Goal: Task Accomplishment & Management: Manage account settings

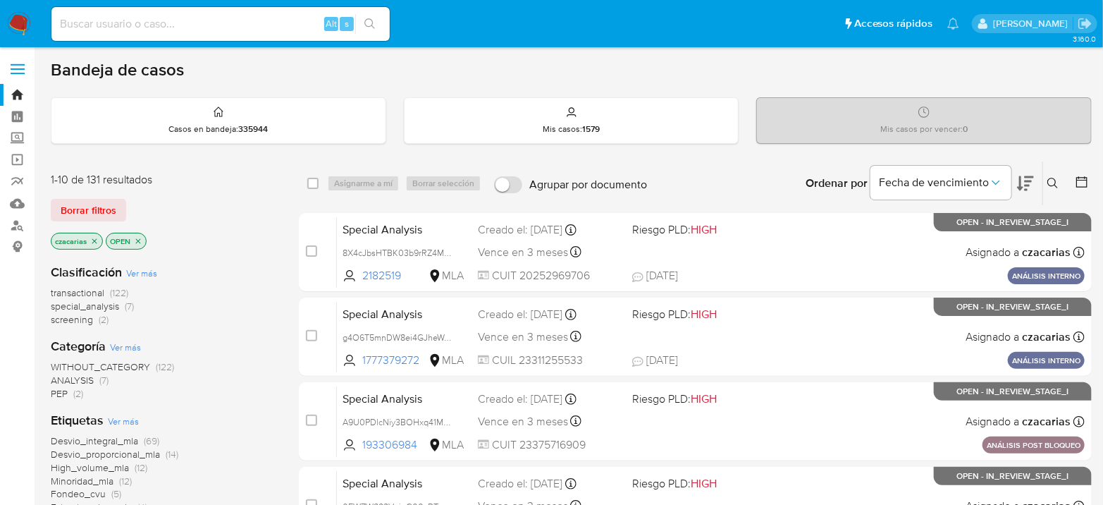
click at [1079, 176] on icon at bounding box center [1082, 182] width 14 height 14
click at [1085, 183] on icon at bounding box center [1082, 182] width 14 height 14
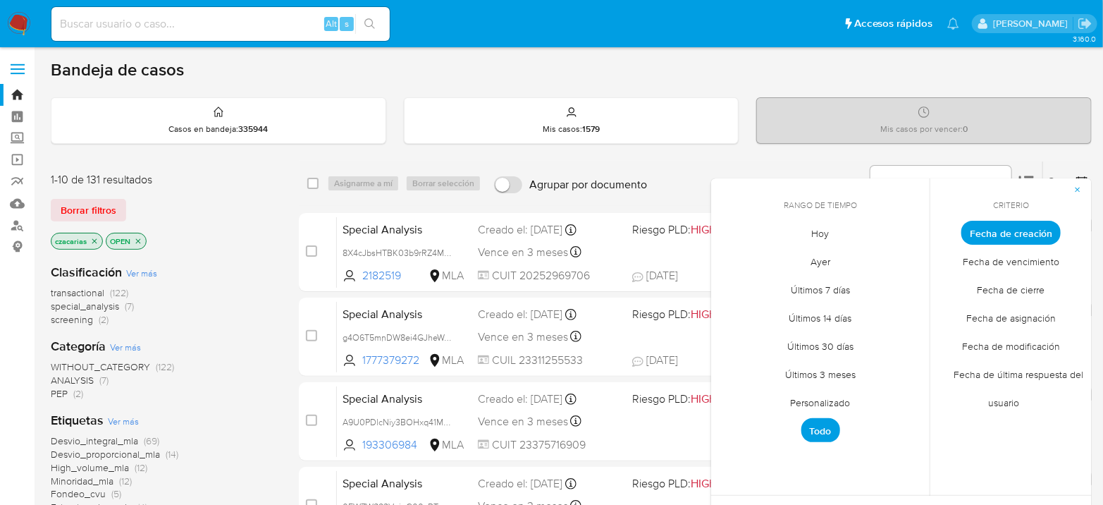
click at [812, 402] on span "Personalizado" at bounding box center [821, 402] width 90 height 29
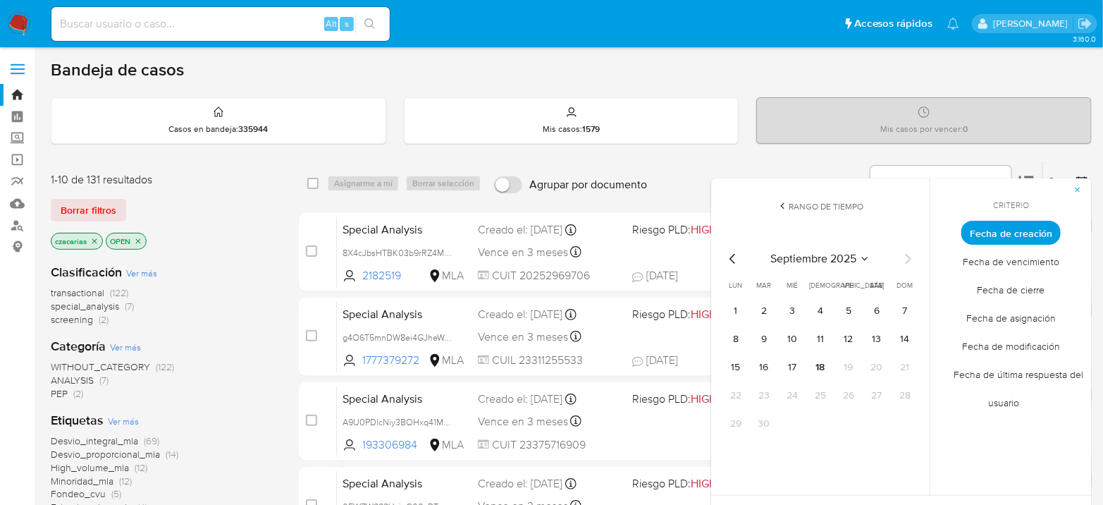
click at [719, 262] on div "septiembre 2025 septiembre 2025 lun lunes mar martes mié miércoles jue jueves v…" at bounding box center [821, 340] width 226 height 223
click at [731, 262] on icon "Mes anterior" at bounding box center [733, 258] width 17 height 17
click at [765, 306] on button "1" at bounding box center [764, 311] width 23 height 23
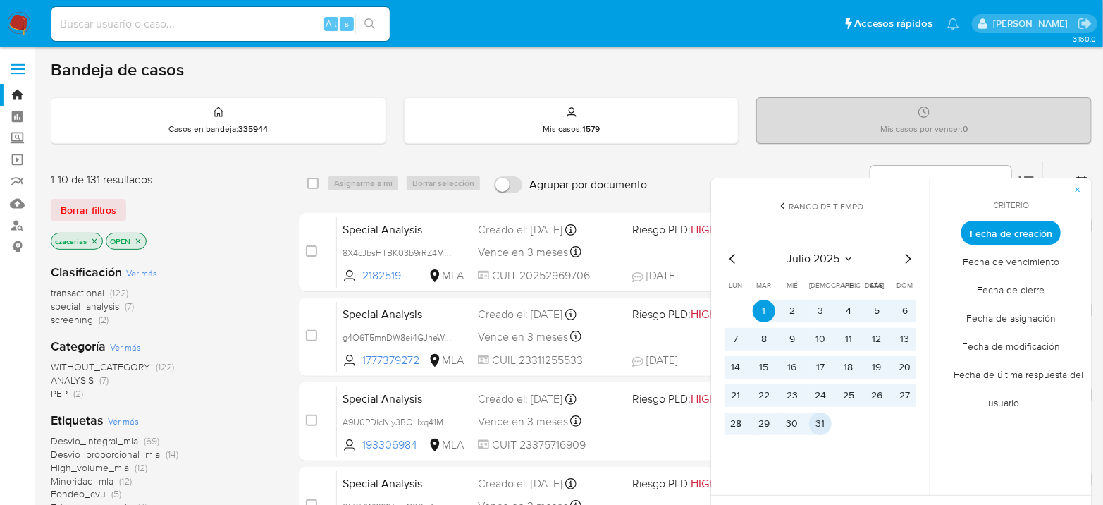
click at [823, 431] on button "31" at bounding box center [820, 423] width 23 height 23
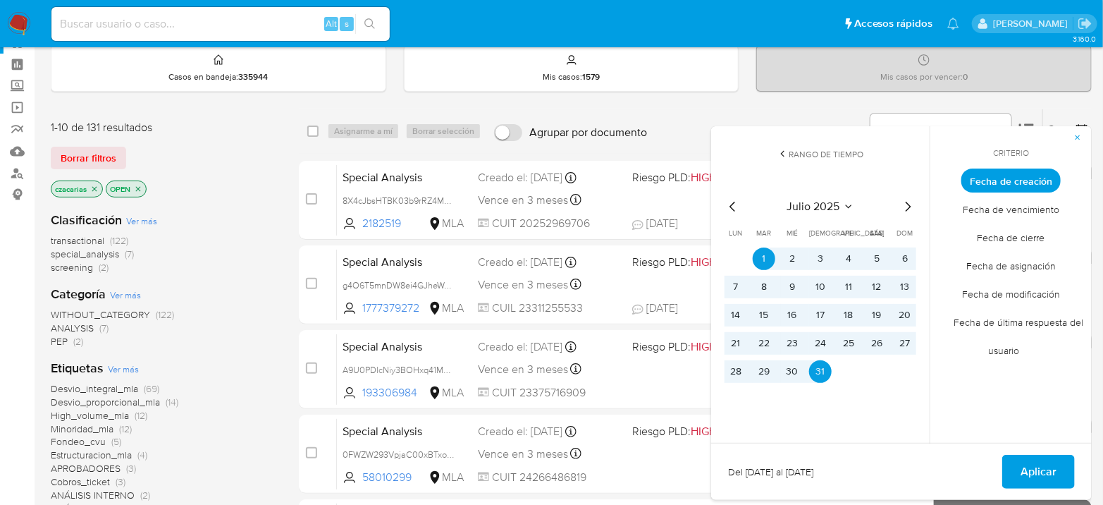
scroll to position [78, 0]
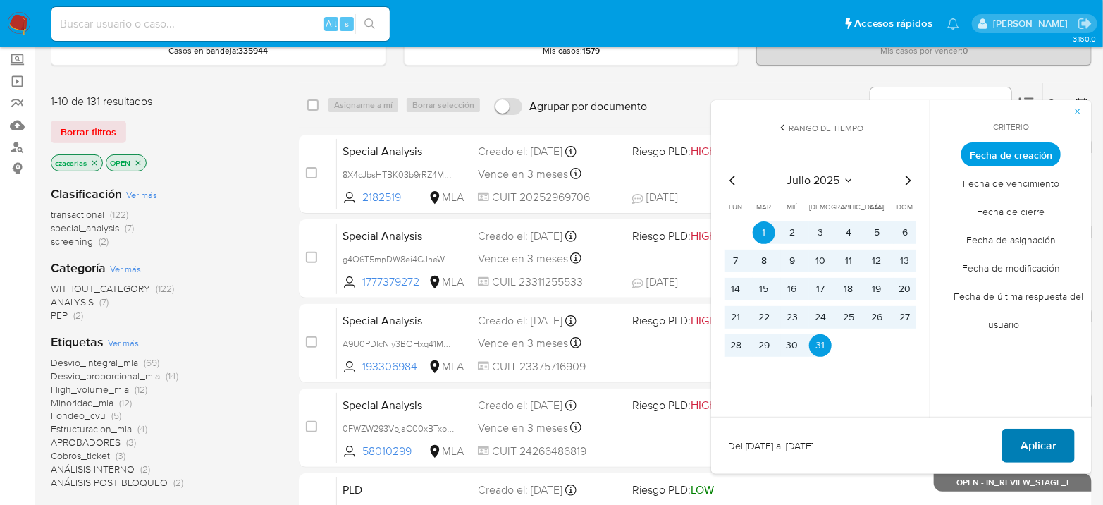
click at [1023, 440] on span "Aplicar" at bounding box center [1039, 445] width 36 height 31
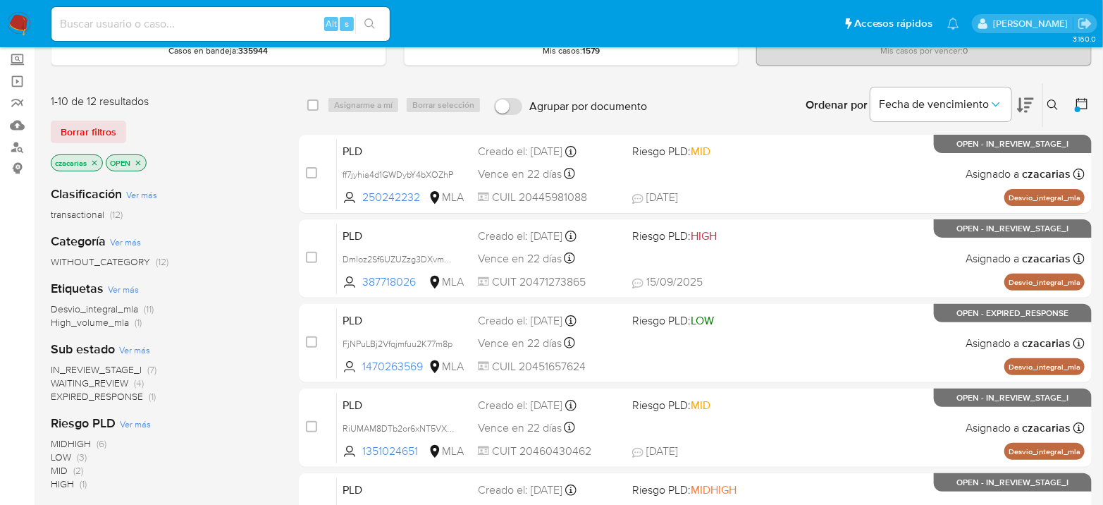
click at [141, 161] on icon "close-filter" at bounding box center [138, 163] width 8 height 8
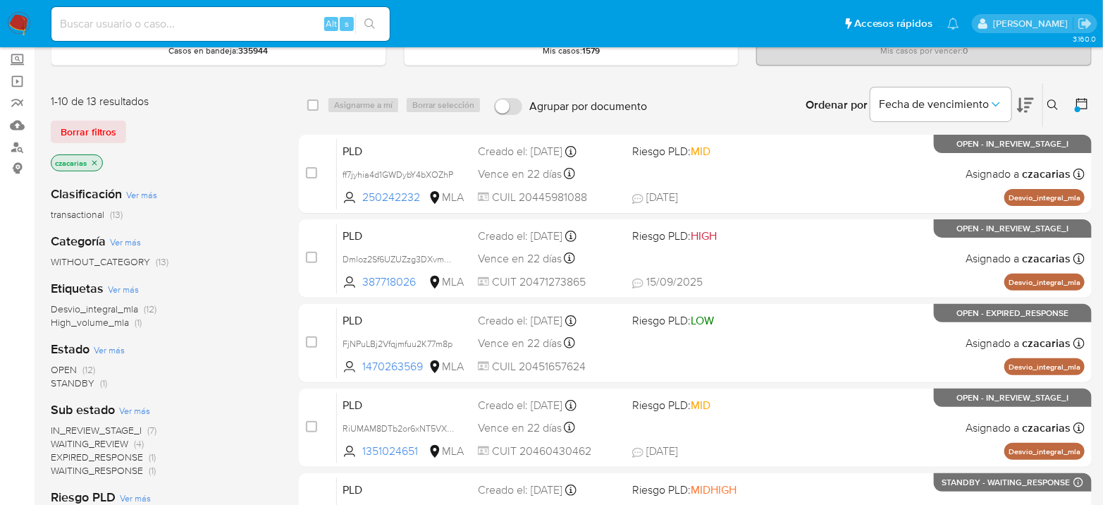
click at [108, 218] on span "transactional (13)" at bounding box center [87, 214] width 72 height 13
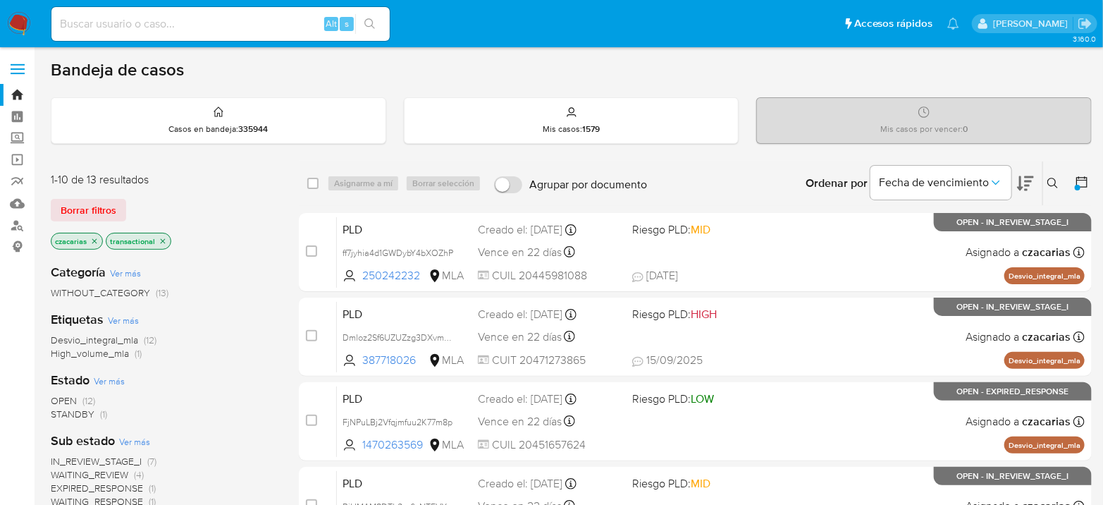
click at [135, 25] on input at bounding box center [220, 24] width 338 height 18
paste input "698582015"
click at [368, 25] on icon "search-icon" at bounding box center [370, 23] width 11 height 11
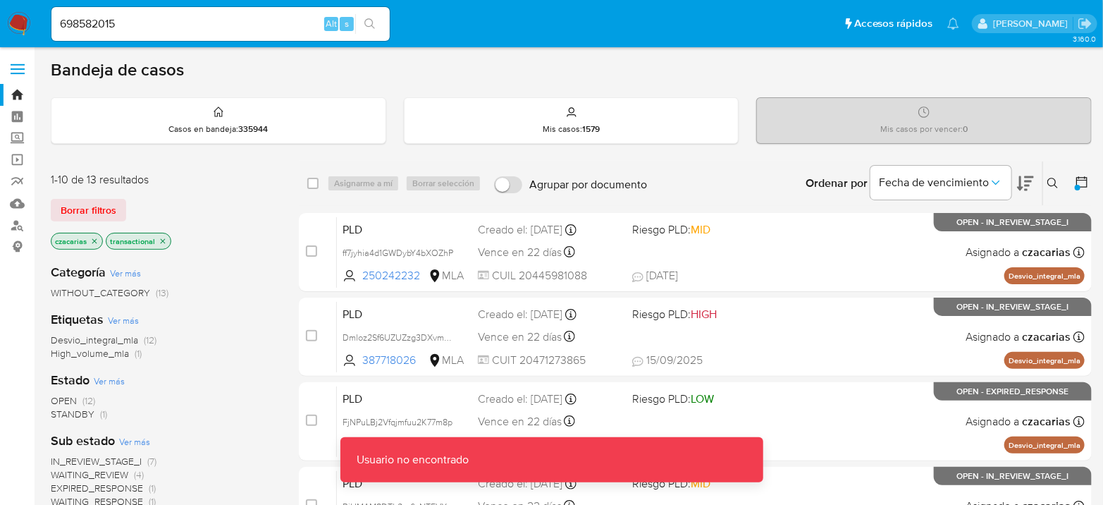
click at [272, 8] on div "698582015 Alt s" at bounding box center [220, 24] width 338 height 34
click at [281, 20] on input "698582015" at bounding box center [220, 24] width 338 height 18
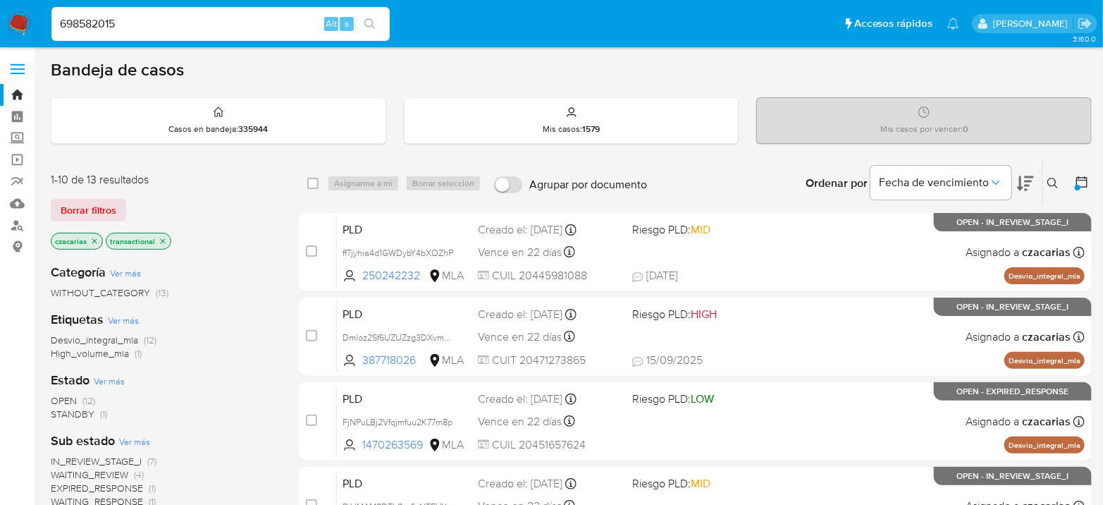
type input "698582015"
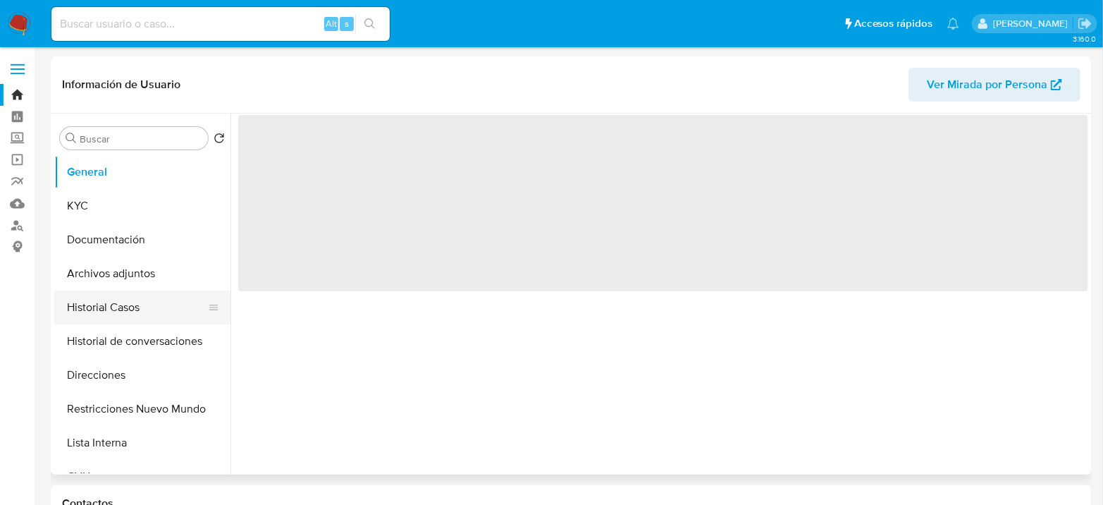
click at [78, 307] on button "Historial Casos" at bounding box center [136, 307] width 165 height 34
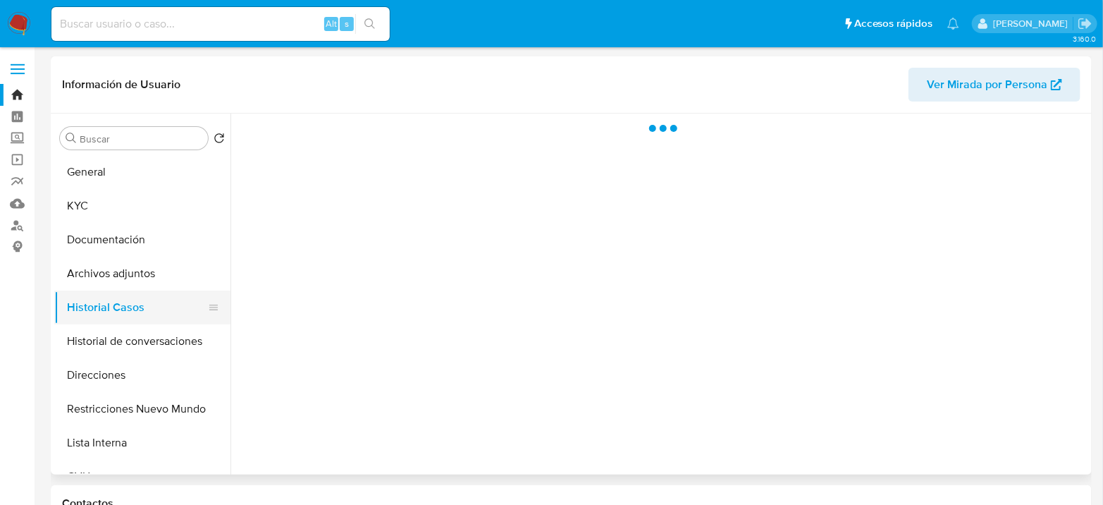
select select "10"
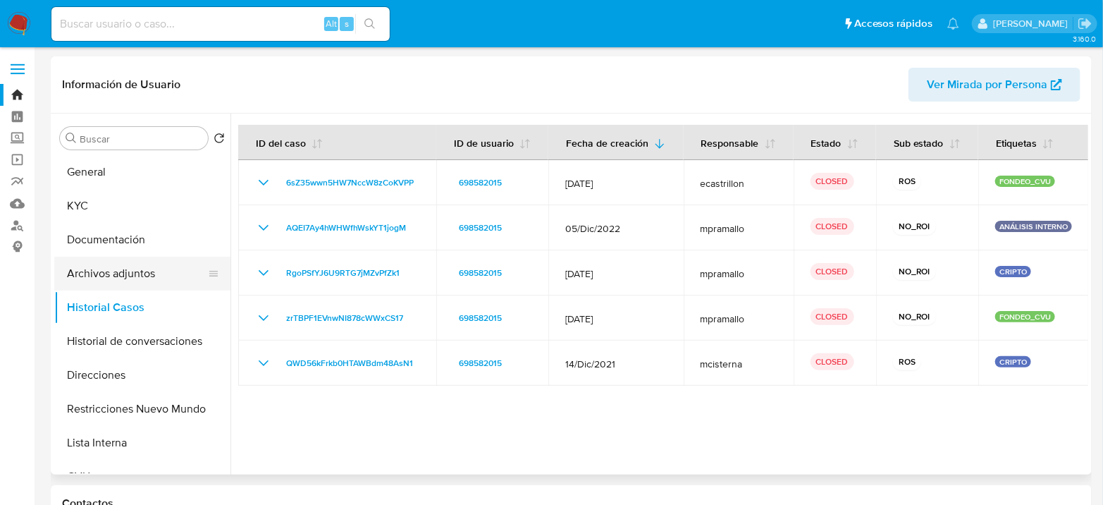
click at [125, 267] on button "Archivos adjuntos" at bounding box center [136, 274] width 165 height 34
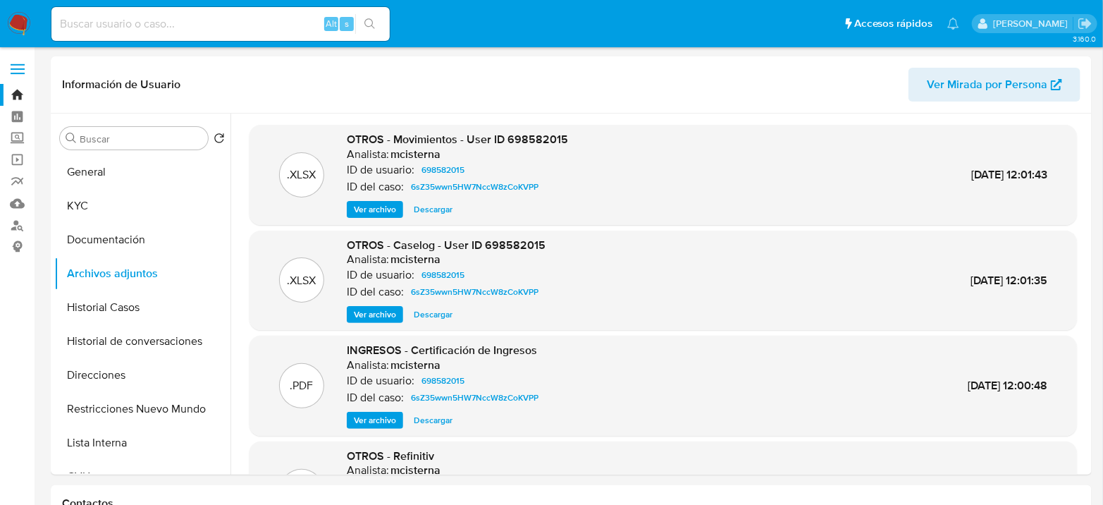
click at [11, 18] on img at bounding box center [19, 24] width 24 height 24
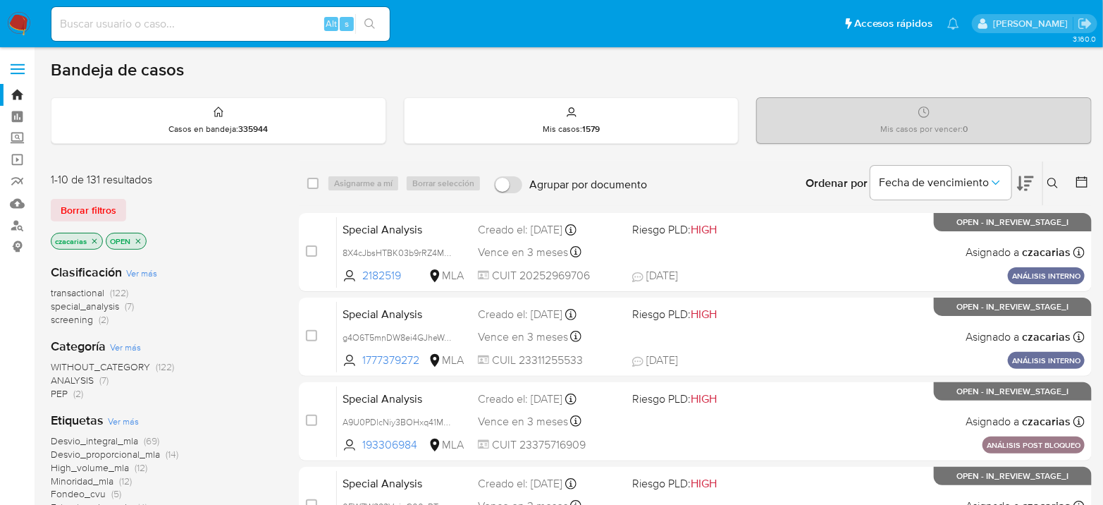
click at [298, 19] on input at bounding box center [220, 24] width 338 height 18
paste input "ff7jyhia4d1GWDybY4bXOZhP"
type input "ff7jyhia4d1GWDybY4bXOZhP"
click at [364, 10] on div "ff7jyhia4d1GWDybY4bXOZhP Alt s" at bounding box center [220, 24] width 338 height 34
click at [365, 19] on icon "search-icon" at bounding box center [370, 23] width 11 height 11
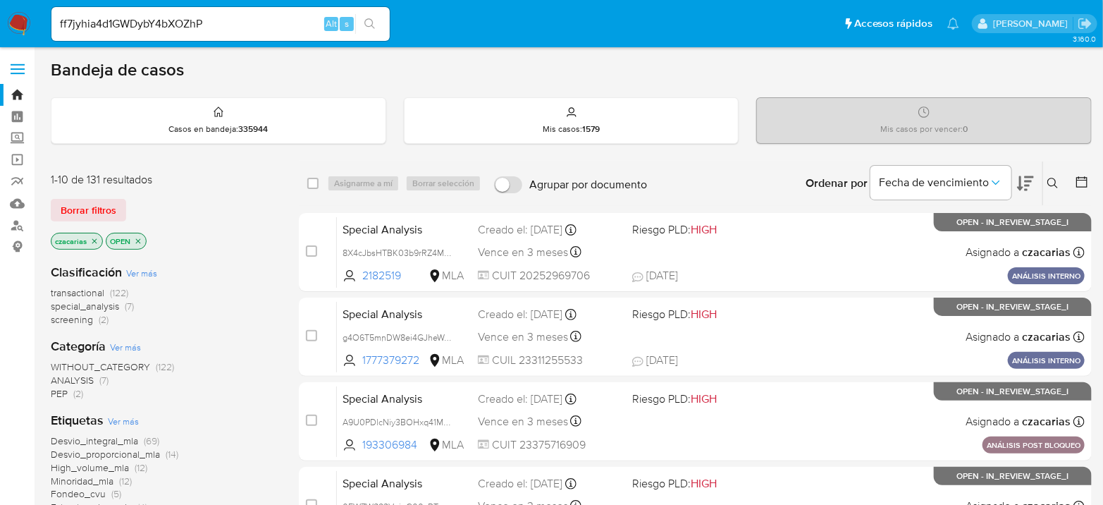
click at [367, 18] on icon "search-icon" at bounding box center [370, 23] width 11 height 11
click at [369, 23] on icon "search-icon" at bounding box center [370, 23] width 11 height 11
click at [286, 32] on input "ff7jyhia4d1GWDybY4bXOZhP" at bounding box center [220, 24] width 338 height 18
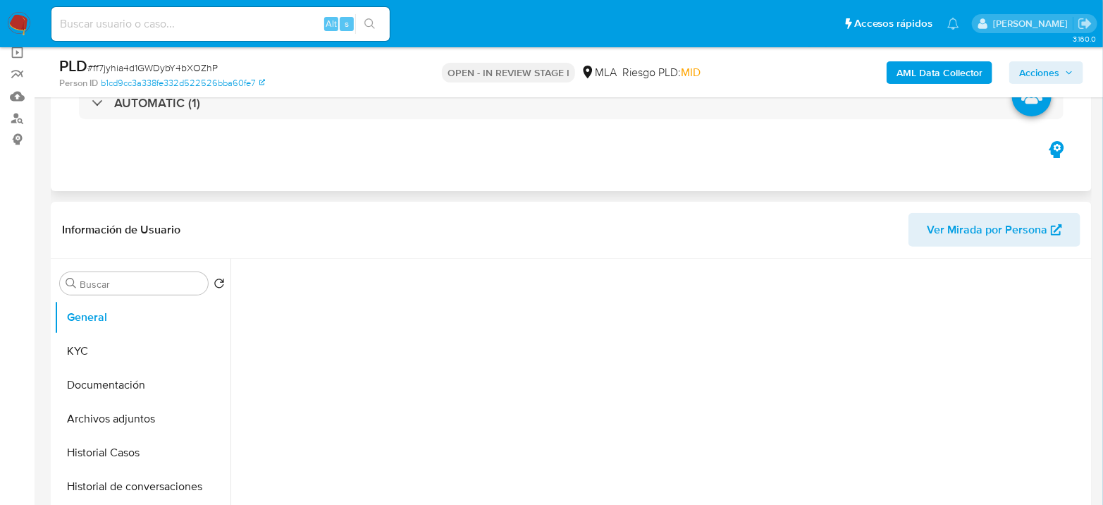
select select "10"
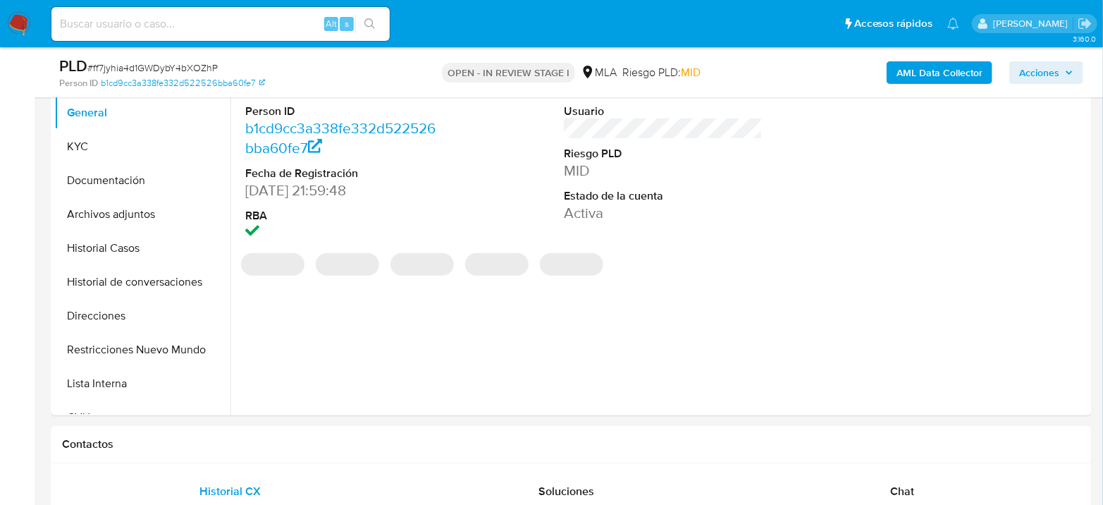
scroll to position [313, 0]
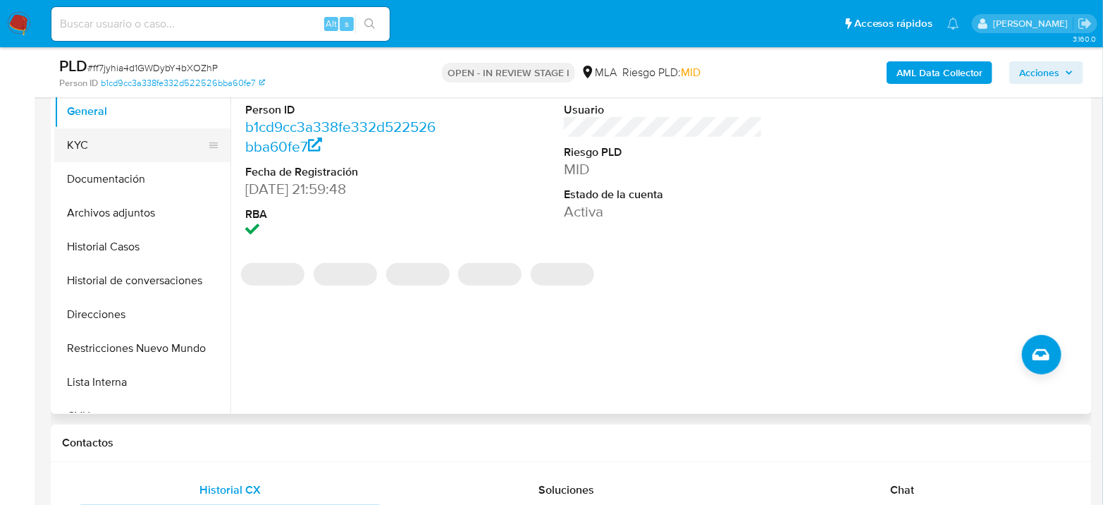
click at [126, 149] on button "KYC" at bounding box center [136, 145] width 165 height 34
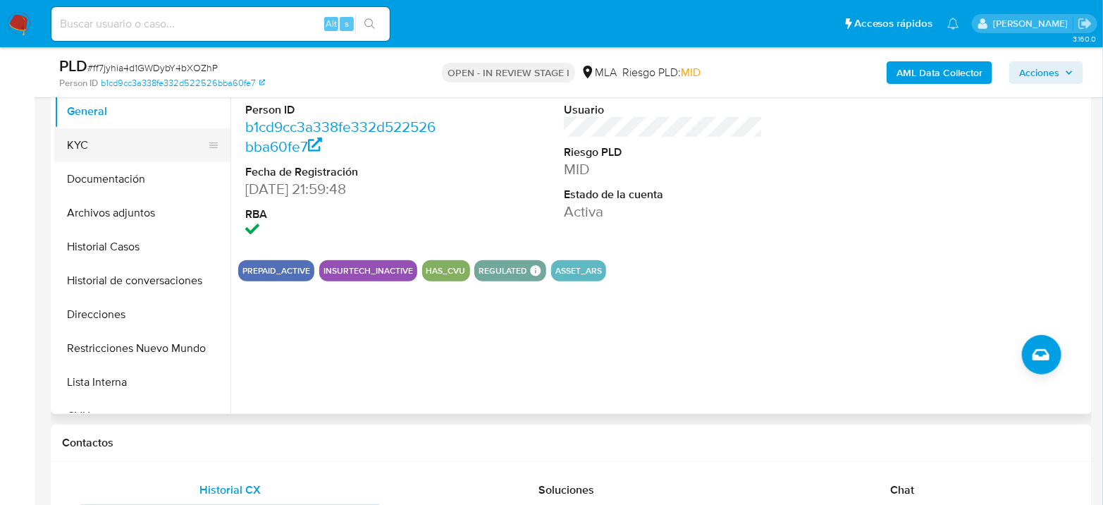
click at [126, 149] on button "KYC" at bounding box center [136, 145] width 165 height 34
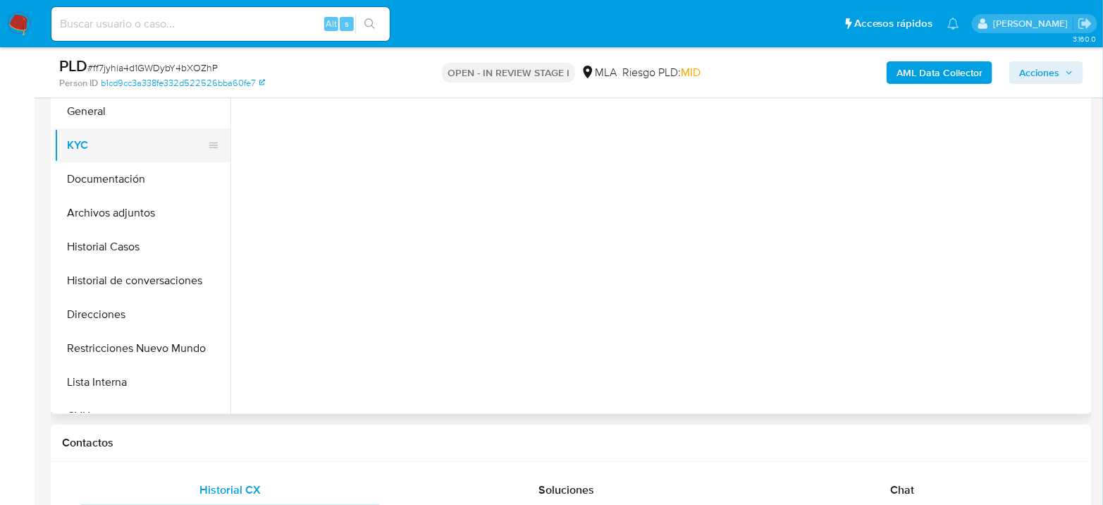
click at [98, 154] on button "KYC" at bounding box center [136, 145] width 165 height 34
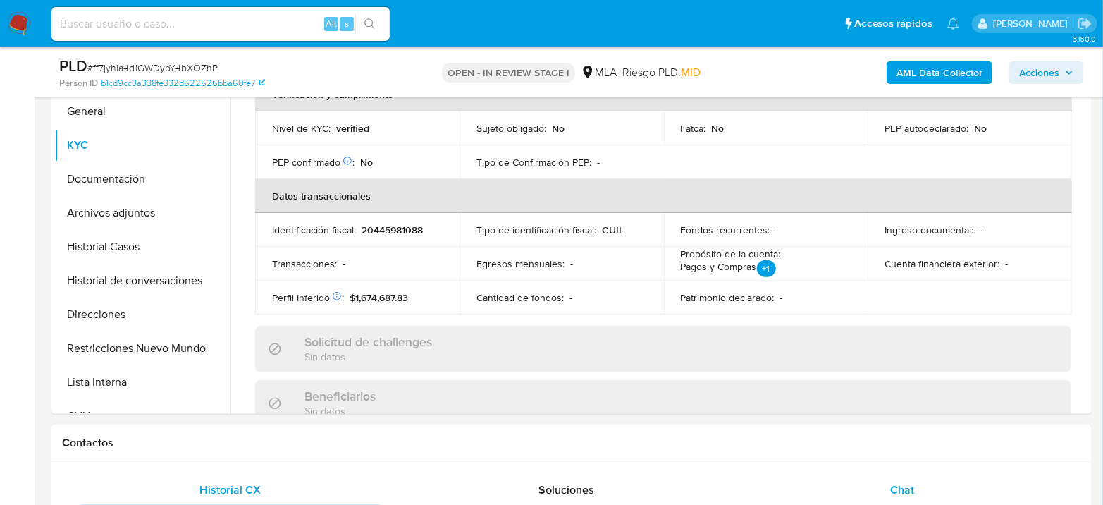
click at [901, 484] on span "Chat" at bounding box center [902, 490] width 24 height 16
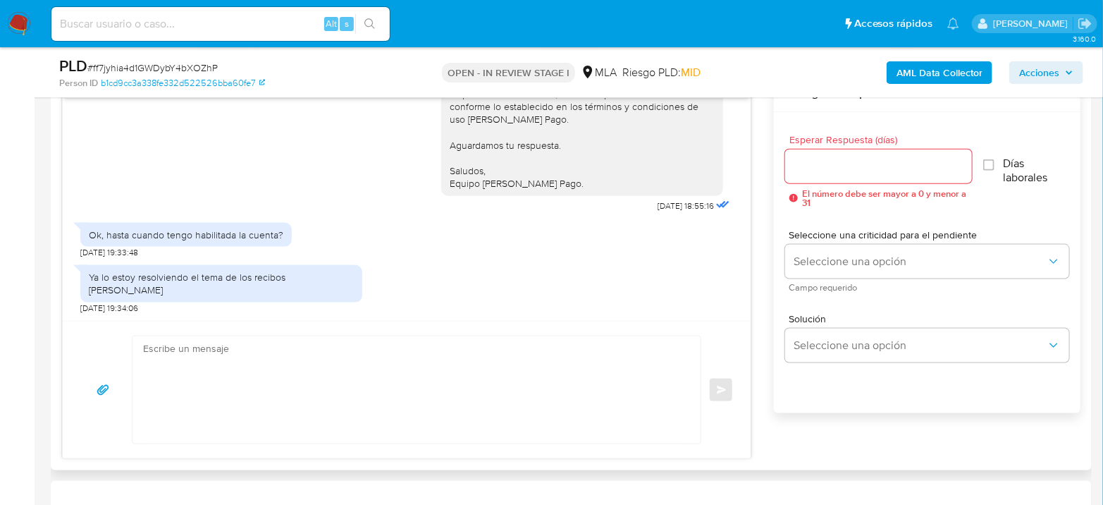
scroll to position [783, 0]
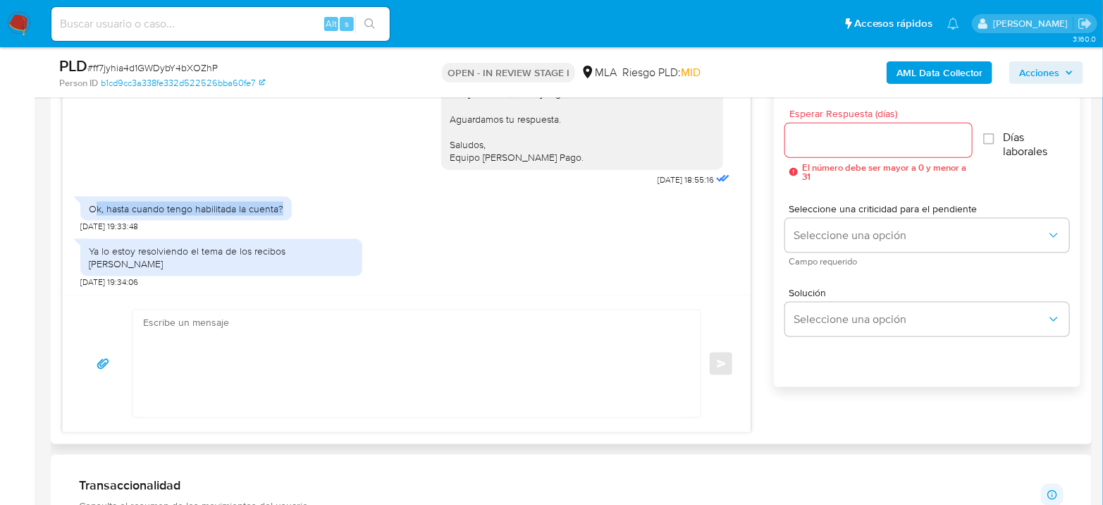
drag, startPoint x: 98, startPoint y: 223, endPoint x: 290, endPoint y: 212, distance: 192.8
click at [290, 212] on div "Ok, hasta cuando tengo habilitada la cuenta? 17/09/2025 19:33:48" at bounding box center [406, 211] width 653 height 42
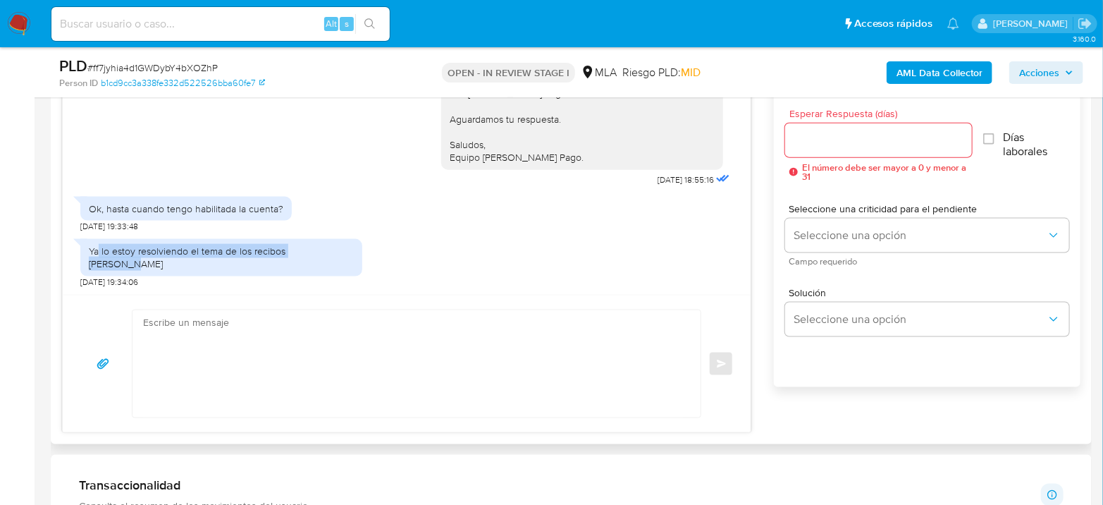
drag, startPoint x: 157, startPoint y: 258, endPoint x: 330, endPoint y: 269, distance: 173.1
click at [330, 269] on div "Ya lo estoy resolviendo el tema de los recibos de sueldo" at bounding box center [221, 257] width 282 height 37
click at [328, 269] on div "Ya lo estoy resolviendo el tema de los recibos de sueldo" at bounding box center [221, 257] width 265 height 25
click at [326, 266] on div "Ya lo estoy resolviendo el tema de los recibos de sueldo" at bounding box center [221, 257] width 265 height 25
drag, startPoint x: 331, startPoint y: 264, endPoint x: 61, endPoint y: 259, distance: 269.4
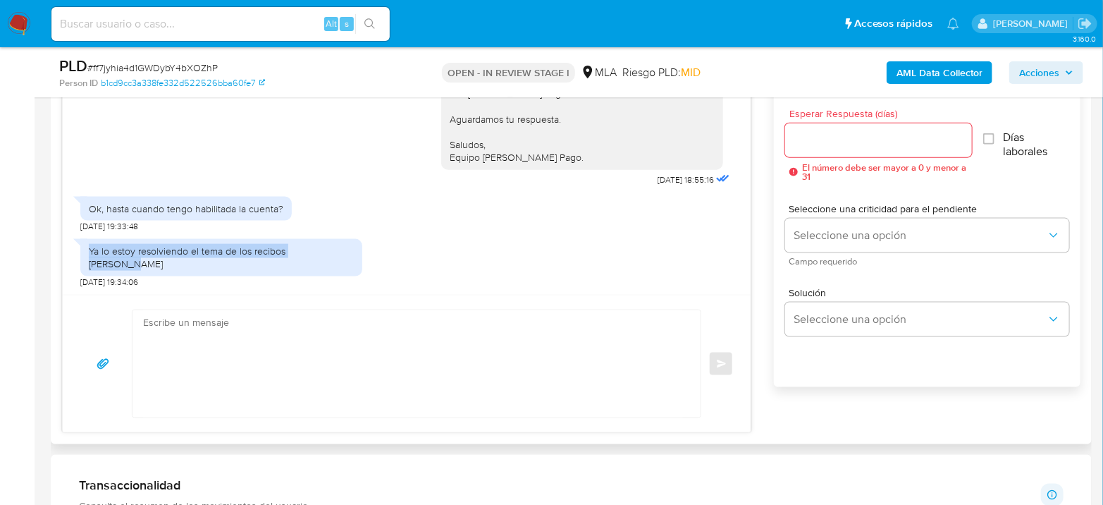
click at [62, 259] on div "17/07/2025 19:57:53 Hola, te mando la justificación de la plata y las transfere…" at bounding box center [407, 241] width 690 height 384
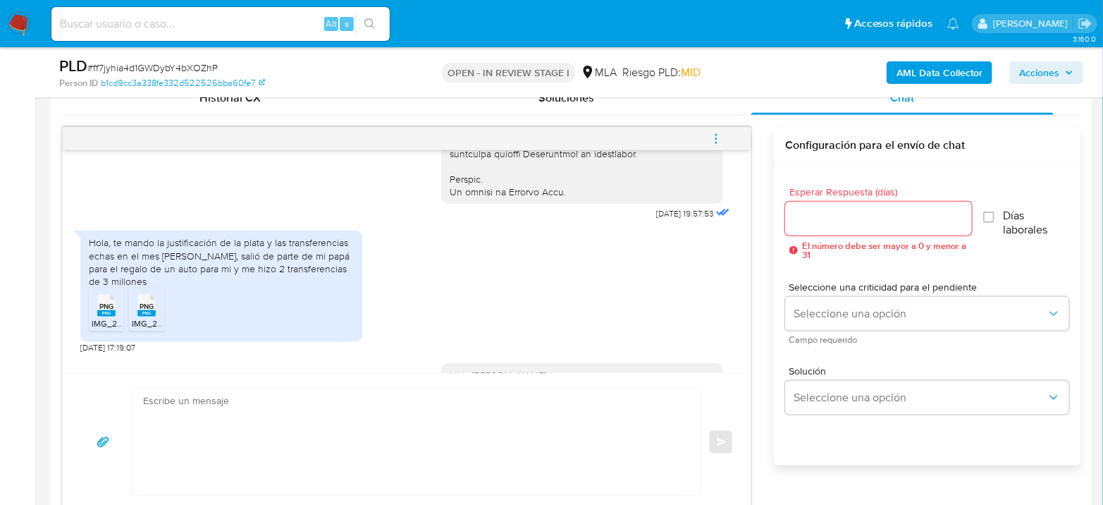
scroll to position [1075, 0]
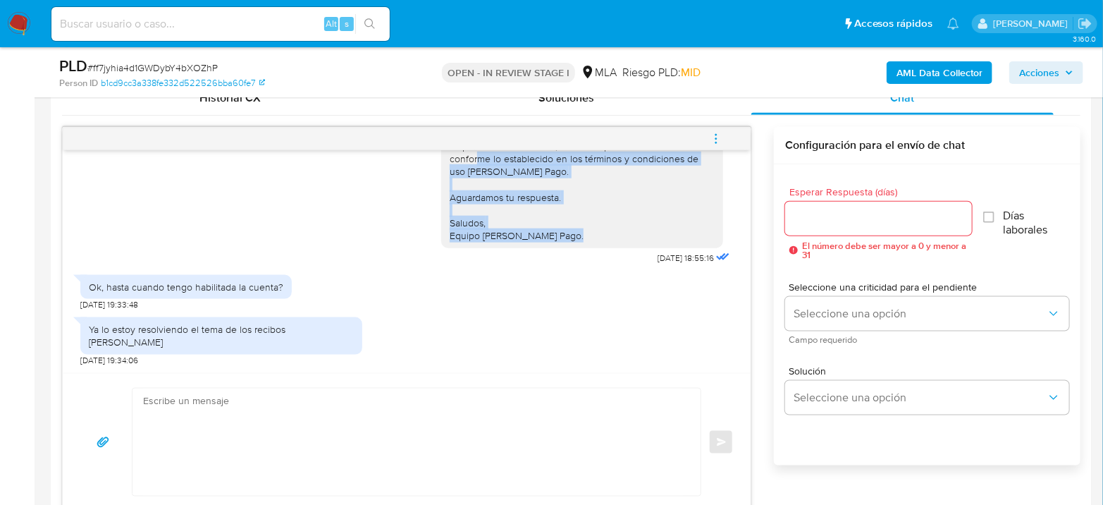
drag, startPoint x: 550, startPoint y: 239, endPoint x: 438, endPoint y: 164, distance: 134.7
click at [441, 164] on div "Hola Leandro Nicolas Carrizo Agradecemos la información brindada. Con el fin de…" at bounding box center [582, 132] width 282 height 229
drag, startPoint x: 527, startPoint y: 194, endPoint x: 566, endPoint y: 238, distance: 58.4
click at [566, 238] on div "Hola Leandro Nicolas Carrizo Agradecemos la información brindada. Con el fin de…" at bounding box center [582, 133] width 265 height 218
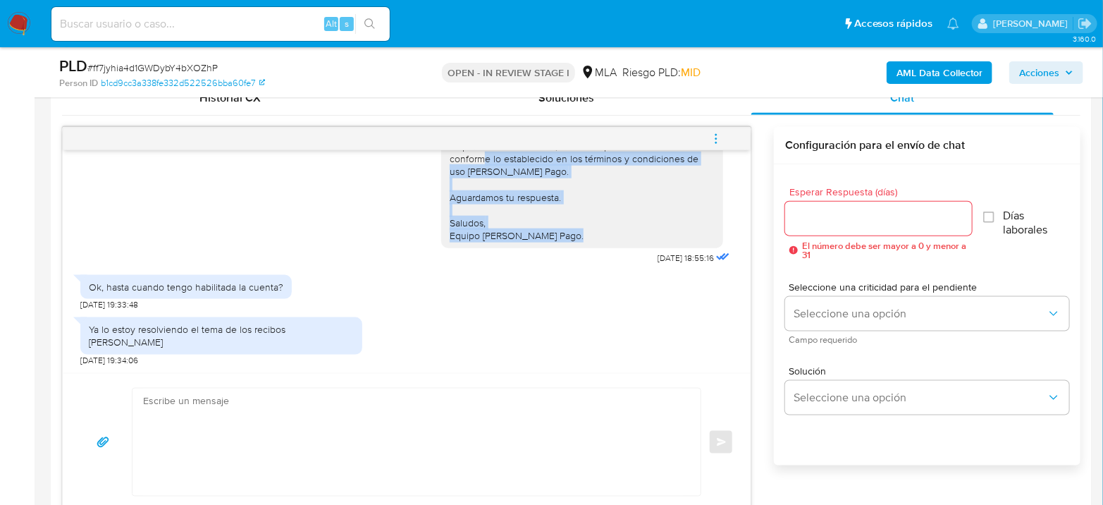
click at [566, 238] on div "Hola Leandro Nicolas Carrizo Agradecemos la información brindada. Con el fin de…" at bounding box center [582, 133] width 265 height 218
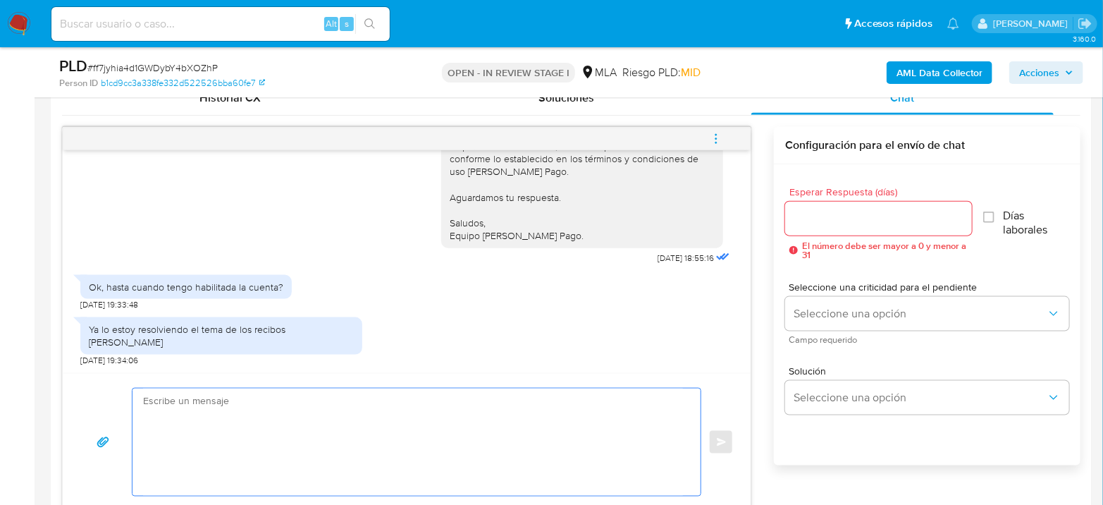
click at [272, 415] on textarea at bounding box center [413, 441] width 540 height 107
type textarea "B"
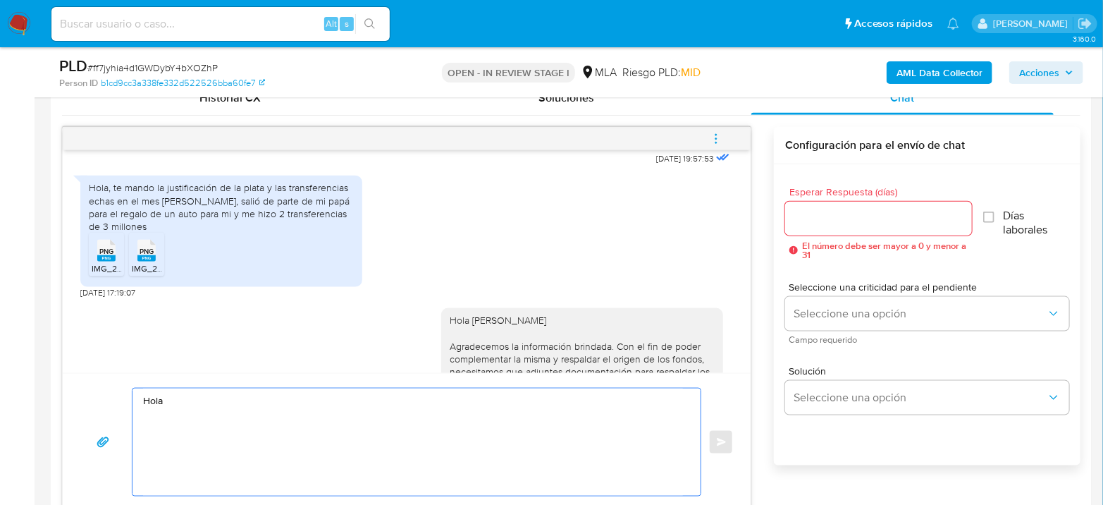
scroll to position [918, 0]
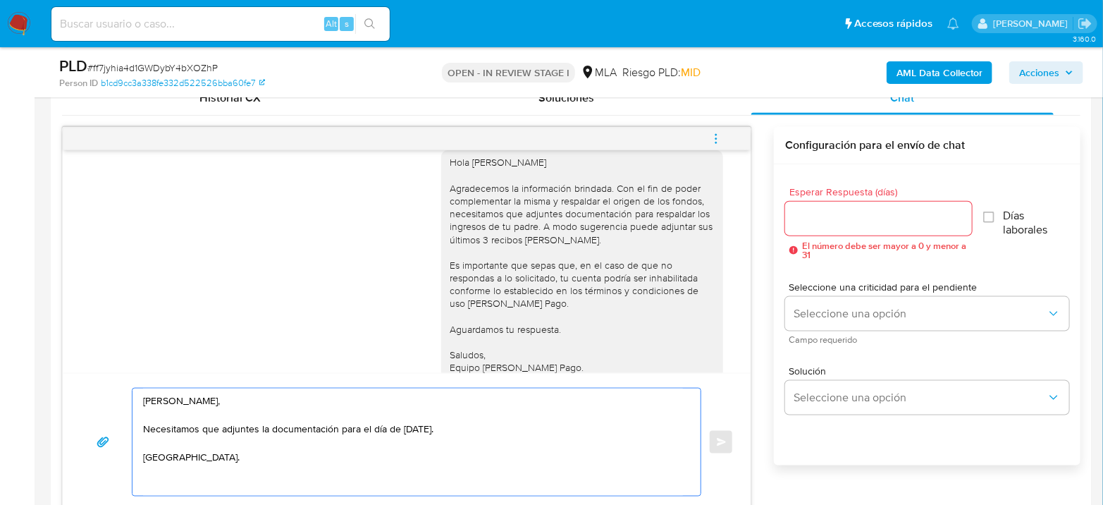
type textarea "Hola Leandro, Necesitamos que adjuntes la documentación para el día de mañana. …"
click at [869, 212] on input "Esperar Respuesta (días)" at bounding box center [878, 218] width 187 height 18
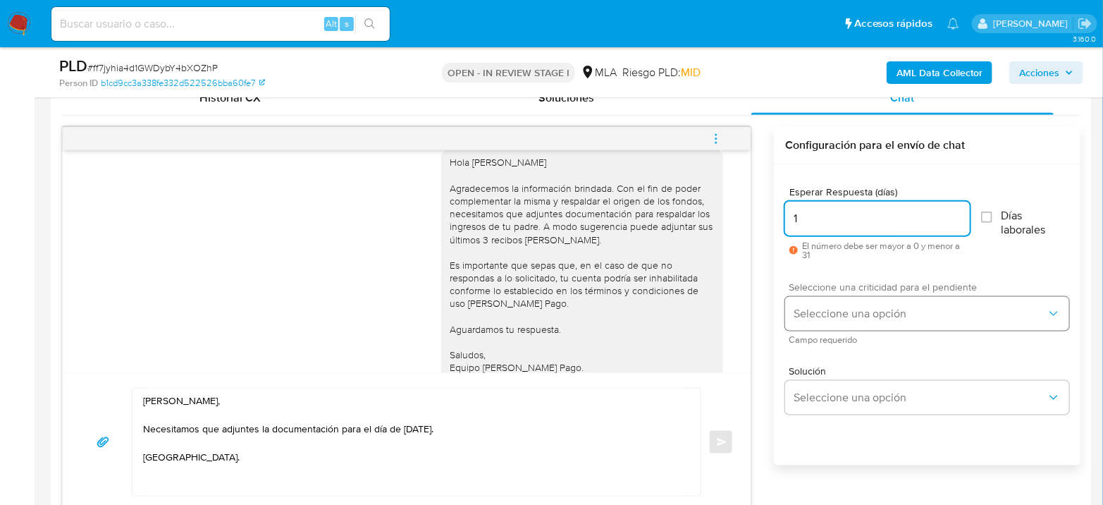
type input "1"
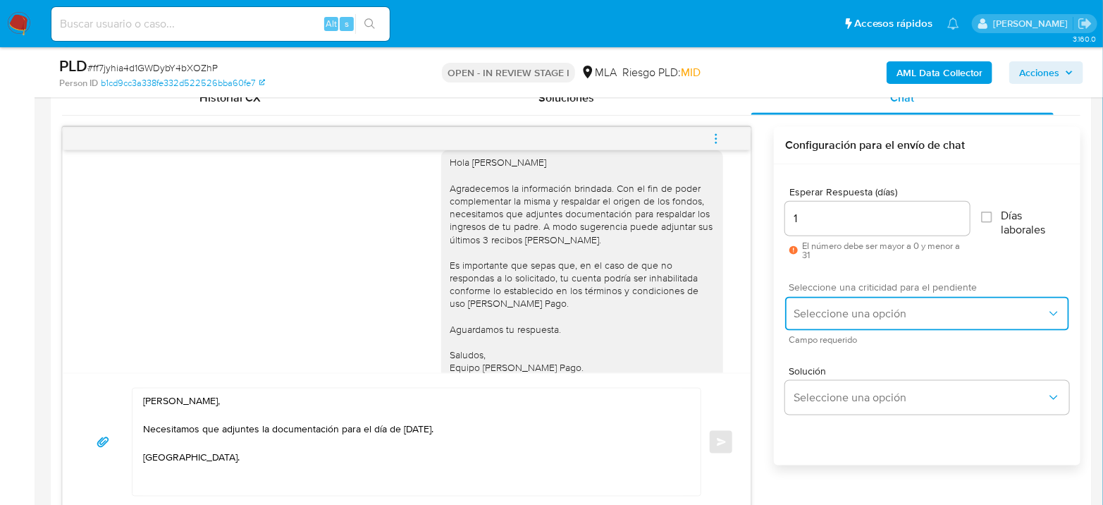
click at [881, 322] on button "Seleccione una opción" at bounding box center [927, 314] width 284 height 34
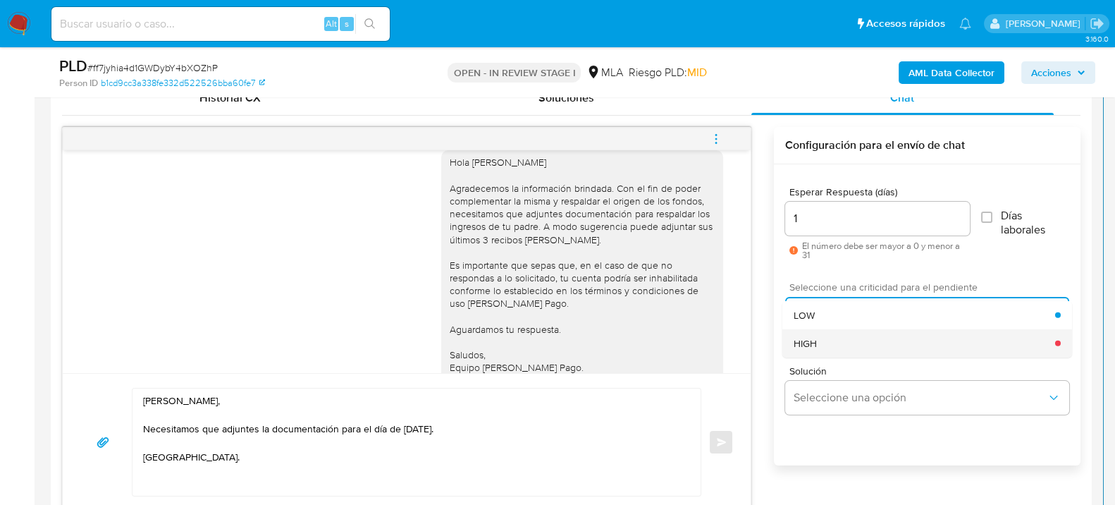
click at [876, 343] on div "HIGH" at bounding box center [925, 343] width 262 height 28
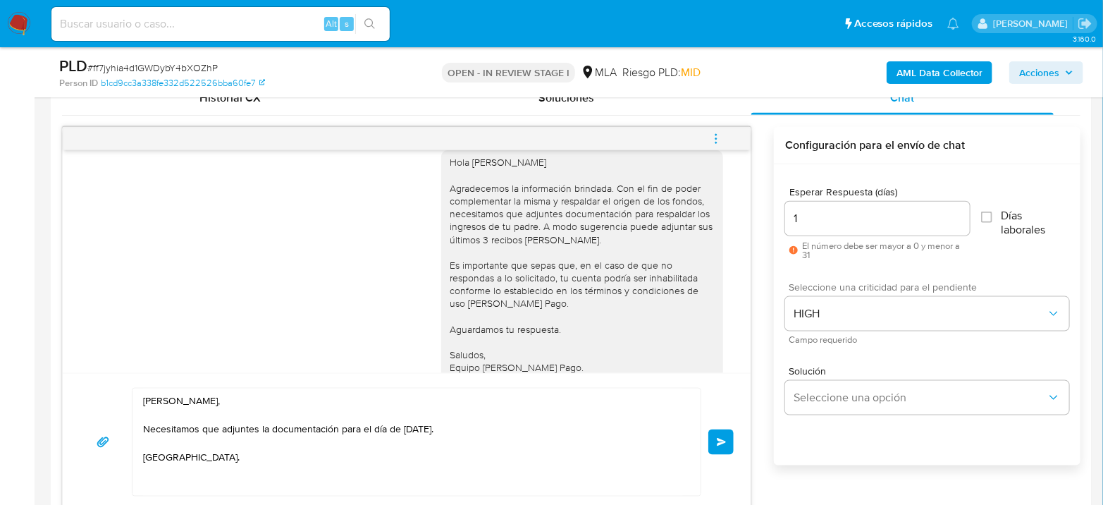
click at [730, 444] on button "Enviar" at bounding box center [721, 441] width 25 height 25
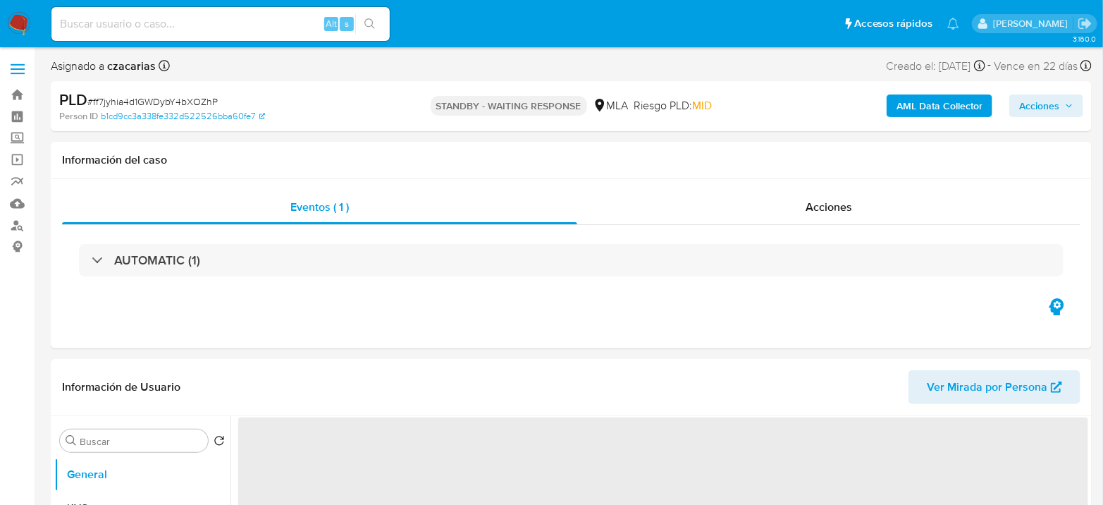
select select "10"
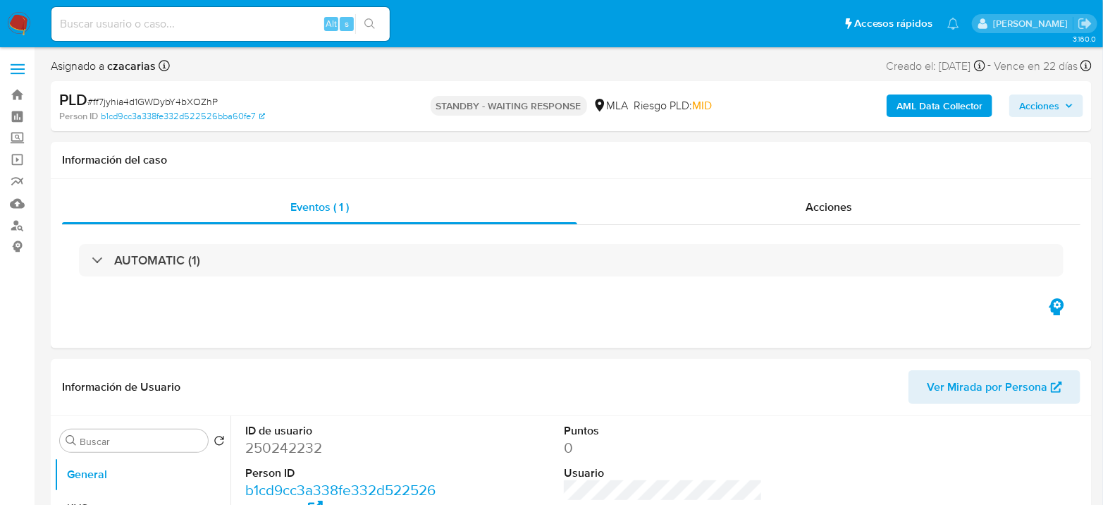
click at [276, 18] on input at bounding box center [220, 24] width 338 height 18
paste input "y1y1Ad6ZRAHSA7uuGuJjyy9F"
type input "y1y1Ad6ZRAHSA7uuGuJjyy9F"
click at [375, 16] on button "search-icon" at bounding box center [369, 24] width 29 height 20
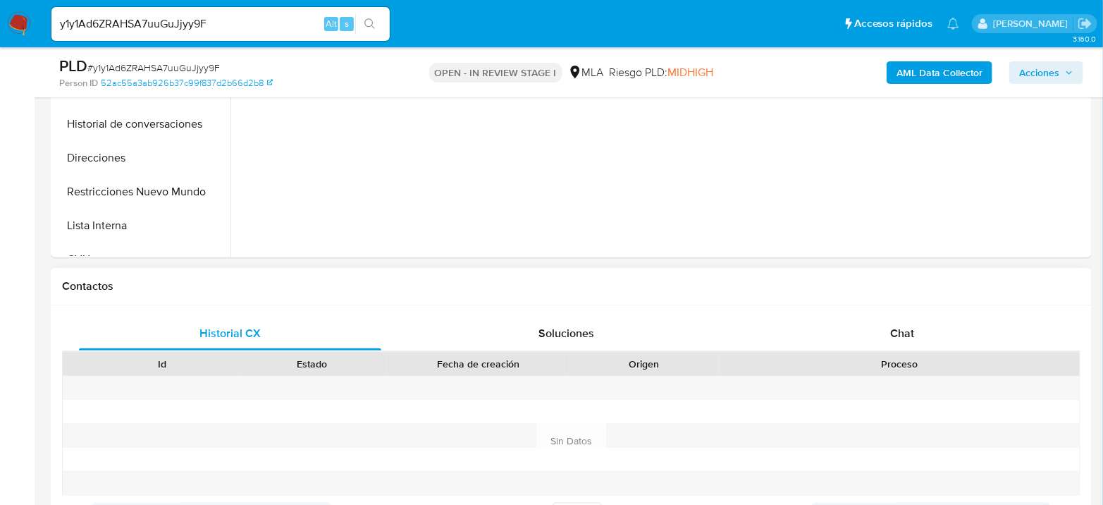
select select "10"
click at [934, 333] on div "Chat" at bounding box center [903, 334] width 302 height 34
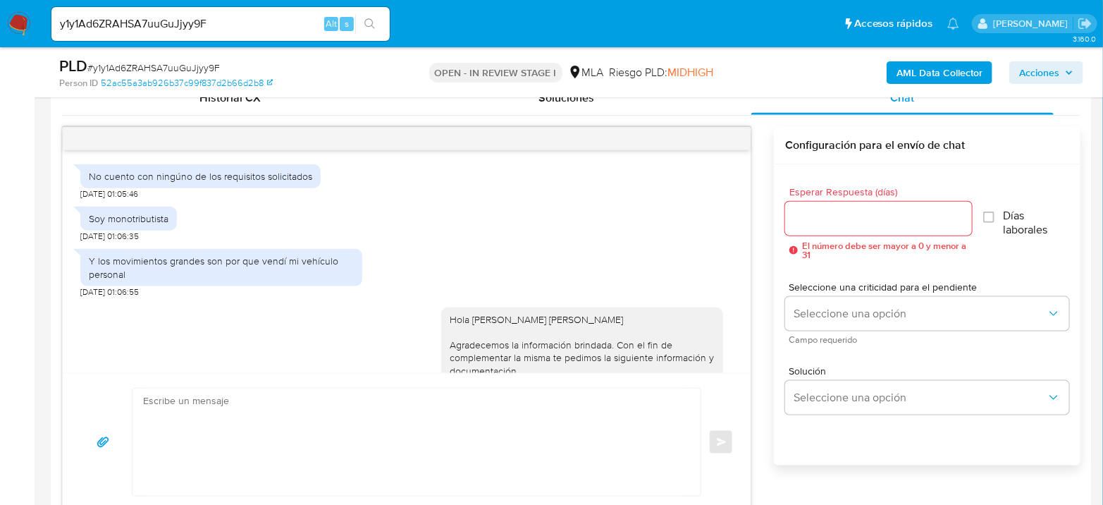
scroll to position [878, 0]
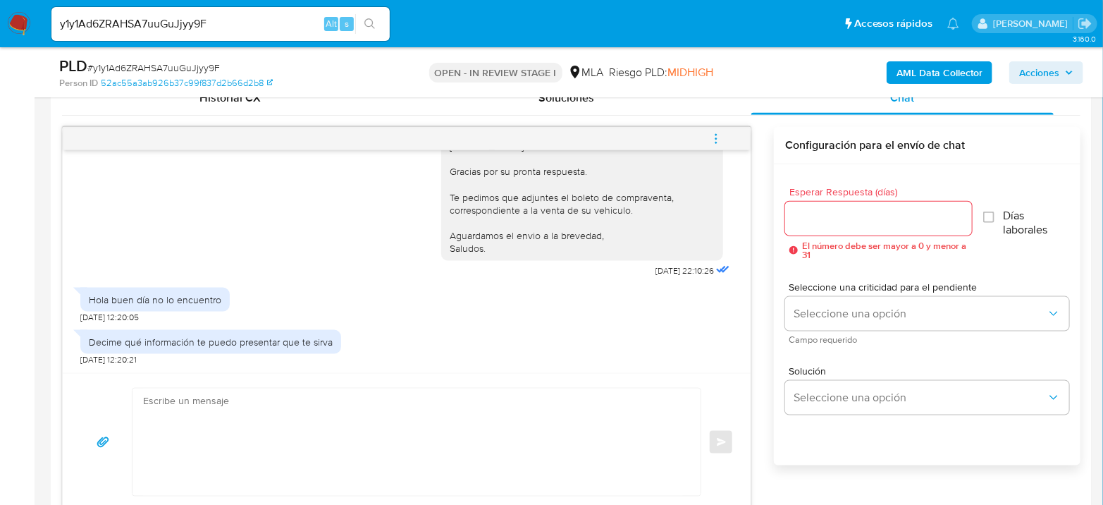
click at [725, 136] on button "menu-action" at bounding box center [716, 139] width 47 height 34
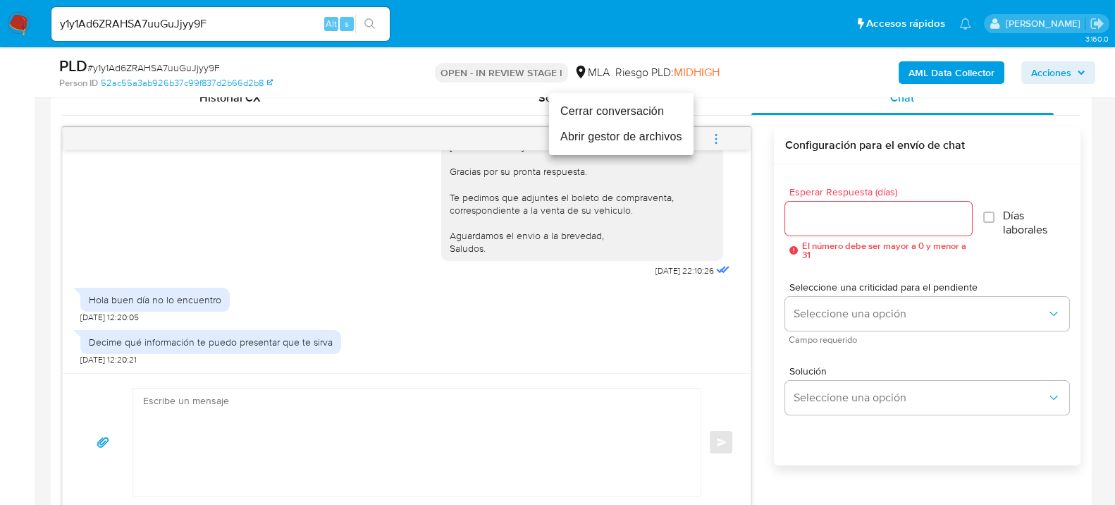
click at [632, 106] on li "Cerrar conversación" at bounding box center [621, 111] width 145 height 25
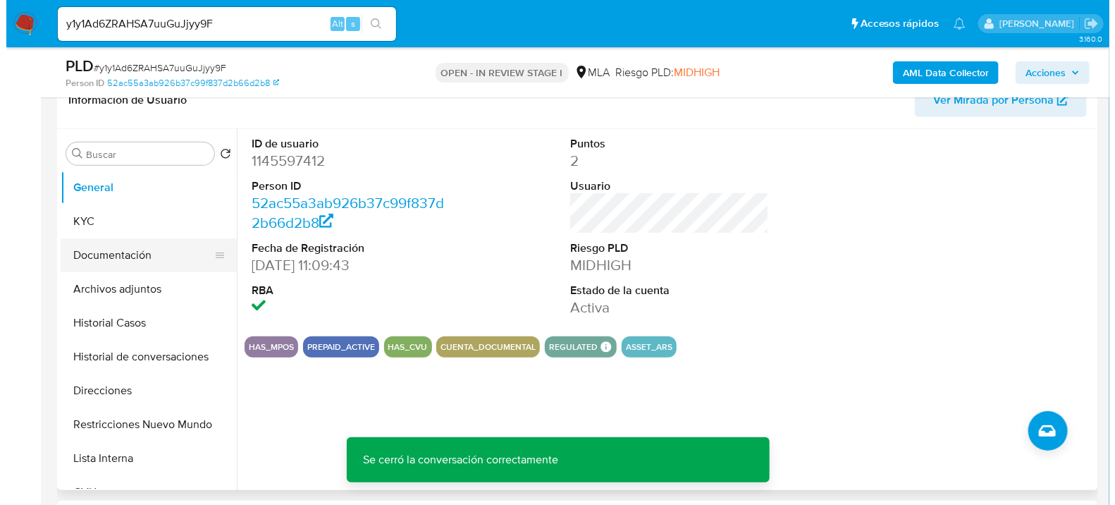
scroll to position [235, 0]
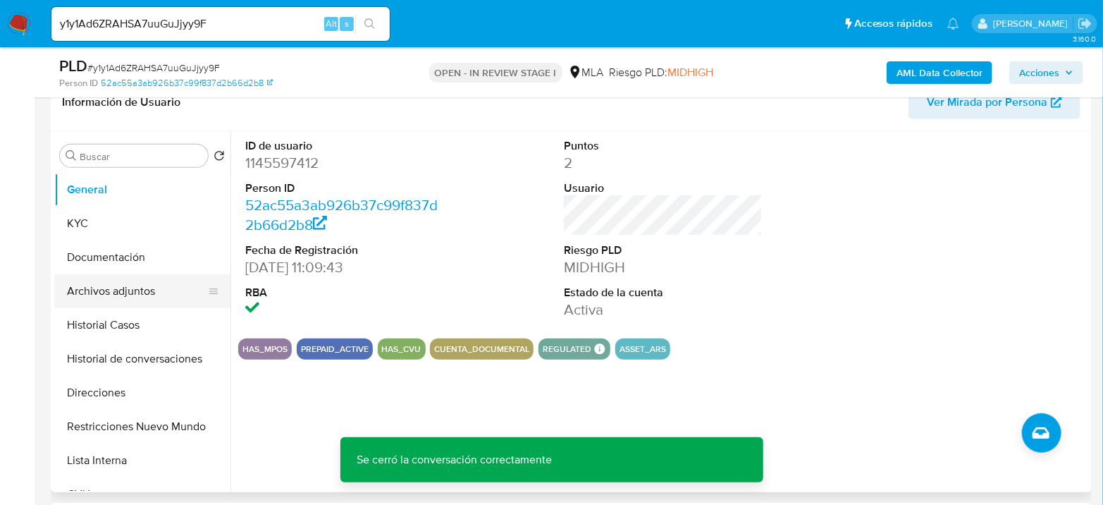
click at [92, 282] on button "Archivos adjuntos" at bounding box center [136, 291] width 165 height 34
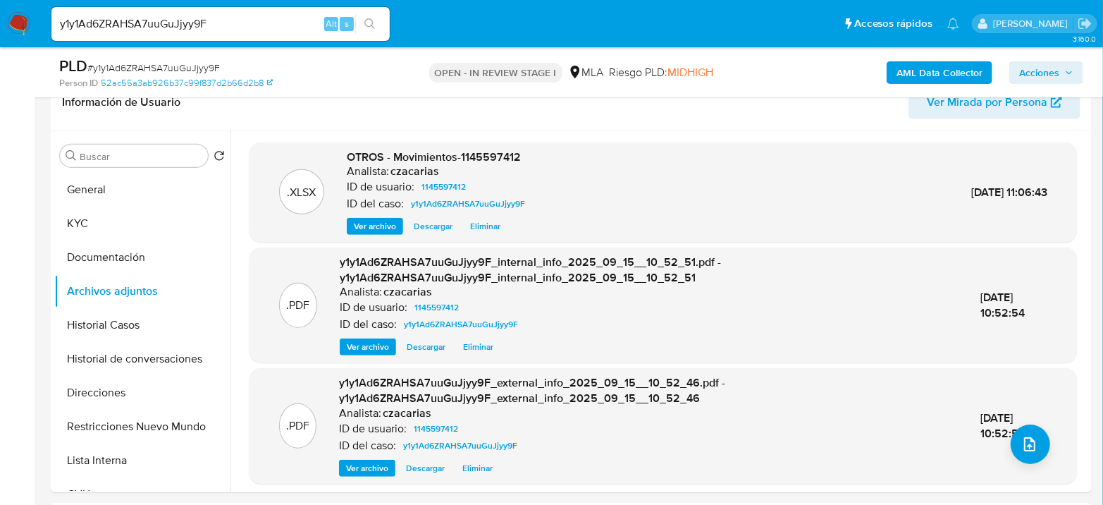
click at [156, 64] on span "# y1y1Ad6ZRAHSA7uuGuJjyy9F" at bounding box center [153, 68] width 133 height 14
copy span "y1y1Ad6ZRAHSA7uuGuJjyy9F"
click at [1024, 446] on icon "upload-file" at bounding box center [1030, 444] width 17 height 17
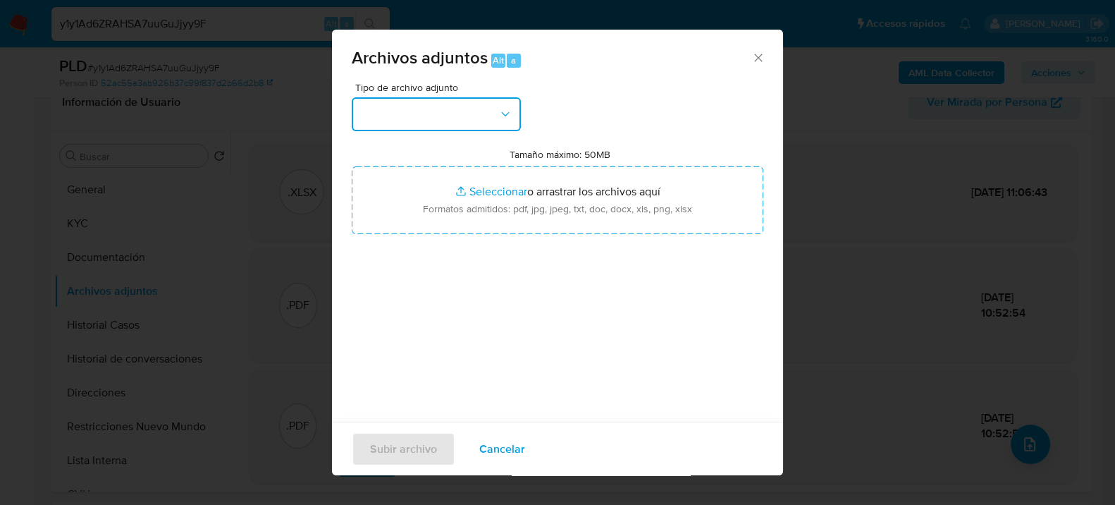
click at [461, 108] on button "button" at bounding box center [436, 114] width 169 height 34
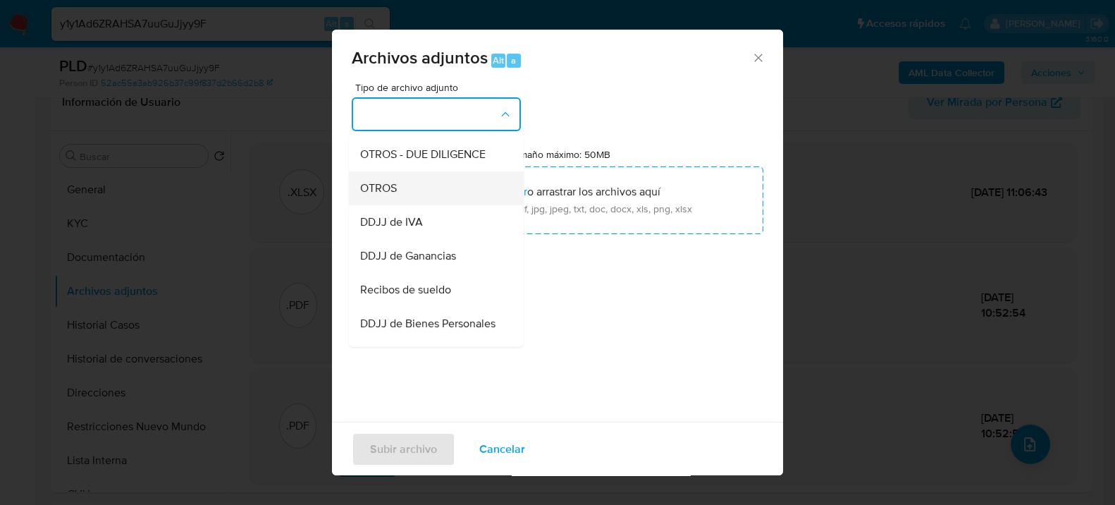
click at [412, 196] on div "OTROS" at bounding box center [432, 188] width 144 height 34
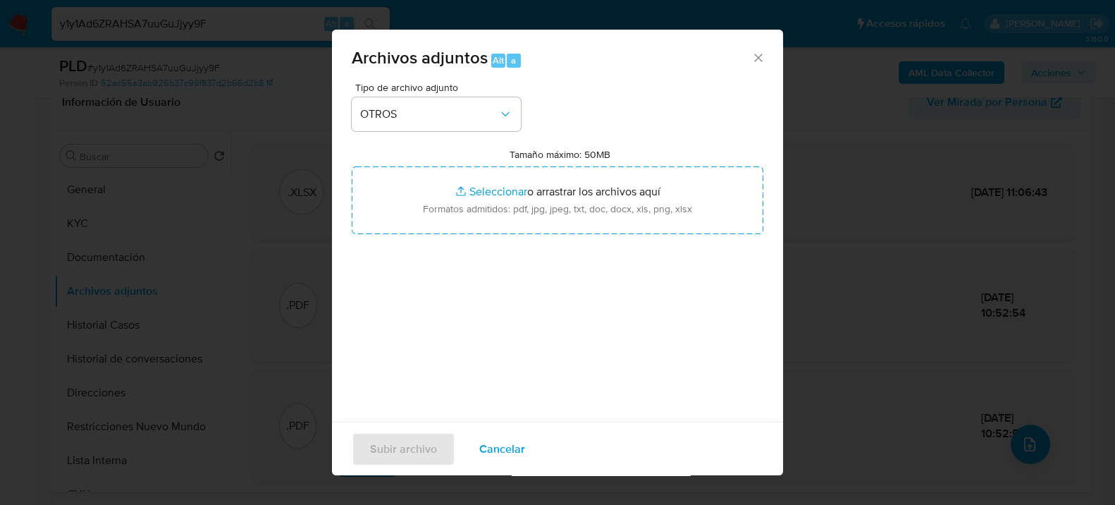
click at [487, 453] on span "Cancelar" at bounding box center [502, 448] width 46 height 31
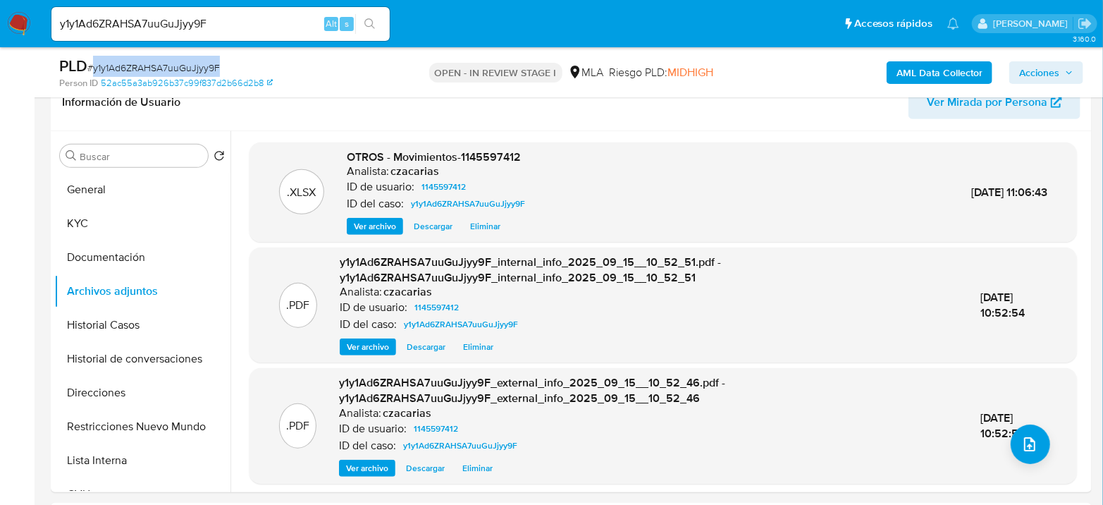
click at [176, 66] on span "# y1y1Ad6ZRAHSA7uuGuJjyy9F" at bounding box center [153, 68] width 133 height 14
click at [1026, 461] on button "upload-file" at bounding box center [1030, 443] width 39 height 39
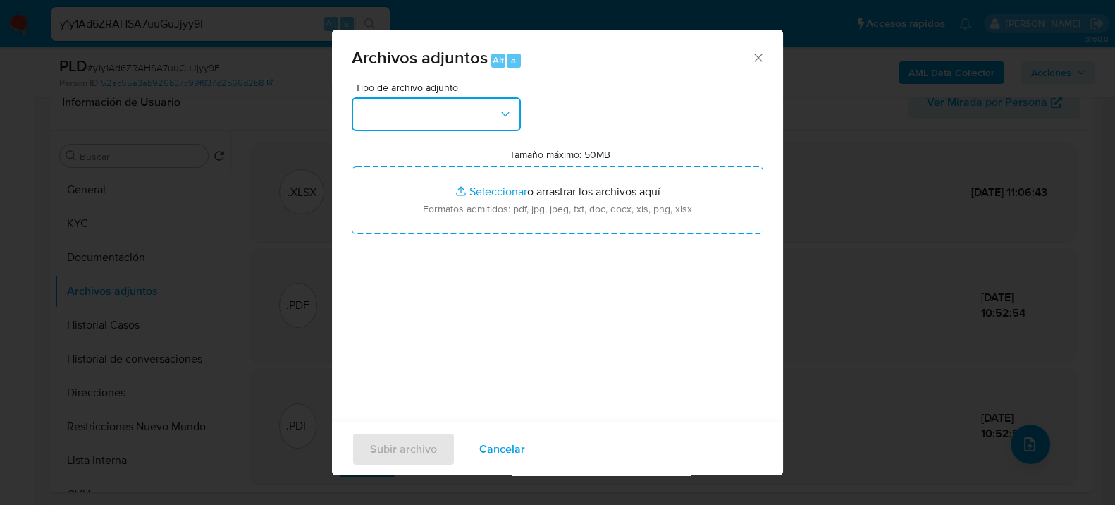
click at [426, 108] on button "button" at bounding box center [436, 114] width 169 height 34
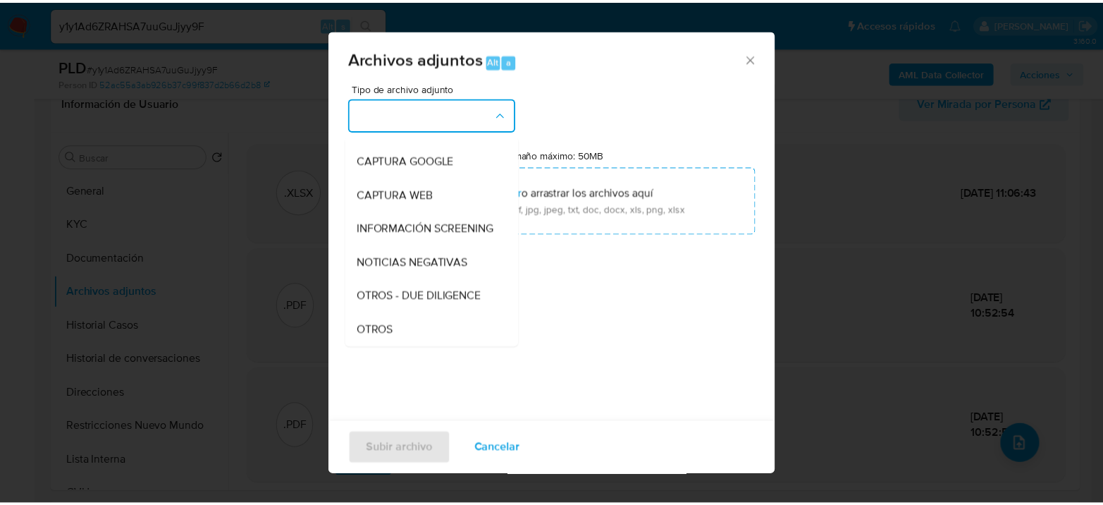
scroll to position [157, 0]
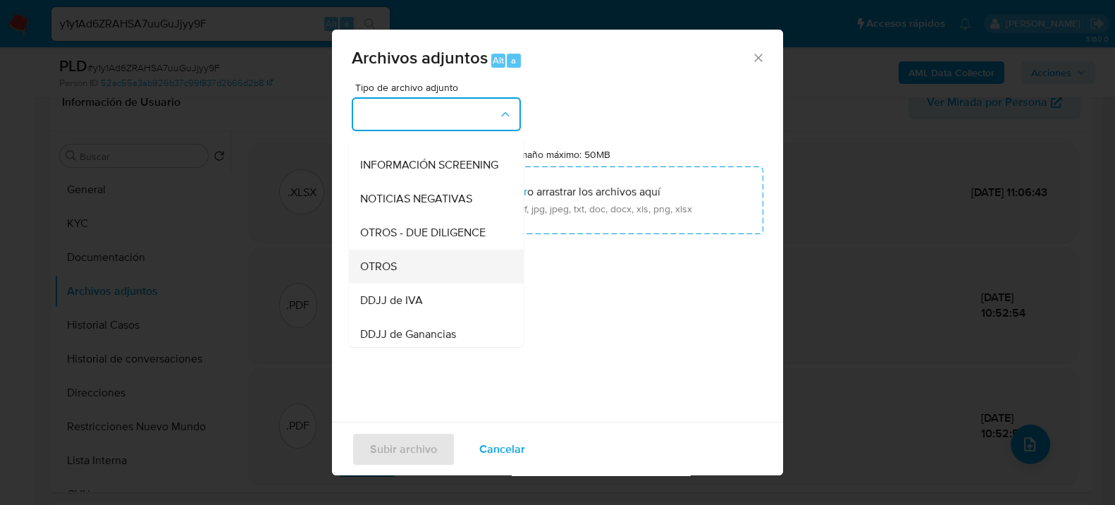
click at [388, 273] on span "OTROS" at bounding box center [378, 266] width 37 height 14
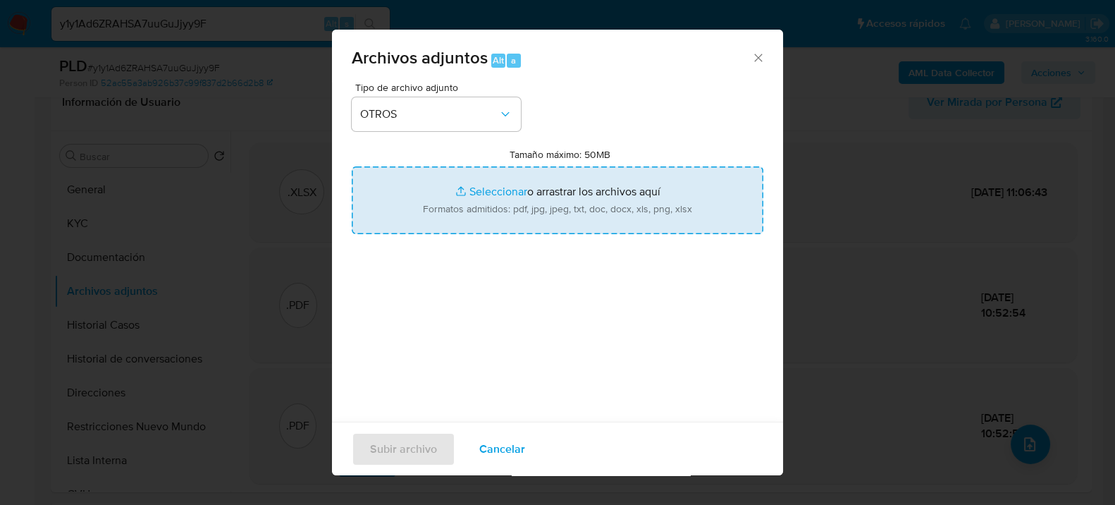
type input "C:\fakepath\Caselog y1y1Ad6ZRAHSA7uuGuJjyy9F_2025_07_18_07_01_14.docx"
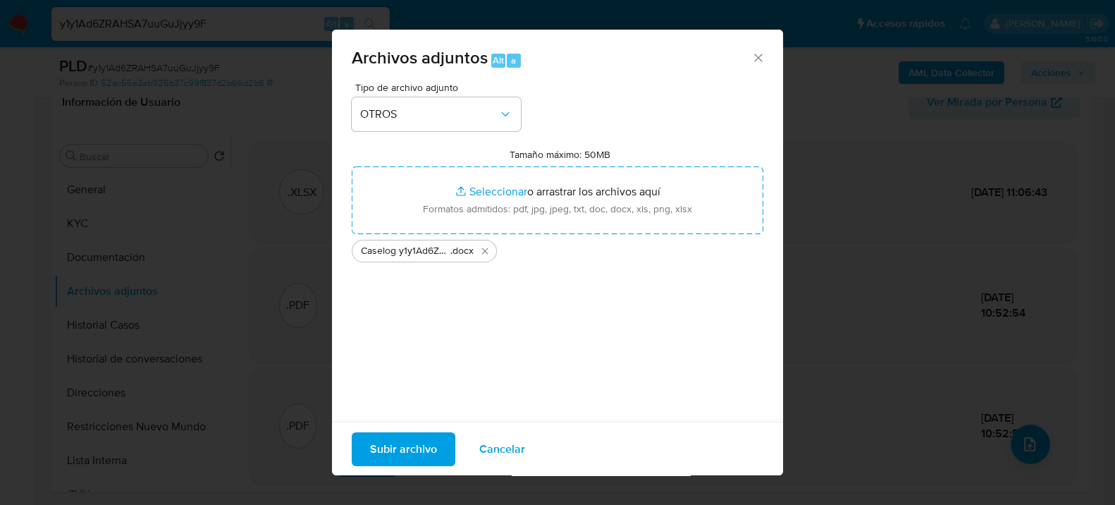
click at [421, 441] on span "Subir archivo" at bounding box center [403, 448] width 67 height 31
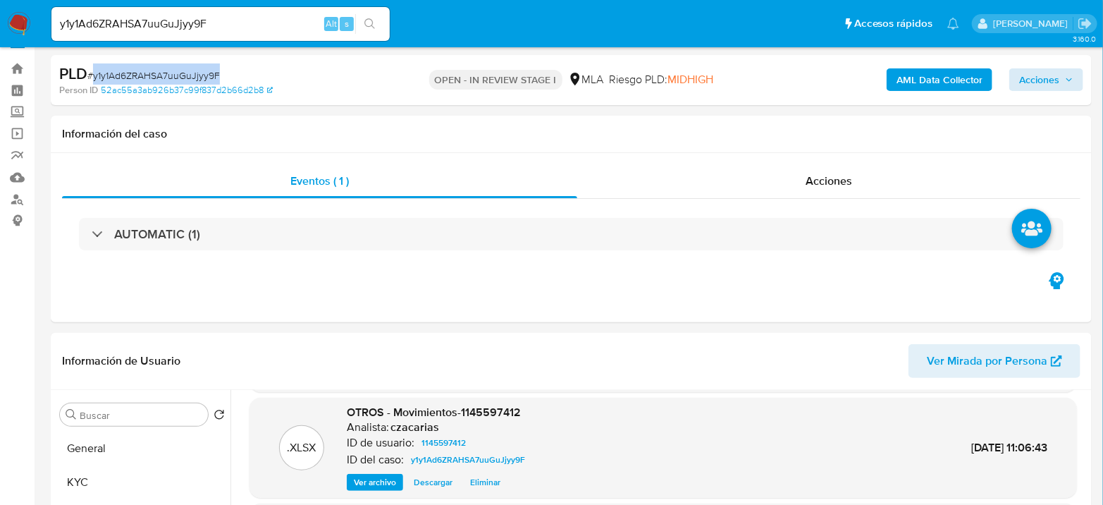
scroll to position [0, 0]
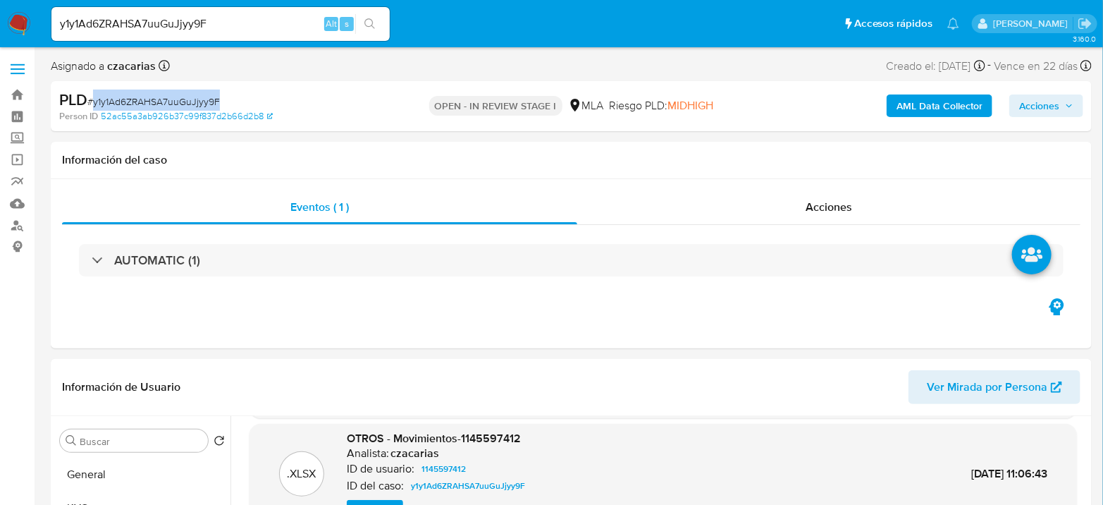
click at [1050, 116] on span "Acciones" at bounding box center [1039, 105] width 40 height 23
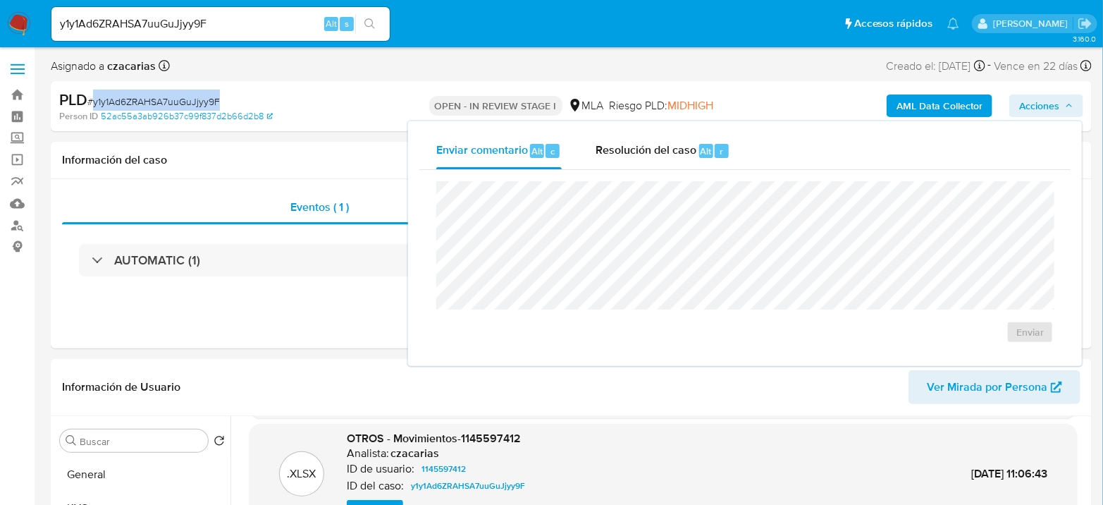
drag, startPoint x: 702, startPoint y: 155, endPoint x: 710, endPoint y: 173, distance: 20.2
click at [702, 154] on span "Alt" at bounding box center [706, 151] width 11 height 13
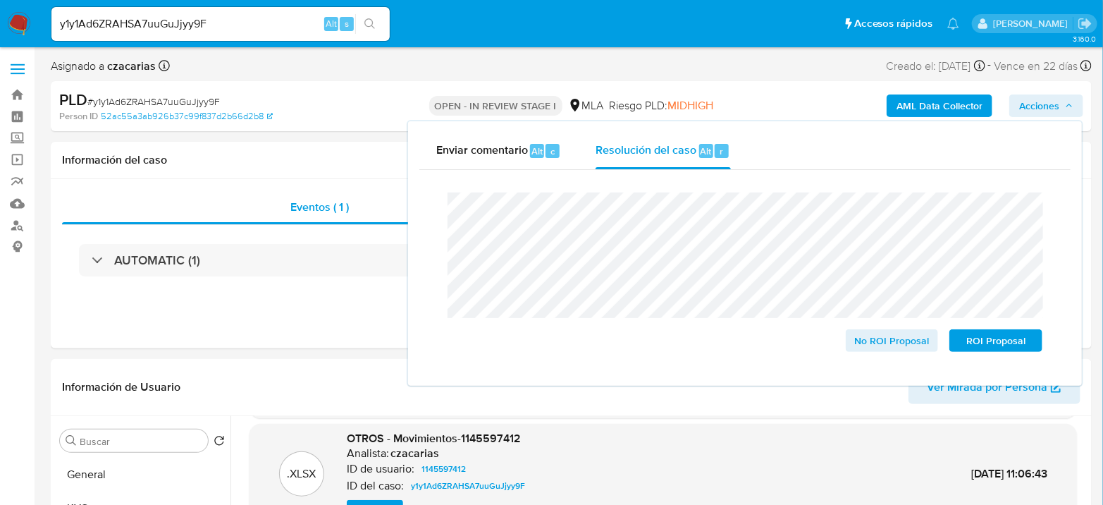
click at [190, 102] on span "# y1y1Ad6ZRAHSA7uuGuJjyy9F" at bounding box center [153, 101] width 133 height 14
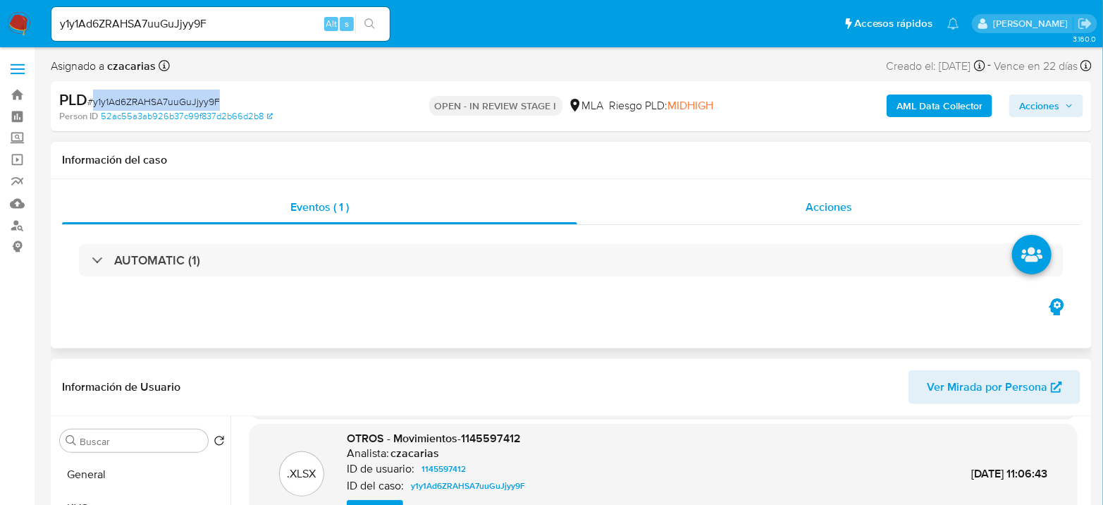
copy span "y1y1Ad6ZRAHSA7uuGuJjyy9F"
click at [1066, 97] on span "Acciones" at bounding box center [1046, 106] width 54 height 20
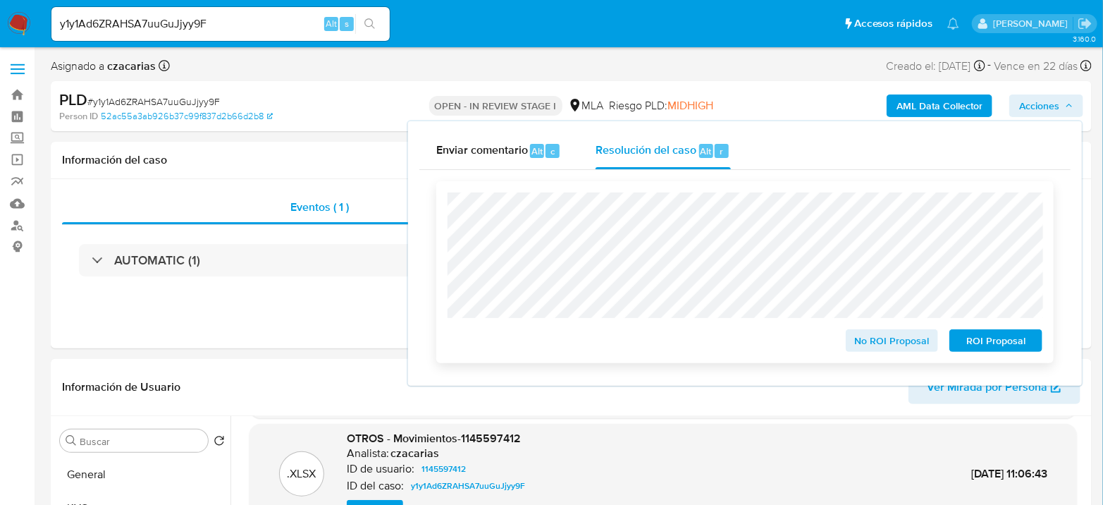
click at [905, 347] on span "No ROI Proposal" at bounding box center [892, 341] width 73 height 20
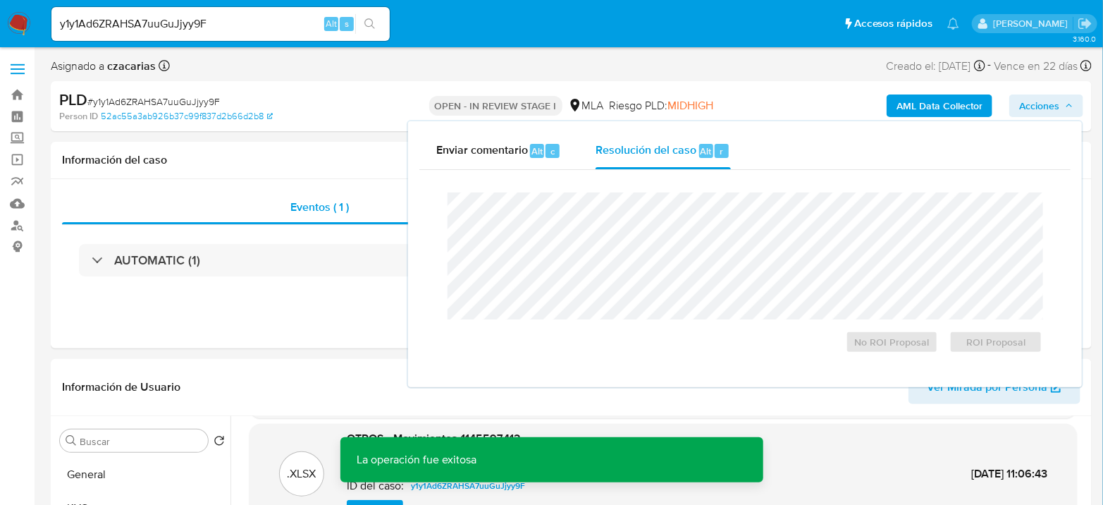
click at [152, 106] on span "# y1y1Ad6ZRAHSA7uuGuJjyy9F" at bounding box center [153, 101] width 133 height 14
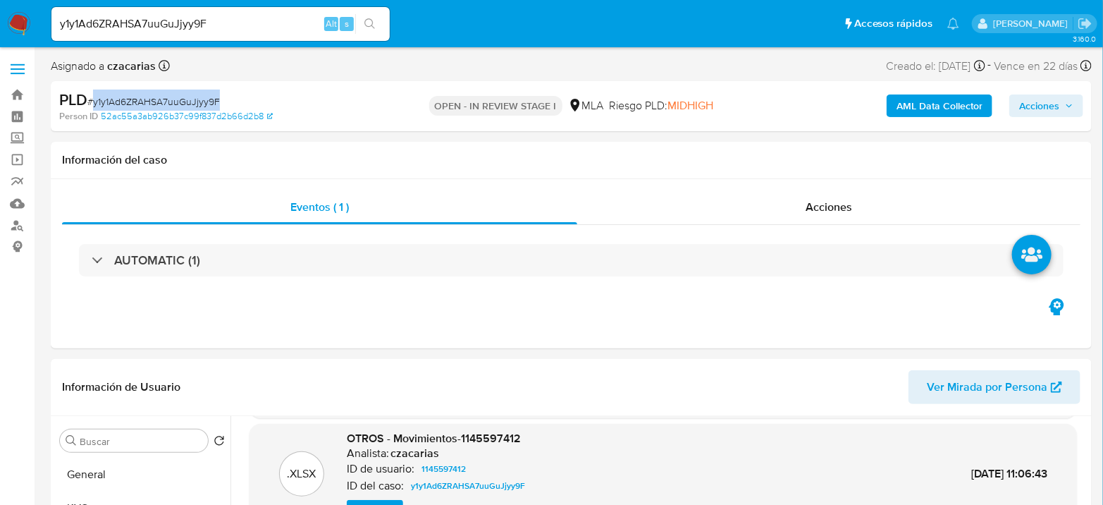
copy span "y1y1Ad6ZRAHSA7uuGuJjyy9F"
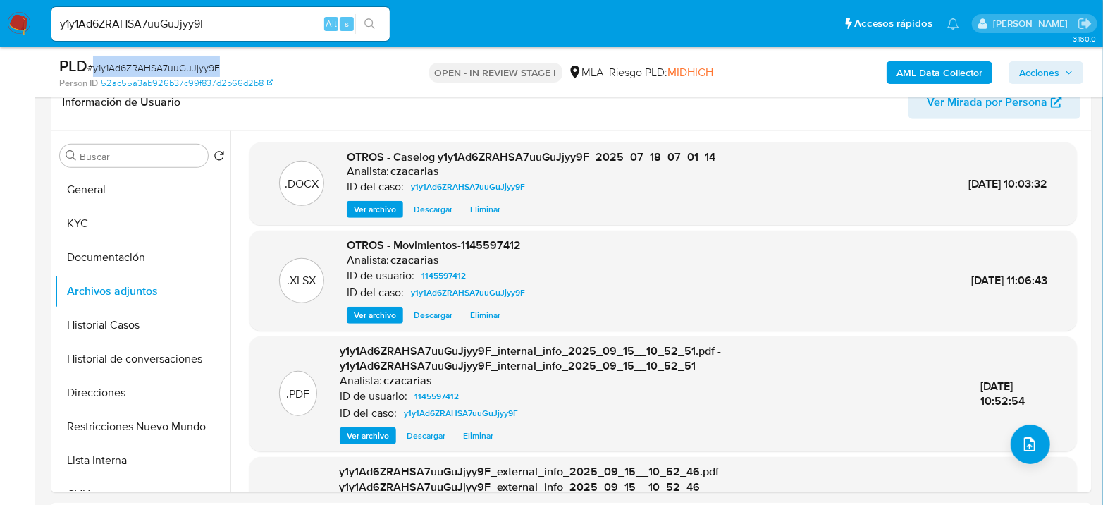
click at [1060, 77] on span "Acciones" at bounding box center [1039, 72] width 40 height 23
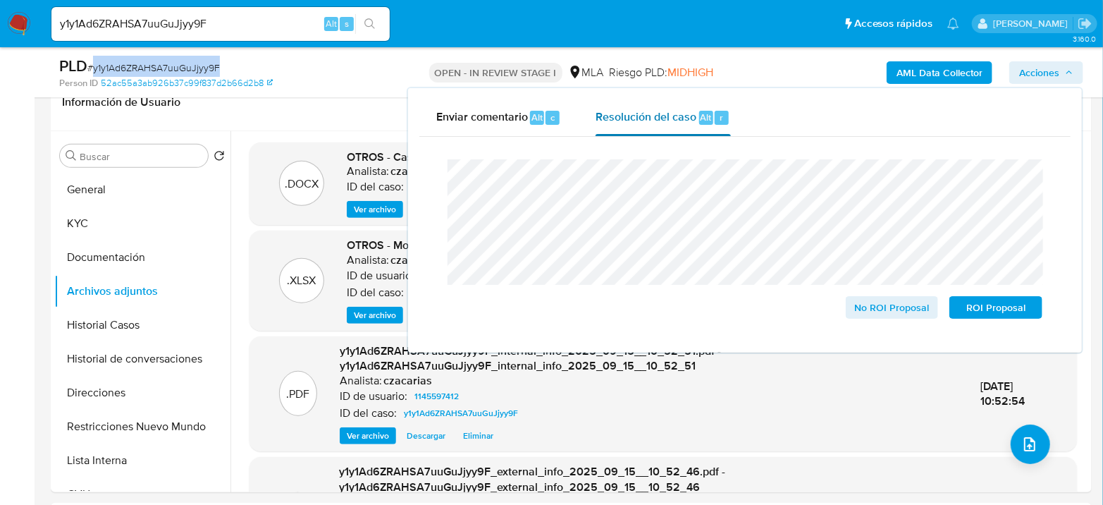
click at [723, 111] on div "r" at bounding box center [722, 118] width 14 height 14
click at [881, 309] on span "No ROI Proposal" at bounding box center [892, 308] width 73 height 20
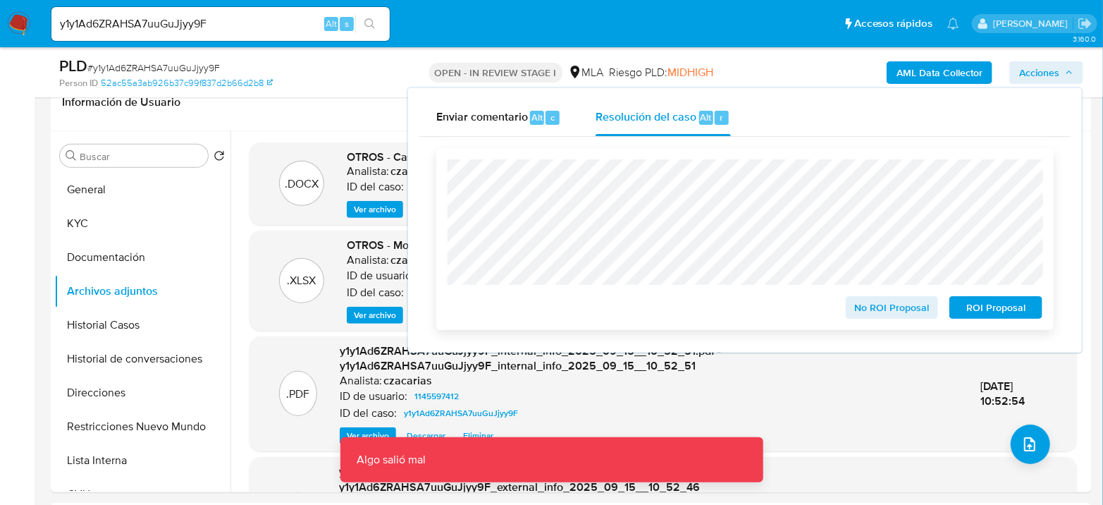
click at [881, 309] on span "No ROI Proposal" at bounding box center [892, 308] width 73 height 20
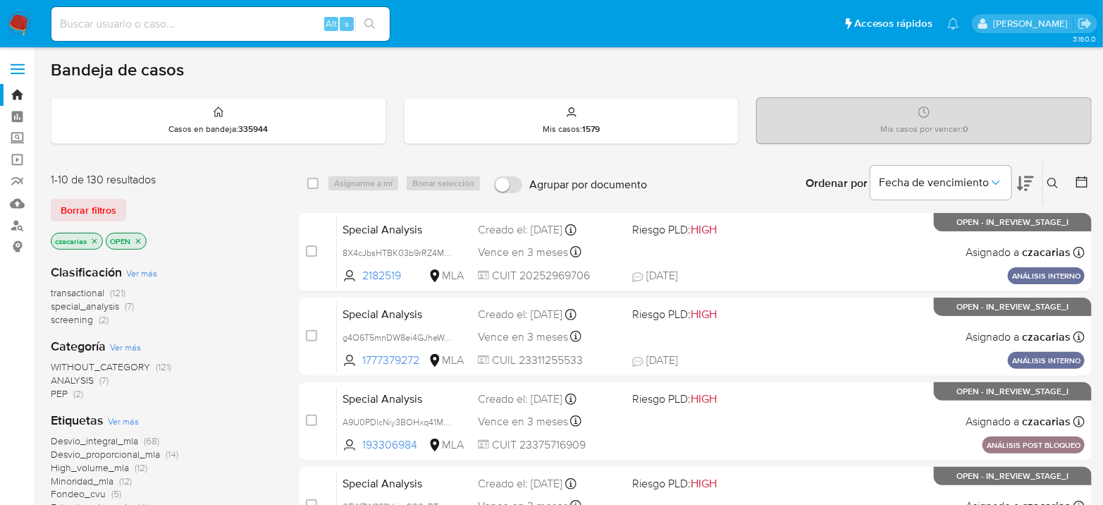
click at [1059, 182] on icon at bounding box center [1053, 183] width 11 height 11
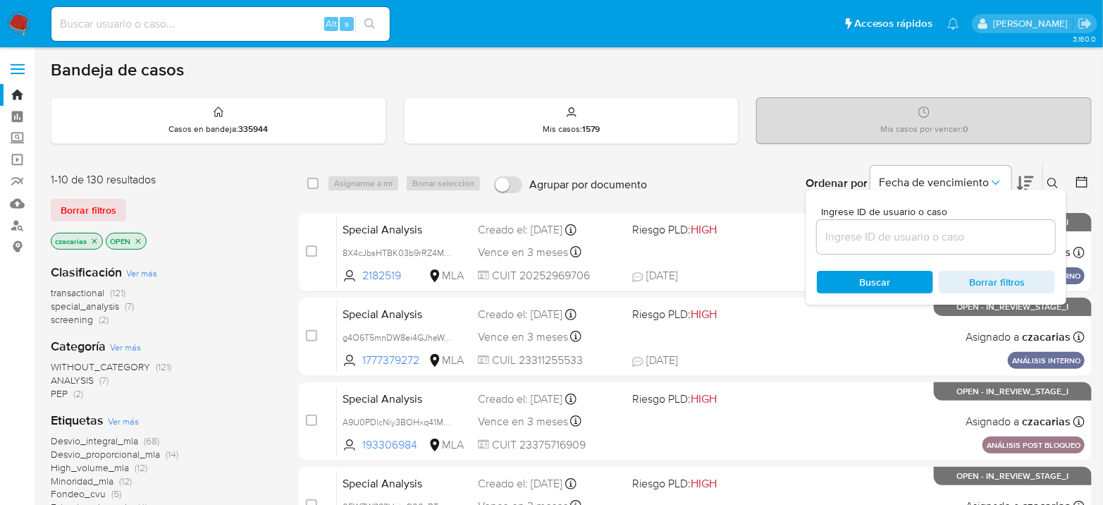
click at [874, 240] on input at bounding box center [936, 237] width 238 height 18
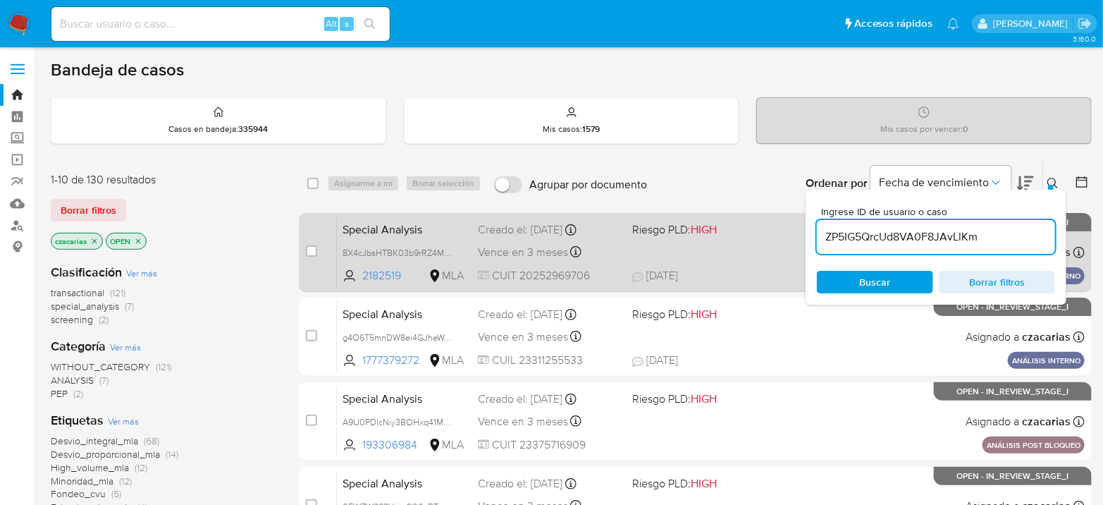
type input "ZP5IG5QrcUd8VA0F8JAvLlKm"
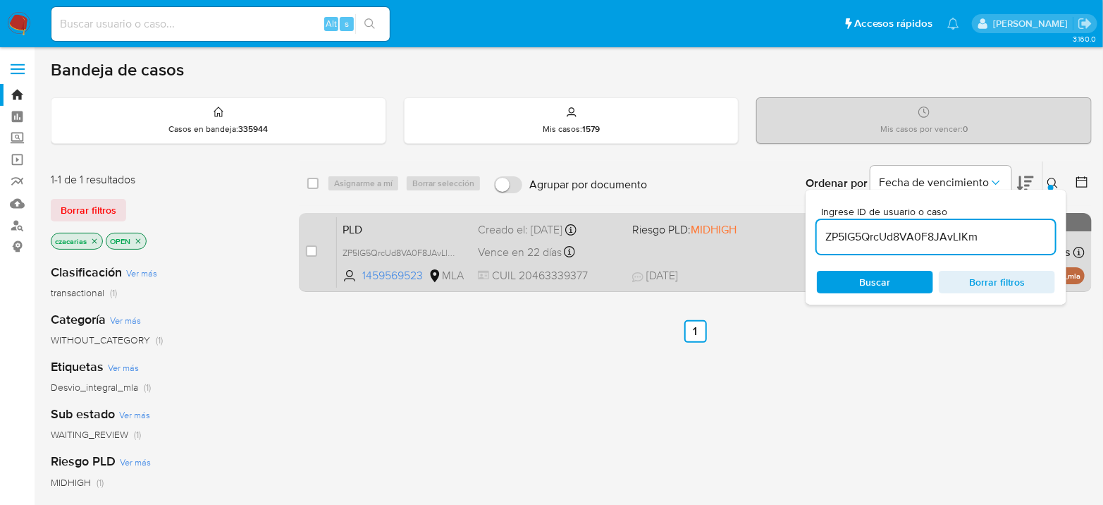
click at [314, 255] on div "case-item-checkbox" at bounding box center [311, 251] width 11 height 14
click at [318, 255] on div "case-item-checkbox No es posible asignar el caso" at bounding box center [321, 251] width 31 height 71
click at [314, 253] on input "checkbox" at bounding box center [311, 250] width 11 height 11
checkbox input "true"
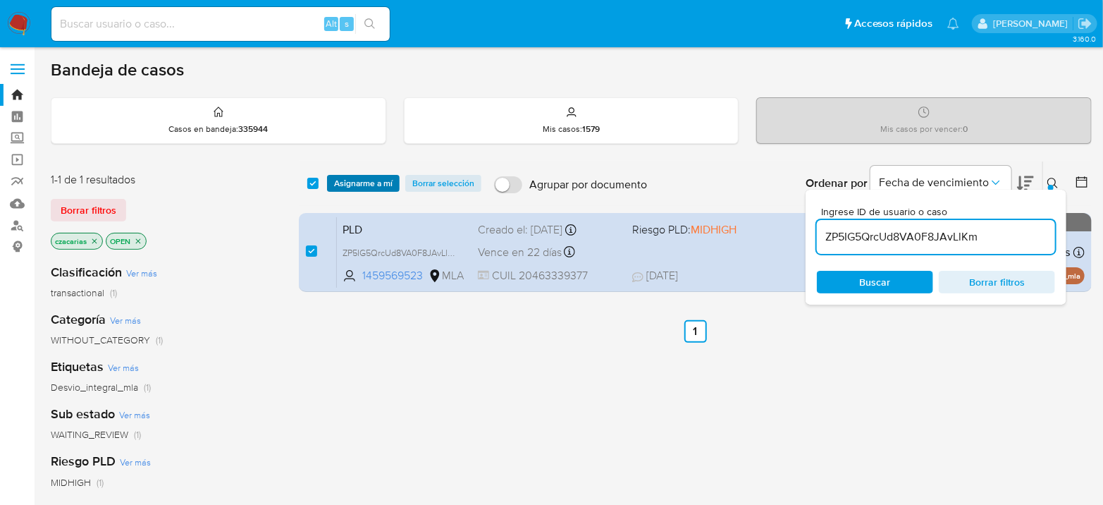
click at [358, 183] on span "Asignarme a mí" at bounding box center [363, 183] width 59 height 14
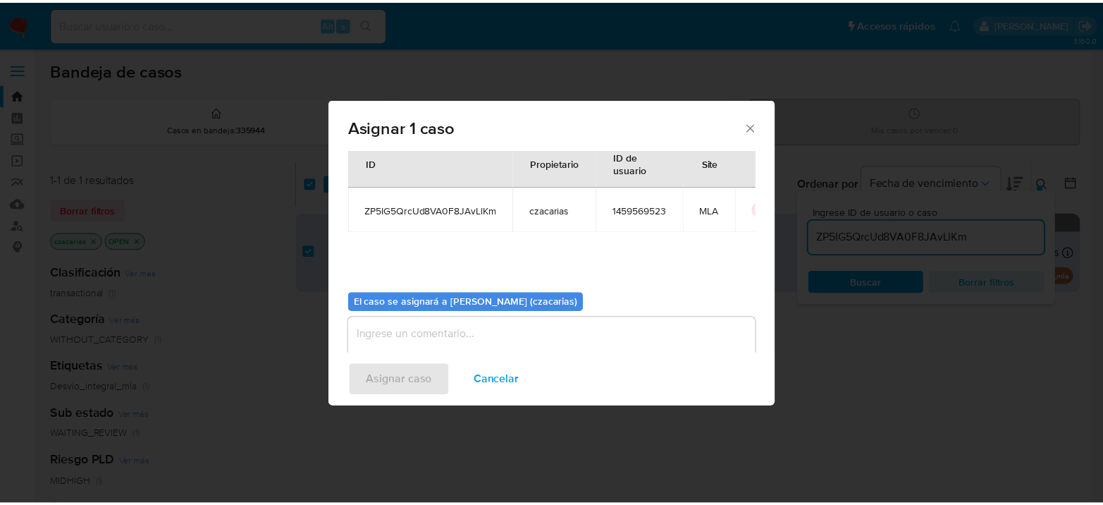
scroll to position [72, 0]
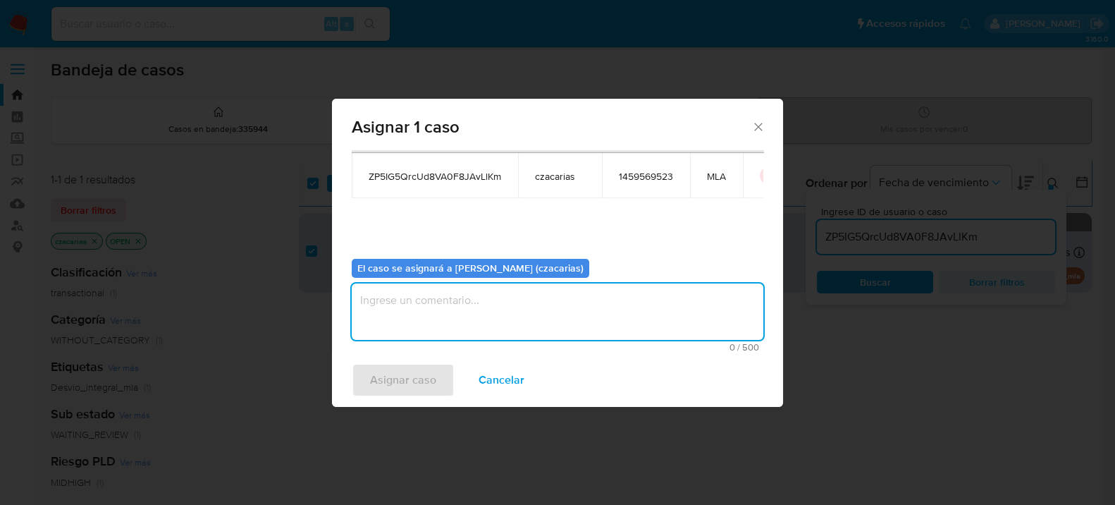
drag, startPoint x: 387, startPoint y: 302, endPoint x: 372, endPoint y: 356, distance: 56.3
click at [387, 305] on textarea "assign-modal" at bounding box center [558, 311] width 412 height 56
click at [372, 372] on span "Asignar caso" at bounding box center [403, 380] width 66 height 31
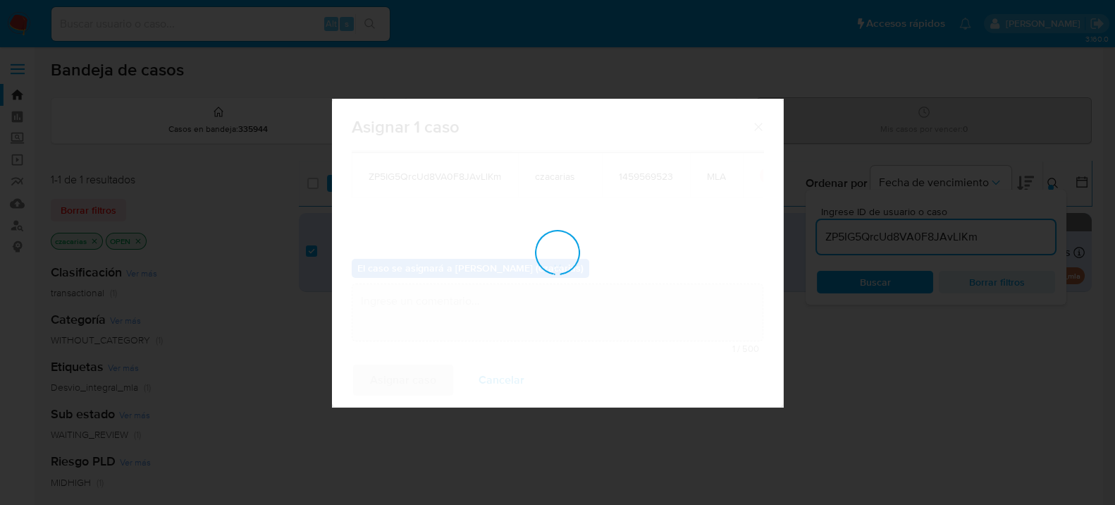
checkbox input "false"
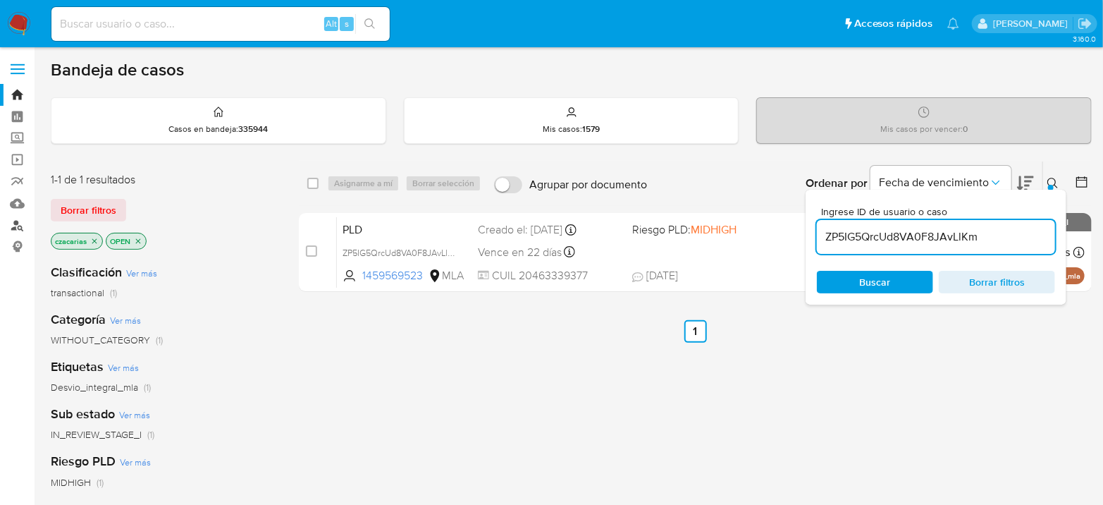
click at [8, 228] on link "Buscador de personas" at bounding box center [84, 225] width 168 height 22
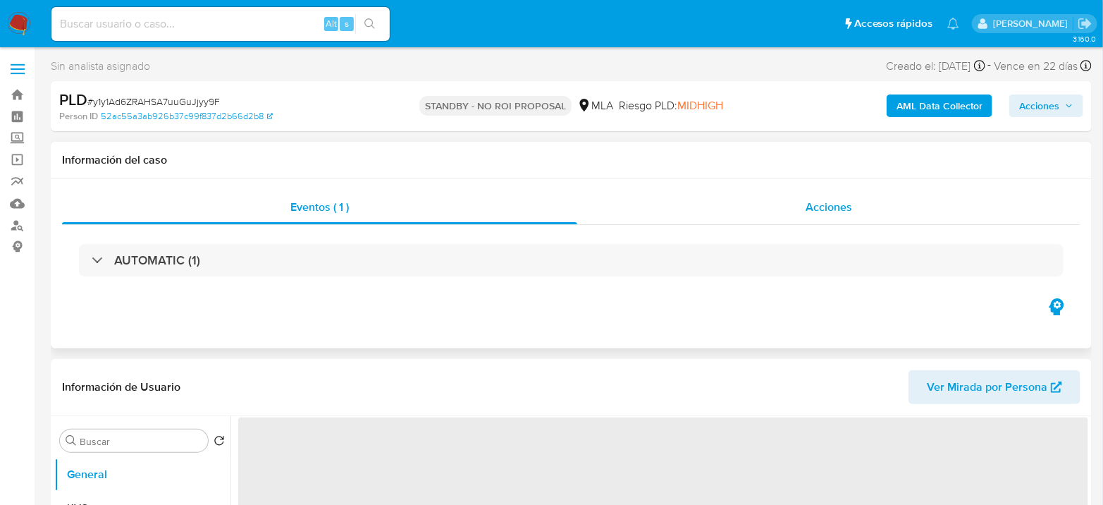
click at [819, 197] on div "Acciones" at bounding box center [828, 207] width 503 height 34
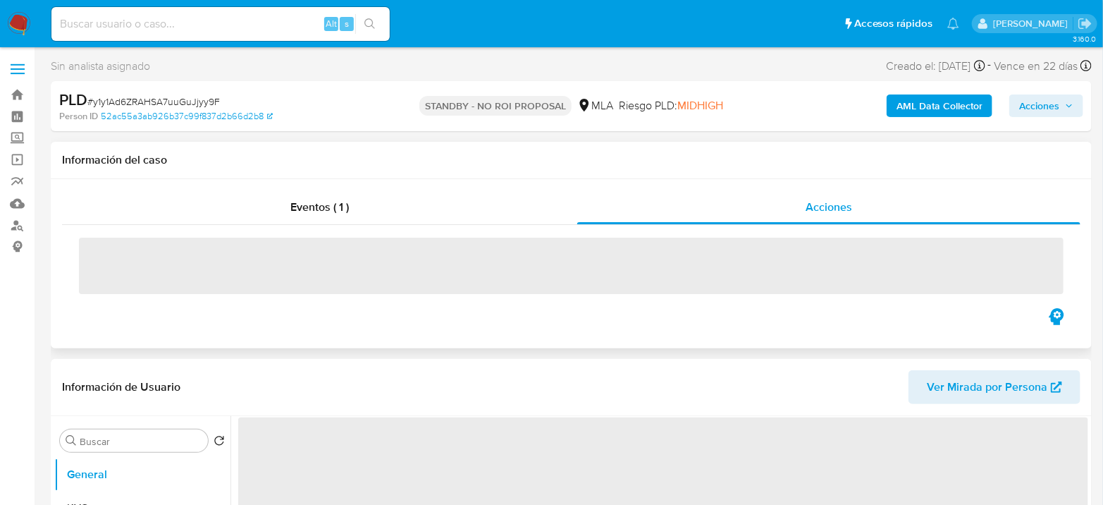
select select "10"
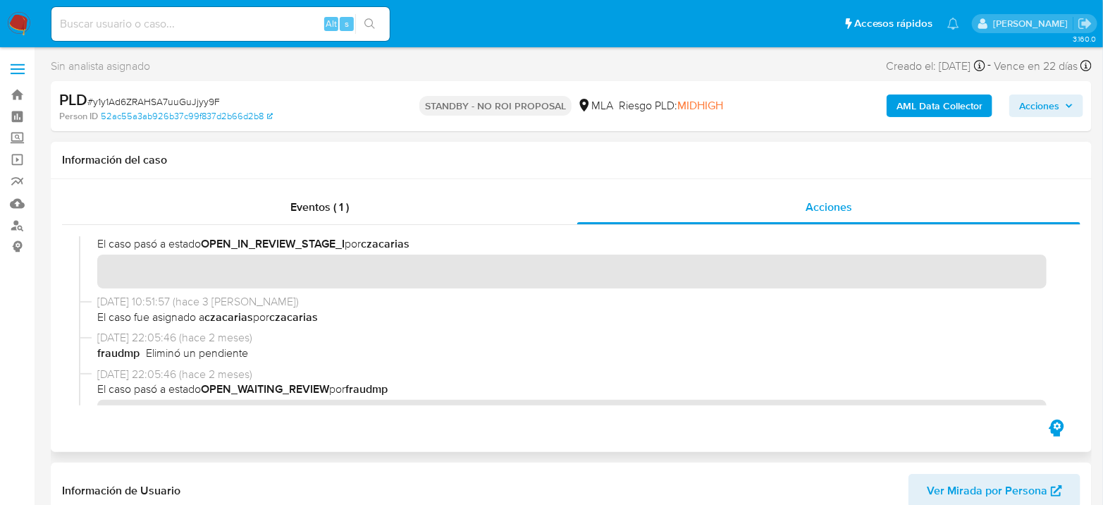
scroll to position [1253, 0]
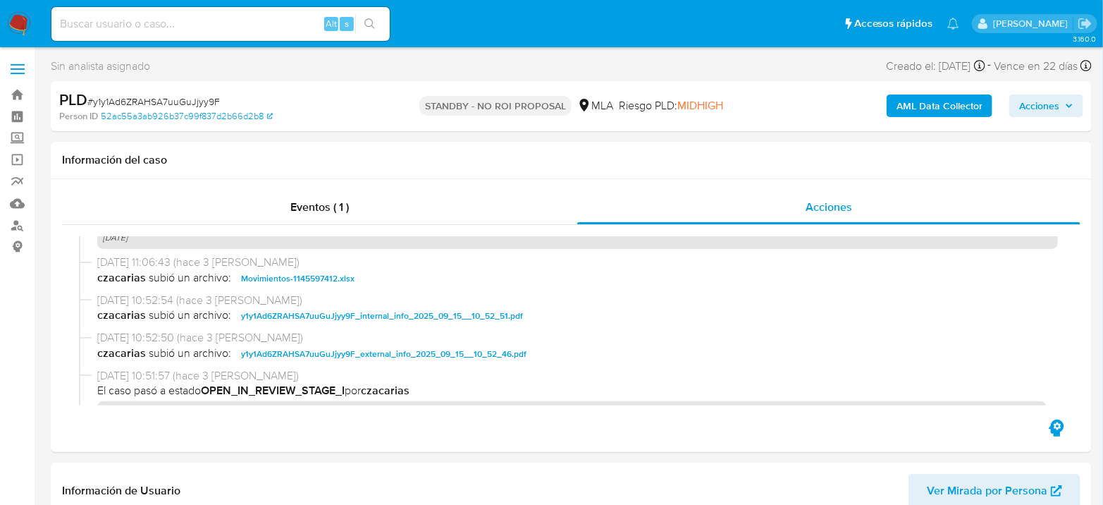
click at [13, 25] on img at bounding box center [19, 24] width 24 height 24
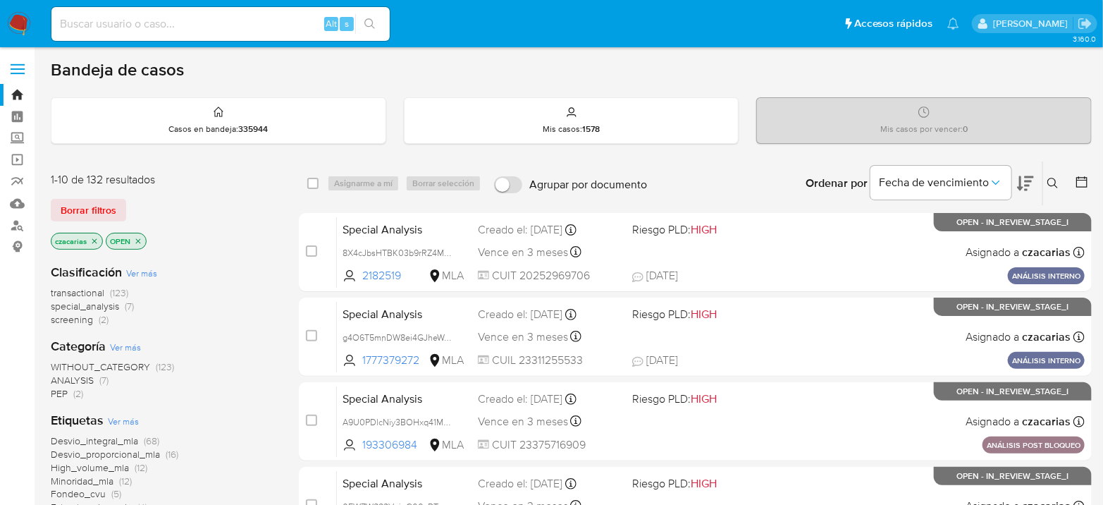
click at [240, 21] on input at bounding box center [220, 24] width 338 height 18
paste input "Dmloz2Sf6UZUZzg3DXvmN76V"
type input "Dmloz2Sf6UZUZzg3DXvmN76V"
click at [382, 30] on button "search-icon" at bounding box center [369, 24] width 29 height 20
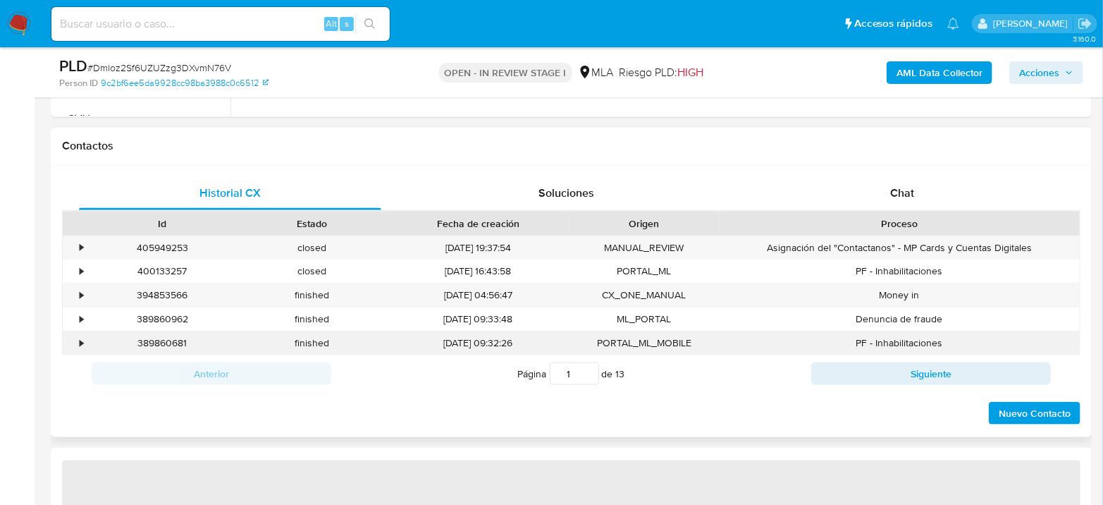
scroll to position [626, 0]
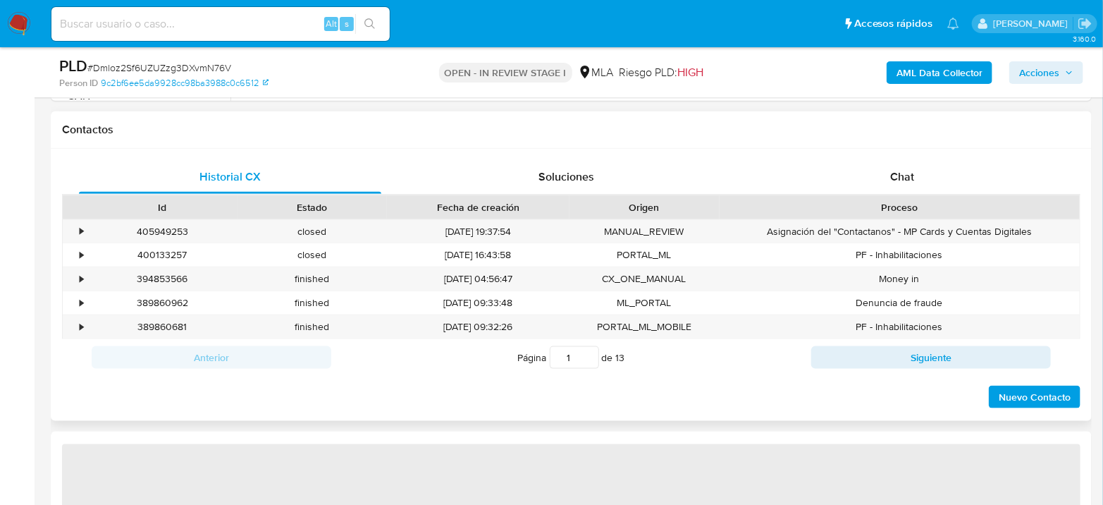
select select "10"
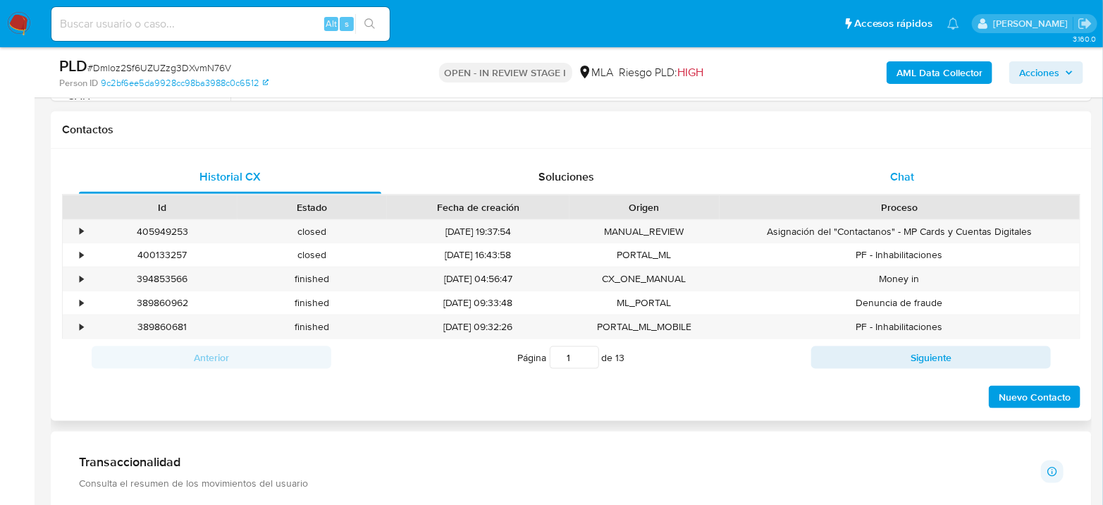
click at [920, 167] on div "Chat" at bounding box center [903, 177] width 302 height 34
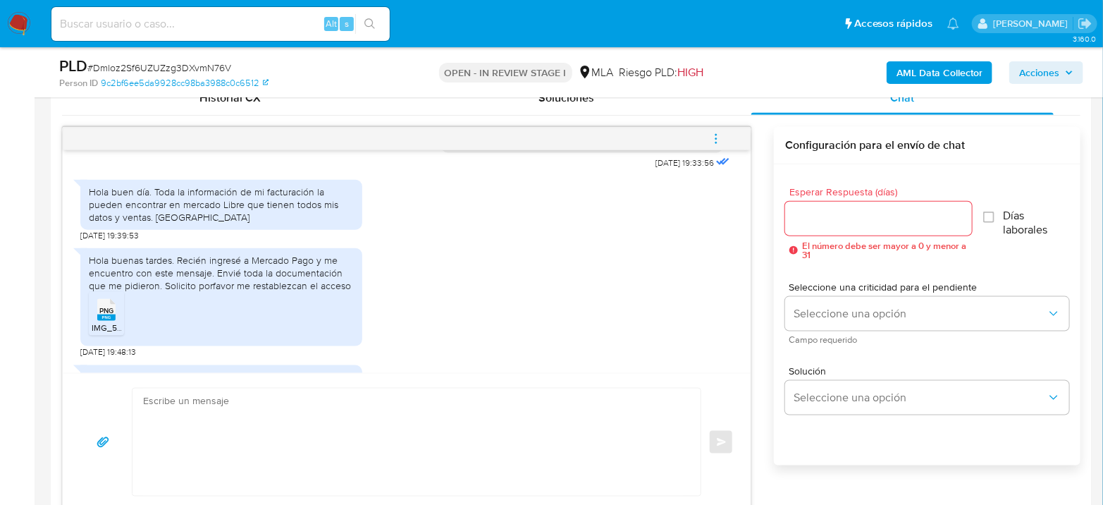
scroll to position [1955, 0]
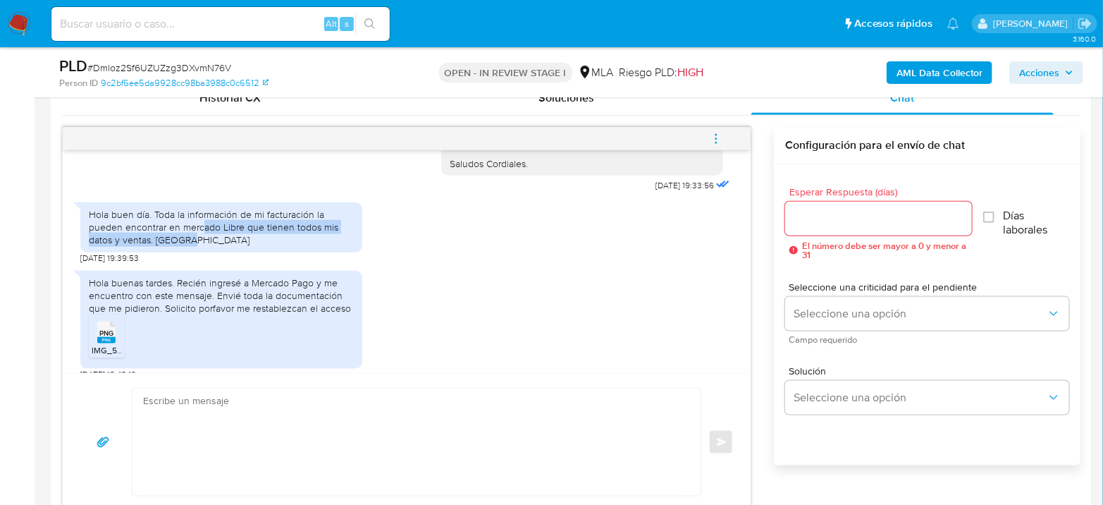
drag, startPoint x: 201, startPoint y: 286, endPoint x: 216, endPoint y: 307, distance: 25.8
click at [216, 247] on div "Hola buen día. Toda la información de mi facturación la pueden encontrar en mer…" at bounding box center [221, 227] width 265 height 39
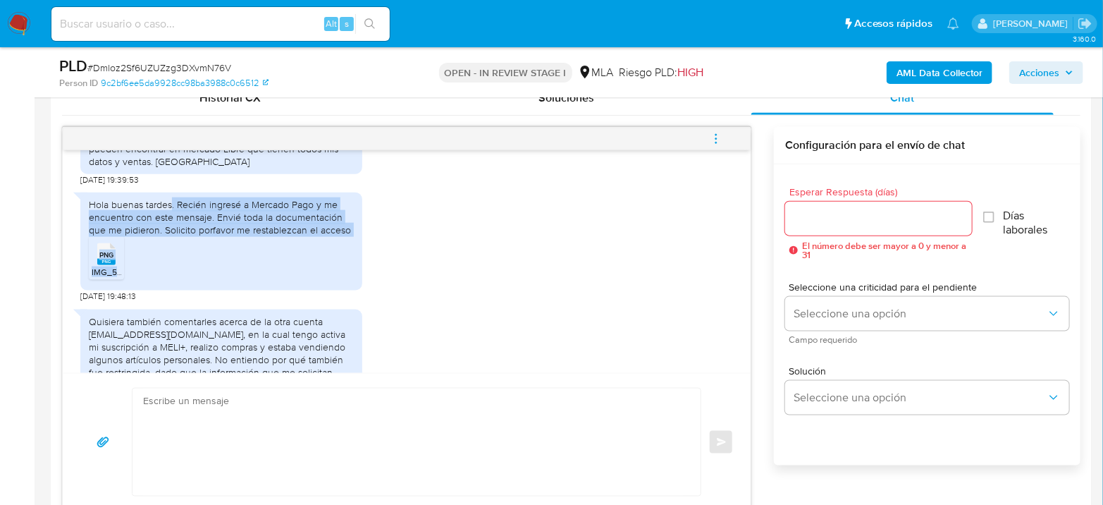
drag, startPoint x: 226, startPoint y: 265, endPoint x: 269, endPoint y: 317, distance: 67.2
click at [269, 291] on div "Hola buenas tardes. Recién ingresé a Mercado Pago y me encuentro con este mensa…" at bounding box center [221, 241] width 282 height 99
click at [269, 285] on ul "PNG PNG IMG_5955.png" at bounding box center [221, 260] width 265 height 49
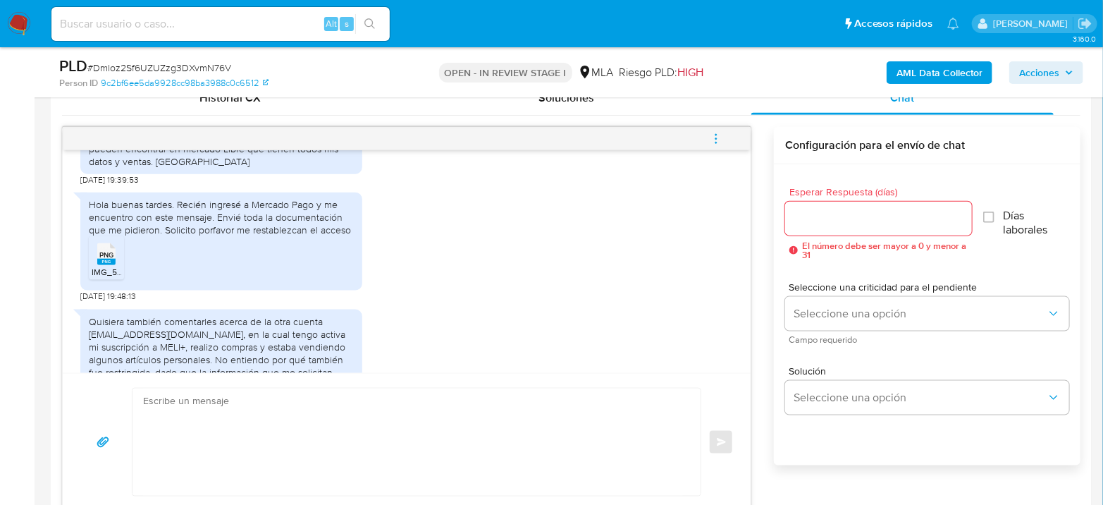
click at [97, 267] on icon "PNG" at bounding box center [106, 254] width 18 height 25
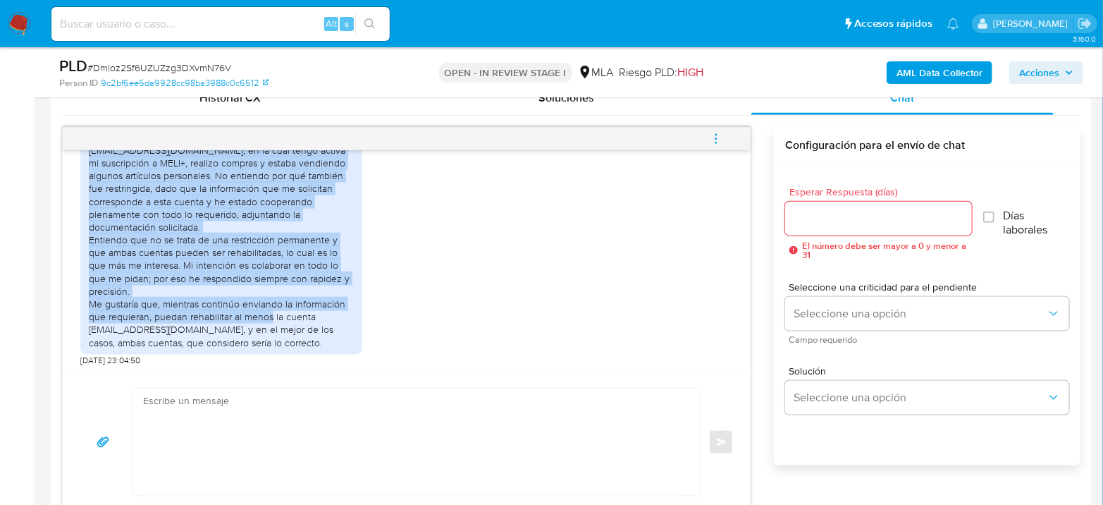
scroll to position [2269, 0]
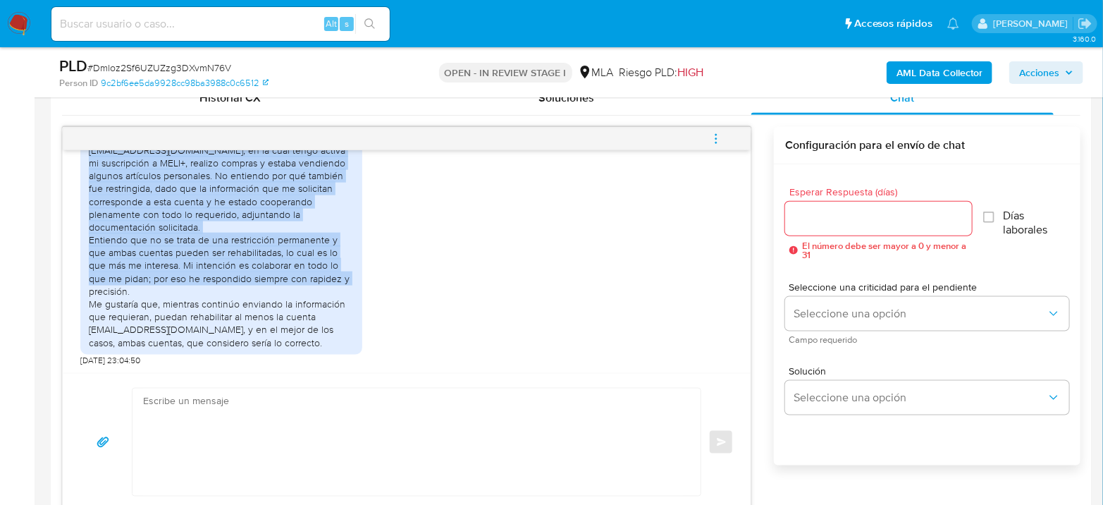
drag, startPoint x: 112, startPoint y: 228, endPoint x: 329, endPoint y: 286, distance: 224.0
click at [329, 286] on div "Quisiera también comentarles acerca de la otra cuenta juanviv3@gmail.com, en la…" at bounding box center [221, 240] width 265 height 218
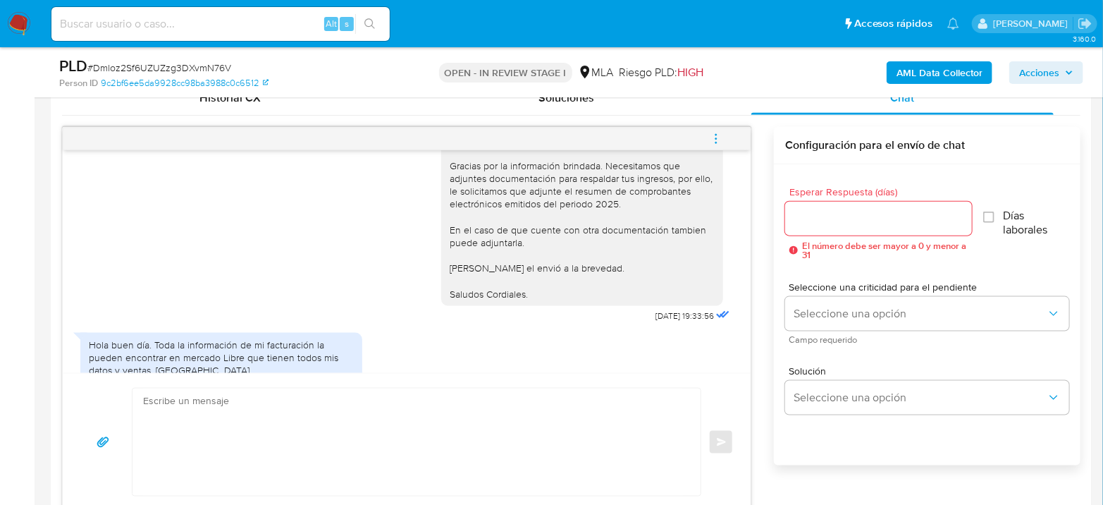
scroll to position [1799, 0]
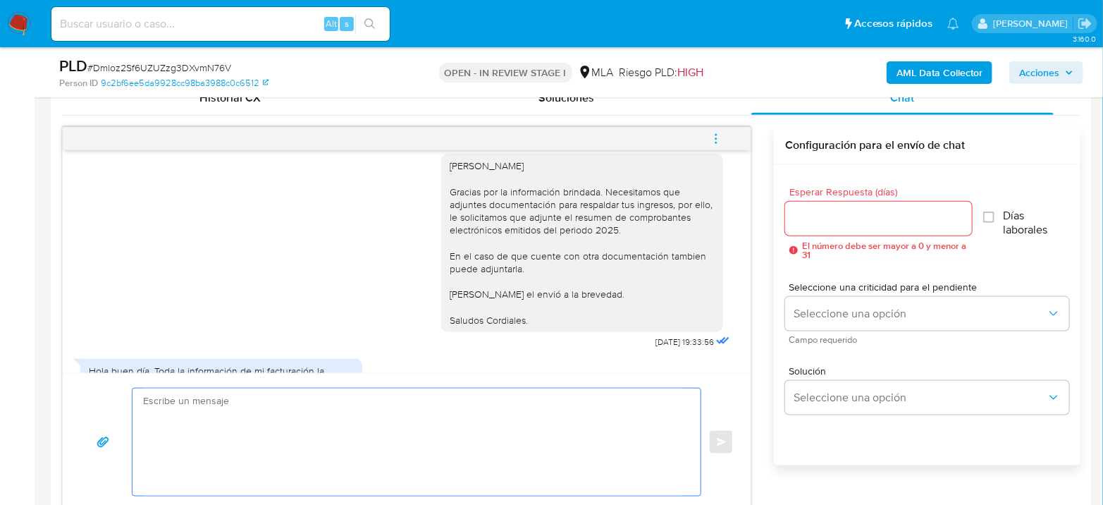
click at [428, 422] on textarea at bounding box center [413, 441] width 540 height 107
type textarea "B"
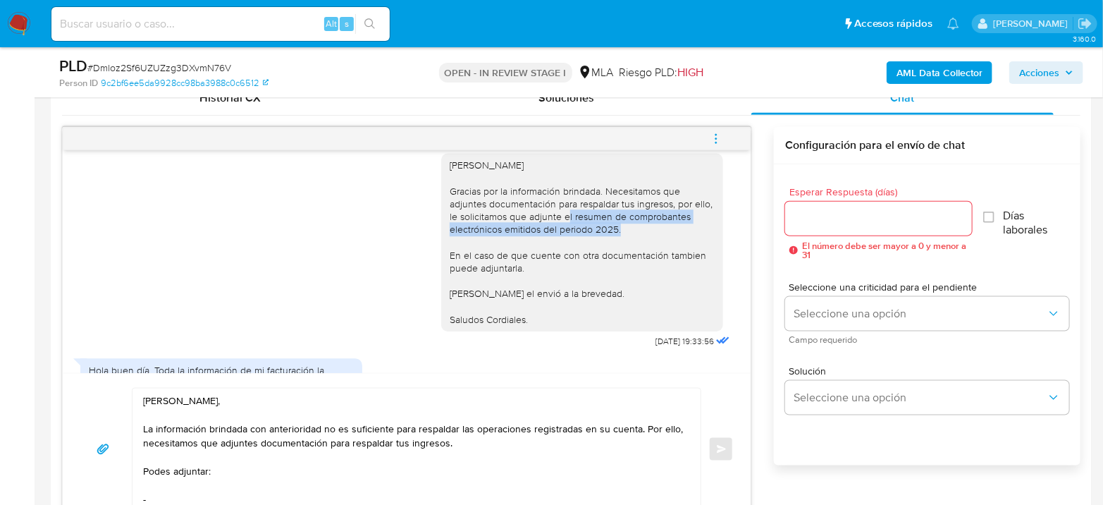
drag, startPoint x: 553, startPoint y: 283, endPoint x: 627, endPoint y: 294, distance: 74.8
click at [627, 294] on div "Hola Juan Cruz Gracias por la información brindada. Necesitamos que adjuntes do…" at bounding box center [582, 242] width 265 height 166
copy div "el resumen de comprobantes electrónicos emitidos del periodo 2025."
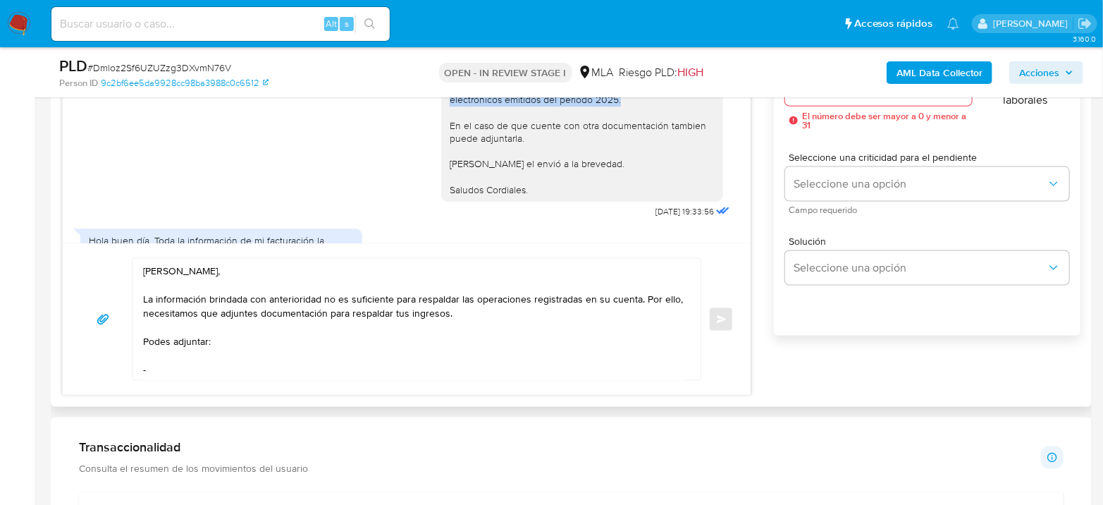
scroll to position [862, 0]
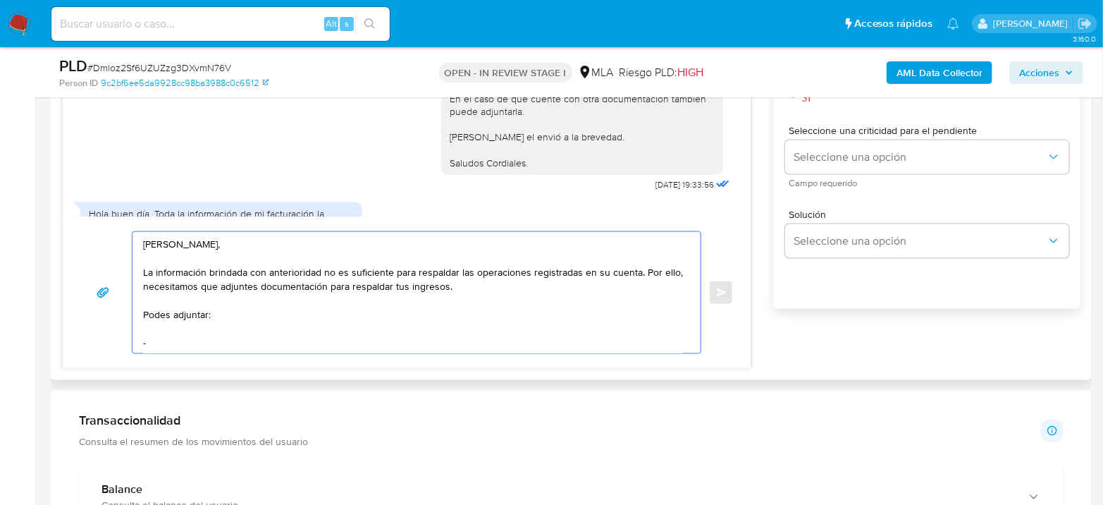
click at [151, 339] on textarea "Hola Juan Cruz, La información brindada con anterioridad no es suficiente para …" at bounding box center [413, 292] width 540 height 121
paste textarea "el resumen de comprobantes electrónicos emitidos del periodo 2025."
click at [154, 340] on textarea "Hola Juan Cruz, La información brindada con anterioridad no es suficiente para …" at bounding box center [413, 292] width 540 height 121
click at [466, 343] on textarea "Hola Juan Cruz, La información brindada con anterioridad no es suficiente para …" at bounding box center [413, 292] width 540 height 121
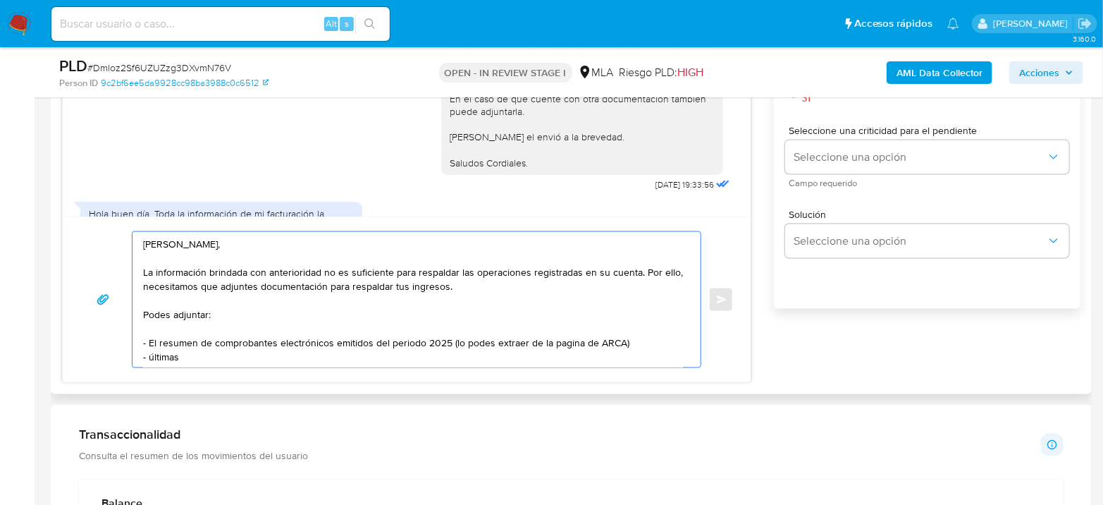
click at [207, 311] on textarea "Hola Juan Cruz, La información brindada con anterioridad no es suficiente para …" at bounding box center [413, 299] width 540 height 135
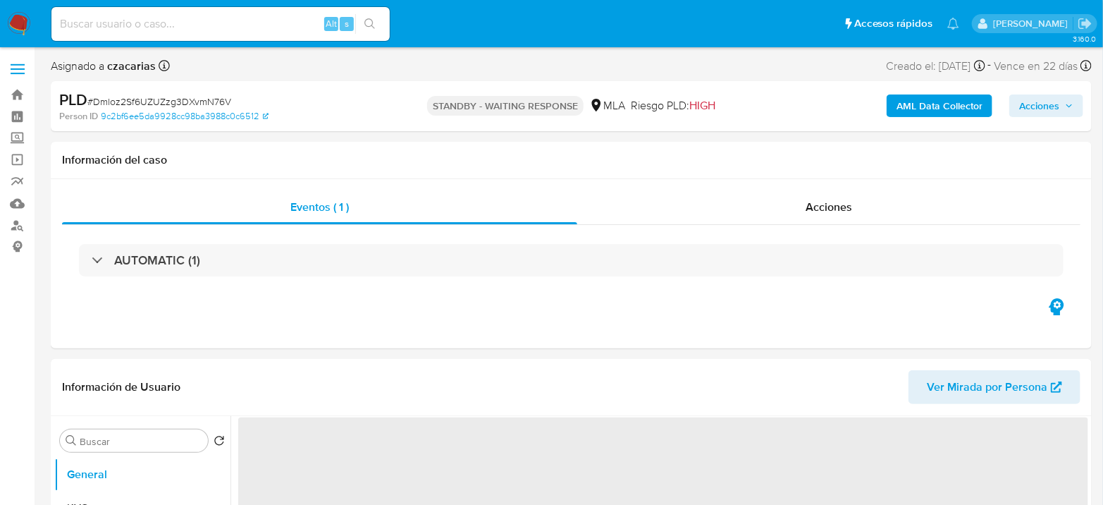
select select "10"
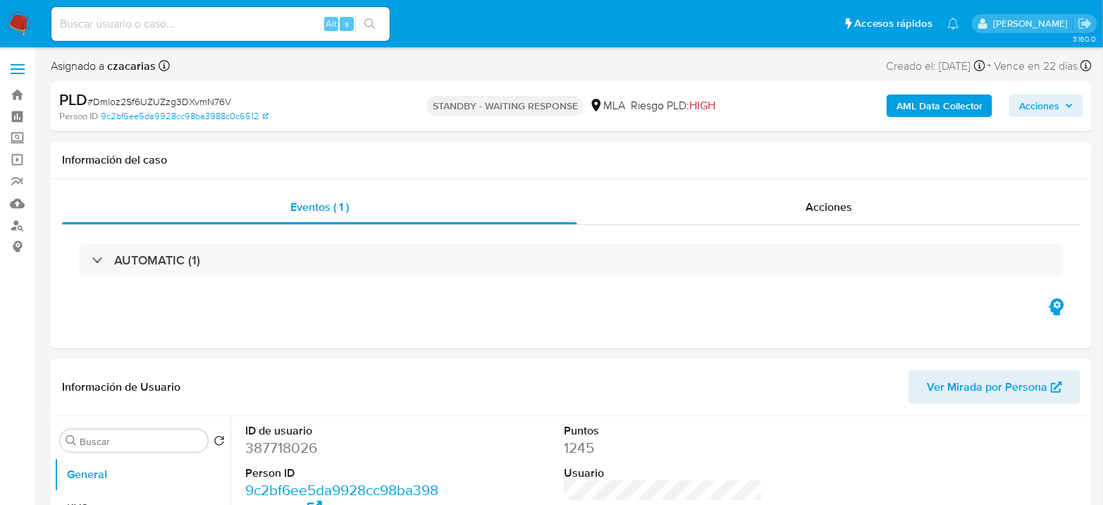
click at [290, 34] on div "Alt s" at bounding box center [220, 24] width 338 height 34
click at [307, 21] on input at bounding box center [220, 24] width 338 height 18
paste input "ZP5IG5QrcUd8VA0F8JAvLlKm"
type input "ZP5IG5QrcUd8VA0F8JAvLlKm"
click at [369, 25] on icon "search-icon" at bounding box center [370, 23] width 11 height 11
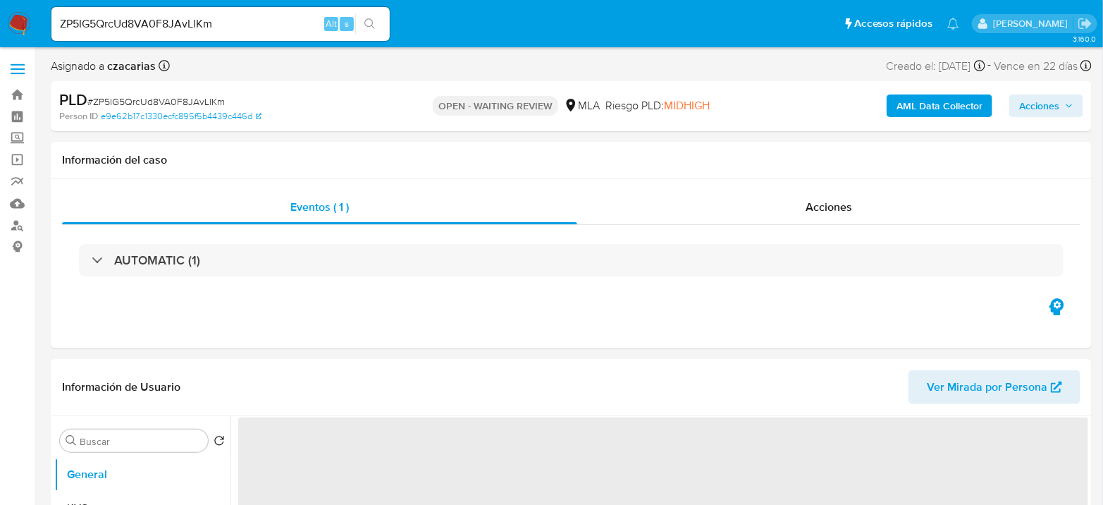
select select "10"
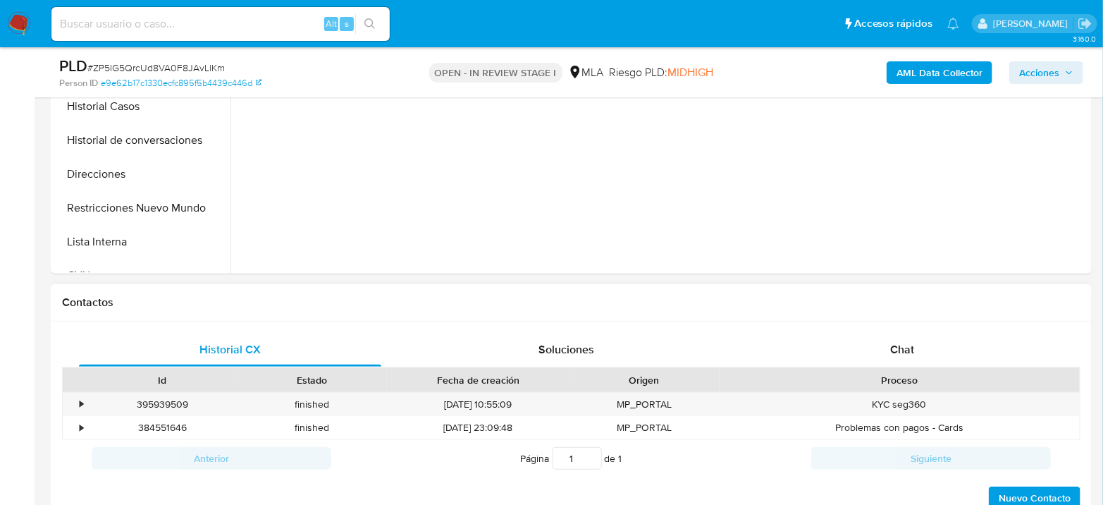
scroll to position [548, 0]
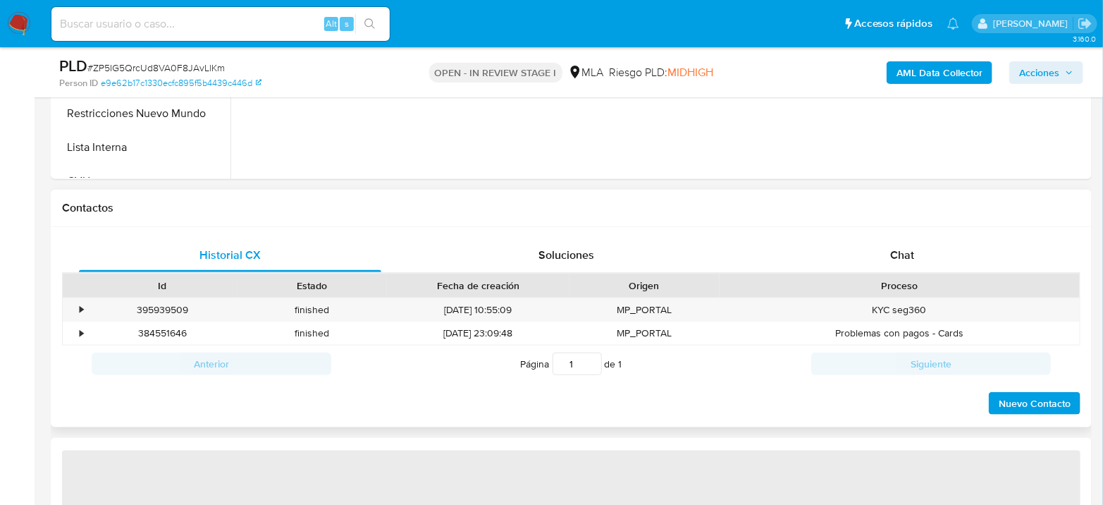
select select "10"
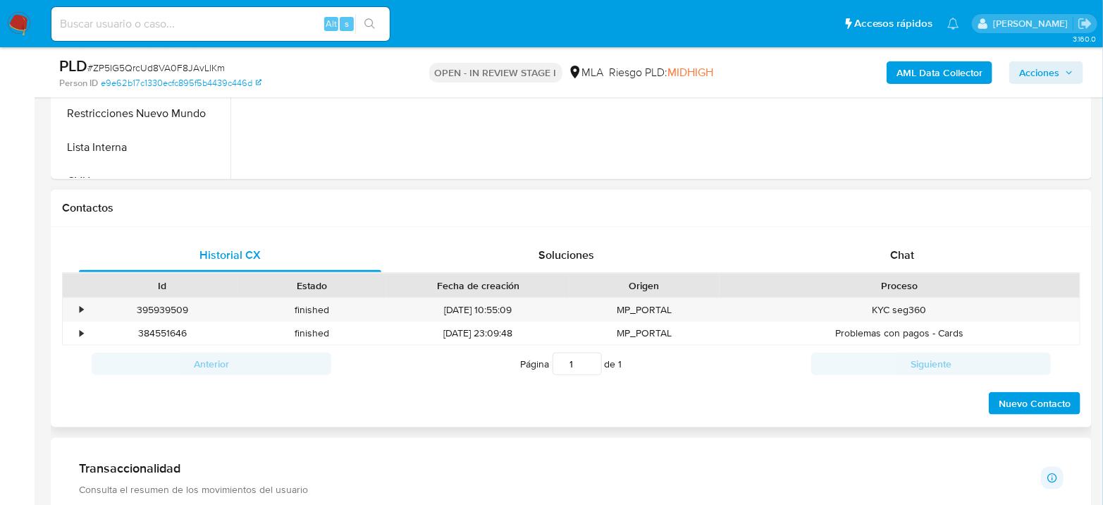
click at [914, 233] on div "Historial CX Soluciones Chat Id Estado Fecha de creación Origen Proceso • 39593…" at bounding box center [571, 327] width 1041 height 201
click at [910, 245] on div "Chat" at bounding box center [903, 255] width 302 height 34
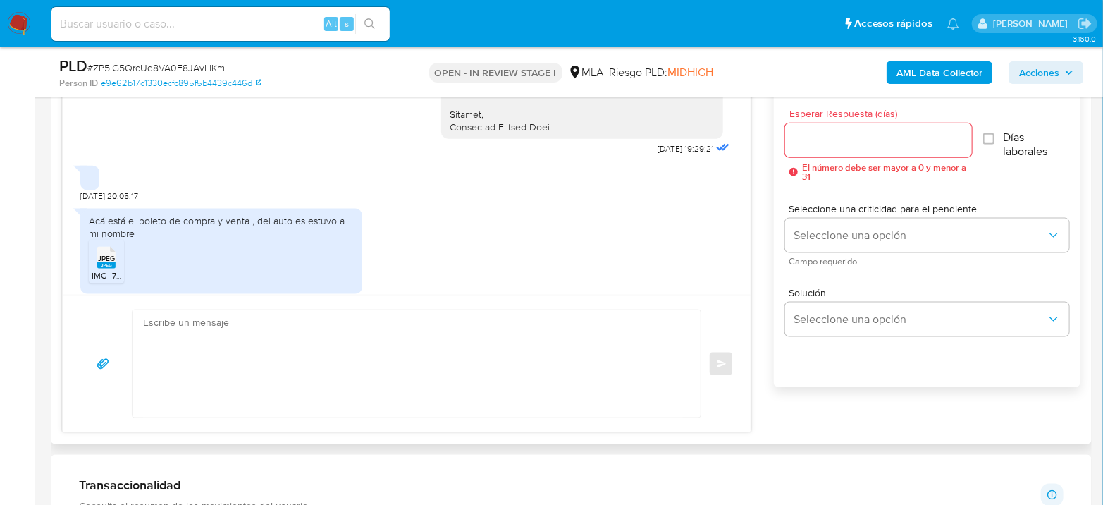
scroll to position [1354, 0]
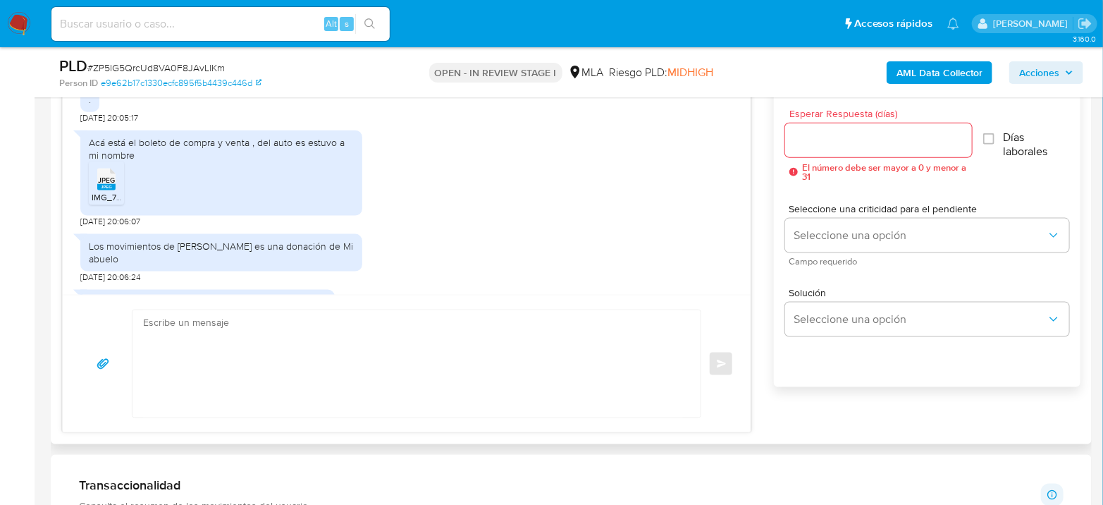
click at [100, 185] on span "JPEG" at bounding box center [106, 180] width 17 height 9
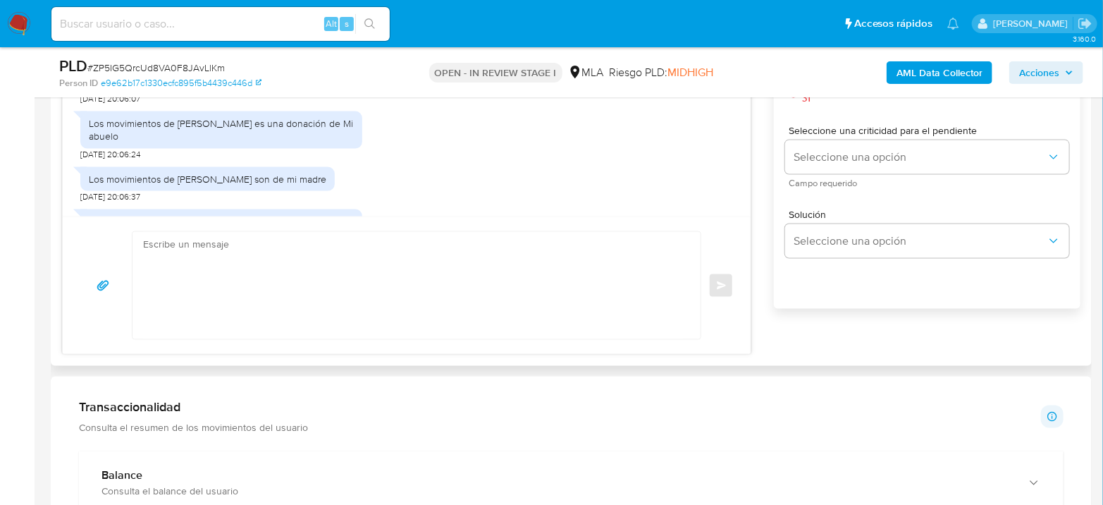
scroll to position [1433, 0]
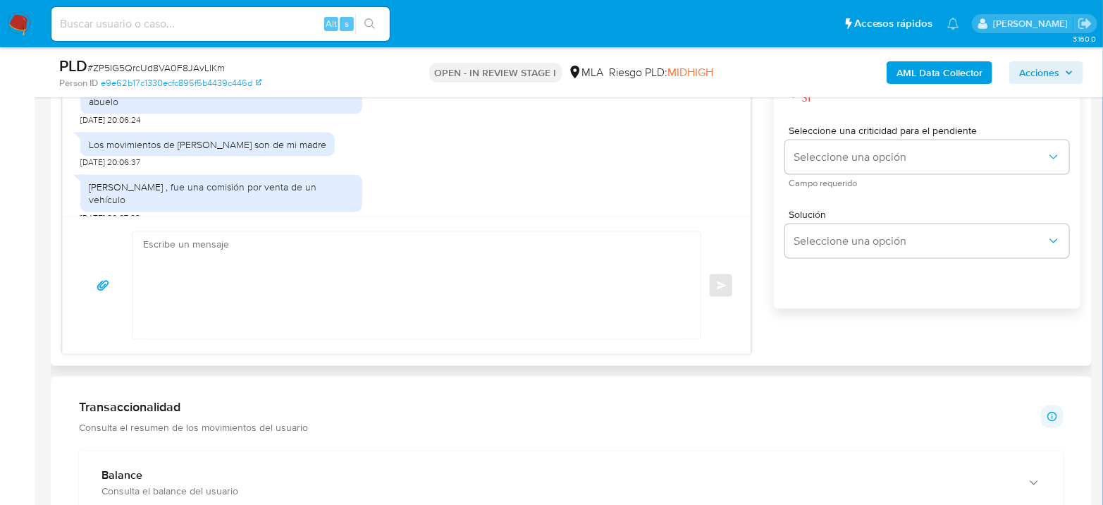
drag, startPoint x: 192, startPoint y: 164, endPoint x: 82, endPoint y: 150, distance: 111.5
click at [82, 114] on div "Los movimientos de [PERSON_NAME] es una donación de Mi abuelo" at bounding box center [221, 95] width 282 height 37
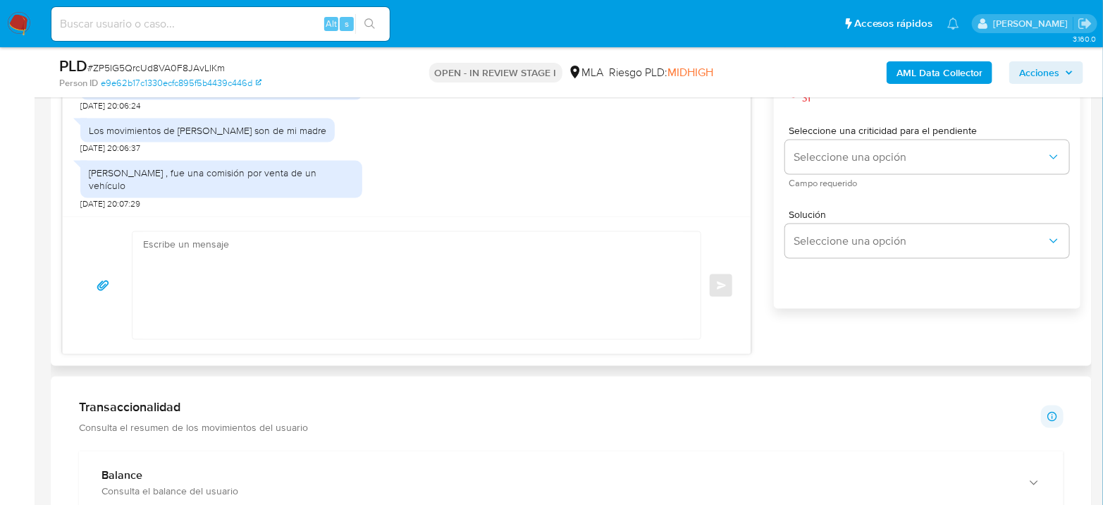
scroll to position [1511, 0]
drag, startPoint x: 104, startPoint y: 127, endPoint x: 318, endPoint y: 130, distance: 214.4
click at [318, 130] on div "Los movimientos de [PERSON_NAME] son de mi madre [DATE] 20:06:37" at bounding box center [406, 132] width 653 height 42
drag, startPoint x: 94, startPoint y: 177, endPoint x: 161, endPoint y: 182, distance: 67.9
click at [161, 182] on div "[PERSON_NAME] , fue una comisión por venta de un vehículo" at bounding box center [221, 178] width 265 height 25
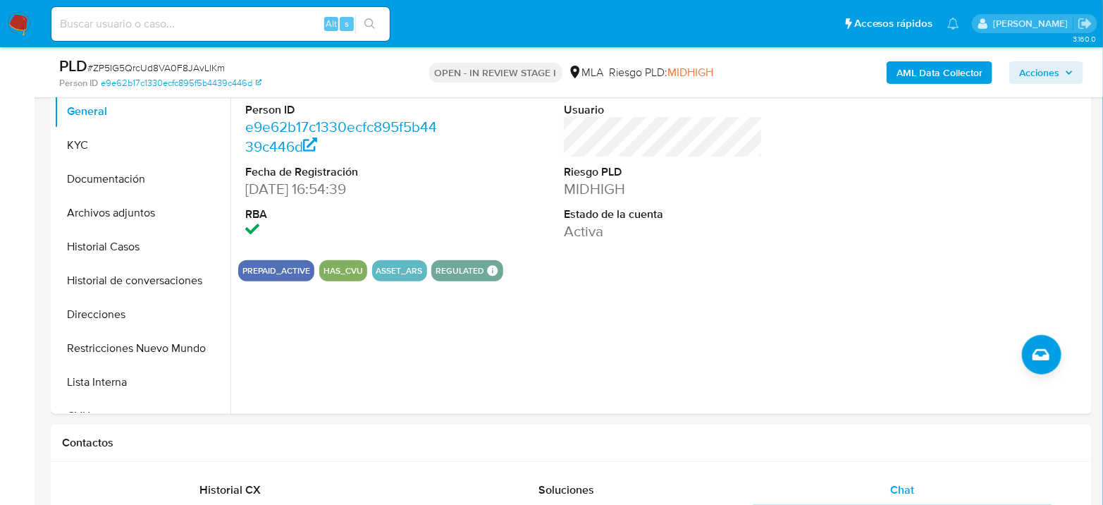
scroll to position [235, 0]
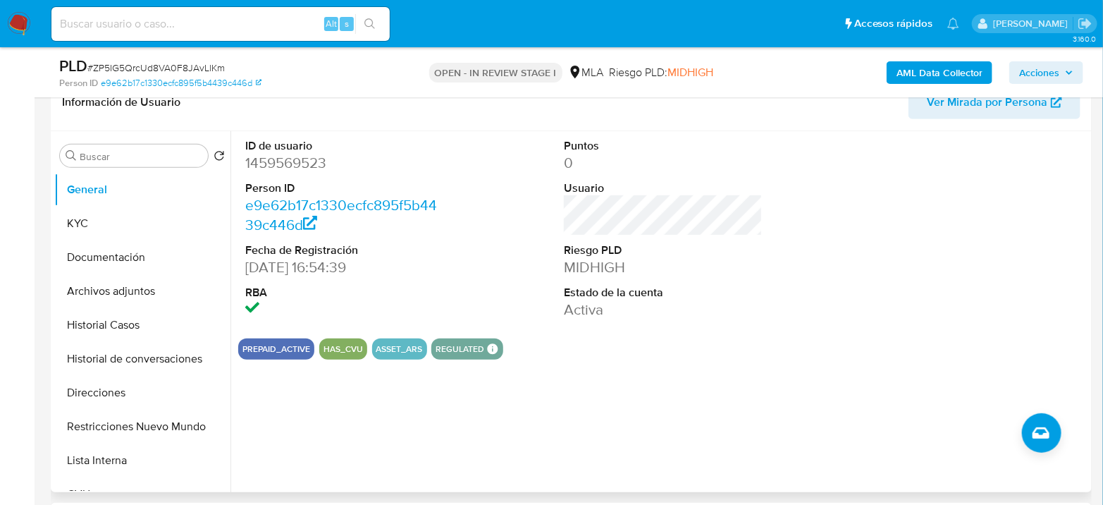
click at [278, 163] on dd "1459569523" at bounding box center [344, 163] width 199 height 20
copy dd "1459569523"
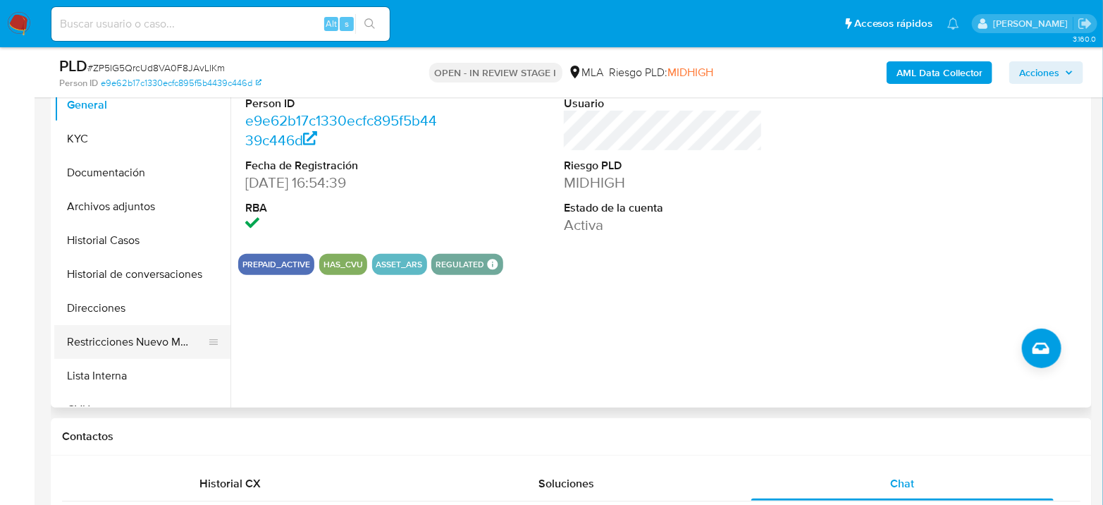
scroll to position [313, 0]
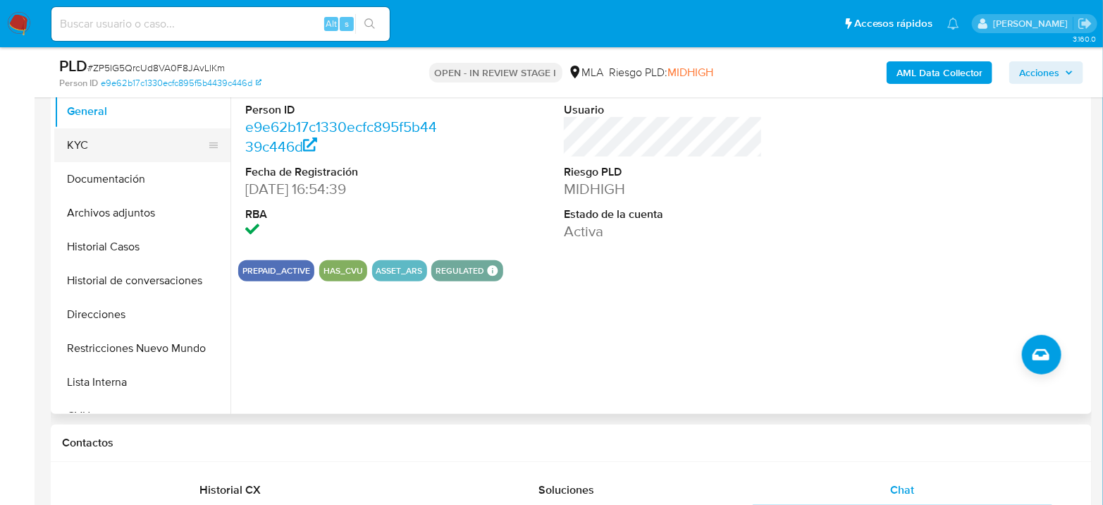
click at [146, 136] on button "KYC" at bounding box center [136, 145] width 165 height 34
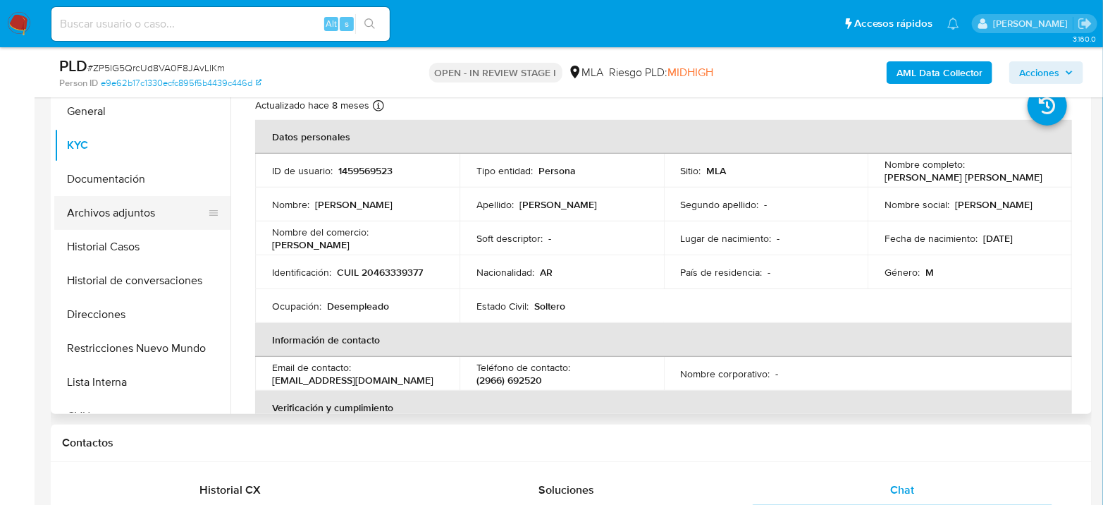
click at [124, 213] on button "Archivos adjuntos" at bounding box center [136, 213] width 165 height 34
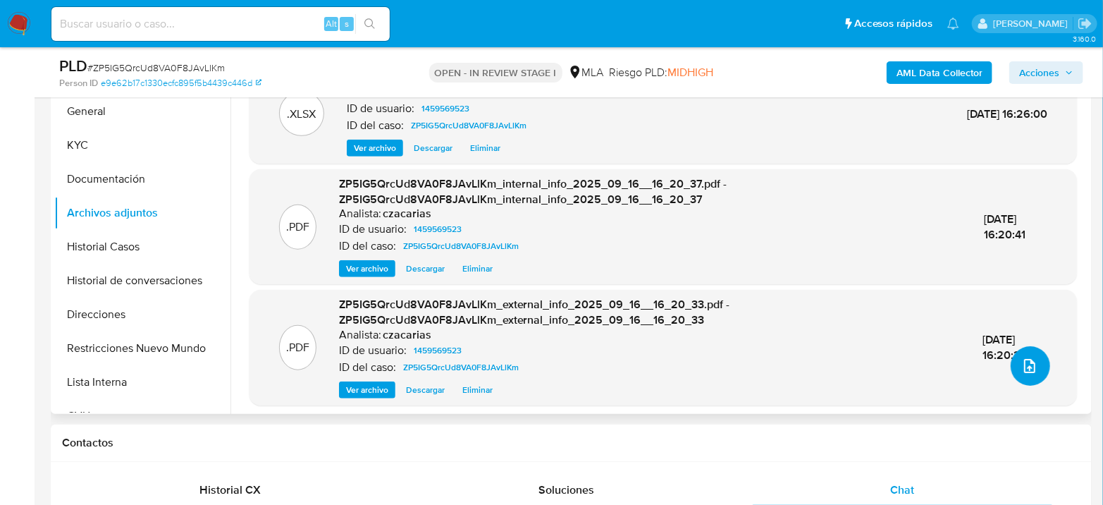
click at [1034, 366] on button "upload-file" at bounding box center [1030, 365] width 39 height 39
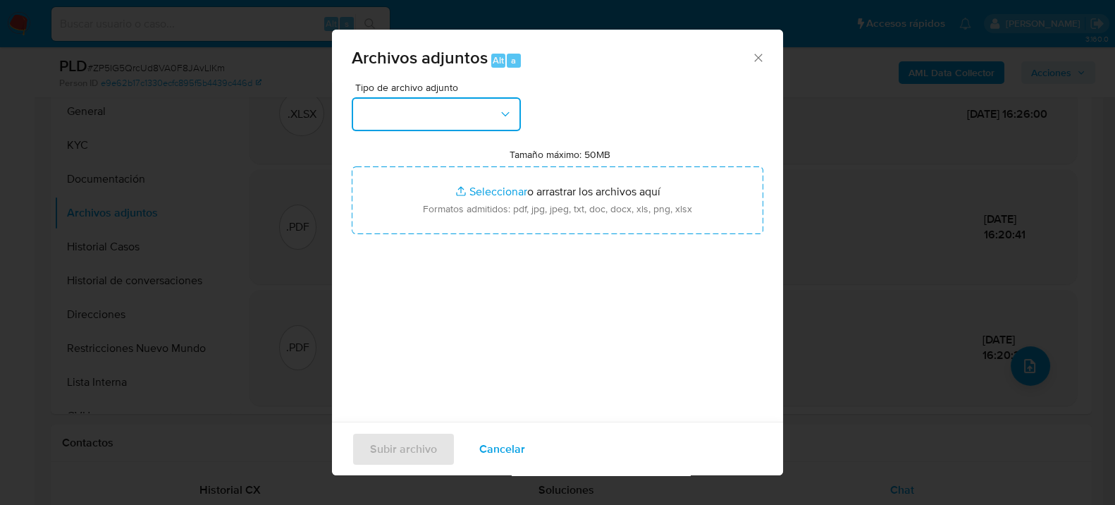
click at [473, 116] on button "button" at bounding box center [436, 114] width 169 height 34
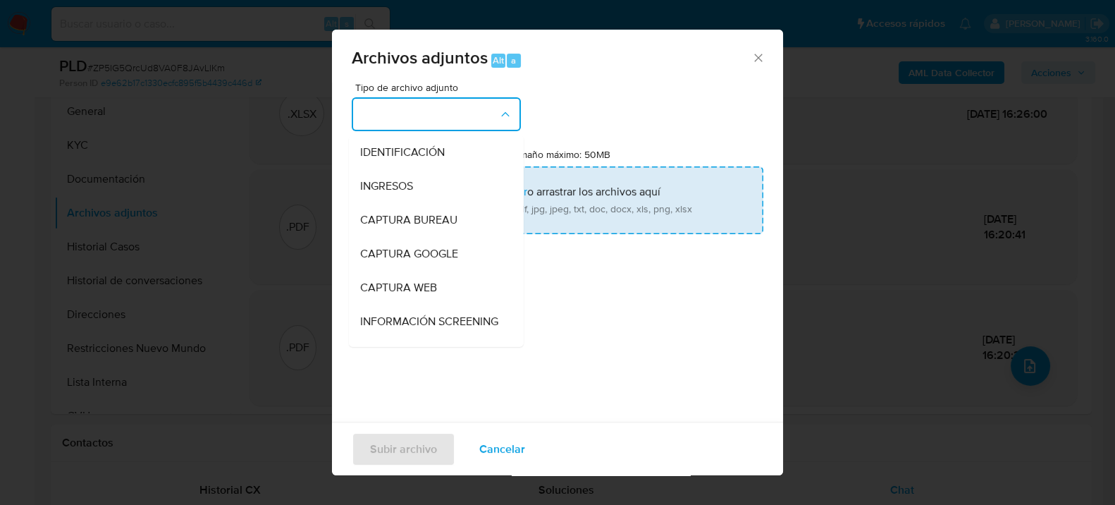
click at [404, 182] on span "INGRESOS" at bounding box center [386, 185] width 53 height 14
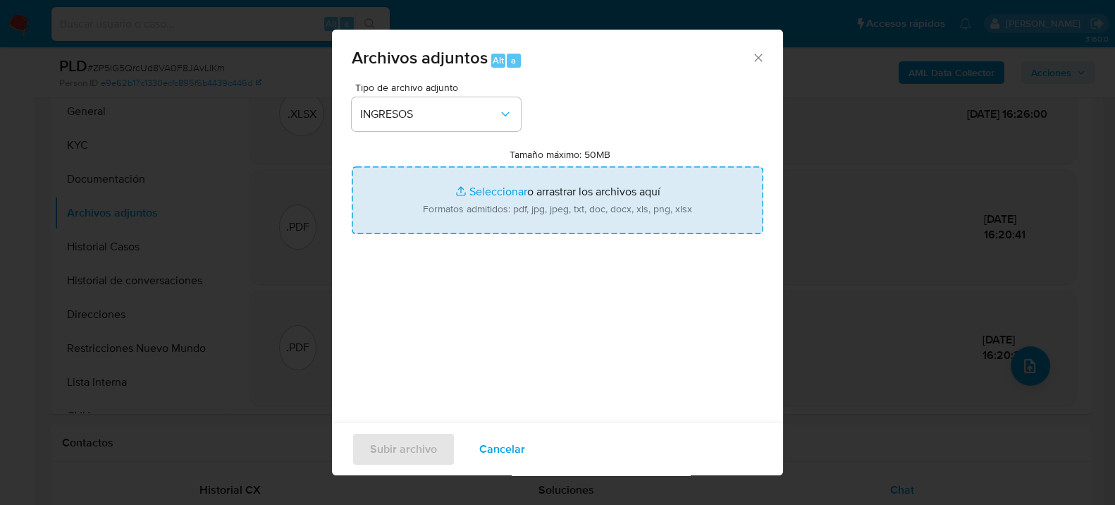
type input "C:\fakepath\Boleto de compraventa.jpeg"
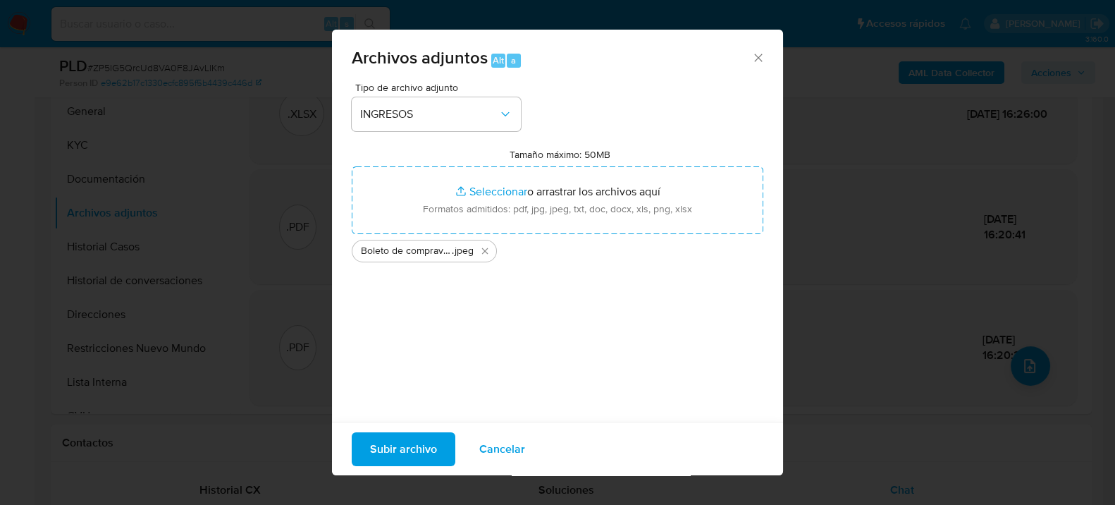
click at [388, 458] on span "Subir archivo" at bounding box center [403, 448] width 67 height 31
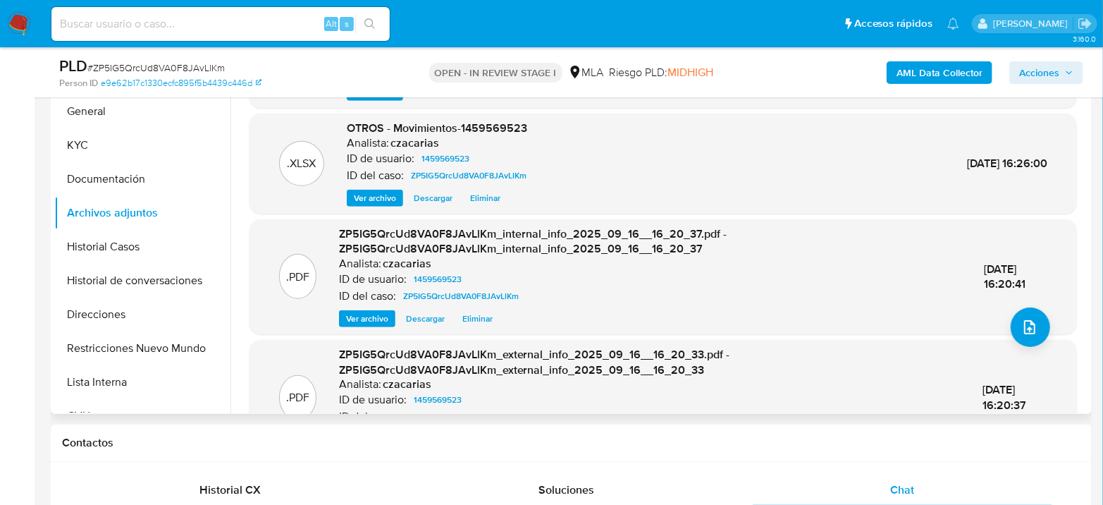
scroll to position [13, 0]
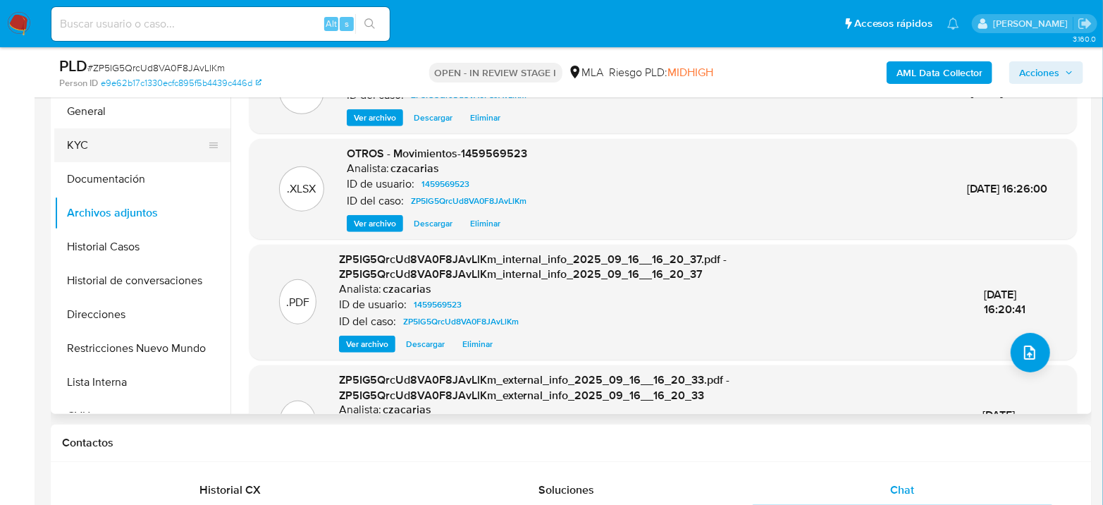
click at [130, 149] on button "KYC" at bounding box center [136, 145] width 165 height 34
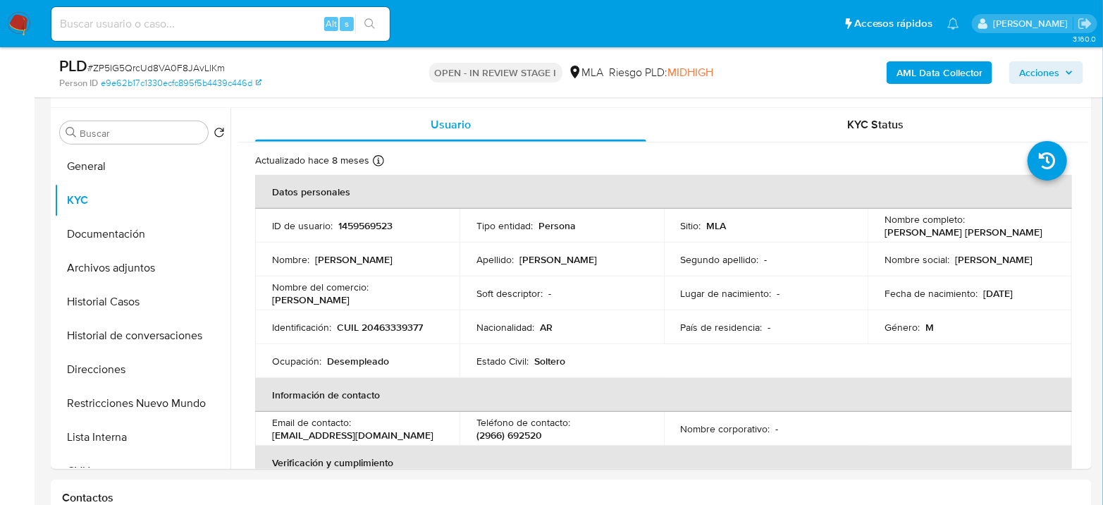
scroll to position [235, 0]
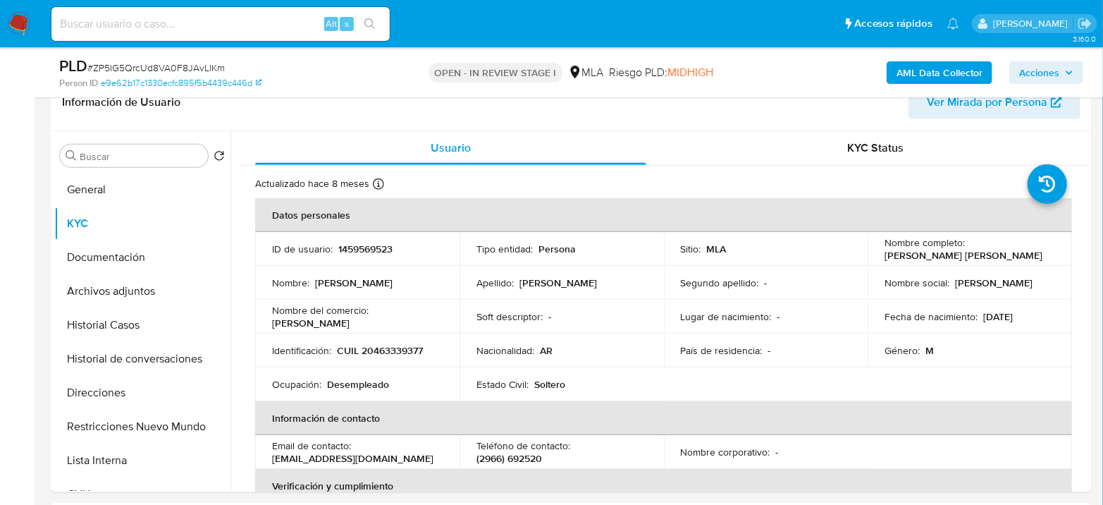
click at [207, 68] on span "# ZP5IG5QrcUd8VA0F8JAvLlKm" at bounding box center [155, 68] width 137 height 14
copy span "ZP5IG5QrcUd8VA0F8JAvLlKm"
click at [392, 338] on td "Identificación : CUIL 20463339377" at bounding box center [357, 350] width 204 height 34
click at [391, 355] on p "CUIL 20463339377" at bounding box center [380, 350] width 86 height 13
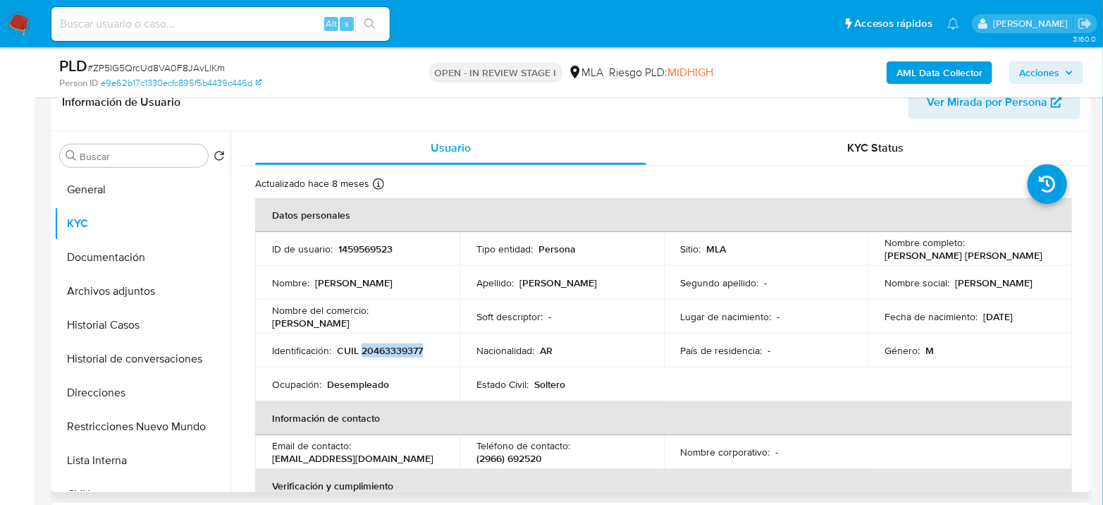
click at [391, 355] on p "CUIL 20463339377" at bounding box center [380, 350] width 86 height 13
copy p "20463339377"
click at [104, 284] on button "Archivos adjuntos" at bounding box center [136, 291] width 165 height 34
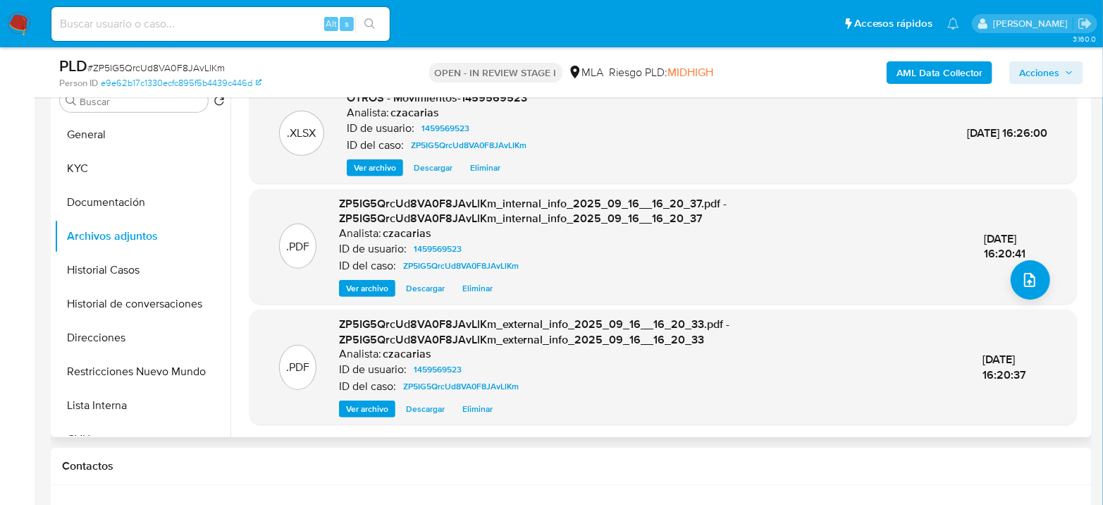
scroll to position [313, 0]
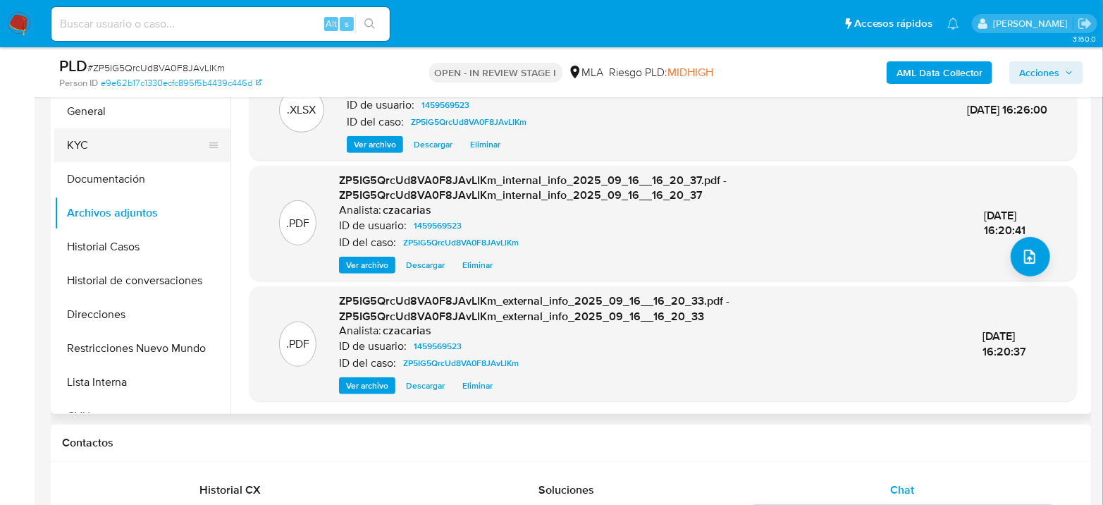
drag, startPoint x: 93, startPoint y: 147, endPoint x: 147, endPoint y: 150, distance: 53.7
click at [93, 148] on button "KYC" at bounding box center [136, 145] width 165 height 34
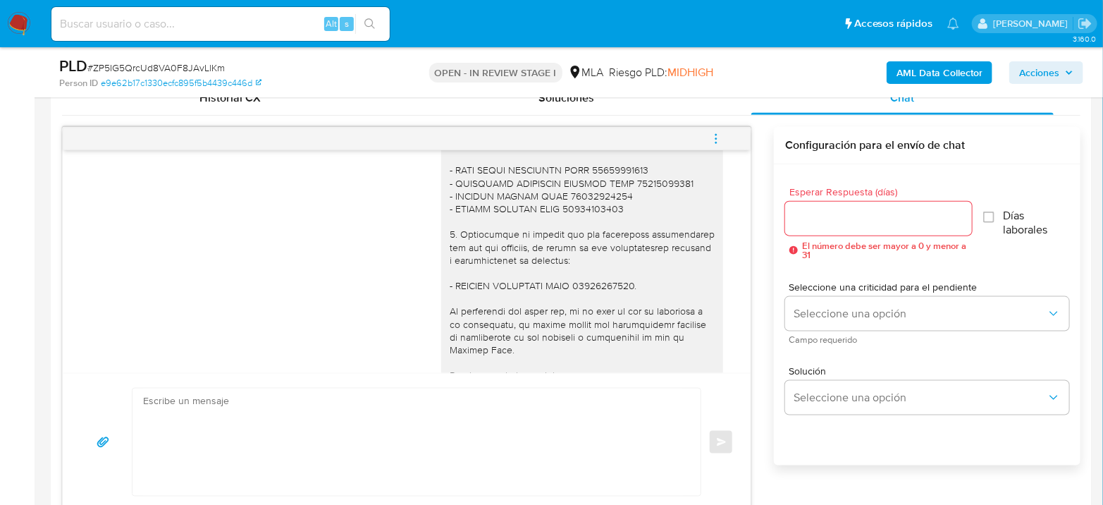
scroll to position [1041, 0]
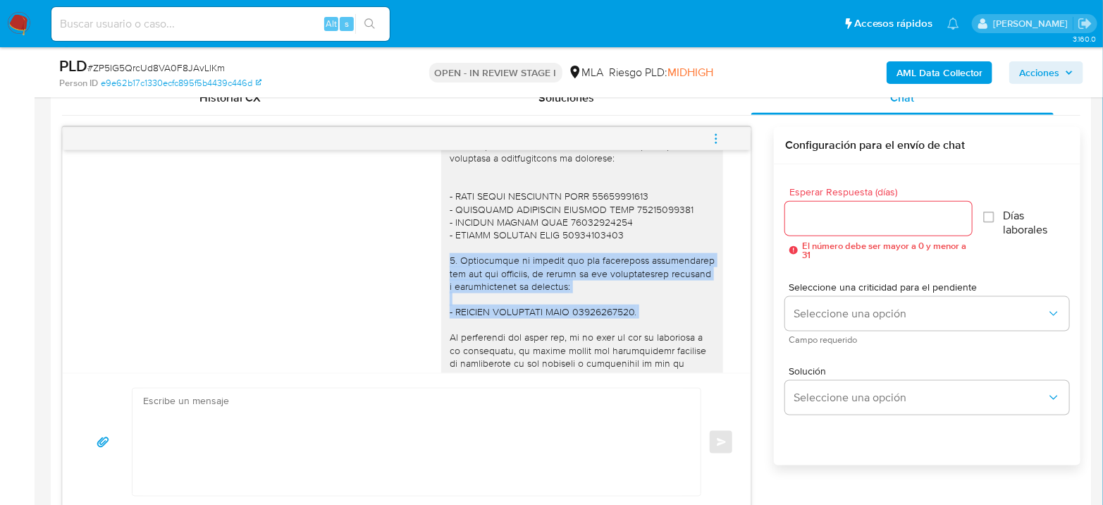
drag, startPoint x: 639, startPoint y: 343, endPoint x: 438, endPoint y: 288, distance: 208.8
click at [441, 288] on div at bounding box center [582, 215] width 282 height 473
copy div "2. Proporciona el vínculo con las siguientes contrapartes con las que operaste,…"
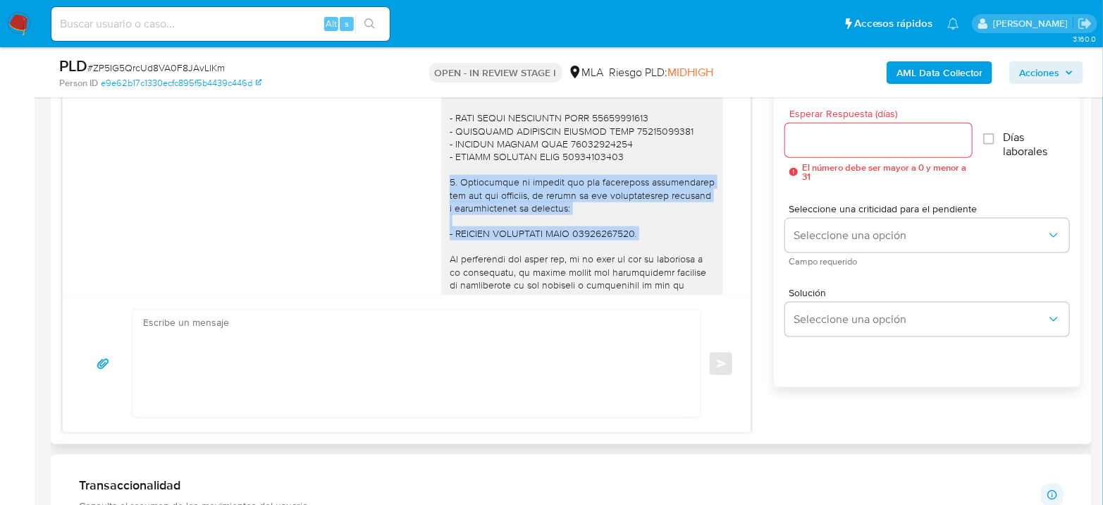
scroll to position [1511, 0]
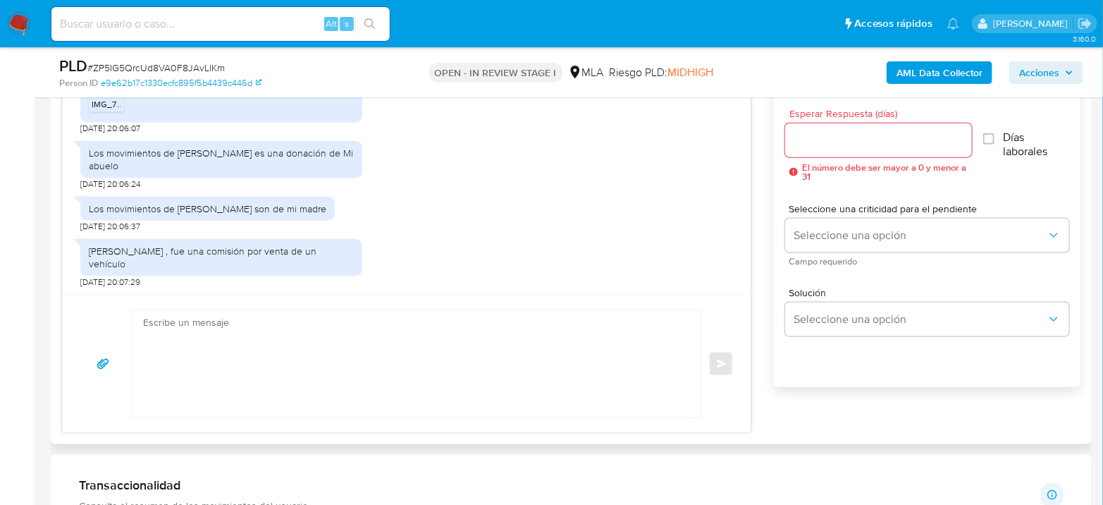
click at [399, 362] on textarea at bounding box center [413, 363] width 540 height 107
paste textarea "2. Proporciona el vínculo con las siguientes contrapartes con las que operaste,…"
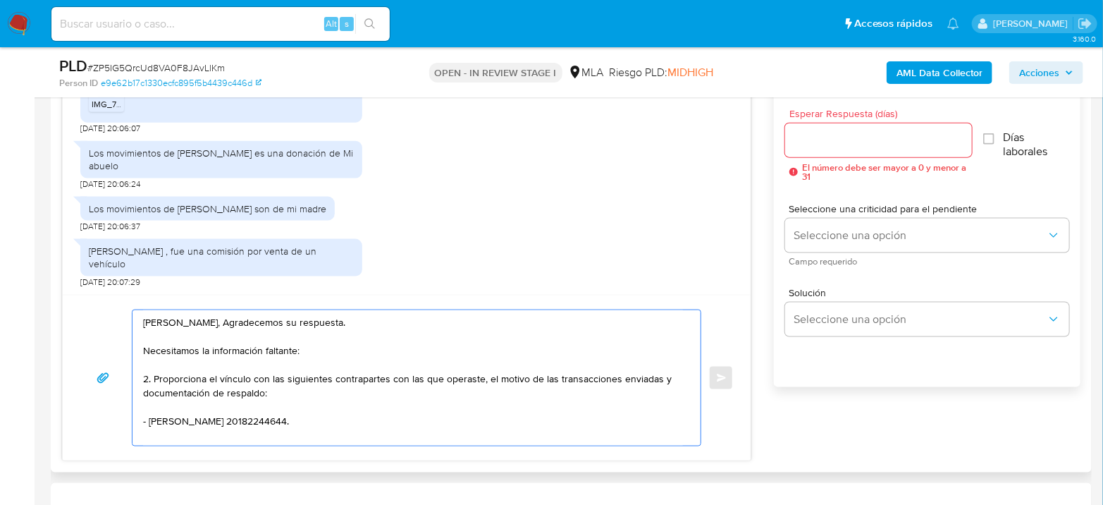
click at [207, 347] on textarea "Hola Lucas, Agradecemos su respuesta. Necesitamos la información faltante: 2. P…" at bounding box center [413, 377] width 540 height 135
click at [150, 376] on textarea "Hola Lucas, Agradecemos su respuesta. Necesitamos la siguiente información falt…" at bounding box center [413, 377] width 540 height 135
drag, startPoint x: 150, startPoint y: 418, endPoint x: 269, endPoint y: 375, distance: 126.7
click at [333, 416] on textarea "Hola Lucas, Agradecemos su respuesta. Necesitamos la siguiente información falt…" at bounding box center [413, 377] width 540 height 135
drag, startPoint x: 262, startPoint y: 376, endPoint x: 467, endPoint y: 378, distance: 205.2
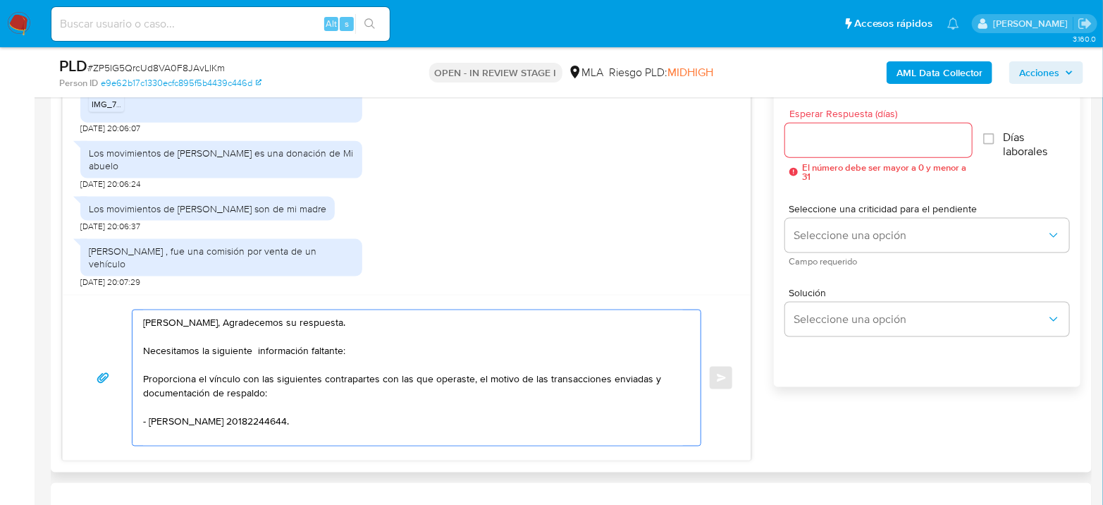
click at [467, 378] on textarea "Hola Lucas, Agradecemos su respuesta. Necesitamos la siguiente información falt…" at bounding box center [413, 377] width 540 height 135
paste textarea "VERGARA LAURENCIO CUIT 20182244644"
click at [266, 379] on textarea "Hola Lucas, Agradecemos su respuesta. Necesitamos la siguiente información falt…" at bounding box center [413, 377] width 540 height 135
click at [259, 379] on textarea "Hola Lucas, Agradecemos su respuesta. Necesitamos la siguiente información falt…" at bounding box center [413, 377] width 540 height 135
drag, startPoint x: 361, startPoint y: 408, endPoint x: 265, endPoint y: 388, distance: 97.9
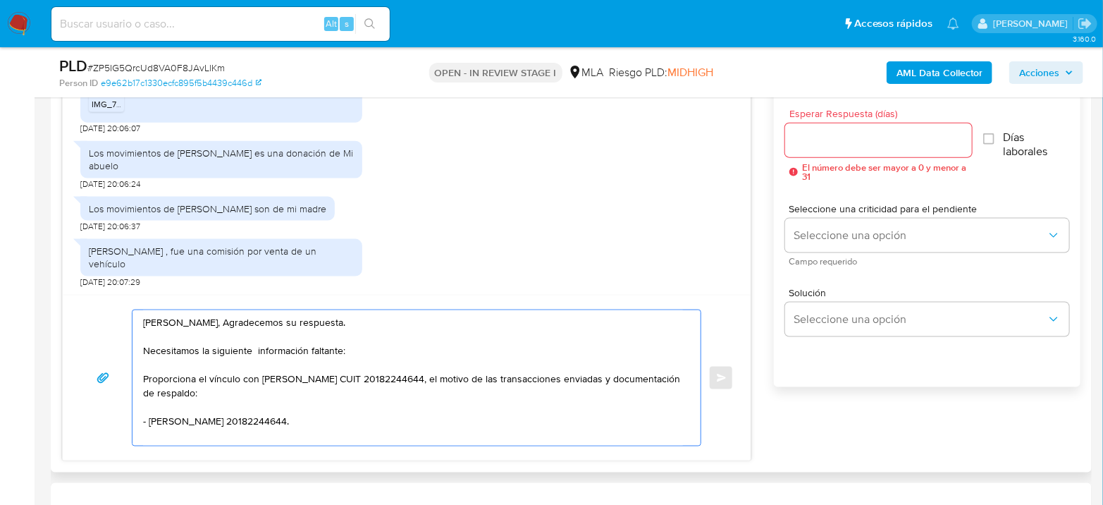
click at [265, 388] on textarea "Hola Lucas, Agradecemos su respuesta. Necesitamos la siguiente información falt…" at bounding box center [413, 377] width 540 height 135
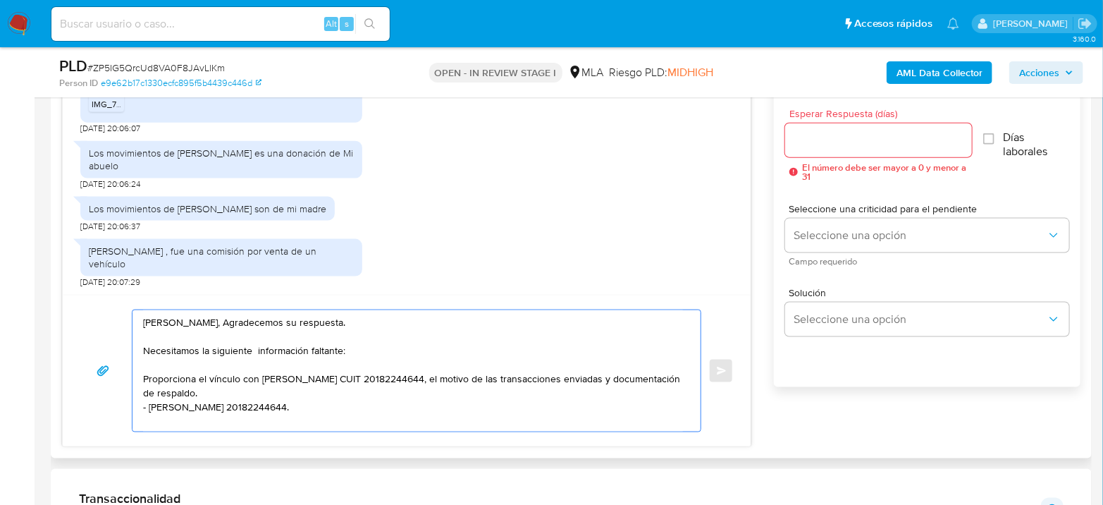
drag, startPoint x: 367, startPoint y: 399, endPoint x: 111, endPoint y: 422, distance: 256.9
click at [111, 422] on div "Hola Lucas, Agradecemos su respuesta. Necesitamos la siguiente información falt…" at bounding box center [407, 371] width 654 height 123
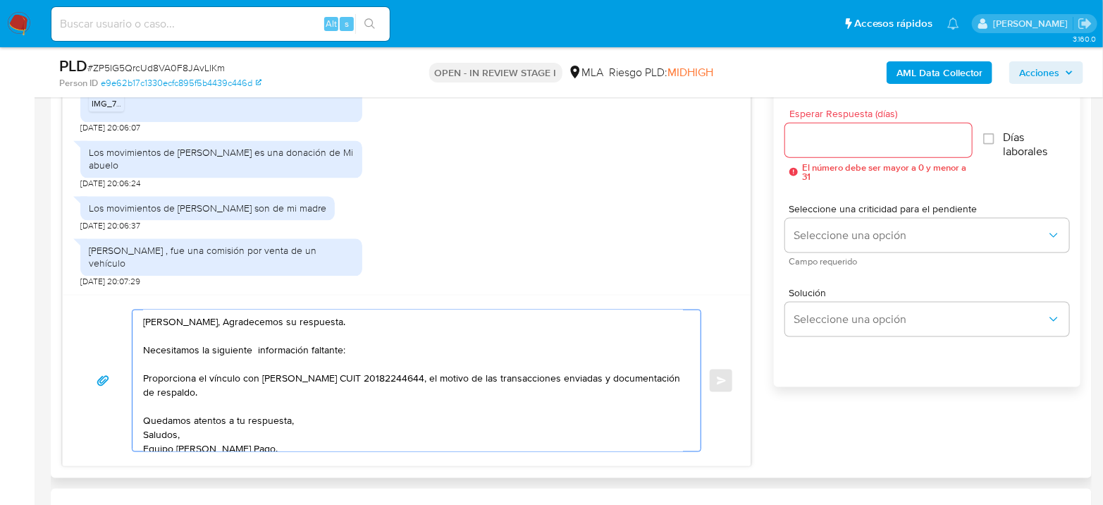
scroll to position [0, 0]
click at [193, 329] on textarea "Hola Lucas, Agradecemos su respuesta. Necesitamos la siguiente información falt…" at bounding box center [413, 380] width 540 height 141
click at [196, 320] on textarea "Hola Lucas, Agradecemos su respuesta. Necesitamos la siguiente información falt…" at bounding box center [413, 380] width 540 height 141
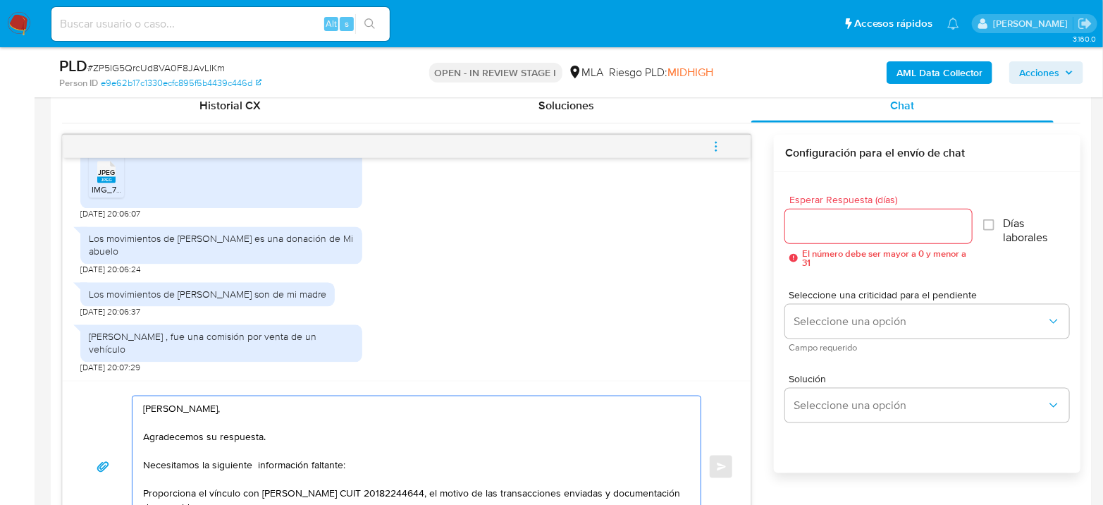
scroll to position [548, 0]
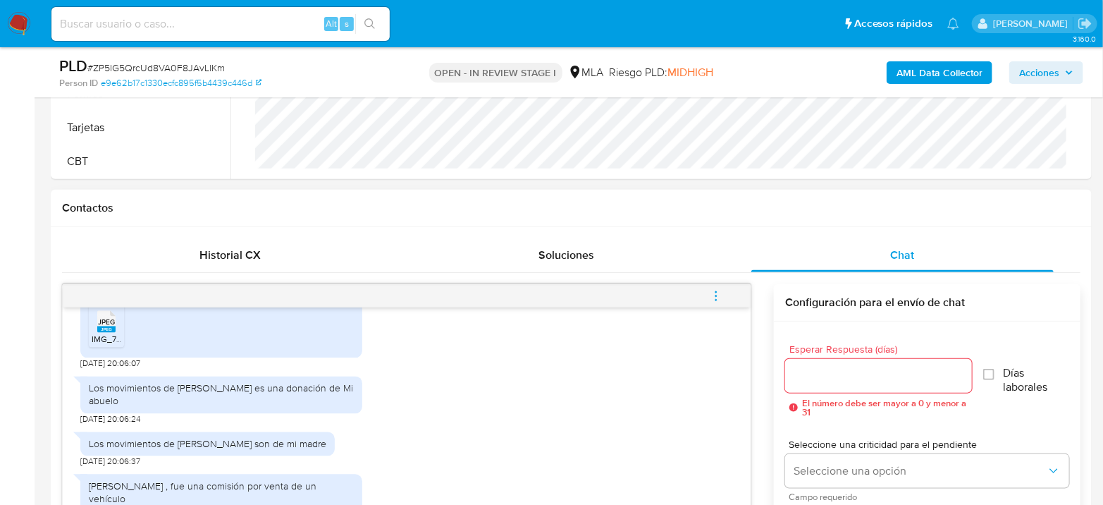
type textarea "Hola Lucas, Agradecemos su respuesta. Necesitamos la siguiente información falt…"
click at [837, 369] on input "Esperar Respuesta (días)" at bounding box center [878, 376] width 187 height 18
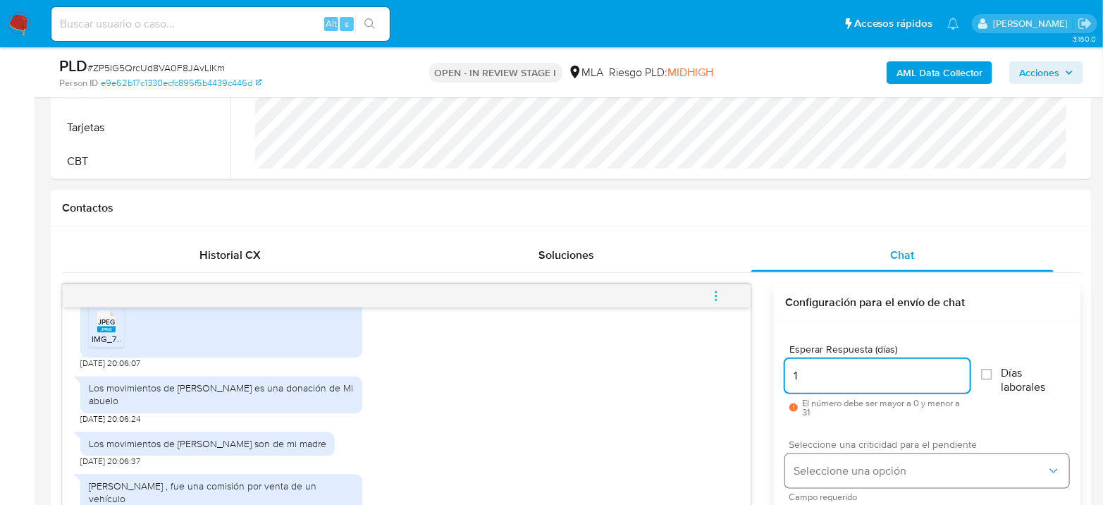
type input "1"
click at [807, 464] on span "Seleccione una opción" at bounding box center [920, 471] width 253 height 14
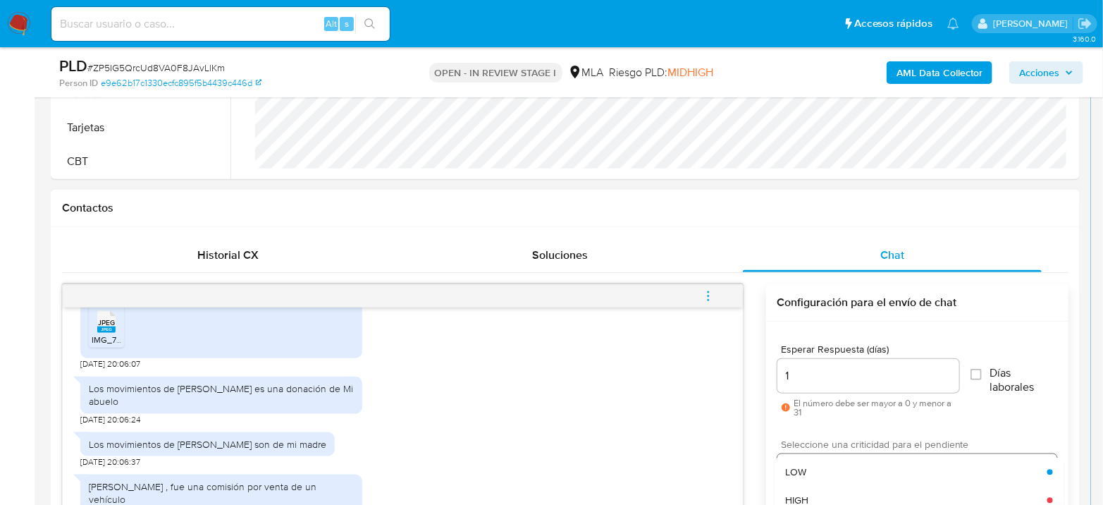
scroll to position [558, 0]
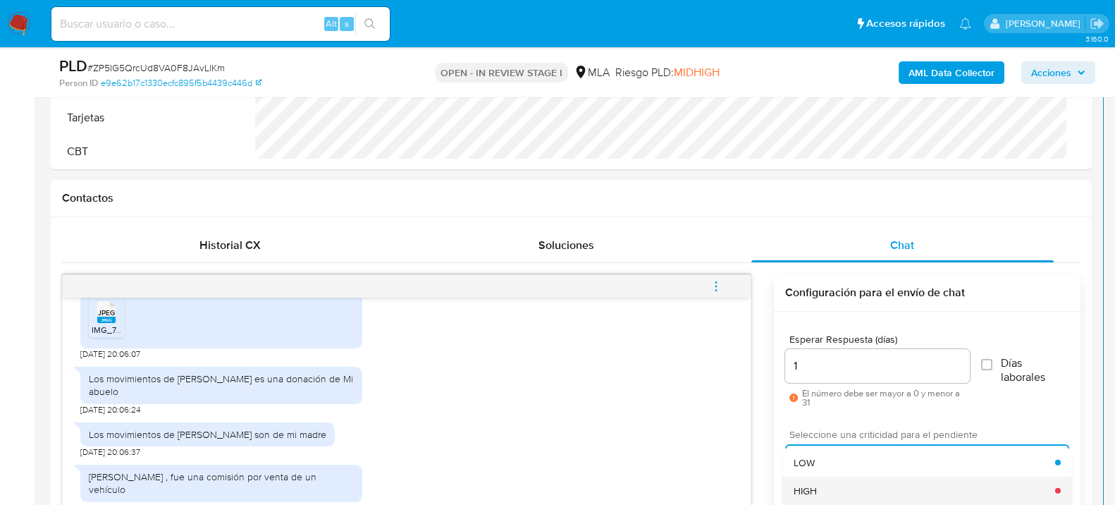
click at [809, 478] on div "HIGH" at bounding box center [925, 490] width 262 height 28
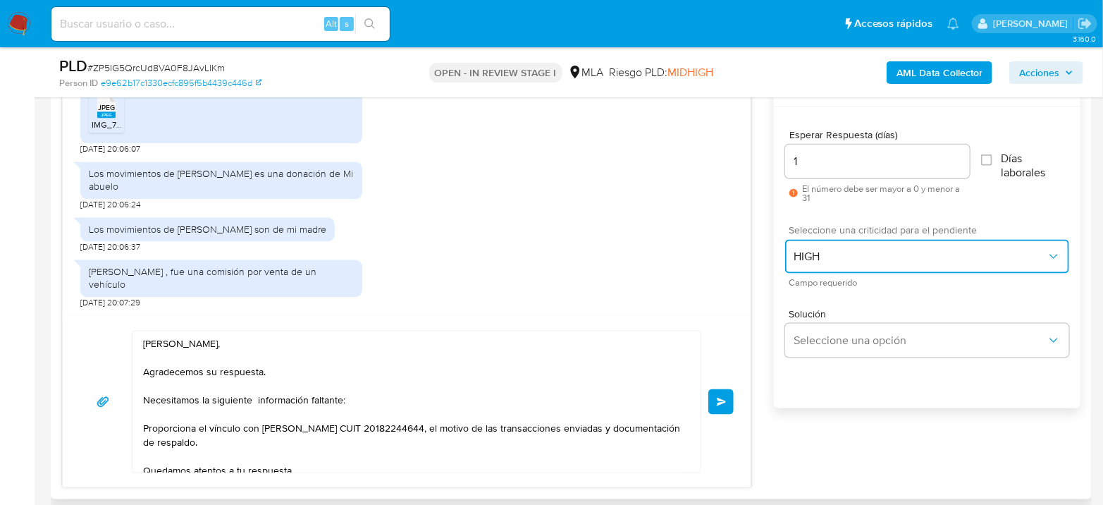
scroll to position [793, 0]
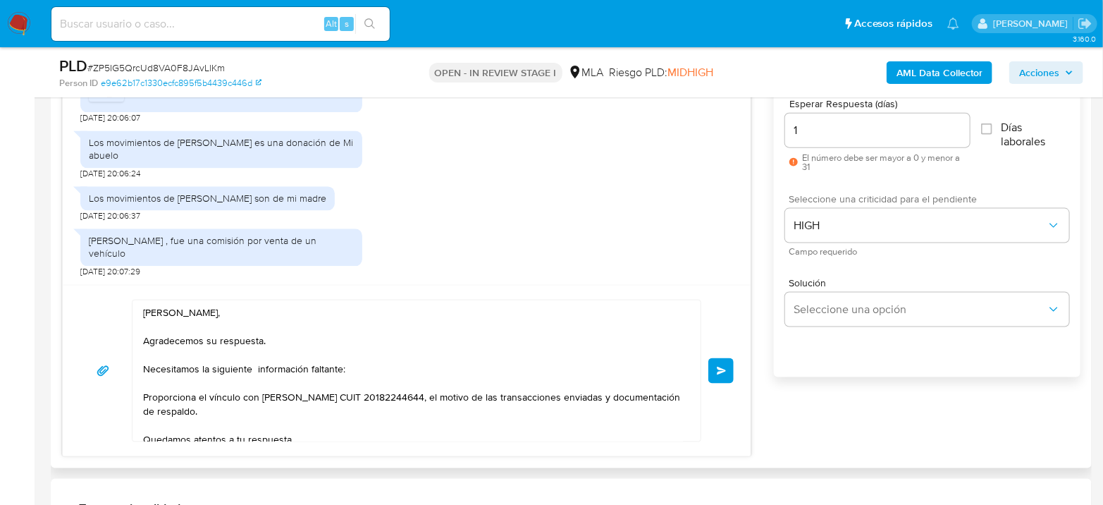
click at [727, 370] on span "Enviar" at bounding box center [722, 371] width 10 height 8
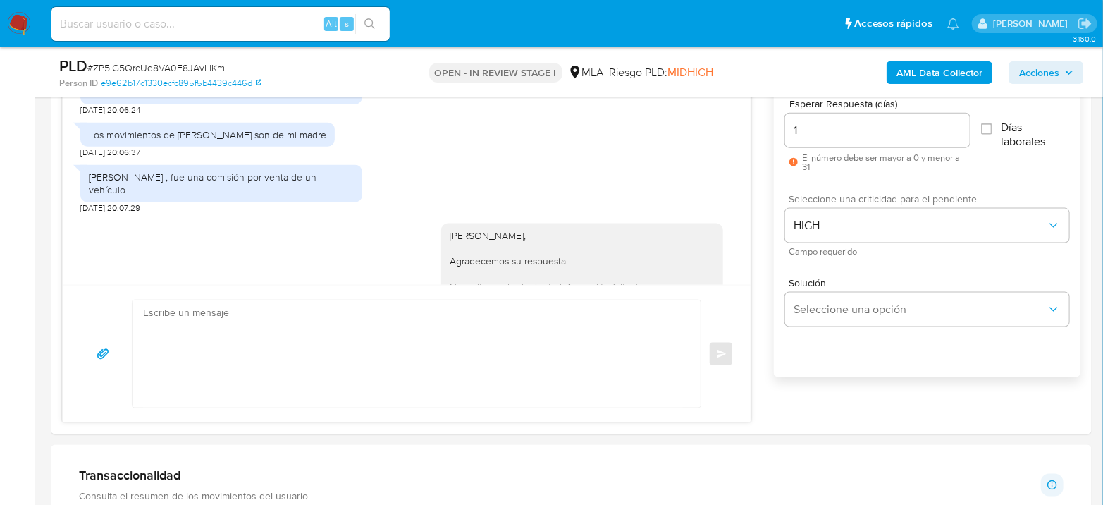
scroll to position [1718, 0]
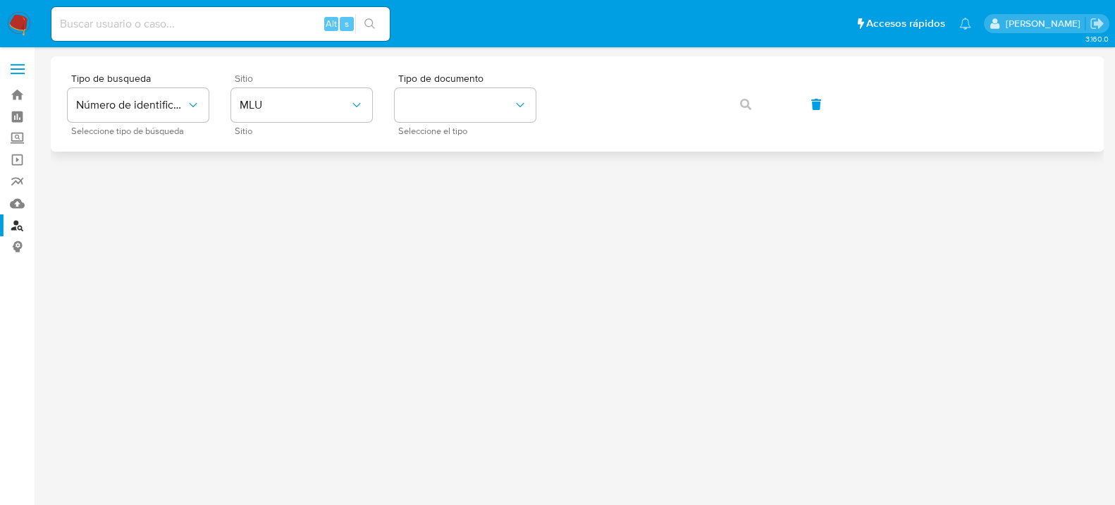
click at [294, 125] on div "Sitio MLU Sitio" at bounding box center [301, 103] width 141 height 61
click at [302, 104] on span "MLU" at bounding box center [295, 105] width 110 height 14
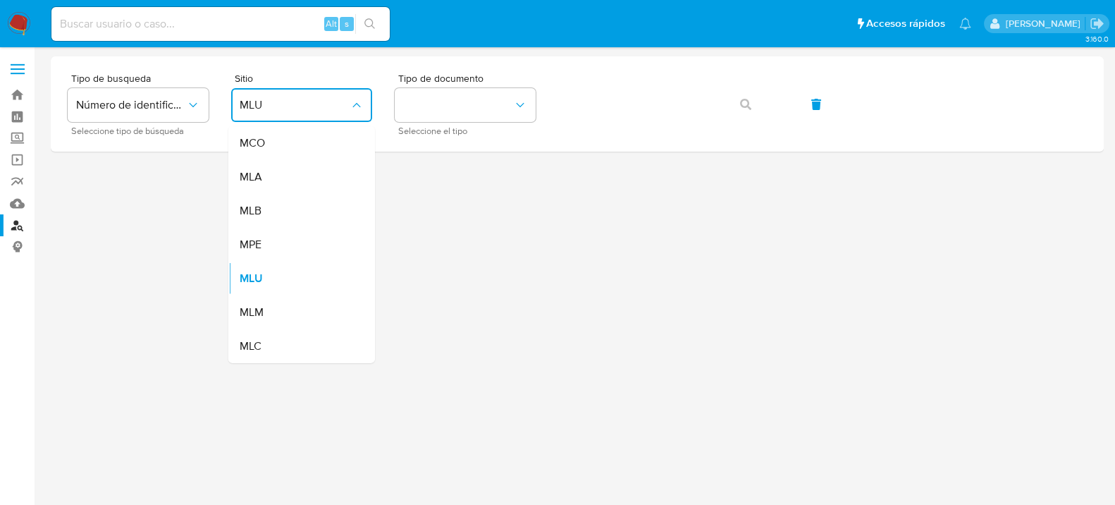
click at [310, 169] on div "MLA" at bounding box center [298, 177] width 116 height 34
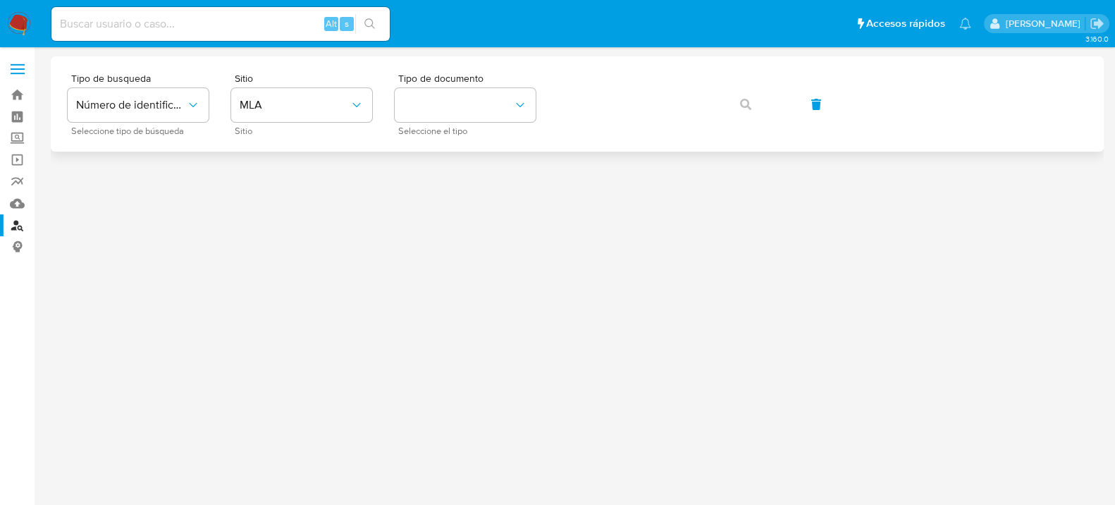
click at [496, 61] on div "Tipo de busqueda Número de identificación Seleccione tipo de búsqueda Sitio MLA…" at bounding box center [577, 103] width 1053 height 95
click at [495, 81] on span "Tipo de documento" at bounding box center [468, 78] width 141 height 10
click at [489, 107] on button "identificationType" at bounding box center [465, 105] width 141 height 34
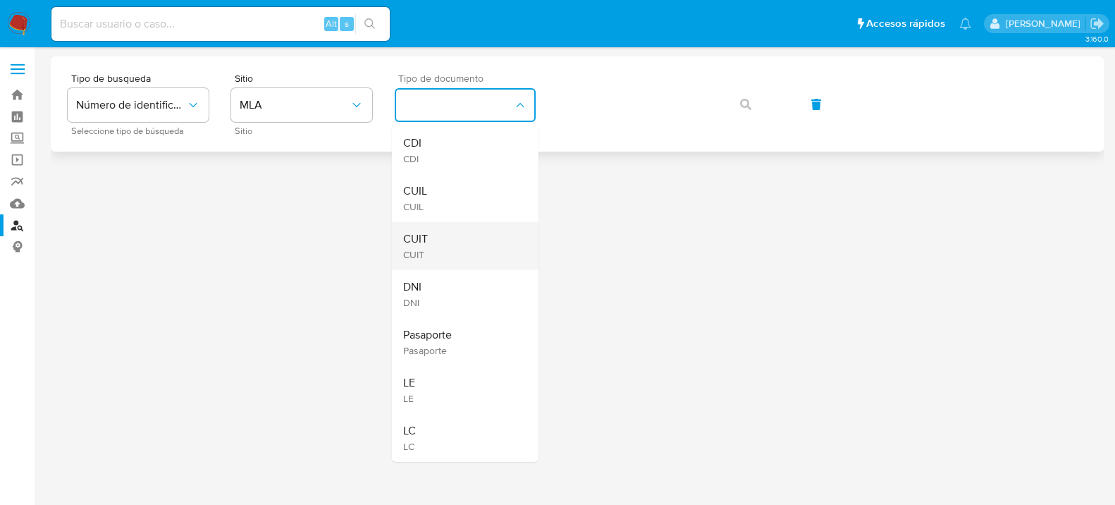
click at [436, 235] on div "CUIT CUIT" at bounding box center [461, 246] width 116 height 48
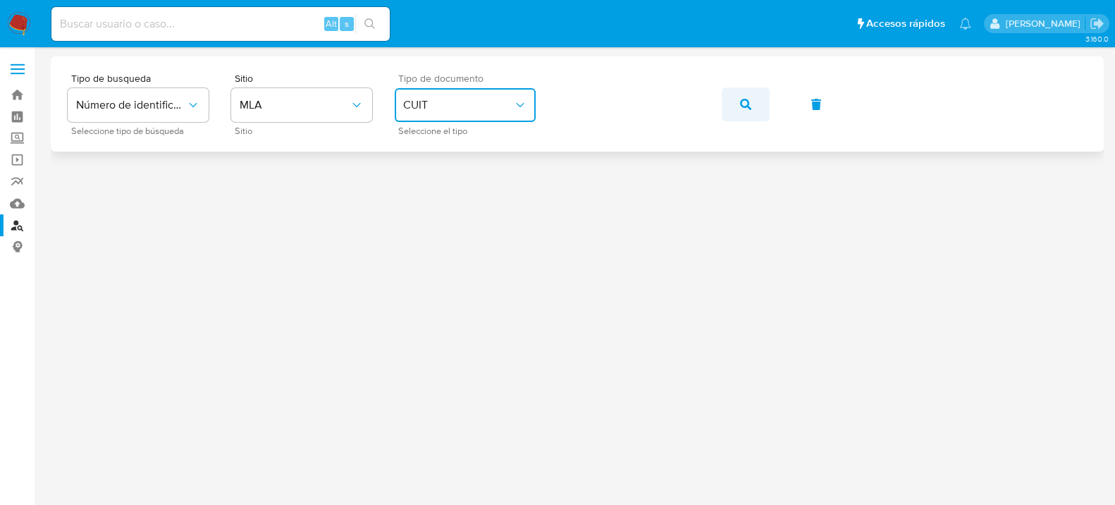
click at [758, 102] on button "button" at bounding box center [746, 104] width 48 height 34
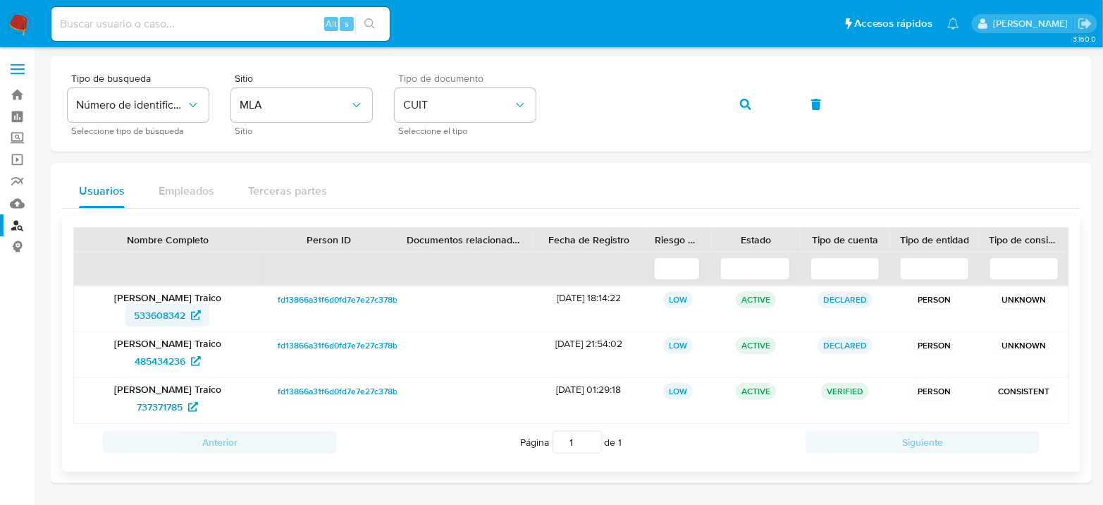
click at [157, 304] on span "533608342" at bounding box center [159, 315] width 51 height 23
click at [156, 361] on span "485434236" at bounding box center [160, 361] width 51 height 23
click at [167, 407] on span "737371785" at bounding box center [160, 407] width 46 height 23
click at [740, 97] on button "button" at bounding box center [746, 104] width 48 height 34
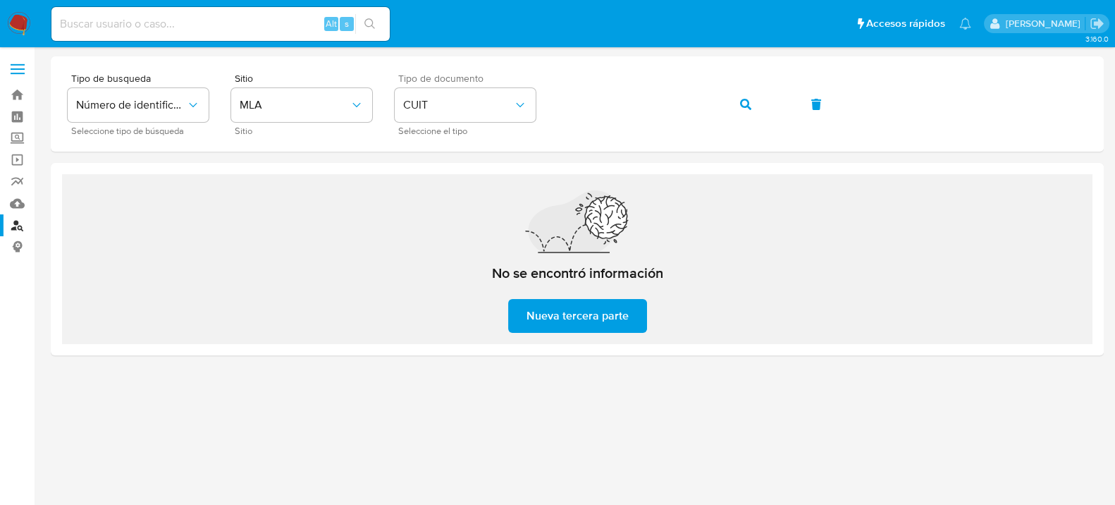
click at [20, 18] on img at bounding box center [19, 24] width 24 height 24
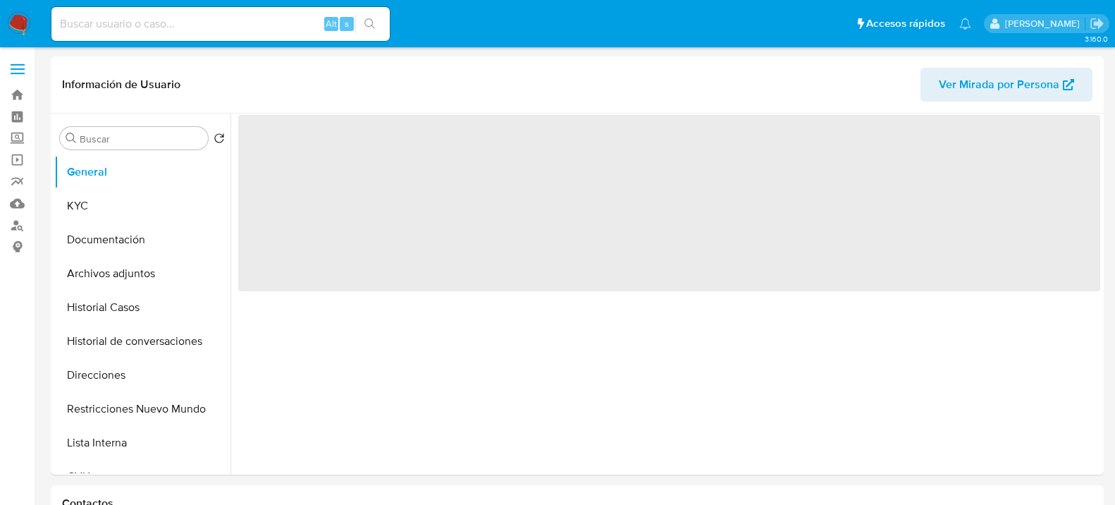
select select "10"
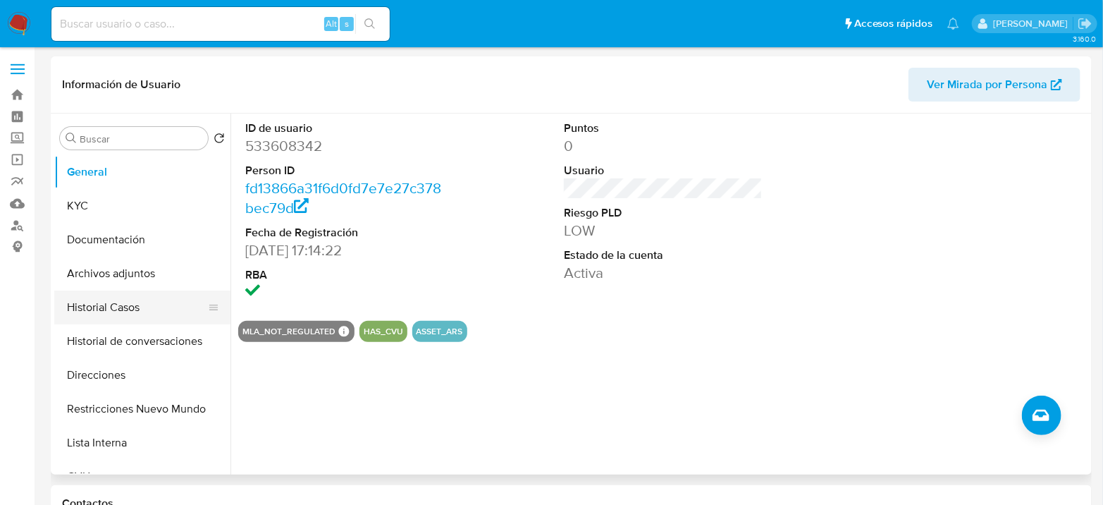
click at [80, 313] on button "Historial Casos" at bounding box center [136, 307] width 165 height 34
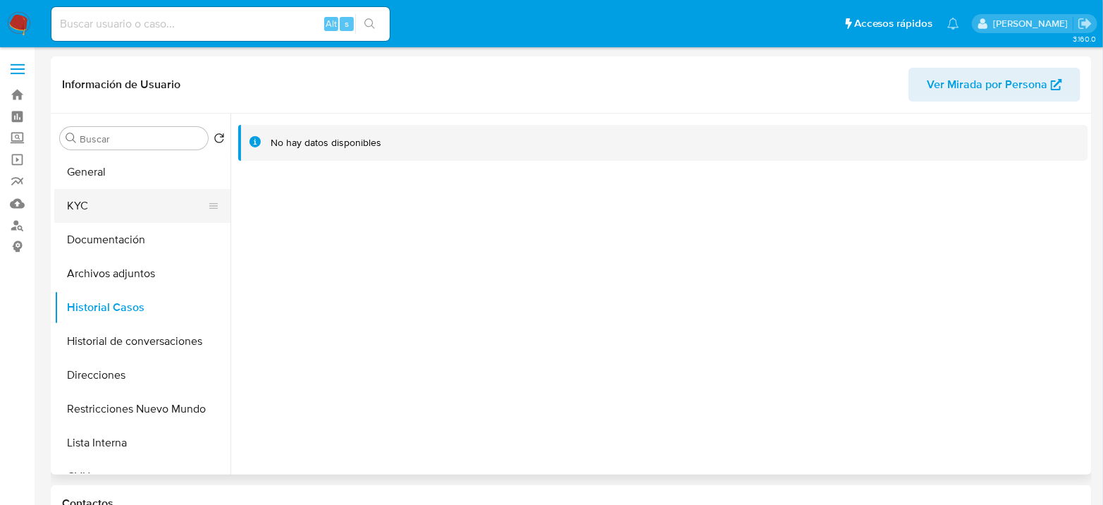
click at [95, 214] on button "KYC" at bounding box center [136, 206] width 165 height 34
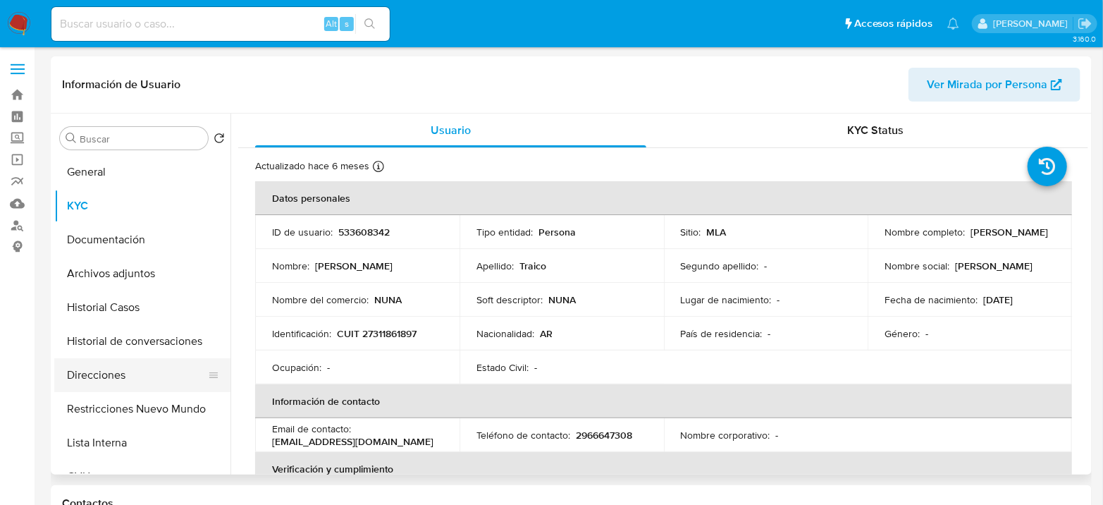
click at [106, 376] on button "Direcciones" at bounding box center [136, 375] width 165 height 34
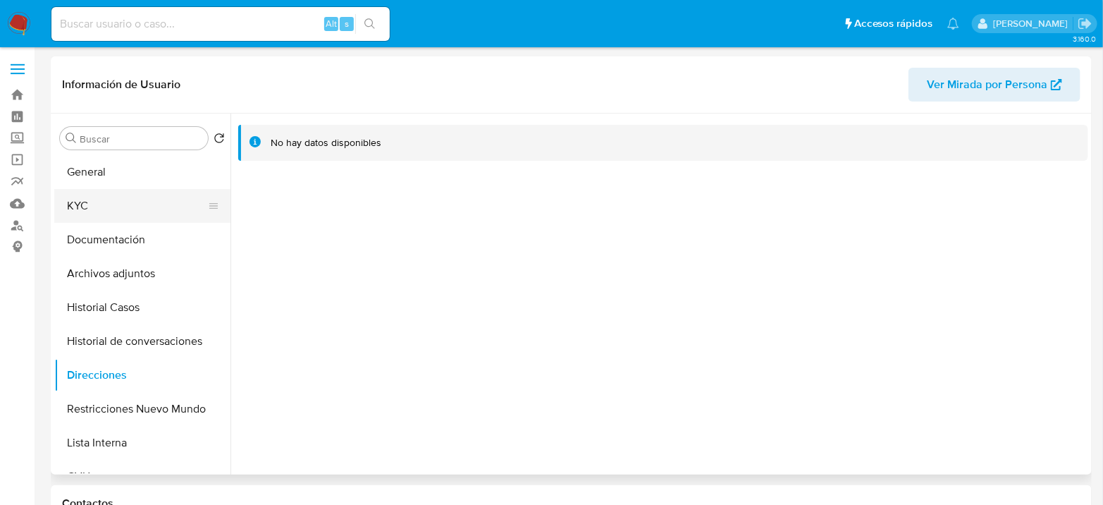
click at [124, 212] on button "KYC" at bounding box center [136, 206] width 165 height 34
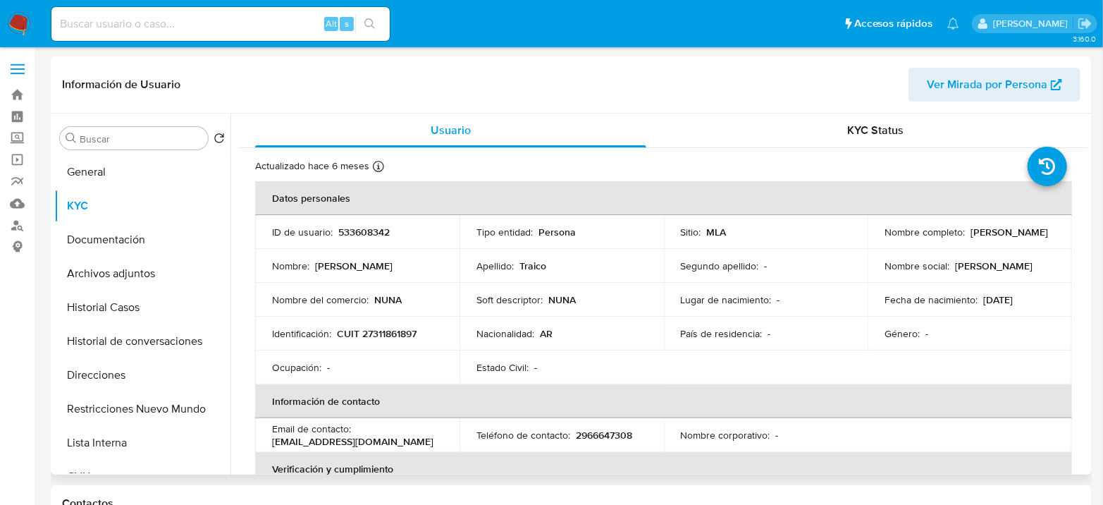
drag, startPoint x: 967, startPoint y: 232, endPoint x: 1042, endPoint y: 235, distance: 75.5
click at [1042, 235] on div "Nombre completo : [PERSON_NAME]" at bounding box center [970, 232] width 171 height 13
copy p "[PERSON_NAME]"
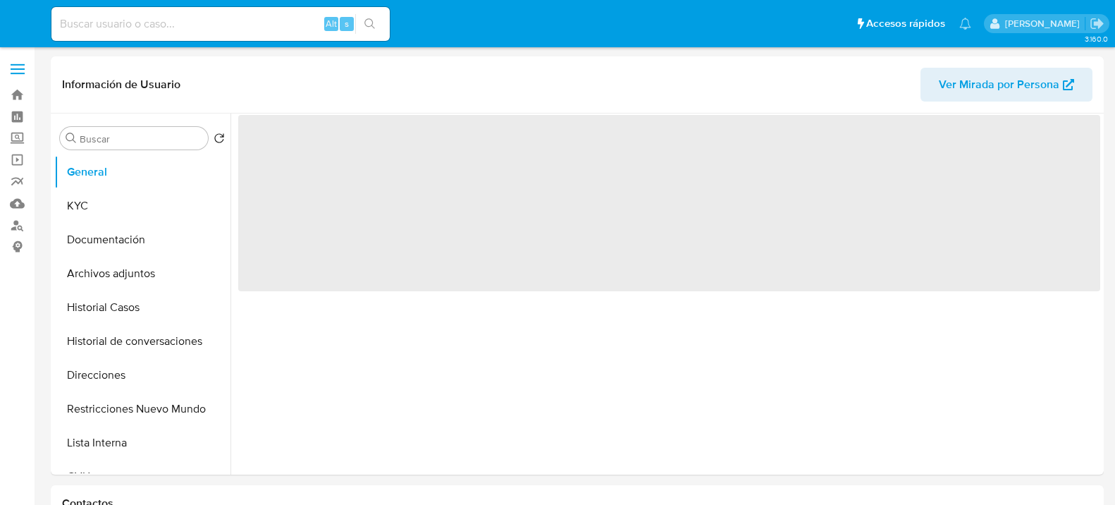
select select "10"
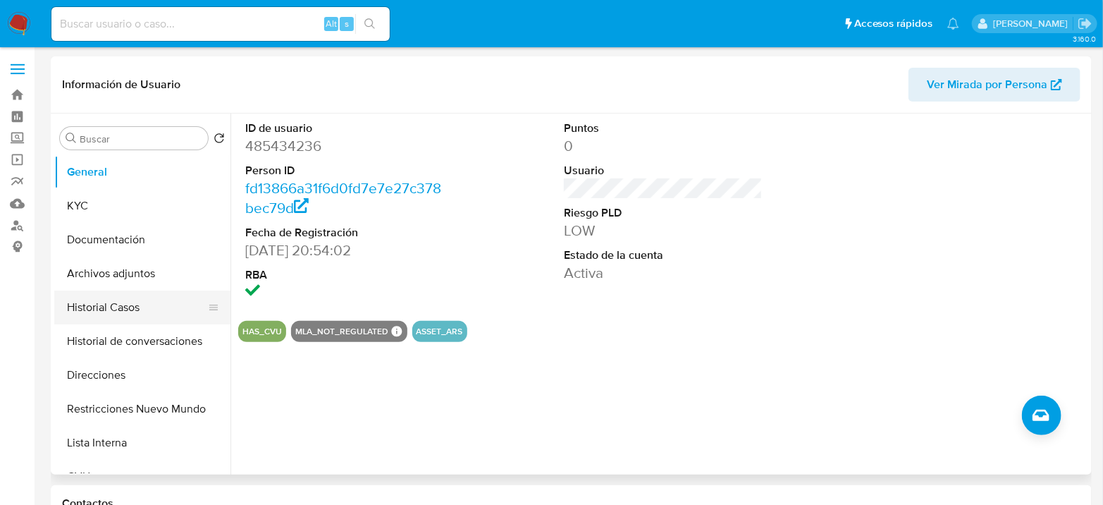
click at [92, 302] on button "Historial Casos" at bounding box center [136, 307] width 165 height 34
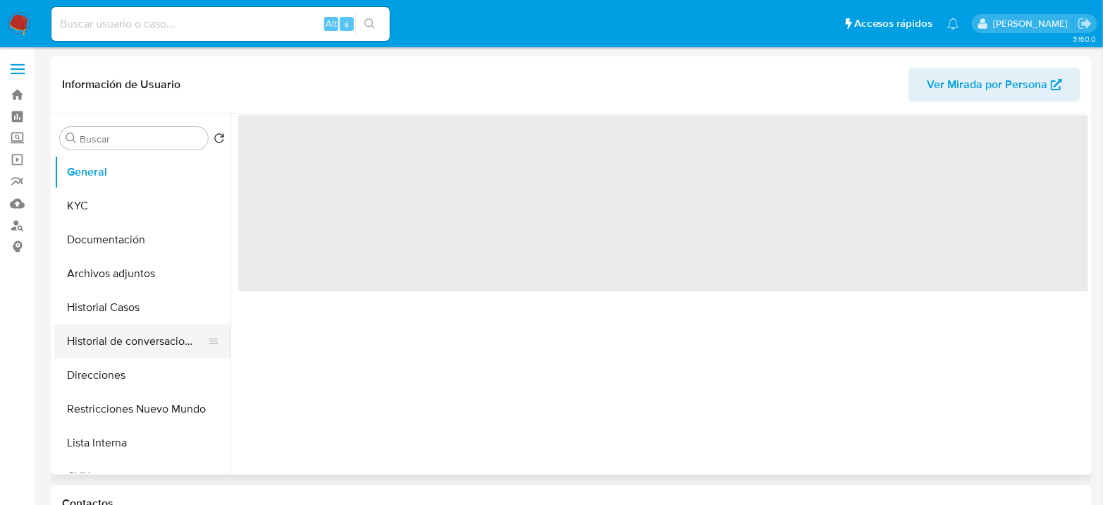
click at [118, 324] on button "Historial de conversaciones" at bounding box center [136, 341] width 165 height 34
select select "10"
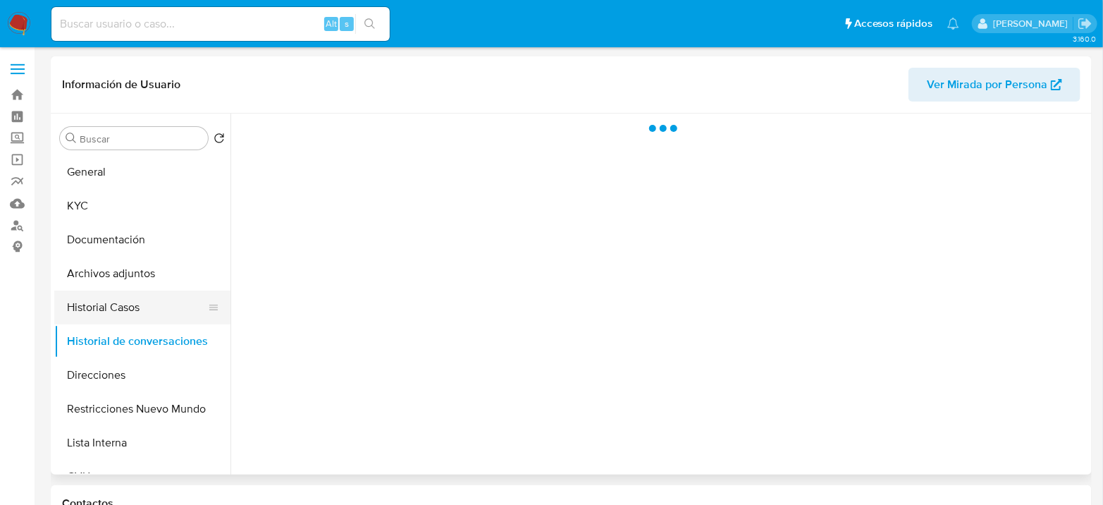
click at [114, 310] on button "Historial Casos" at bounding box center [136, 307] width 165 height 34
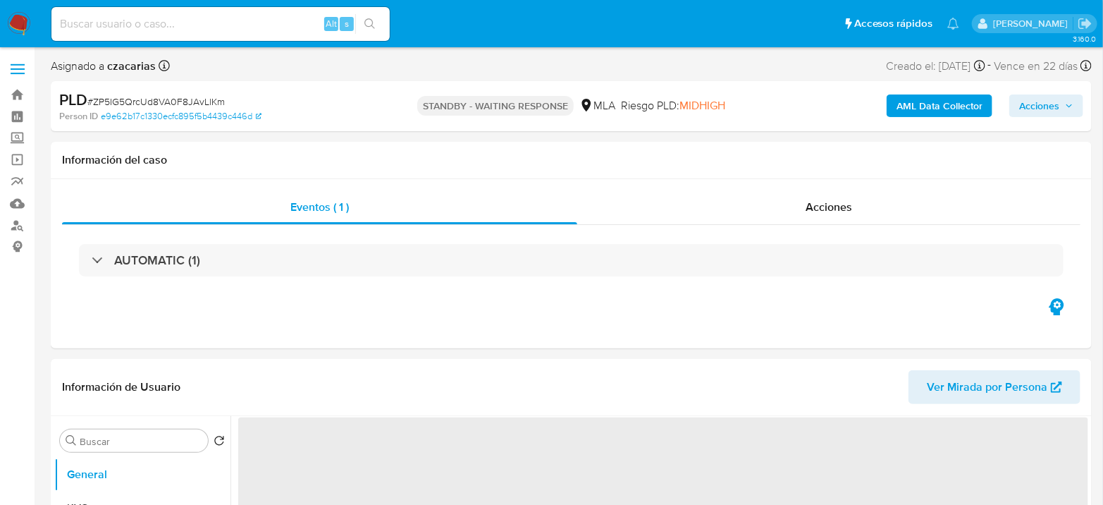
select select "10"
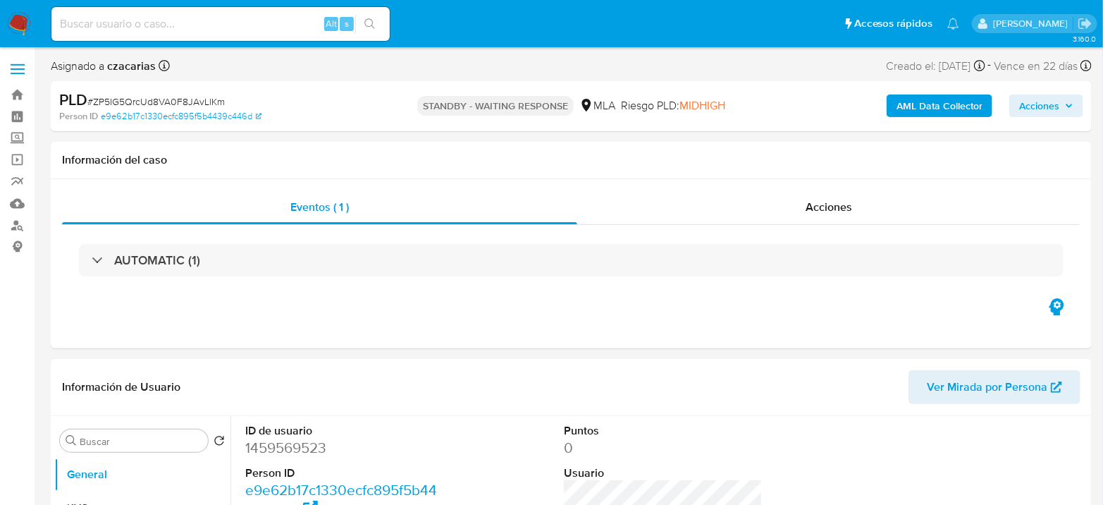
click at [279, 27] on input at bounding box center [220, 24] width 338 height 18
paste input "e5YcDWuCBaYxoDRmVWXEno9u"
type input "e5YcDWuCBaYxoDRmVWXEno9u"
click at [353, 17] on div "s" at bounding box center [347, 24] width 14 height 14
click at [365, 20] on icon "search-icon" at bounding box center [370, 23] width 11 height 11
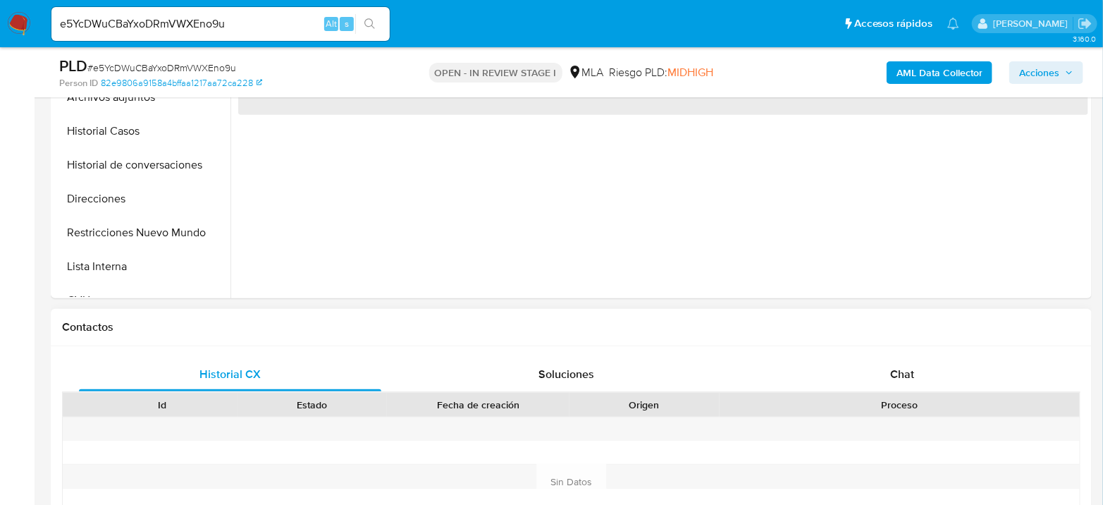
select select "10"
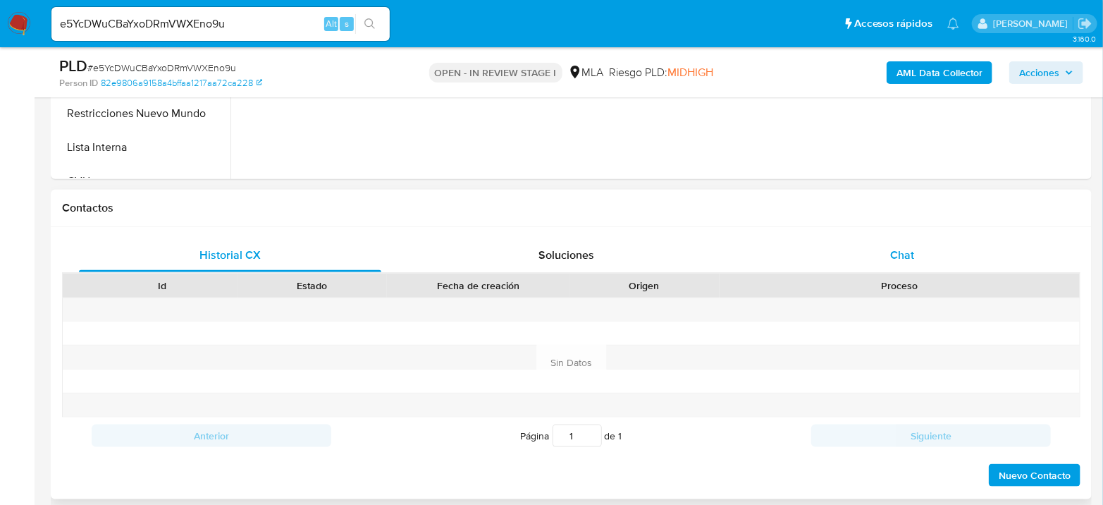
click at [938, 262] on div "Chat" at bounding box center [903, 255] width 302 height 34
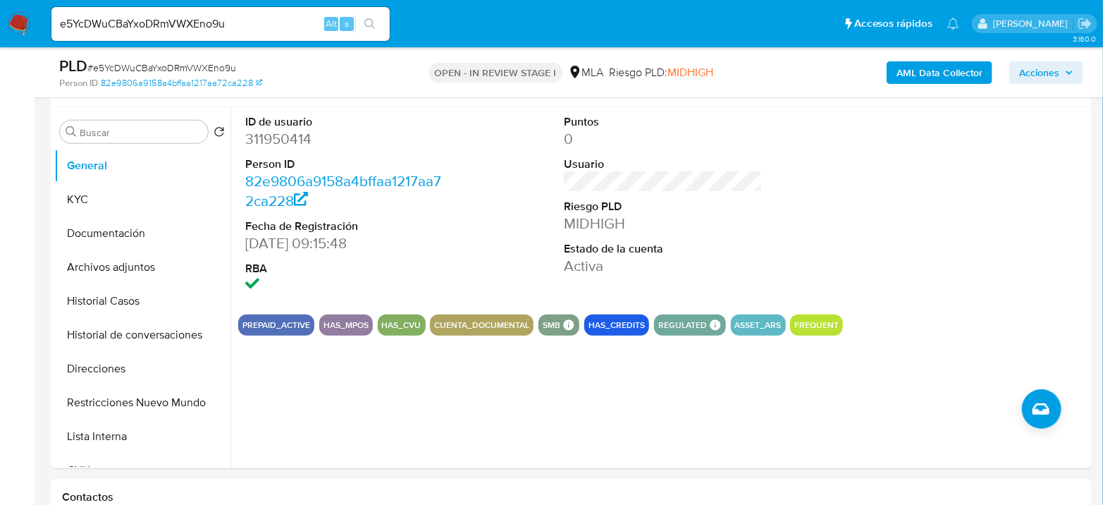
scroll to position [235, 0]
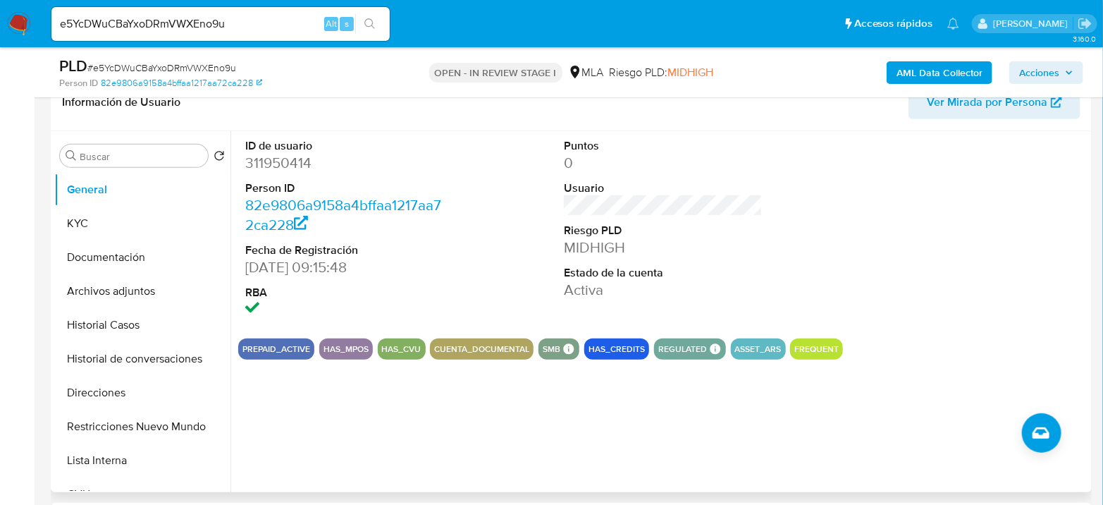
click at [269, 149] on dt "ID de usuario" at bounding box center [344, 146] width 199 height 16
click at [267, 159] on dd "311950414" at bounding box center [344, 163] width 199 height 20
copy dd "311950414"
click at [100, 250] on button "Documentación" at bounding box center [136, 257] width 165 height 34
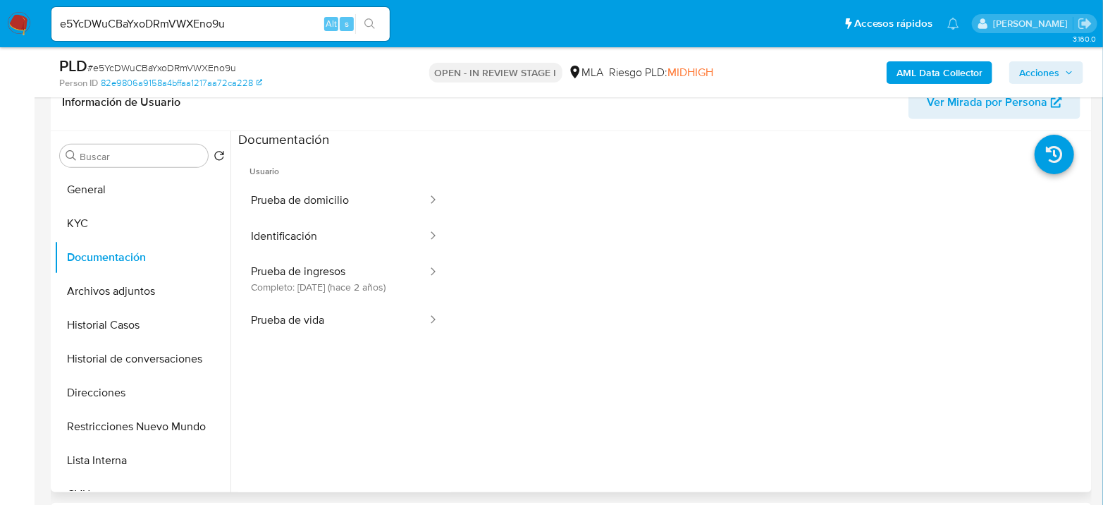
scroll to position [78, 0]
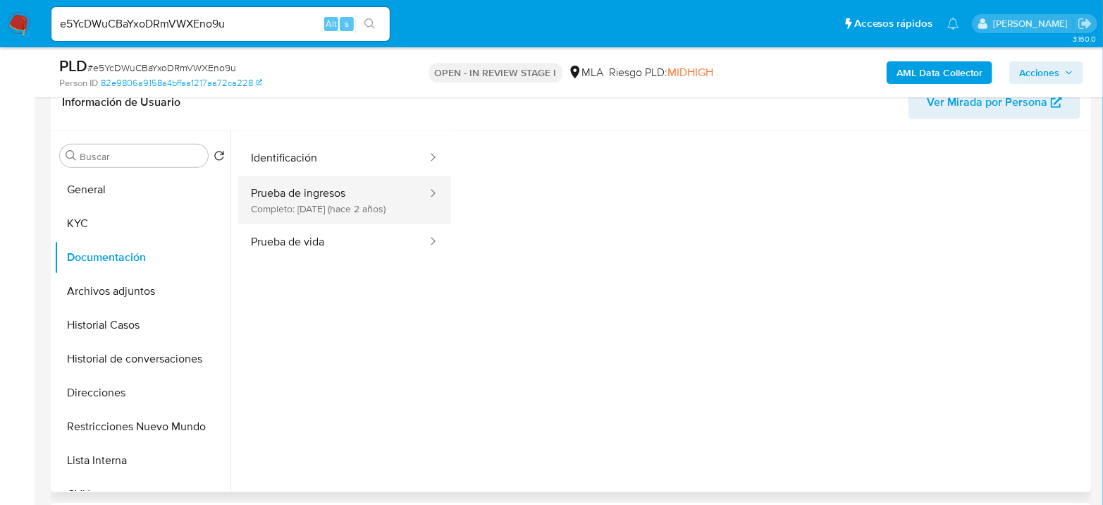
click at [396, 202] on button "Prueba de ingresos Completo: 16/09/2023 (hace 2 años)" at bounding box center [333, 200] width 190 height 48
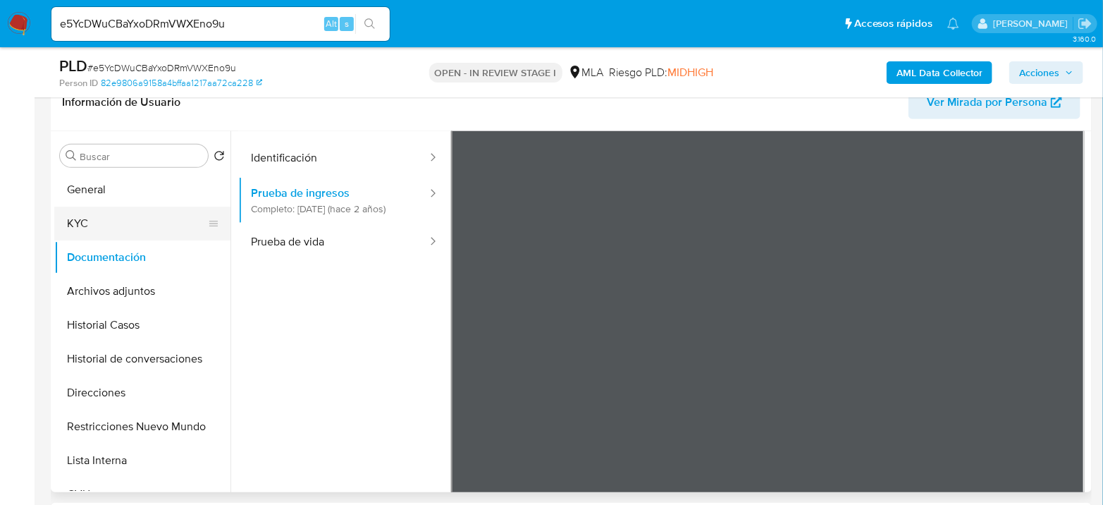
click at [145, 233] on button "KYC" at bounding box center [136, 224] width 165 height 34
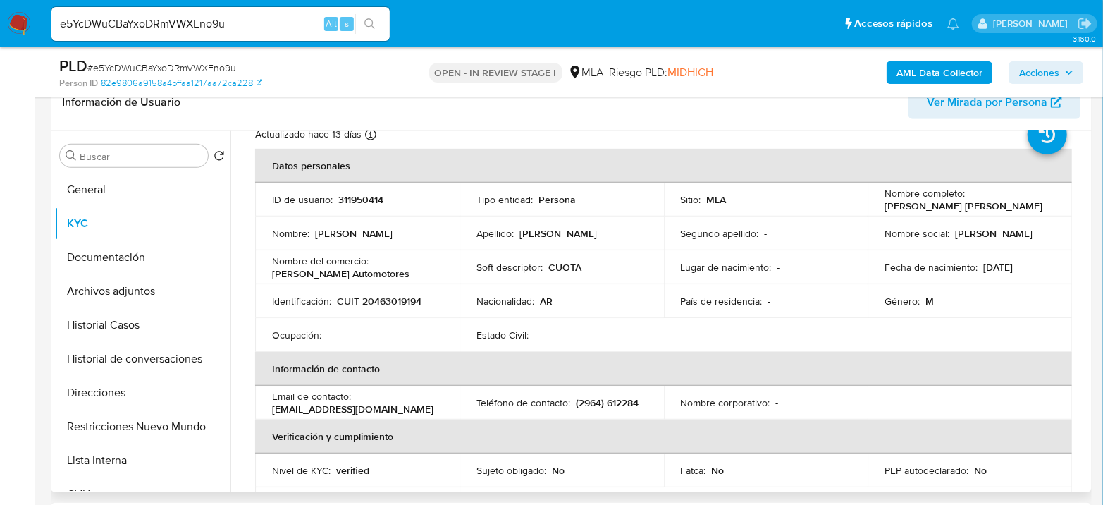
scroll to position [128, 0]
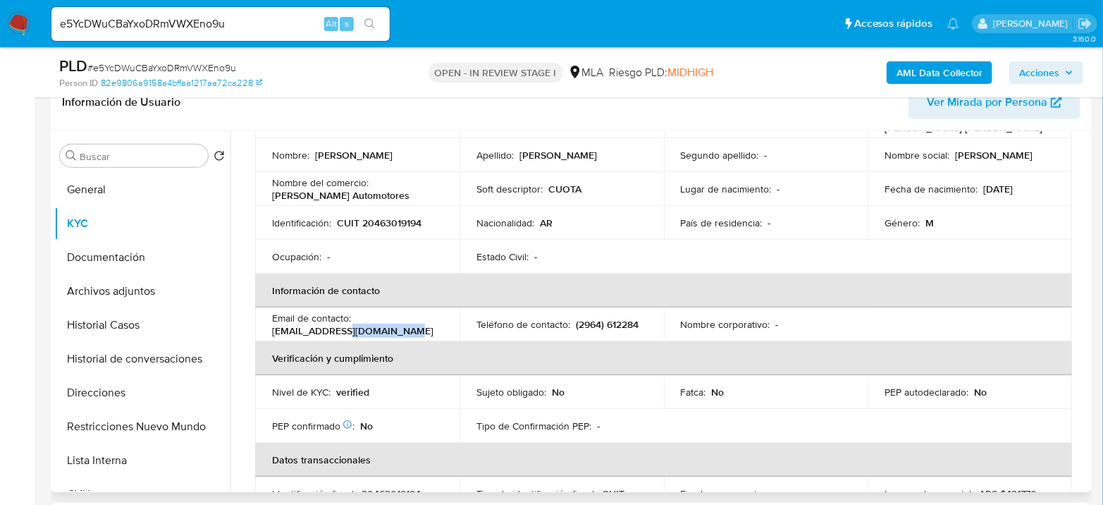
drag, startPoint x: 273, startPoint y: 330, endPoint x: 403, endPoint y: 329, distance: 130.4
click at [403, 329] on div "Email de contacto : gonzalesjuanchi0@gmail.com" at bounding box center [357, 324] width 171 height 25
drag, startPoint x: 275, startPoint y: 327, endPoint x: 408, endPoint y: 323, distance: 133.3
click at [411, 326] on div "Email de contacto : gonzalesjuanchi0@gmail.com" at bounding box center [357, 324] width 171 height 25
copy p "onzalesjuanchi0@gmail.com"
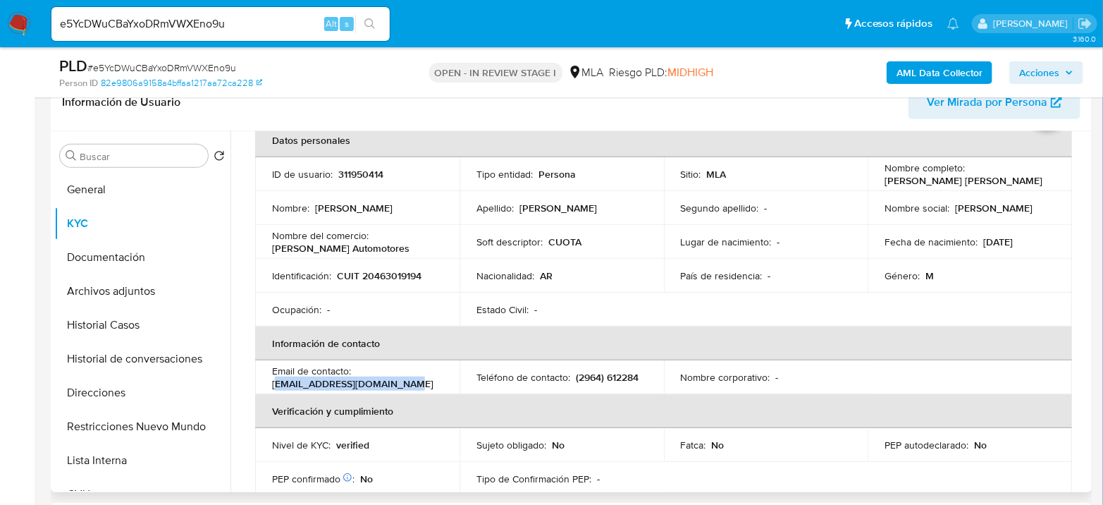
scroll to position [49, 0]
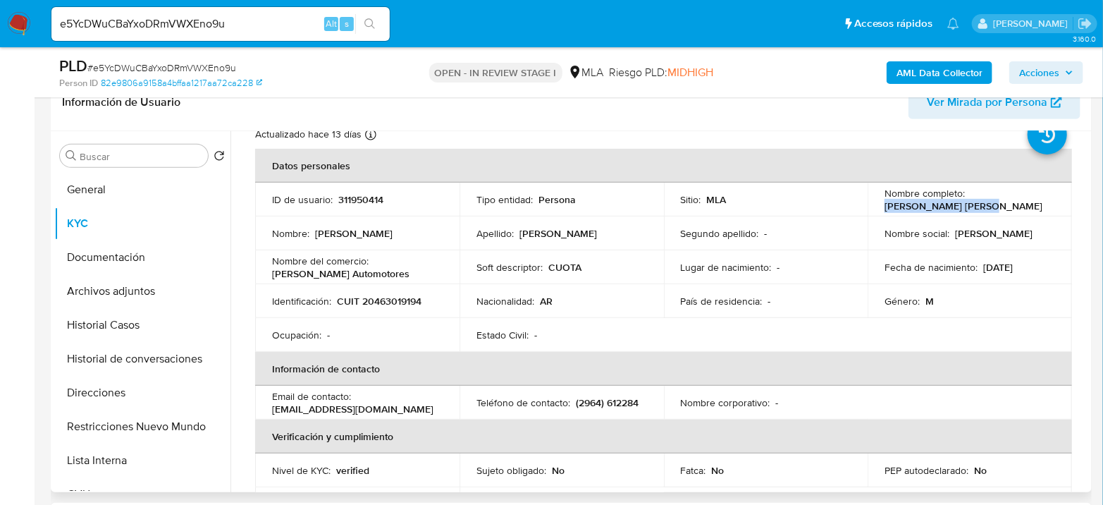
drag, startPoint x: 883, startPoint y: 205, endPoint x: 984, endPoint y: 204, distance: 100.8
click at [984, 204] on div "Nombre completo : Juan Daniel Gonzalez" at bounding box center [970, 199] width 171 height 25
copy p "Juan Daniel Gonzalez"
click at [402, 295] on p "CUIT 20463019194" at bounding box center [379, 301] width 85 height 13
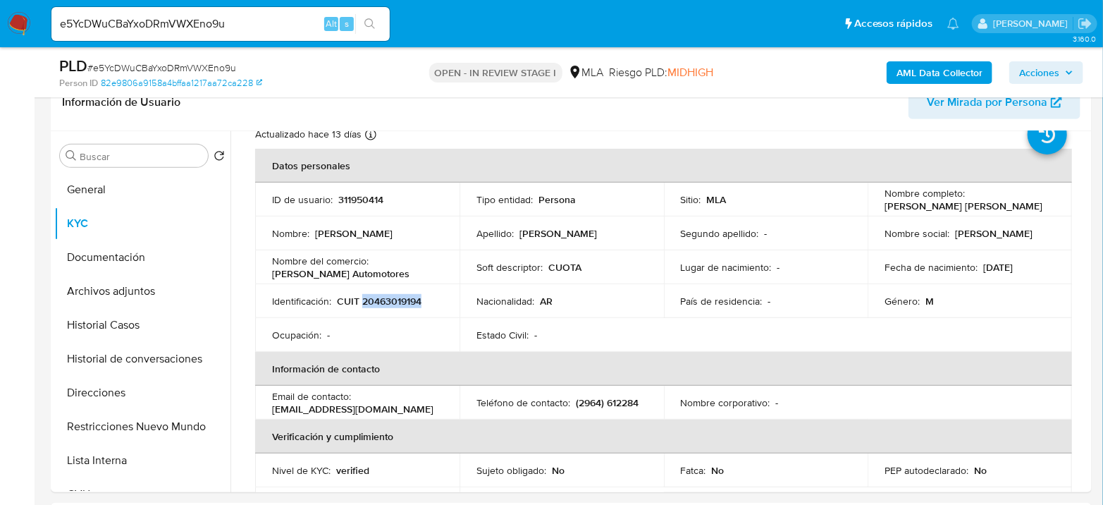
copy p "20463019194"
click at [223, 31] on input "e5YcDWuCBaYxoDRmVWXEno9u" at bounding box center [220, 24] width 338 height 18
paste input "sASiZ4nAT9vIE4T6WliqJuri"
type input "sASiZ4nAT9vIE4T6WliqJuri"
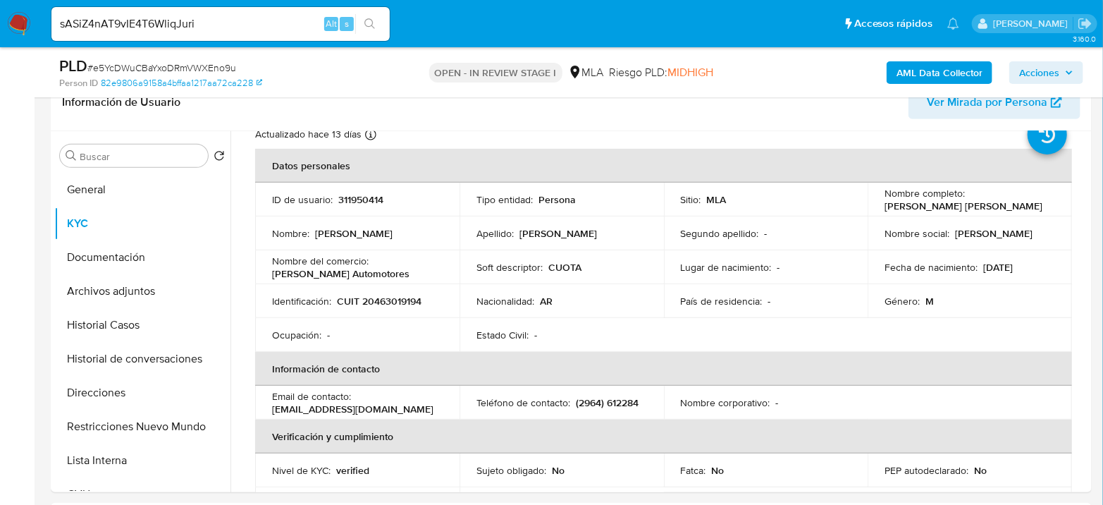
click at [370, 20] on icon "search-icon" at bounding box center [370, 23] width 11 height 11
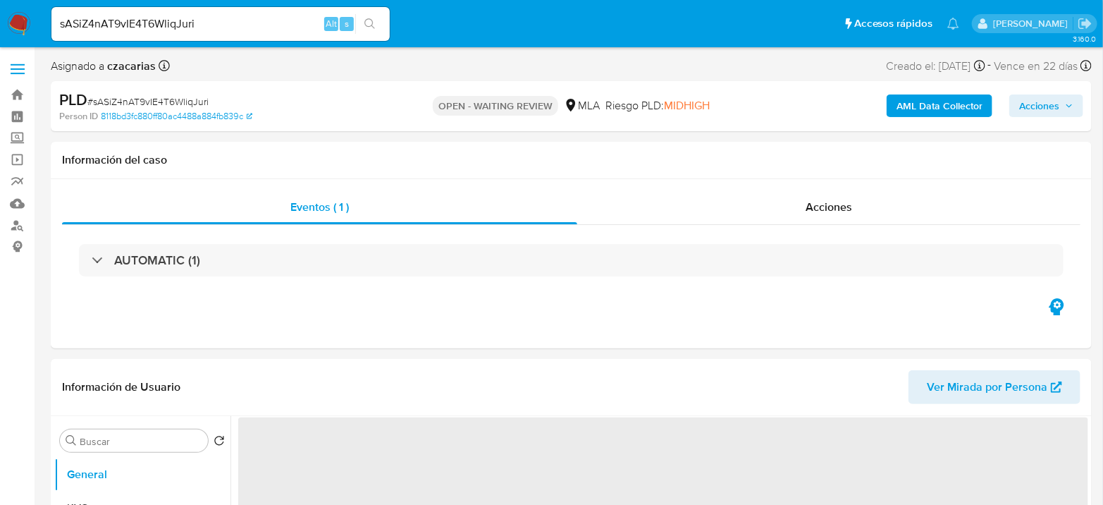
select select "10"
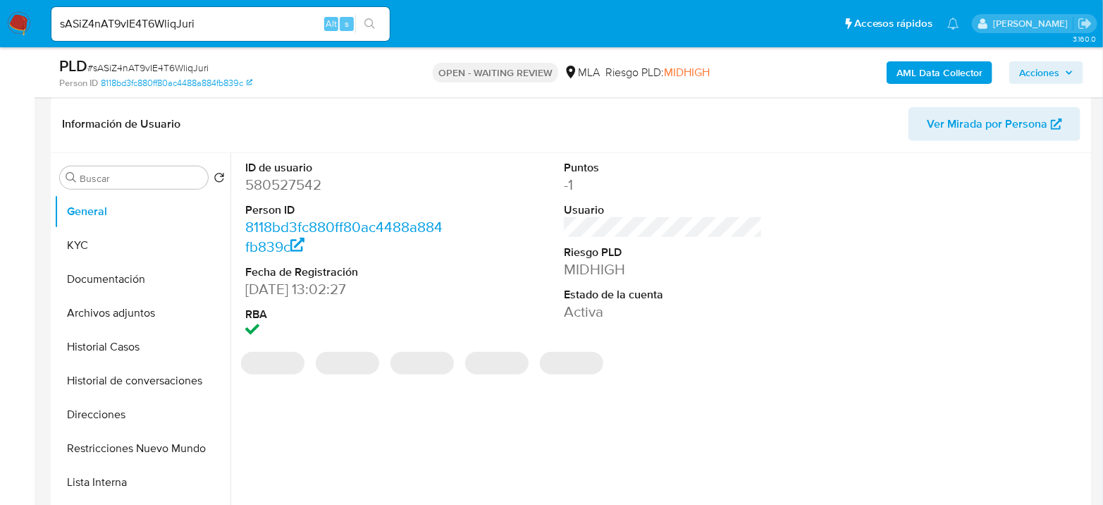
scroll to position [391, 0]
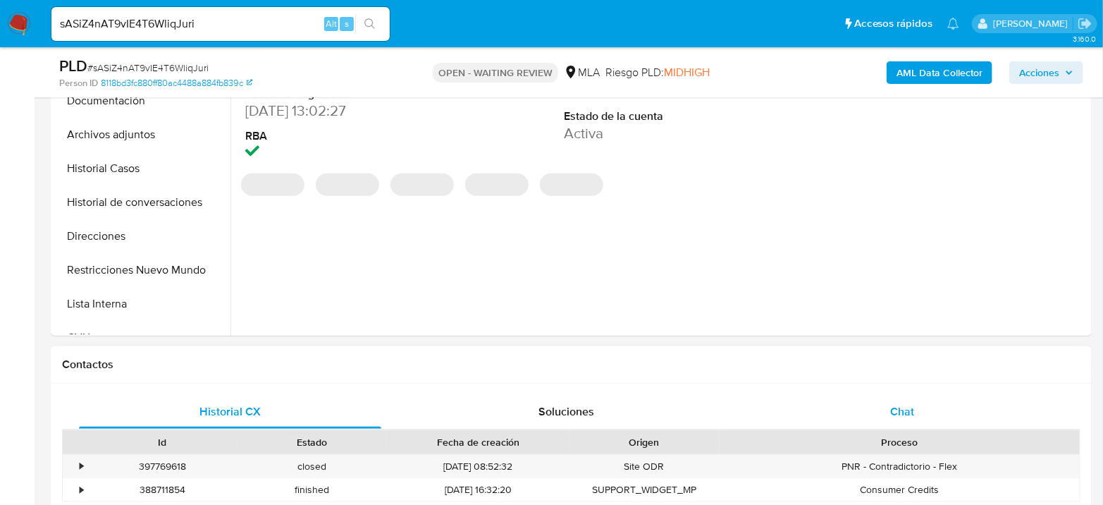
click at [867, 410] on div "Chat" at bounding box center [903, 412] width 302 height 34
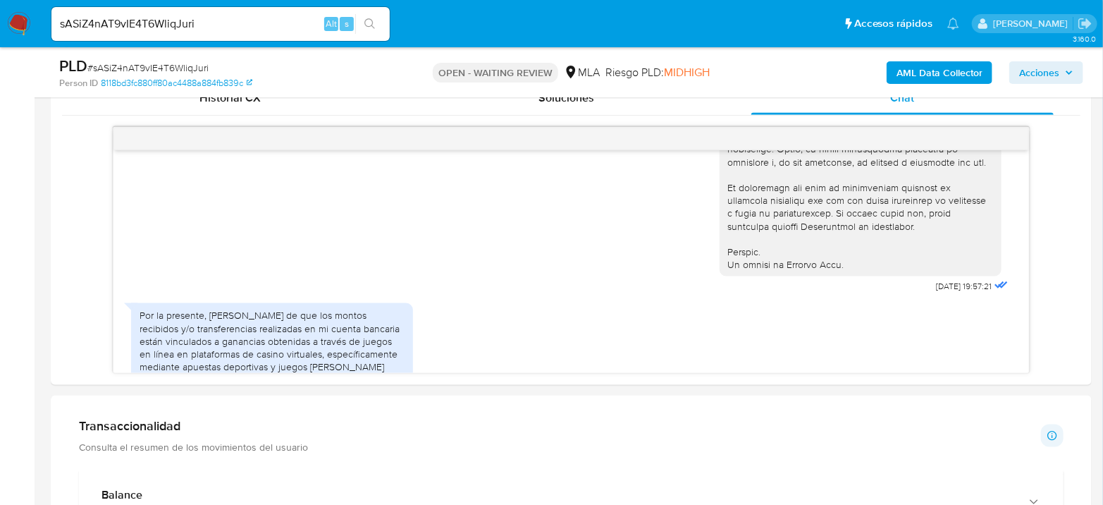
scroll to position [589, 0]
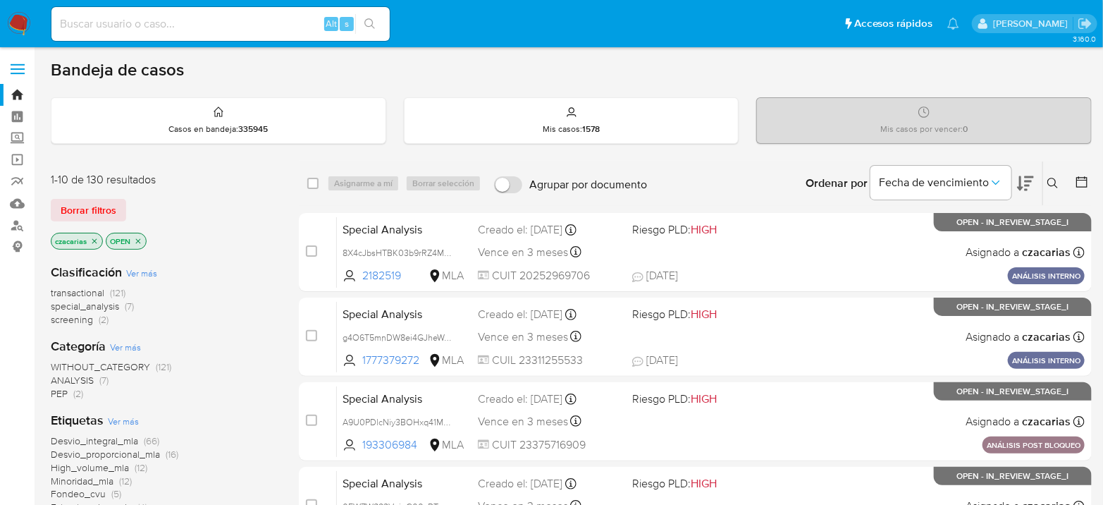
click at [1055, 178] on icon at bounding box center [1053, 183] width 11 height 11
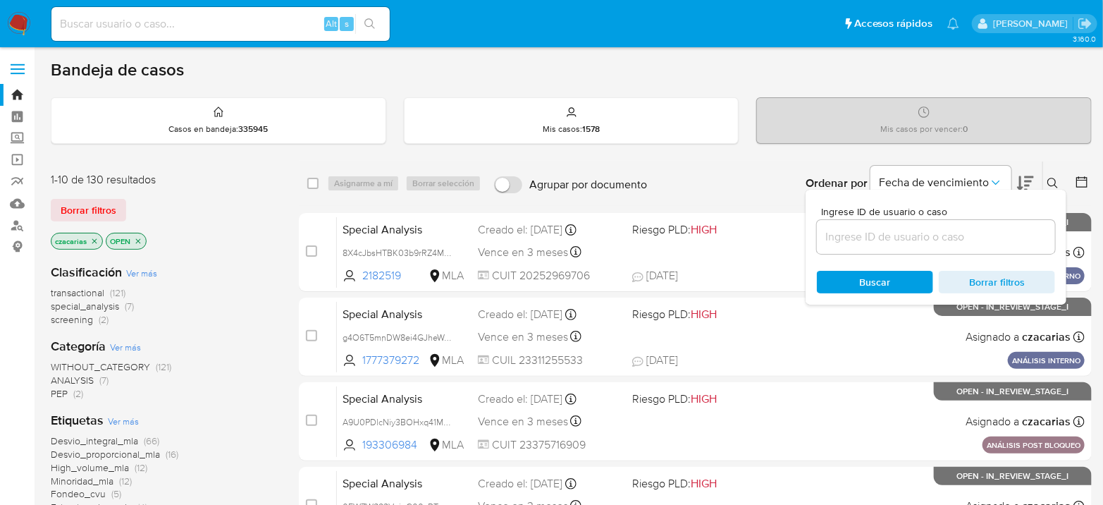
click at [912, 223] on div at bounding box center [936, 237] width 238 height 34
click at [911, 228] on input at bounding box center [936, 237] width 238 height 18
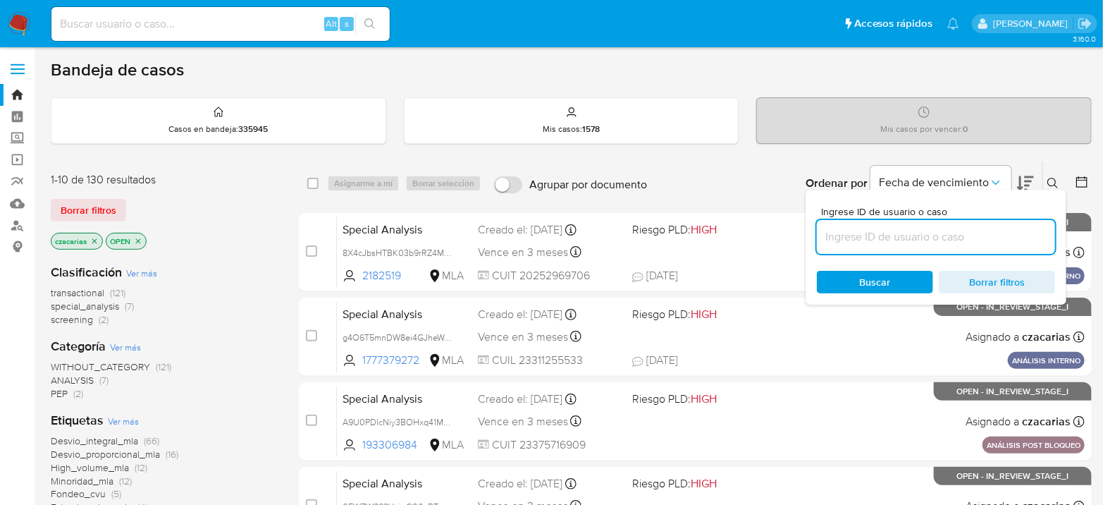
paste input "sASiZ4nAT9vIE4T6WliqJuri"
type input "sASiZ4nAT9vIE4T6WliqJuri"
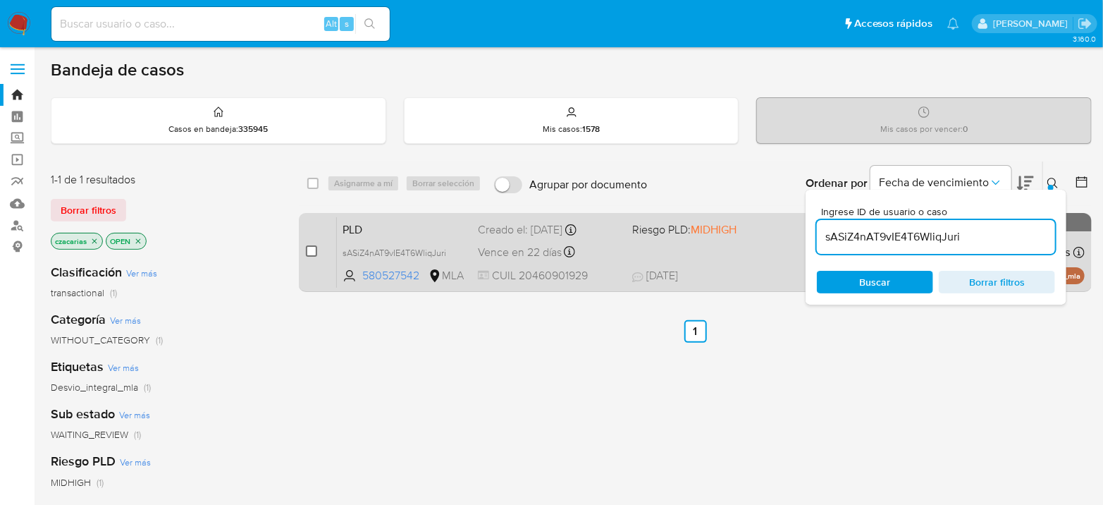
click at [312, 247] on input "checkbox" at bounding box center [311, 250] width 11 height 11
checkbox input "true"
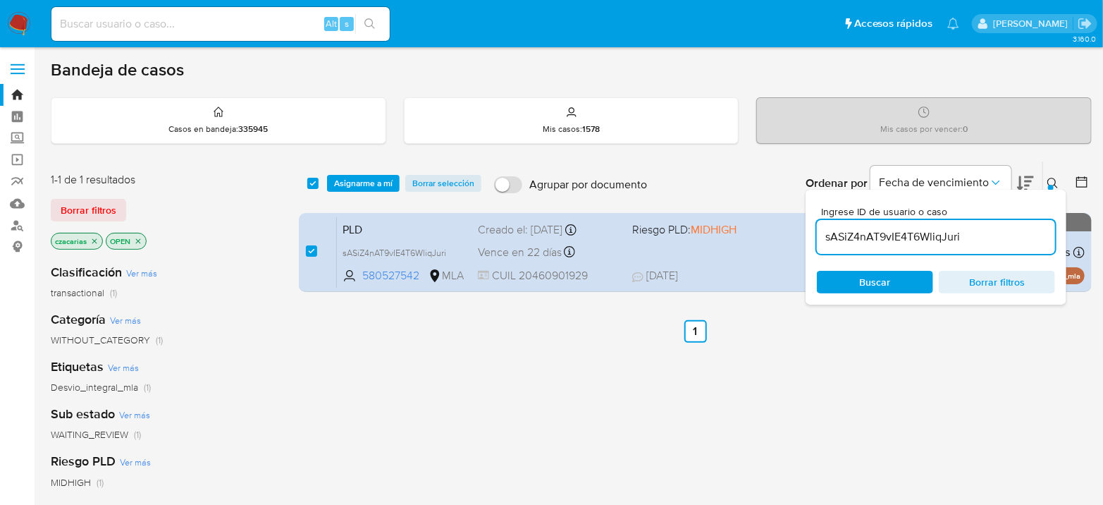
click at [386, 152] on div "Bandeja de casos Casos en bandeja : 335945 Mis casos : 1578 Mis casos por vence…" at bounding box center [571, 429] width 1041 height 740
click at [380, 176] on span "Asignarme a mí" at bounding box center [363, 183] width 59 height 14
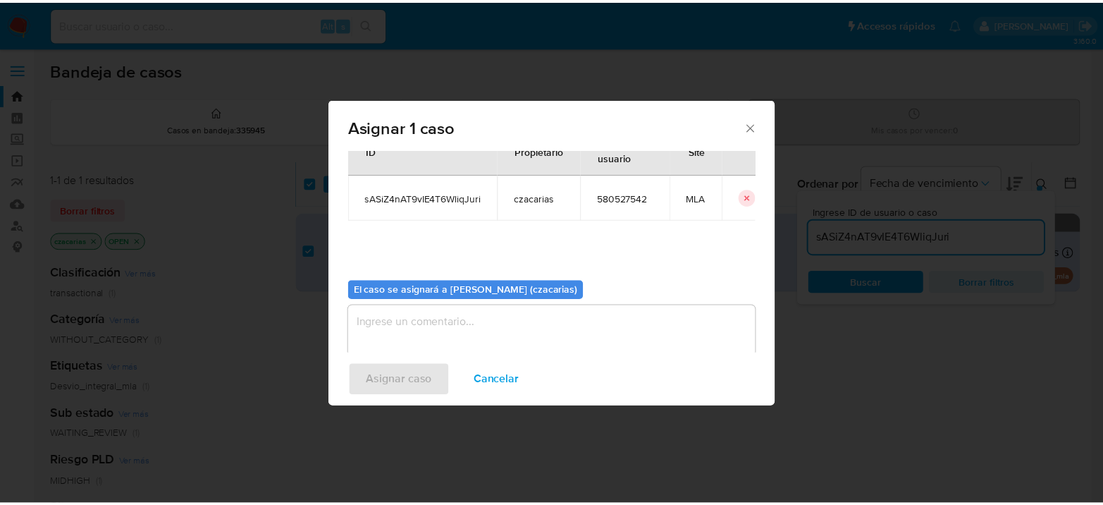
scroll to position [72, 0]
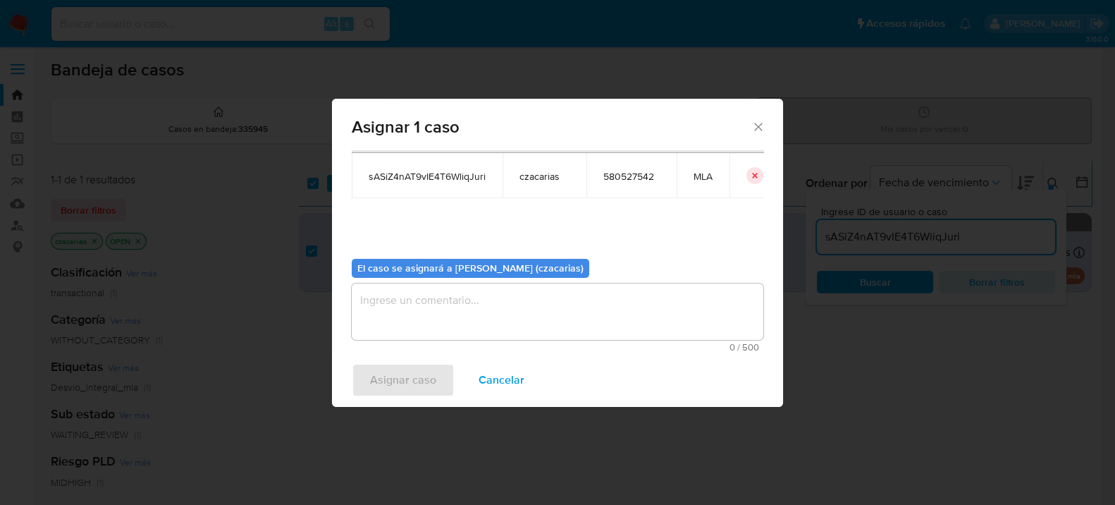
click at [460, 315] on textarea "assign-modal" at bounding box center [558, 311] width 412 height 56
click at [418, 361] on div "Asignar caso Cancelar" at bounding box center [557, 380] width 451 height 54
click at [416, 374] on span "Asignar caso" at bounding box center [403, 380] width 66 height 31
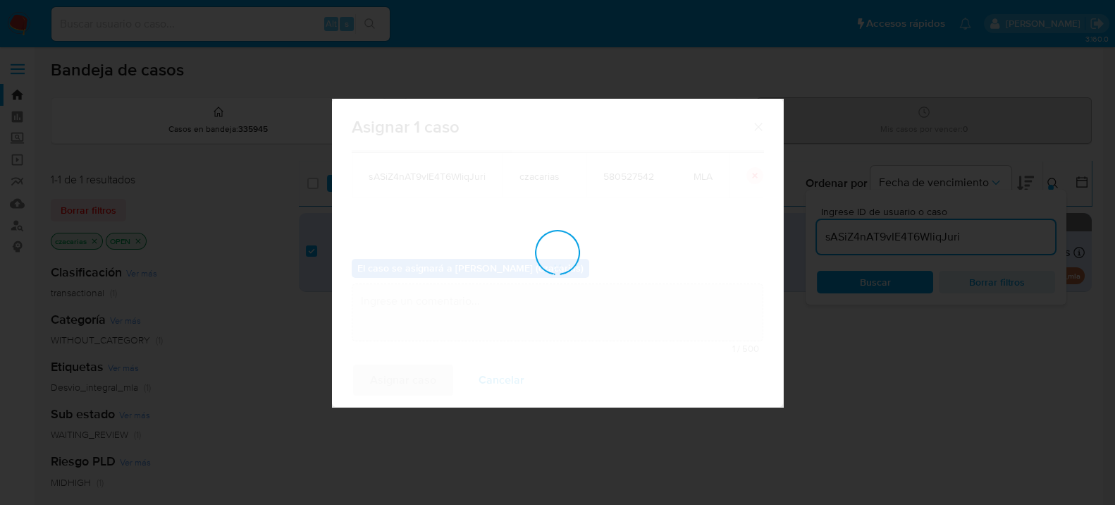
checkbox input "false"
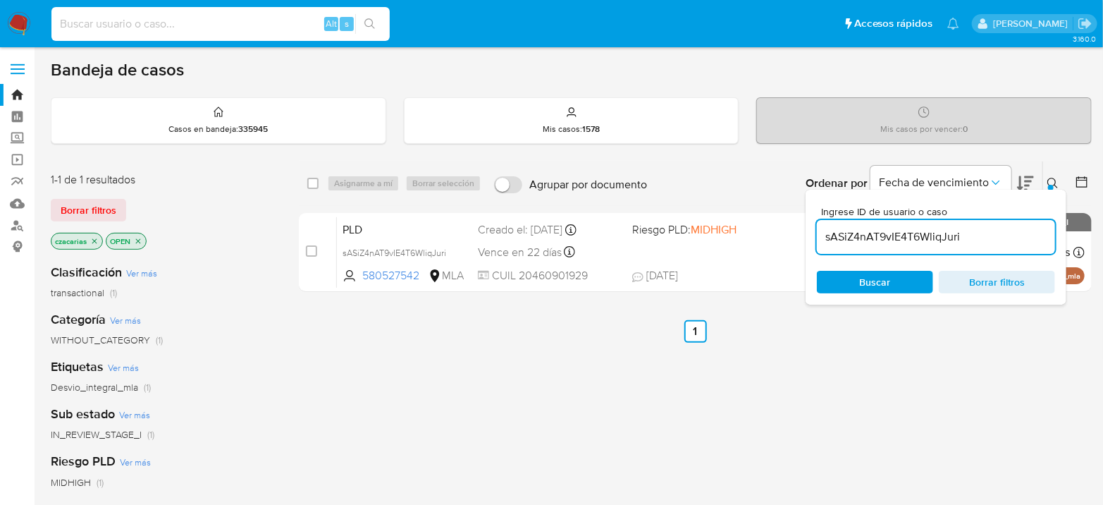
click at [175, 16] on input at bounding box center [220, 24] width 338 height 18
paste input "1145597412"
type input "1145597412"
click at [379, 24] on button "search-icon" at bounding box center [369, 24] width 29 height 20
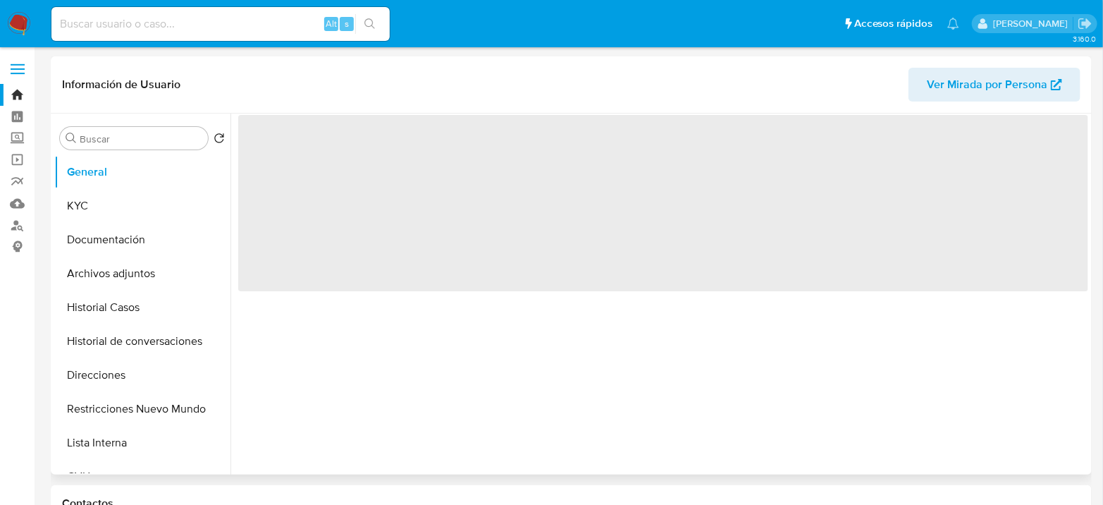
select select "10"
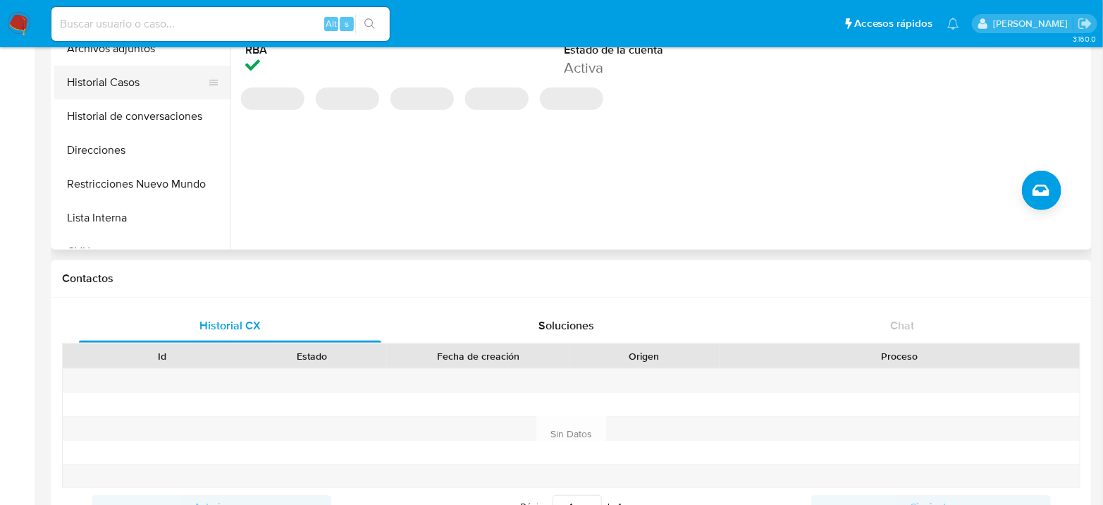
scroll to position [78, 0]
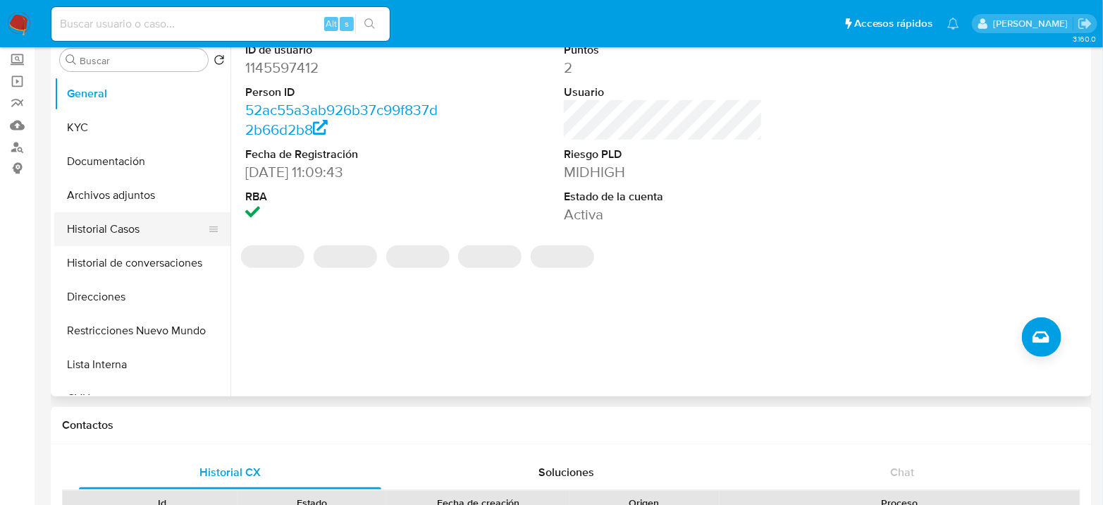
click at [116, 234] on button "Historial Casos" at bounding box center [136, 229] width 165 height 34
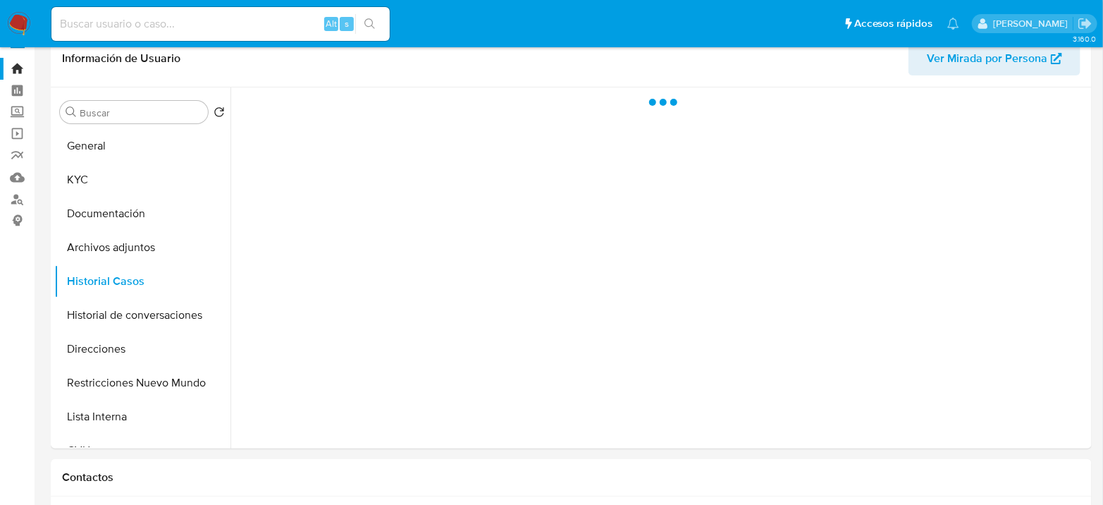
scroll to position [0, 0]
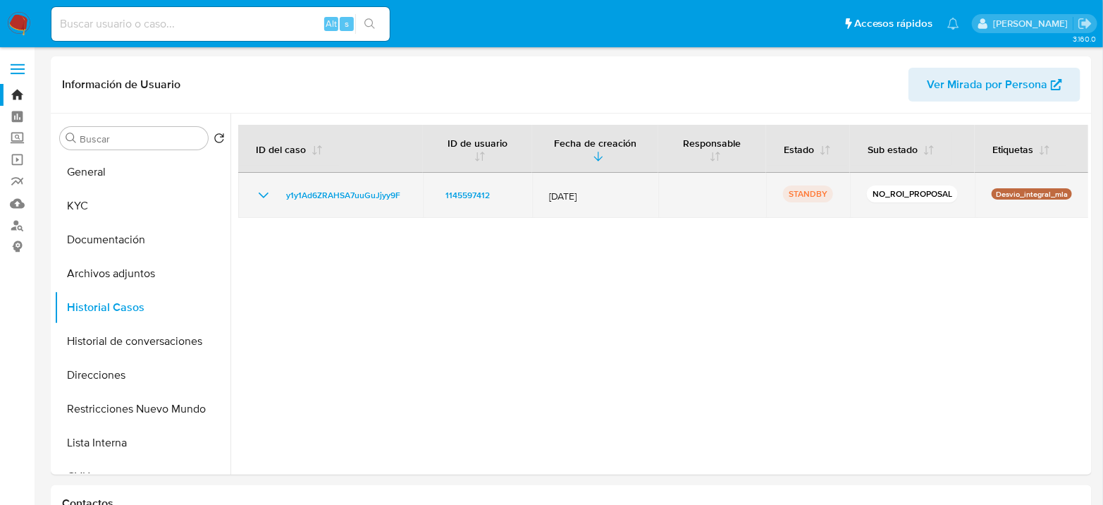
drag, startPoint x: 408, startPoint y: 202, endPoint x: 274, endPoint y: 197, distance: 134.0
click at [274, 197] on td "y1y1Ad6ZRAHSA7uuGuJjyy9F" at bounding box center [330, 195] width 185 height 45
click at [314, 190] on span "y1y1Ad6ZRAHSA7uuGuJjyy9F" at bounding box center [343, 195] width 114 height 17
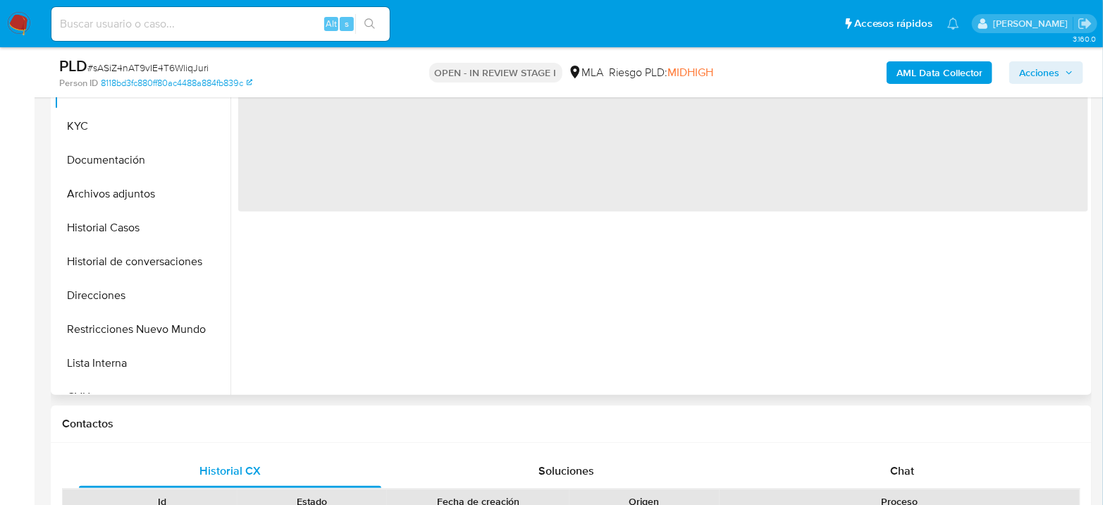
select select "10"
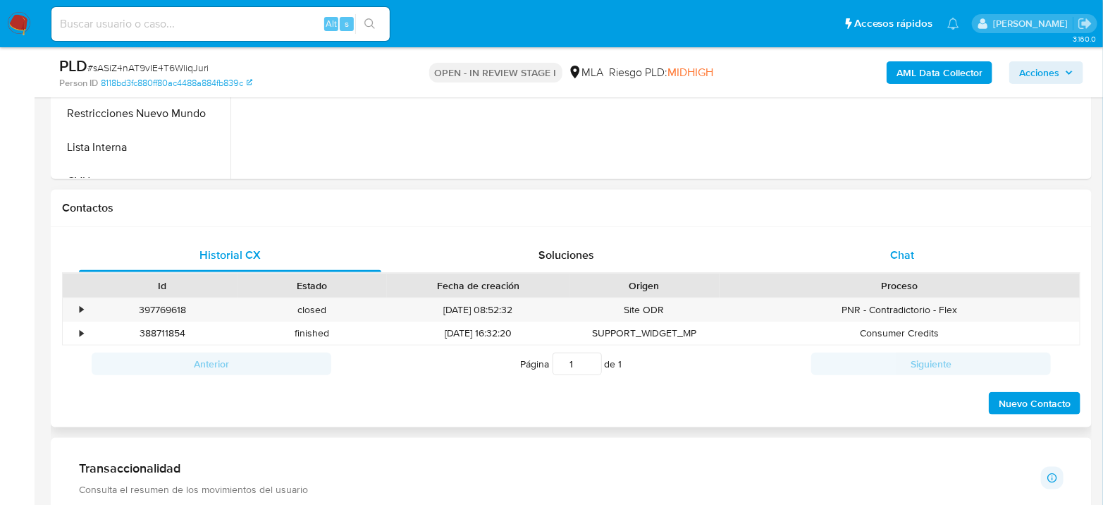
click at [886, 250] on div "Chat" at bounding box center [903, 255] width 302 height 34
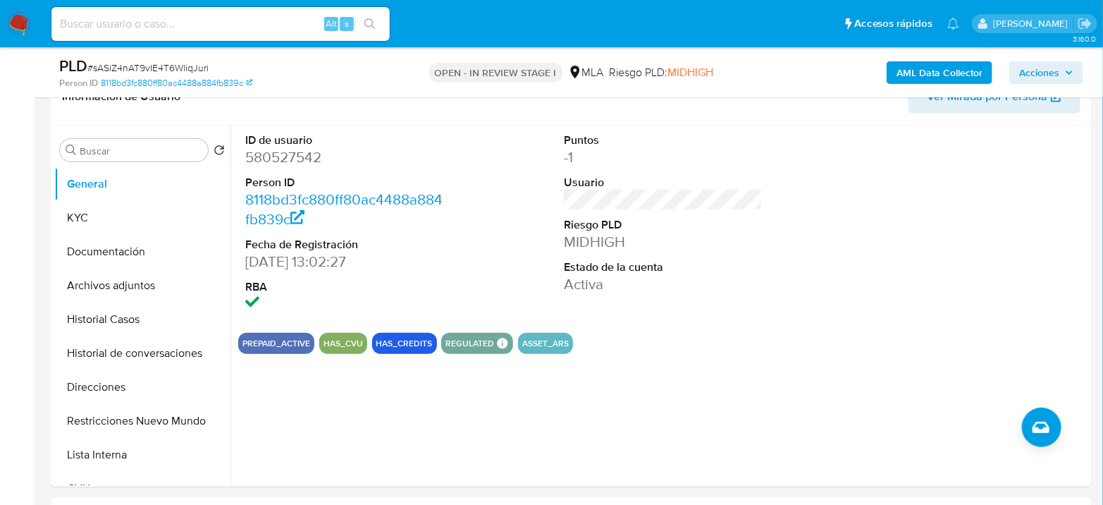
scroll to position [157, 0]
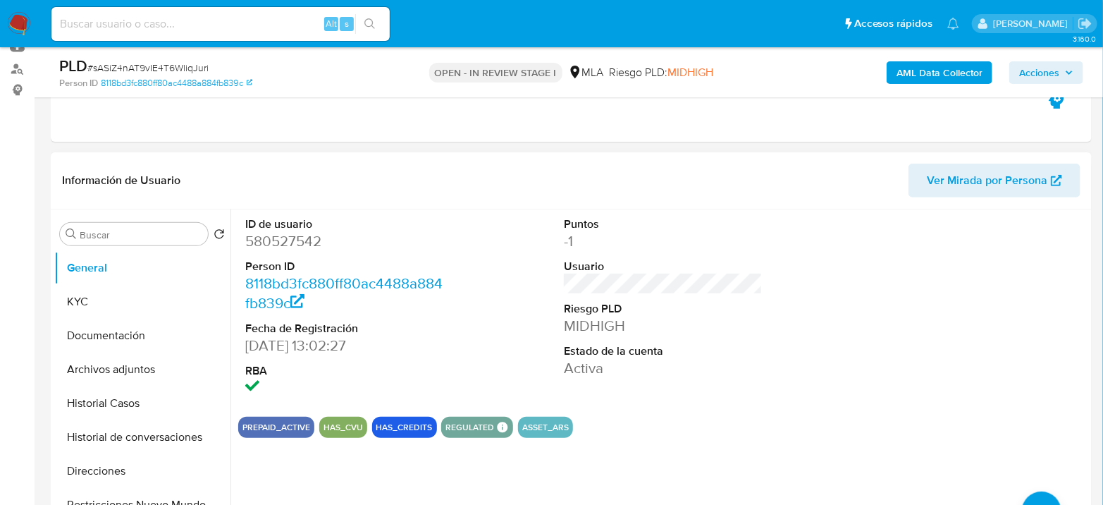
click at [318, 245] on dd "580527542" at bounding box center [344, 241] width 199 height 20
click at [311, 245] on dd "580527542" at bounding box center [344, 241] width 199 height 20
copy dd "580527542"
click at [110, 384] on button "Archivos adjuntos" at bounding box center [136, 370] width 165 height 34
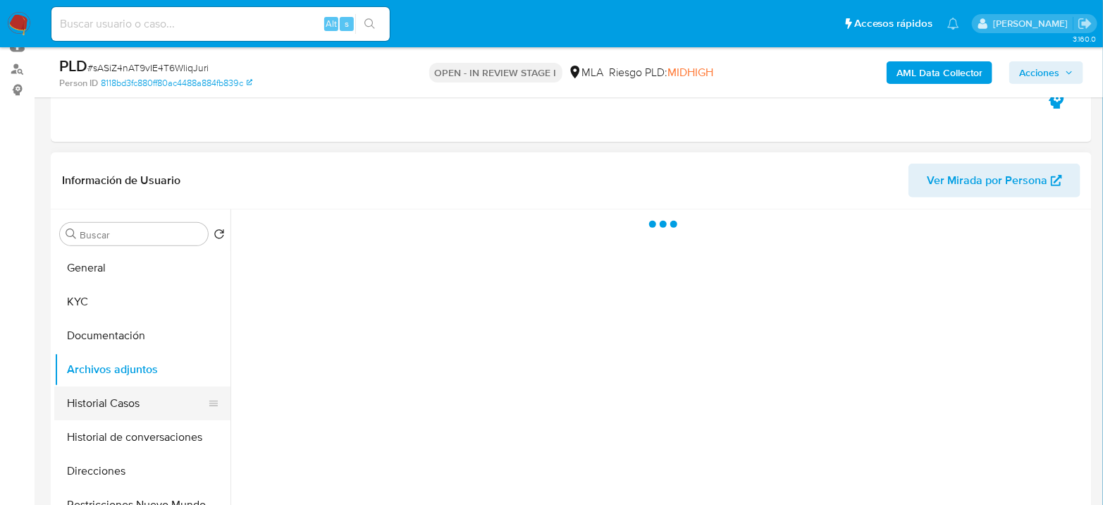
click at [114, 396] on button "Historial Casos" at bounding box center [136, 403] width 165 height 34
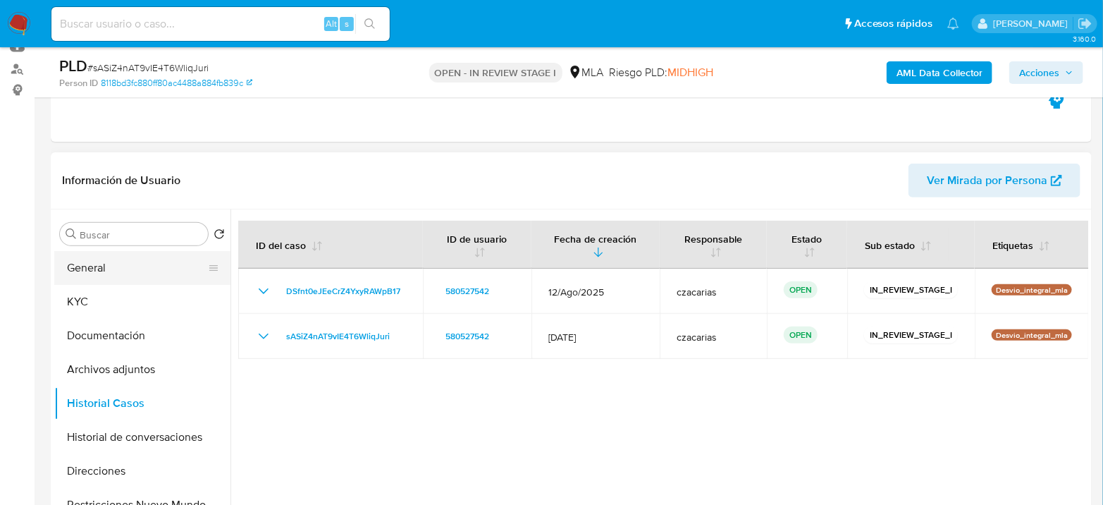
click at [85, 271] on button "General" at bounding box center [136, 268] width 165 height 34
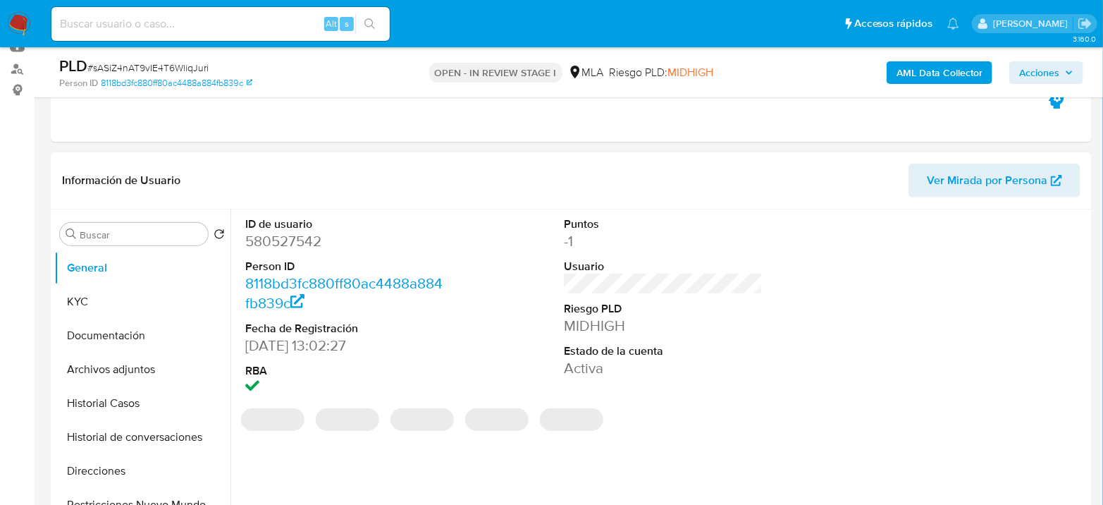
click at [285, 239] on dd "580527542" at bounding box center [344, 241] width 199 height 20
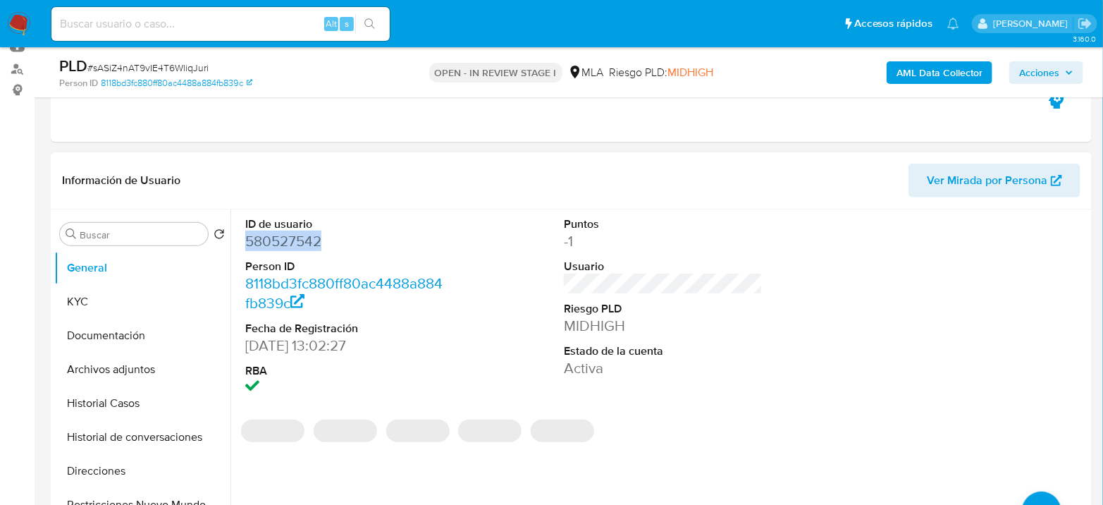
copy dd "580527542"
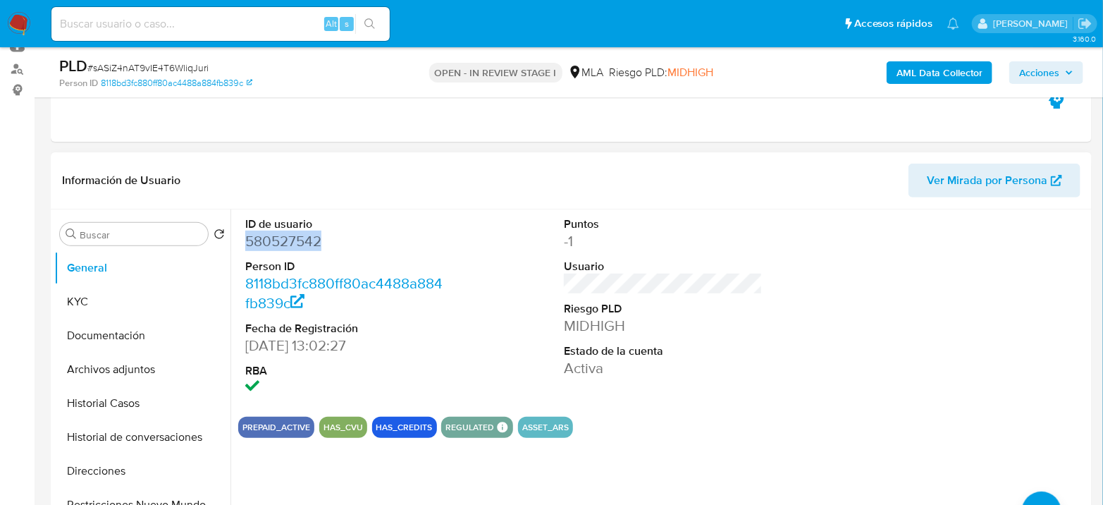
click at [292, 236] on dd "580527542" at bounding box center [344, 241] width 199 height 20
click at [114, 297] on button "KYC" at bounding box center [136, 302] width 165 height 34
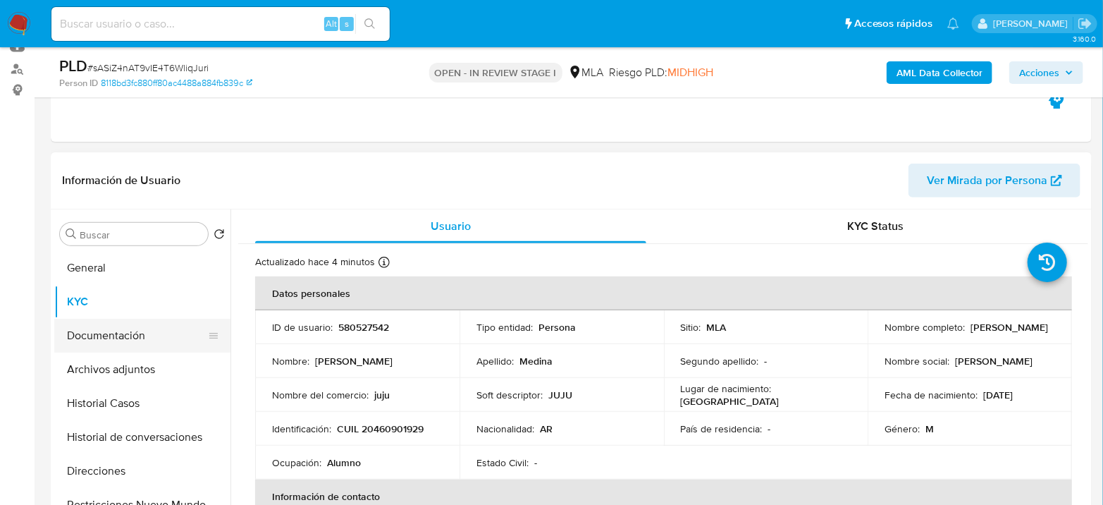
click at [94, 345] on button "Documentación" at bounding box center [136, 336] width 165 height 34
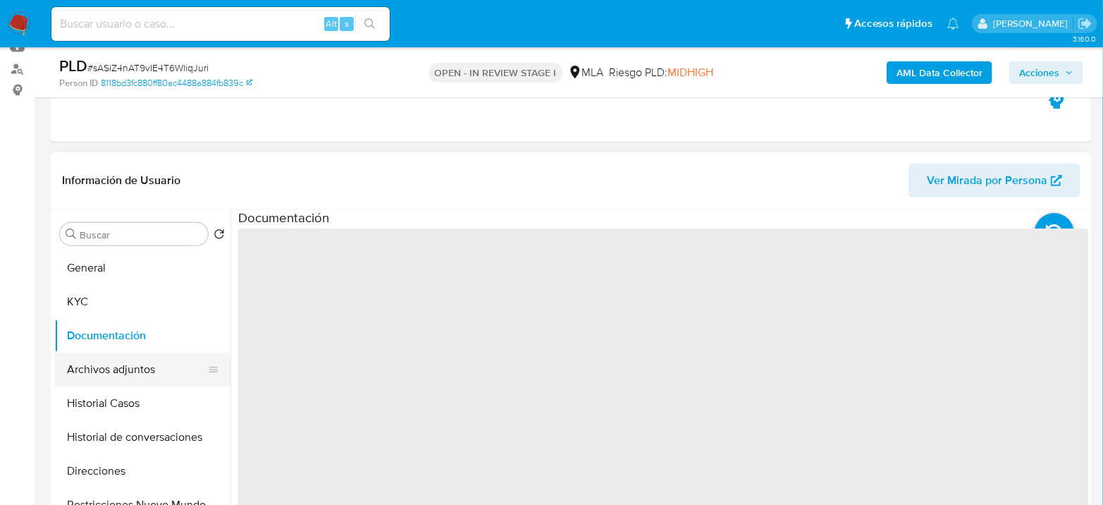
click at [105, 362] on button "Archivos adjuntos" at bounding box center [136, 370] width 165 height 34
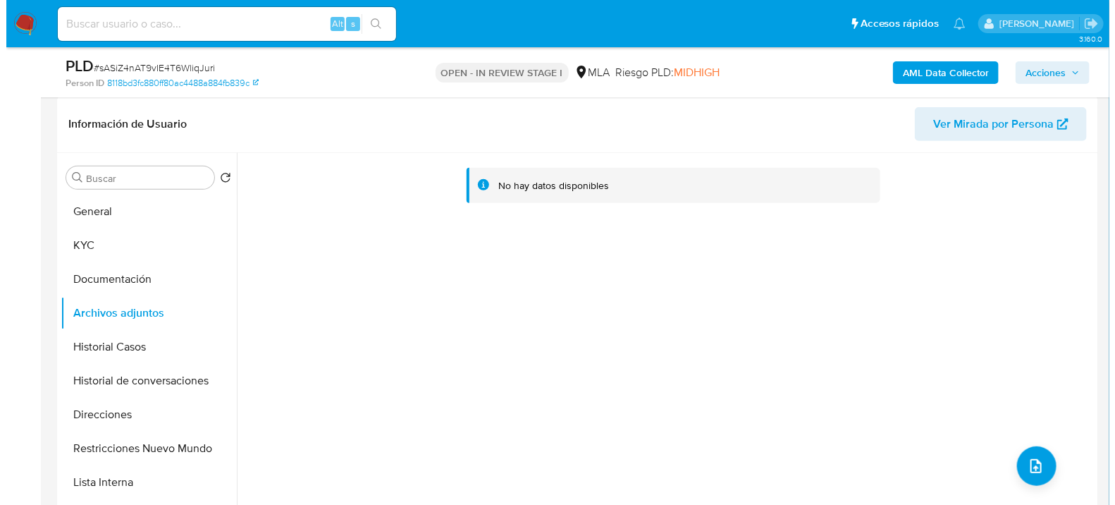
scroll to position [235, 0]
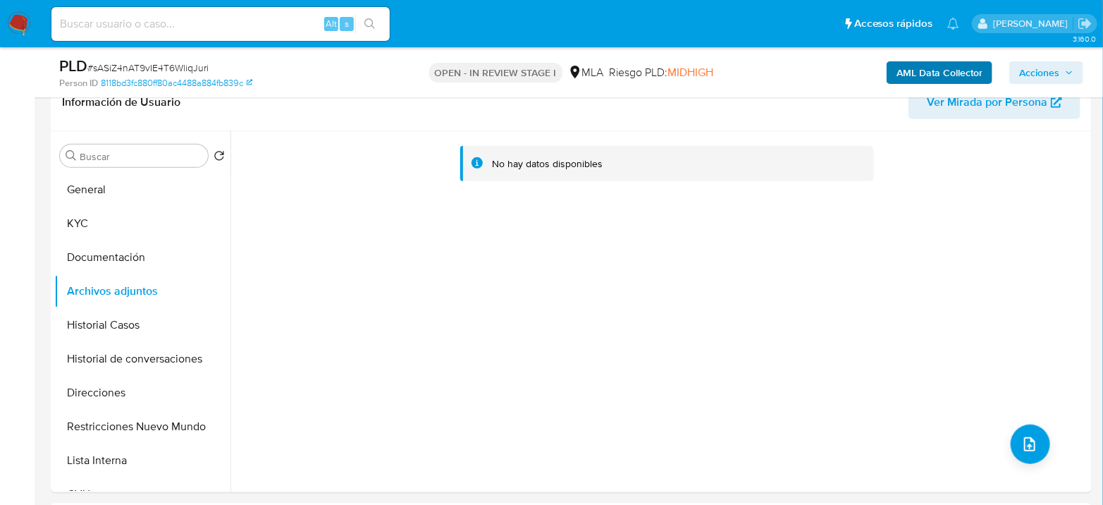
drag, startPoint x: 970, startPoint y: 57, endPoint x: 967, endPoint y: 67, distance: 10.3
click at [970, 58] on div "AML Data Collector Acciones" at bounding box center [915, 72] width 338 height 33
click at [967, 68] on b "AML Data Collector" at bounding box center [940, 72] width 86 height 23
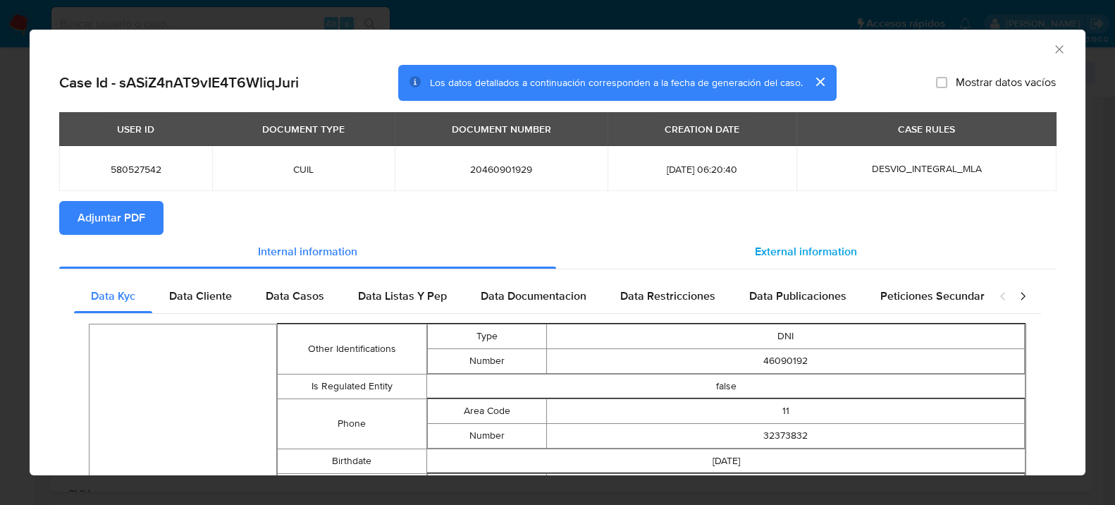
click at [774, 245] on span "External information" at bounding box center [806, 251] width 102 height 16
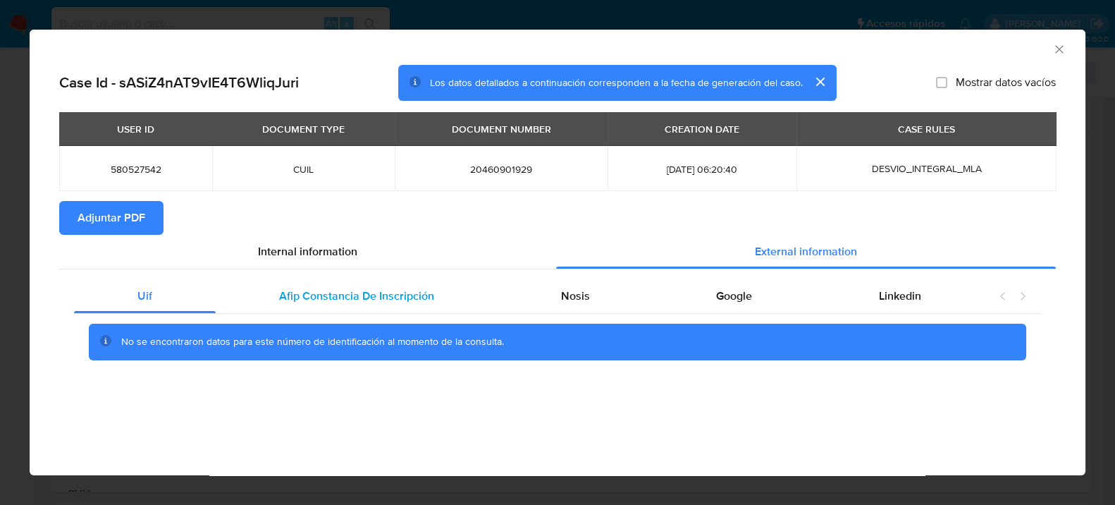
click at [340, 288] on span "Afip Constancia De Inscripción" at bounding box center [356, 296] width 155 height 16
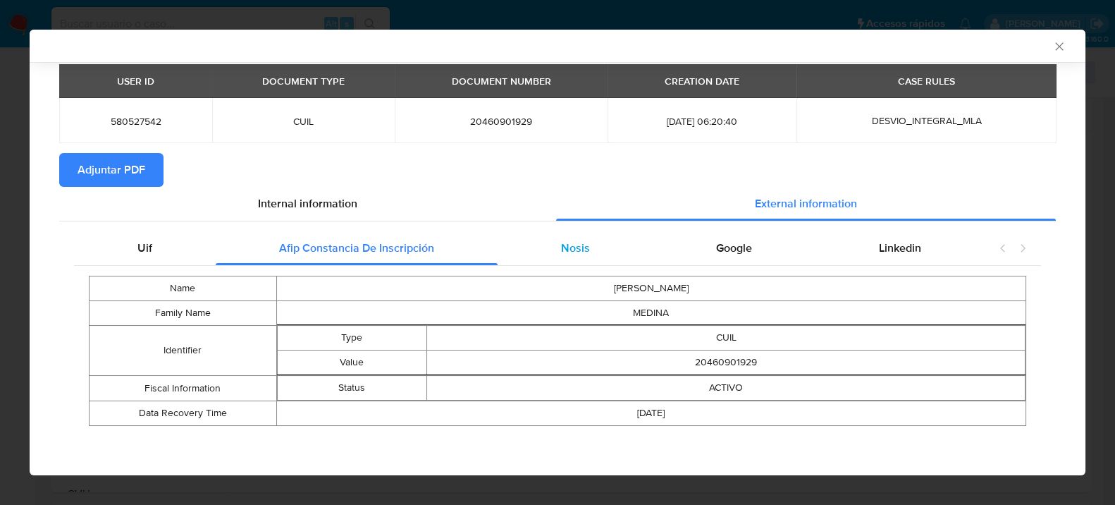
scroll to position [46, 0]
click at [561, 253] on span "Nosis" at bounding box center [575, 248] width 29 height 16
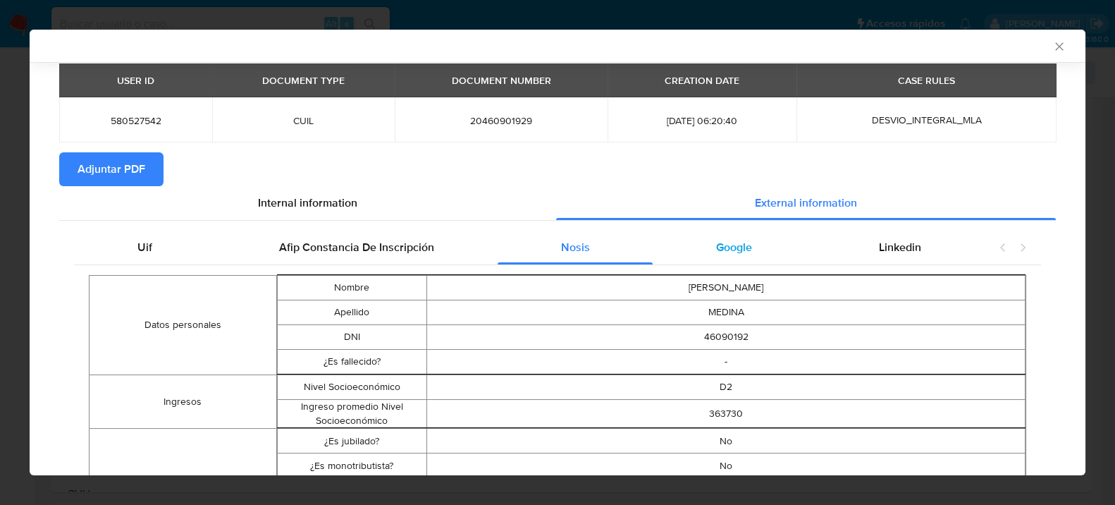
click at [759, 243] on div "Google" at bounding box center [734, 248] width 163 height 34
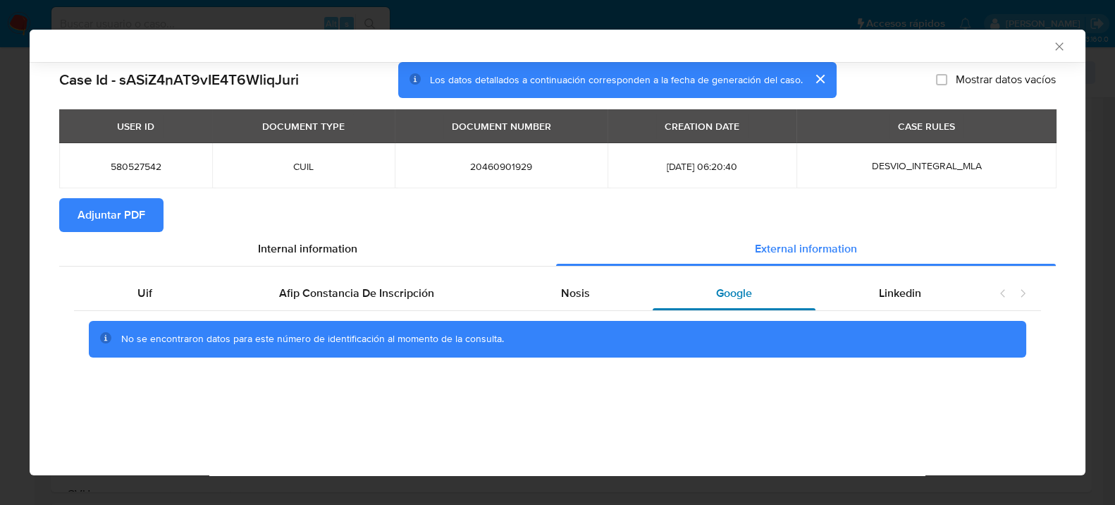
scroll to position [0, 0]
click at [914, 310] on div "Linkedin" at bounding box center [900, 293] width 169 height 34
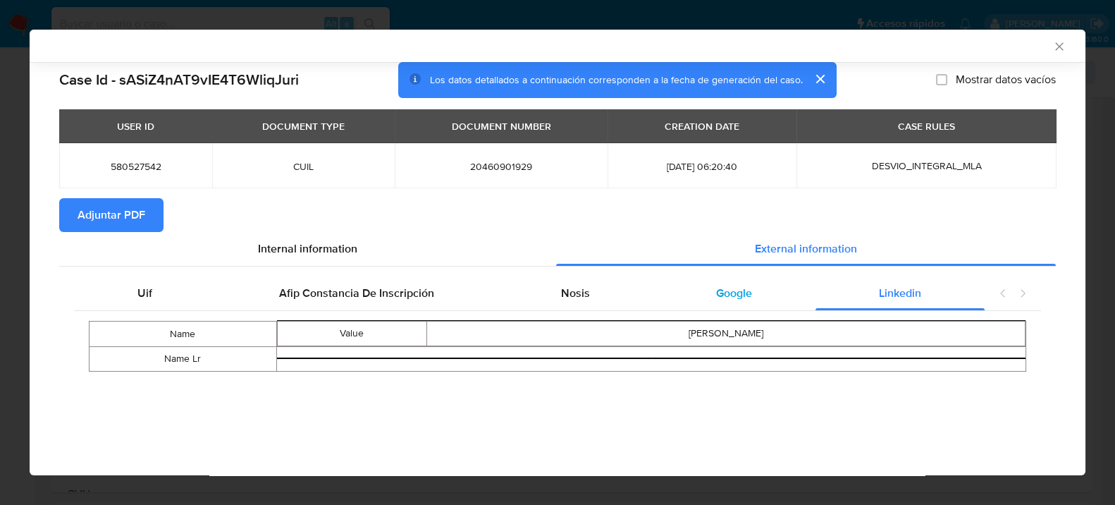
click at [694, 305] on div "Google" at bounding box center [734, 293] width 163 height 34
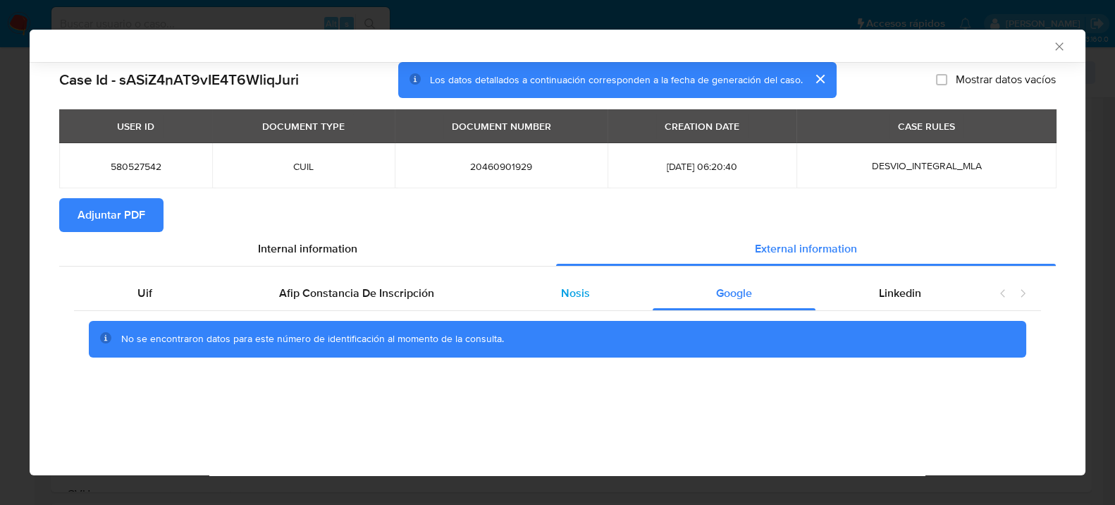
click at [627, 297] on div "Nosis" at bounding box center [576, 293] width 156 height 34
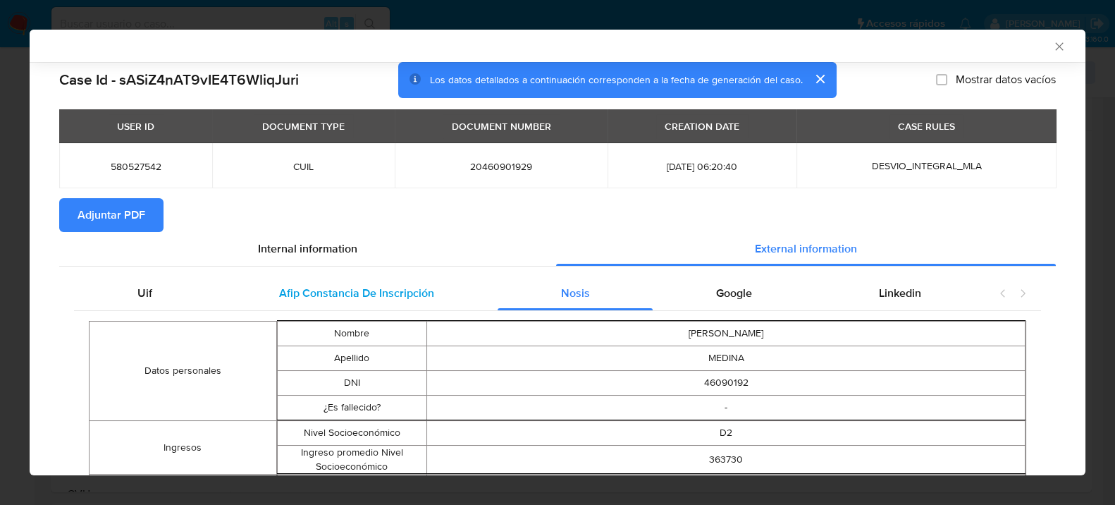
click at [406, 293] on span "Afip Constancia De Inscripción" at bounding box center [356, 293] width 155 height 16
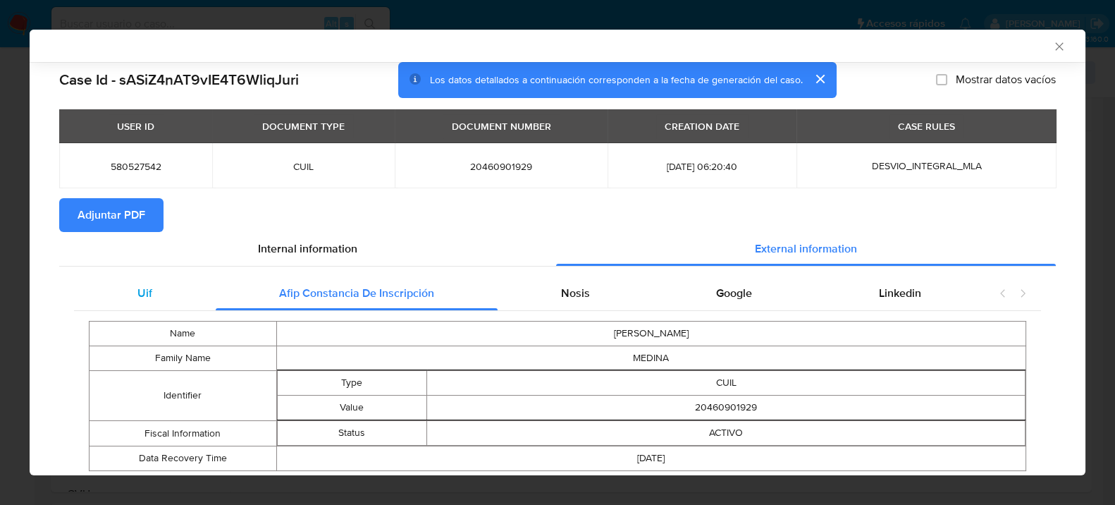
click at [178, 307] on div "Uif" at bounding box center [145, 293] width 142 height 34
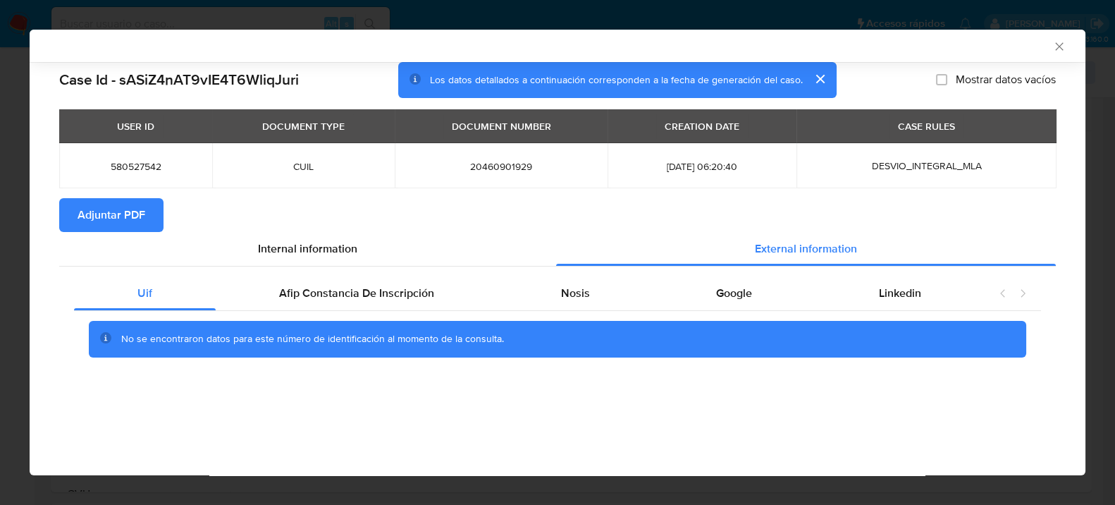
click at [90, 207] on span "Adjuntar PDF" at bounding box center [112, 215] width 68 height 31
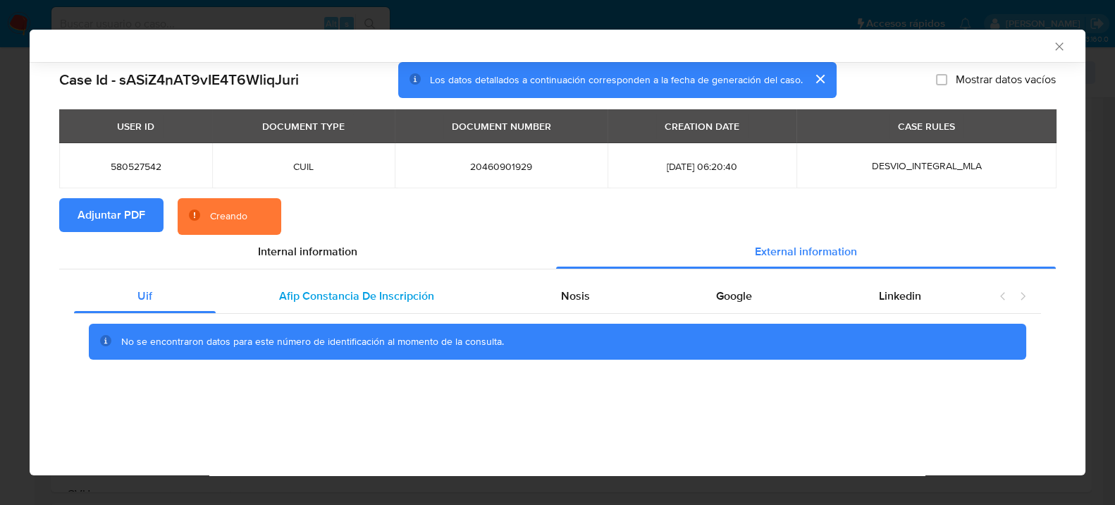
click at [367, 300] on span "Afip Constancia De Inscripción" at bounding box center [356, 296] width 155 height 16
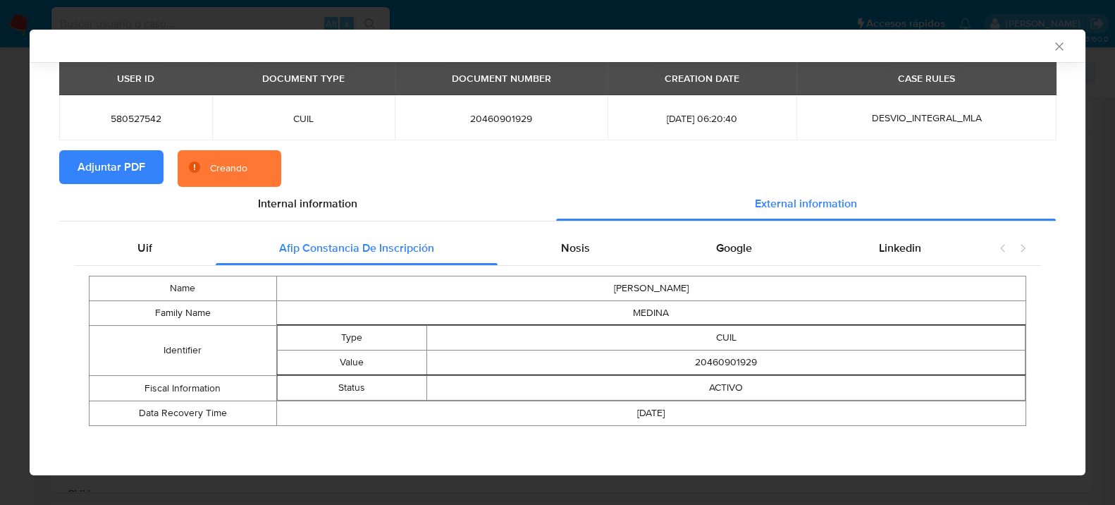
scroll to position [46, 0]
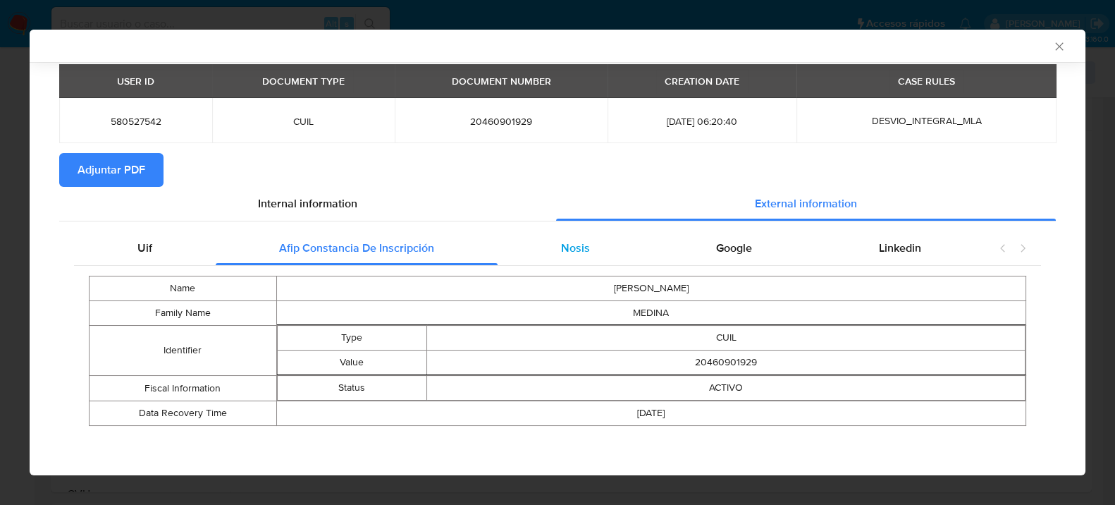
click at [577, 255] on div "Nosis" at bounding box center [576, 248] width 156 height 34
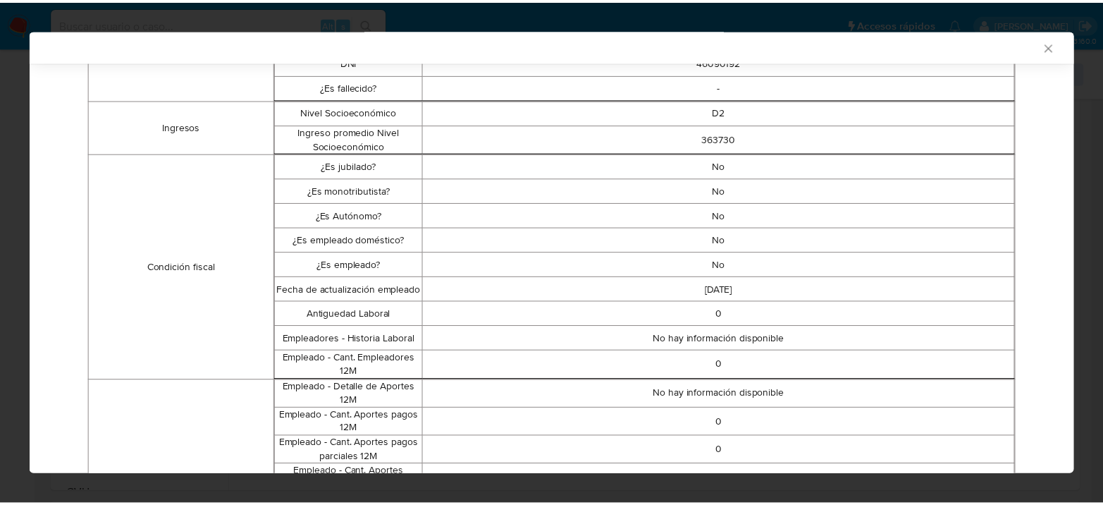
scroll to position [0, 0]
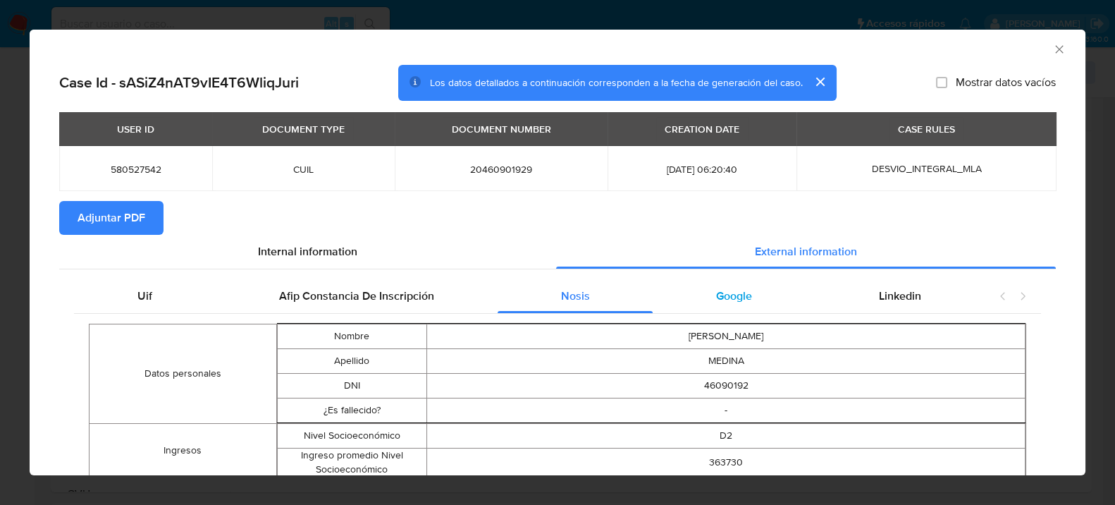
click at [716, 293] on span "Google" at bounding box center [734, 296] width 36 height 16
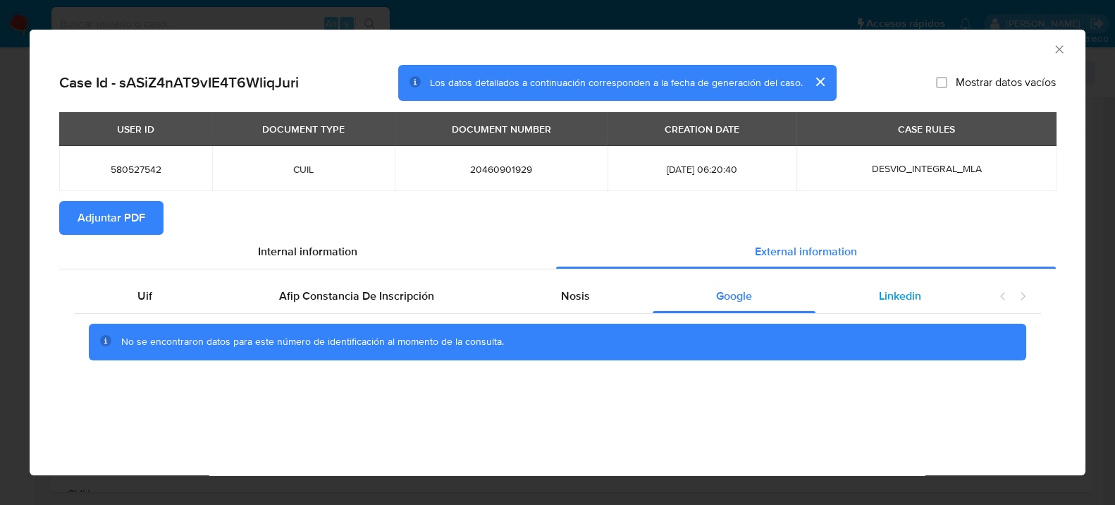
click at [866, 296] on div "Linkedin" at bounding box center [900, 296] width 169 height 34
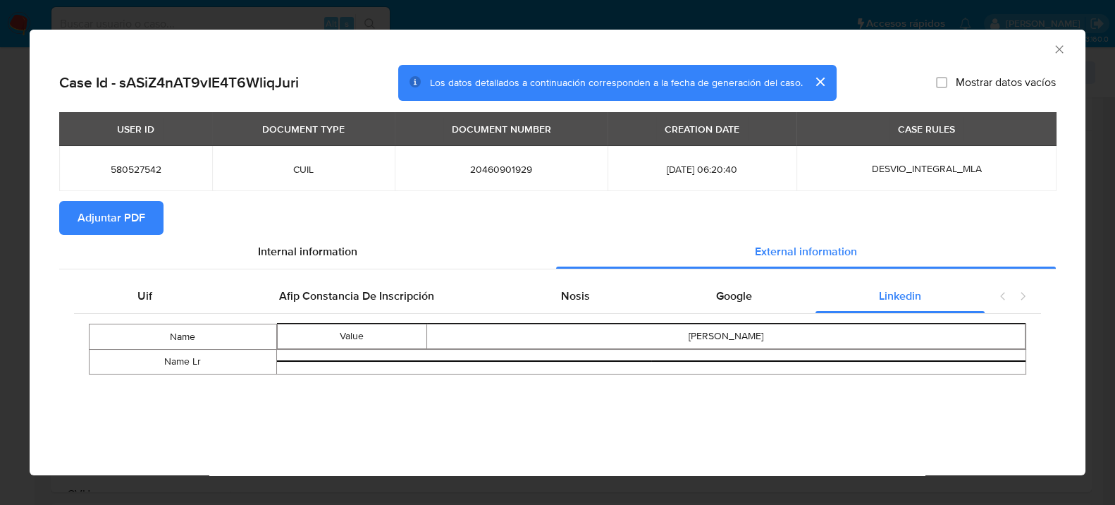
click at [1069, 48] on div "AML Data Collector" at bounding box center [558, 47] width 1056 height 35
click at [1060, 48] on icon "Cerrar ventana" at bounding box center [1059, 49] width 8 height 8
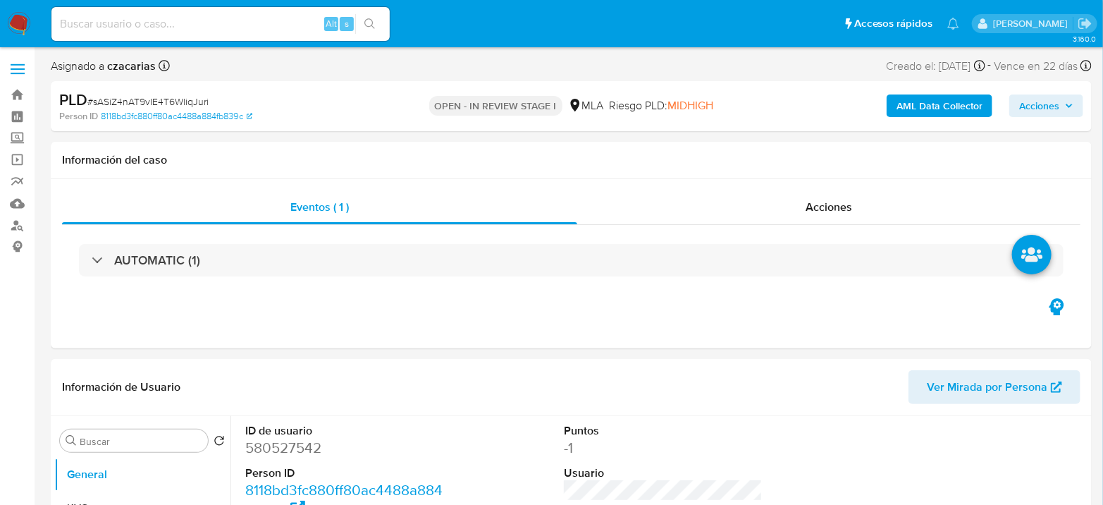
select select "10"
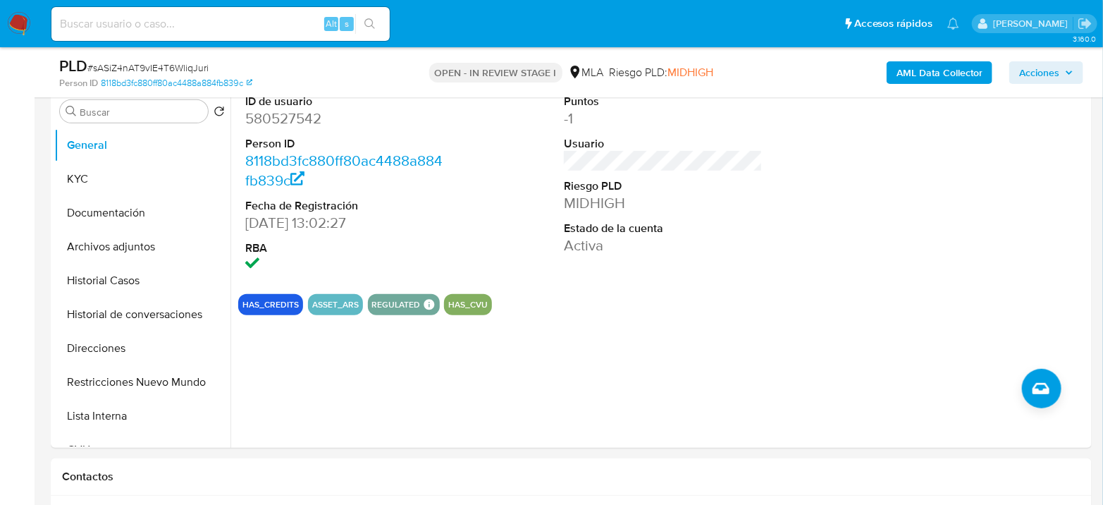
scroll to position [293, 0]
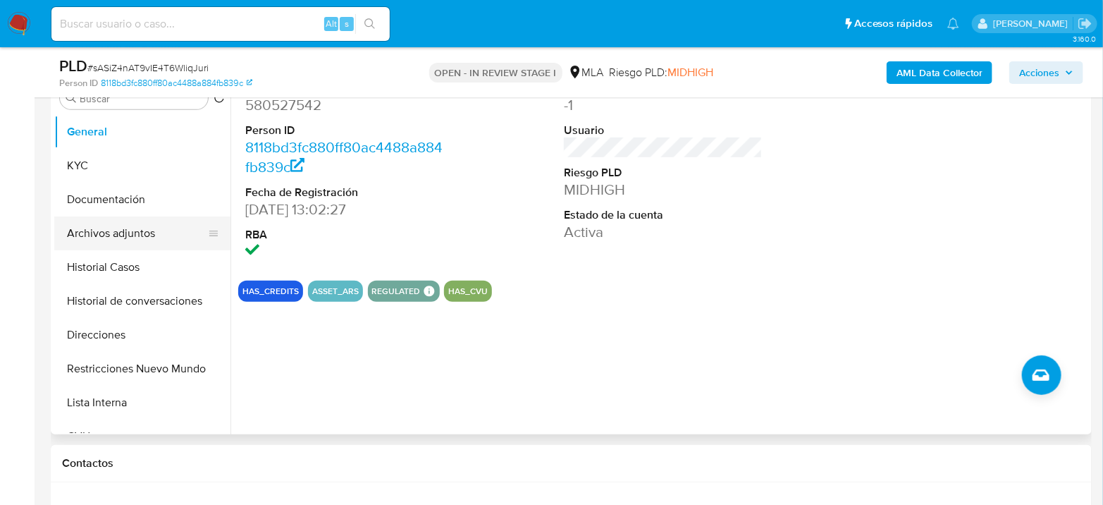
click at [65, 223] on button "Archivos adjuntos" at bounding box center [136, 233] width 165 height 34
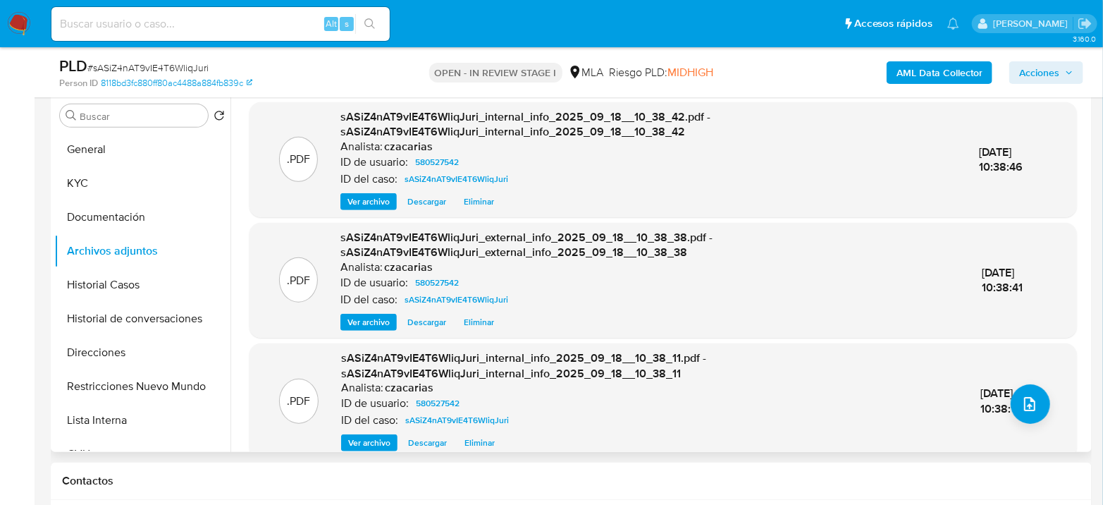
scroll to position [313, 0]
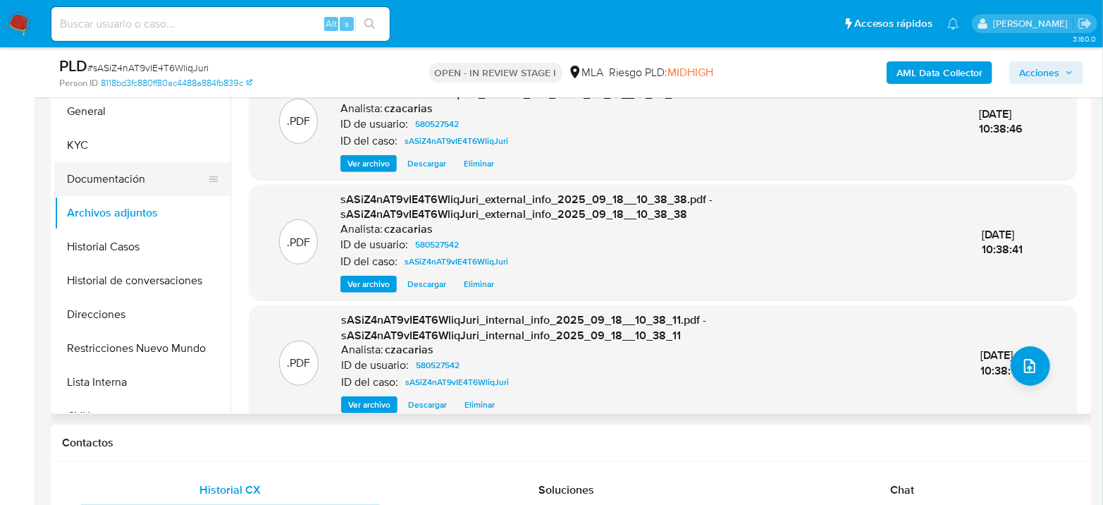
drag, startPoint x: 77, startPoint y: 163, endPoint x: 75, endPoint y: 154, distance: 8.6
click at [77, 162] on button "Documentación" at bounding box center [136, 179] width 165 height 34
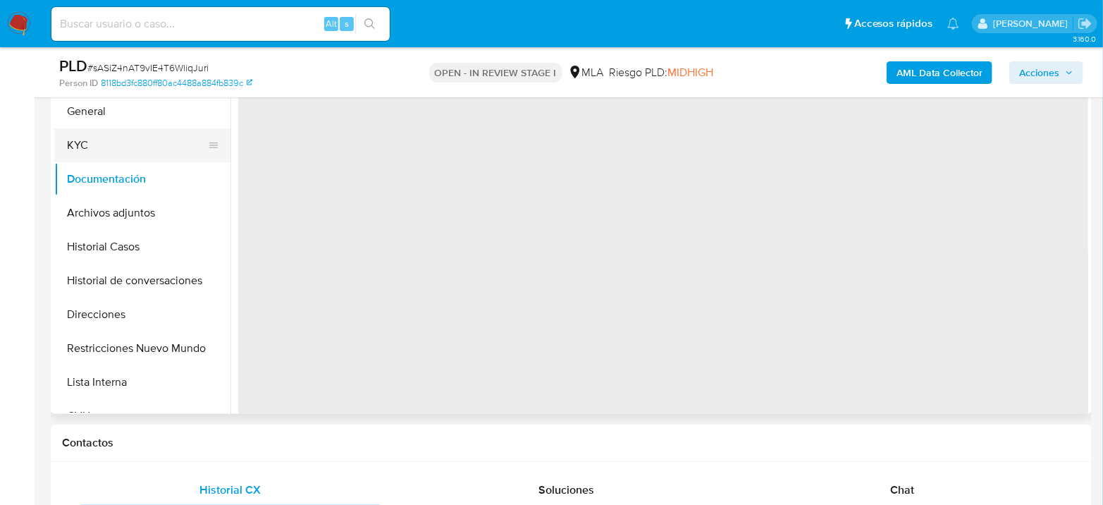
click at [84, 135] on button "KYC" at bounding box center [136, 145] width 165 height 34
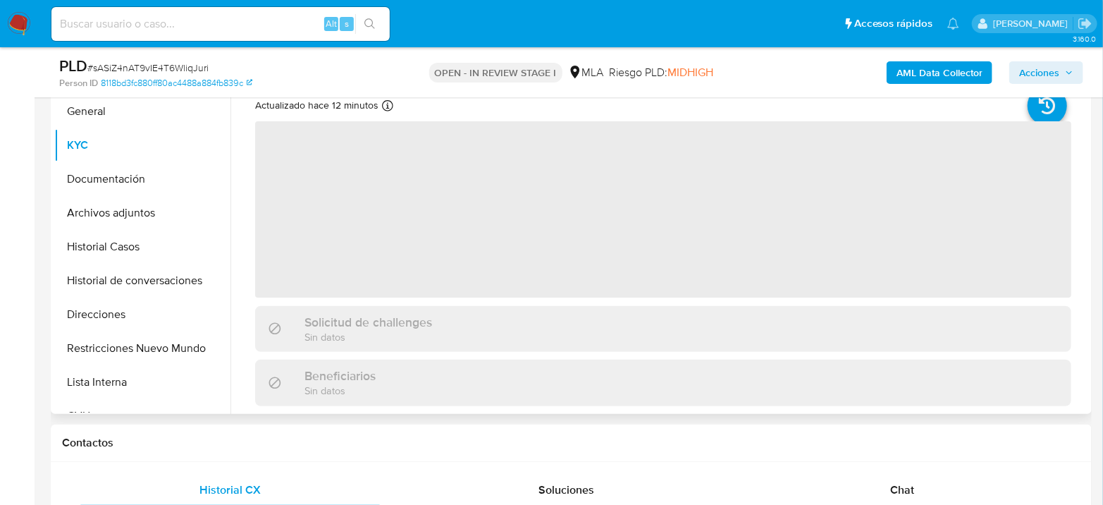
scroll to position [235, 0]
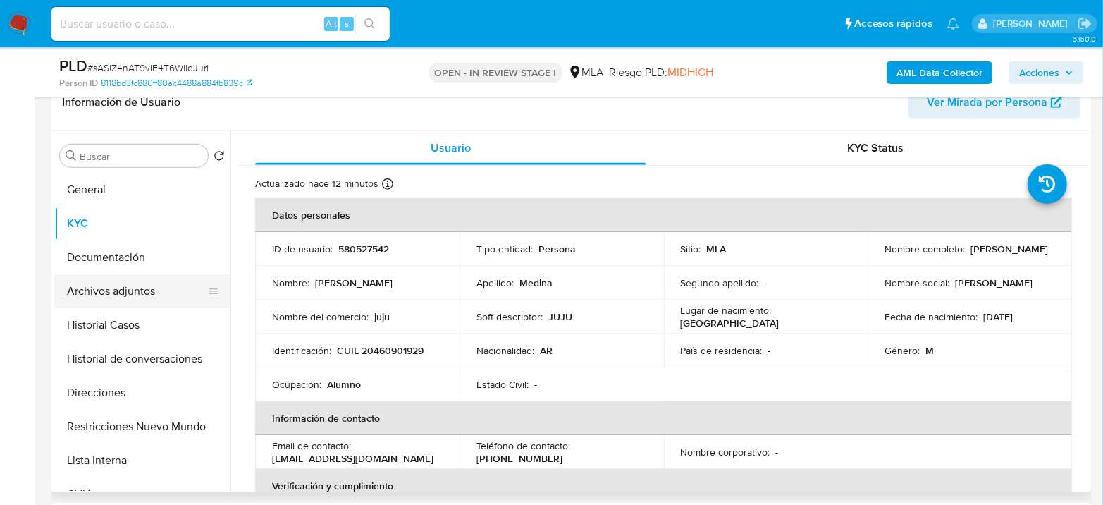
click at [104, 278] on button "Archivos adjuntos" at bounding box center [136, 291] width 165 height 34
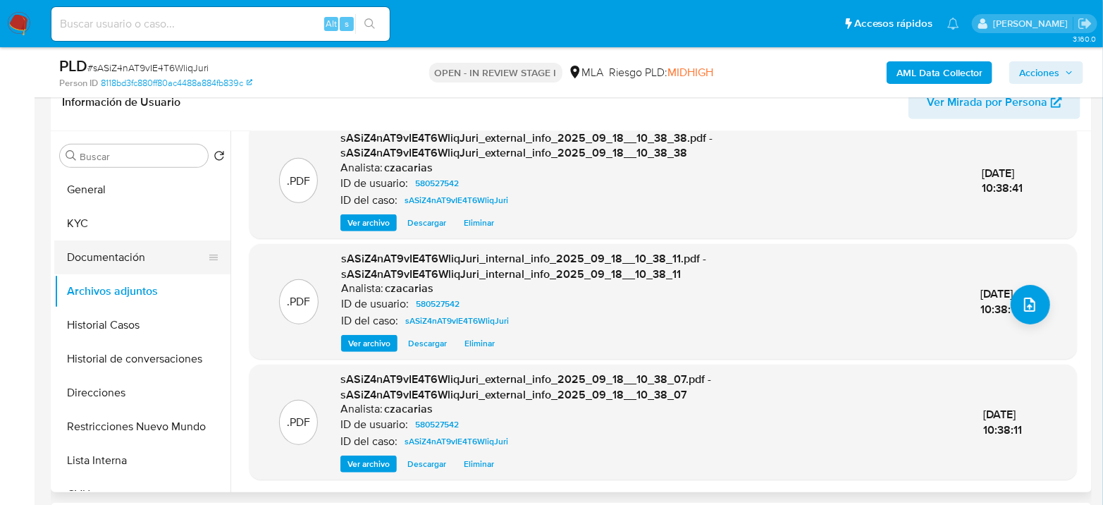
click at [119, 250] on button "Documentación" at bounding box center [136, 257] width 165 height 34
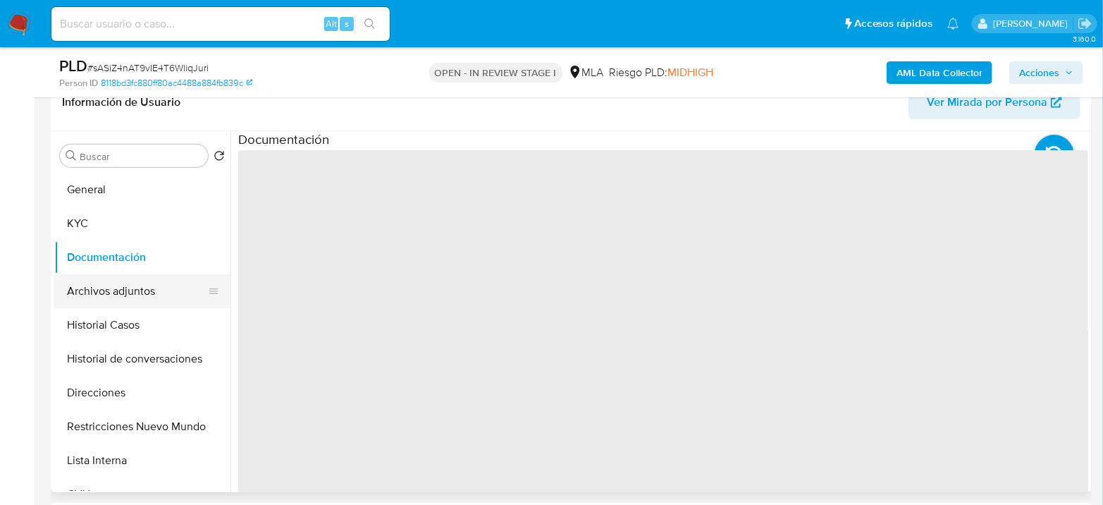
click at [149, 281] on button "Archivos adjuntos" at bounding box center [136, 291] width 165 height 34
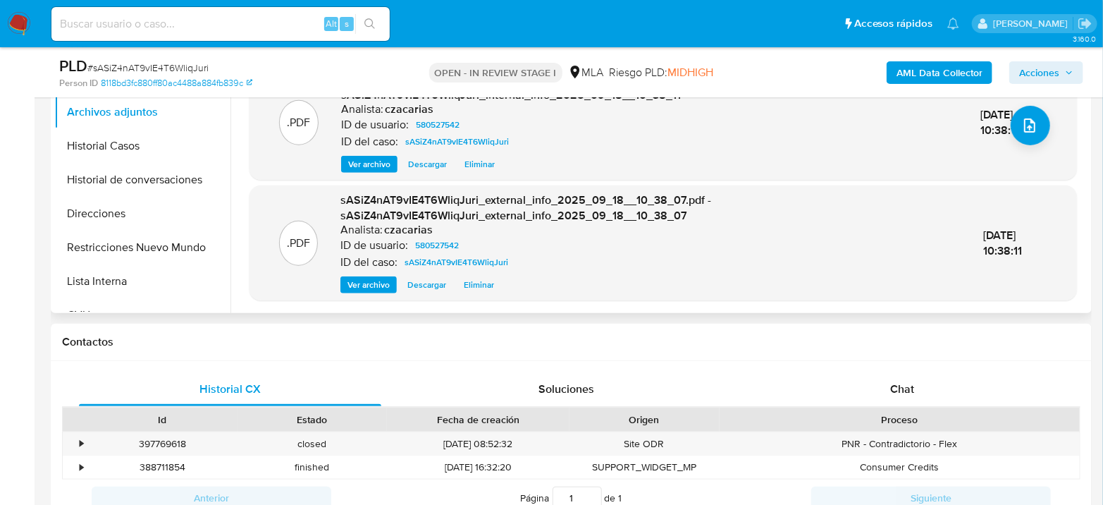
scroll to position [235, 0]
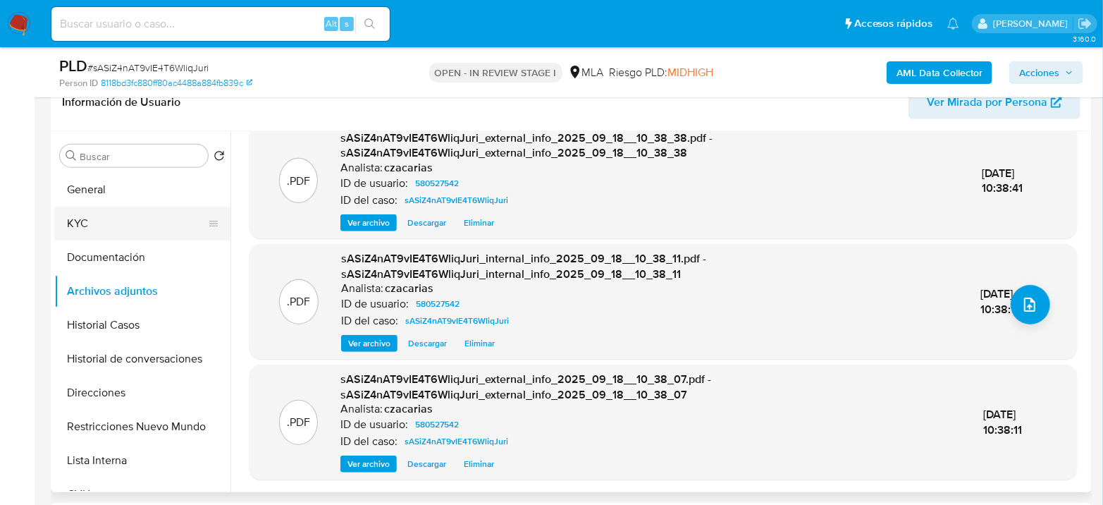
click at [111, 207] on button "KYC" at bounding box center [136, 224] width 165 height 34
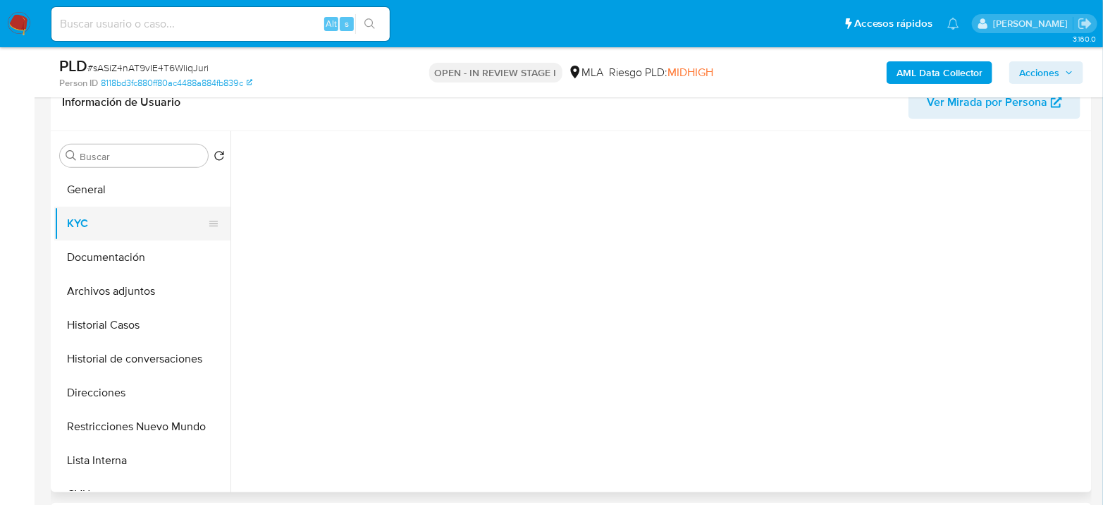
scroll to position [0, 0]
click at [105, 219] on button "KYC" at bounding box center [136, 224] width 165 height 34
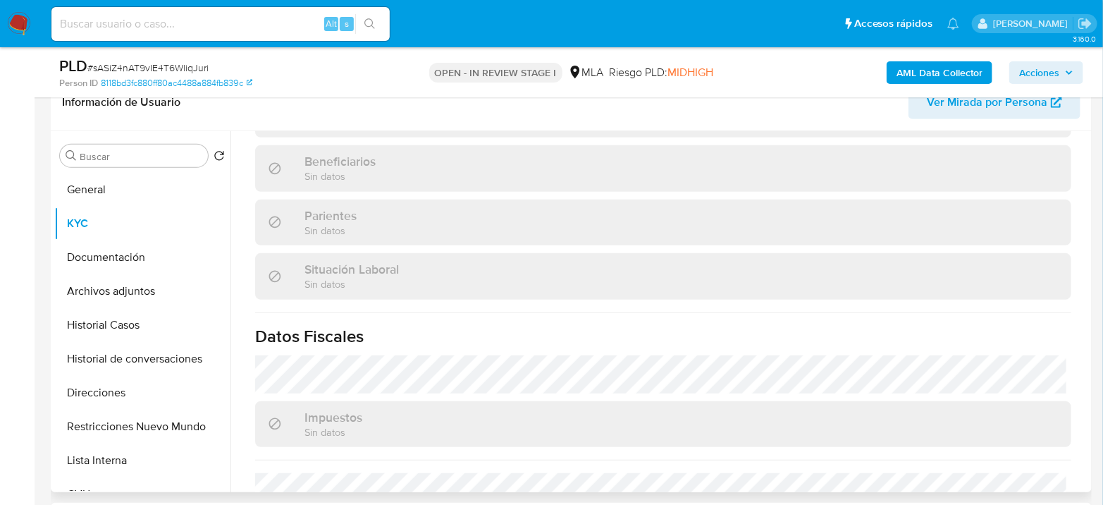
scroll to position [768, 0]
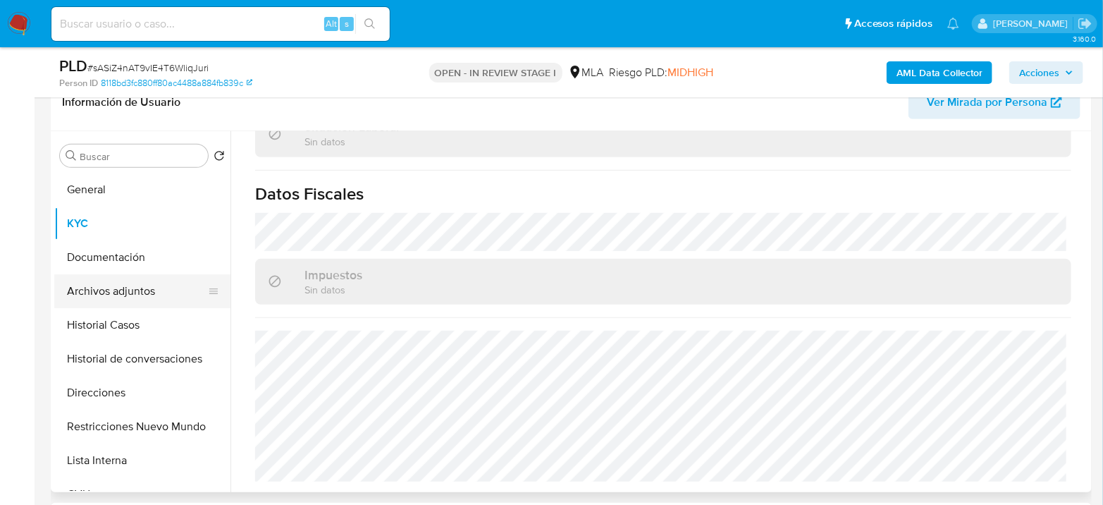
click at [119, 293] on button "Archivos adjuntos" at bounding box center [136, 291] width 165 height 34
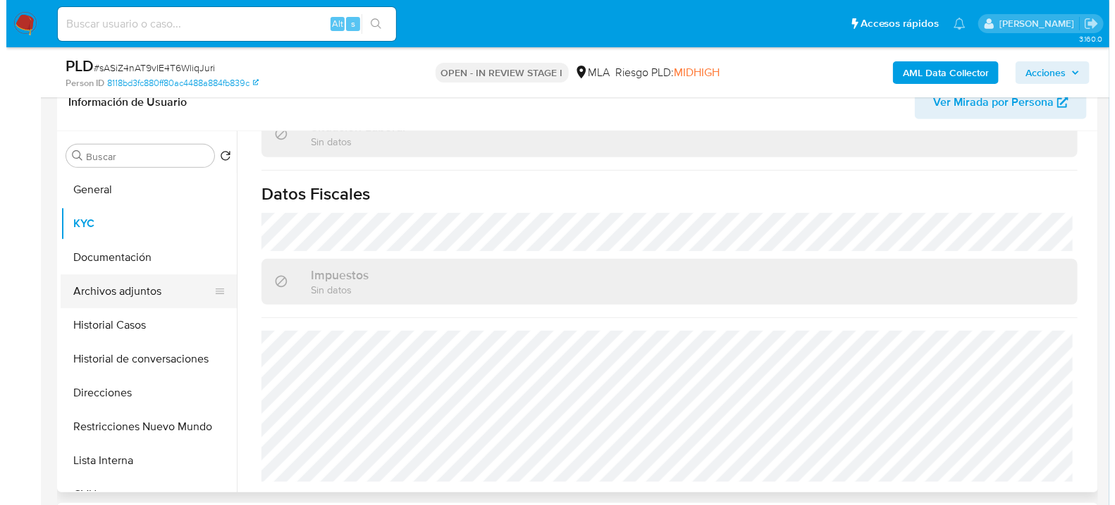
scroll to position [0, 0]
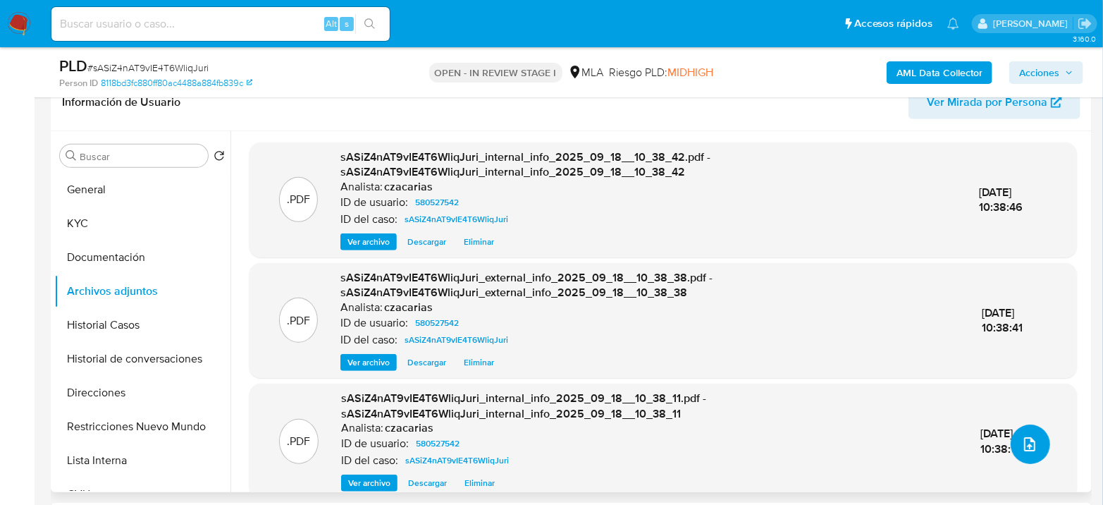
click at [1014, 450] on button "upload-file" at bounding box center [1030, 443] width 39 height 39
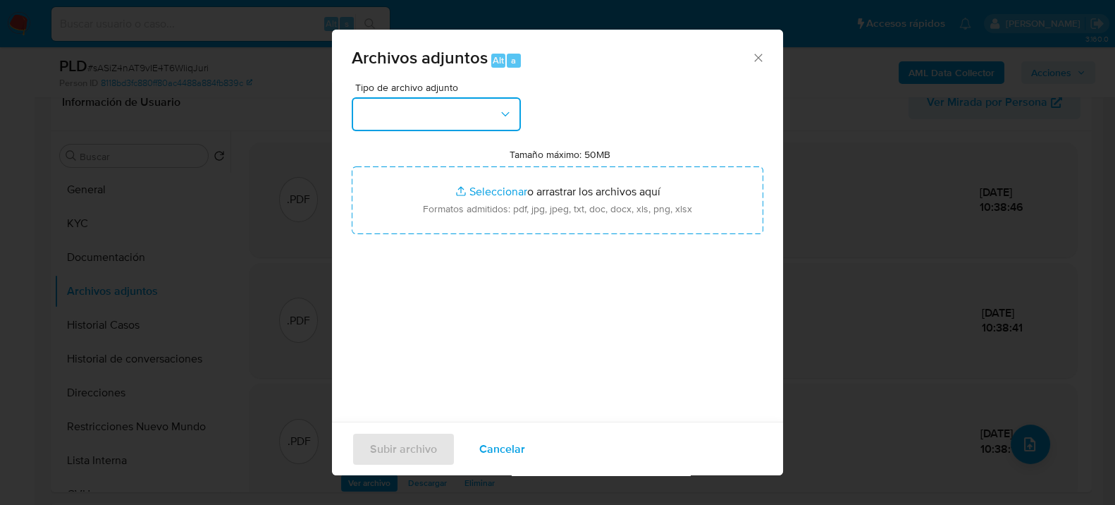
click at [490, 110] on button "button" at bounding box center [436, 114] width 169 height 34
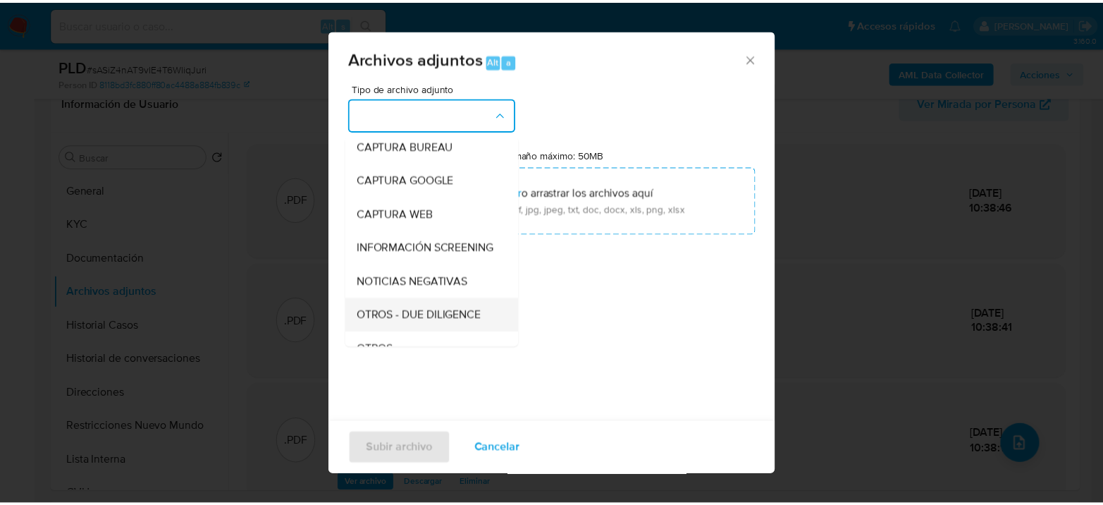
scroll to position [157, 0]
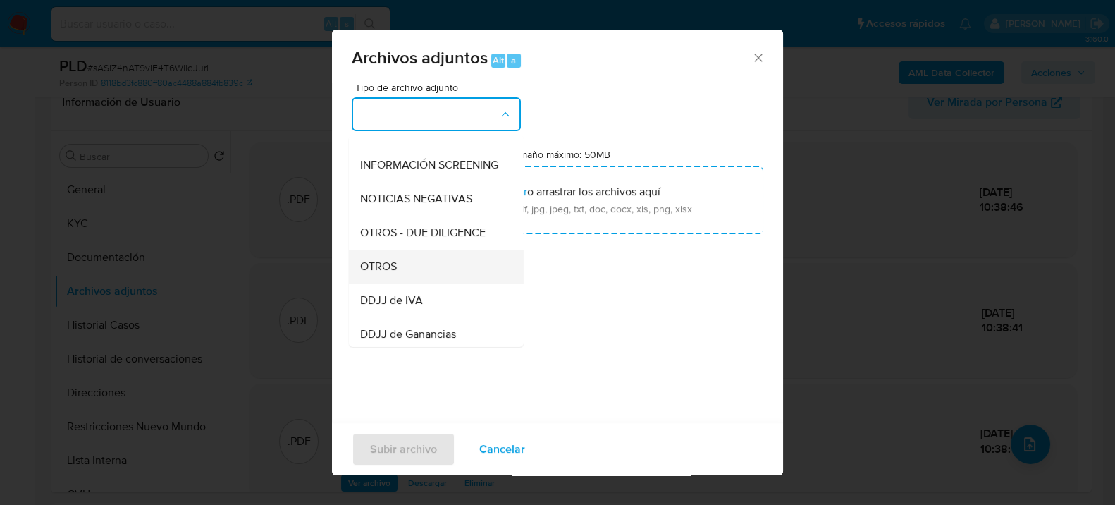
click at [401, 281] on div "OTROS" at bounding box center [432, 266] width 144 height 34
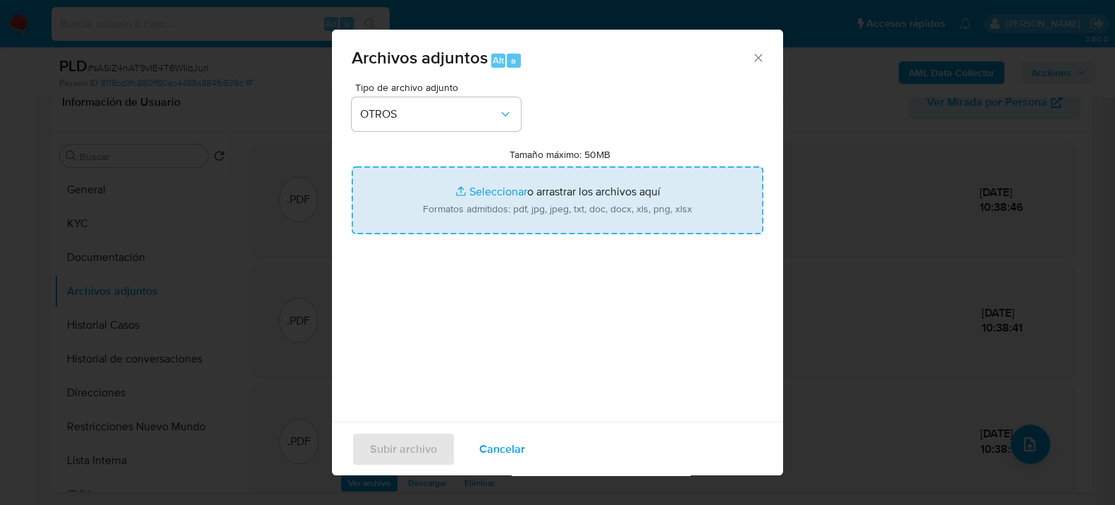
type input "C:\fakepath\Movimientos-580527542.xlsx"
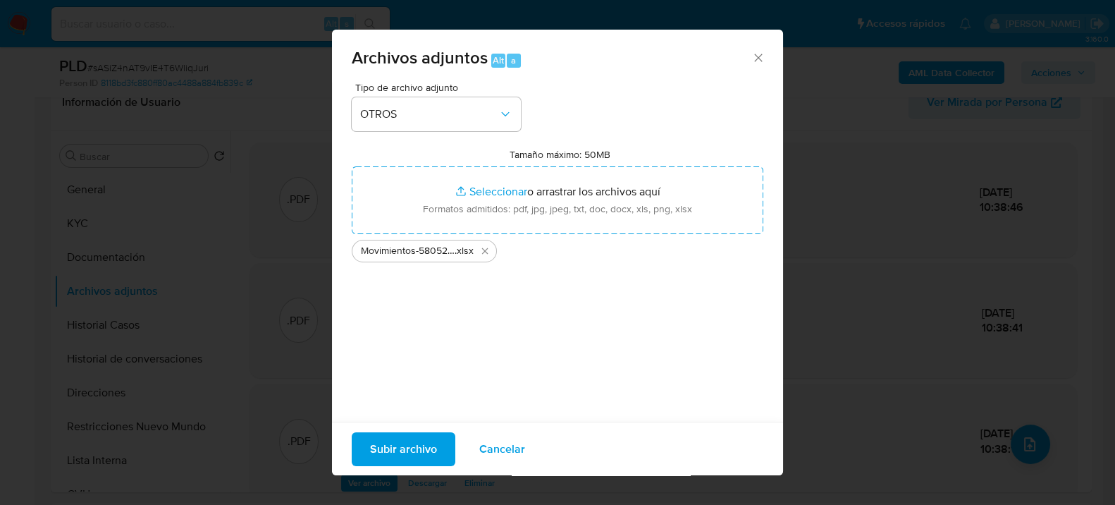
click at [412, 454] on span "Subir archivo" at bounding box center [403, 448] width 67 height 31
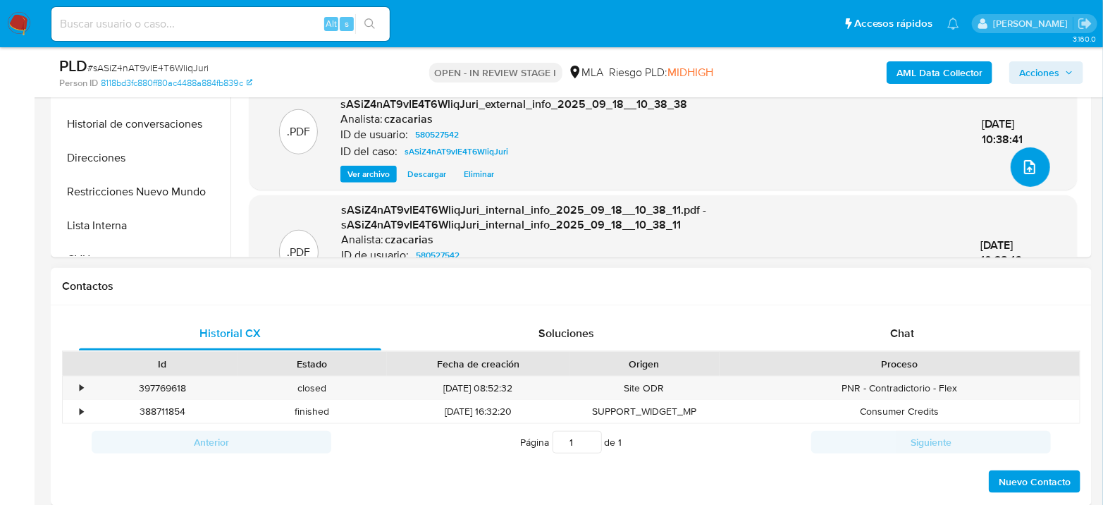
scroll to position [108, 0]
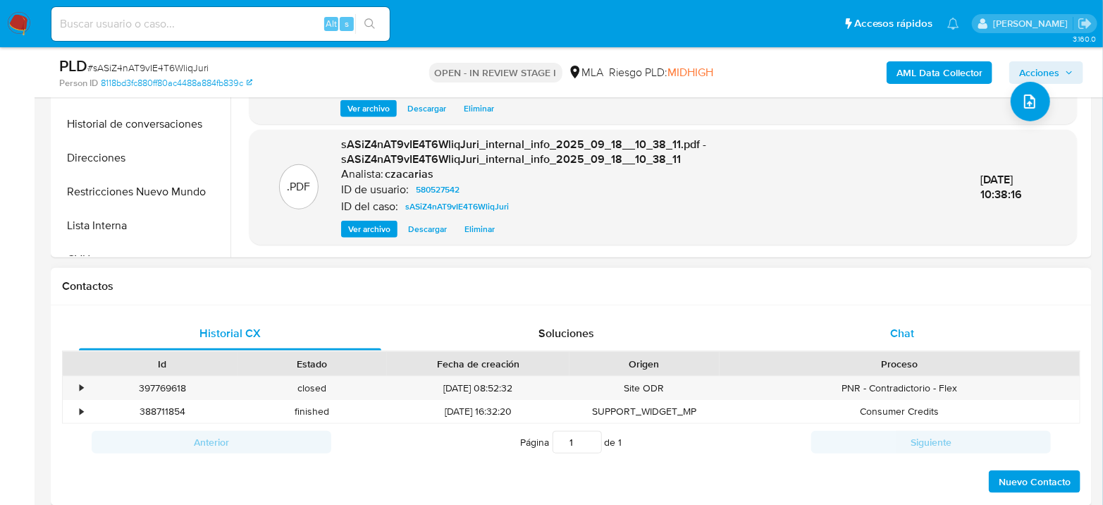
click at [898, 321] on div "Chat" at bounding box center [903, 334] width 302 height 34
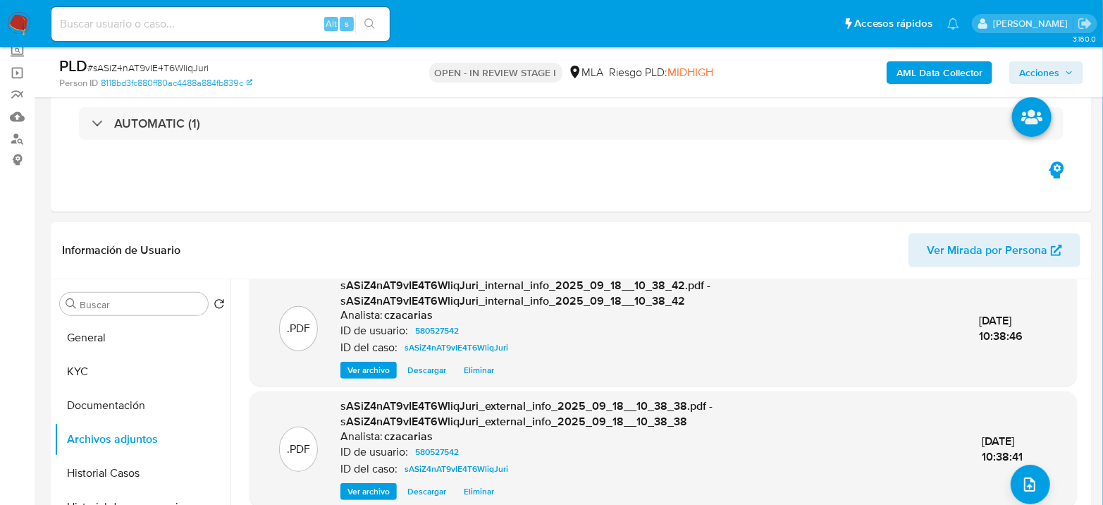
scroll to position [78, 0]
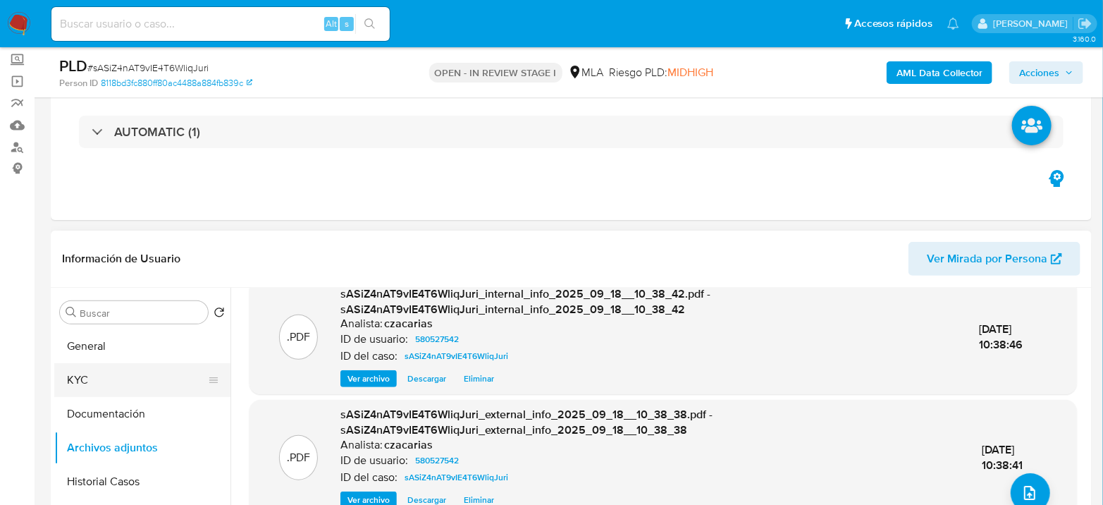
click at [108, 376] on button "KYC" at bounding box center [136, 380] width 165 height 34
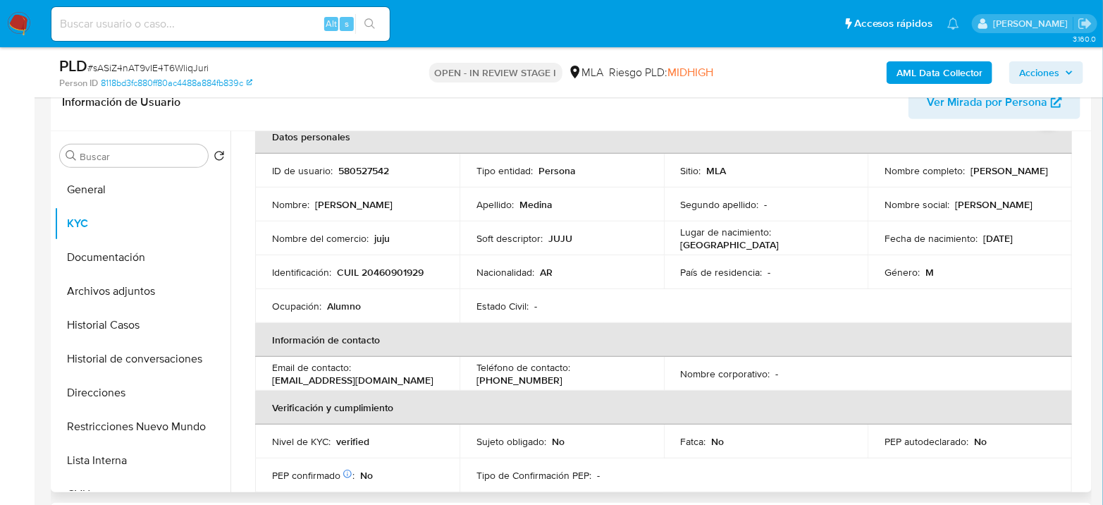
click at [410, 263] on td "Identificación : CUIL 20460901929" at bounding box center [357, 272] width 204 height 34
click at [408, 270] on p "CUIL 20460901929" at bounding box center [380, 272] width 87 height 13
copy p "20460901929"
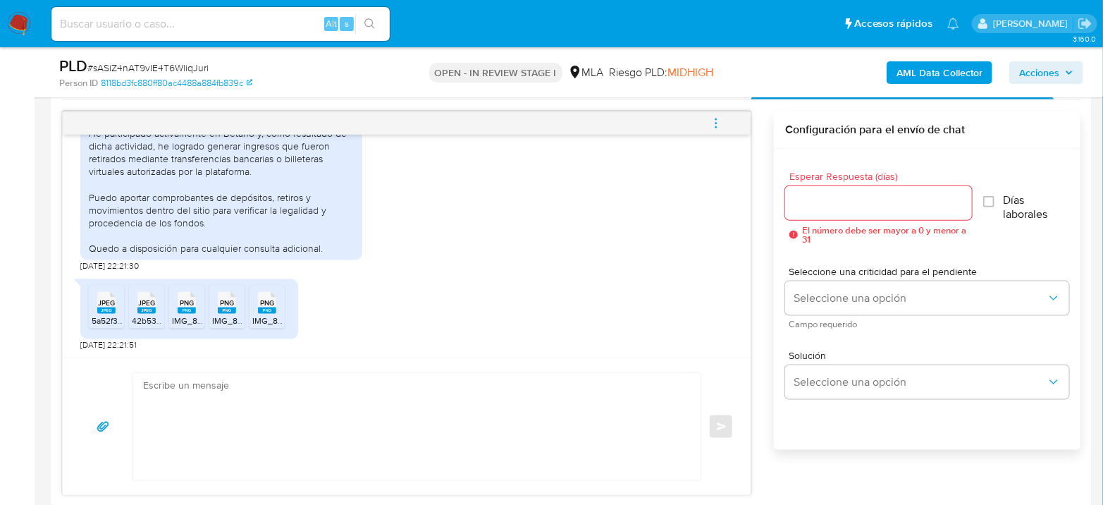
scroll to position [705, 0]
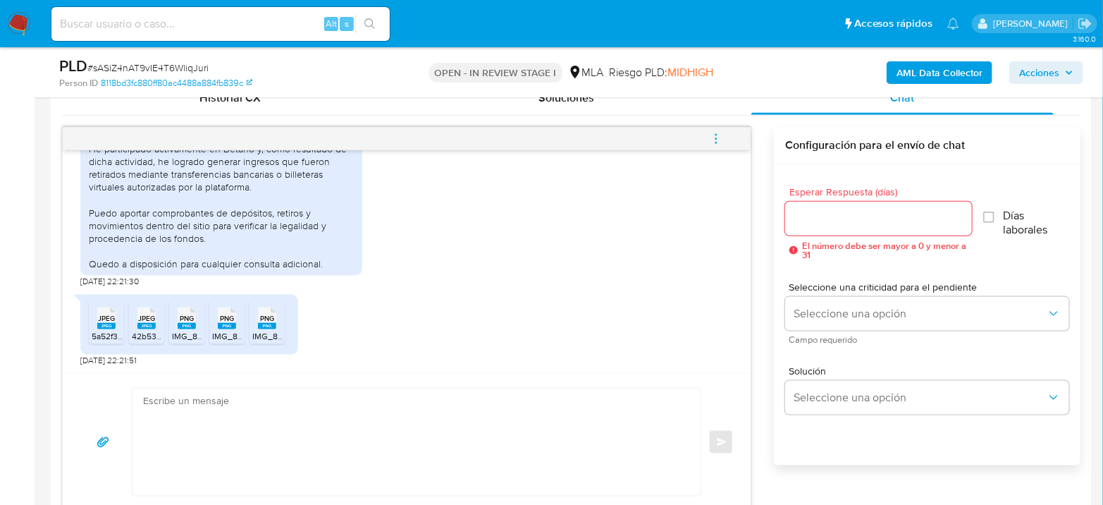
click at [108, 317] on span "JPEG" at bounding box center [106, 318] width 17 height 9
click at [141, 325] on rect at bounding box center [146, 326] width 18 height 6
drag, startPoint x: 181, startPoint y: 324, endPoint x: 189, endPoint y: 326, distance: 8.0
click at [189, 326] on rect at bounding box center [187, 326] width 18 height 6
click at [240, 326] on div "PNG PNG" at bounding box center [227, 316] width 30 height 27
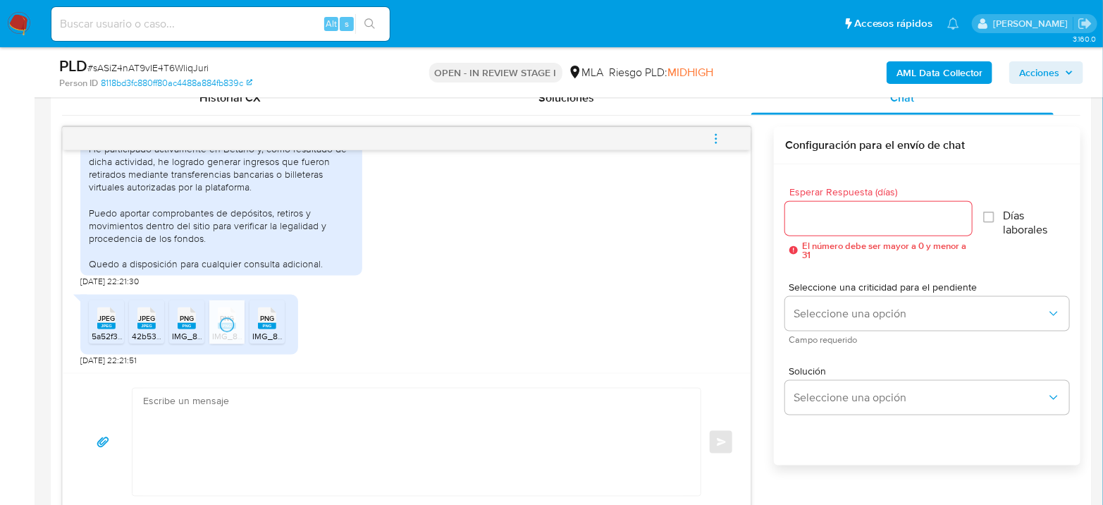
drag, startPoint x: 268, startPoint y: 323, endPoint x: 244, endPoint y: 326, distance: 24.2
click at [268, 323] on rect at bounding box center [267, 326] width 18 height 6
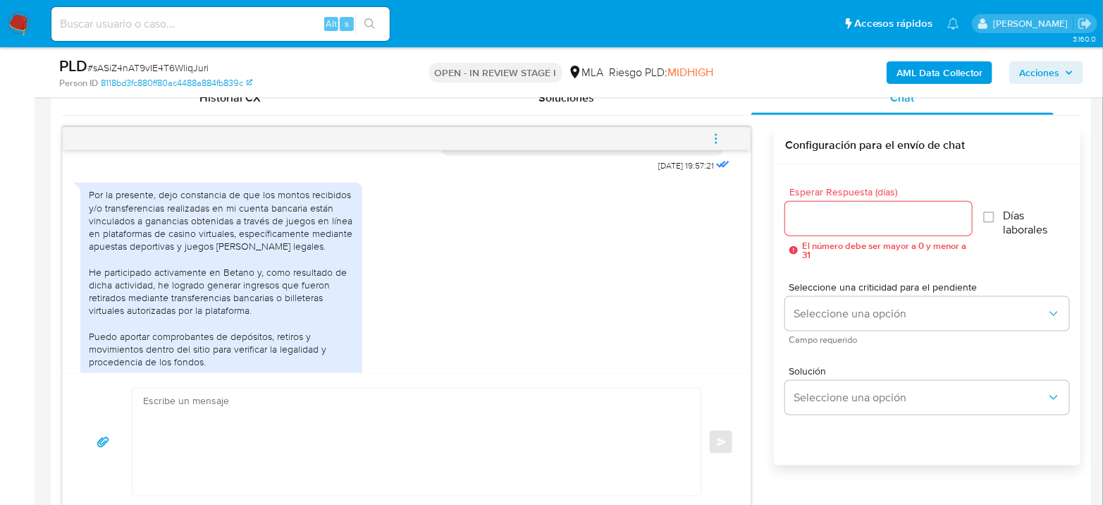
scroll to position [745, 0]
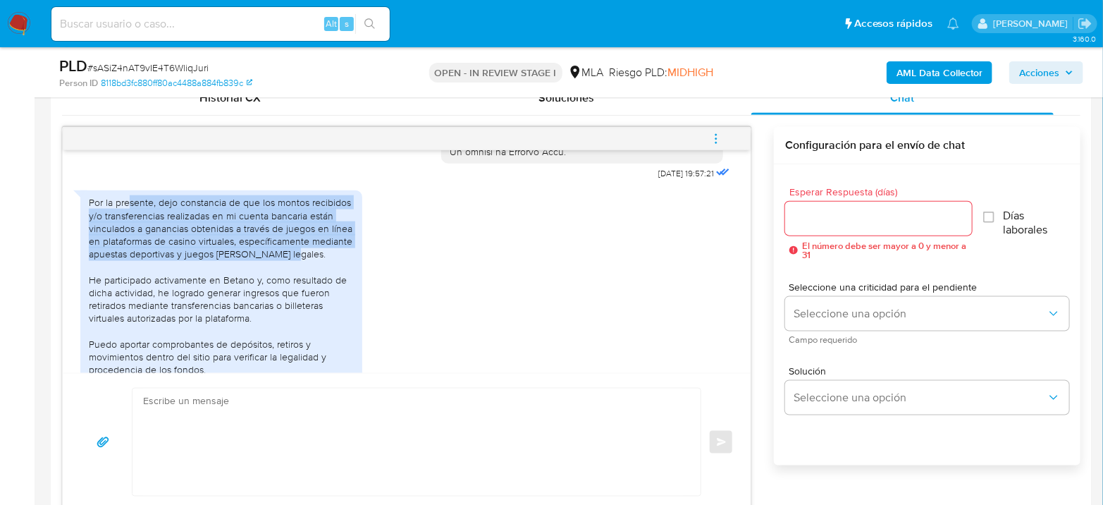
drag, startPoint x: 128, startPoint y: 231, endPoint x: 293, endPoint y: 274, distance: 169.8
click at [293, 274] on div "Por la presente, dejo constancia de que los montos recibidos y/o transferencias…" at bounding box center [221, 298] width 265 height 205
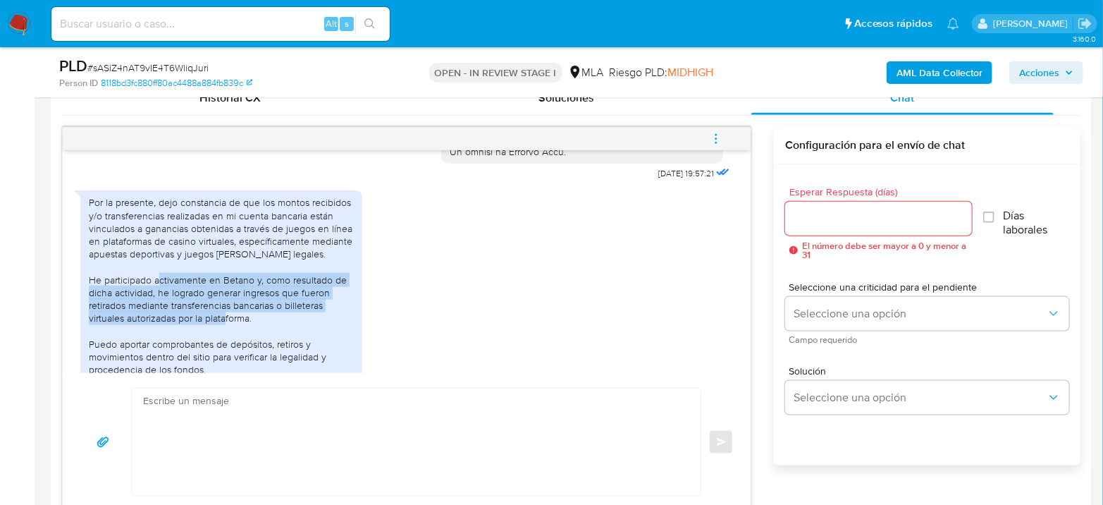
drag, startPoint x: 187, startPoint y: 301, endPoint x: 338, endPoint y: 339, distance: 156.3
click at [338, 339] on div "Por la presente, dejo constancia de que los montos recibidos y/o transferencias…" at bounding box center [221, 298] width 265 height 205
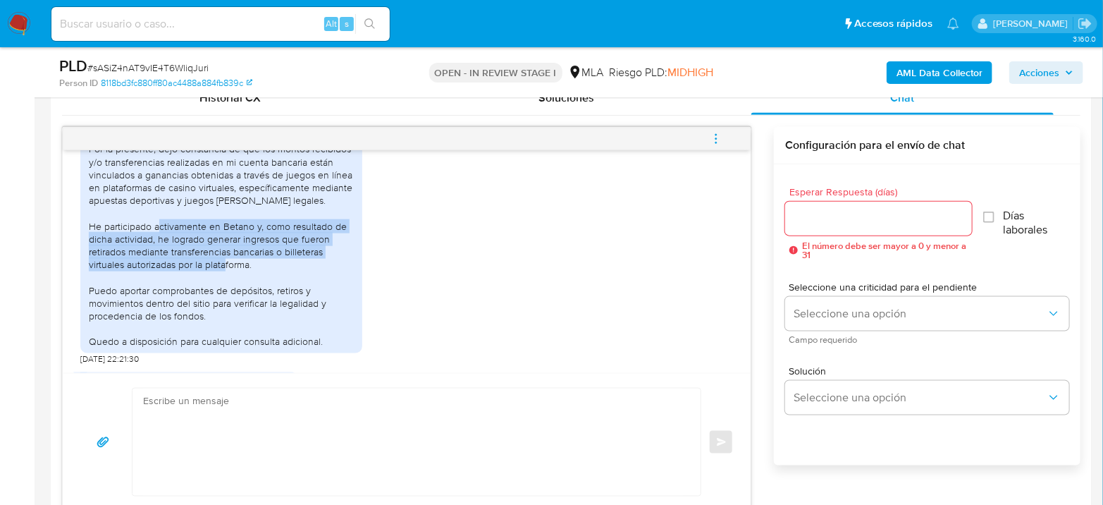
scroll to position [823, 0]
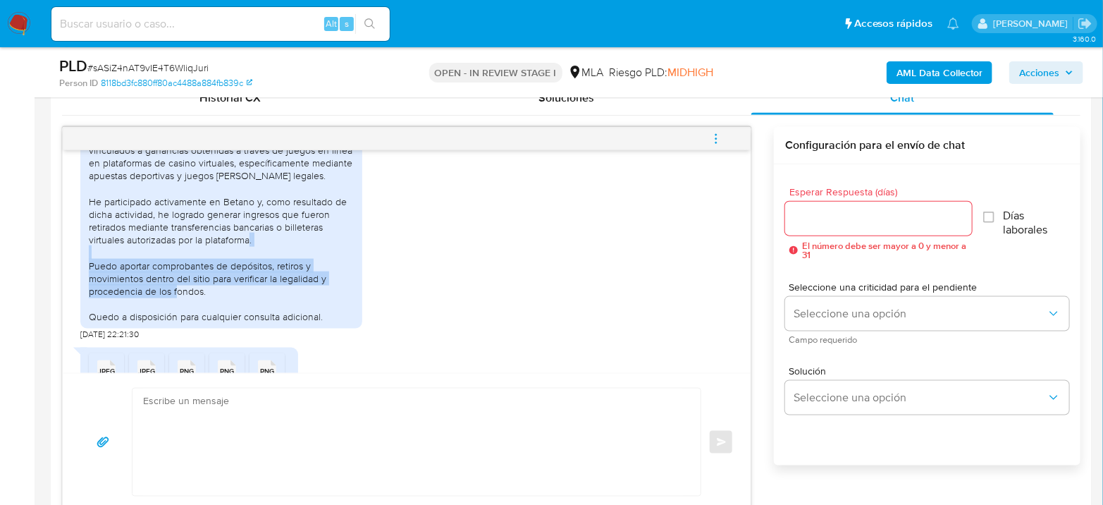
drag, startPoint x: 104, startPoint y: 292, endPoint x: 233, endPoint y: 320, distance: 131.4
click at [233, 320] on div "Por la presente, dejo constancia de que los montos recibidos y/o transferencias…" at bounding box center [221, 220] width 265 height 205
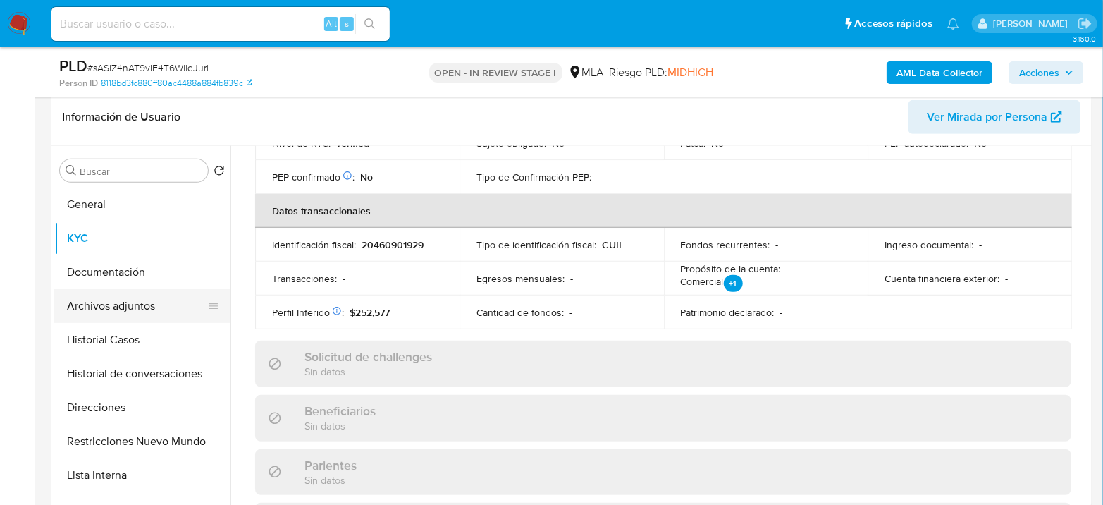
scroll to position [235, 0]
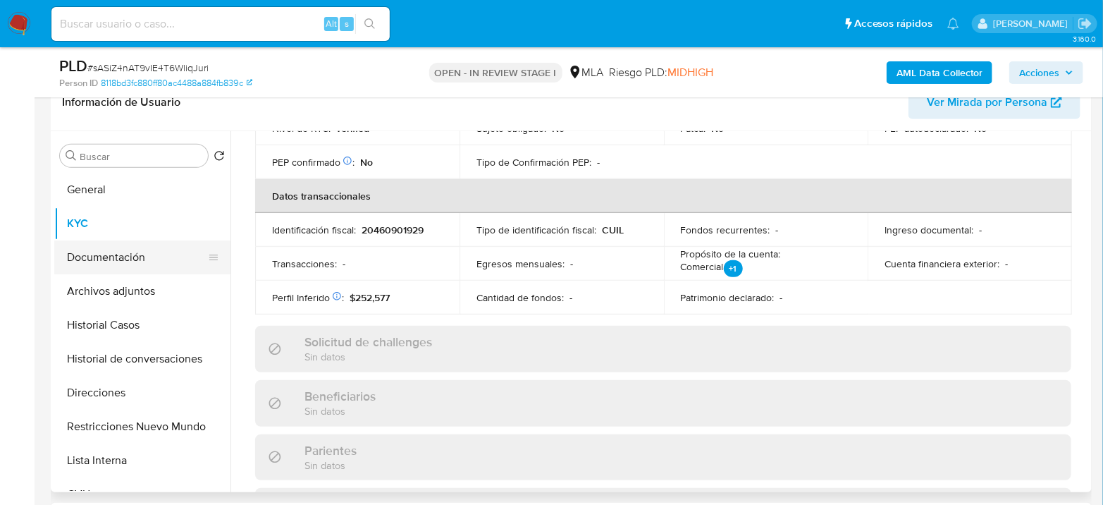
click at [120, 249] on button "Documentación" at bounding box center [136, 257] width 165 height 34
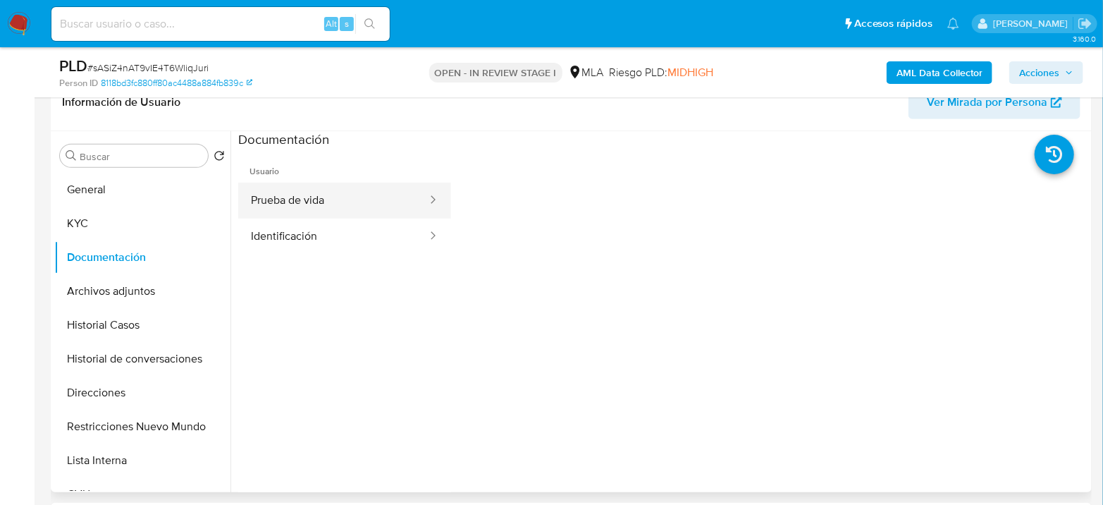
click at [417, 201] on div at bounding box center [428, 200] width 23 height 16
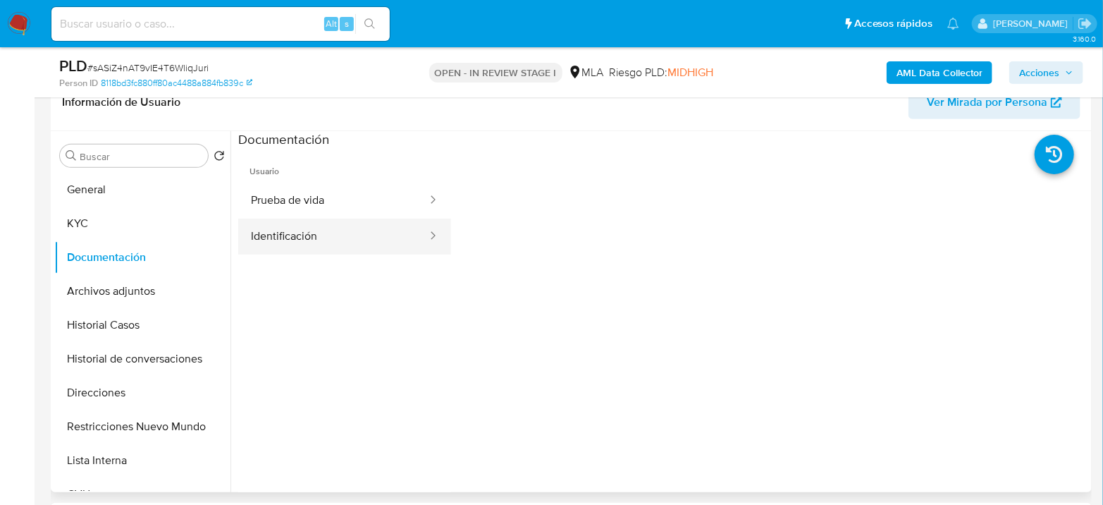
click at [396, 229] on button "Identificación" at bounding box center [333, 237] width 190 height 36
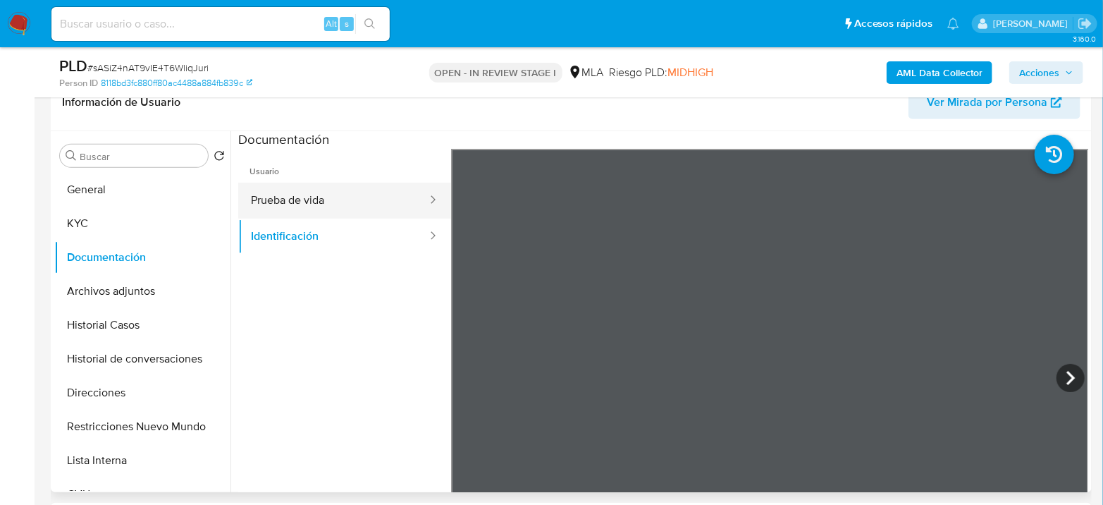
click at [397, 199] on button "Prueba de vida" at bounding box center [333, 201] width 190 height 36
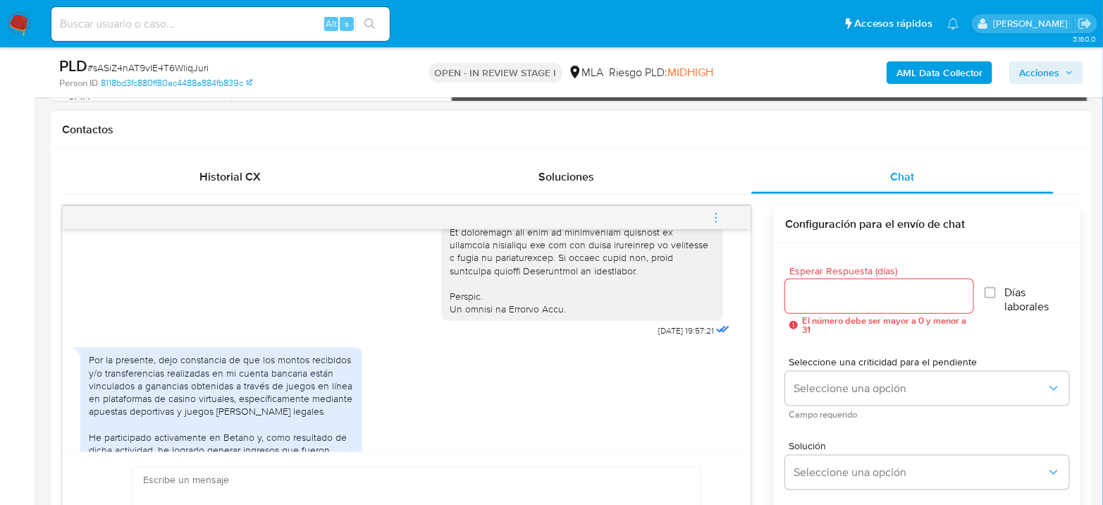
scroll to position [902, 0]
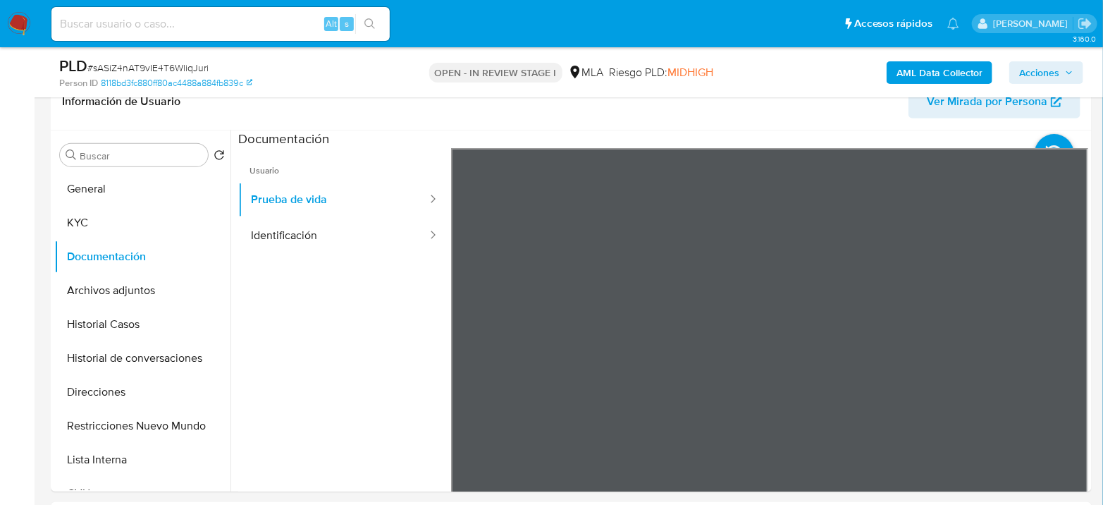
scroll to position [235, 0]
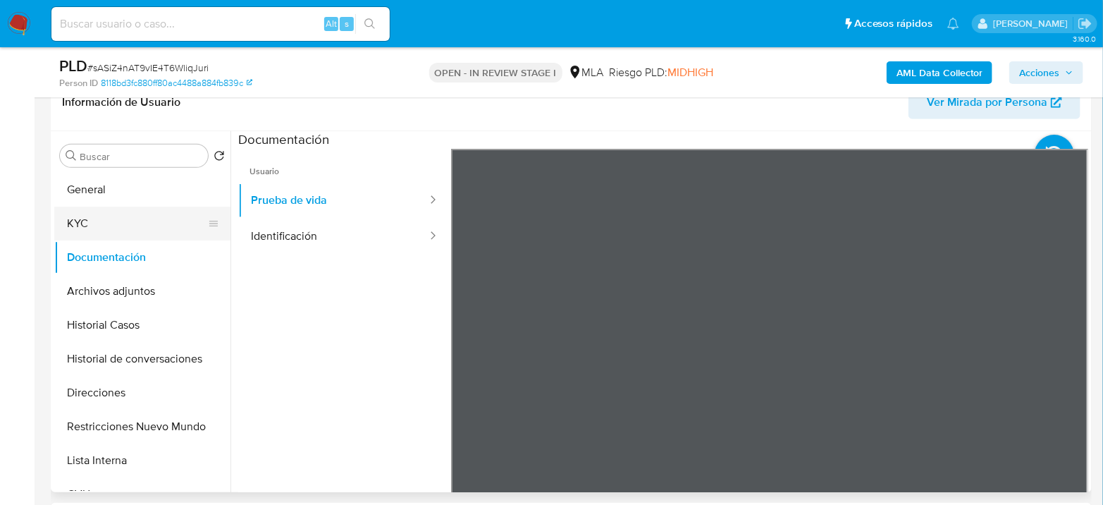
click at [147, 209] on button "KYC" at bounding box center [136, 224] width 165 height 34
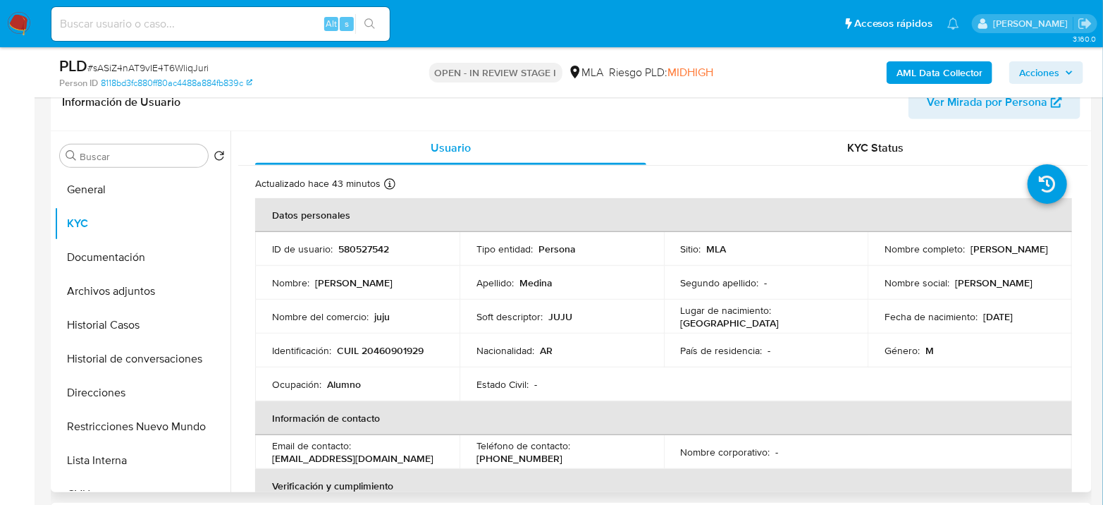
drag, startPoint x: 882, startPoint y: 254, endPoint x: 1016, endPoint y: 256, distance: 134.0
click at [1016, 255] on div "Nombre completo : [PERSON_NAME]" at bounding box center [970, 249] width 171 height 13
copy p "[PERSON_NAME]"
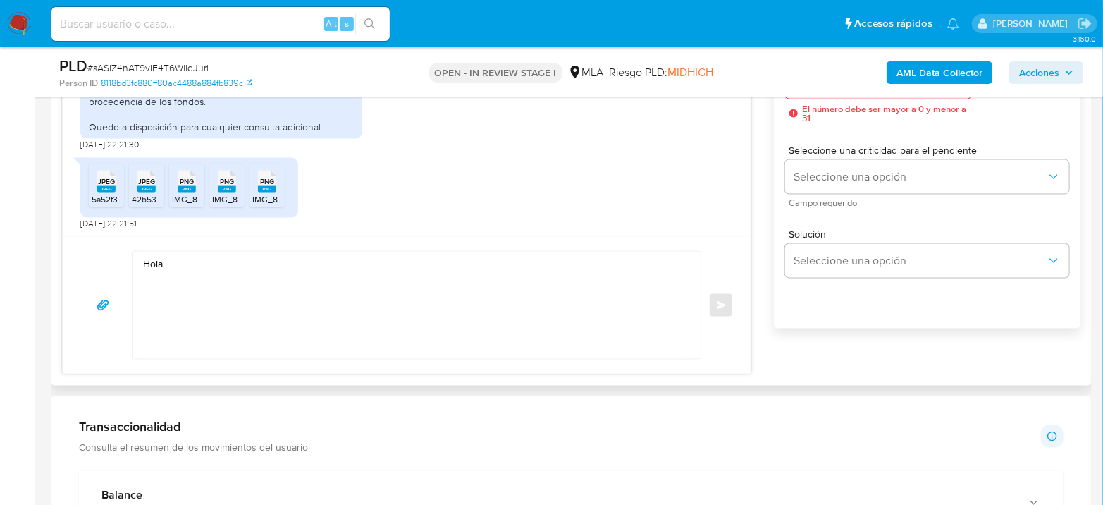
scroll to position [862, 0]
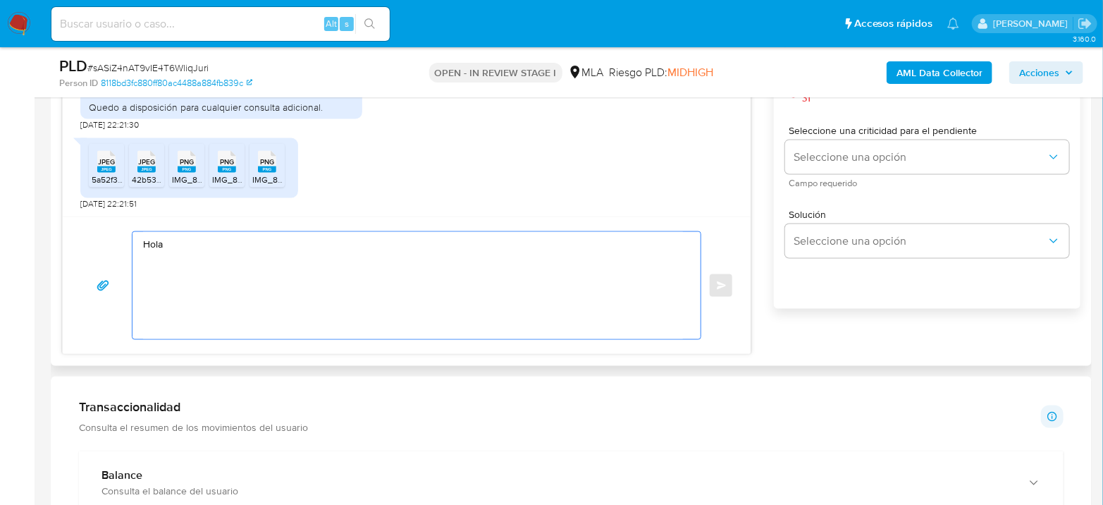
click at [259, 257] on textarea "Hola" at bounding box center [413, 285] width 540 height 107
paste textarea "[PERSON_NAME]"
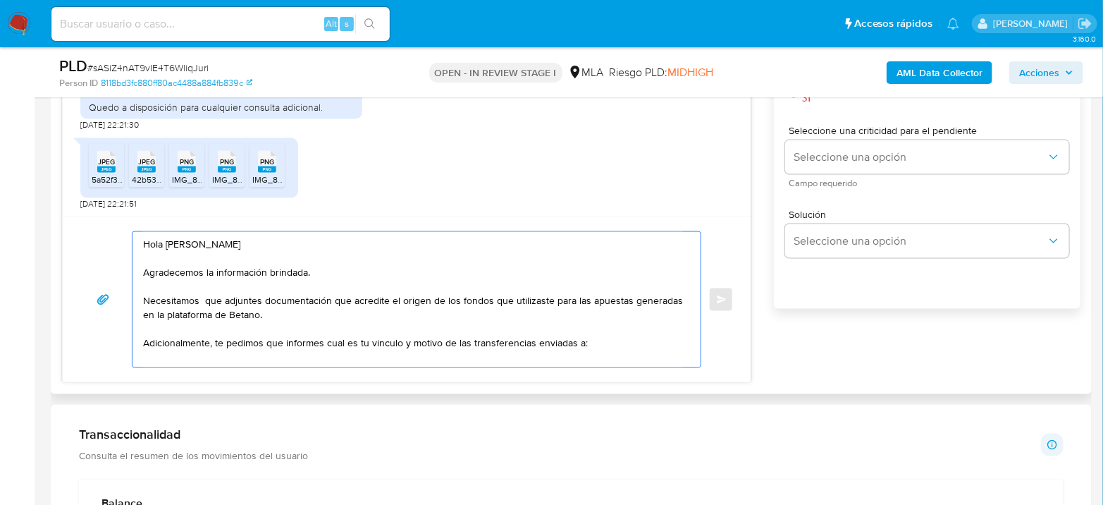
scroll to position [3, 0]
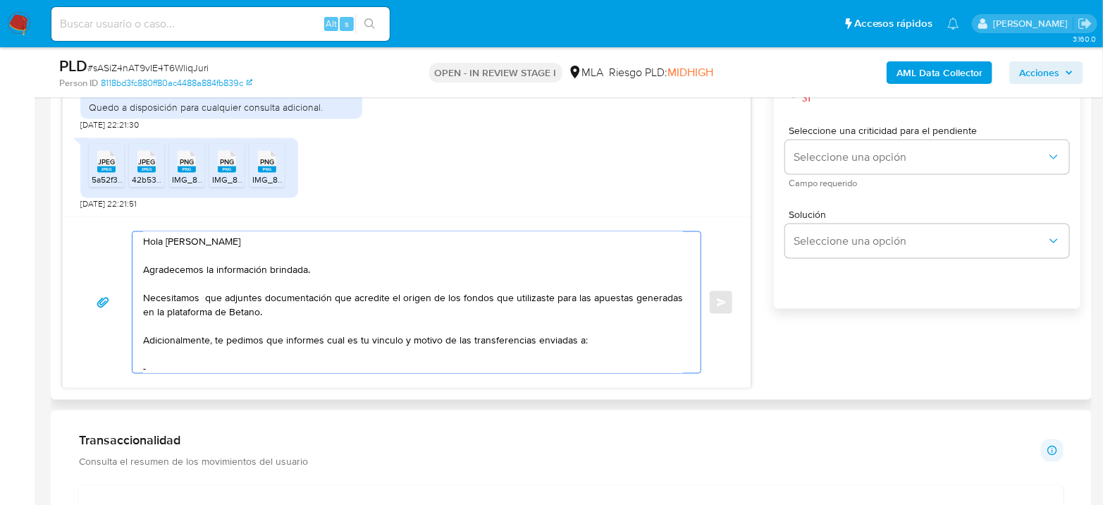
click at [177, 362] on textarea "Hola [PERSON_NAME] Agradecemos la información brindada. Necesitamos que adjunte…" at bounding box center [413, 302] width 540 height 141
paste textarea "[PERSON_NAME] [PERSON_NAME]"
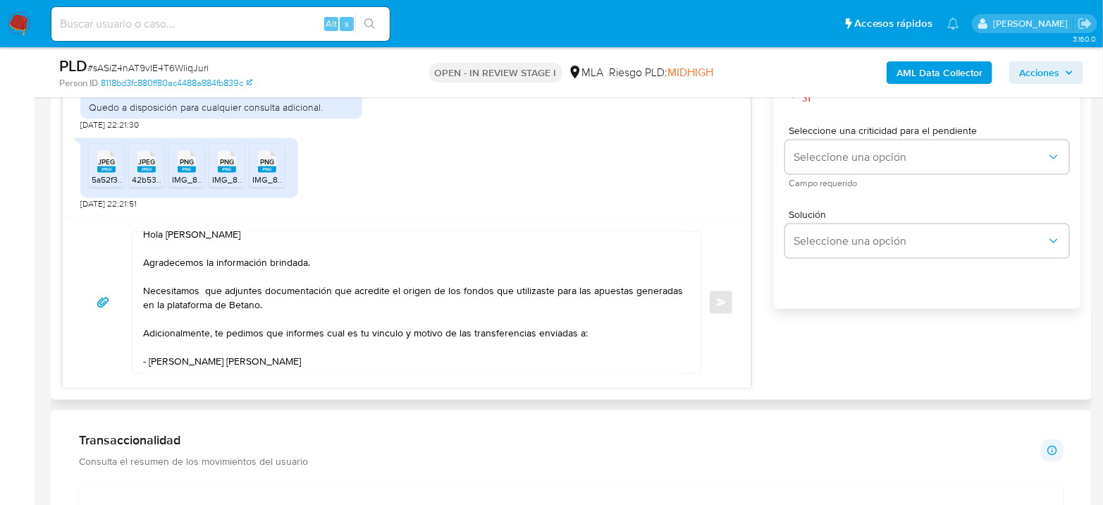
click at [368, 347] on textarea "Hola [PERSON_NAME] Agradecemos la información brindada. Necesitamos que adjunte…" at bounding box center [413, 302] width 540 height 141
paste textarea "27244057042"
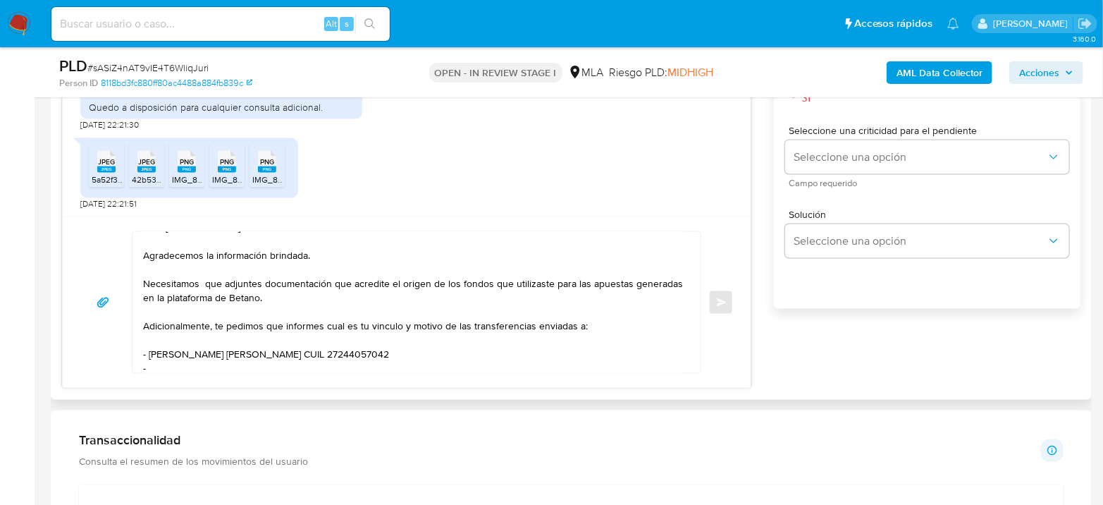
drag, startPoint x: 231, startPoint y: 376, endPoint x: 238, endPoint y: 366, distance: 12.1
click at [233, 372] on div "Hola [PERSON_NAME] Agradecemos la información brindada. Necesitamos que adjunte…" at bounding box center [407, 301] width 688 height 171
click at [246, 357] on textarea "Hola [PERSON_NAME] Agradecemos la información brindada. Necesitamos que adjunte…" at bounding box center [413, 302] width 540 height 141
paste textarea "[PERSON_NAME]"
click at [236, 367] on textarea "Hola [PERSON_NAME] Agradecemos la información brindada. Necesitamos que adjunte…" at bounding box center [413, 302] width 540 height 141
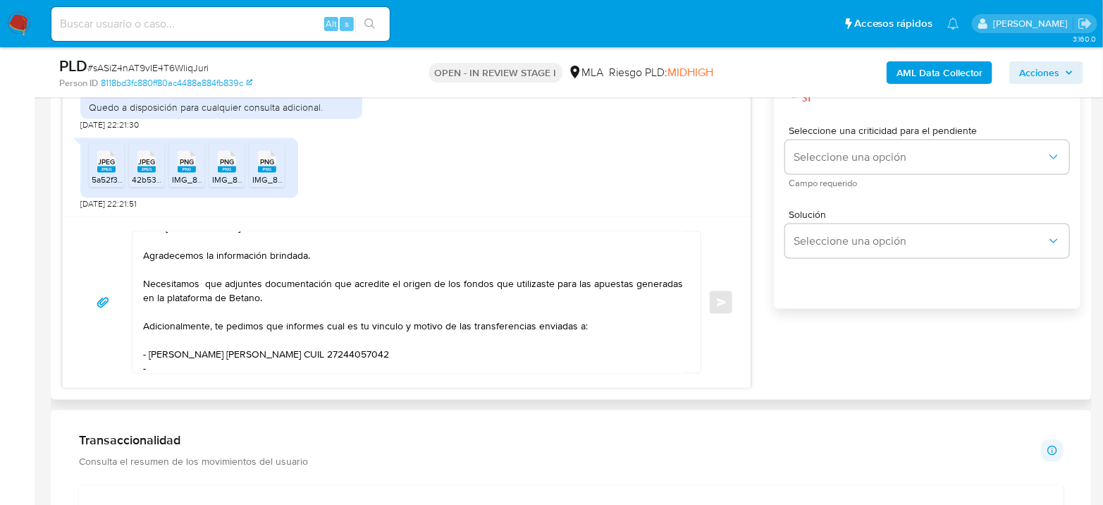
click at [233, 372] on div "Hola [PERSON_NAME] Agradecemos la información brindada. Necesitamos que adjunte…" at bounding box center [417, 302] width 570 height 142
click at [238, 365] on textarea "Hola [PERSON_NAME] Agradecemos la información brindada. Necesitamos que adjunte…" at bounding box center [413, 302] width 540 height 141
paste textarea "[PERSON_NAME]"
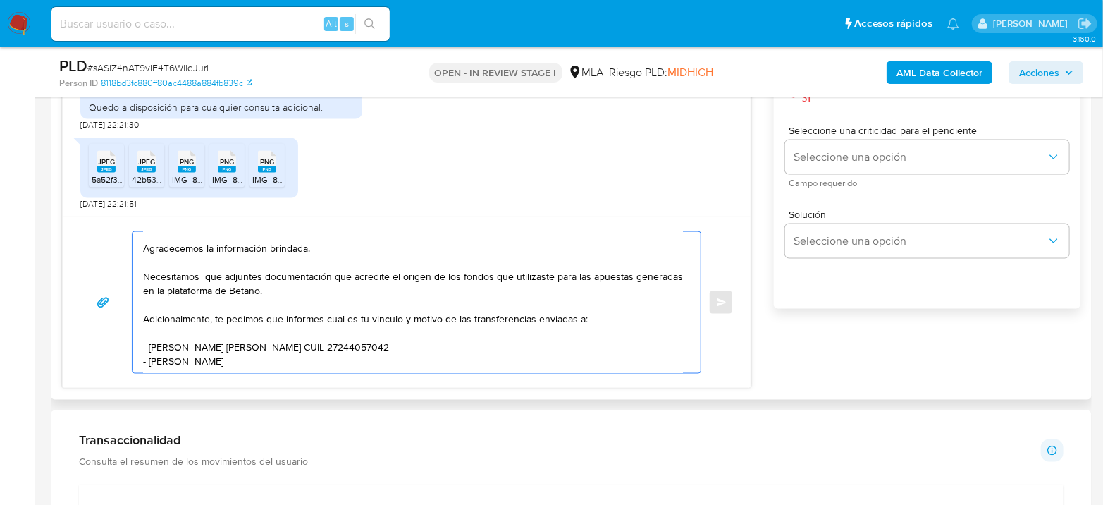
click at [252, 356] on textarea "Hola [PERSON_NAME] Agradecemos la información brindada. Necesitamos que adjunte…" at bounding box center [413, 302] width 540 height 141
click at [331, 351] on textarea "Hola [PERSON_NAME] Agradecemos la información brindada. Necesitamos que adjunte…" at bounding box center [413, 302] width 540 height 141
paste textarea "20269392801"
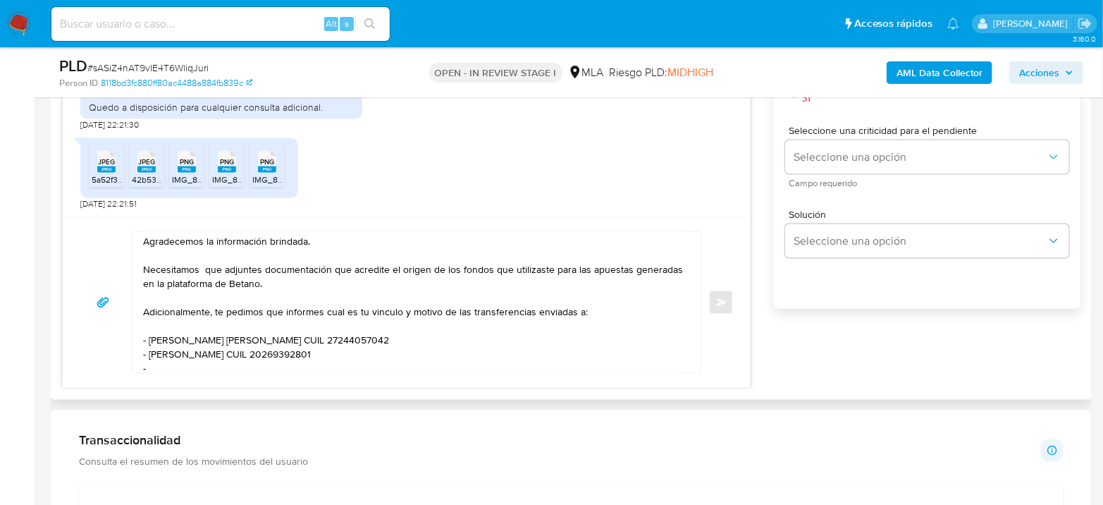
click at [246, 373] on div "Hola [PERSON_NAME] Agradecemos la información brindada. Necesitamos que adjunte…" at bounding box center [407, 301] width 688 height 171
click at [255, 359] on textarea "Hola [PERSON_NAME] Agradecemos la información brindada. Necesitamos que adjunte…" at bounding box center [413, 302] width 540 height 141
paste textarea "[PERSON_NAME]"
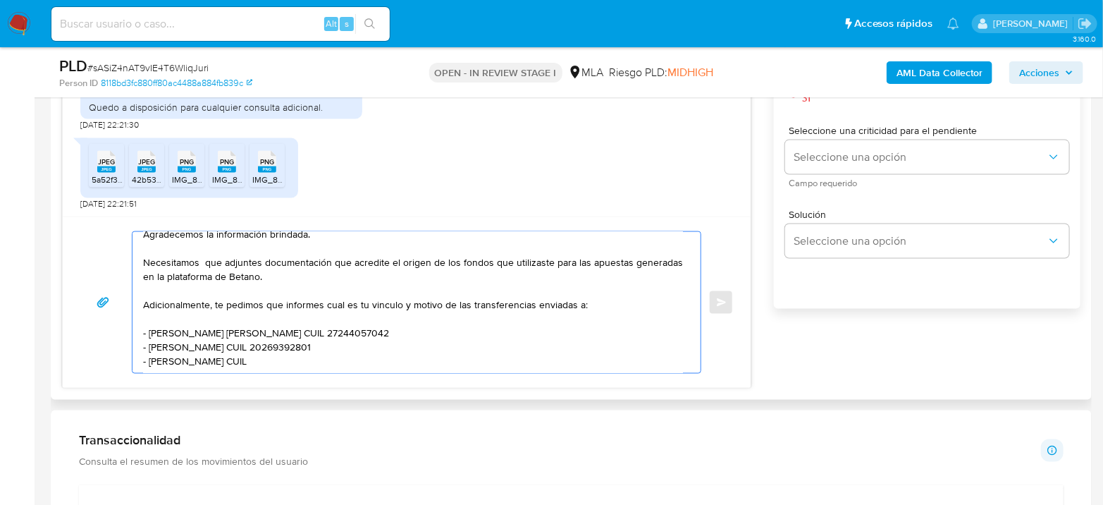
click at [337, 353] on textarea "Hola [PERSON_NAME] Agradecemos la información brindada. Necesitamos que adjunte…" at bounding box center [413, 302] width 540 height 141
paste textarea "20387868268"
drag, startPoint x: 240, startPoint y: 297, endPoint x: 541, endPoint y: 362, distance: 308.1
click at [541, 365] on textarea "Hola [PERSON_NAME] Agradecemos la información brindada. Necesitamos que adjunte…" at bounding box center [413, 302] width 540 height 141
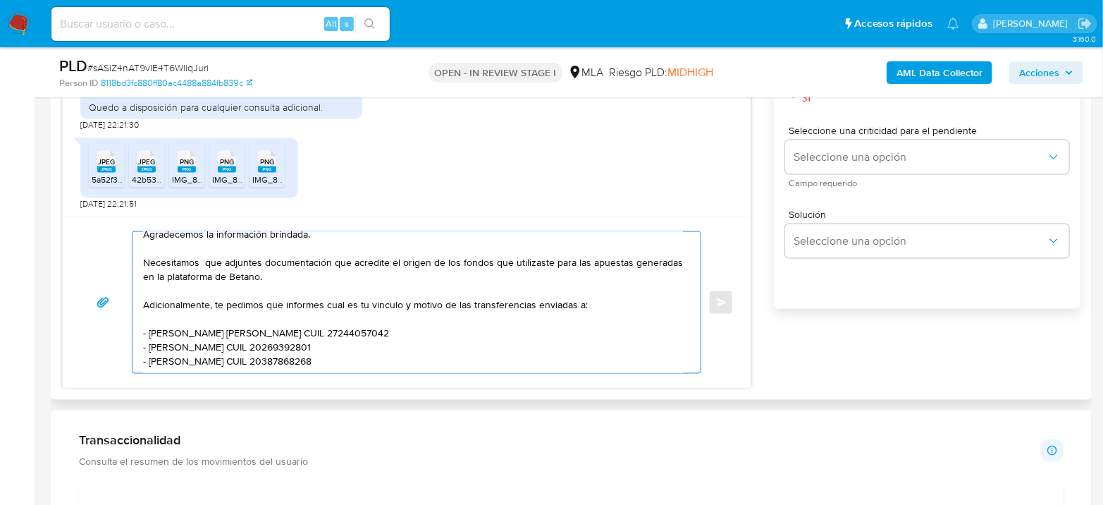
click at [539, 333] on textarea "Hola [PERSON_NAME] Agradecemos la información brindada. Necesitamos que adjunte…" at bounding box center [413, 302] width 540 height 141
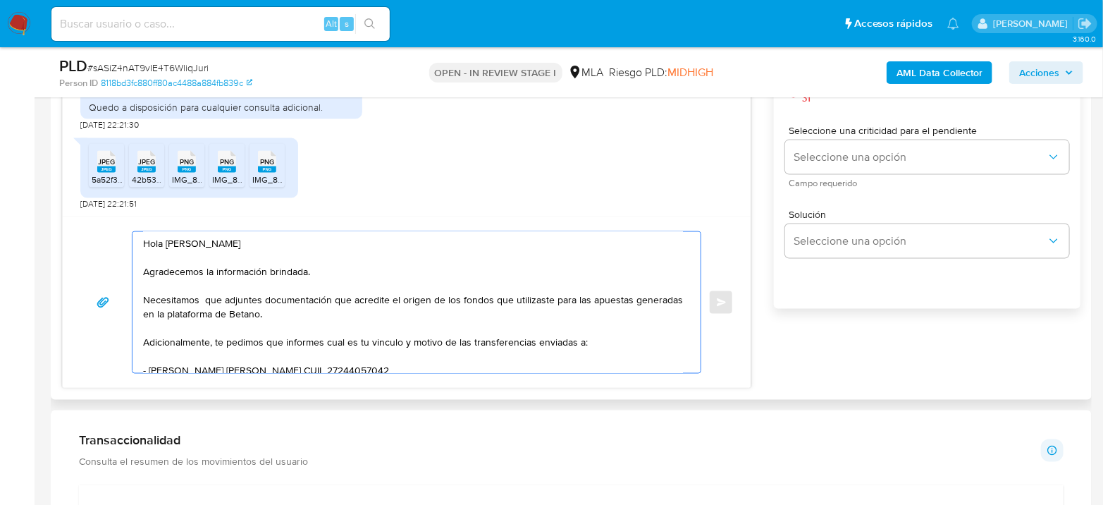
scroll to position [0, 0]
drag, startPoint x: 231, startPoint y: 300, endPoint x: 523, endPoint y: 304, distance: 291.9
click at [521, 307] on textarea "Hola [PERSON_NAME] Agradecemos la información brindada. Necesitamos que adjunte…" at bounding box center [413, 302] width 540 height 141
click at [525, 302] on textarea "Hola [PERSON_NAME] Agradecemos la información brindada. Necesitamos que adjunte…" at bounding box center [413, 302] width 540 height 141
click at [525, 301] on textarea "Hola [PERSON_NAME] Agradecemos la información brindada. Necesitamos que adjunte…" at bounding box center [413, 302] width 540 height 141
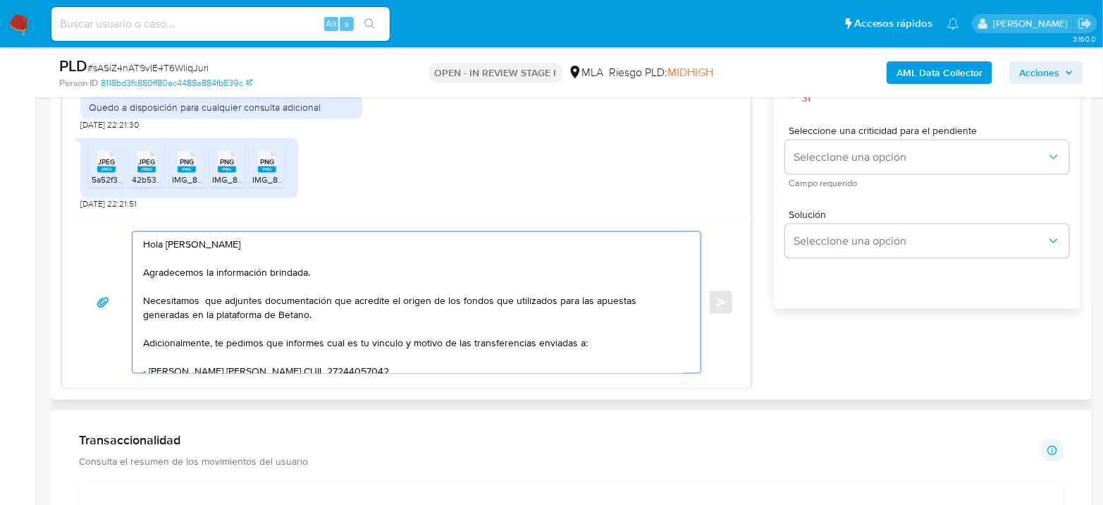
click at [510, 300] on textarea "Hola Julian Leonardo Medina Agradecemos la información brindada. Necesitamos qu…" at bounding box center [413, 302] width 540 height 141
click at [470, 326] on textarea "Hola Julian Leonardo Medina Agradecemos la información brindada. Necesitamos qu…" at bounding box center [413, 302] width 540 height 141
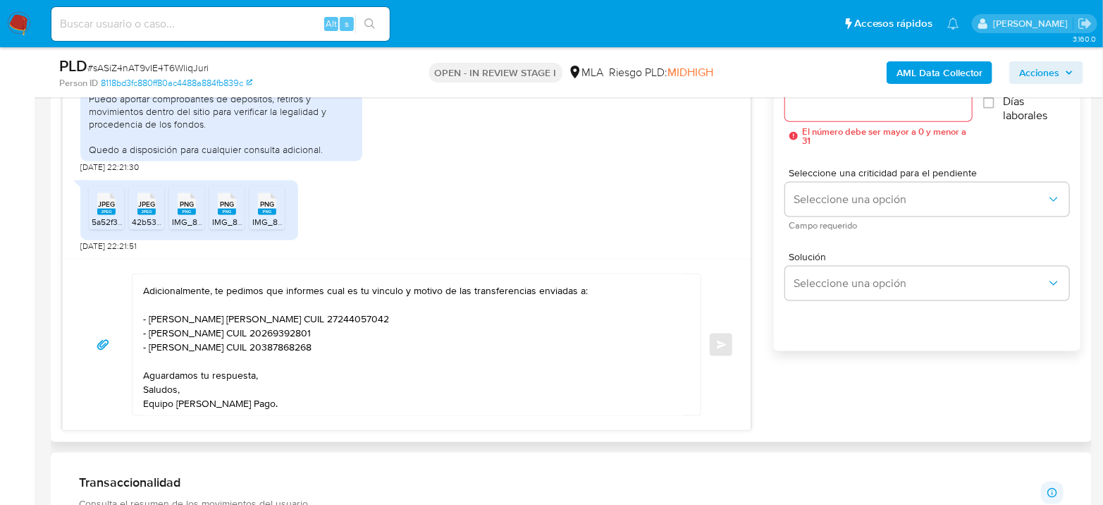
scroll to position [118, 0]
click at [157, 340] on textarea "Hola Julian Leonardo Medina Agradecemos la información brindada. Necesitamos qu…" at bounding box center [413, 344] width 540 height 141
click at [338, 326] on textarea "Hola Julian Leonardo Medina Agradecemos la información brindada. Necesitamos qu…" at bounding box center [413, 344] width 540 height 141
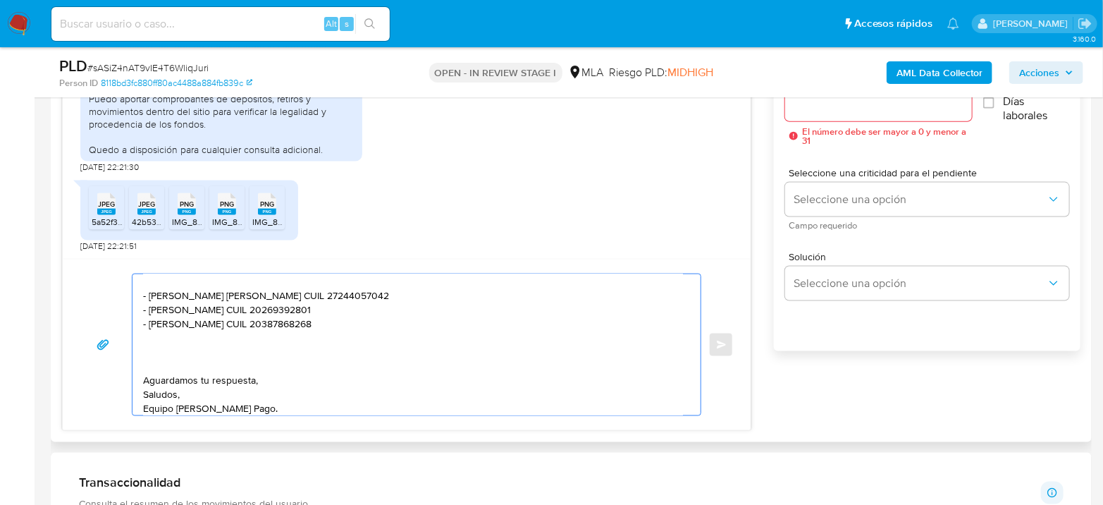
paste textarea "Es importante que sepas que, en caso de no responder a lo solicitado o si lo pr…"
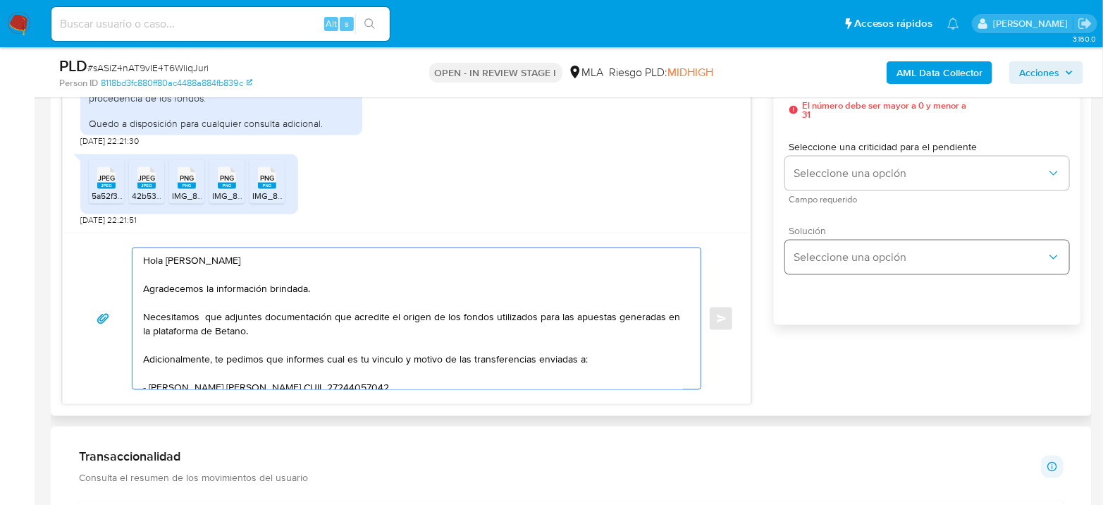
scroll to position [741, 0]
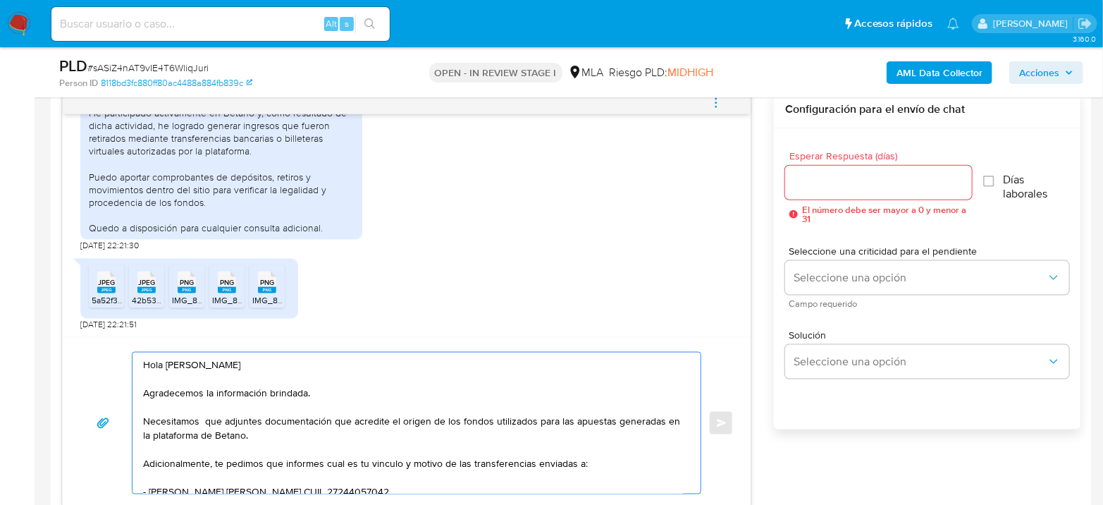
type textarea "Hola Julian Leonardo Medina Agradecemos la información brindada. Necesitamos qu…"
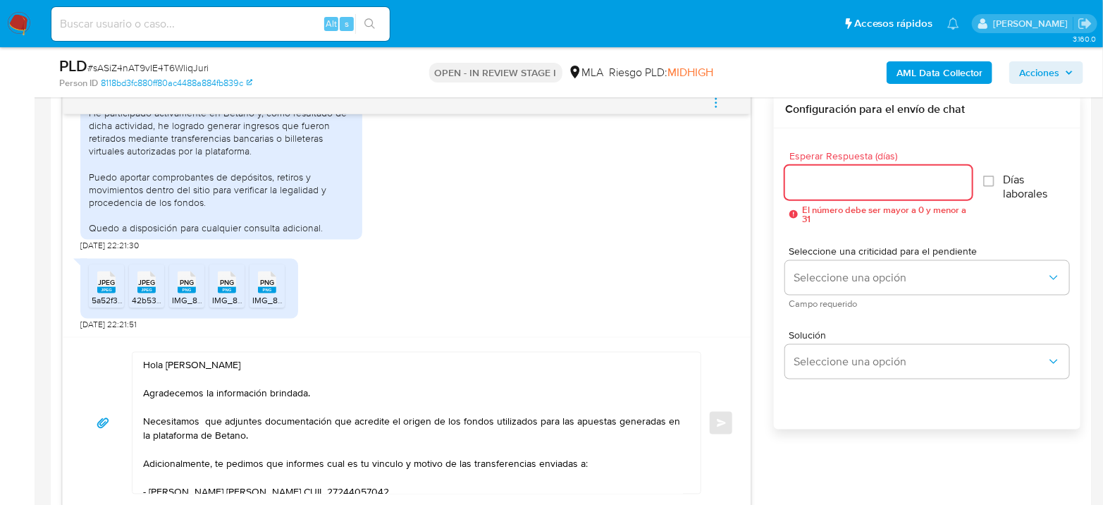
click at [826, 184] on input "Esperar Respuesta (días)" at bounding box center [878, 182] width 187 height 18
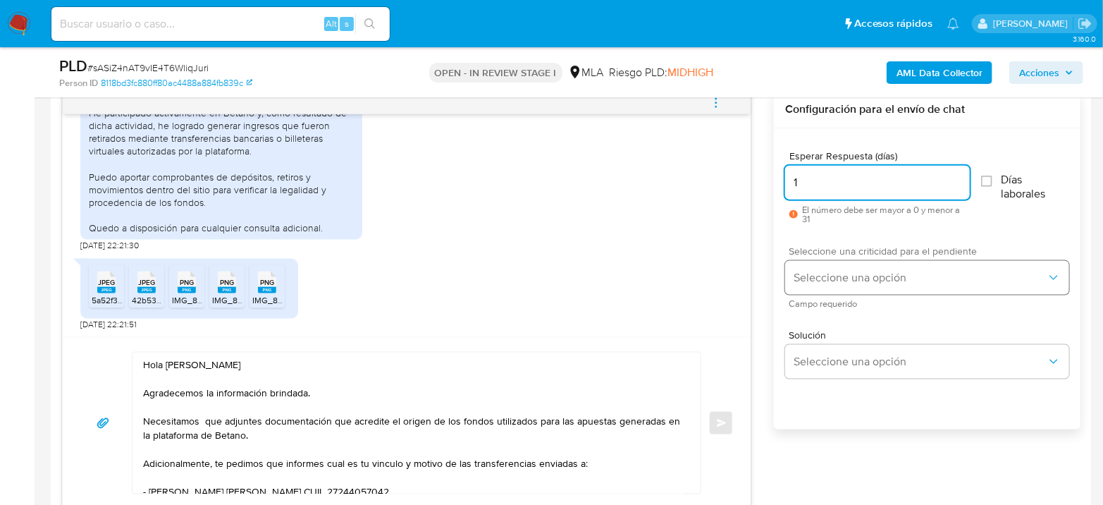
type input "1"
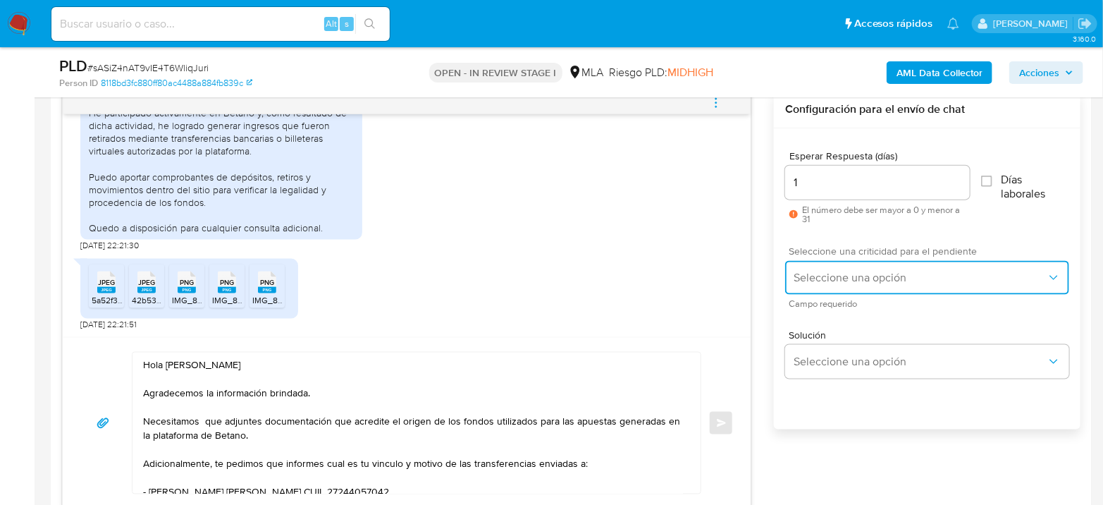
click at [833, 263] on button "Seleccione una opción" at bounding box center [927, 278] width 284 height 34
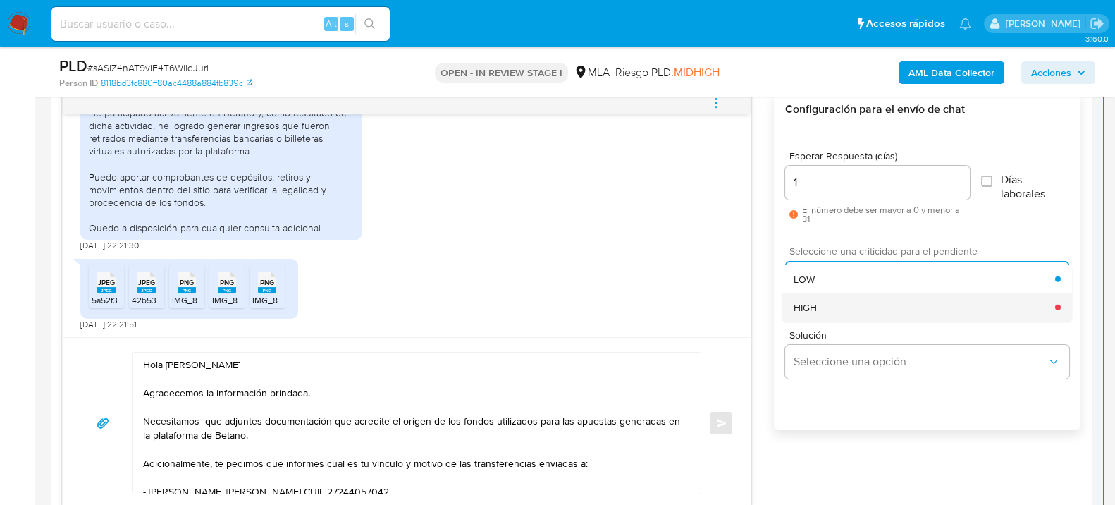
click at [829, 307] on div "HIGH" at bounding box center [925, 307] width 262 height 28
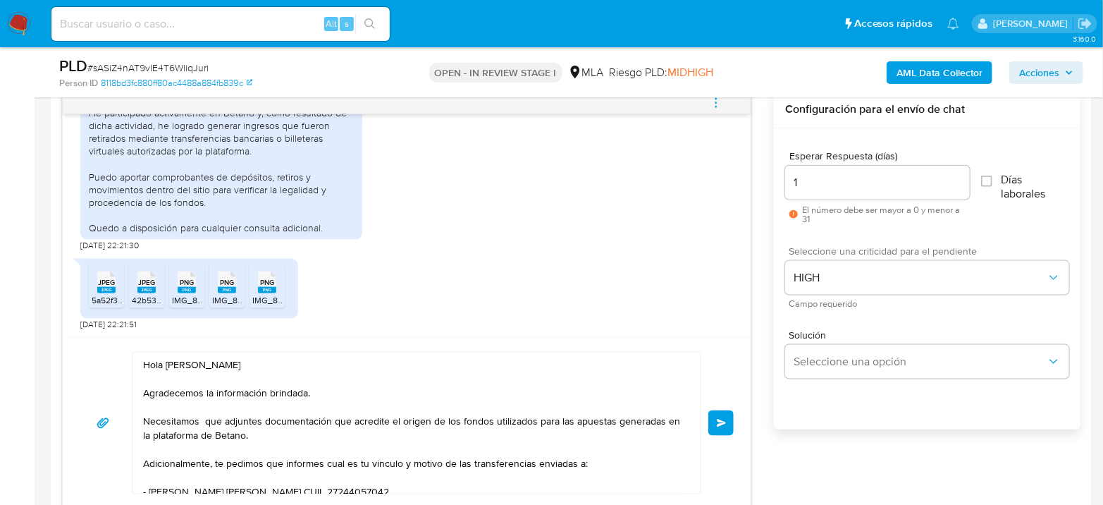
click at [721, 424] on span "Enviar" at bounding box center [722, 423] width 10 height 8
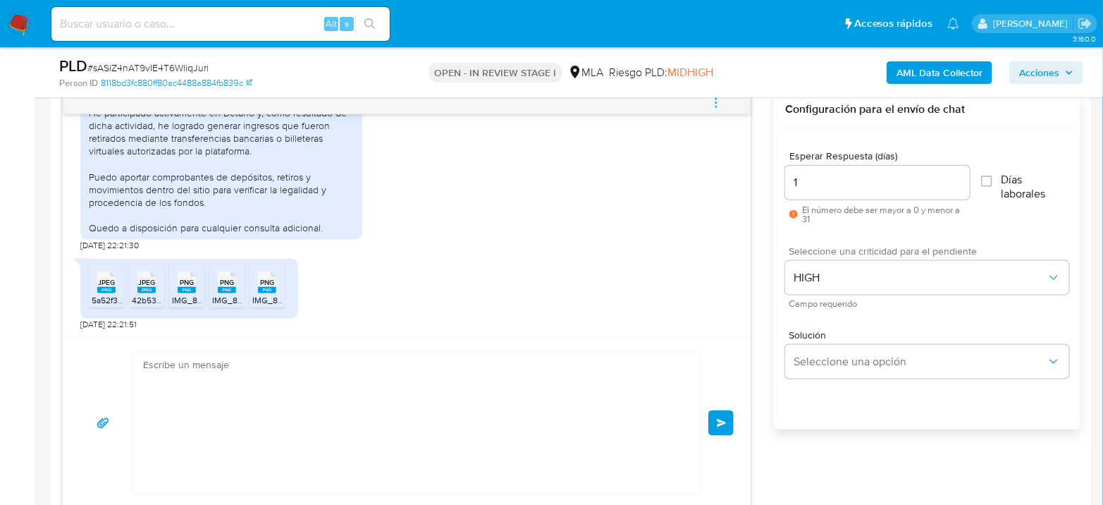
scroll to position [1276, 0]
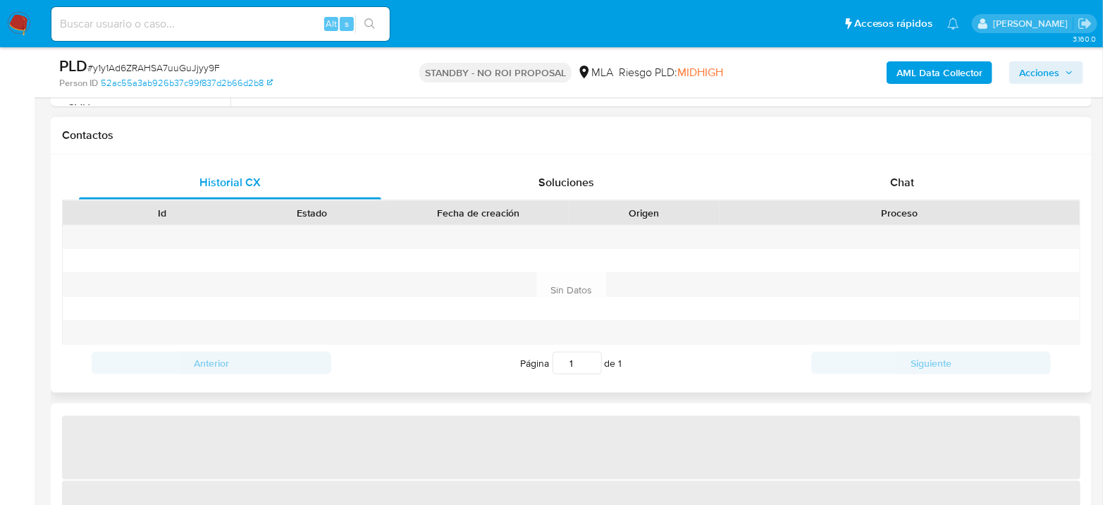
scroll to position [626, 0]
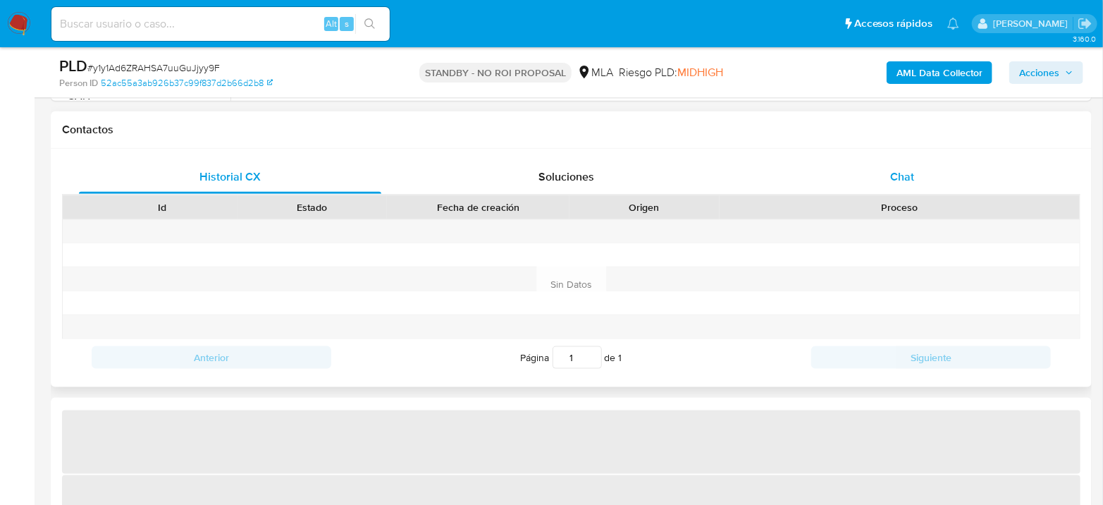
select select "10"
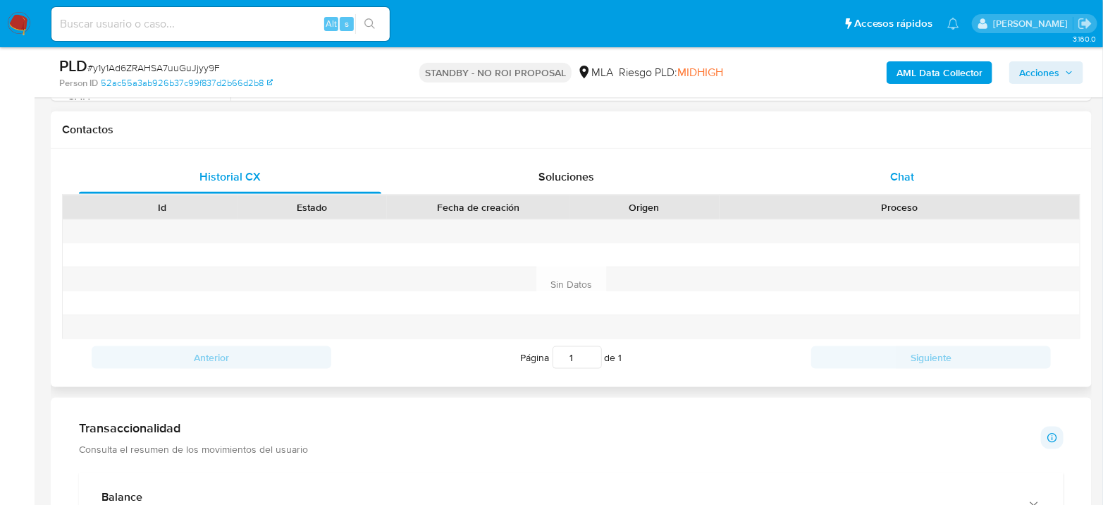
click at [928, 167] on div "Chat" at bounding box center [903, 177] width 302 height 34
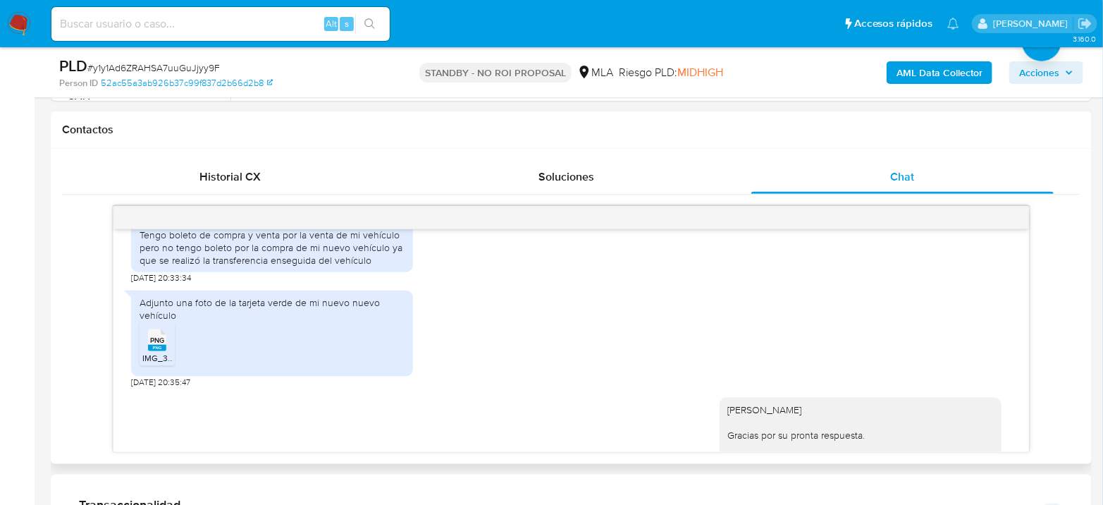
scroll to position [391, 0]
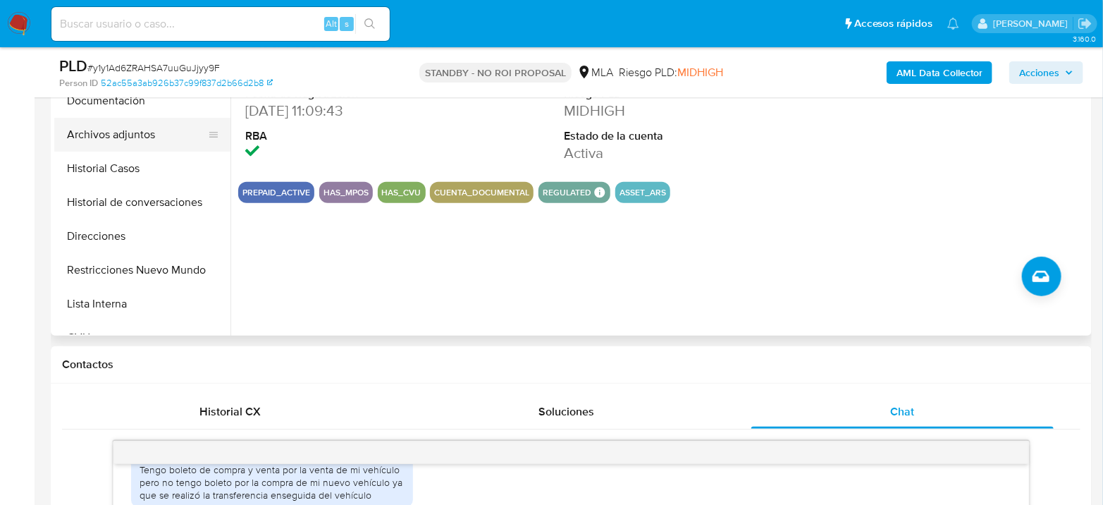
click at [125, 145] on button "Archivos adjuntos" at bounding box center [136, 135] width 165 height 34
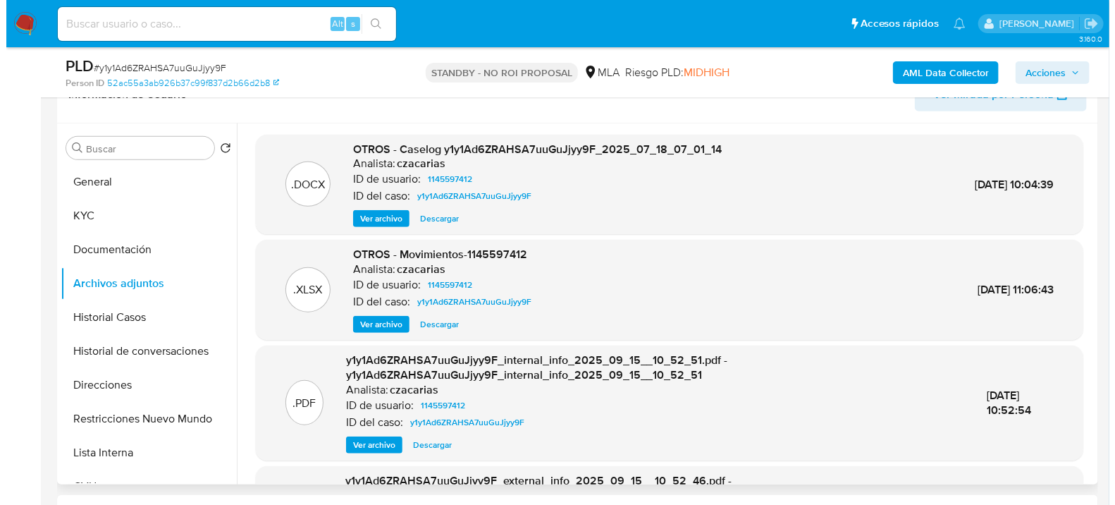
scroll to position [235, 0]
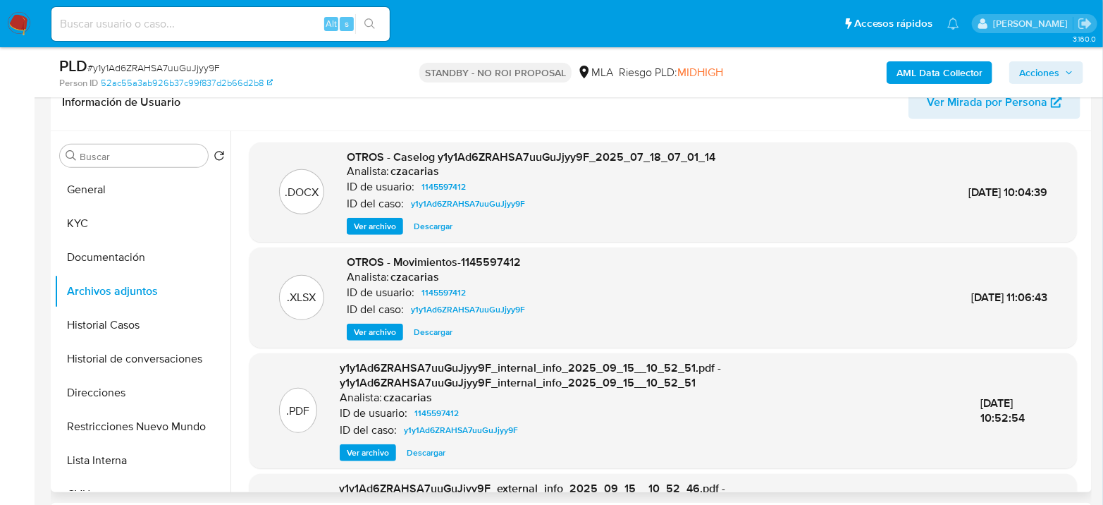
click at [371, 215] on div "OTROS - Caselog y1y1Ad6ZRAHSA7uuGuJjyy9F_2025_07_18_07_01_14 Analista: czacaria…" at bounding box center [531, 192] width 369 height 86
click at [367, 231] on span "Ver archivo" at bounding box center [375, 226] width 42 height 14
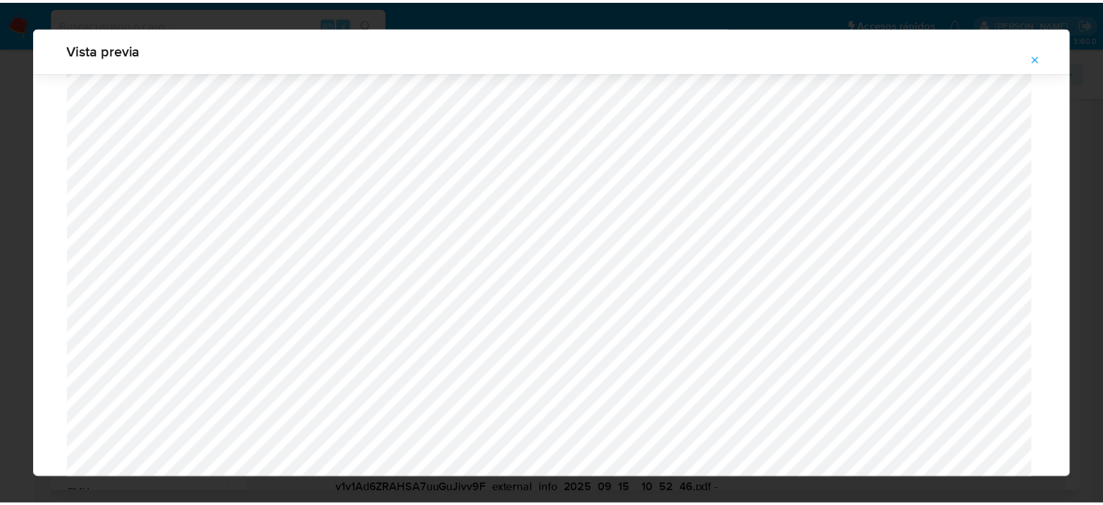
scroll to position [0, 0]
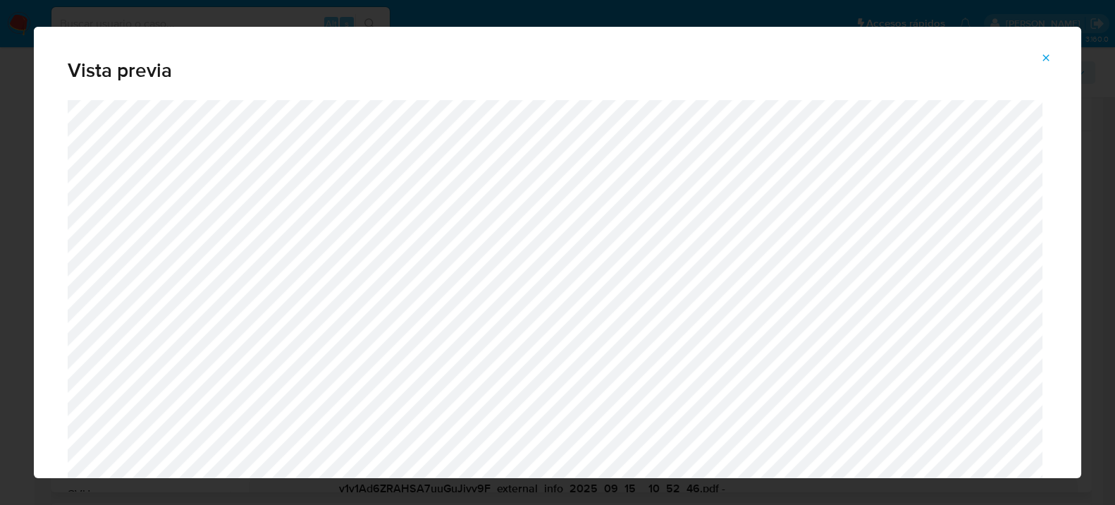
click at [1046, 63] on span "Attachment preview" at bounding box center [1046, 58] width 11 height 20
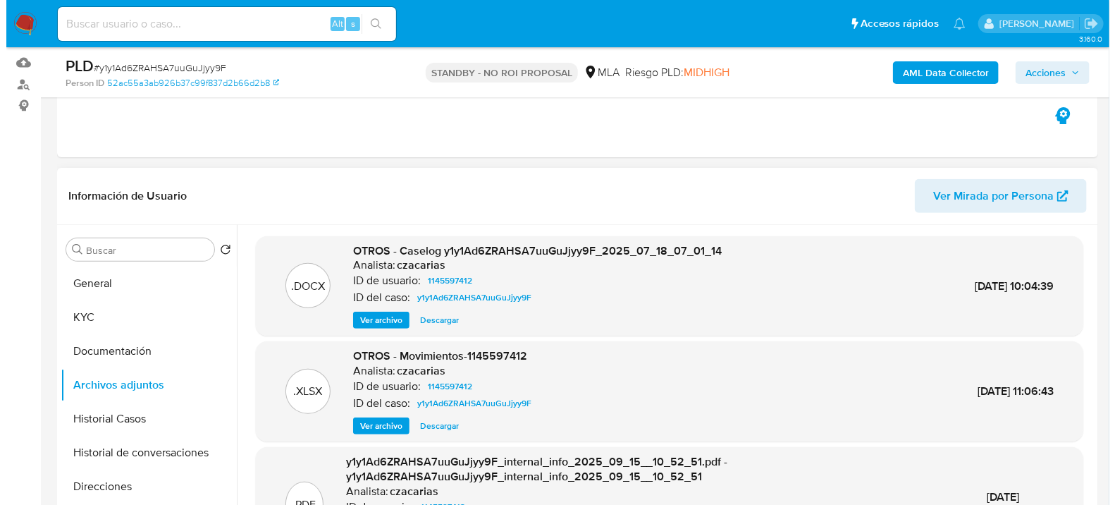
scroll to position [163, 0]
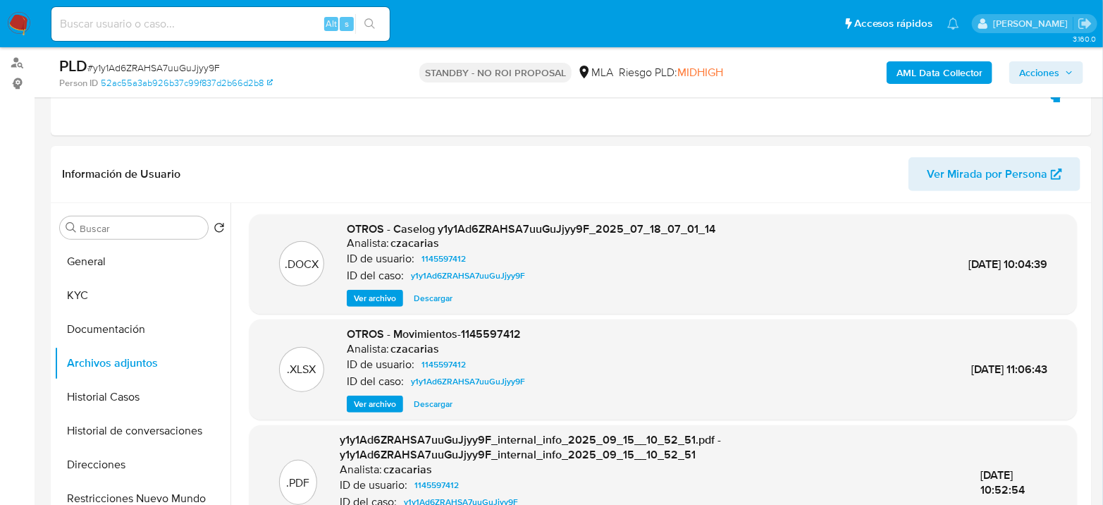
click at [388, 302] on span "Ver archivo" at bounding box center [375, 298] width 42 height 14
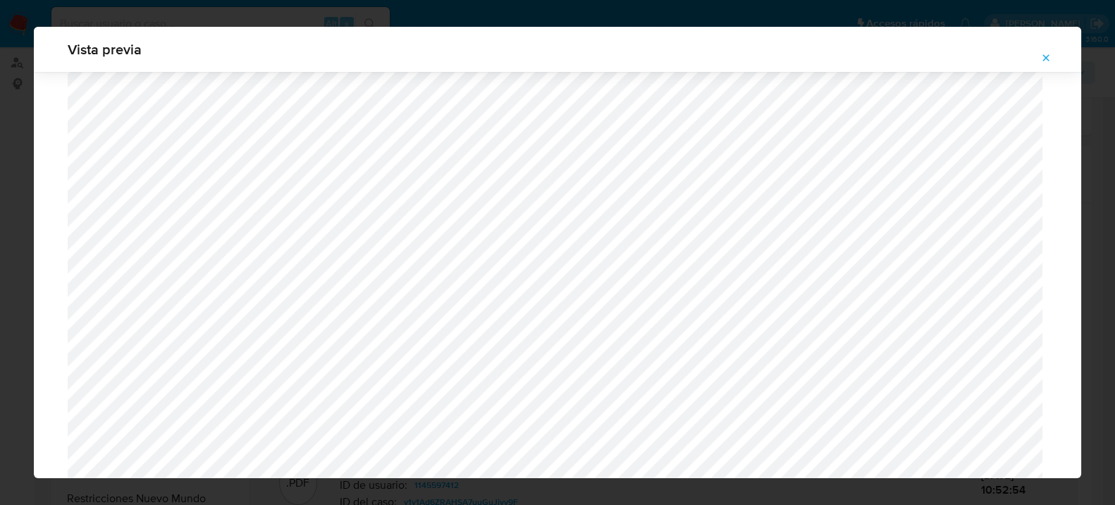
scroll to position [1336, 0]
click at [1043, 58] on icon "Attachment preview" at bounding box center [1046, 57] width 11 height 11
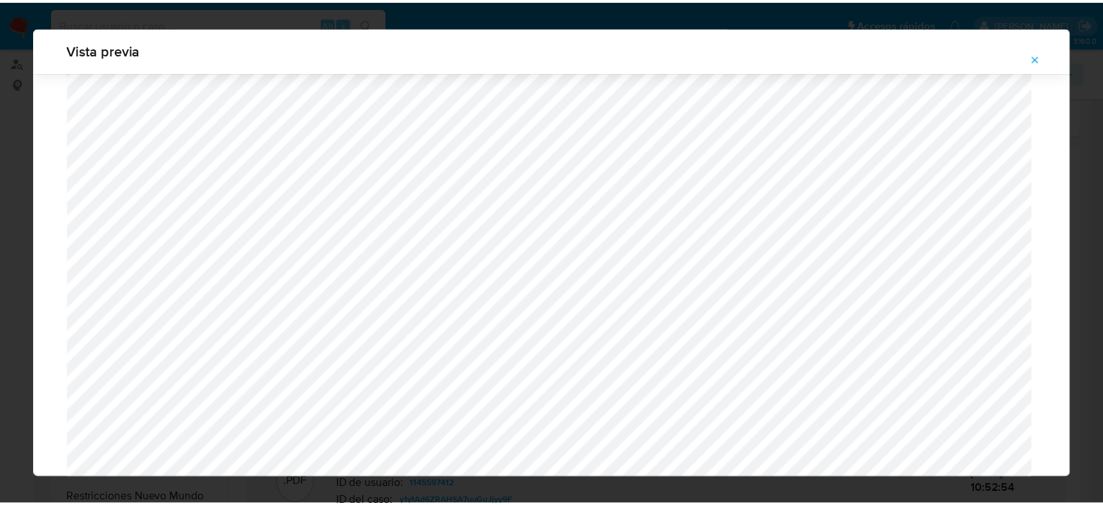
scroll to position [73, 0]
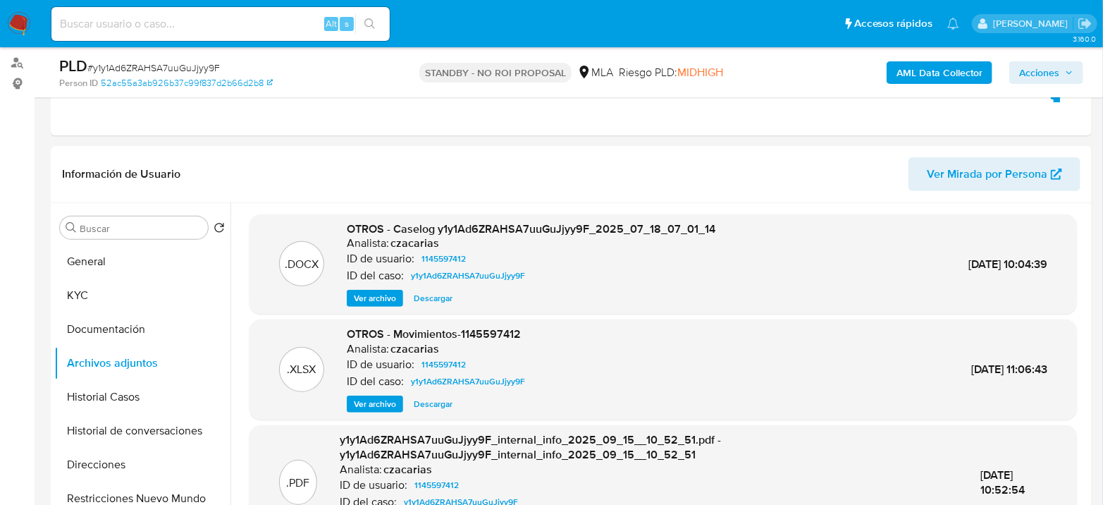
click at [12, 22] on img at bounding box center [19, 24] width 24 height 24
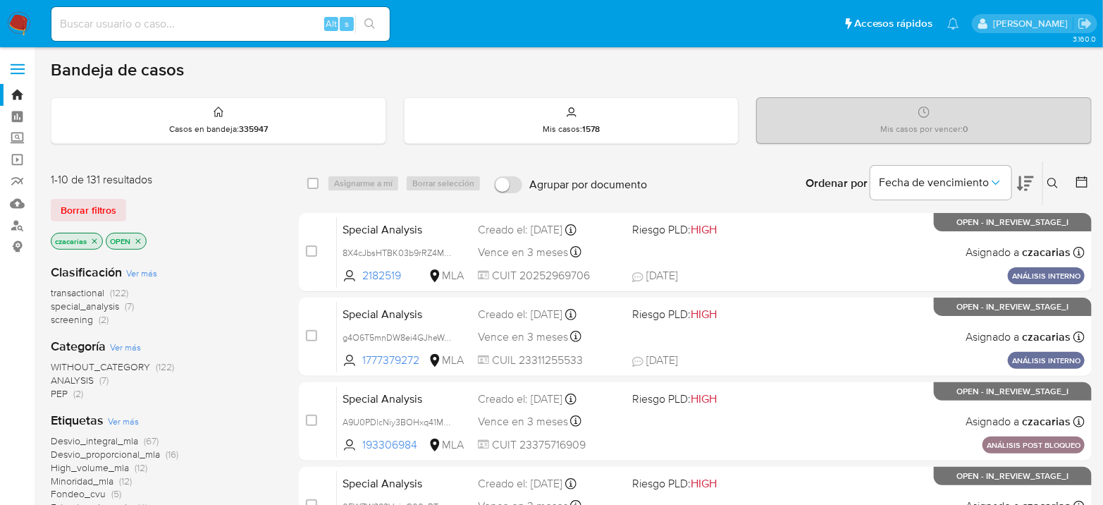
click at [1046, 187] on button at bounding box center [1054, 183] width 23 height 17
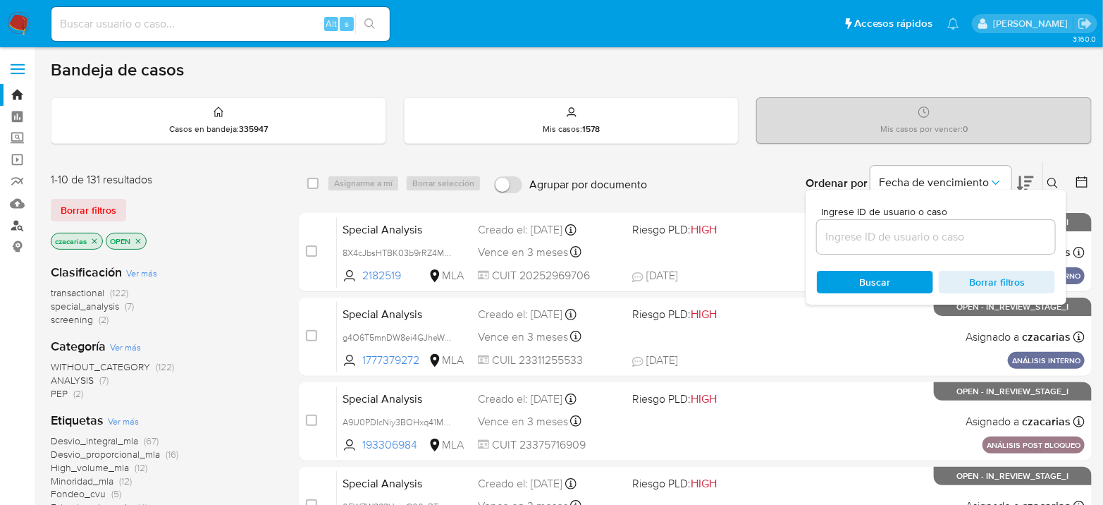
click at [14, 227] on link "Buscador de personas" at bounding box center [84, 225] width 168 height 22
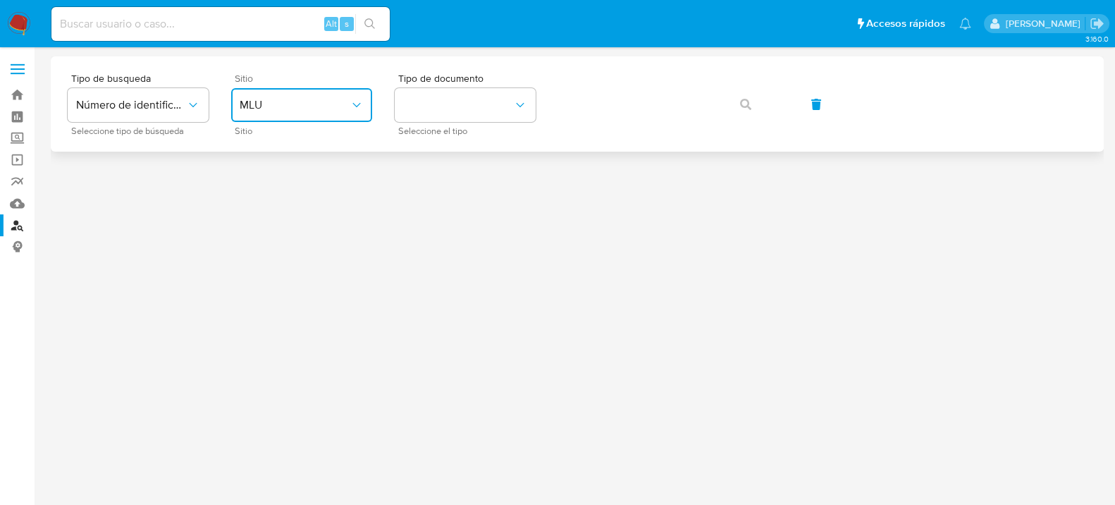
click at [357, 118] on button "MLU" at bounding box center [301, 105] width 141 height 34
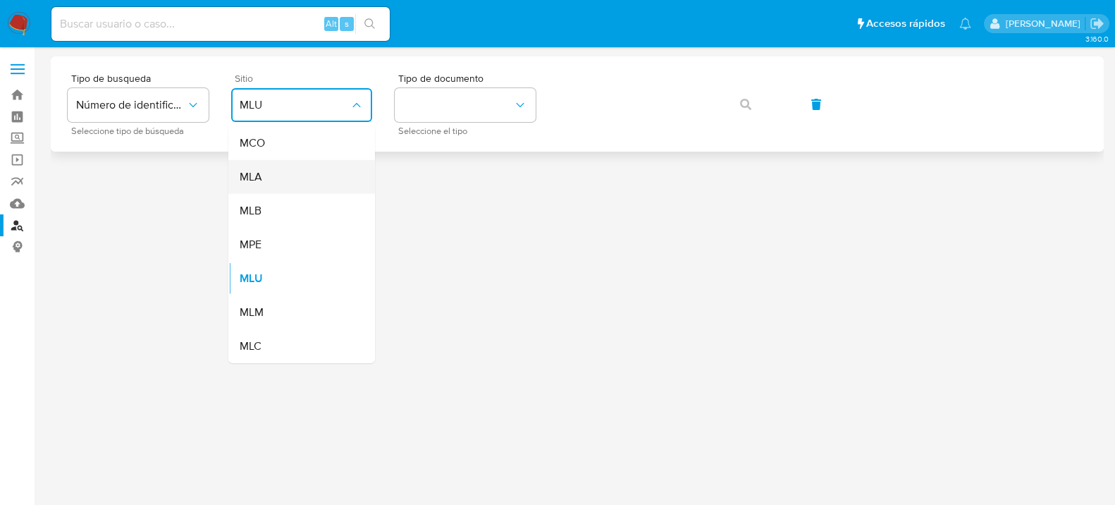
click at [310, 173] on div "MLA" at bounding box center [298, 177] width 116 height 34
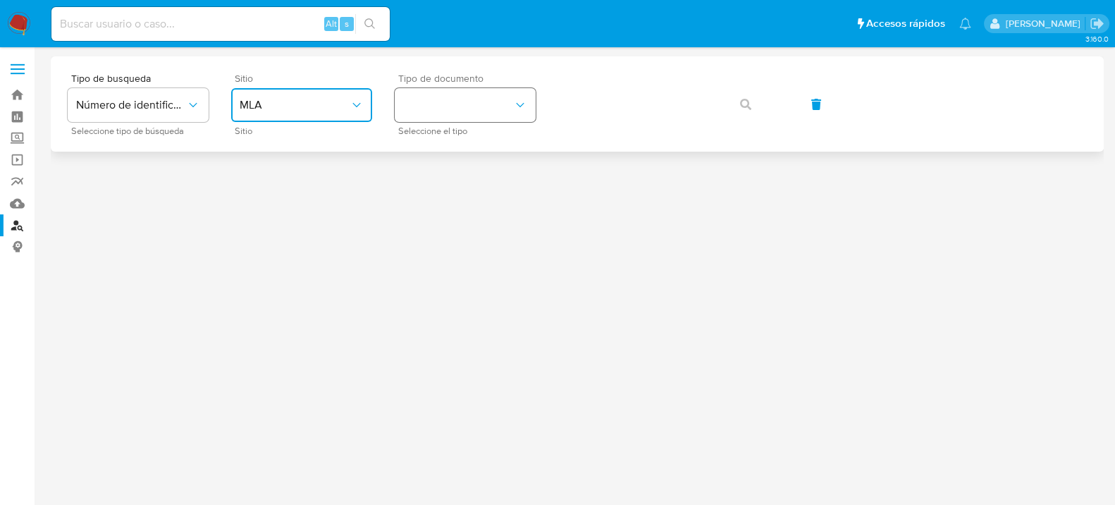
click at [499, 102] on button "identificationType" at bounding box center [465, 105] width 141 height 34
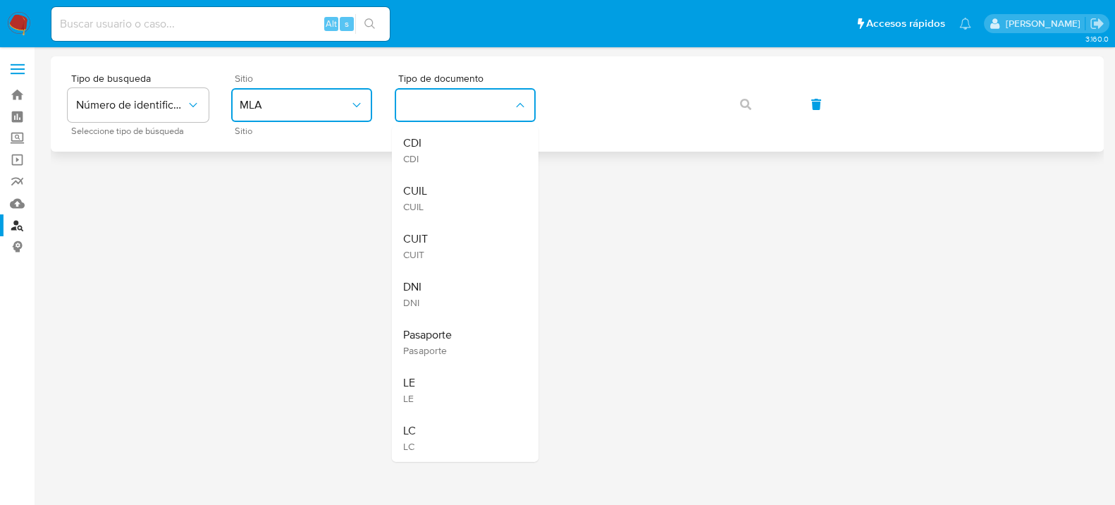
drag, startPoint x: 442, startPoint y: 247, endPoint x: 673, endPoint y: 126, distance: 260.8
click at [442, 247] on div "CUIT CUIT" at bounding box center [461, 246] width 116 height 48
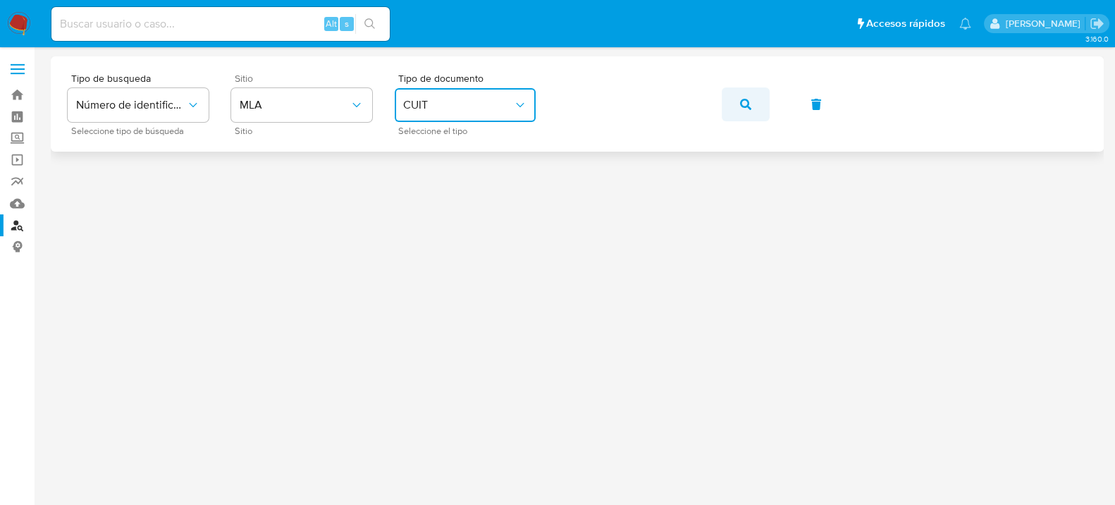
click at [752, 97] on button "button" at bounding box center [746, 104] width 48 height 34
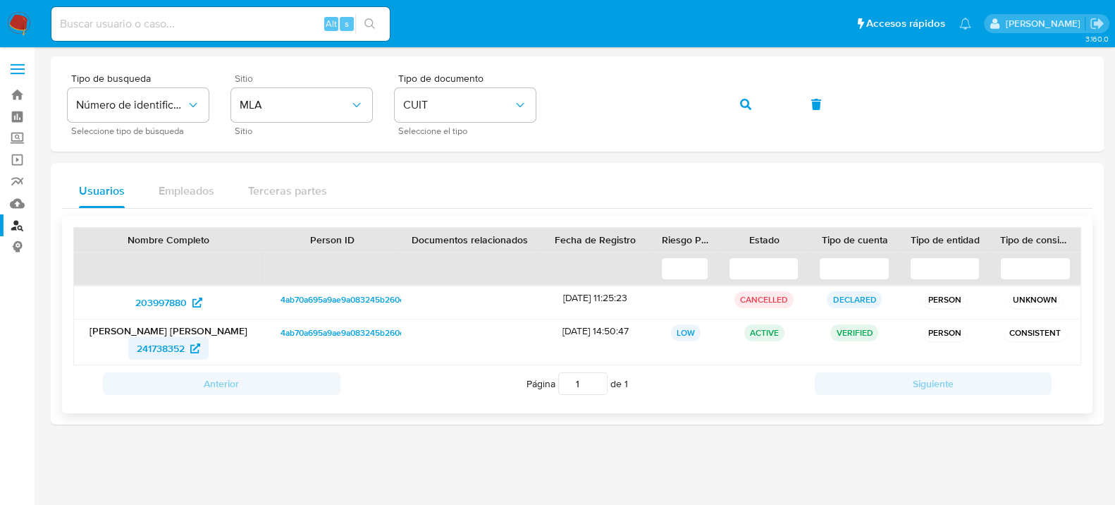
click at [158, 348] on span "241738352" at bounding box center [161, 348] width 48 height 23
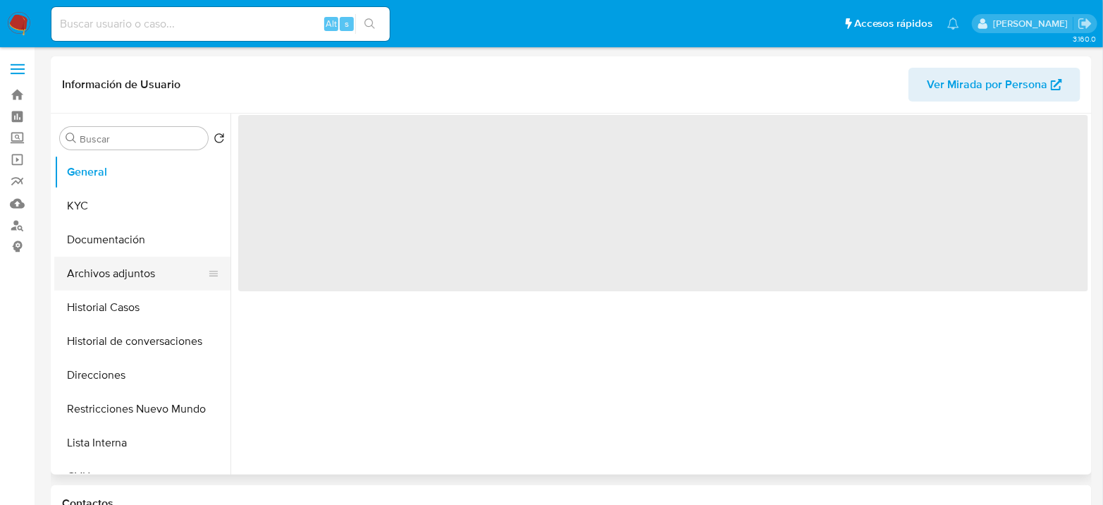
click at [135, 286] on button "Archivos adjuntos" at bounding box center [136, 274] width 165 height 34
select select "10"
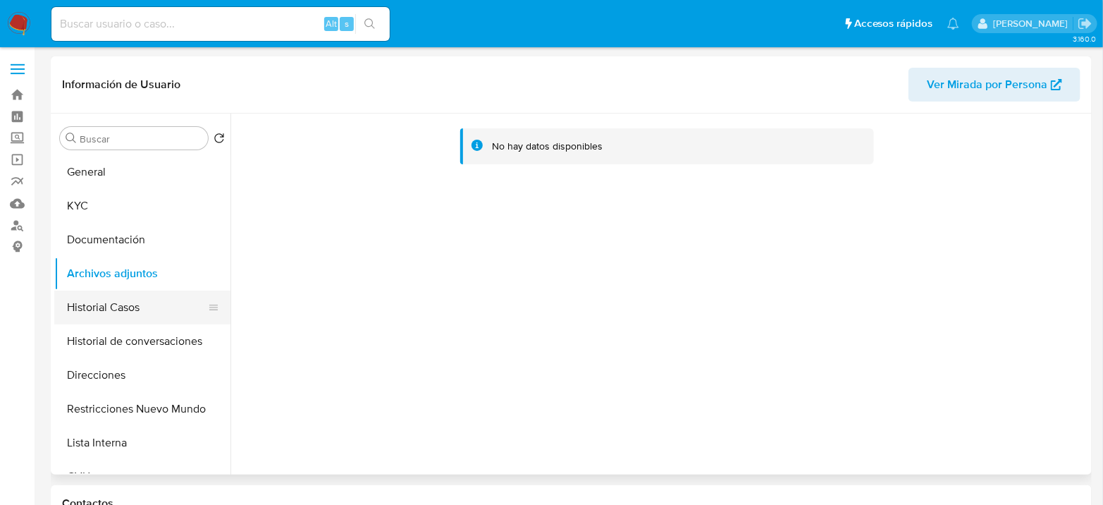
click at [131, 303] on button "Historial Casos" at bounding box center [136, 307] width 165 height 34
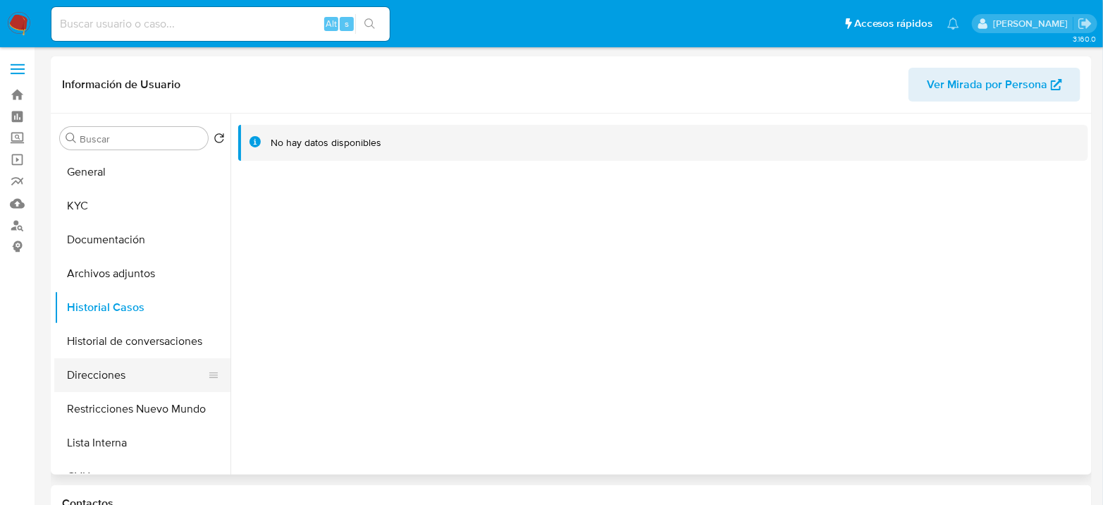
click at [137, 371] on button "Direcciones" at bounding box center [136, 375] width 165 height 34
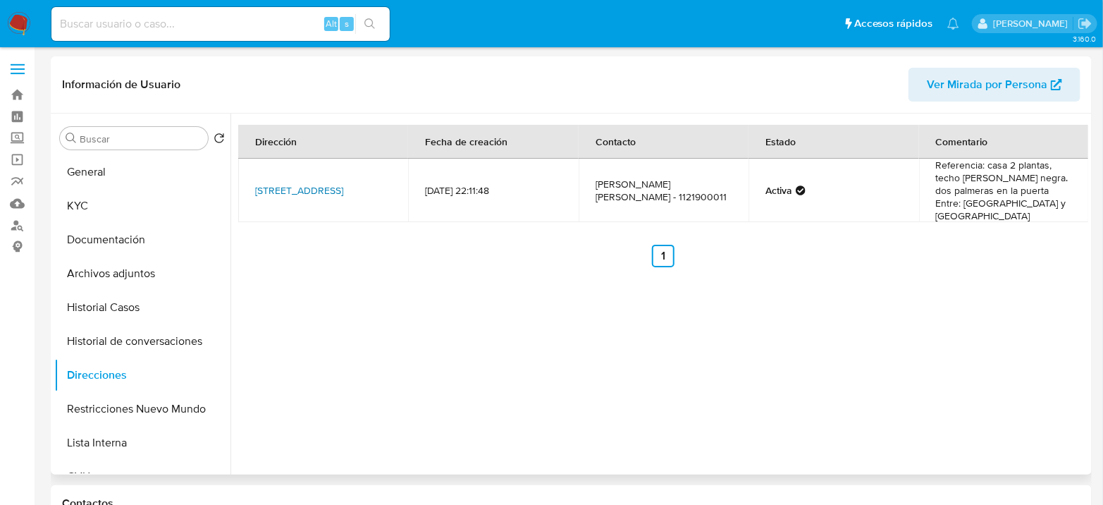
drag, startPoint x: 242, startPoint y: 168, endPoint x: 324, endPoint y: 182, distance: 83.7
click at [324, 182] on td "[STREET_ADDRESS]" at bounding box center [323, 190] width 170 height 63
copy link "[STREET_ADDRESS],"
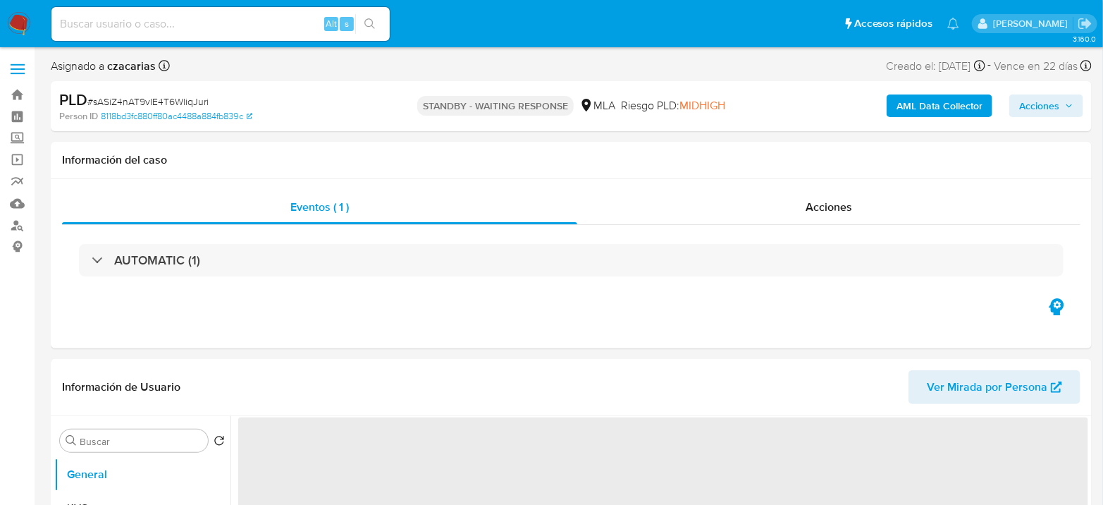
select select "10"
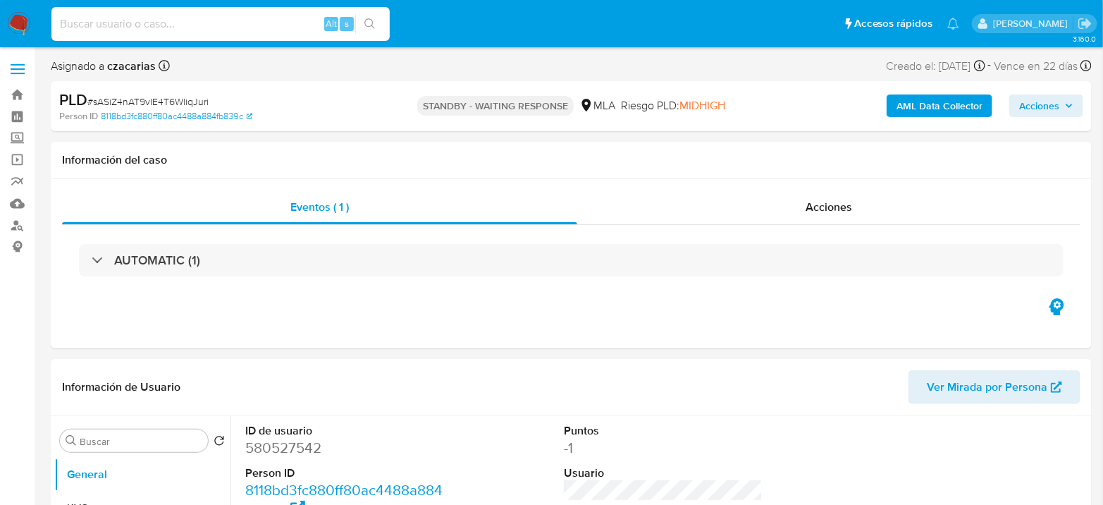
click at [272, 26] on input at bounding box center [220, 24] width 338 height 18
paste input "RiUMAM8DTb2or6xNT5VXxNbP"
type input "RiUMAM8DTb2or6xNT5VXxNbP"
drag, startPoint x: 365, startPoint y: 19, endPoint x: 442, endPoint y: 37, distance: 78.8
click at [365, 20] on icon "search-icon" at bounding box center [370, 23] width 11 height 11
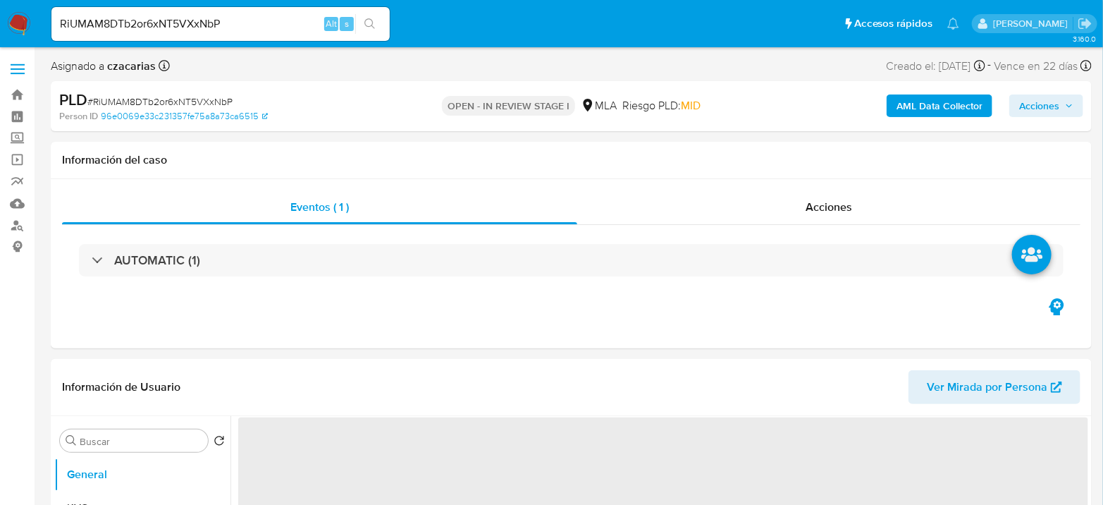
select select "10"
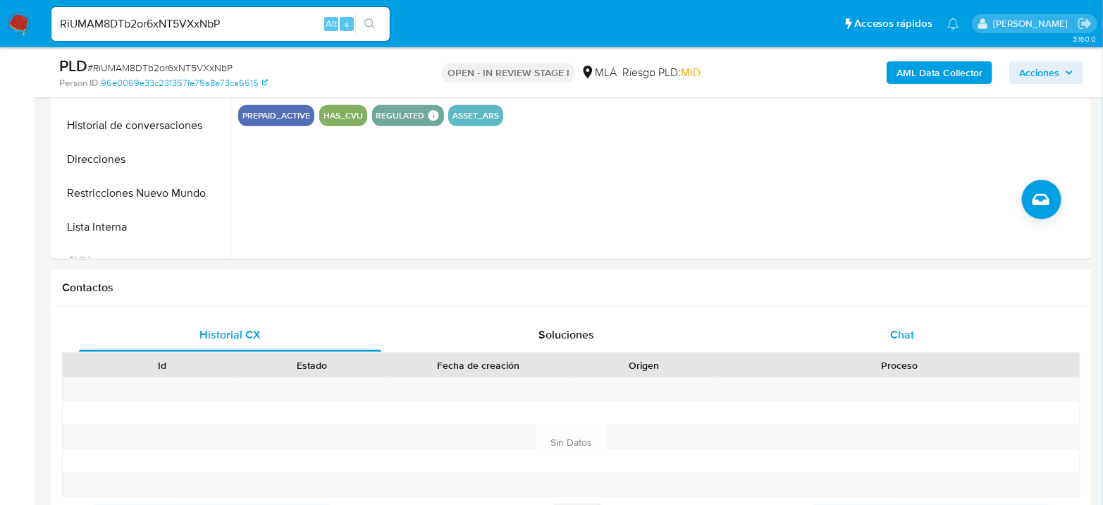
scroll to position [470, 0]
click at [914, 342] on div "Chat" at bounding box center [903, 334] width 302 height 34
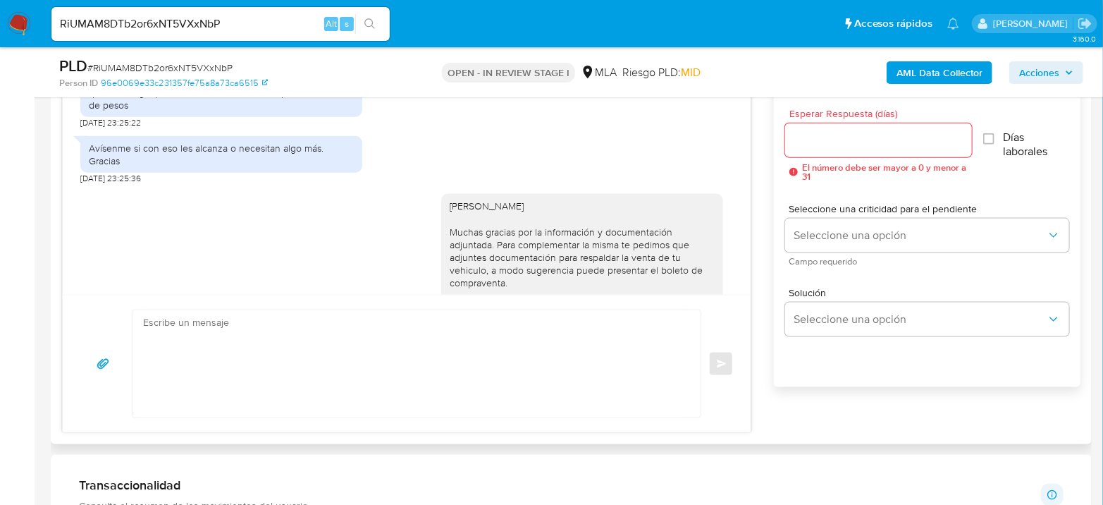
scroll to position [645, 0]
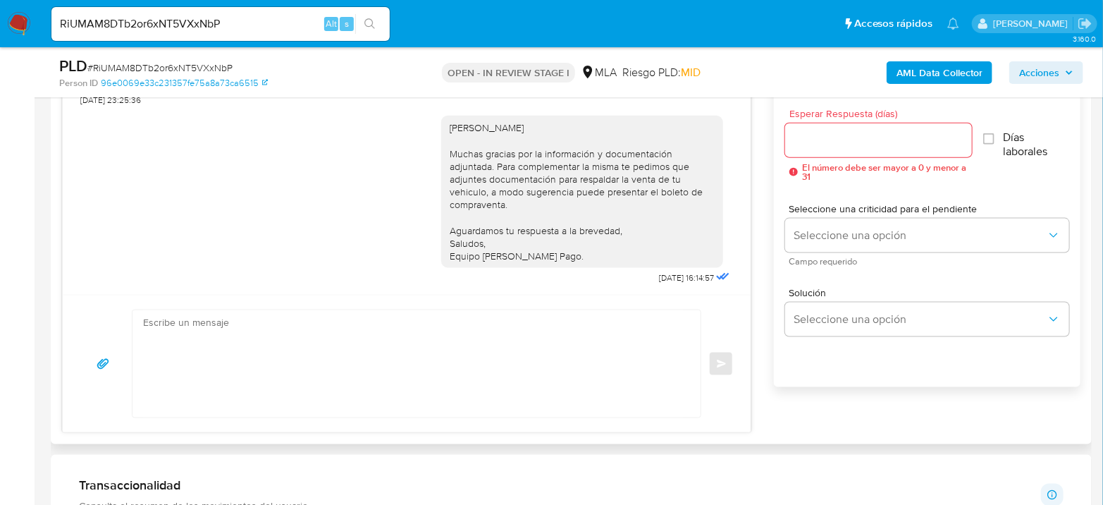
drag, startPoint x: 488, startPoint y: 151, endPoint x: 695, endPoint y: 262, distance: 235.0
click at [695, 262] on div "[PERSON_NAME] Muchas gracias por la información y documentación adjuntada. Para…" at bounding box center [582, 192] width 282 height 152
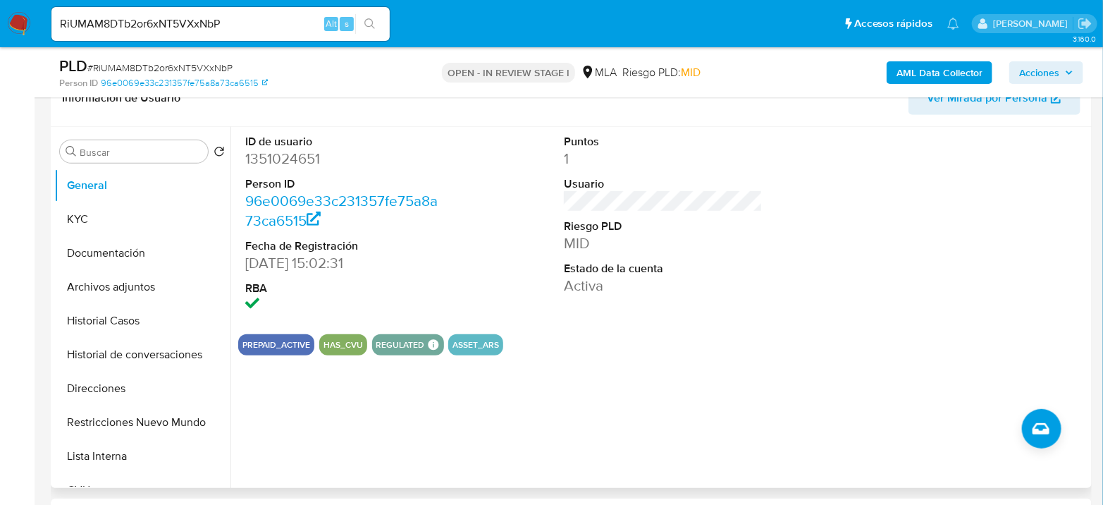
scroll to position [157, 0]
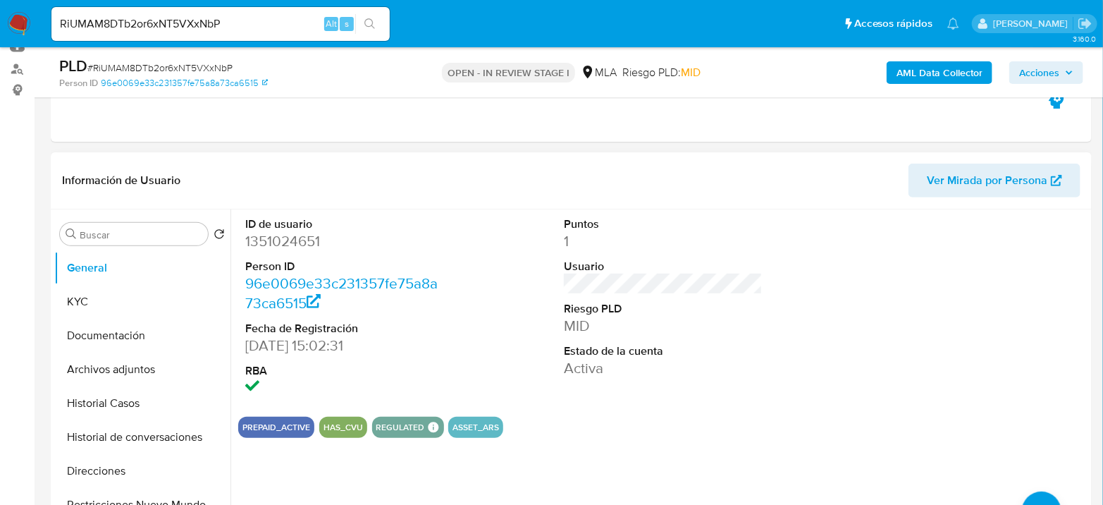
click at [282, 242] on dd "1351024651" at bounding box center [344, 241] width 199 height 20
copy dd "1351024651"
click at [114, 362] on button "Archivos adjuntos" at bounding box center [136, 370] width 165 height 34
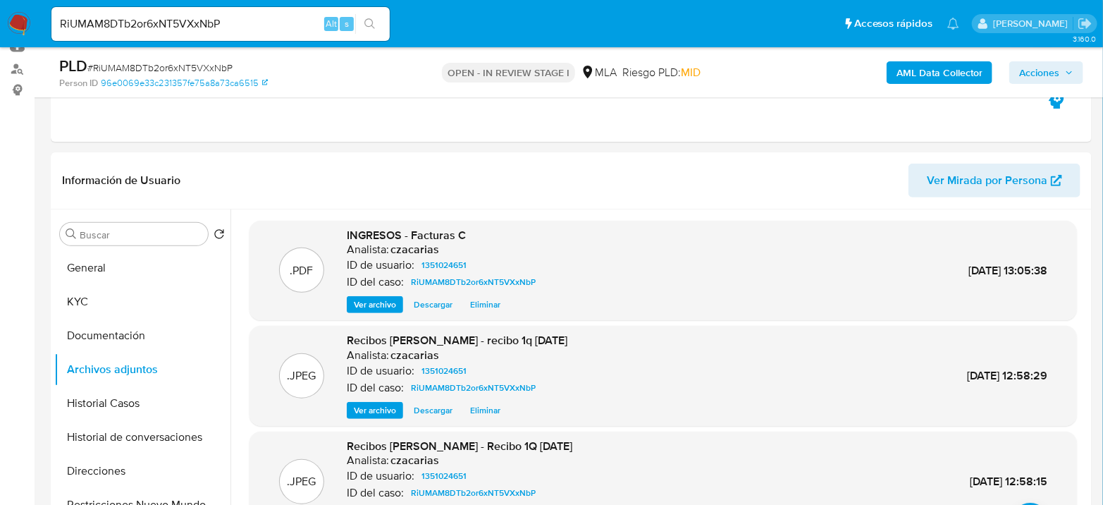
click at [190, 64] on span "# RiUMAM8DTb2or6xNT5VXxNbP" at bounding box center [159, 68] width 145 height 14
copy span "RiUMAM8DTb2or6xNT5VXxNbP"
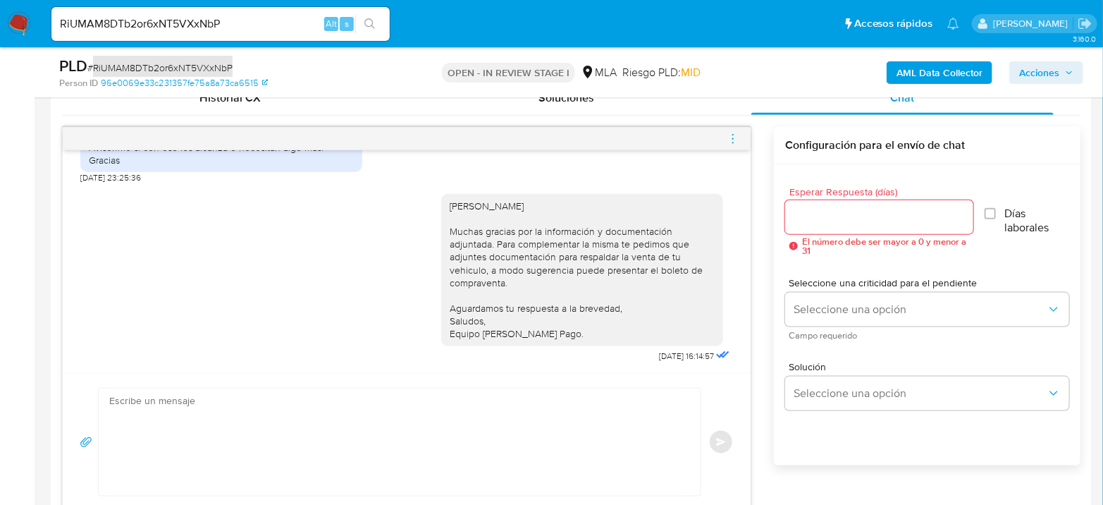
scroll to position [1825, 0]
click at [495, 443] on textarea at bounding box center [396, 441] width 574 height 107
click at [298, 402] on textarea at bounding box center [396, 441] width 574 height 107
paste textarea "Hola, Esperamos que te encuentres muy bien. Te consultamos si tuviste oportunid…"
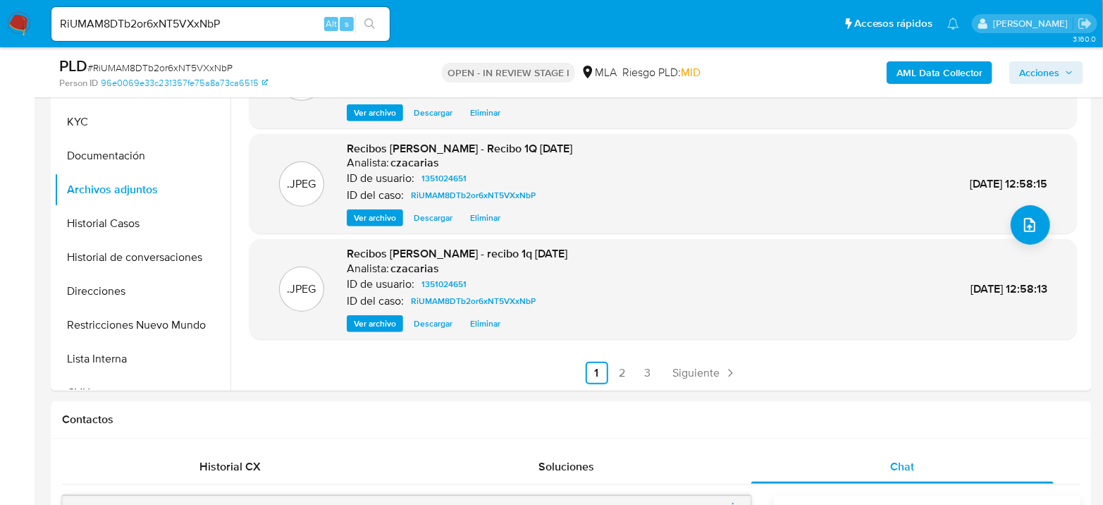
scroll to position [180, 0]
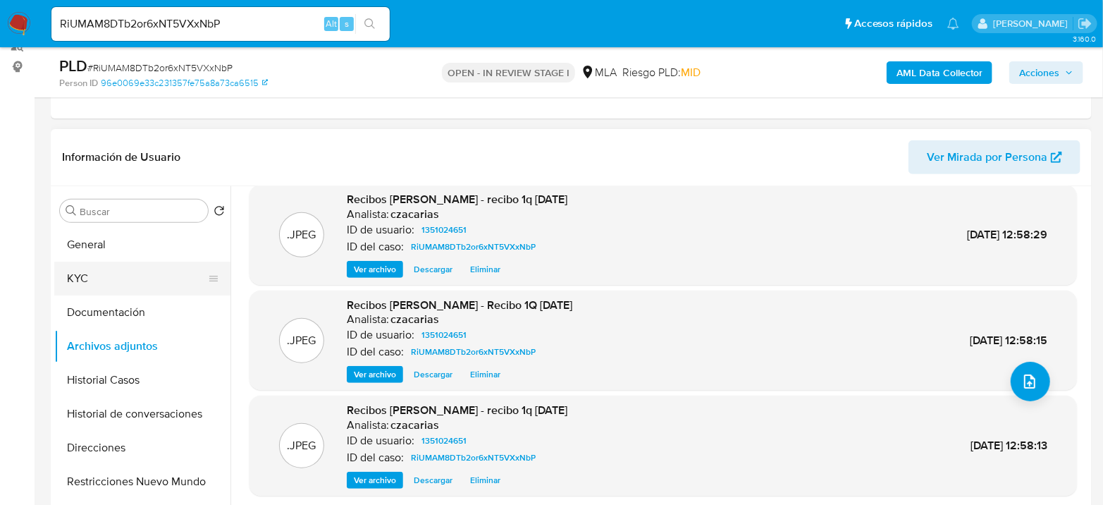
click at [74, 281] on button "KYC" at bounding box center [136, 279] width 165 height 34
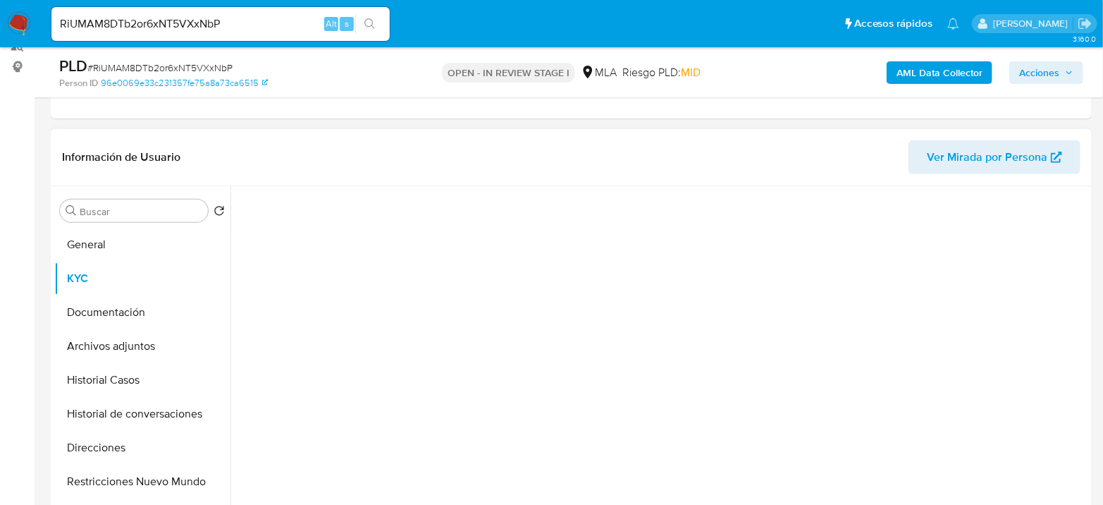
scroll to position [0, 0]
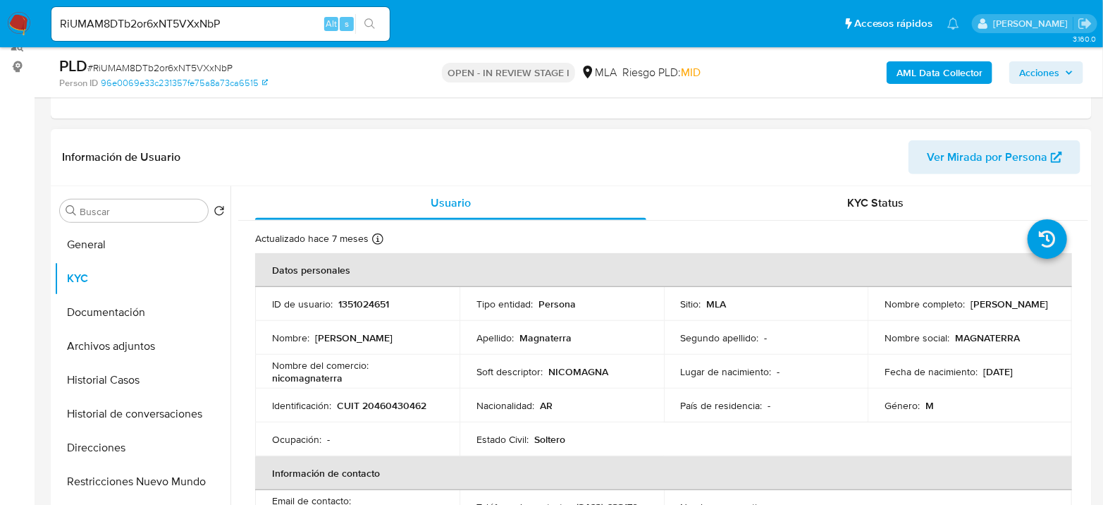
drag, startPoint x: 880, startPoint y: 310, endPoint x: 995, endPoint y: 314, distance: 115.0
click at [995, 314] on td "Nombre completo : Nicolas Magnaterra" at bounding box center [970, 304] width 204 height 34
copy p "Nicolas Magnaterra"
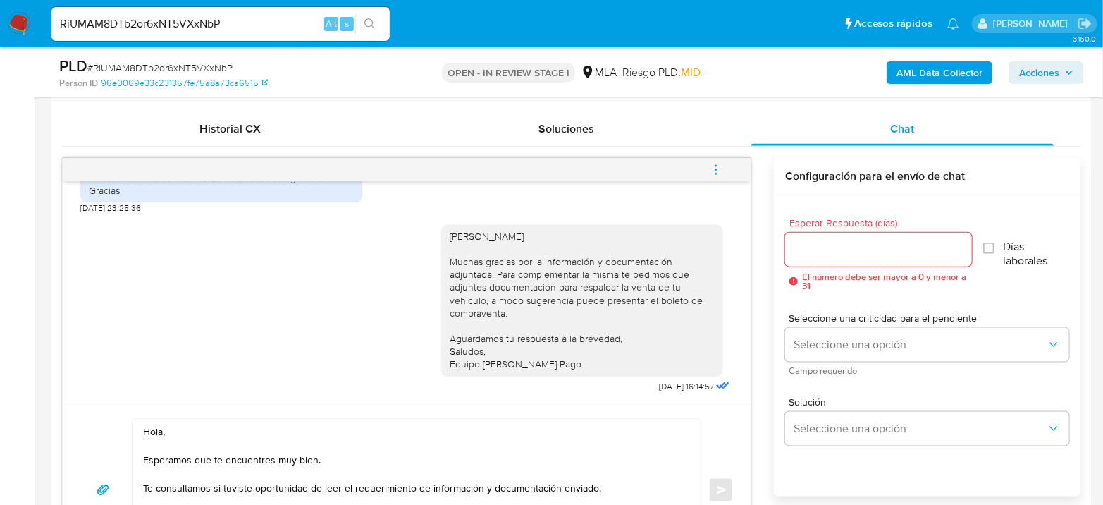
scroll to position [807, 0]
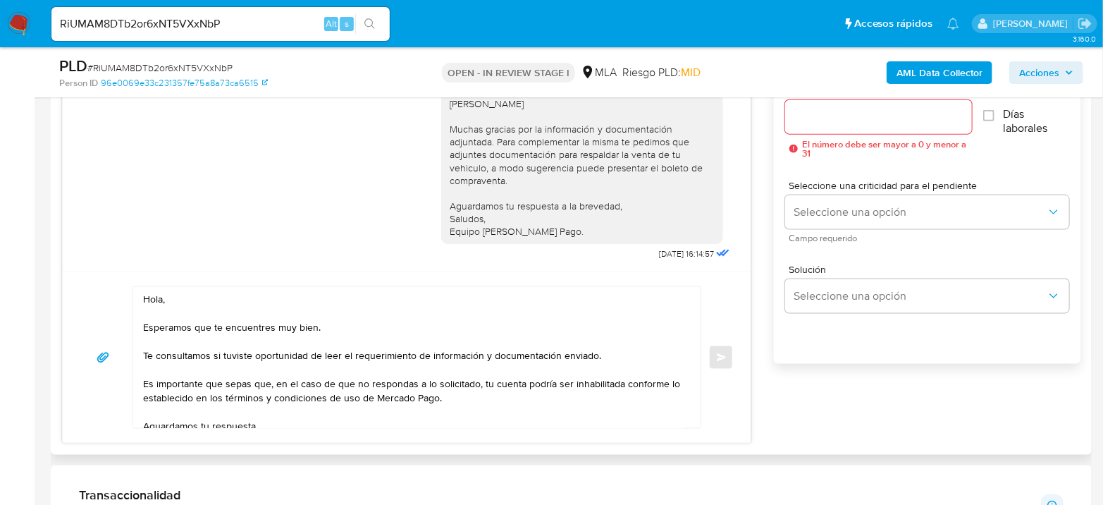
click at [216, 283] on div "Hola, Esperamos que te encuentres muy bien. Te consultamos si tuviste oportunid…" at bounding box center [407, 356] width 688 height 171
click at [212, 293] on textarea "Hola, Esperamos que te encuentres muy bien. Te consultamos si tuviste oportunid…" at bounding box center [413, 357] width 540 height 141
paste textarea "Nicolas Magnaterra"
drag, startPoint x: 429, startPoint y: 354, endPoint x: 489, endPoint y: 353, distance: 59.2
click at [489, 353] on textarea "Hola Nicolas Magnaterra Esperamos que te encuentres muy bien. Te consultamos si…" at bounding box center [413, 357] width 540 height 141
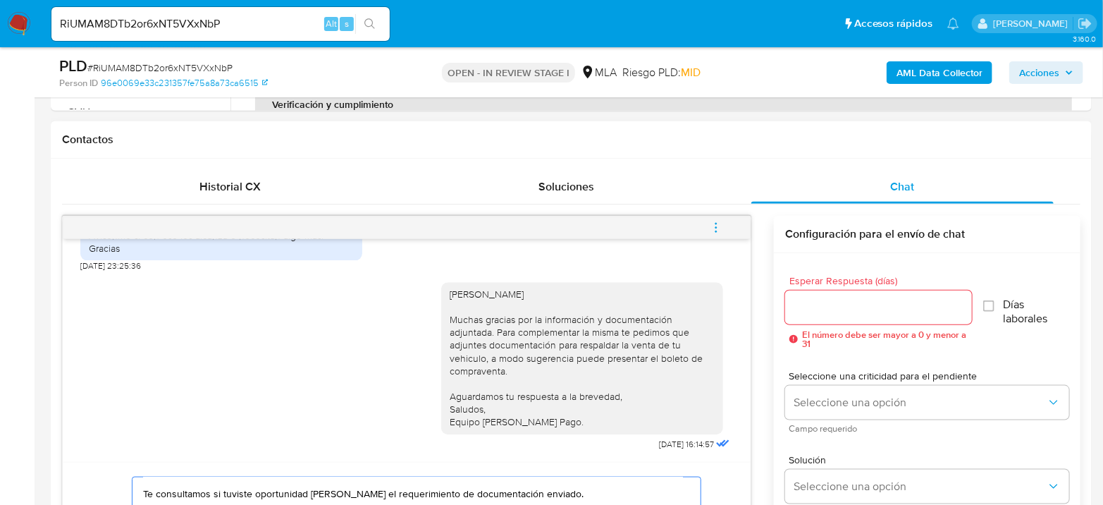
scroll to position [571, 0]
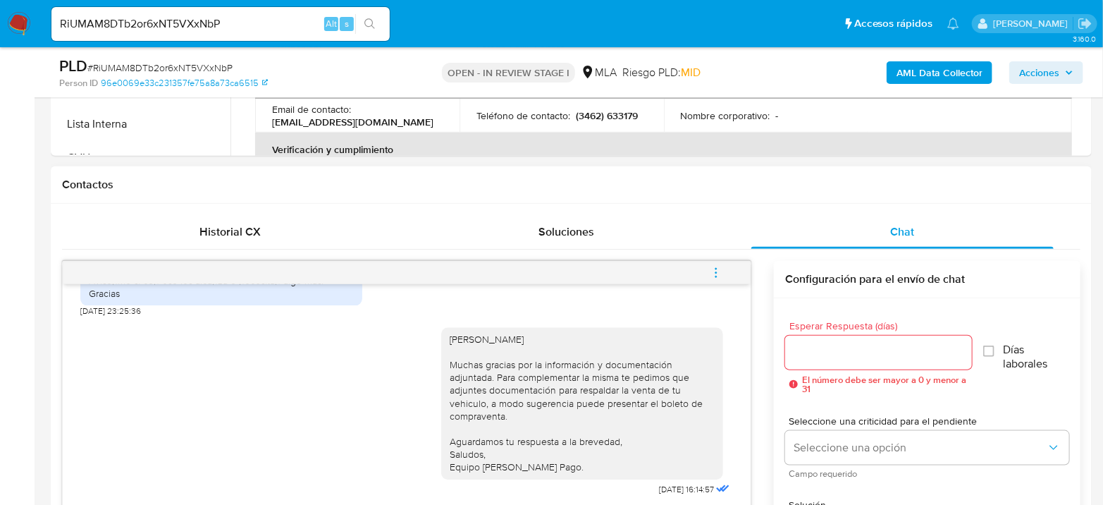
type textarea "Hola Nicolas Magnaterra Esperamos que te encuentres muy bien. Te consultamos si…"
click at [859, 337] on div at bounding box center [878, 353] width 187 height 34
click at [862, 344] on input "Esperar Respuesta (días)" at bounding box center [878, 352] width 187 height 18
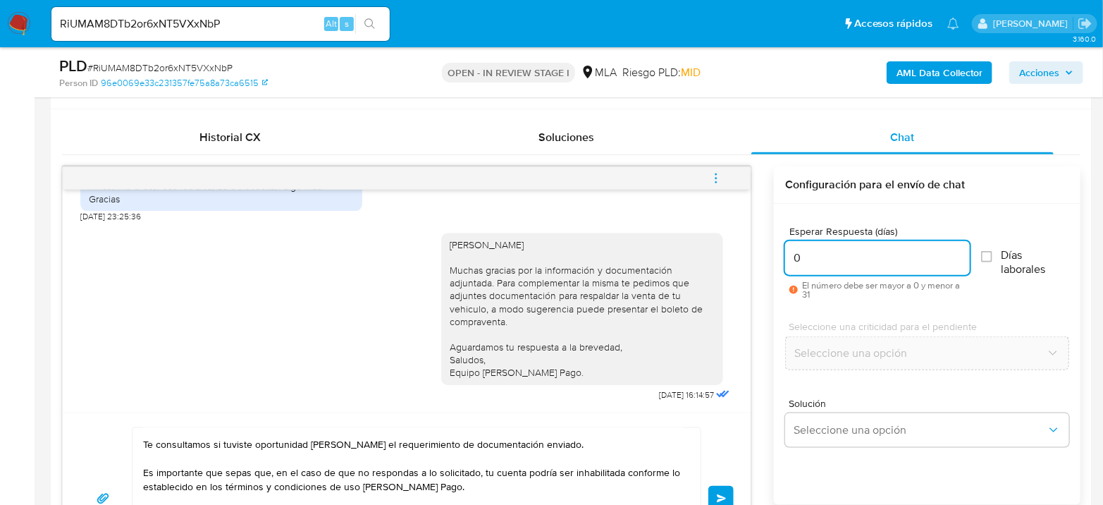
scroll to position [728, 0]
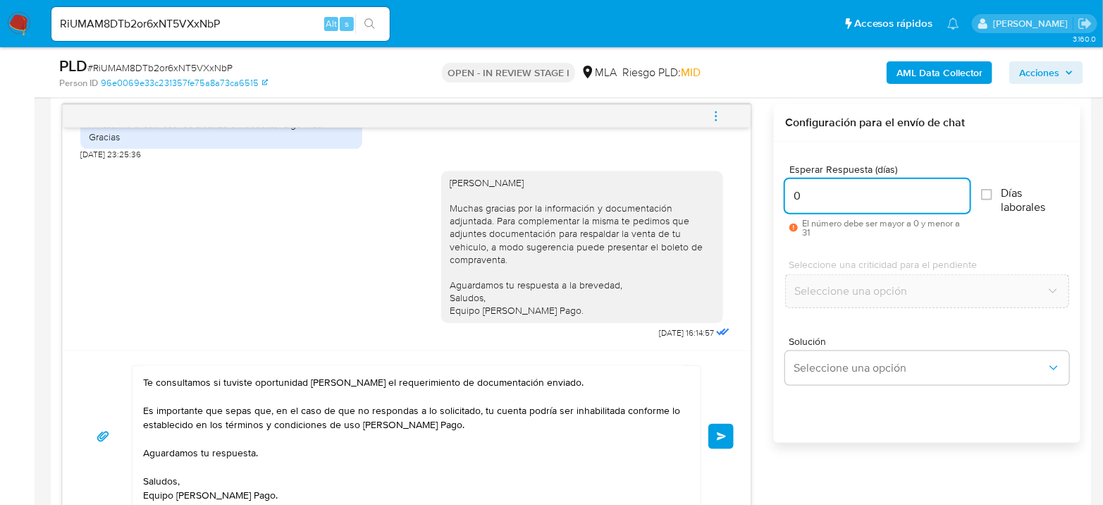
type input "0"
click at [728, 421] on div "Hola Nicolas Magnaterra Esperamos que te encuentres muy bien. Te consultamos si…" at bounding box center [407, 436] width 654 height 142
click at [728, 424] on button "Enviar" at bounding box center [721, 436] width 25 height 25
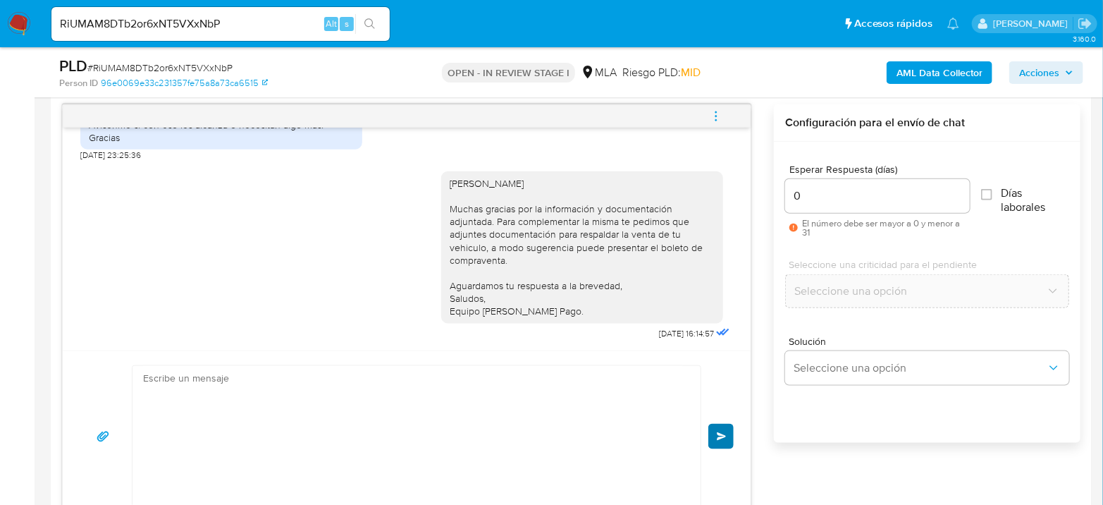
scroll to position [2071, 0]
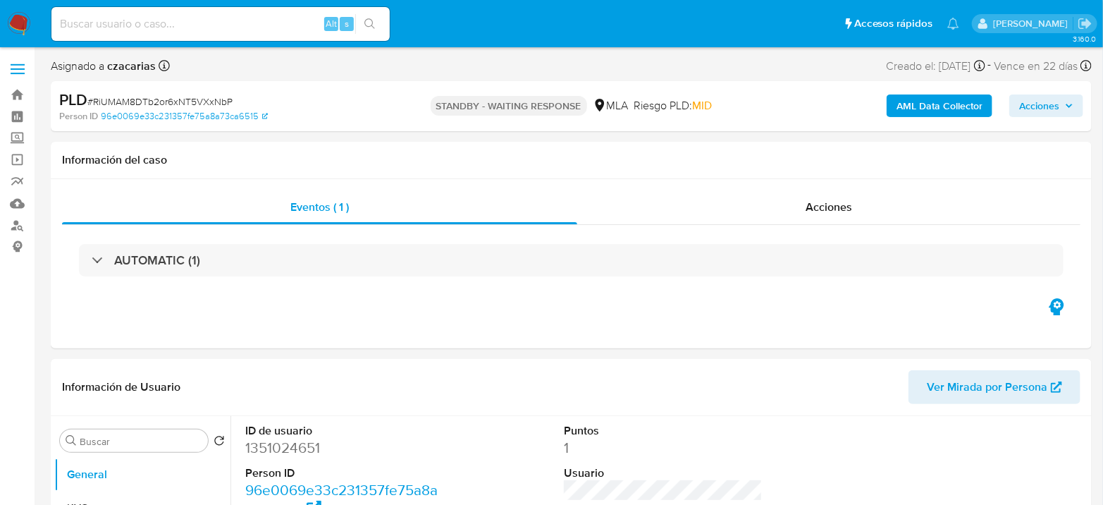
select select "10"
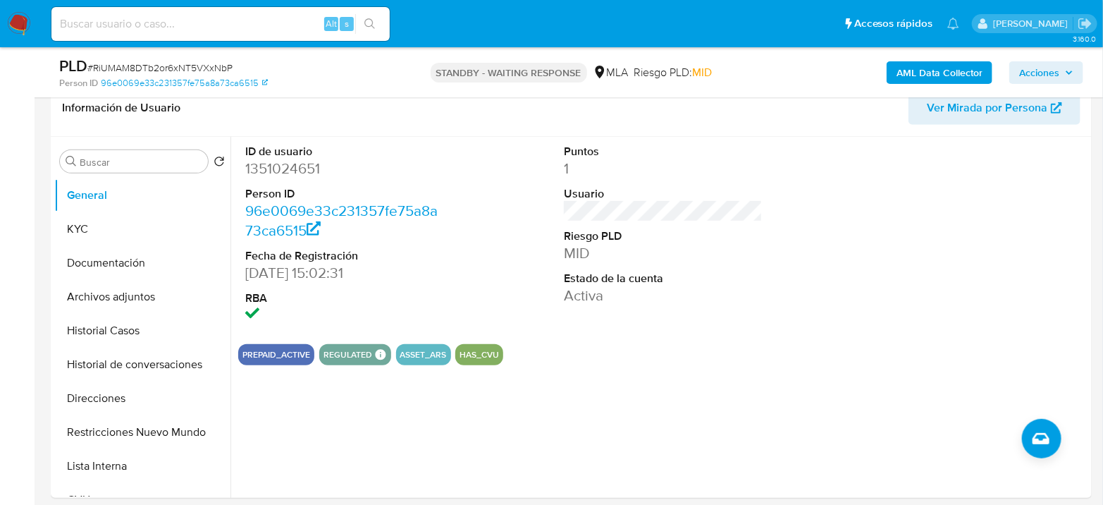
scroll to position [235, 0]
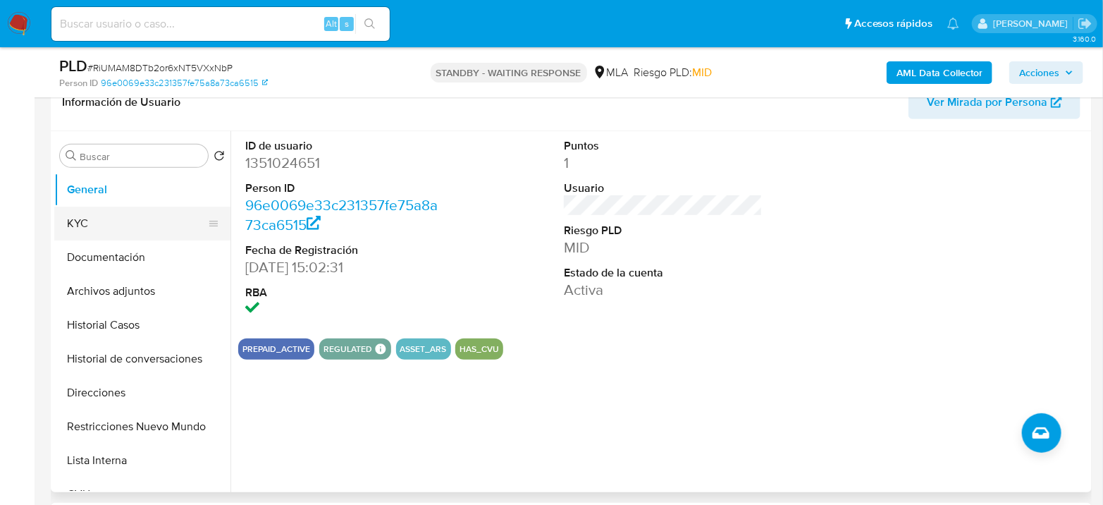
click at [121, 226] on button "KYC" at bounding box center [136, 224] width 165 height 34
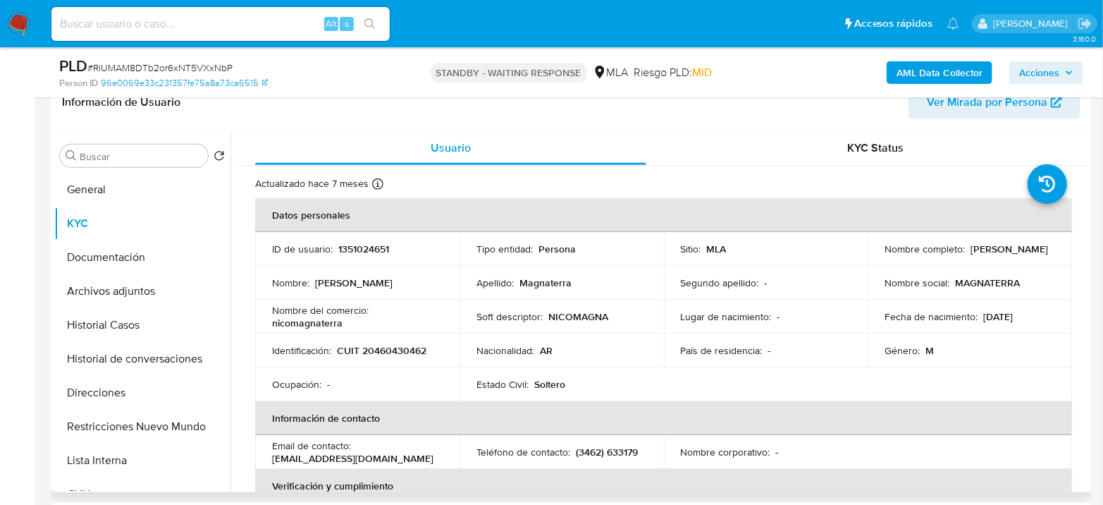
click at [351, 251] on p "1351024651" at bounding box center [363, 249] width 51 height 13
copy p "1351024651"
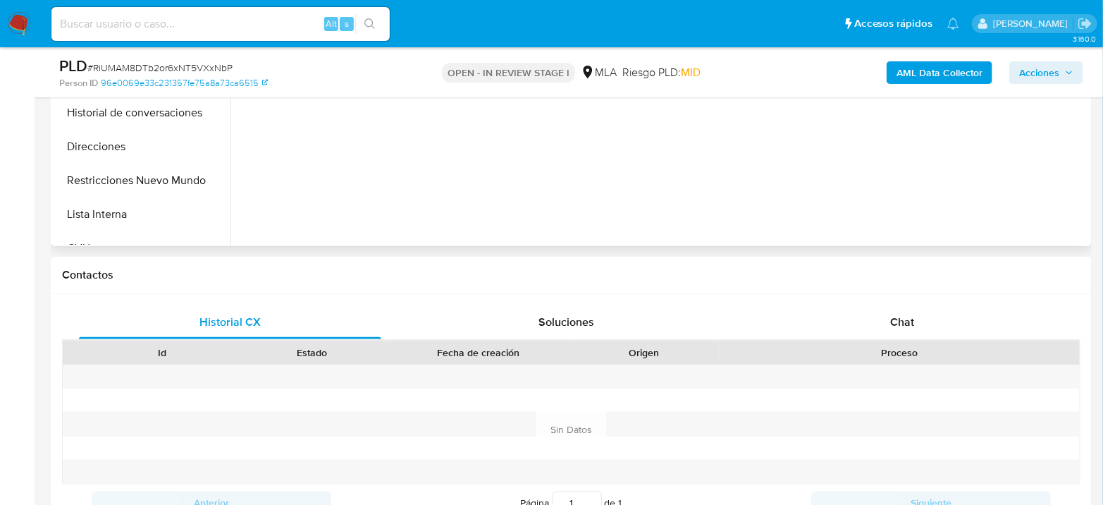
select select "10"
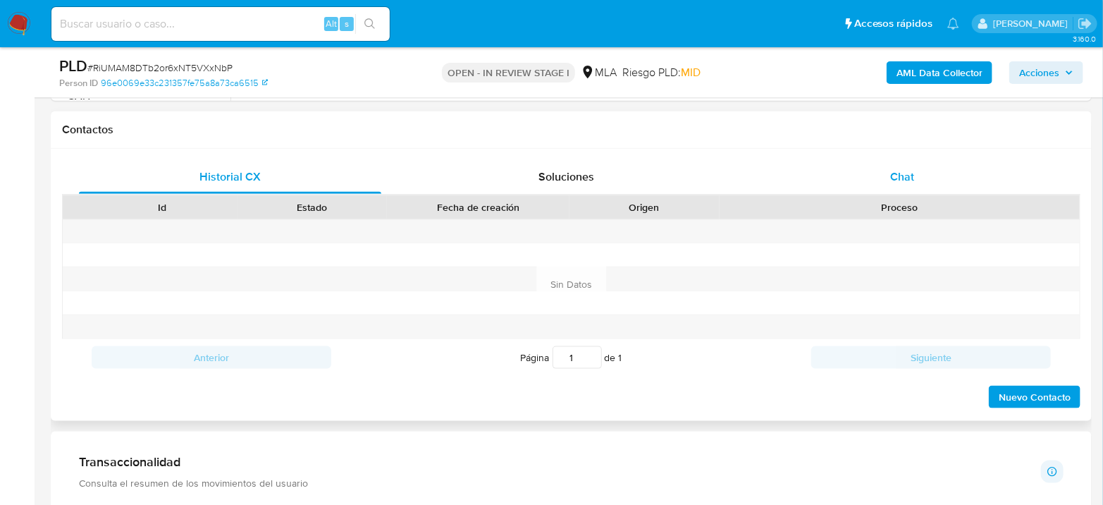
click at [881, 160] on div "Chat" at bounding box center [903, 177] width 302 height 34
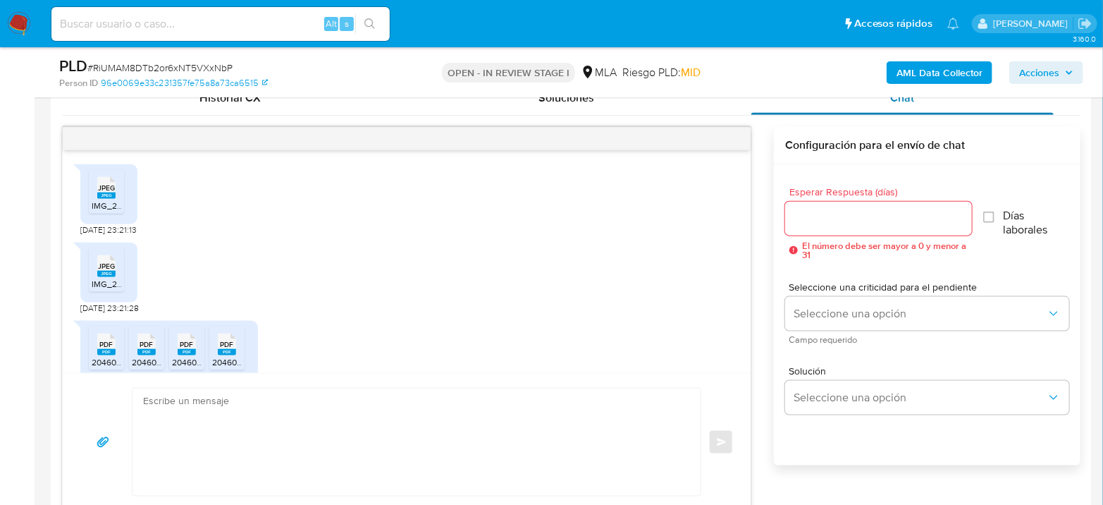
scroll to position [813, 0]
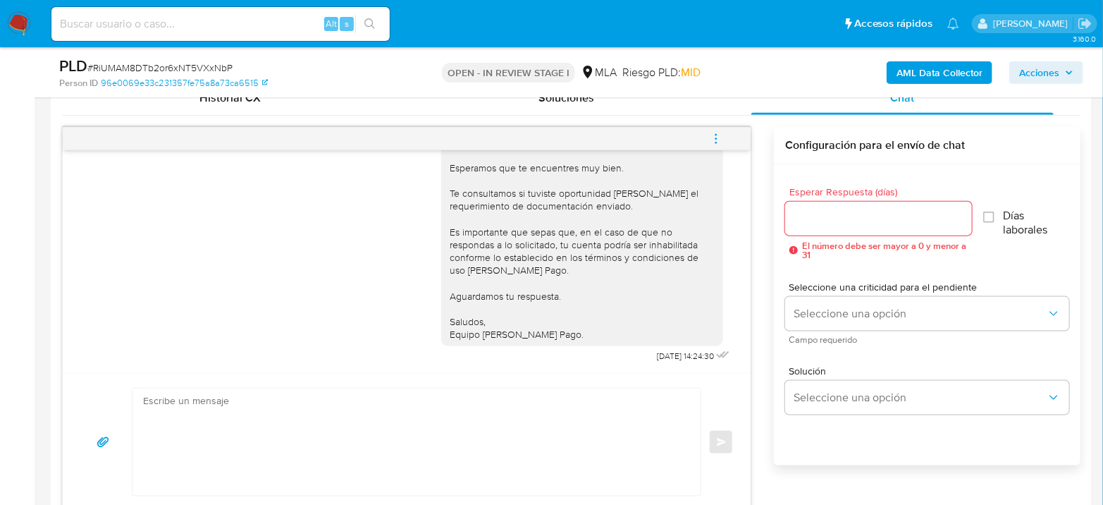
click at [715, 140] on icon "menu-action" at bounding box center [716, 139] width 13 height 13
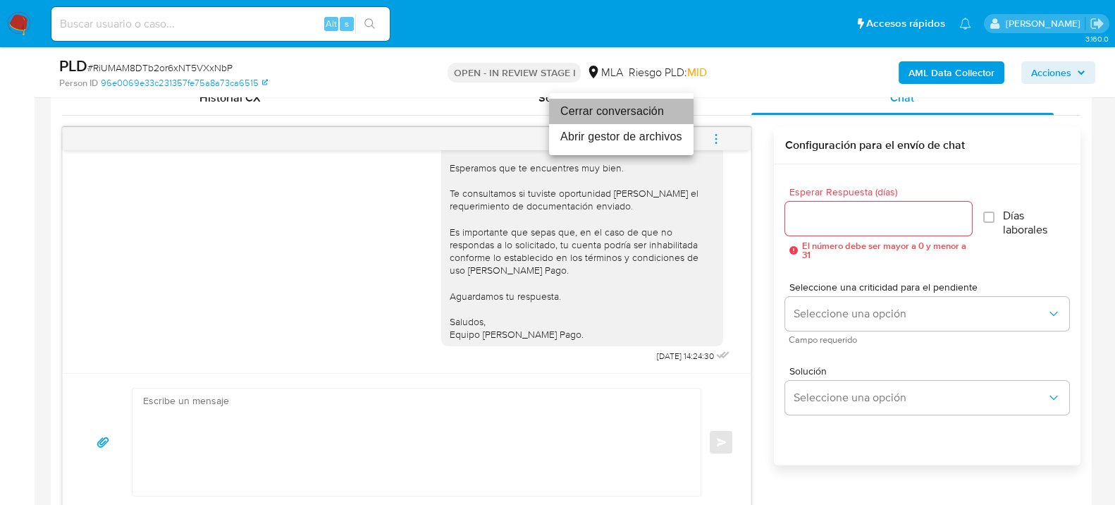
click at [594, 118] on li "Cerrar conversación" at bounding box center [621, 111] width 145 height 25
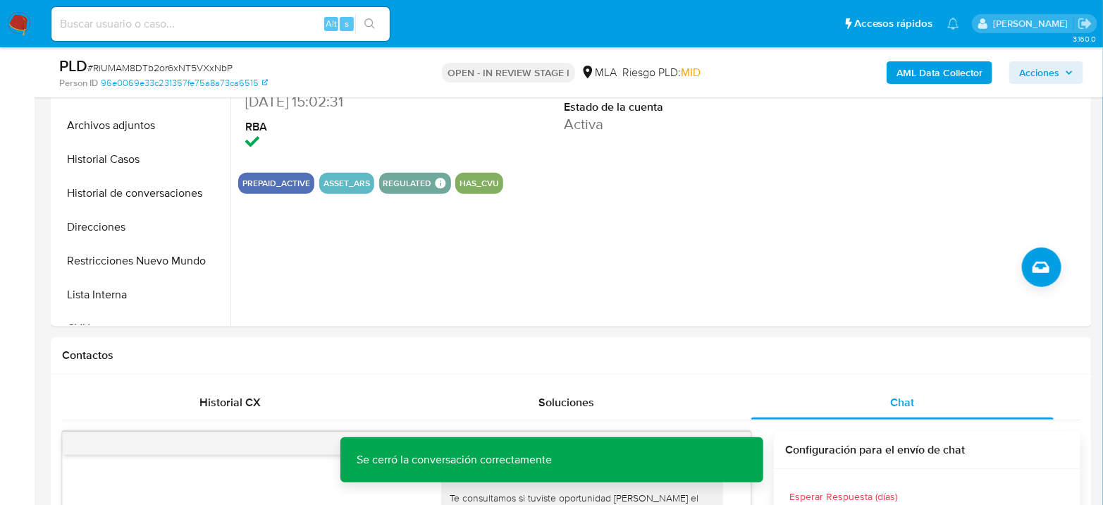
scroll to position [313, 0]
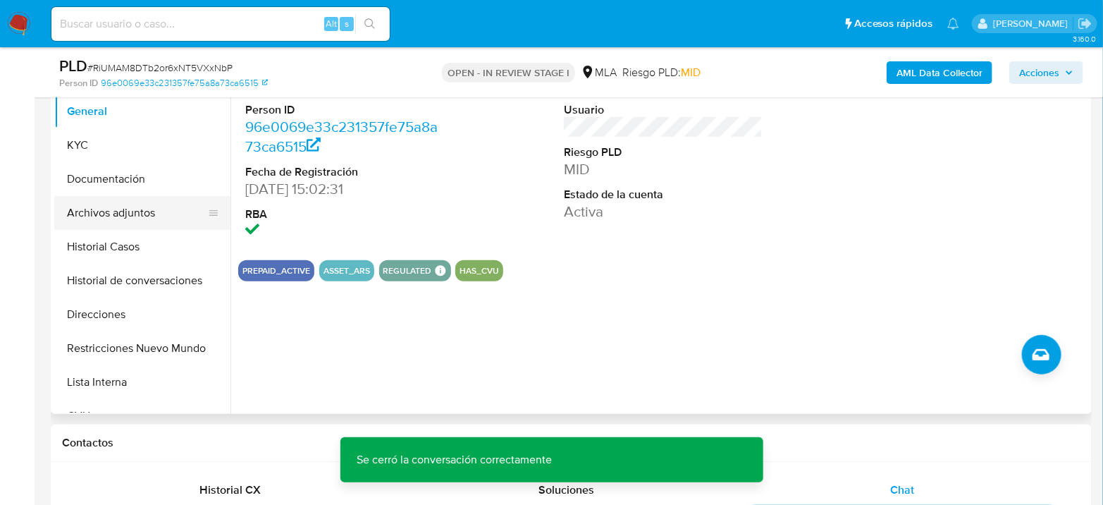
click at [123, 198] on button "Archivos adjuntos" at bounding box center [136, 213] width 165 height 34
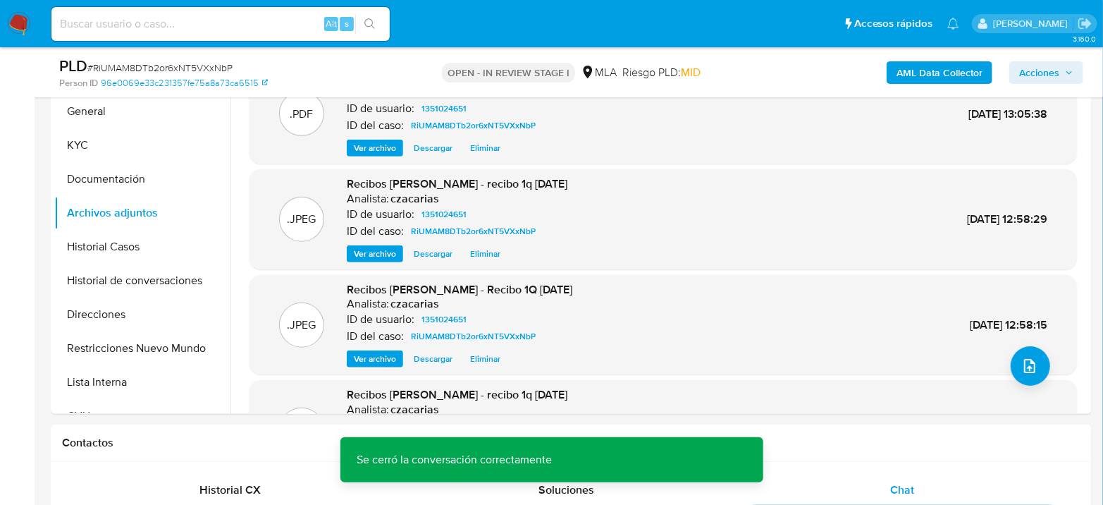
click at [164, 63] on span "# RiUMAM8DTb2or6xNT5VXxNbP" at bounding box center [159, 68] width 145 height 14
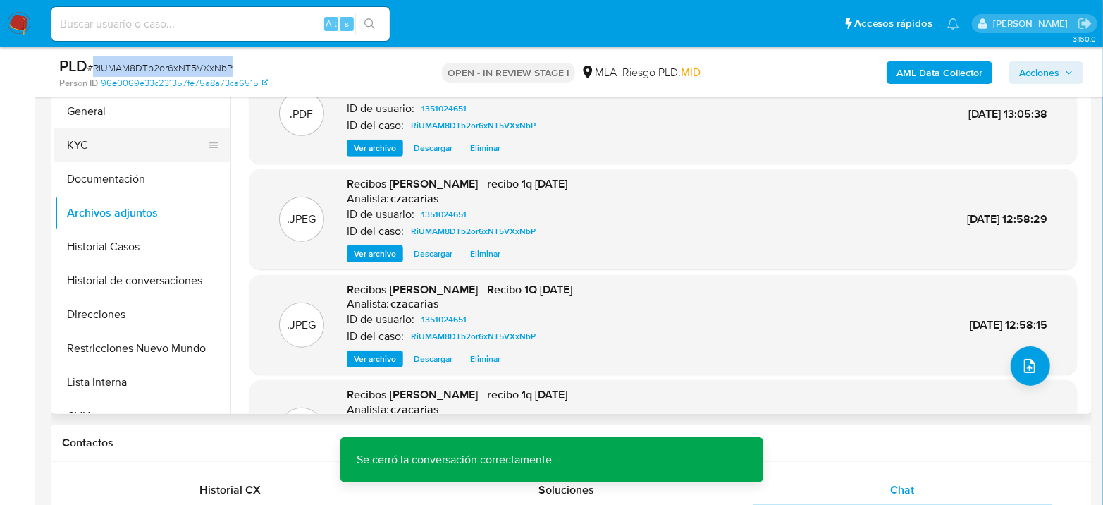
copy span "RiUMAM8DTb2or6xNT5VXxNbP"
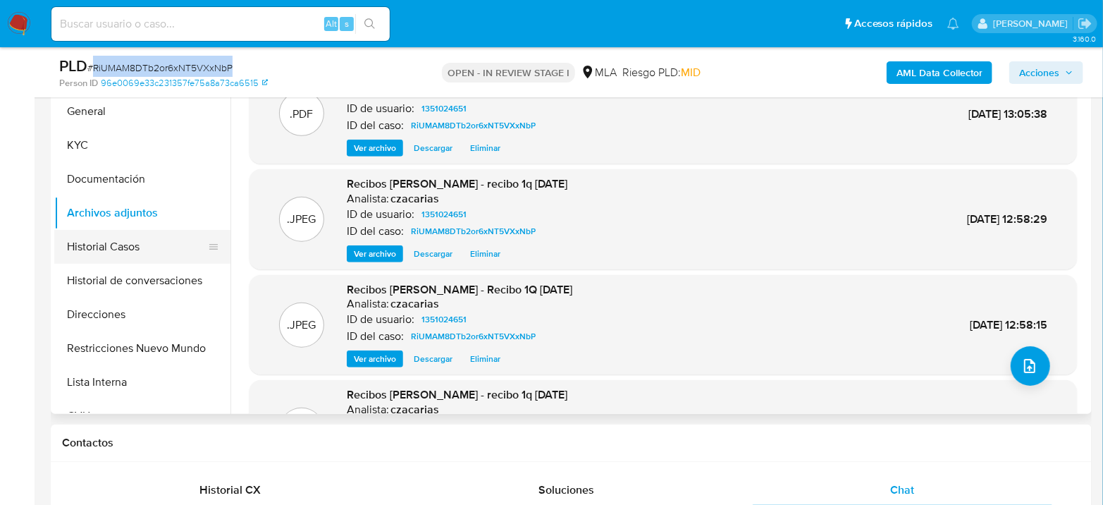
click at [118, 231] on button "Historial Casos" at bounding box center [136, 247] width 165 height 34
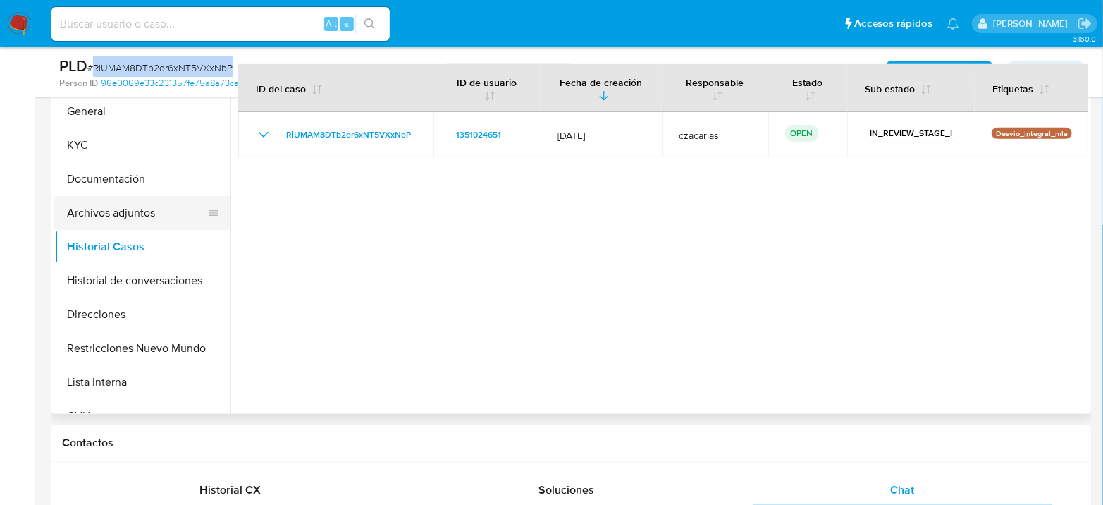
click at [116, 213] on button "Archivos adjuntos" at bounding box center [136, 213] width 165 height 34
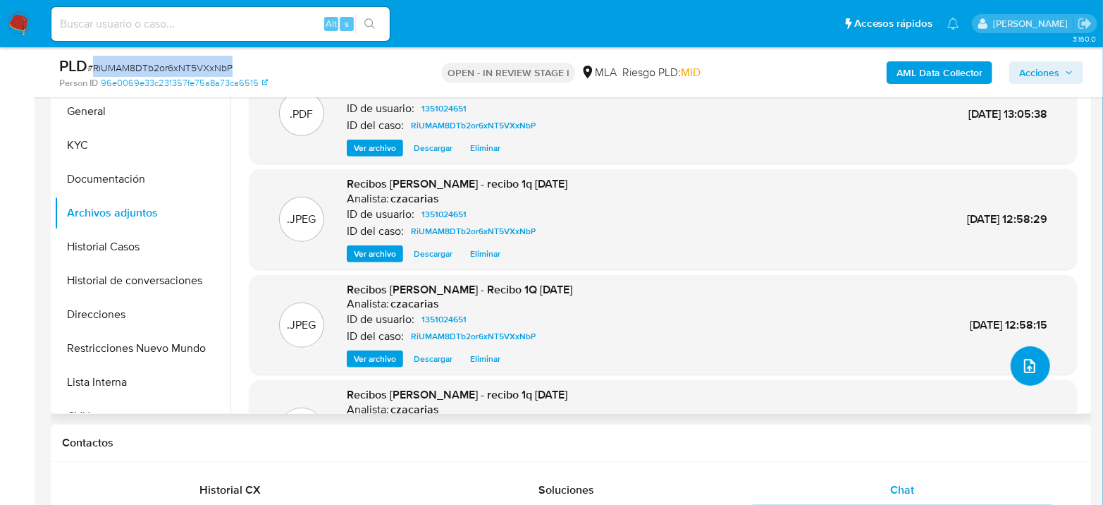
click at [1032, 380] on button "upload-file" at bounding box center [1030, 365] width 39 height 39
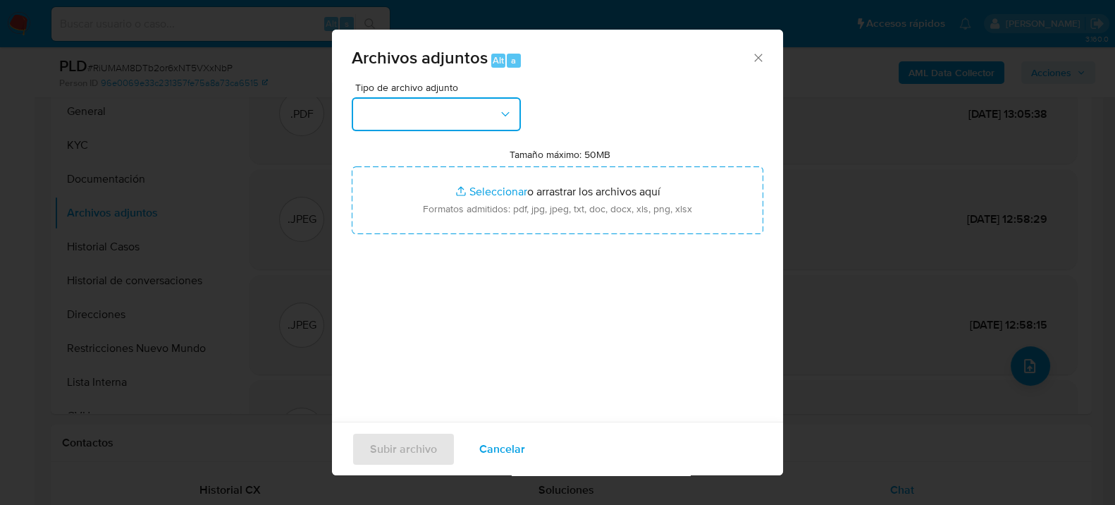
click at [393, 114] on button "button" at bounding box center [436, 114] width 169 height 34
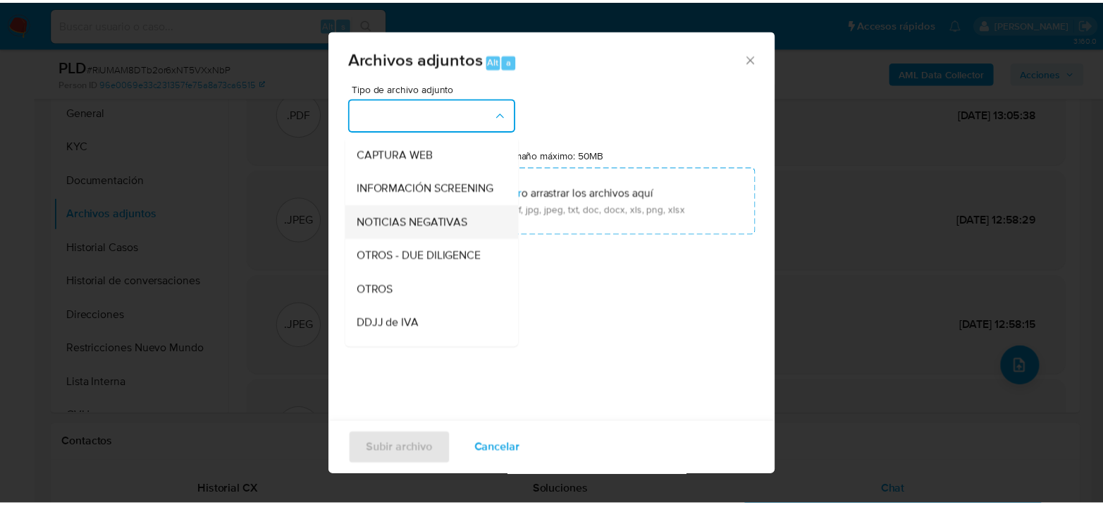
scroll to position [157, 0]
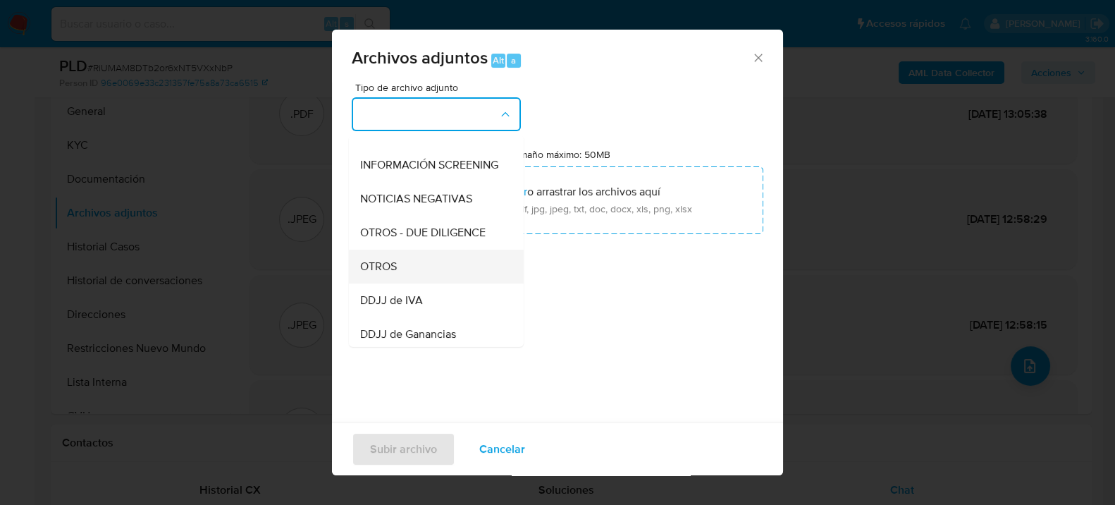
click at [359, 283] on li "OTROS" at bounding box center [436, 266] width 175 height 34
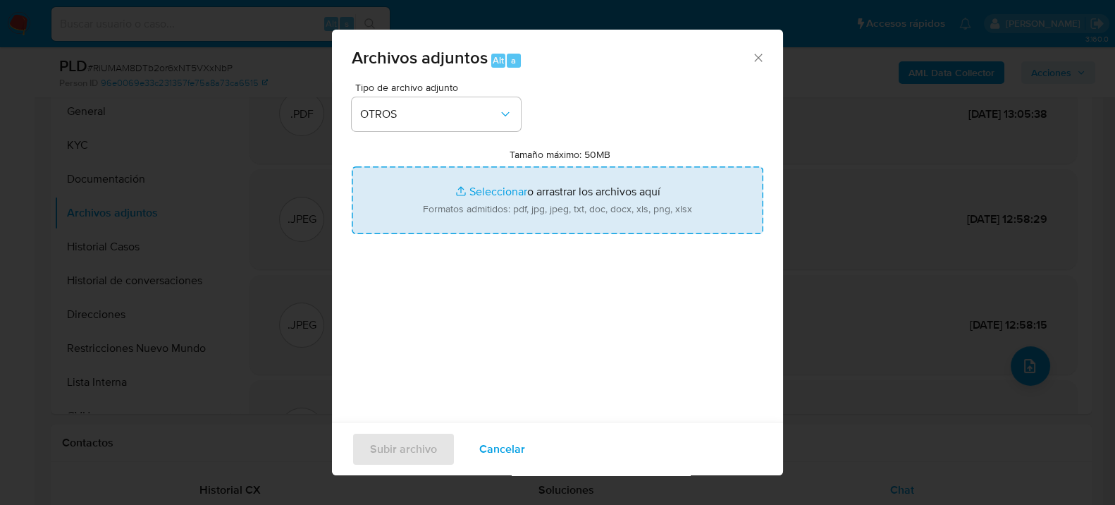
type input "C:\fakepath\Caselog RiUMAM8DTb2or6xNT5VXxNbP_2025_07_17_22_40_14.docx"
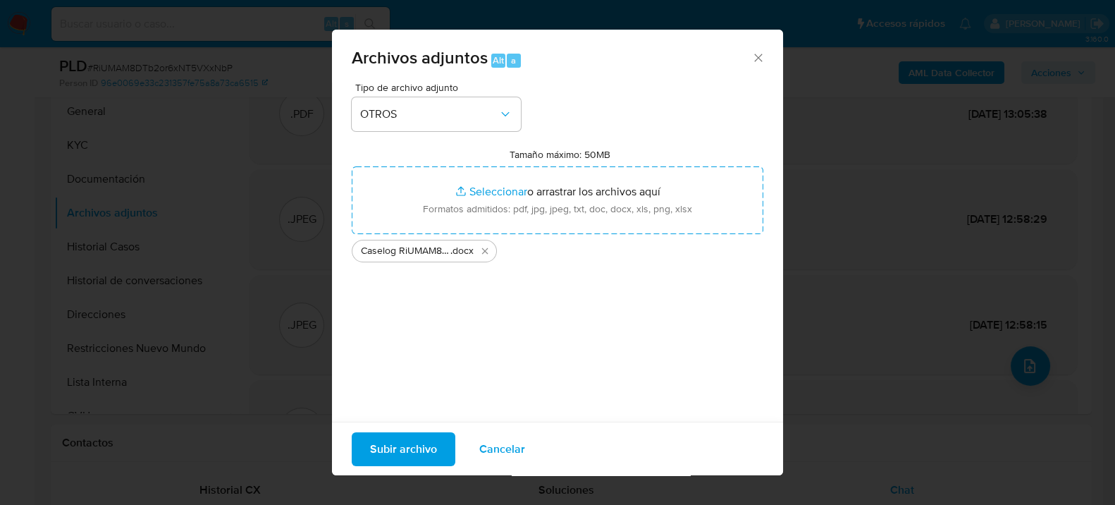
click at [386, 443] on span "Subir archivo" at bounding box center [403, 448] width 67 height 31
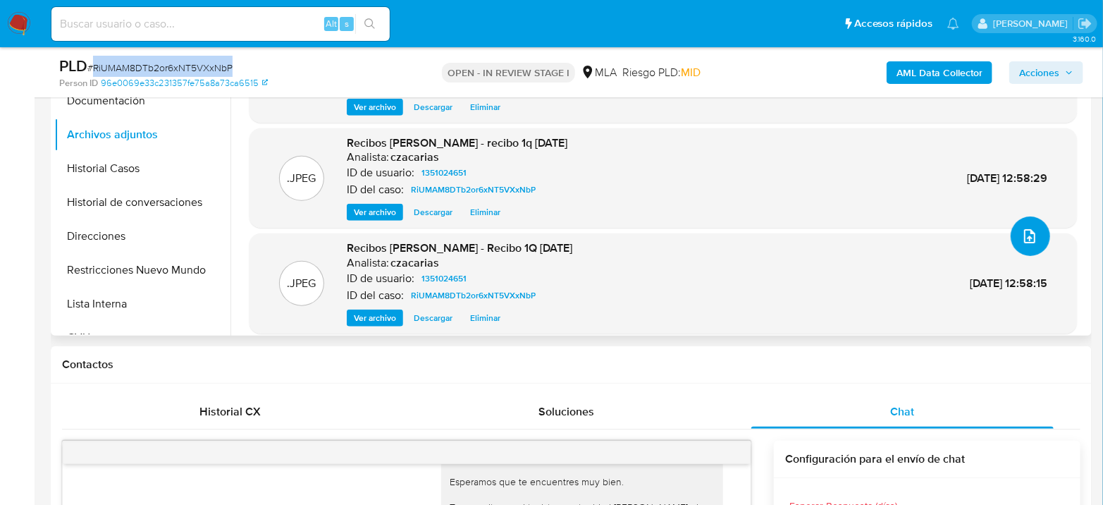
scroll to position [0, 0]
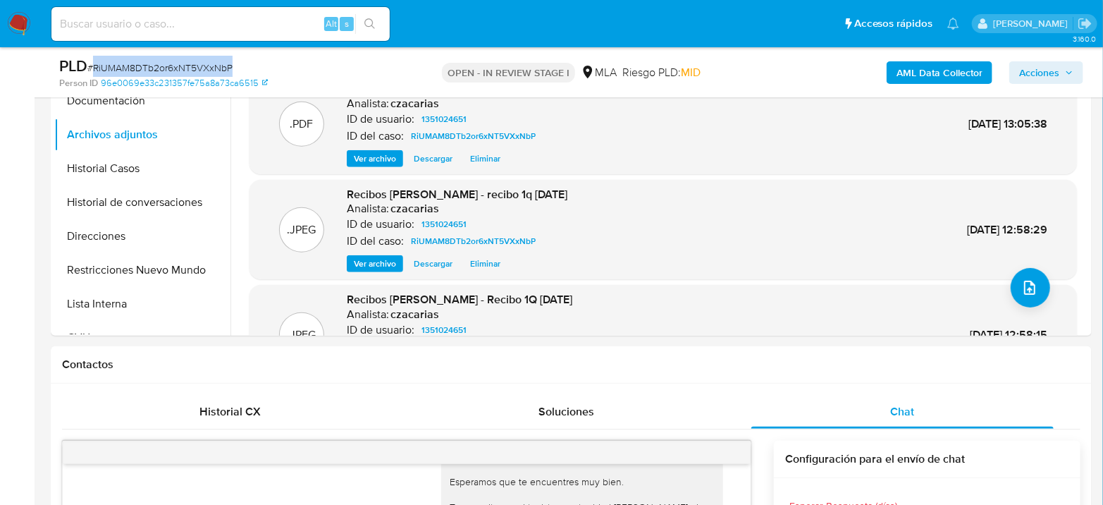
drag, startPoint x: 1040, startPoint y: 74, endPoint x: 1010, endPoint y: 82, distance: 31.5
click at [1039, 74] on span "Acciones" at bounding box center [1039, 72] width 40 height 23
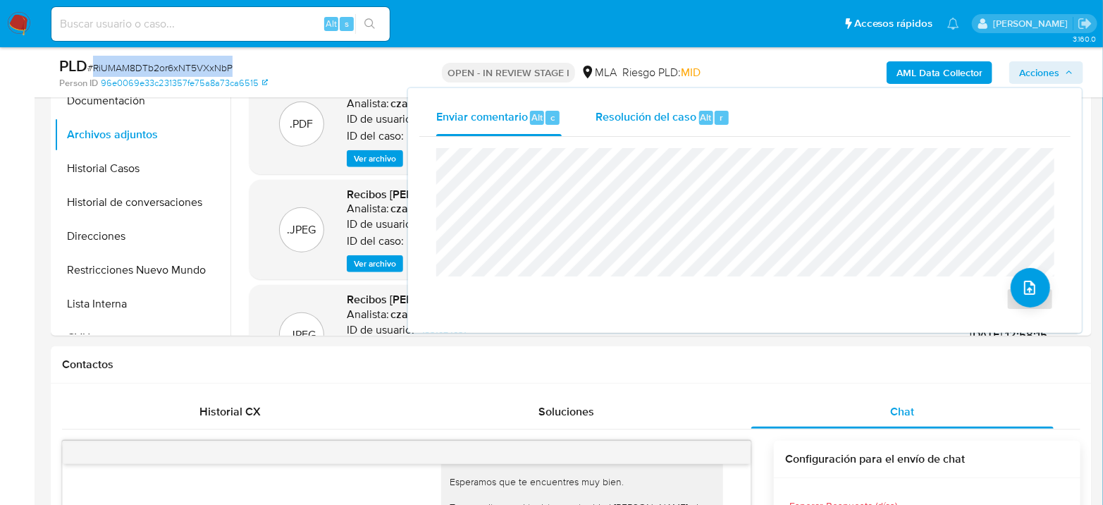
click at [651, 124] on div "Resolución del caso Alt r" at bounding box center [663, 117] width 135 height 37
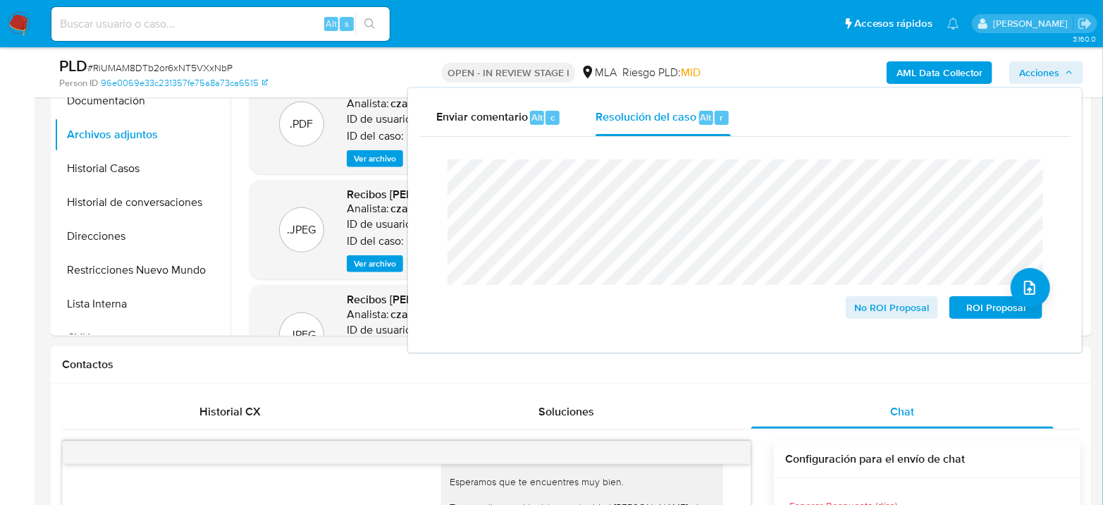
click at [163, 63] on span "# RiUMAM8DTb2or6xNT5VXxNbP" at bounding box center [159, 68] width 145 height 14
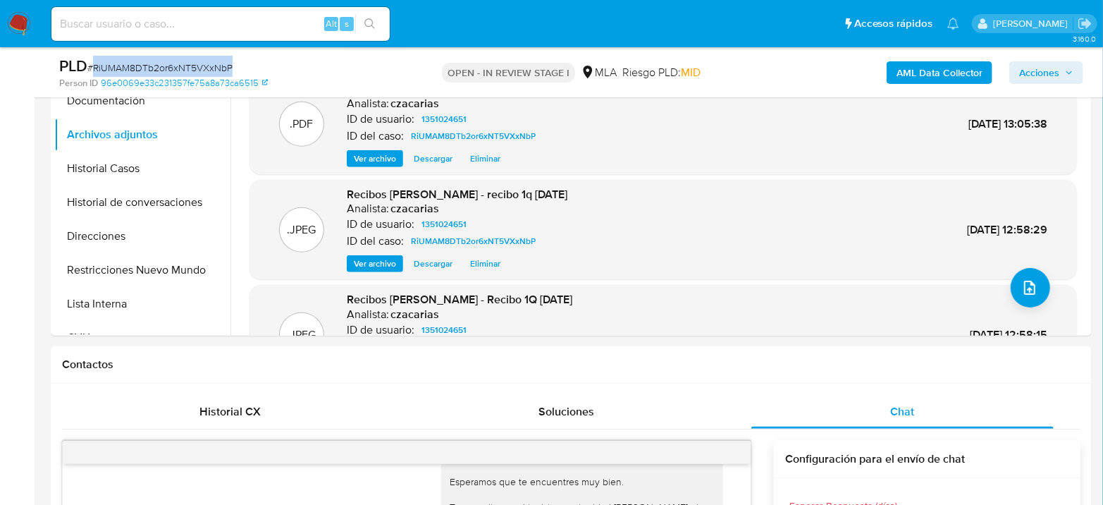
click at [164, 63] on span "# RiUMAM8DTb2or6xNT5VXxNbP" at bounding box center [159, 68] width 145 height 14
copy span "RiUMAM8DTb2or6xNT5VXxNbP"
click at [1027, 61] on span "Acciones" at bounding box center [1039, 72] width 40 height 23
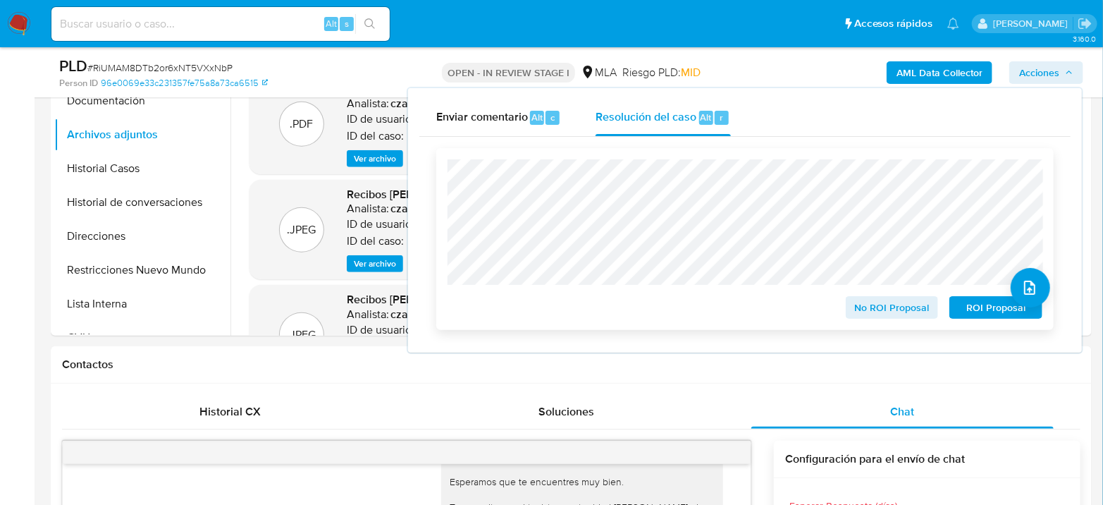
click at [883, 300] on span "No ROI Proposal" at bounding box center [892, 308] width 73 height 20
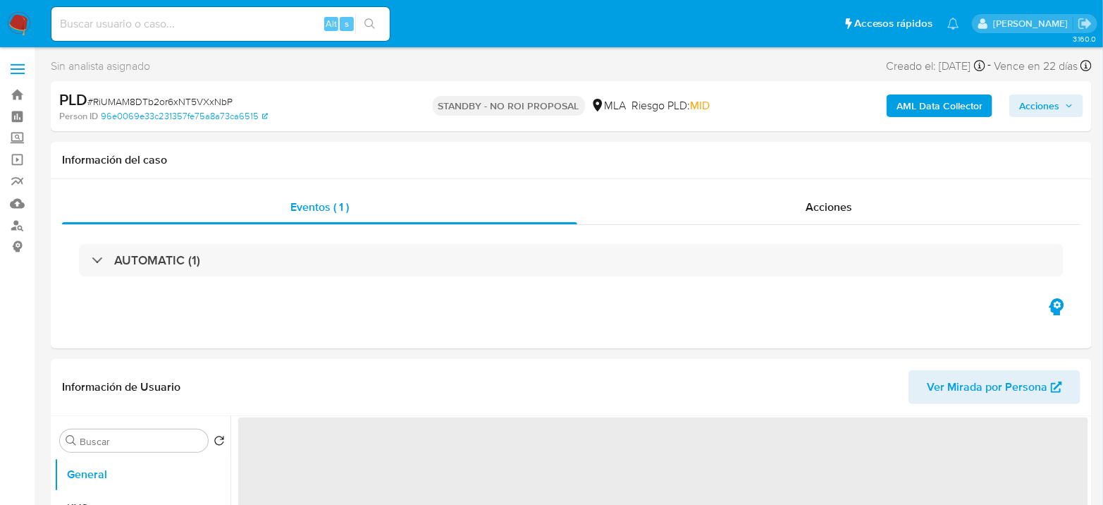
select select "10"
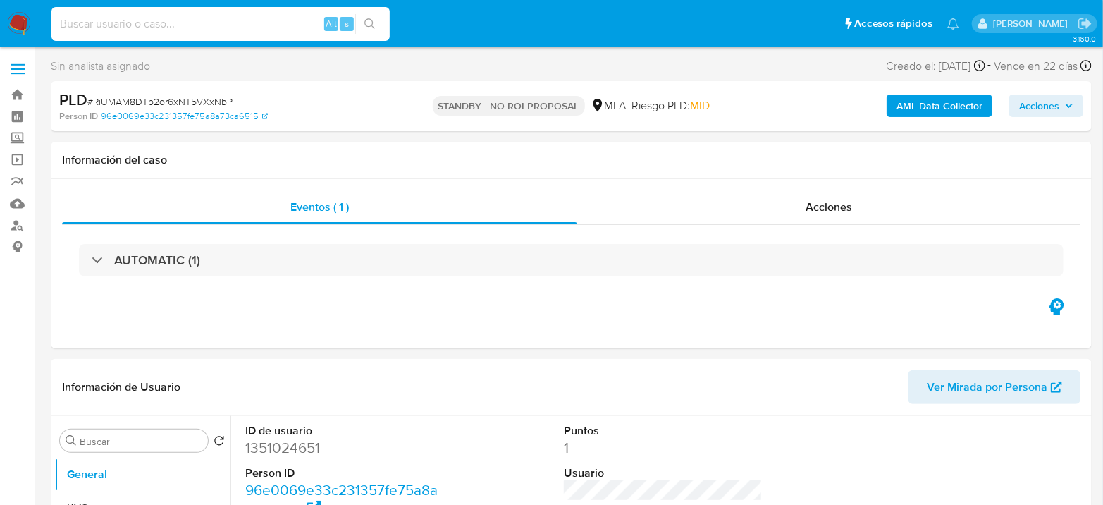
click at [223, 23] on input at bounding box center [220, 24] width 338 height 18
paste input "ZP5IG5QrcUd8VA0F8JAvLlKm"
type input "ZP5IG5QrcUd8VA0F8JAvLlKm"
click at [367, 27] on icon "search-icon" at bounding box center [370, 23] width 11 height 11
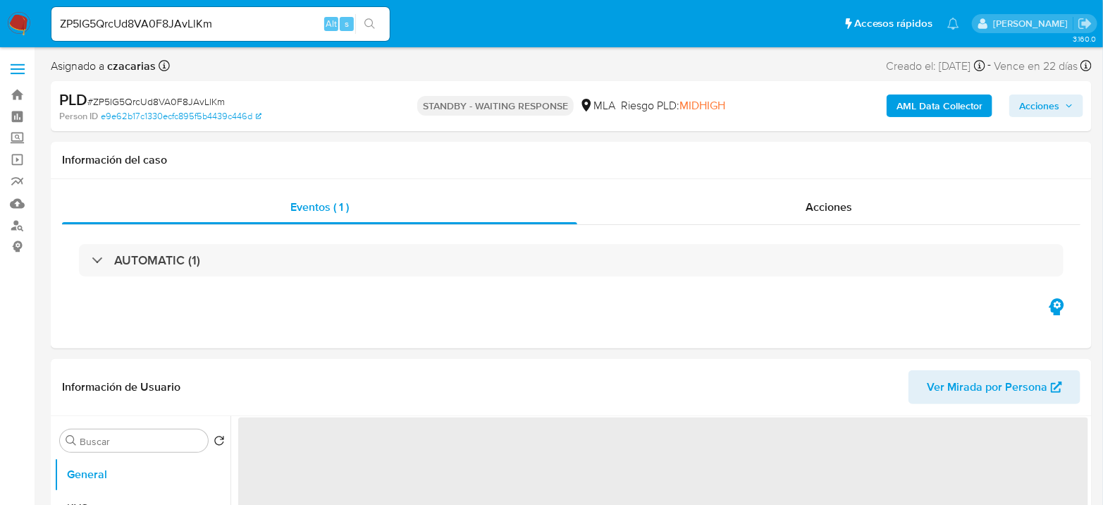
select select "10"
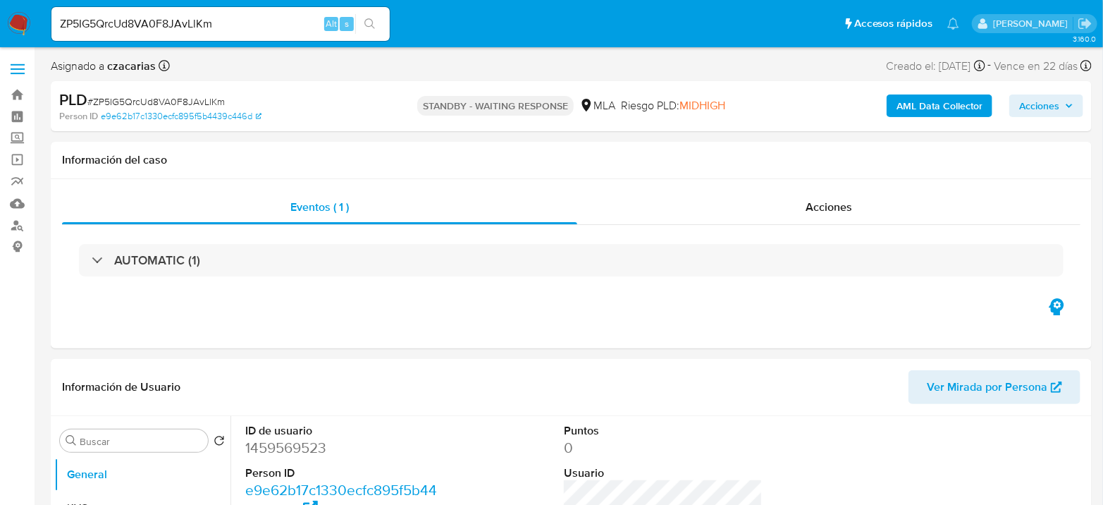
click at [221, 16] on input "ZP5IG5QrcUd8VA0F8JAvLlKm" at bounding box center [220, 24] width 338 height 18
click at [222, 16] on input "ZP5IG5QrcUd8VA0F8JAvLlKm" at bounding box center [220, 24] width 338 height 18
paste input "e3cuTvvrTjj3DM0yqnfblevQ"
type input "e3cuTvvrTjj3DM0yqnfblevQ"
click at [374, 16] on button "search-icon" at bounding box center [369, 24] width 29 height 20
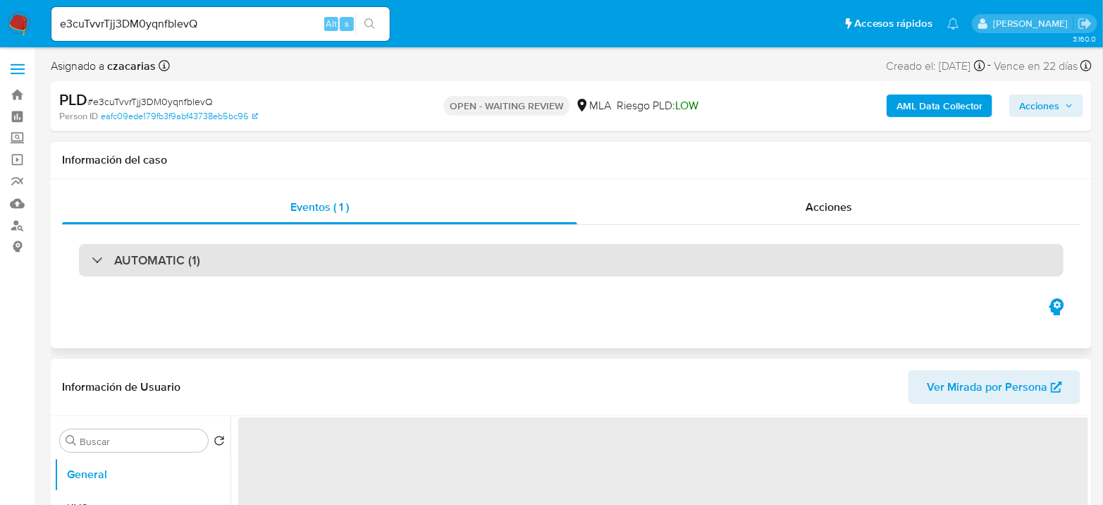
select select "10"
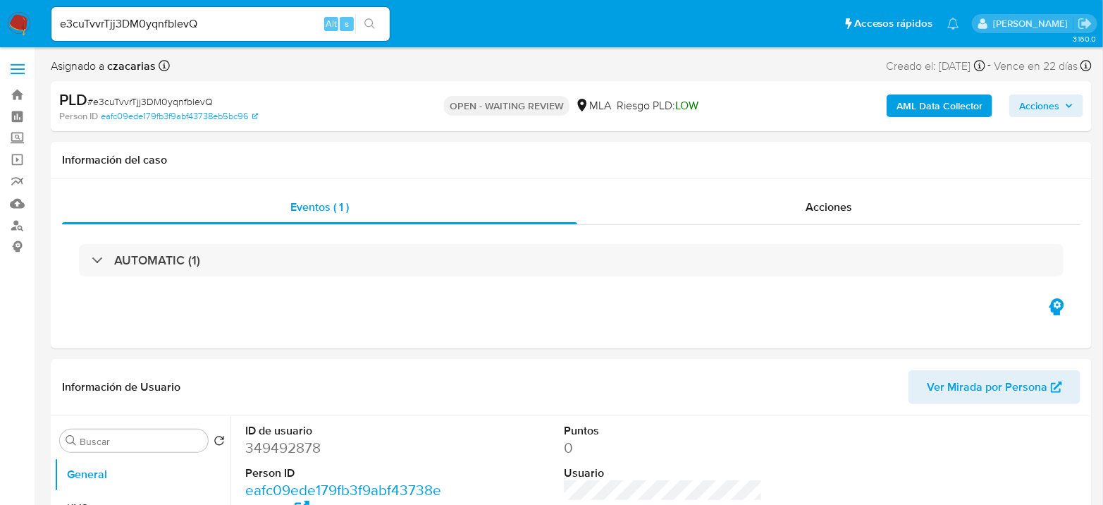
click at [165, 104] on span "# e3cuTvvrTjj3DM0yqnfblevQ" at bounding box center [149, 101] width 125 height 14
copy span "e3cuTvvrTjj3DM0yqnfblevQ"
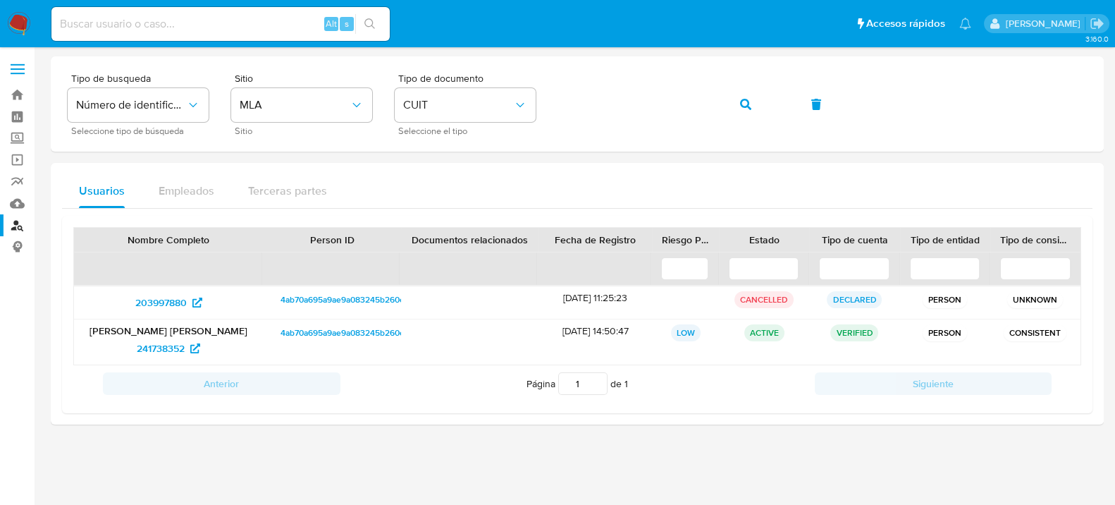
click at [1, 18] on nav "Pausado Ver notificaciones Alt s Accesos rápidos Presiona las siguientes teclas…" at bounding box center [557, 23] width 1115 height 47
click at [19, 21] on img at bounding box center [19, 24] width 24 height 24
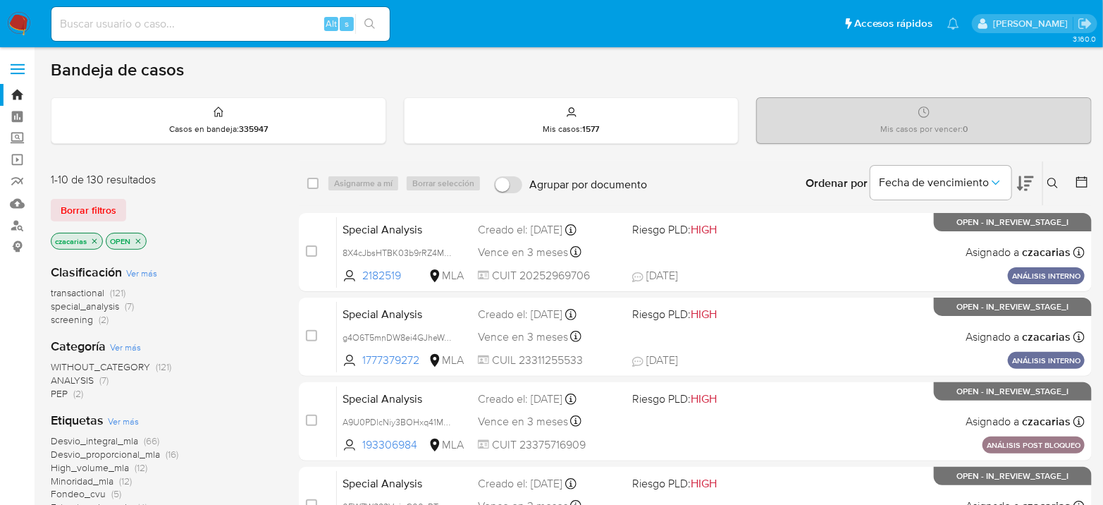
click at [1049, 189] on button at bounding box center [1054, 183] width 23 height 17
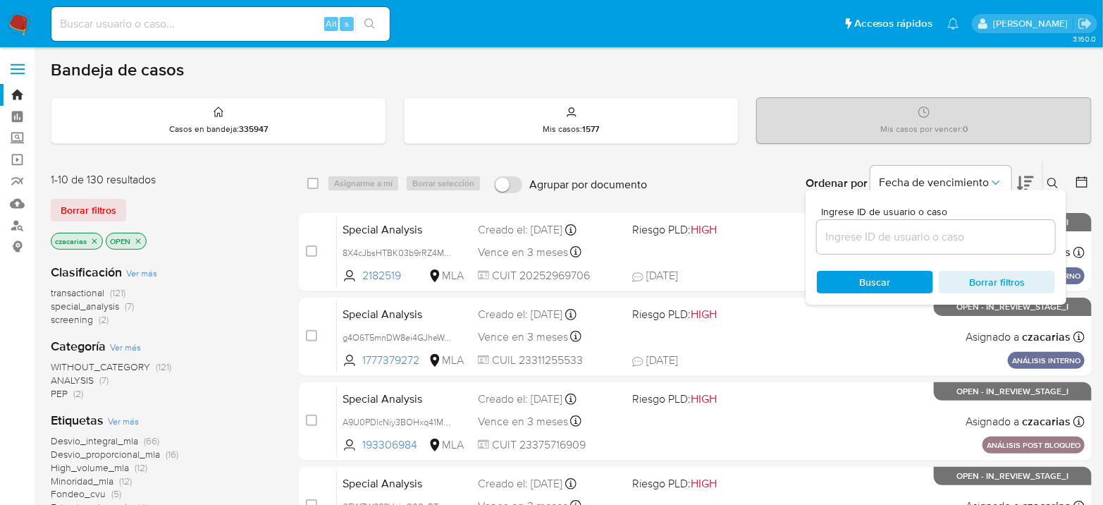
click at [938, 229] on input at bounding box center [936, 237] width 238 height 18
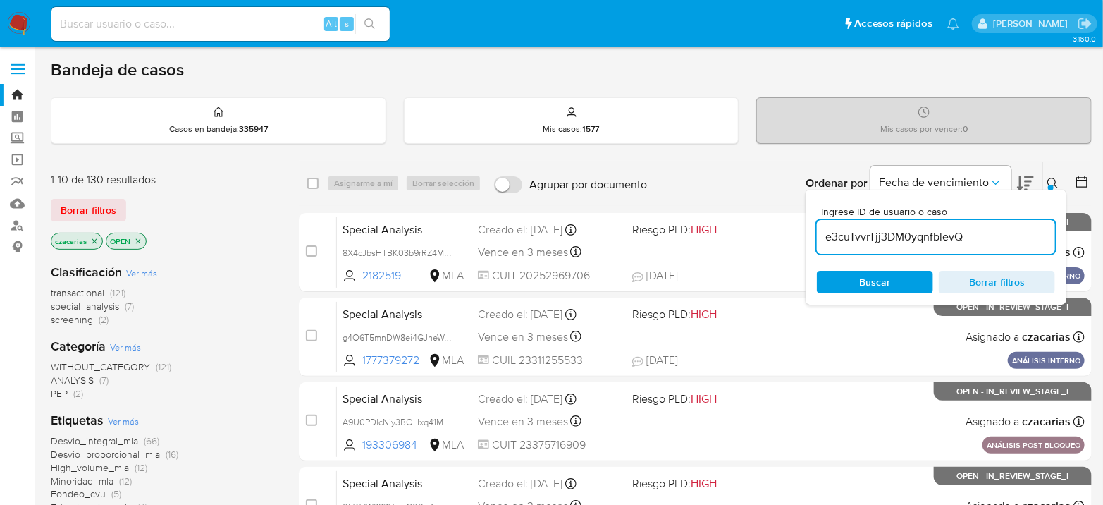
type input "e3cuTvvrTjj3DM0yqnfblevQ"
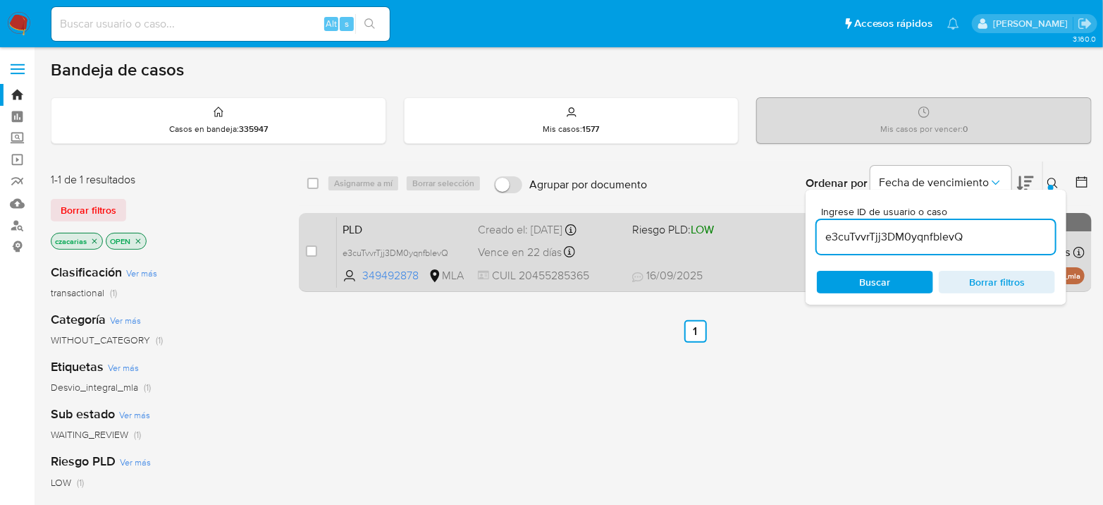
click at [305, 251] on div "case-item-checkbox No es posible asignar el caso PLD e3cuTvvrTjj3DM0yqnfblevQ 3…" at bounding box center [695, 252] width 793 height 79
click at [308, 252] on input "checkbox" at bounding box center [311, 250] width 11 height 11
checkbox input "true"
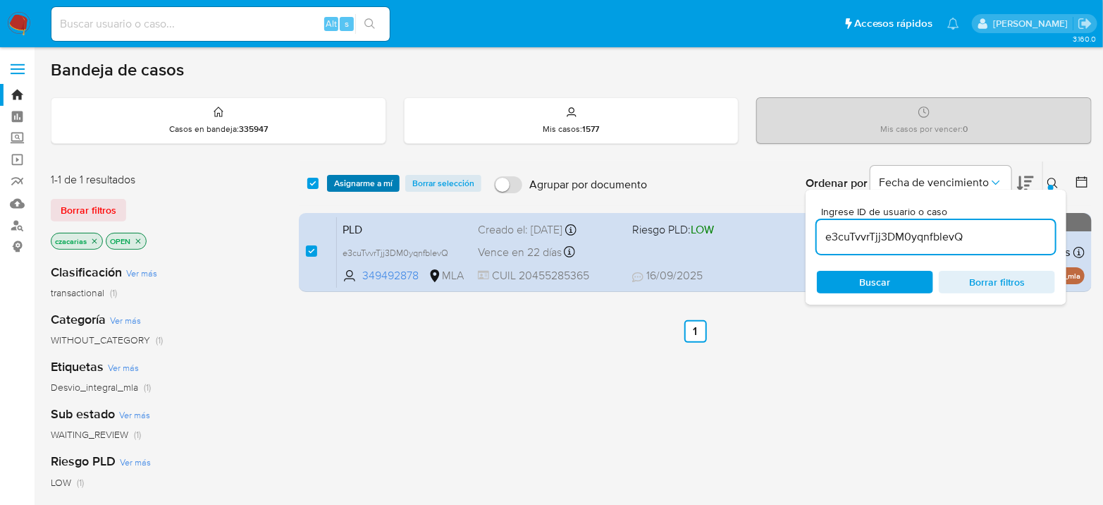
click at [363, 187] on span "Asignarme a mí" at bounding box center [363, 183] width 59 height 14
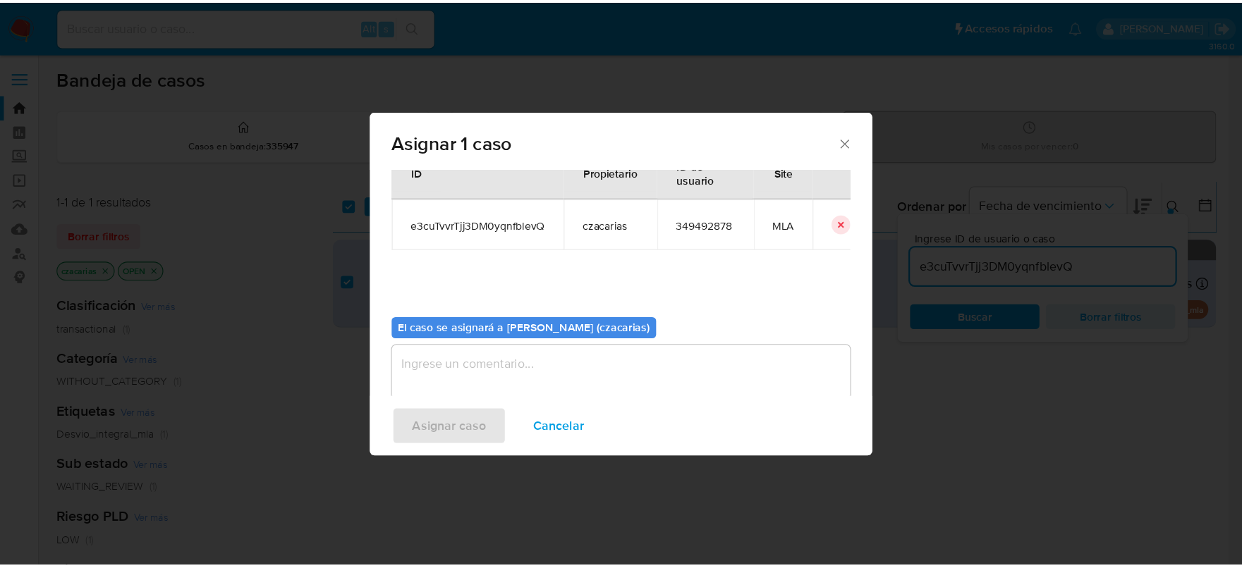
scroll to position [72, 0]
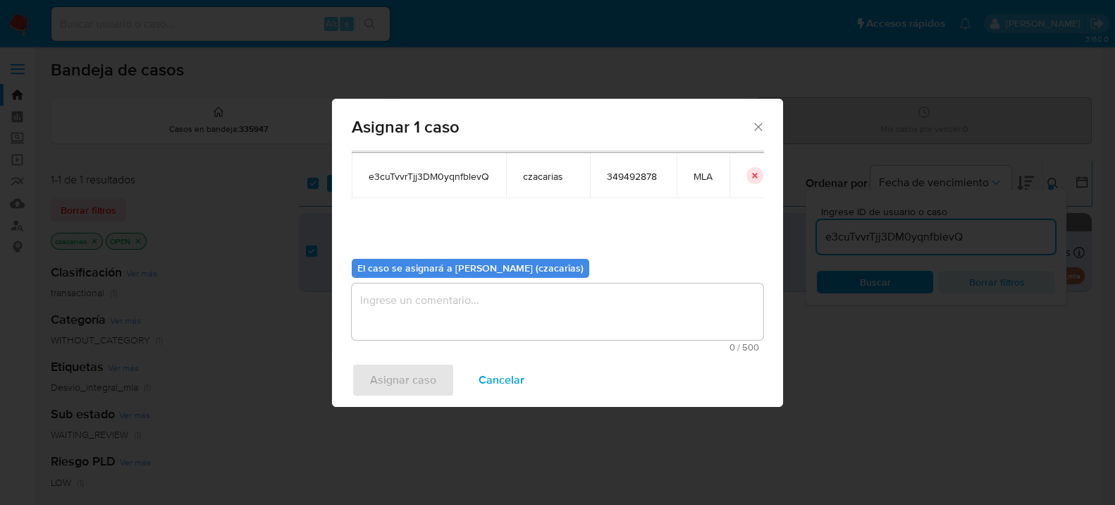
drag, startPoint x: 616, startPoint y: 286, endPoint x: 606, endPoint y: 301, distance: 17.8
click at [616, 287] on textarea "assign-modal" at bounding box center [558, 311] width 412 height 56
click at [378, 388] on span "Asignar caso" at bounding box center [403, 380] width 66 height 31
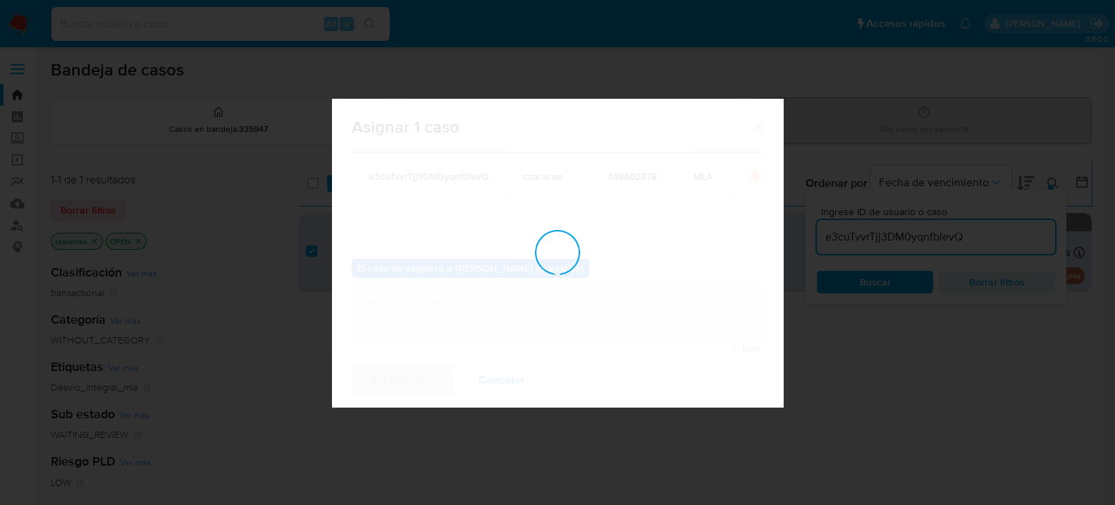
checkbox input "false"
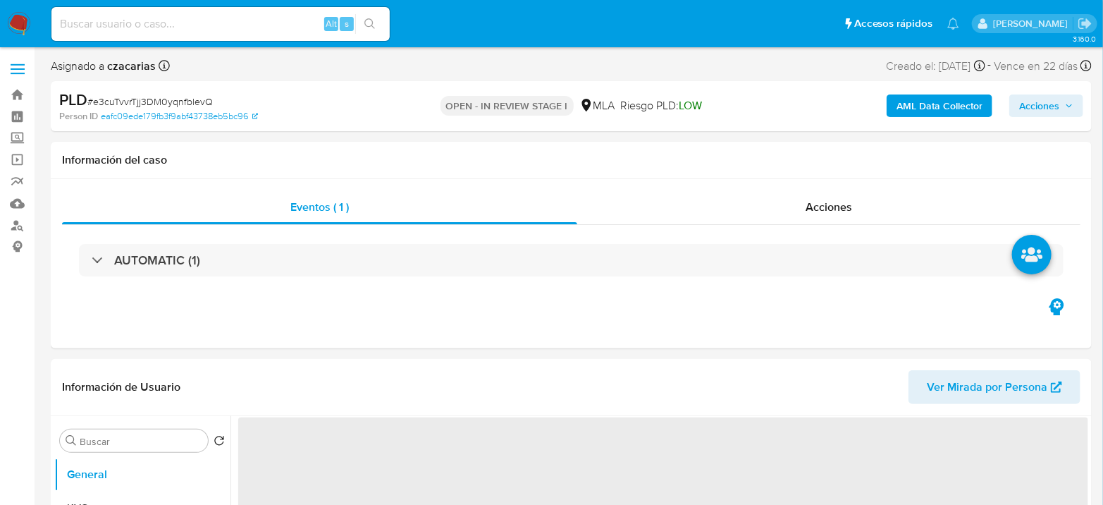
select select "10"
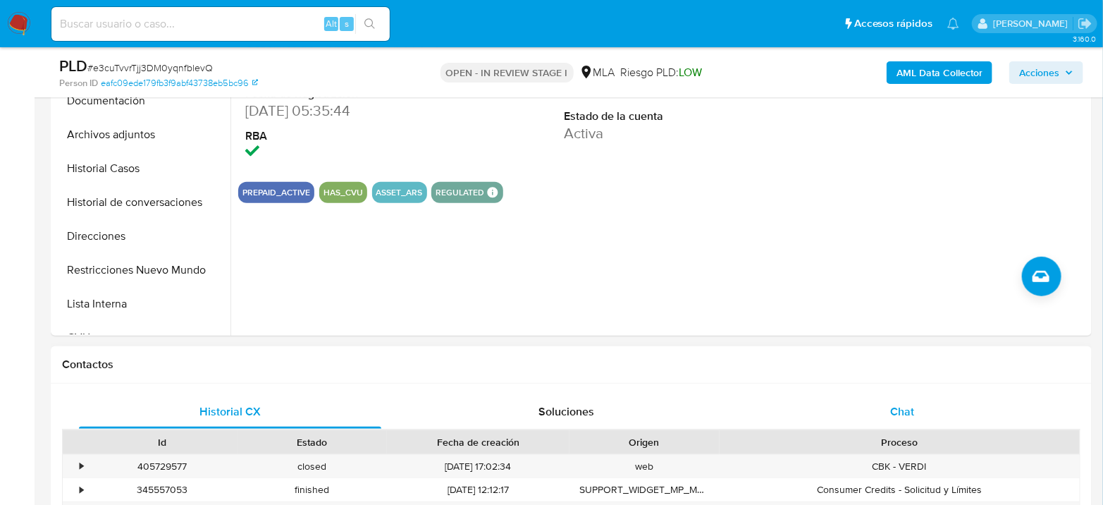
click at [877, 395] on div "Chat" at bounding box center [903, 412] width 302 height 34
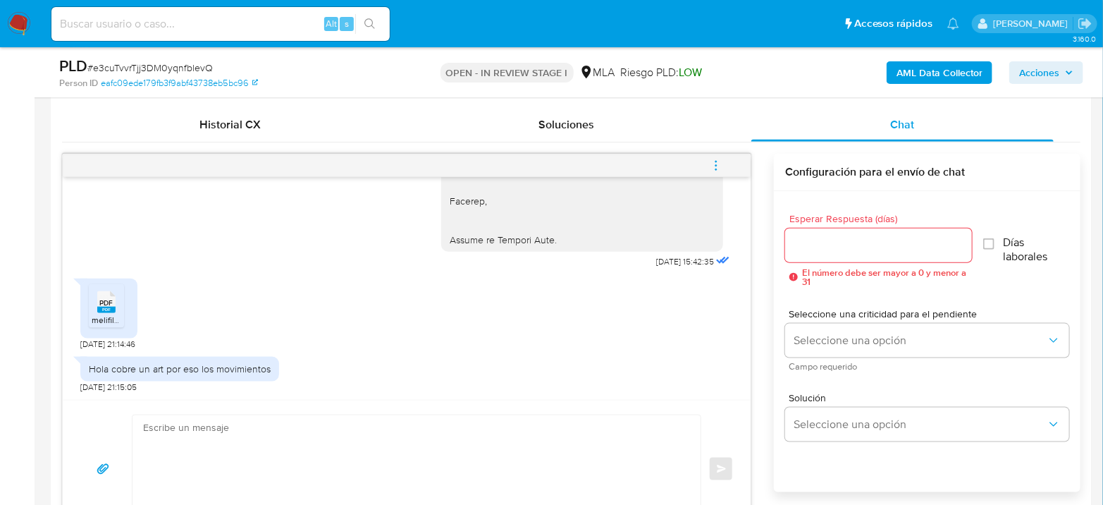
scroll to position [705, 0]
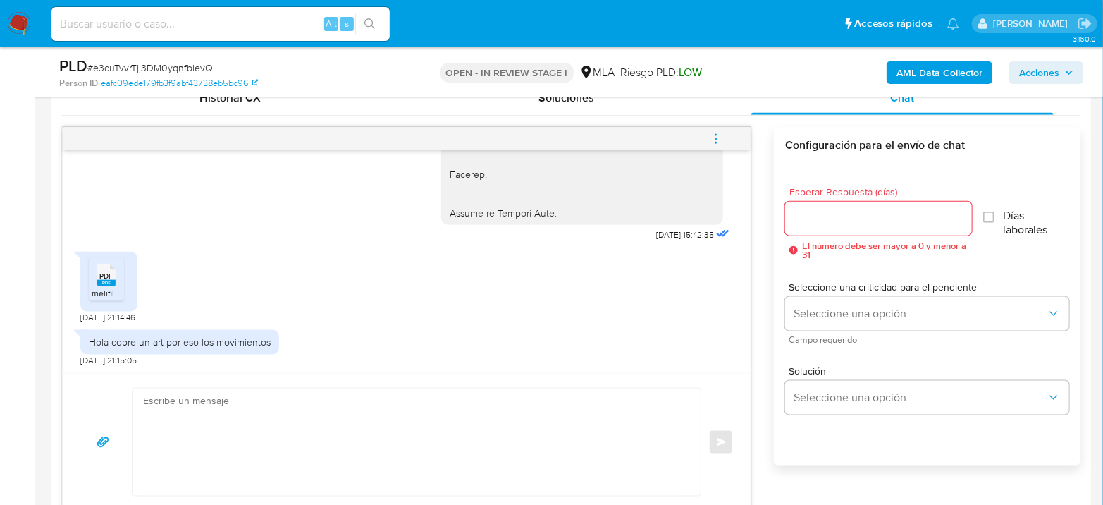
click at [109, 292] on span "melifile1165092122963588596.pdf" at bounding box center [156, 293] width 129 height 12
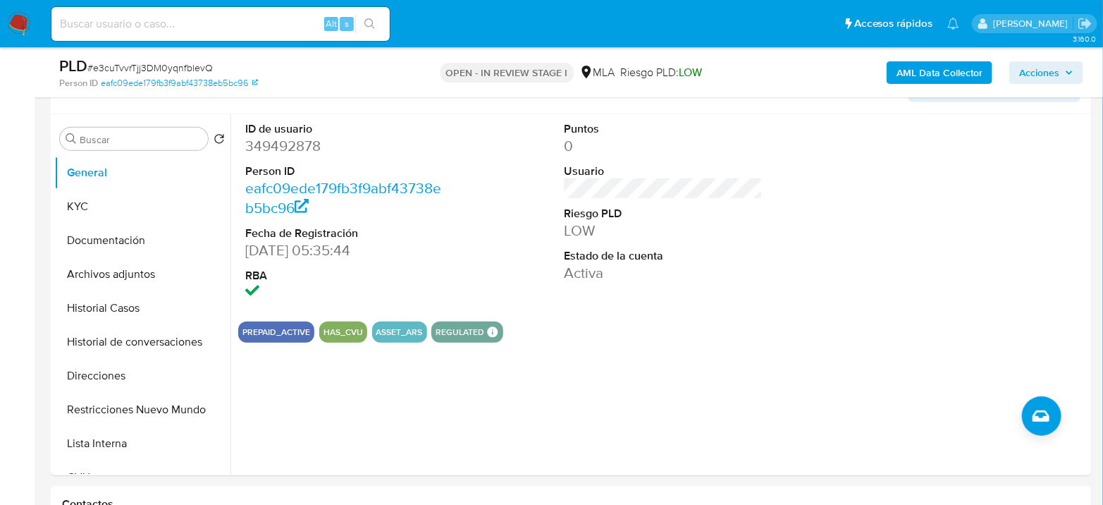
scroll to position [235, 0]
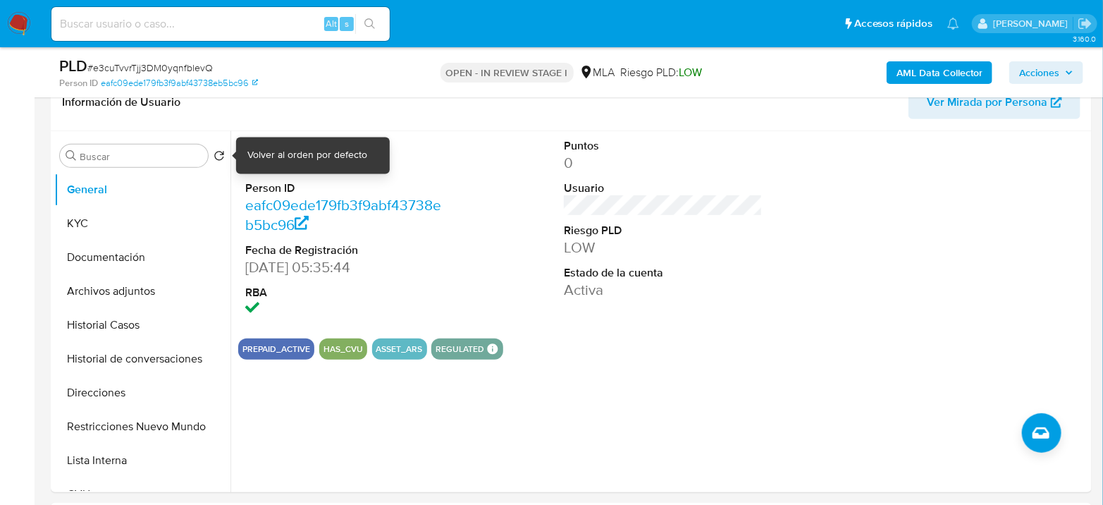
click at [267, 154] on div "Volver al orden por defecto" at bounding box center [307, 156] width 120 height 14
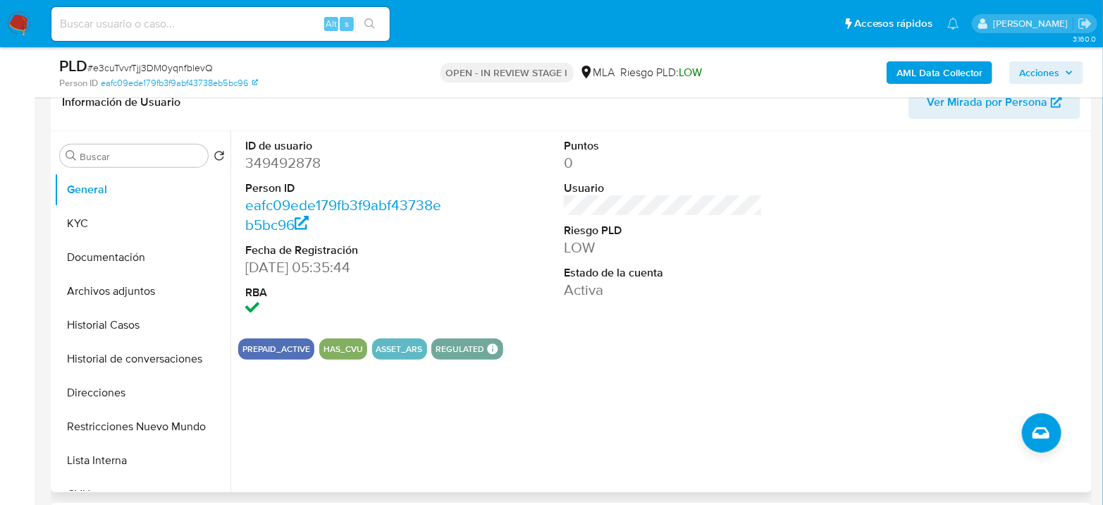
click at [297, 166] on dd "349492878" at bounding box center [344, 163] width 199 height 20
copy dd "349492878"
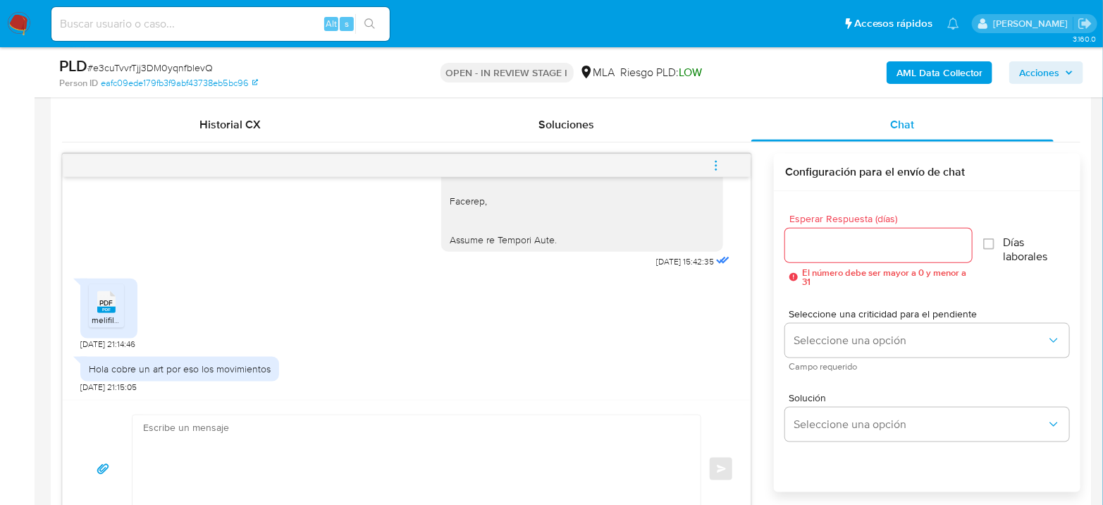
scroll to position [705, 0]
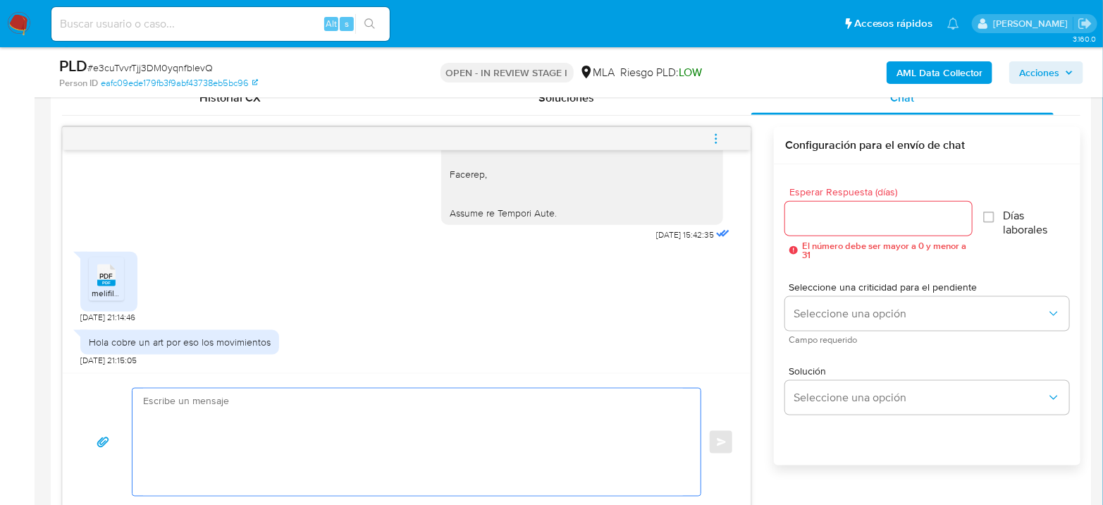
click at [356, 427] on textarea at bounding box center [413, 441] width 540 height 107
type textarea "G"
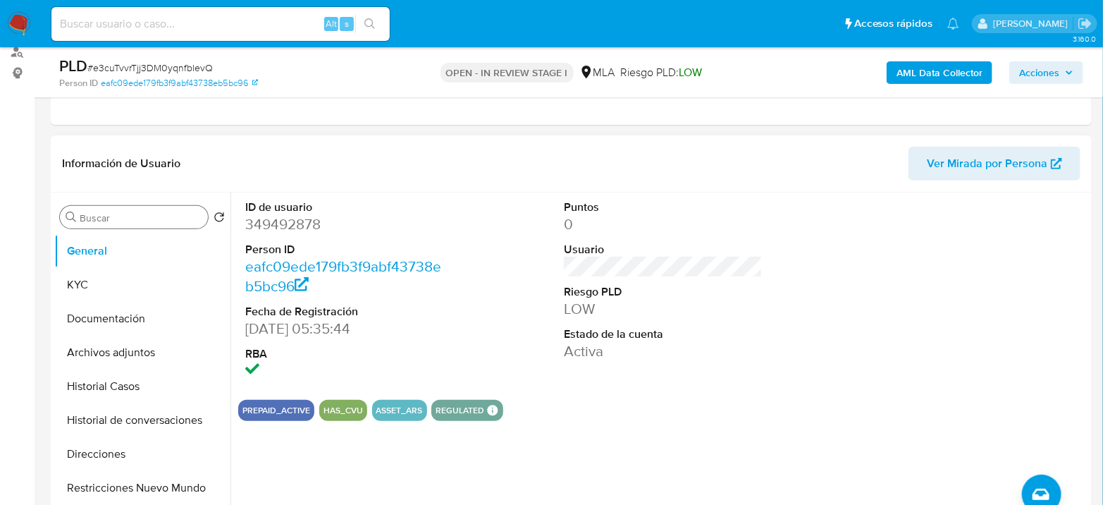
scroll to position [157, 0]
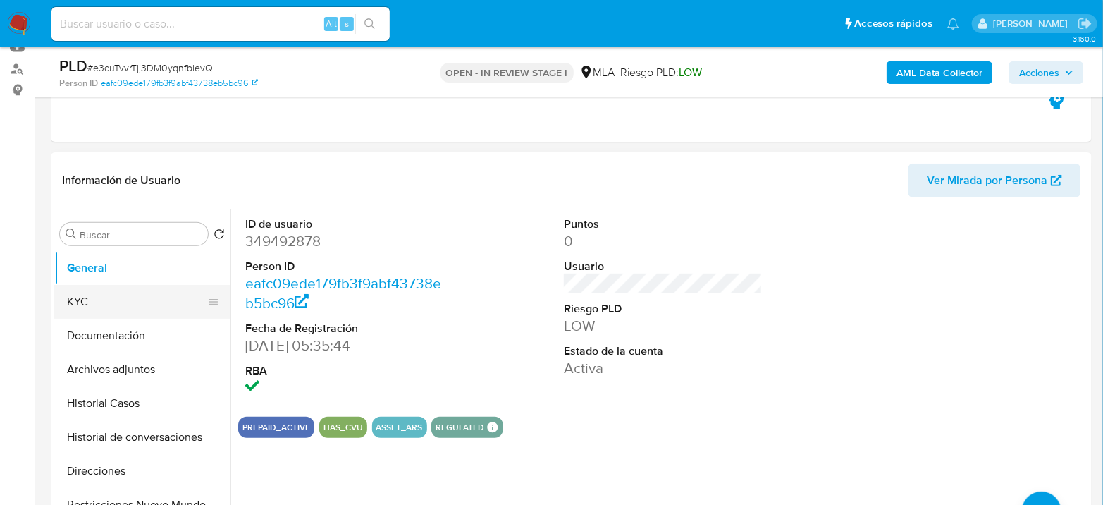
click at [58, 288] on button "KYC" at bounding box center [136, 302] width 165 height 34
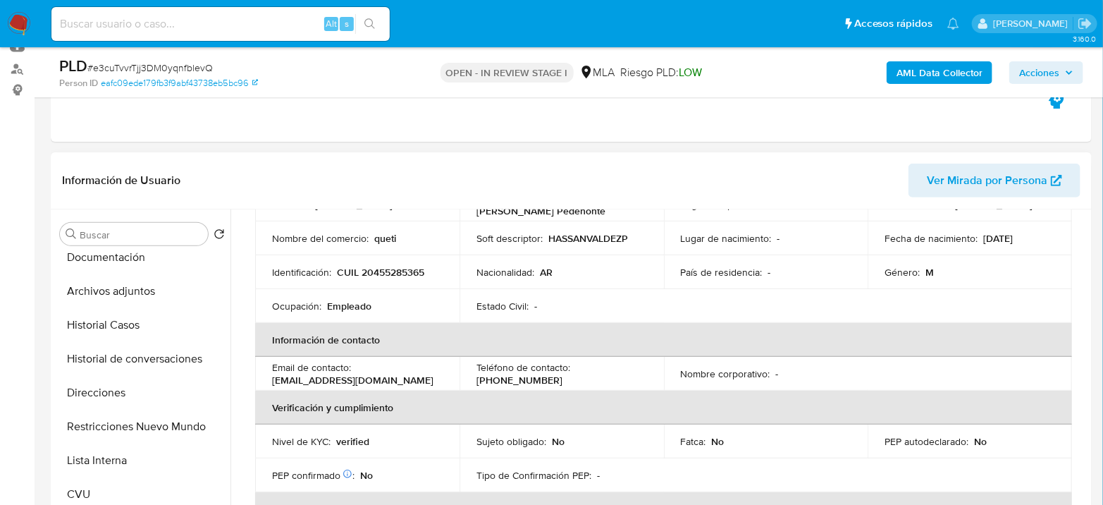
scroll to position [78, 0]
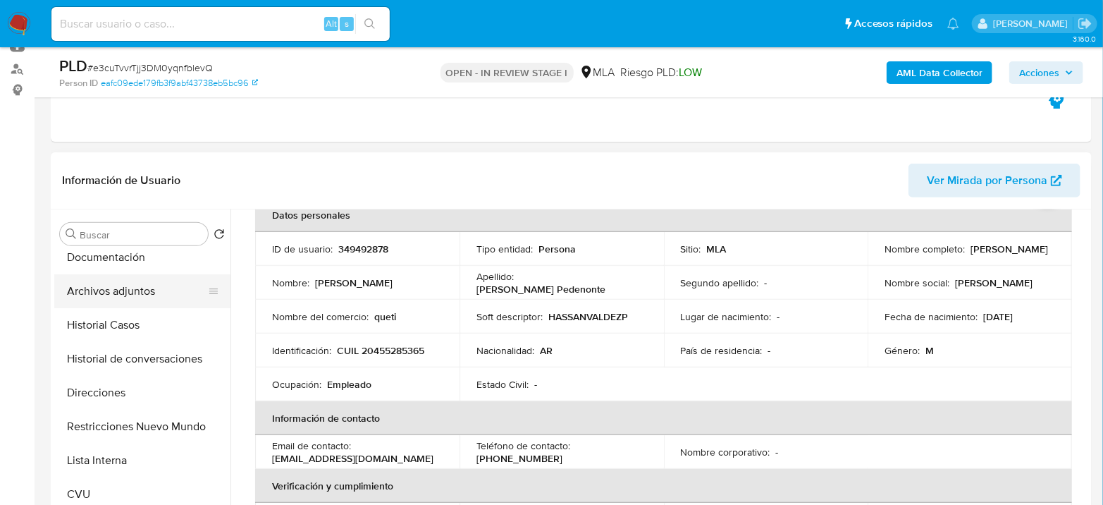
click at [141, 293] on button "Archivos adjuntos" at bounding box center [136, 291] width 165 height 34
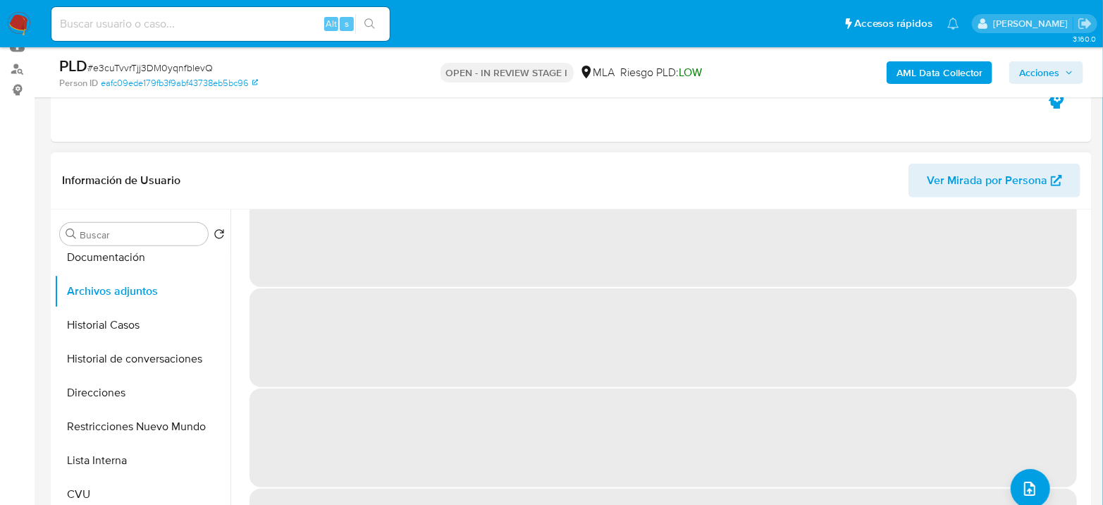
scroll to position [4, 0]
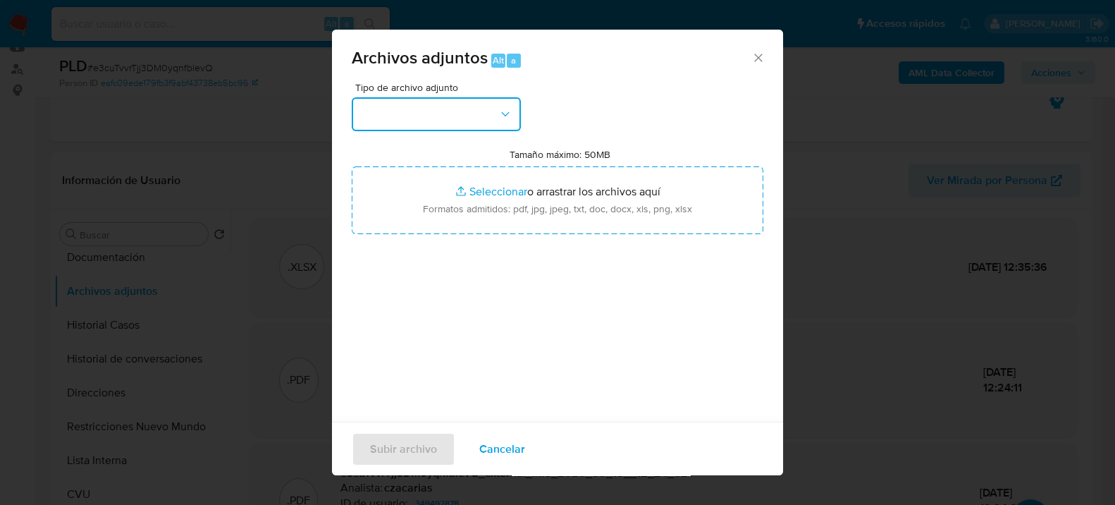
click at [410, 123] on button "button" at bounding box center [436, 114] width 169 height 34
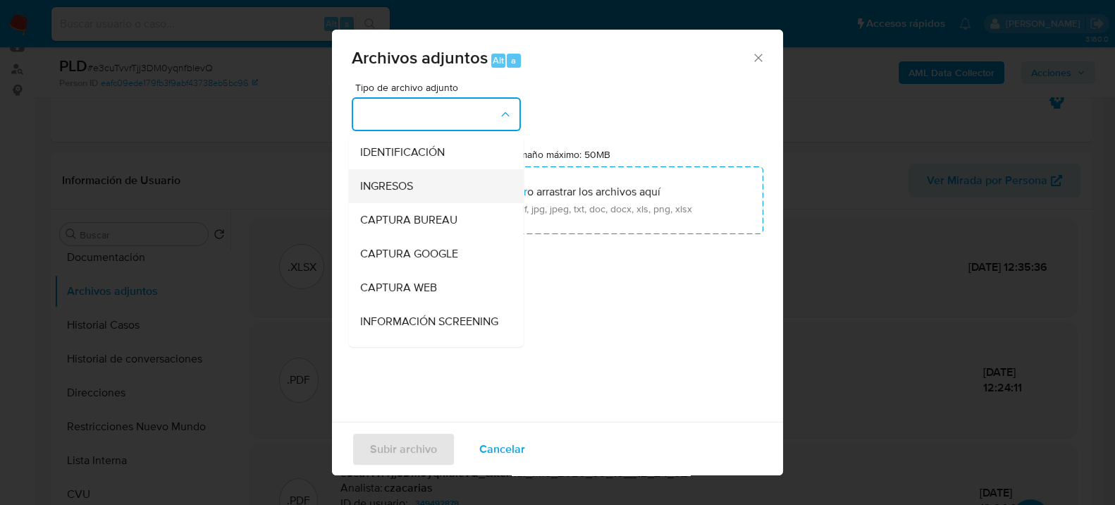
click at [422, 178] on div "INGRESOS" at bounding box center [432, 186] width 144 height 34
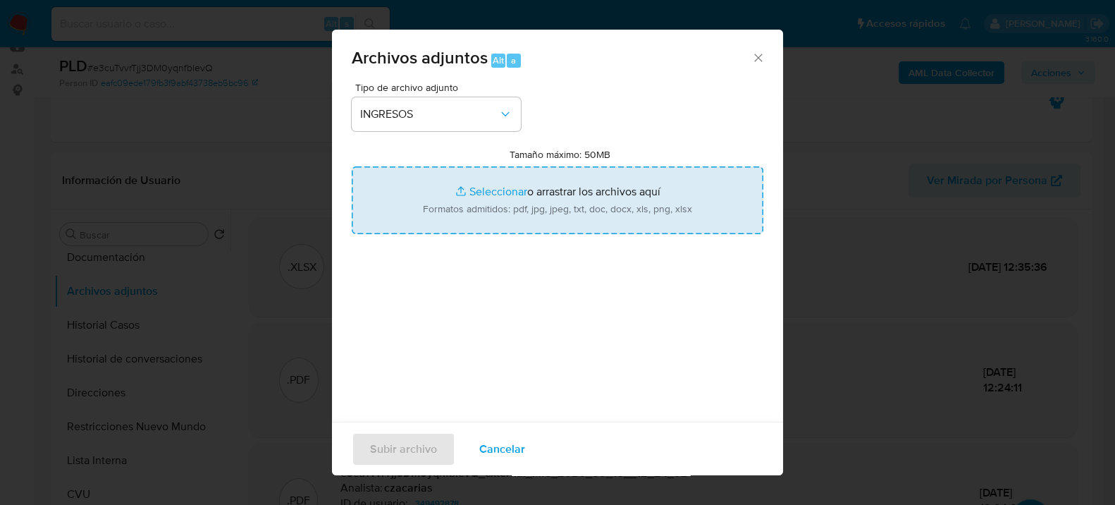
type input "C:\fakepath\ACTA DE AUDIENCIA - INDEMNIZACION.pdf"
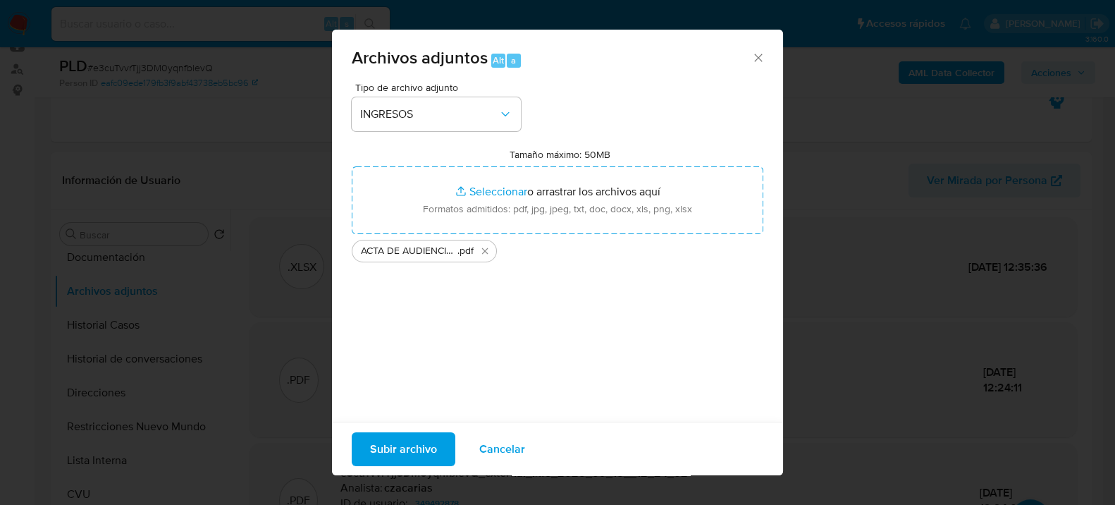
click at [439, 450] on button "Subir archivo" at bounding box center [404, 448] width 104 height 34
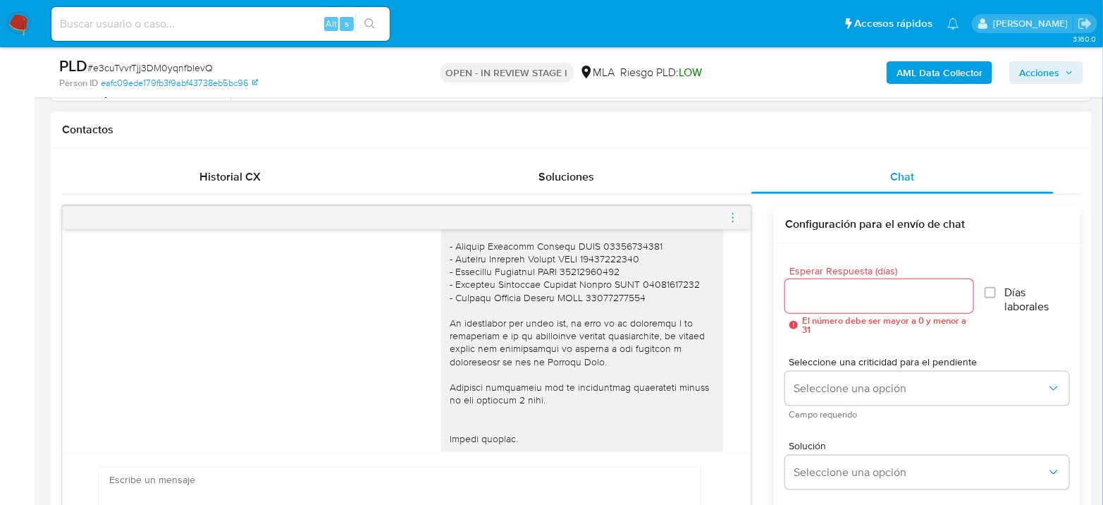
scroll to position [1211, 0]
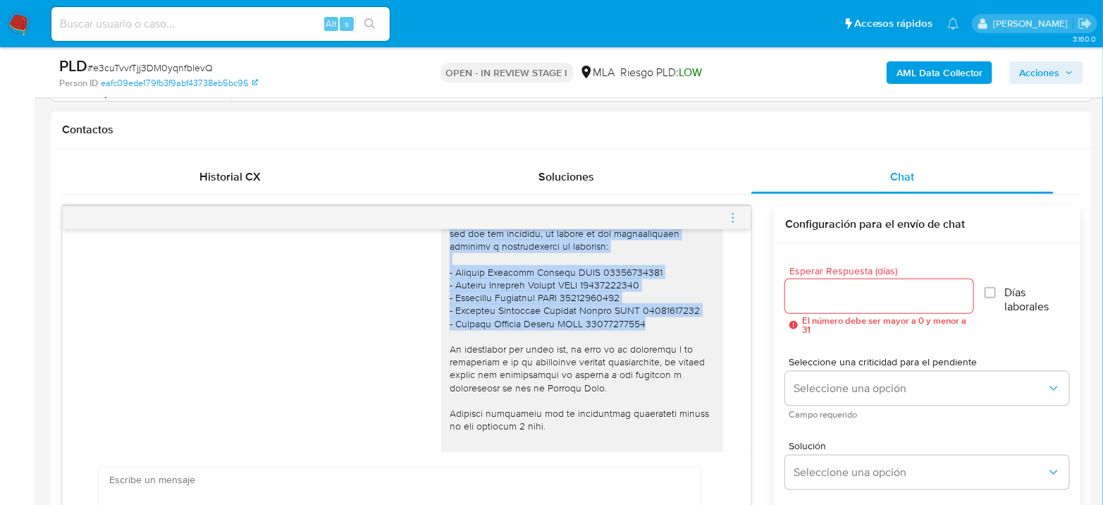
drag, startPoint x: 630, startPoint y: 353, endPoint x: 448, endPoint y: 247, distance: 210.2
click at [450, 247] on div at bounding box center [582, 201] width 265 height 692
copy div "Proporciona el vínculo con las siguientes contrapartes con las que operaste, el…"
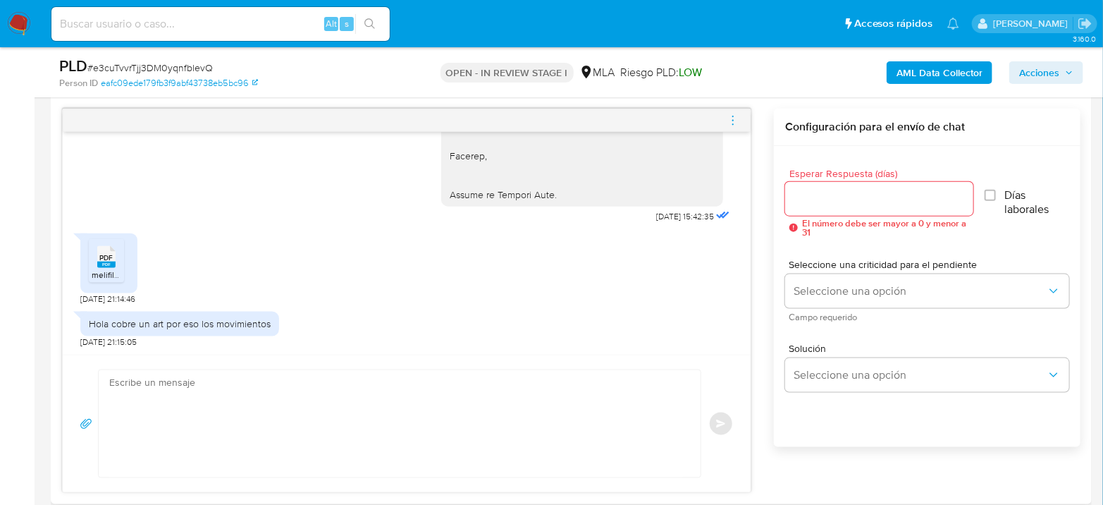
scroll to position [862, 0]
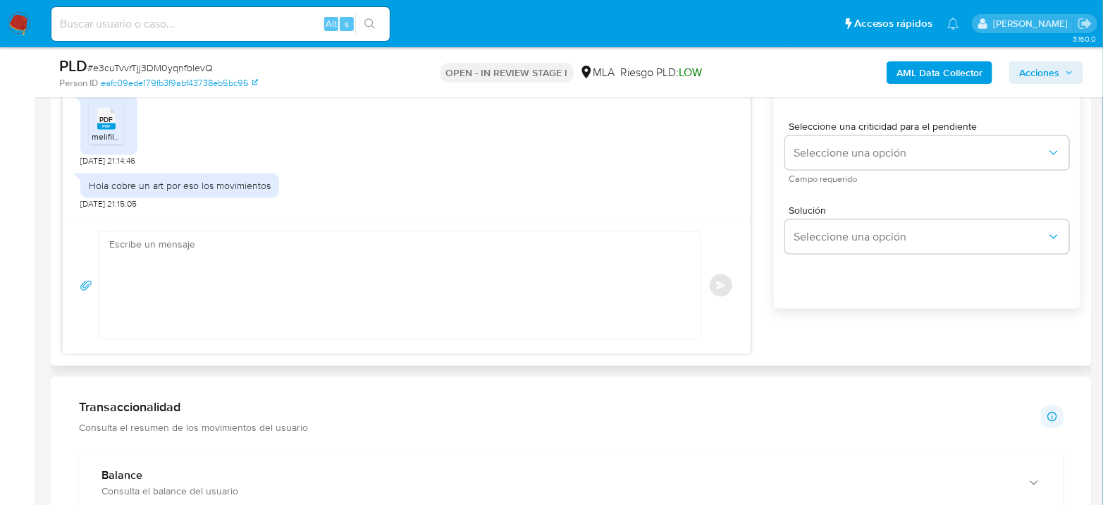
click at [298, 297] on textarea at bounding box center [396, 285] width 574 height 107
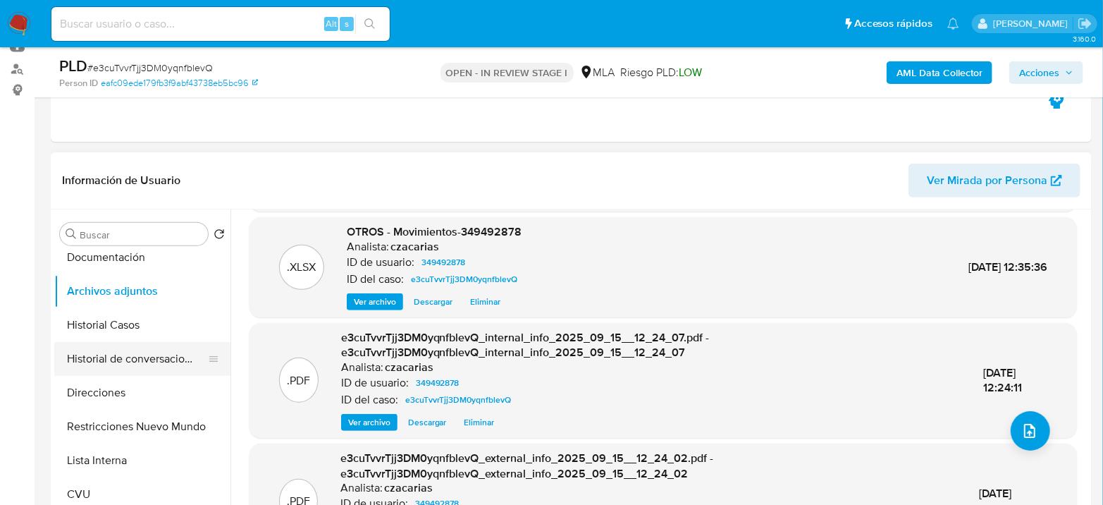
scroll to position [0, 0]
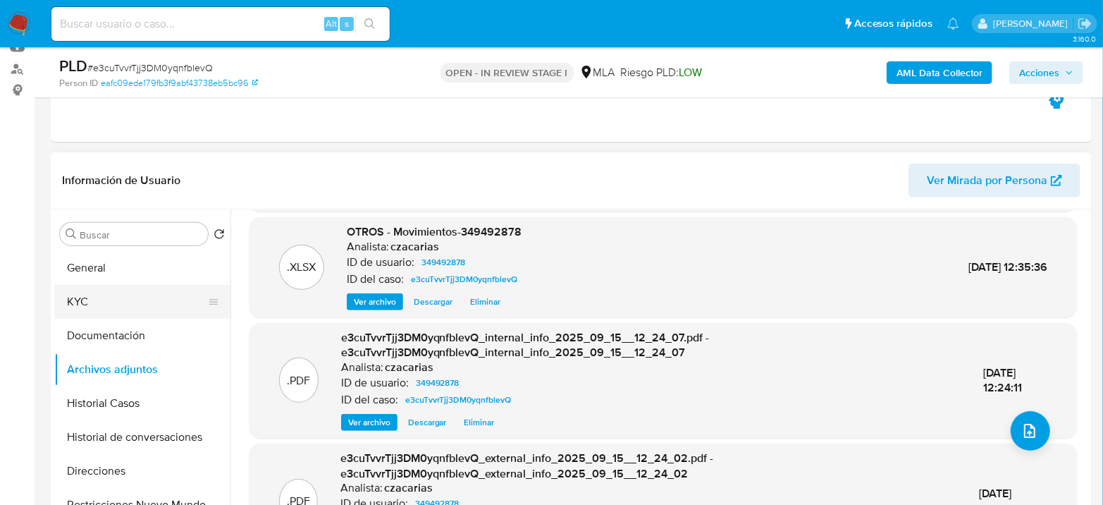
click at [118, 295] on button "KYC" at bounding box center [136, 302] width 165 height 34
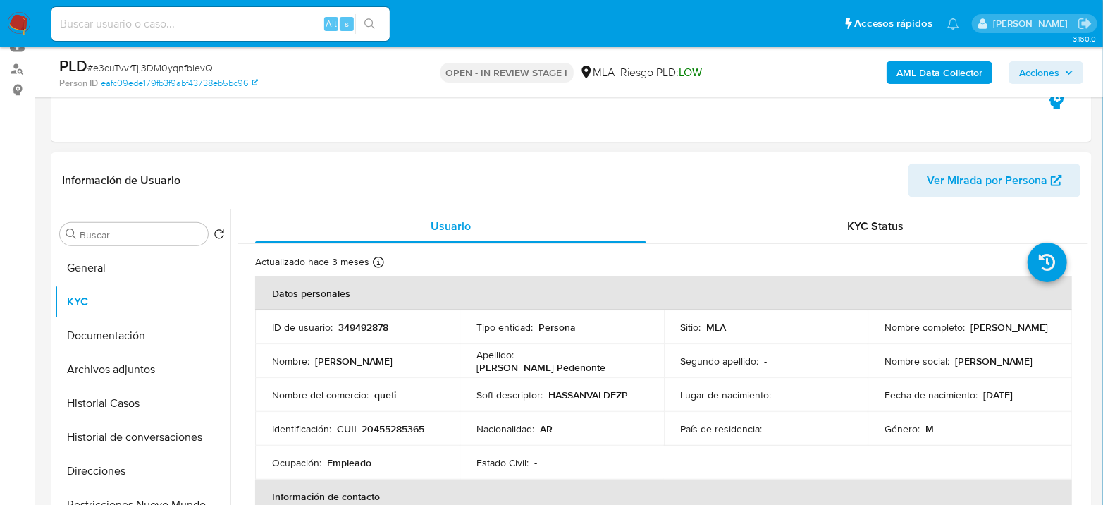
drag, startPoint x: 881, startPoint y: 333, endPoint x: 1010, endPoint y: 334, distance: 129.0
click at [1010, 333] on div "Nombre completo : Hassan Valdez Pedenonte" at bounding box center [970, 327] width 171 height 13
copy p "[PERSON_NAME]"
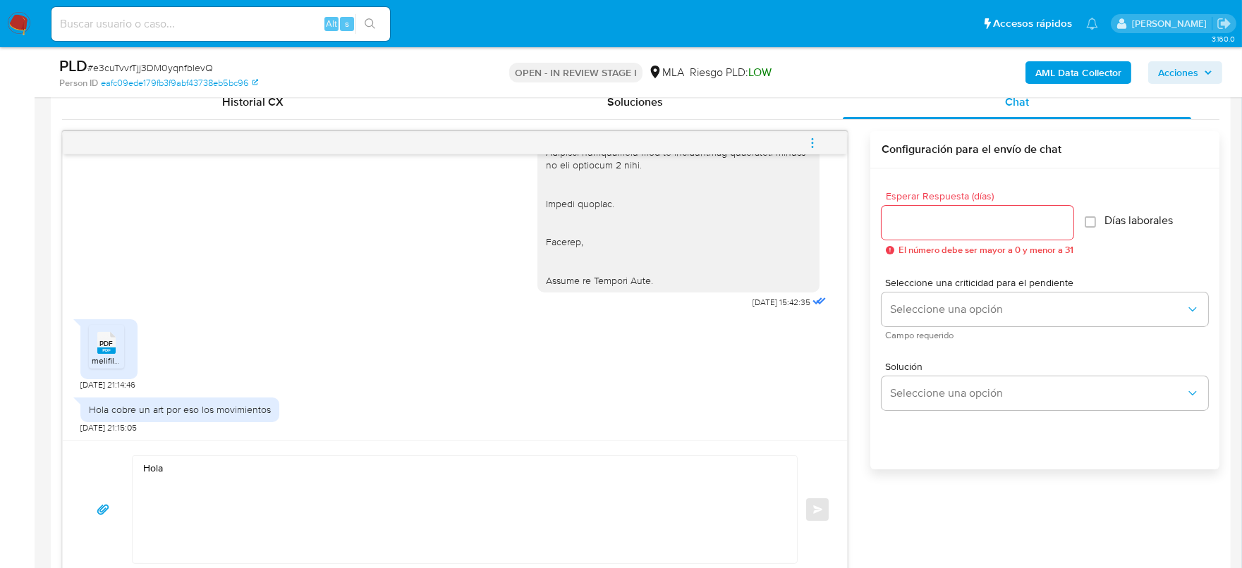
scroll to position [793, 0]
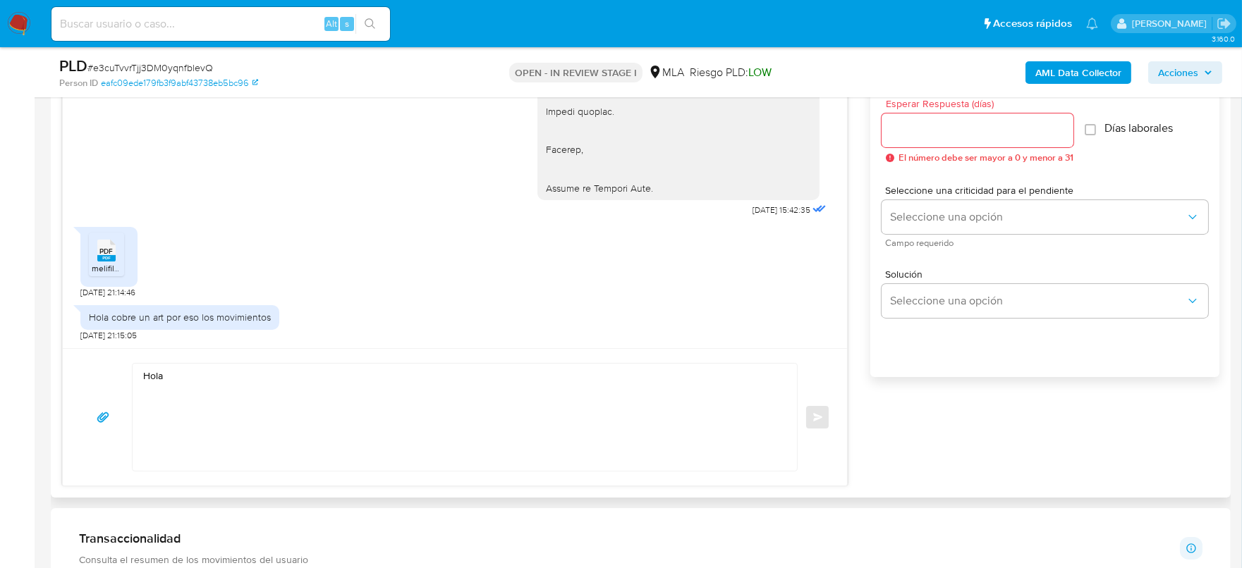
click at [262, 364] on textarea "Hola" at bounding box center [461, 417] width 636 height 107
paste textarea "[PERSON_NAME]"
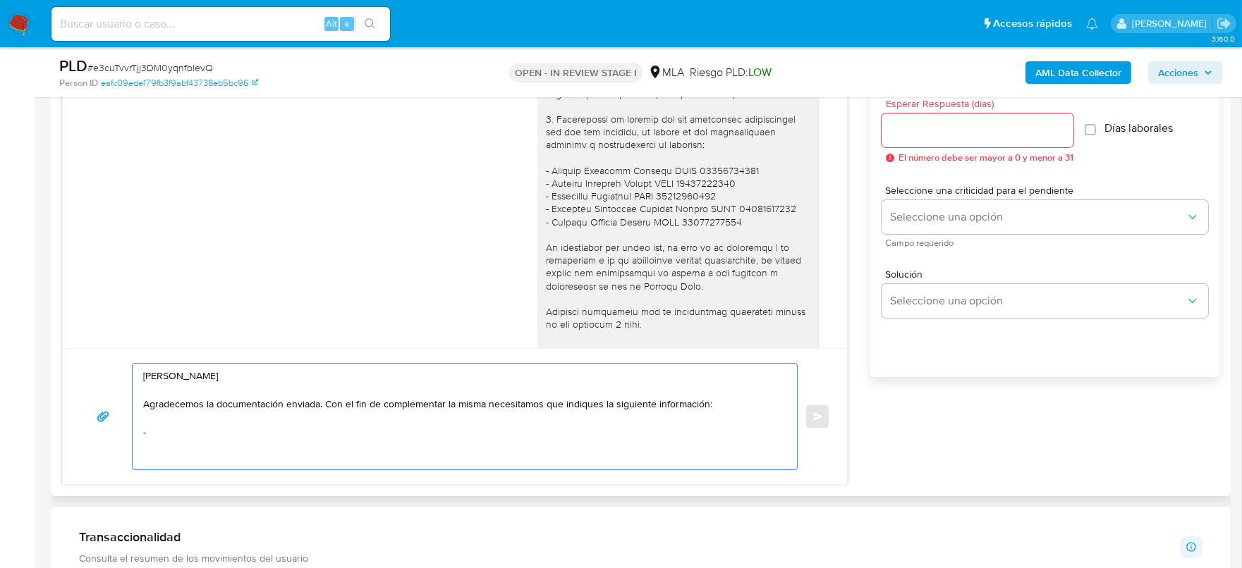
scroll to position [1109, 0]
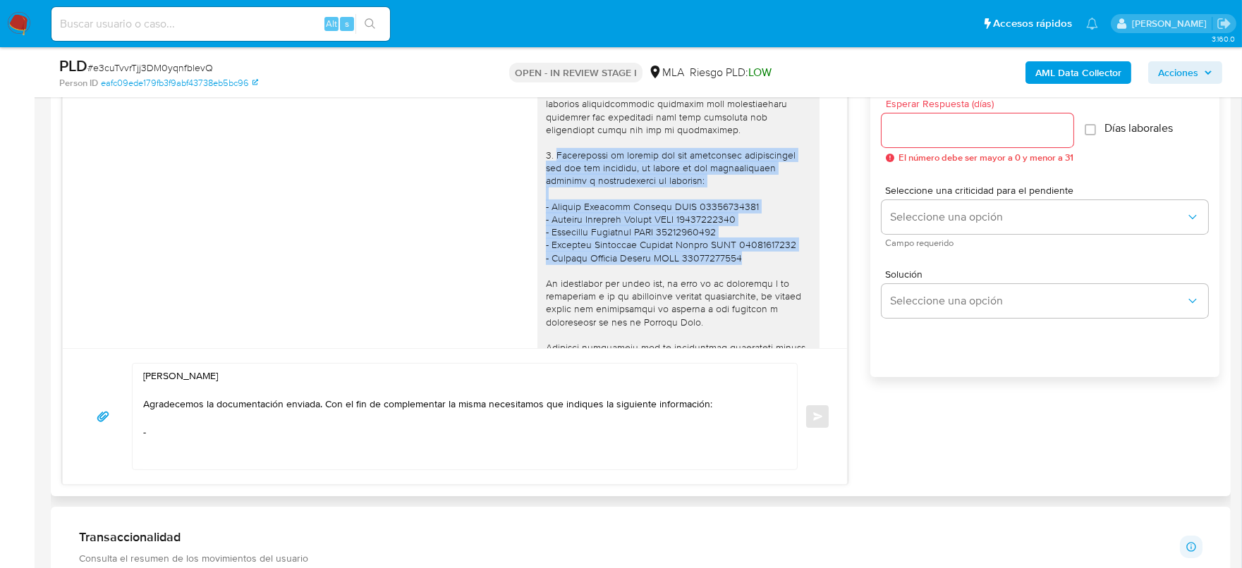
drag, startPoint x: 544, startPoint y: 179, endPoint x: 756, endPoint y: 289, distance: 238.4
click at [756, 289] on div at bounding box center [678, 136] width 265 height 692
copy div "Proporciona el vínculo con las siguientes contrapartes con las que operaste, el…"
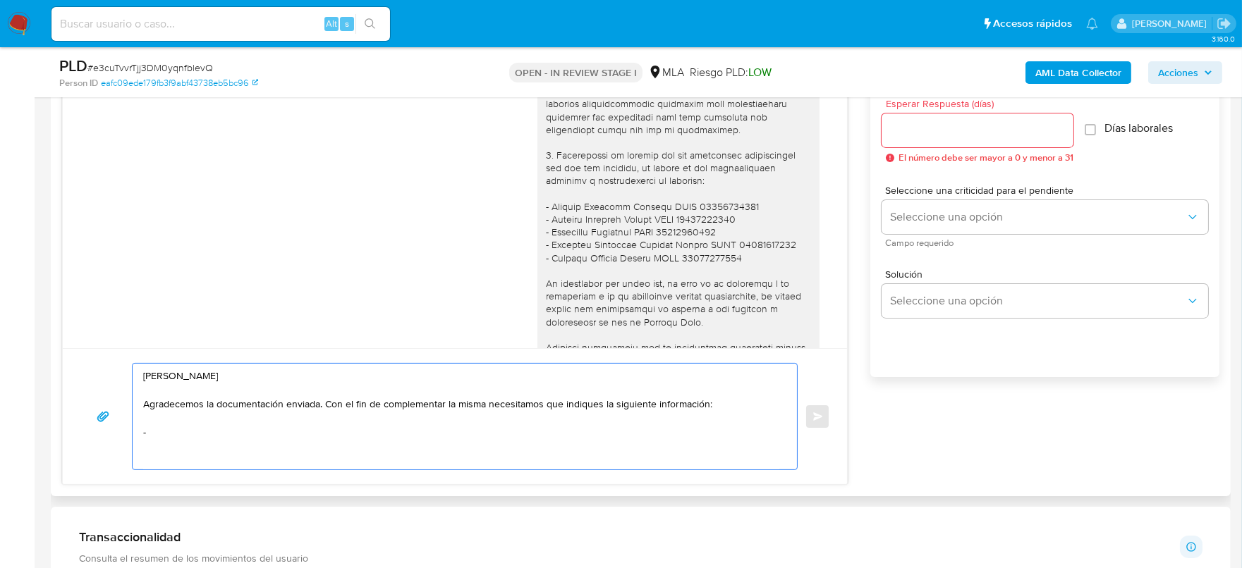
drag, startPoint x: 163, startPoint y: 429, endPoint x: 102, endPoint y: 439, distance: 61.5
click at [102, 439] on div "Hola Hassan Valdez Pedenonte Agradecemos la documentación enviada. Con el fin d…" at bounding box center [455, 416] width 750 height 107
paste textarea "Proporciona el vínculo con las siguientes contrapartes con las que operaste, el…"
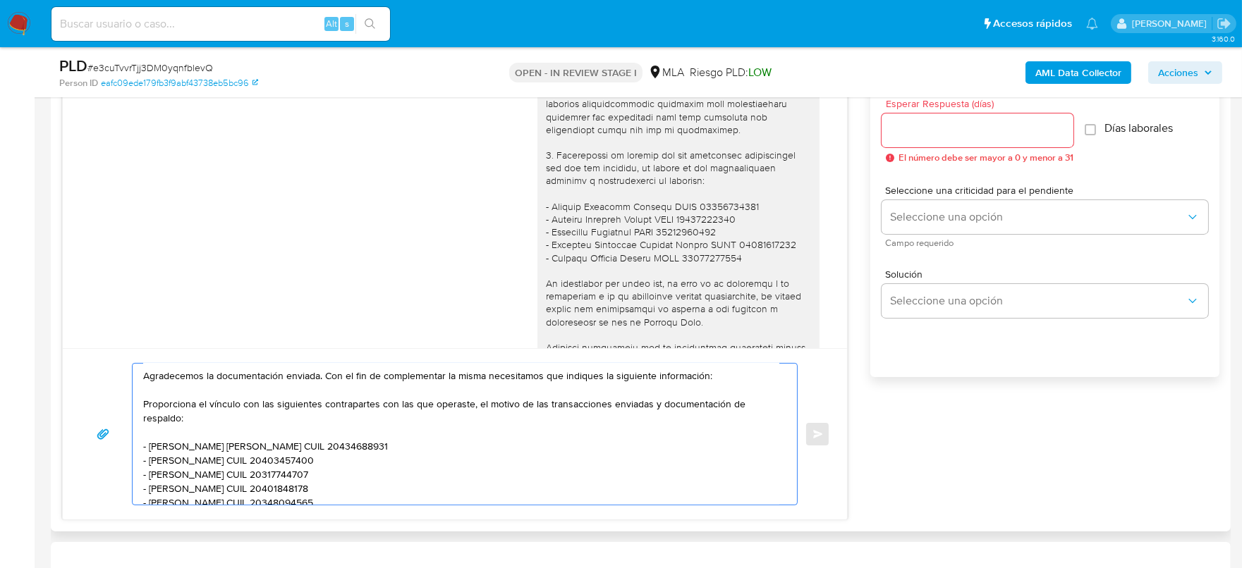
drag, startPoint x: 648, startPoint y: 399, endPoint x: 650, endPoint y: 412, distance: 13.6
click at [650, 412] on textarea "Hola Hassan Valdez Pedenonte Agradecemos la documentación enviada. Con el fin d…" at bounding box center [461, 434] width 636 height 141
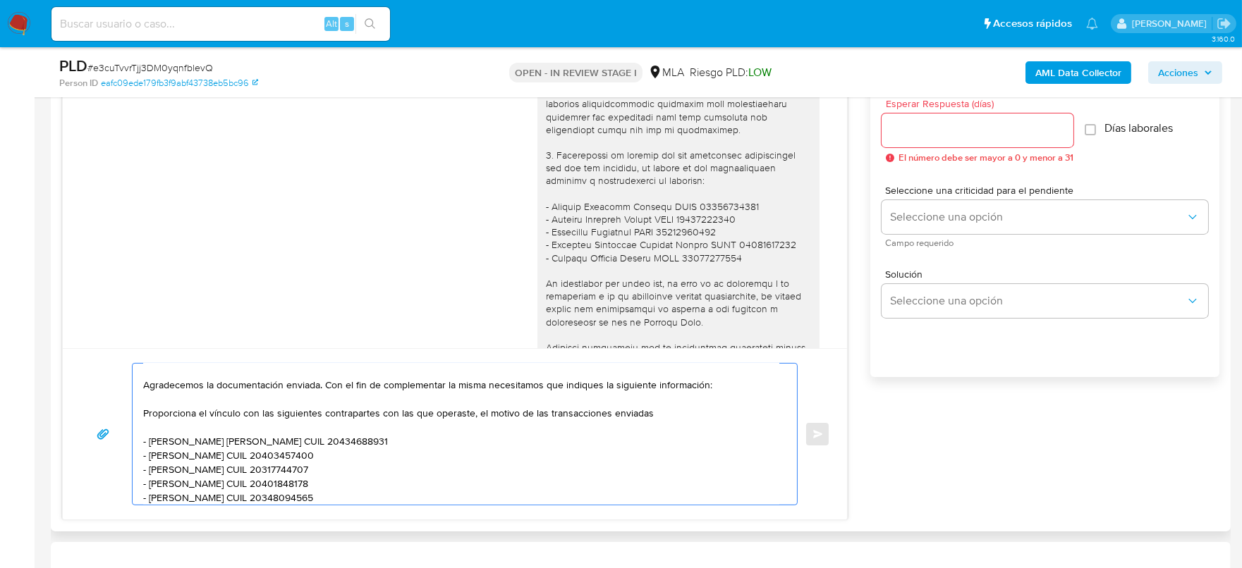
click at [476, 410] on textarea "Hola Hassan Valdez Pedenonte Agradecemos la documentación enviada. Con el fin d…" at bounding box center [461, 434] width 636 height 141
click at [665, 410] on textarea "Hola Hassan Valdez Pedenonte Agradecemos la documentación enviada. Con el fin d…" at bounding box center [461, 434] width 636 height 141
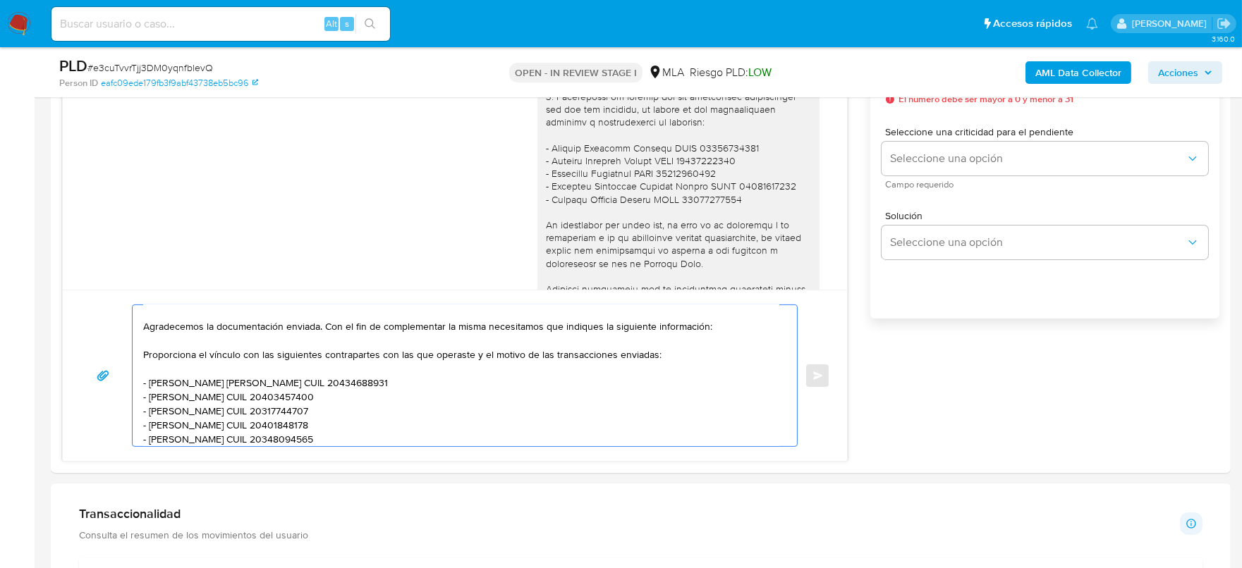
scroll to position [881, 0]
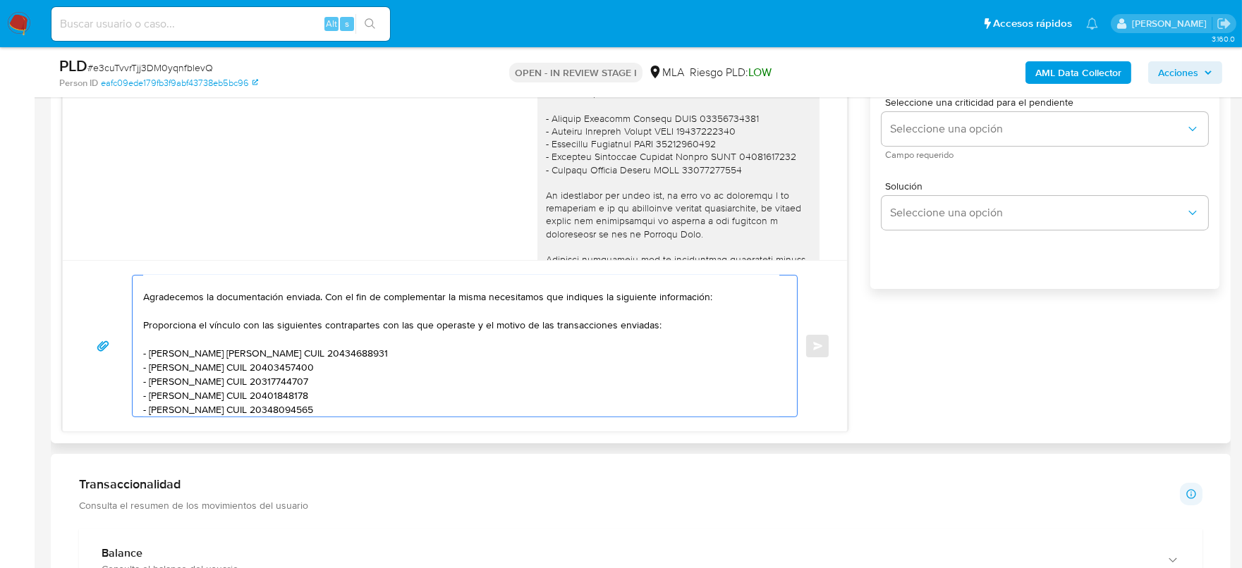
drag, startPoint x: 356, startPoint y: 403, endPoint x: 118, endPoint y: 424, distance: 239.2
click at [118, 424] on div "Hola Hassan Valdez Pedenonte Agradecemos la documentación enviada. Con el fin d…" at bounding box center [455, 345] width 784 height 171
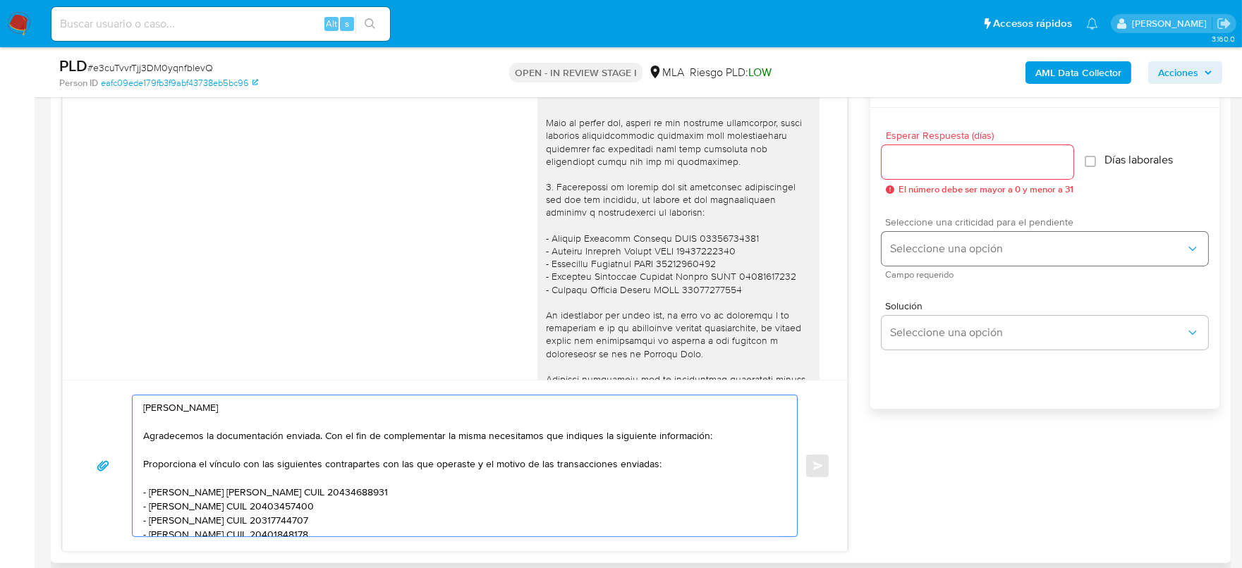
scroll to position [704, 0]
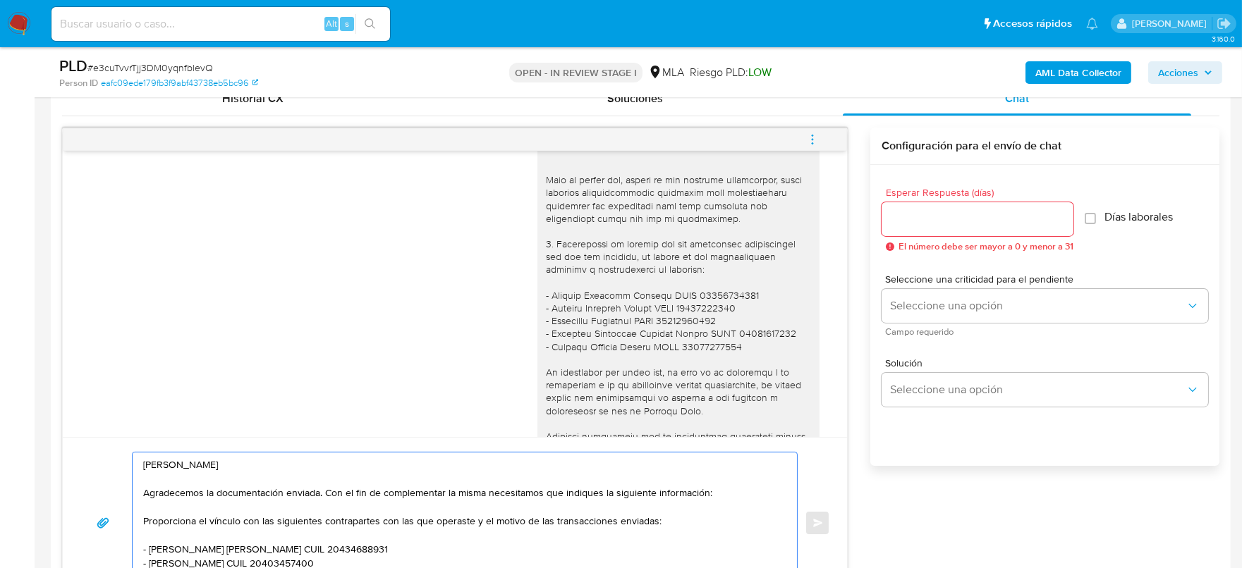
type textarea "Hola Hassan Valdez Pedenonte Agradecemos la documentación enviada. Con el fin d…"
click at [962, 219] on input "Esperar Respuesta (días)" at bounding box center [977, 219] width 192 height 18
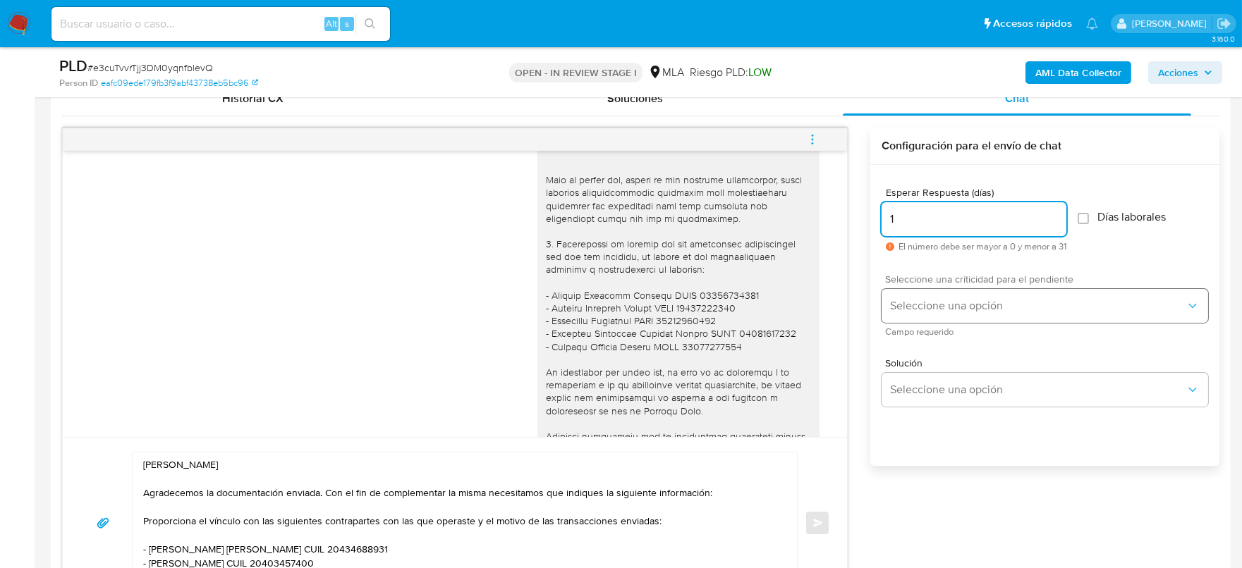
type input "1"
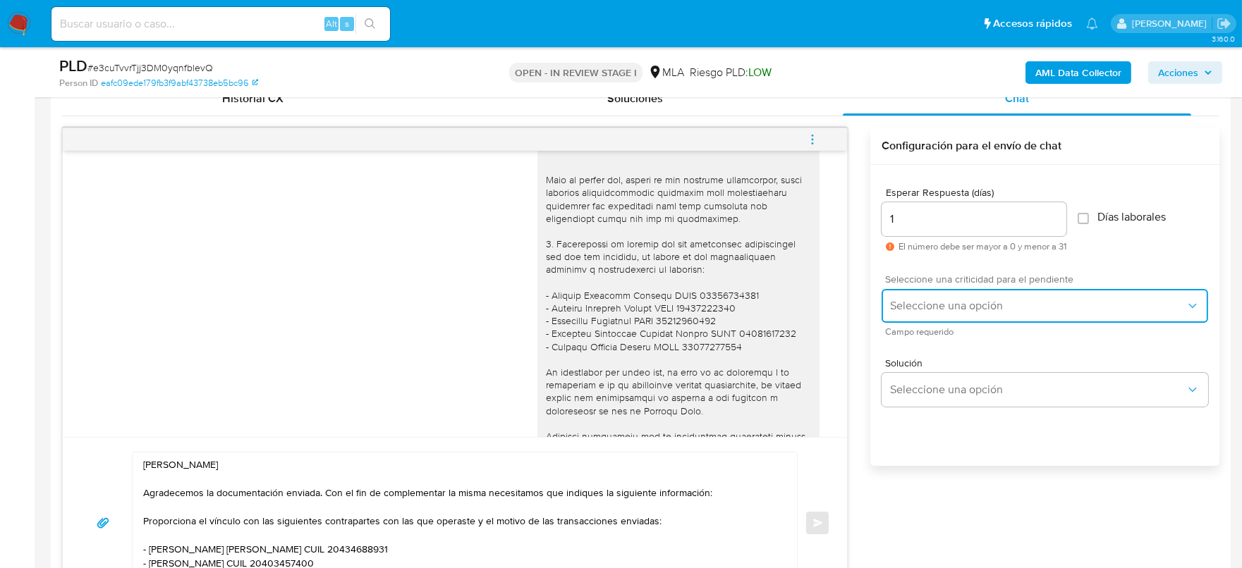
click at [964, 300] on span "Seleccione una opción" at bounding box center [1037, 306] width 295 height 14
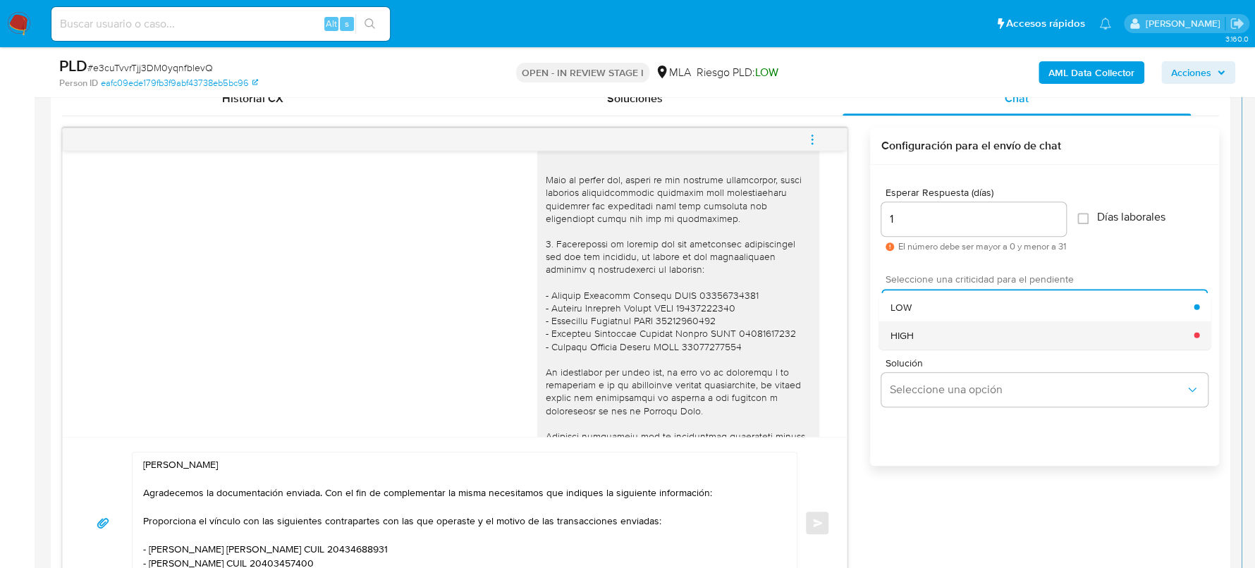
click at [964, 341] on div "HIGH" at bounding box center [1042, 335] width 304 height 28
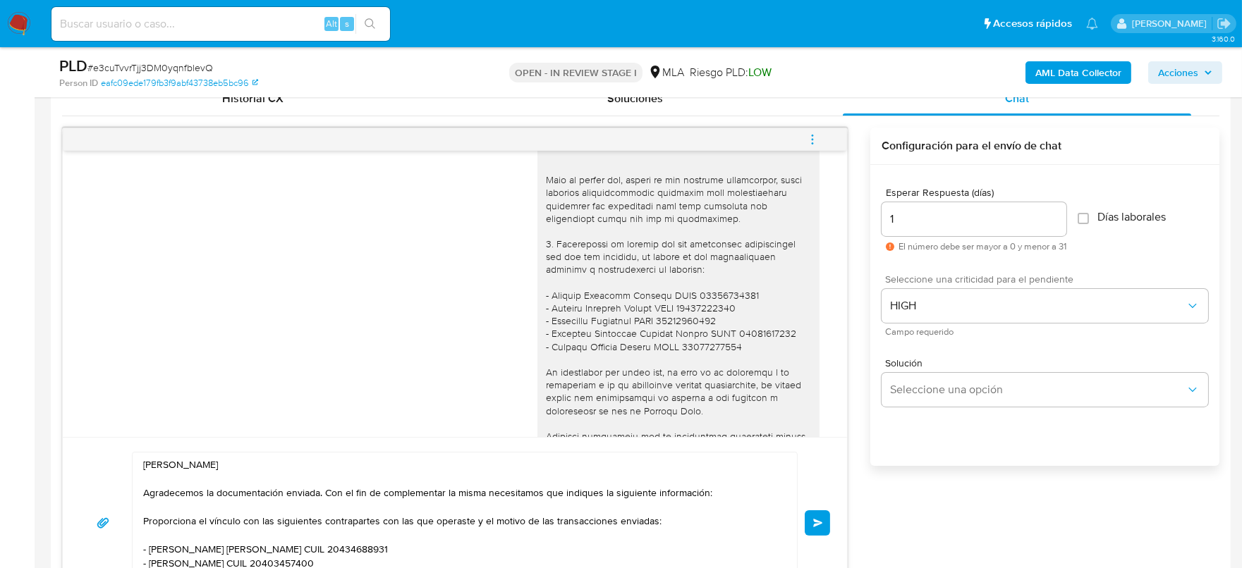
click at [807, 504] on button "Enviar" at bounding box center [816, 522] width 25 height 25
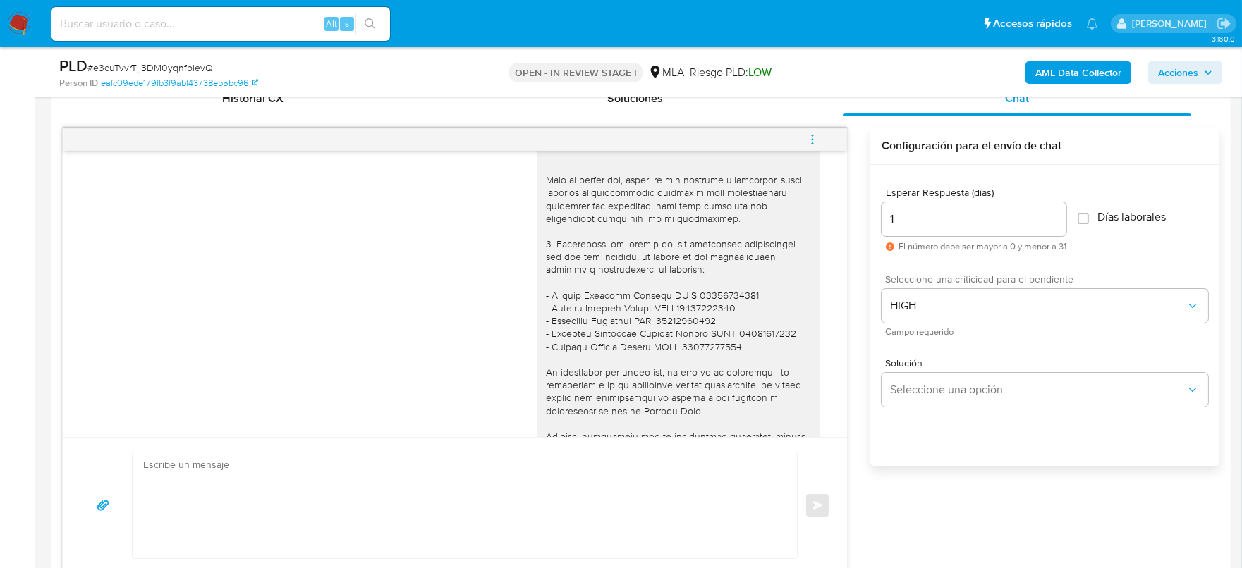
scroll to position [1734, 0]
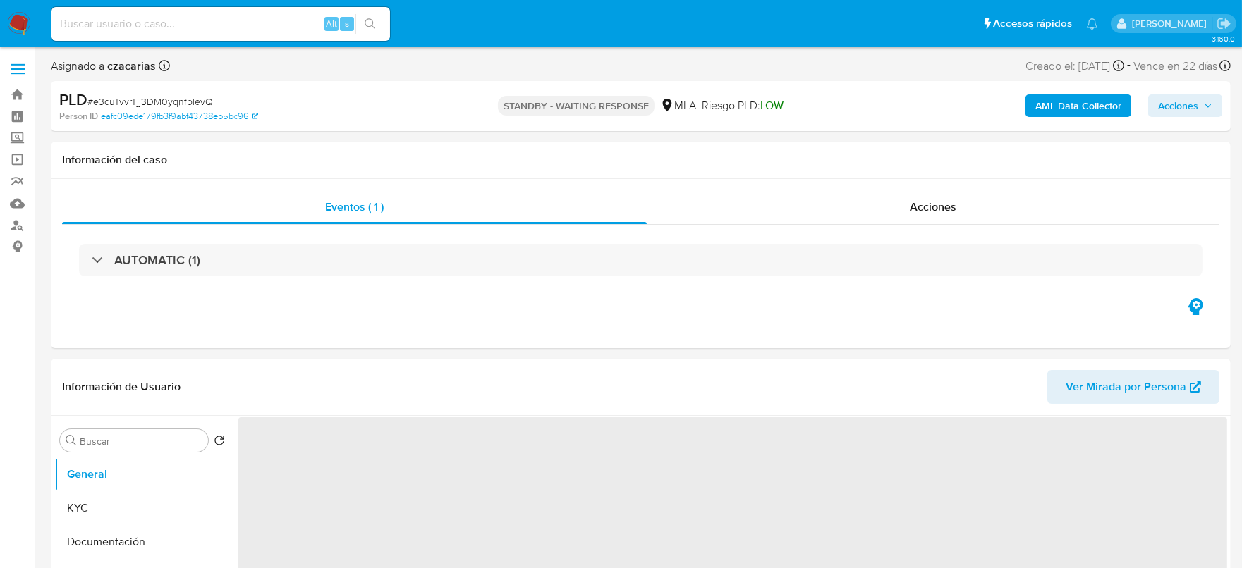
select select "10"
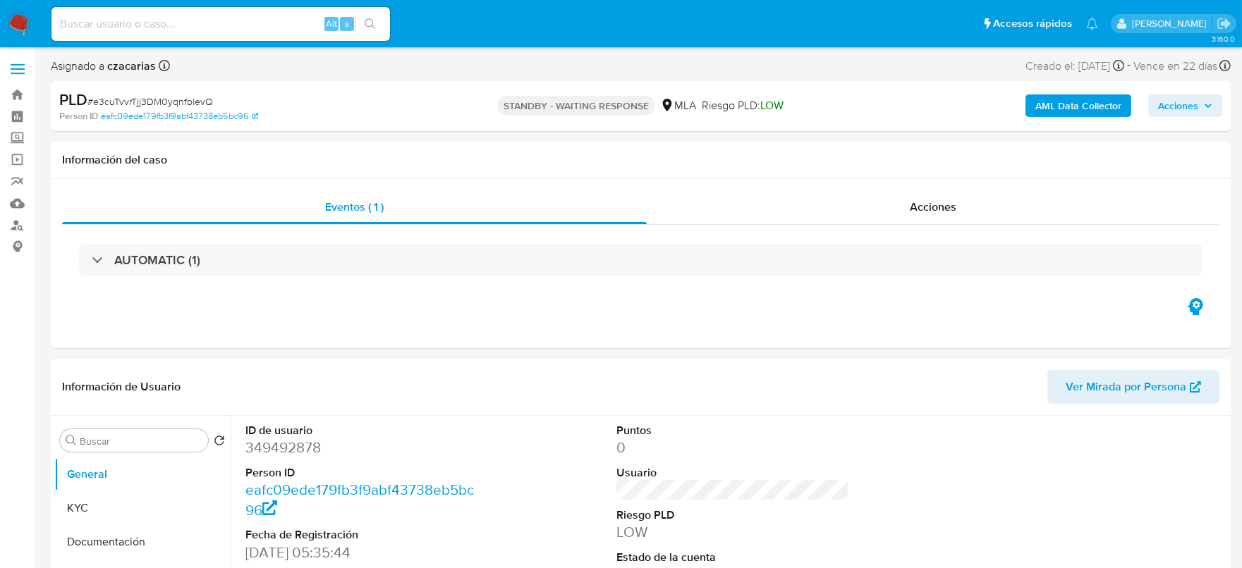
drag, startPoint x: 250, startPoint y: 1, endPoint x: 247, endPoint y: 13, distance: 13.0
click at [250, 3] on nav "Pausado Ver notificaciones Alt s Accesos rápidos Presiona las siguientes teclas…" at bounding box center [621, 23] width 1242 height 47
click at [247, 14] on div "Alt s" at bounding box center [220, 24] width 338 height 34
click at [282, 27] on input at bounding box center [220, 24] width 338 height 18
paste input "t1Sclo3MeIOrZJtcDeN8te1d"
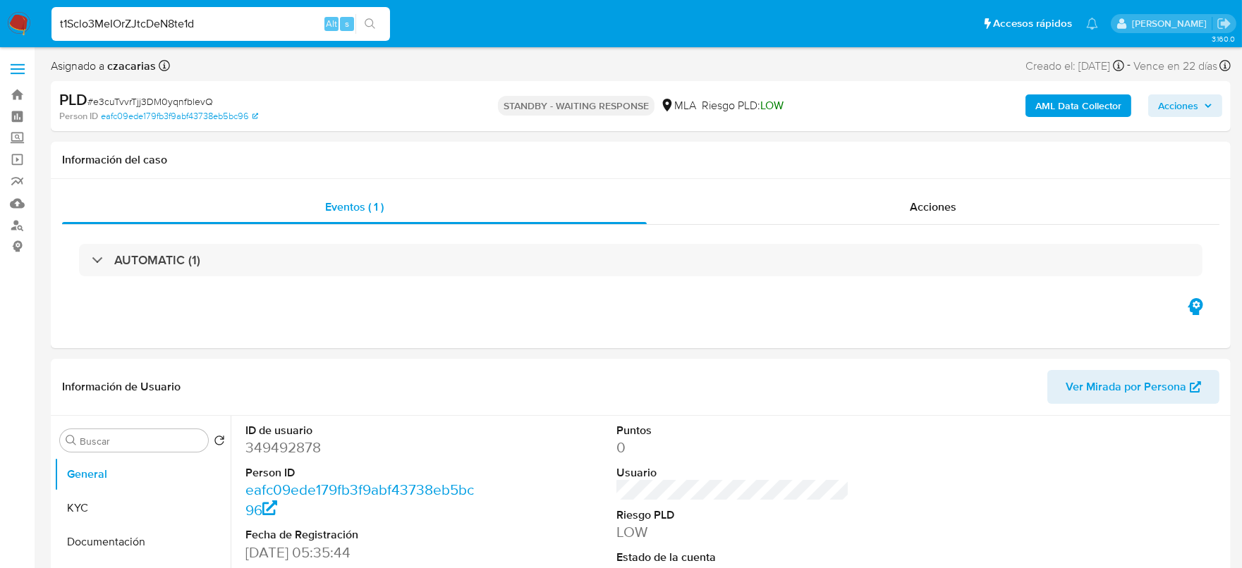
type input "t1Sclo3MeIOrZJtcDeN8te1d"
click at [368, 19] on icon "search-icon" at bounding box center [370, 23] width 11 height 11
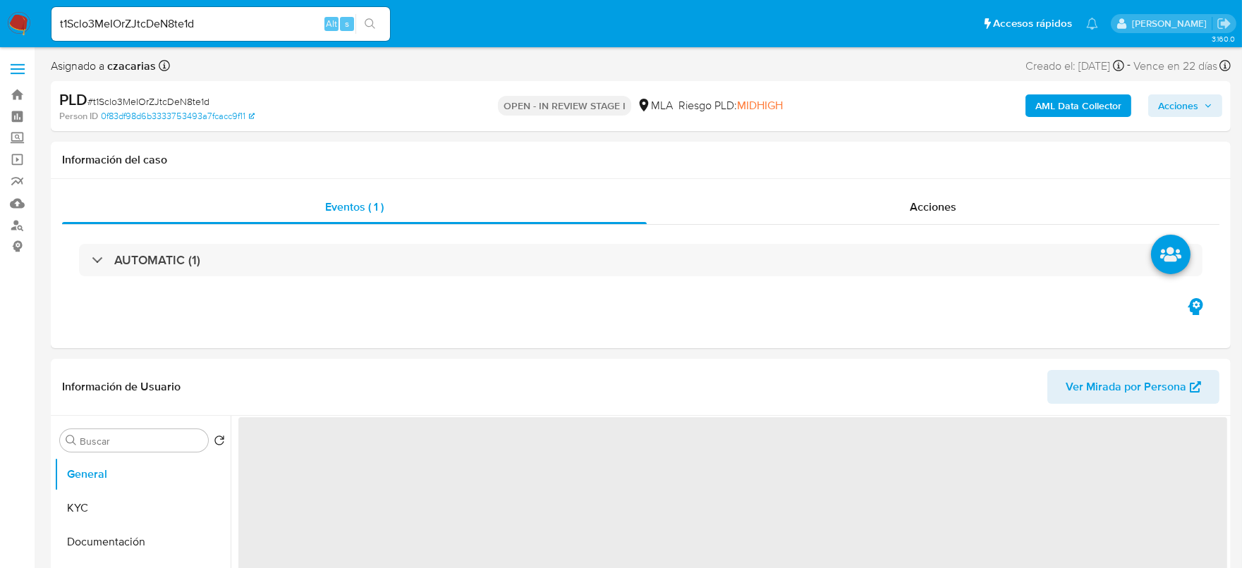
select select "10"
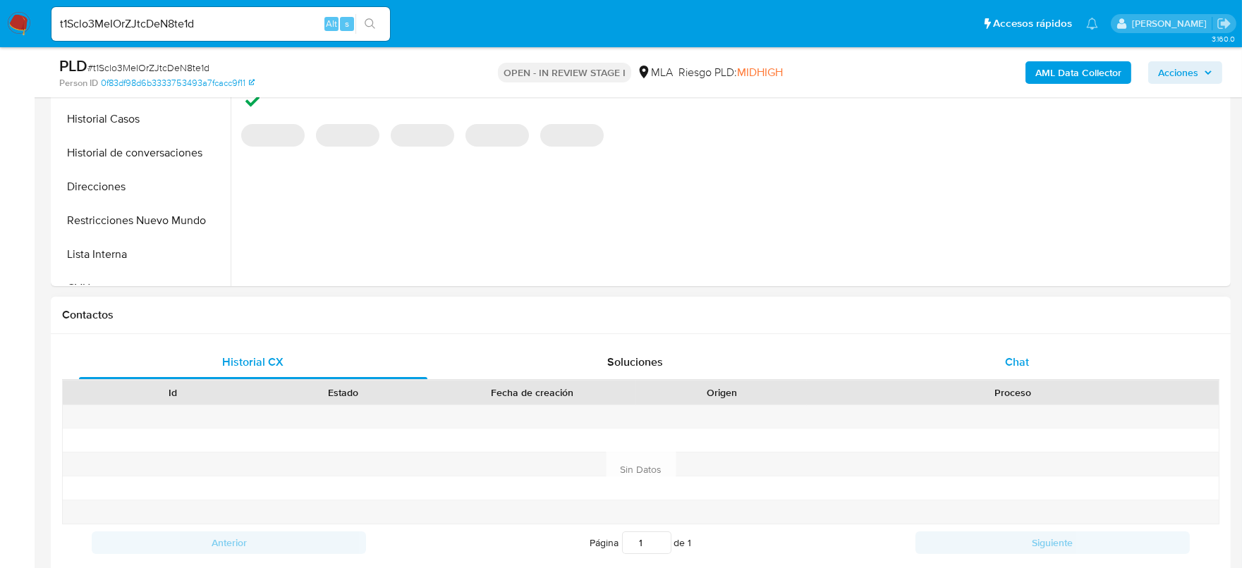
click at [1041, 355] on div "Chat" at bounding box center [1017, 362] width 348 height 34
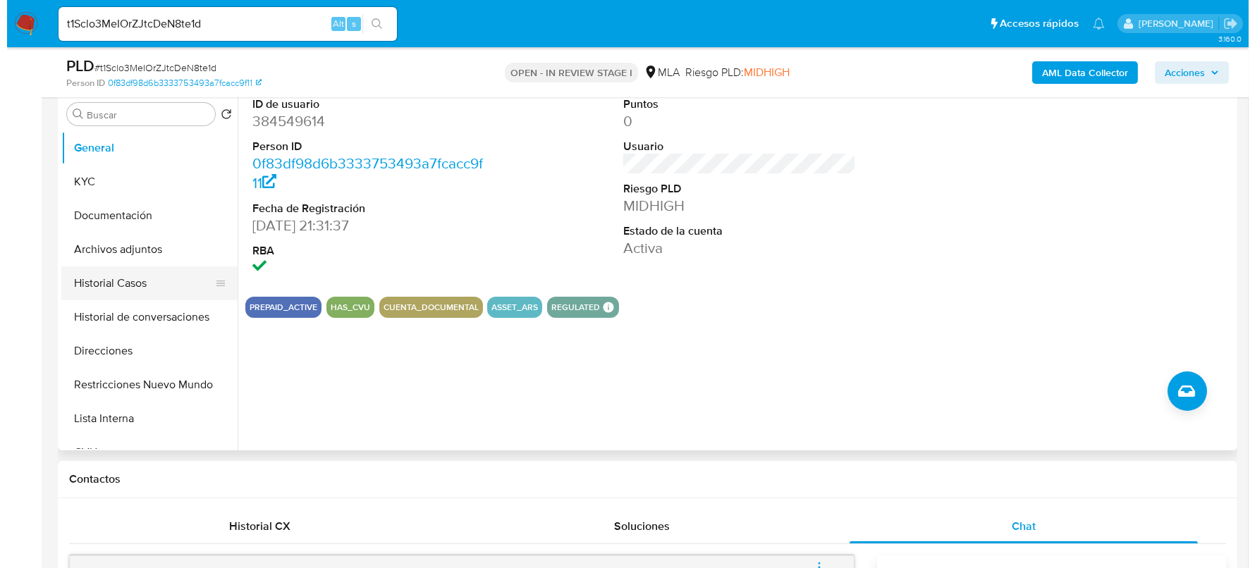
scroll to position [264, 0]
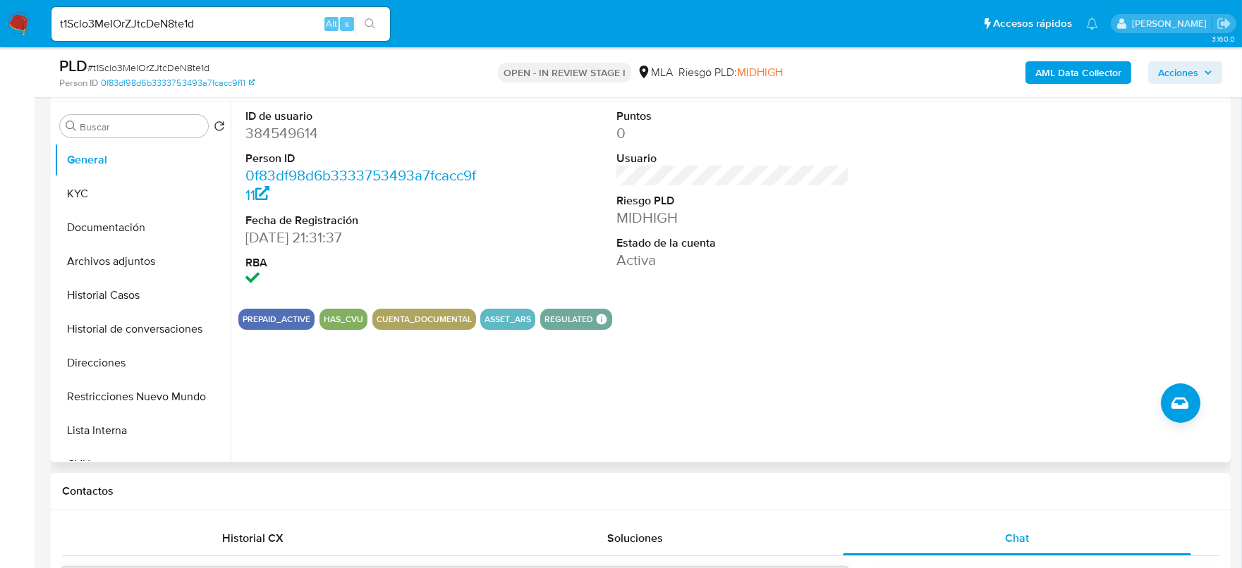
click at [282, 133] on dd "384549614" at bounding box center [361, 133] width 233 height 20
copy dd "384549614"
click at [287, 133] on dd "384549614" at bounding box center [361, 133] width 233 height 20
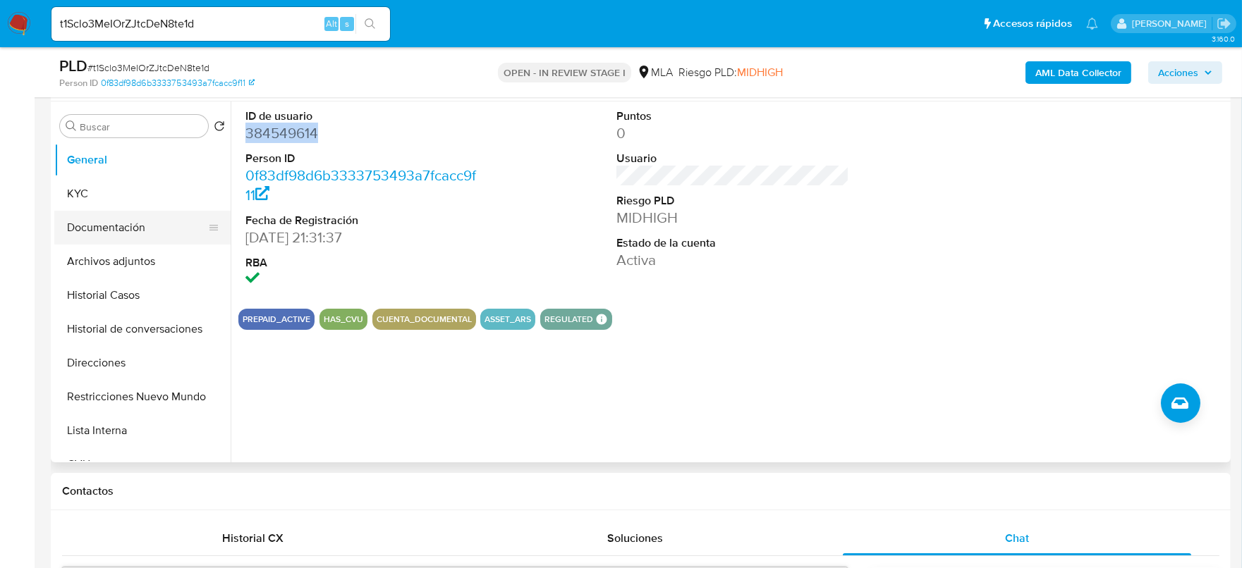
click at [157, 228] on button "Documentación" at bounding box center [136, 228] width 165 height 34
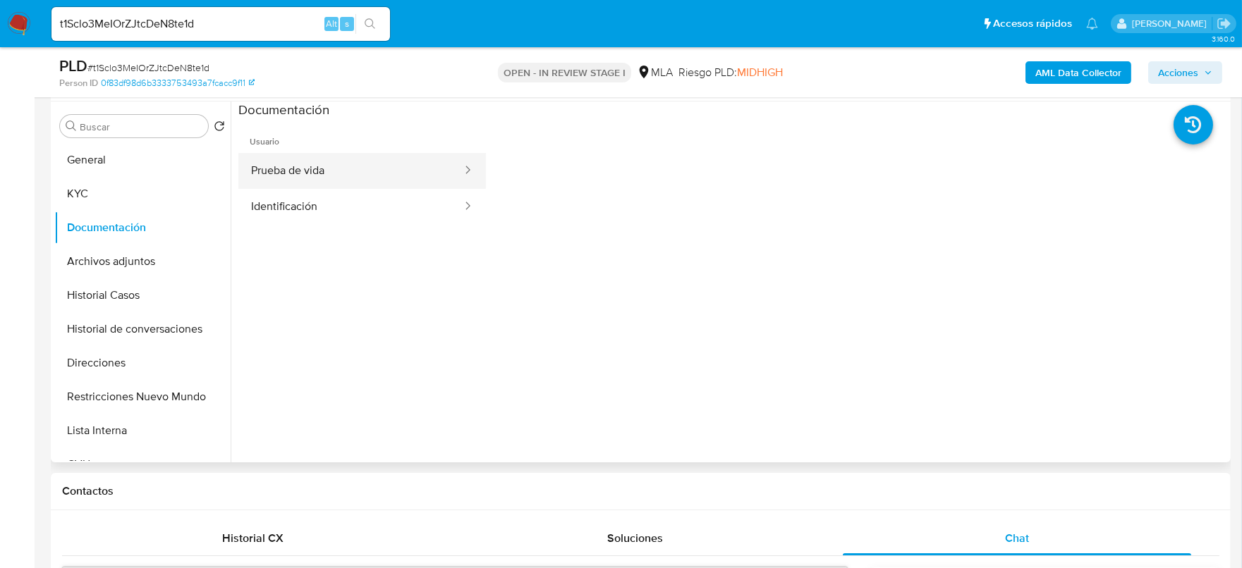
click at [324, 176] on button "Prueba de vida" at bounding box center [350, 171] width 225 height 36
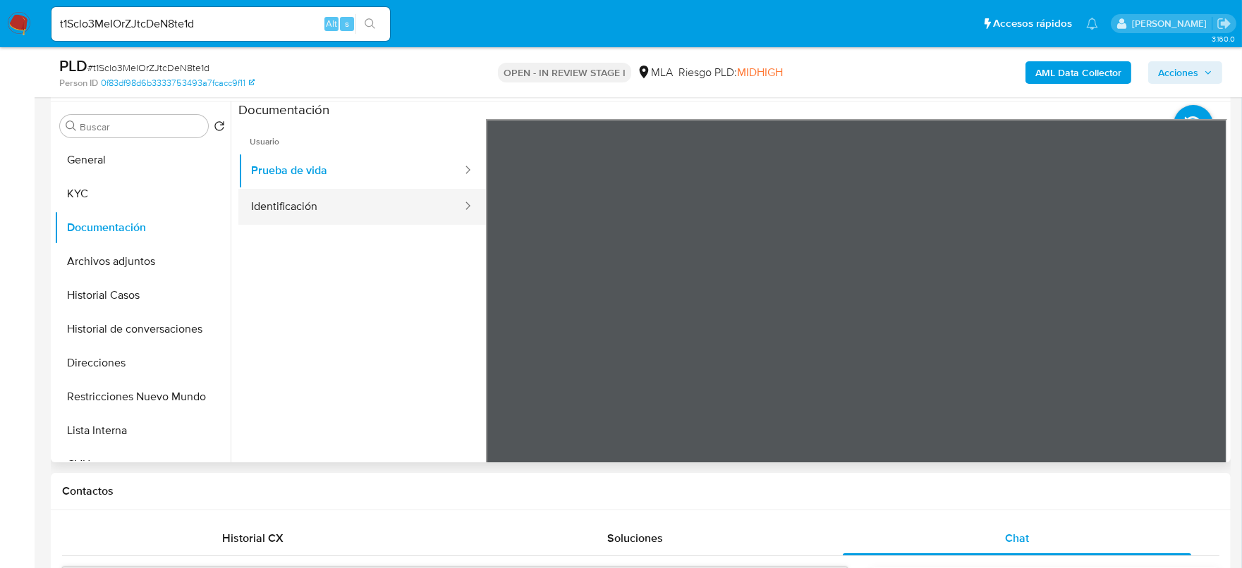
click at [396, 208] on button "Identificación" at bounding box center [350, 207] width 225 height 36
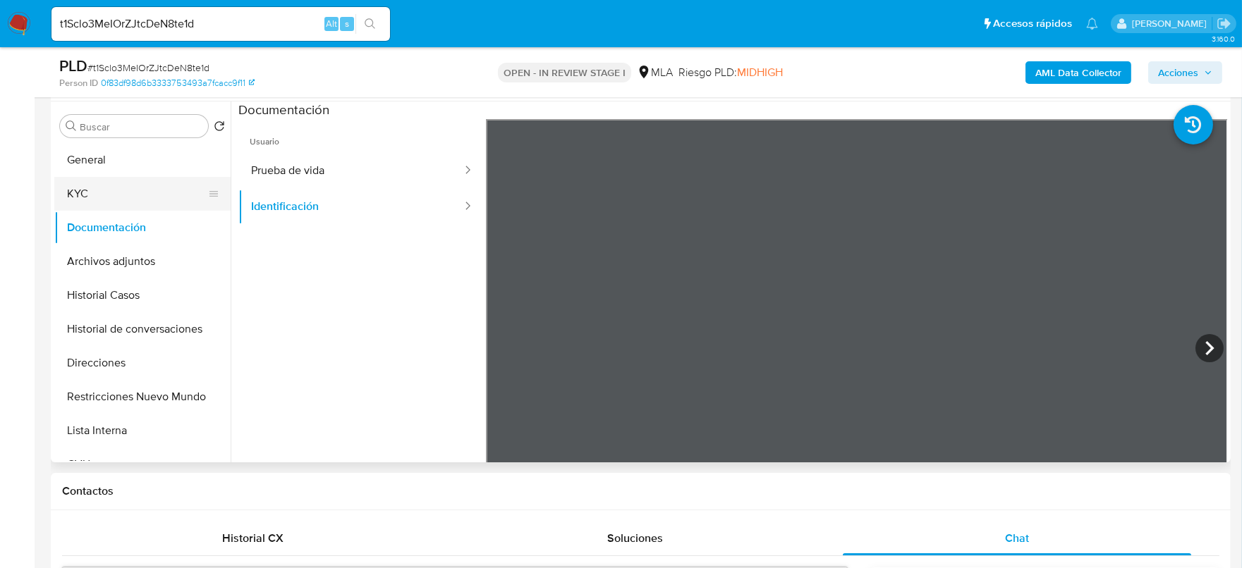
click at [118, 188] on button "KYC" at bounding box center [136, 194] width 165 height 34
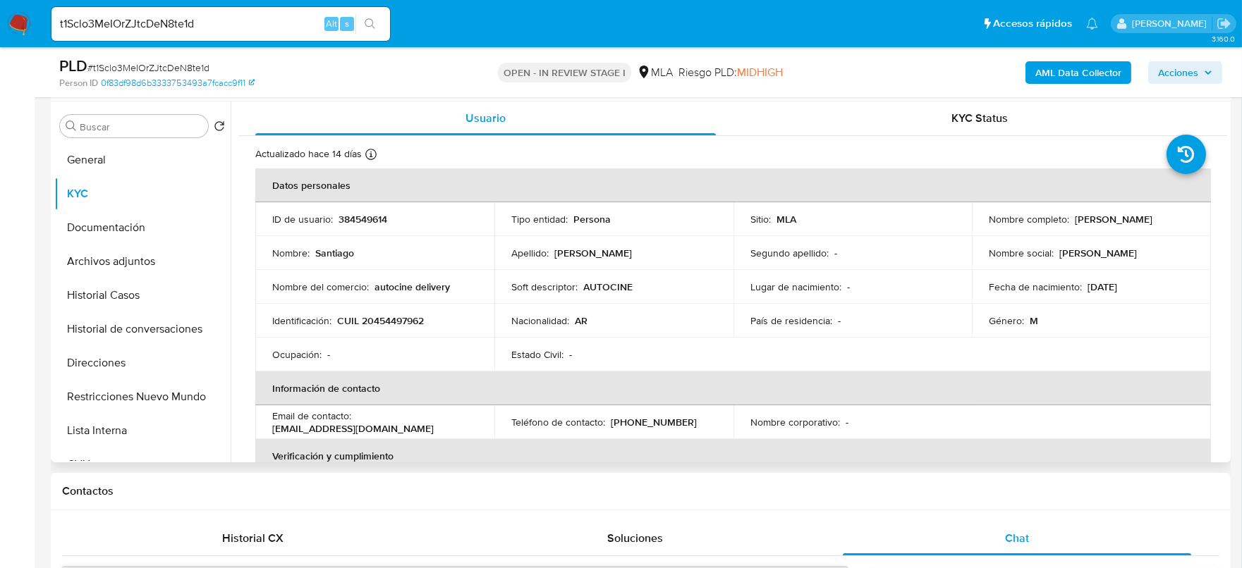
drag, startPoint x: 1108, startPoint y: 284, endPoint x: 1134, endPoint y: 282, distance: 26.2
click at [1134, 282] on div "Fecha de nacimiento : [DEMOGRAPHIC_DATA]" at bounding box center [1090, 287] width 205 height 13
copy p "2004"
click at [568, 281] on p "Soft descriptor :" at bounding box center [544, 287] width 66 height 13
click at [142, 256] on button "Archivos adjuntos" at bounding box center [136, 262] width 165 height 34
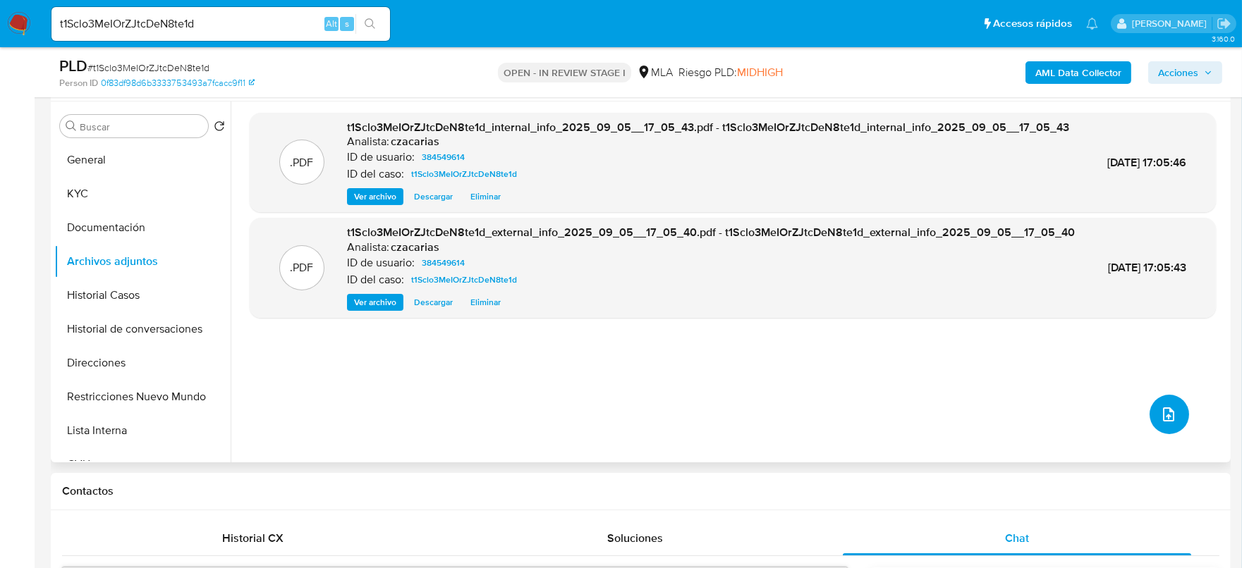
click at [1165, 419] on icon "upload-file" at bounding box center [1168, 414] width 17 height 17
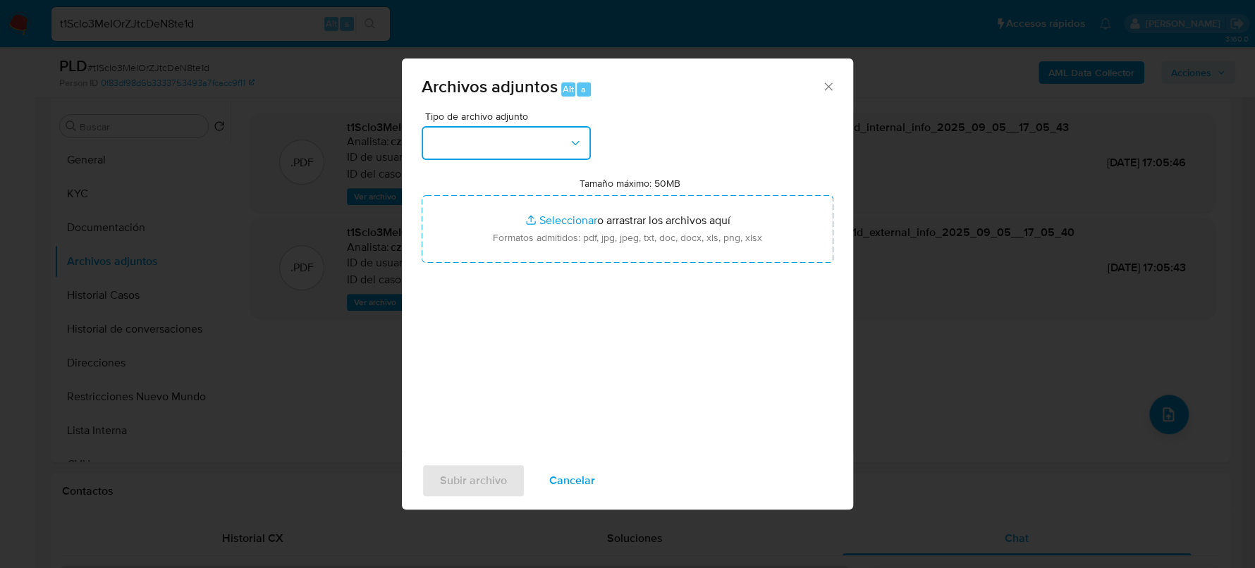
drag, startPoint x: 584, startPoint y: 147, endPoint x: 568, endPoint y: 162, distance: 22.5
click at [581, 149] on button "button" at bounding box center [506, 143] width 169 height 34
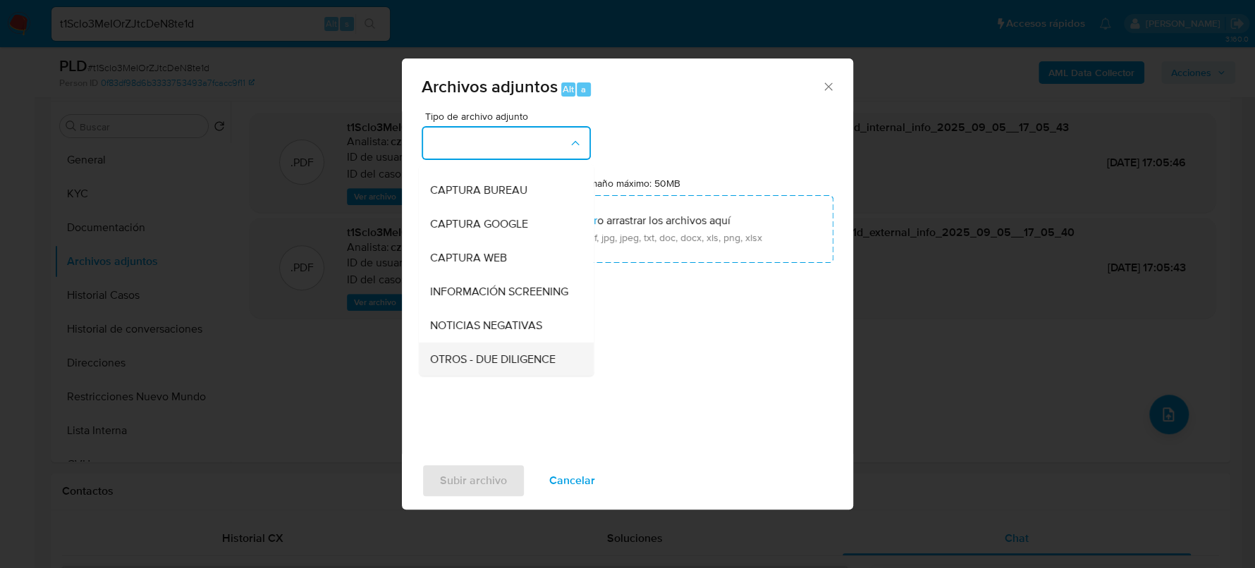
scroll to position [176, 0]
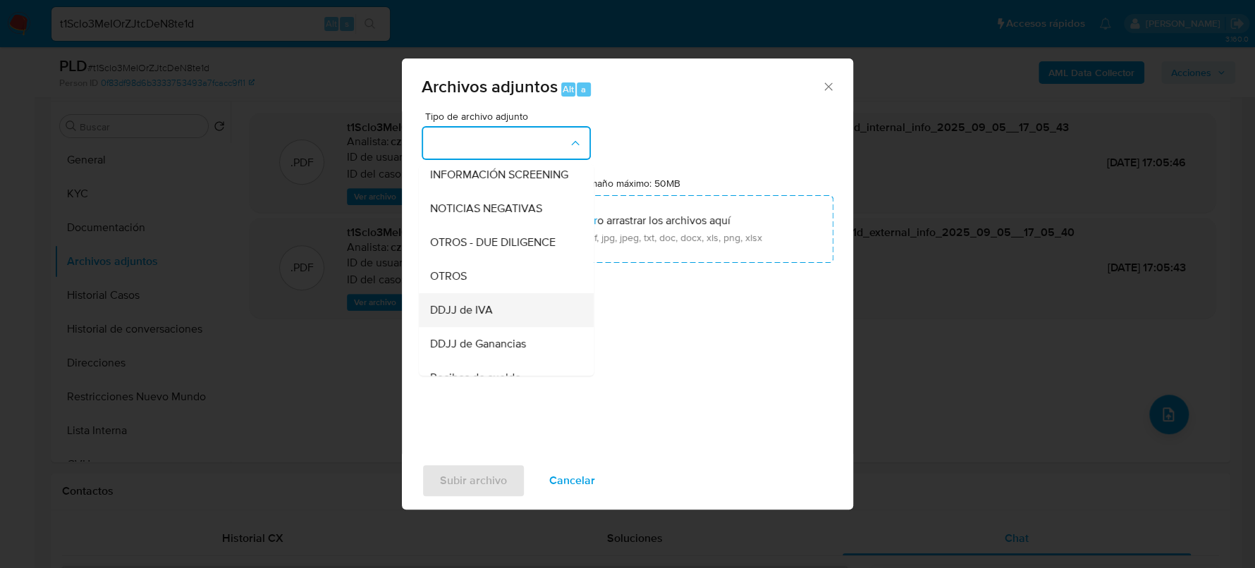
click at [477, 305] on div "DDJJ de IVA" at bounding box center [502, 310] width 144 height 34
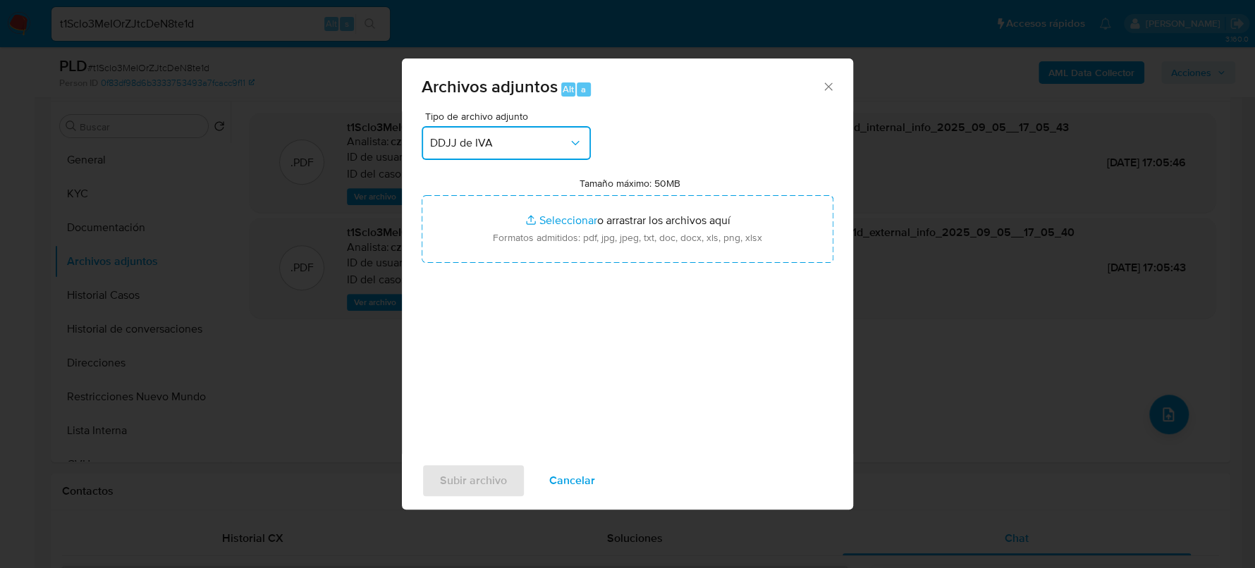
click at [556, 137] on span "DDJJ de IVA" at bounding box center [499, 143] width 138 height 14
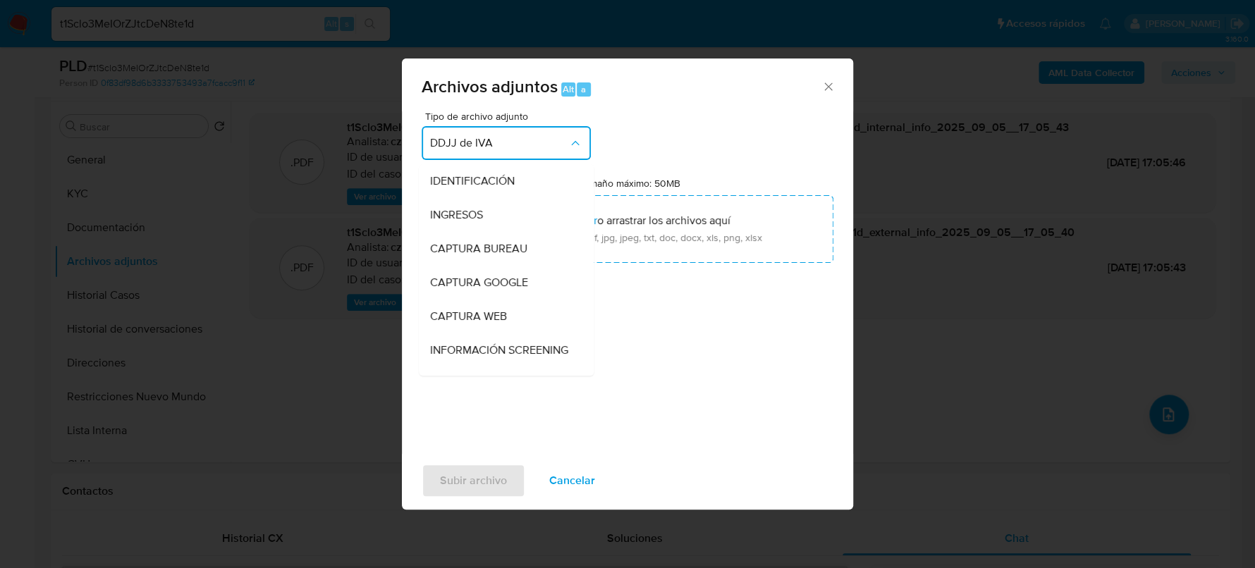
scroll to position [229, 0]
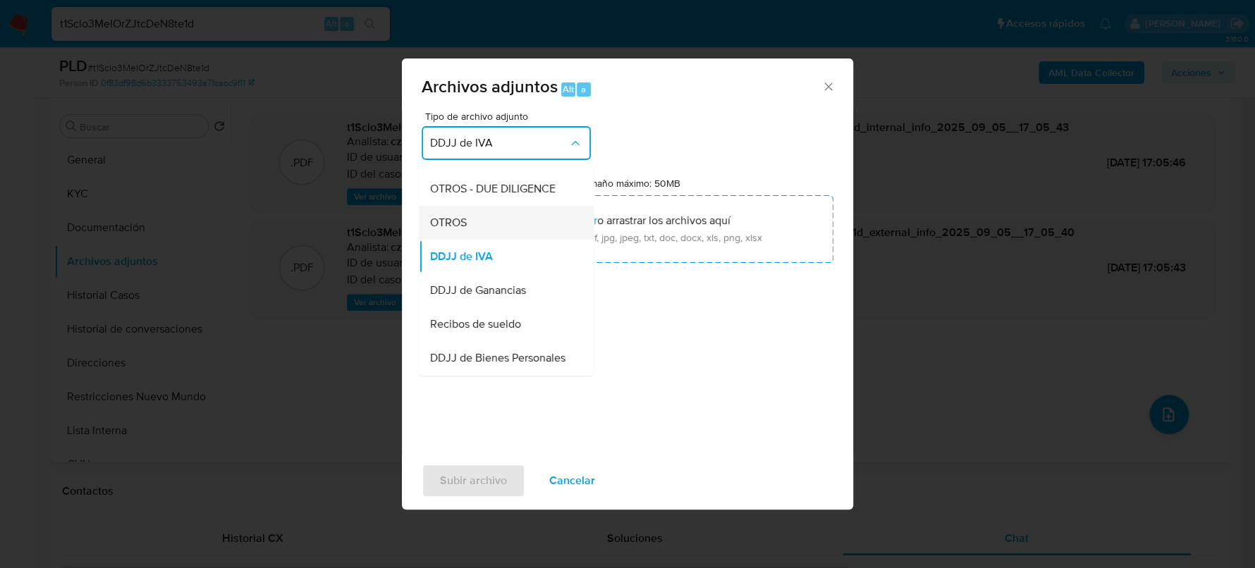
click at [498, 240] on div "OTROS" at bounding box center [502, 223] width 144 height 34
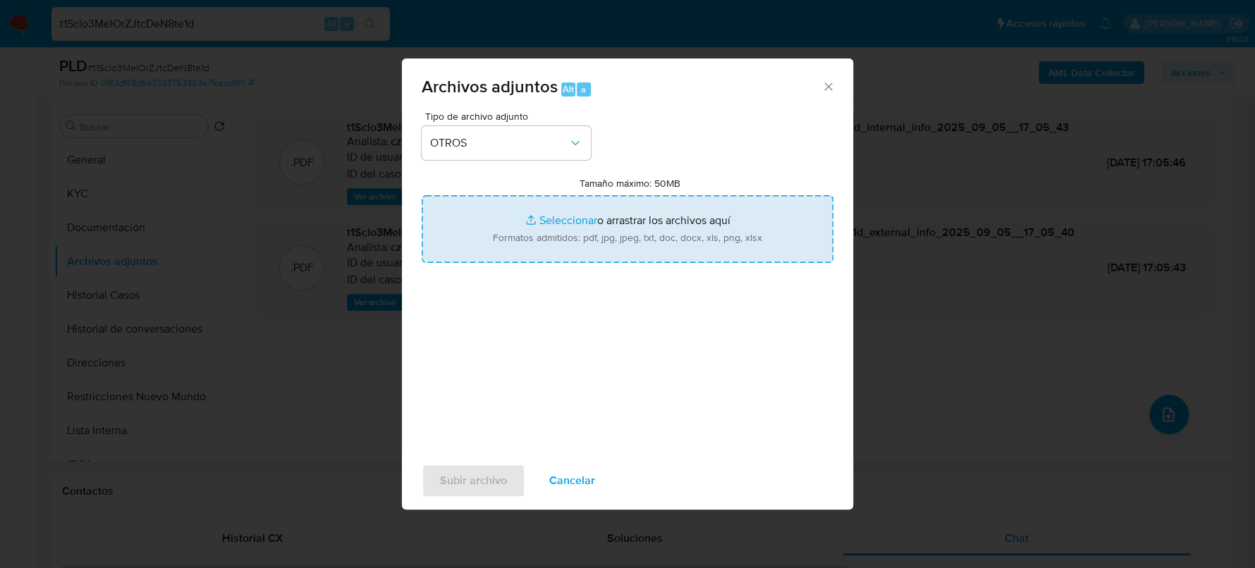
type input "C:\fakepath\Movimientos-580527542.xlsx"
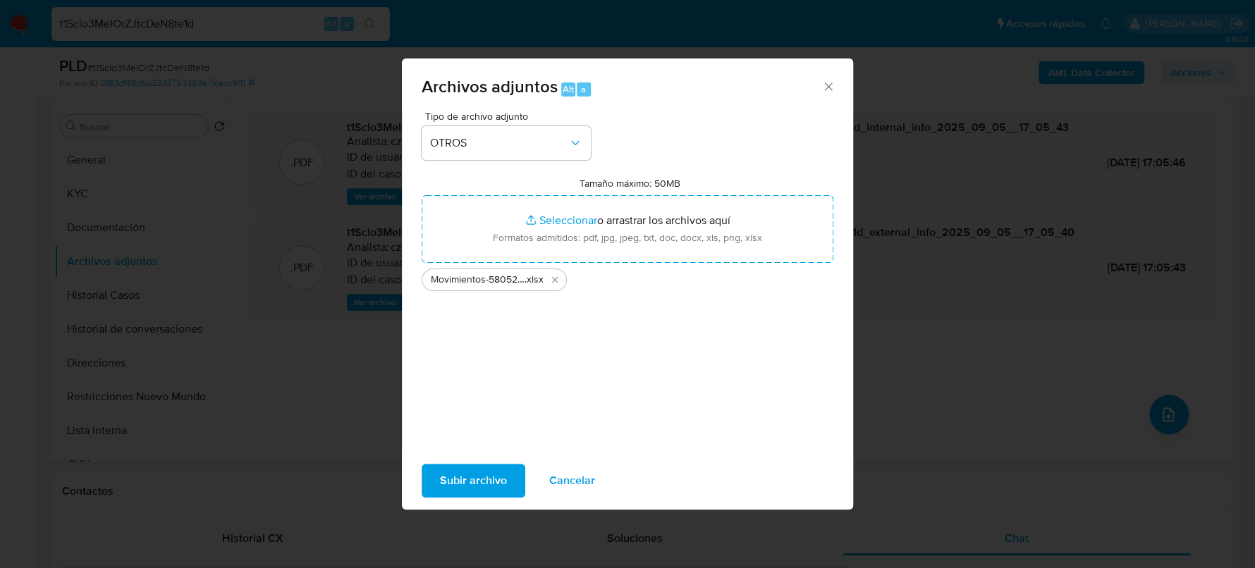
click at [511, 480] on button "Subir archivo" at bounding box center [474, 481] width 104 height 34
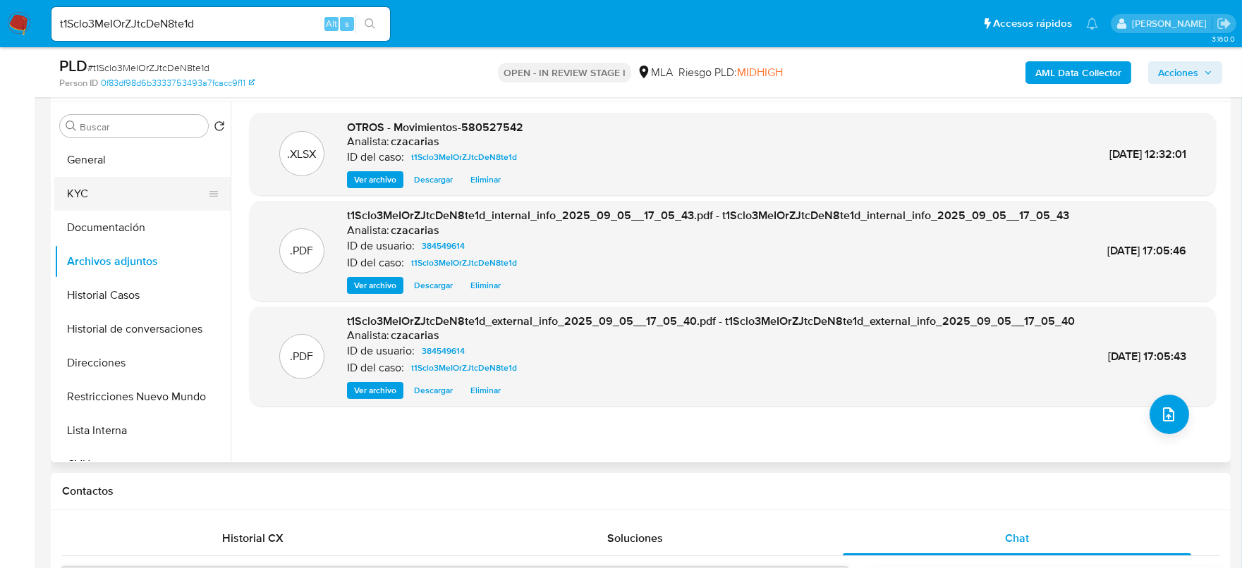
click at [148, 204] on button "KYC" at bounding box center [136, 194] width 165 height 34
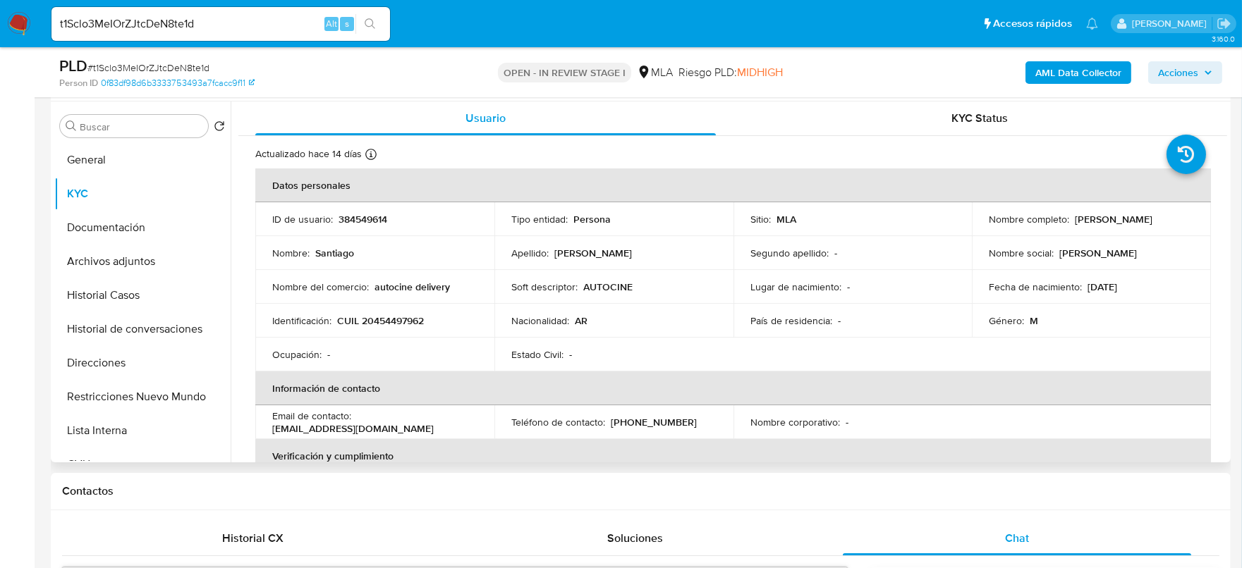
click at [398, 321] on p "CUIL 20454497962" at bounding box center [380, 320] width 87 height 13
copy p "20454497962"
click at [399, 323] on p "CUIL 20454497962" at bounding box center [380, 320] width 87 height 13
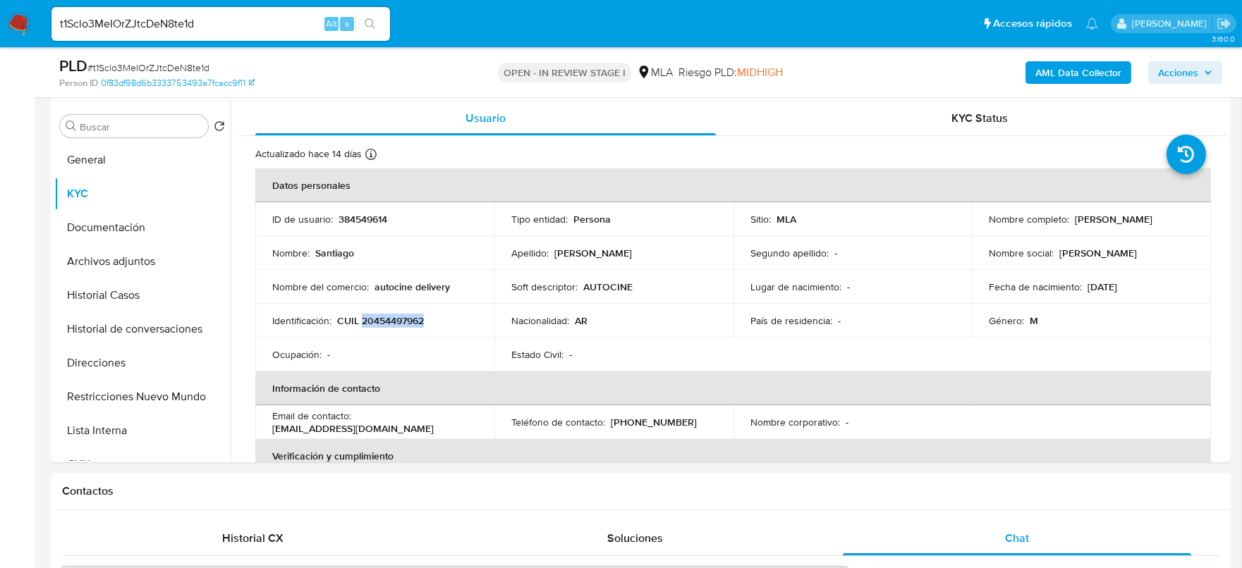
copy p "20454497962"
click at [422, 318] on p "CUIL 20454497962" at bounding box center [380, 320] width 87 height 13
copy p "20454497962"
click at [167, 252] on button "Archivos adjuntos" at bounding box center [136, 262] width 165 height 34
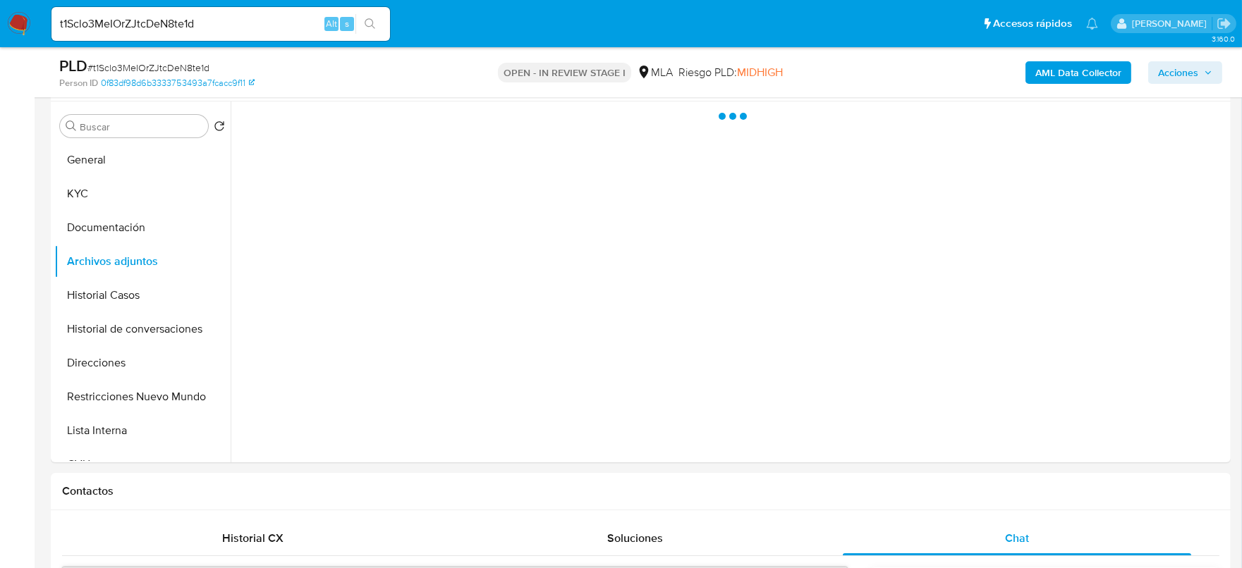
click at [1053, 67] on b "AML Data Collector" at bounding box center [1078, 72] width 86 height 23
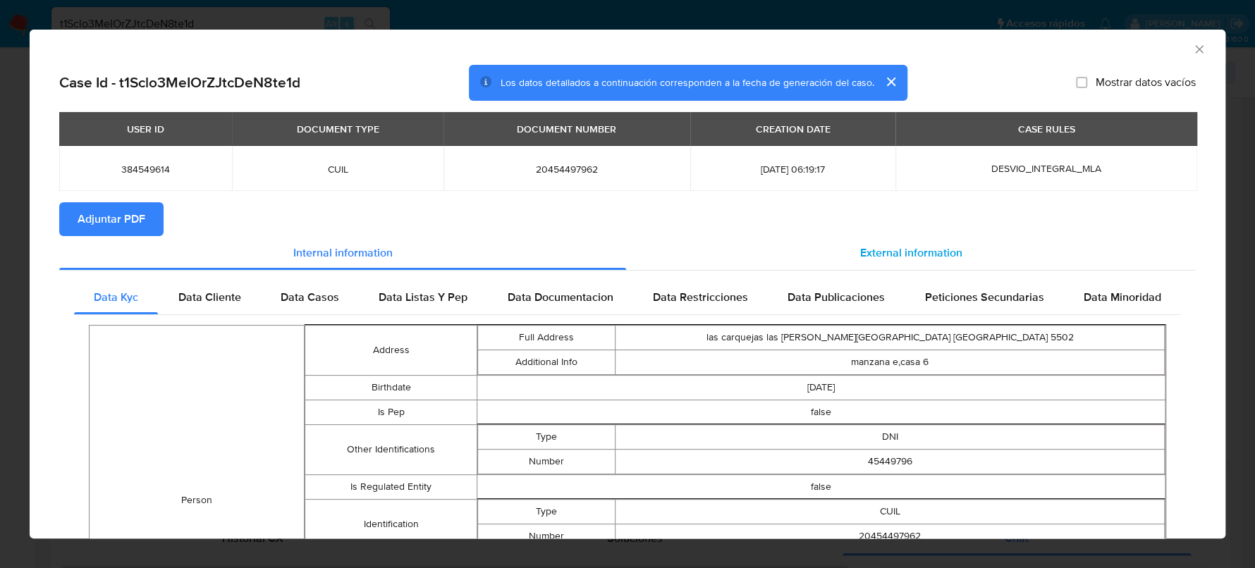
click at [905, 247] on span "External information" at bounding box center [911, 253] width 102 height 16
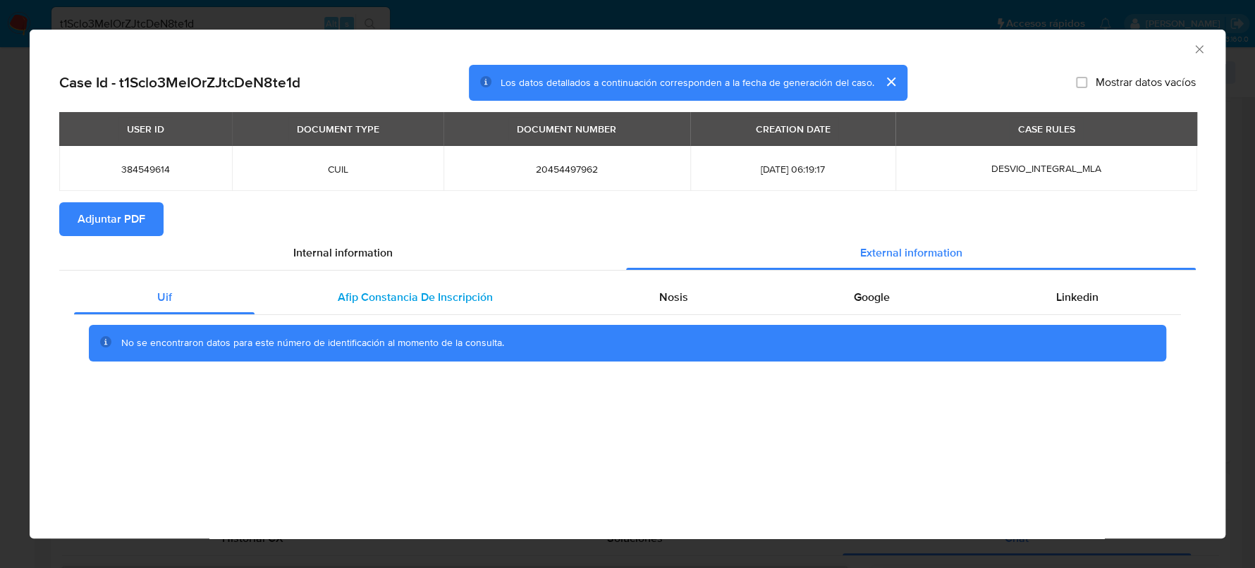
click at [504, 298] on div "Afip Constancia De Inscripción" at bounding box center [415, 298] width 321 height 34
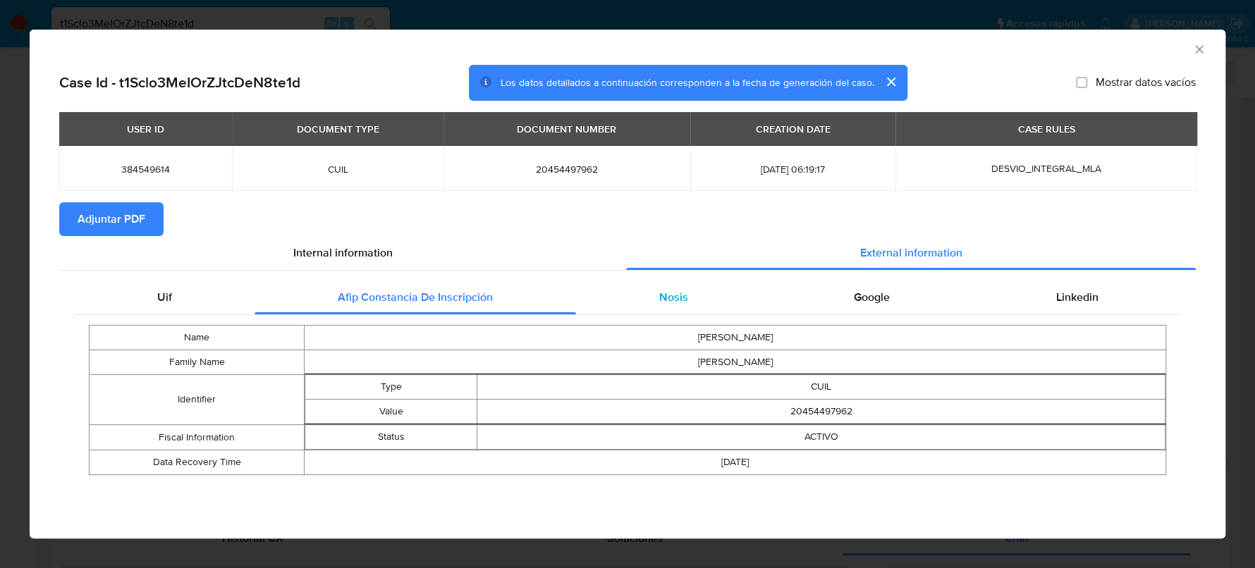
click at [734, 292] on div "Nosis" at bounding box center [673, 298] width 195 height 34
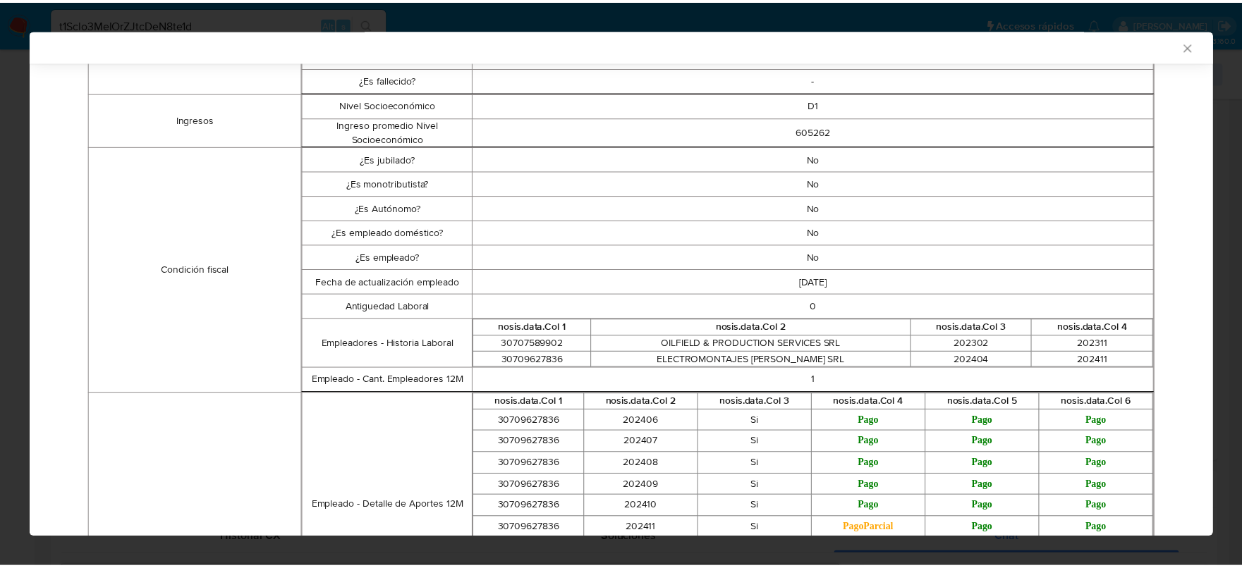
scroll to position [438, 0]
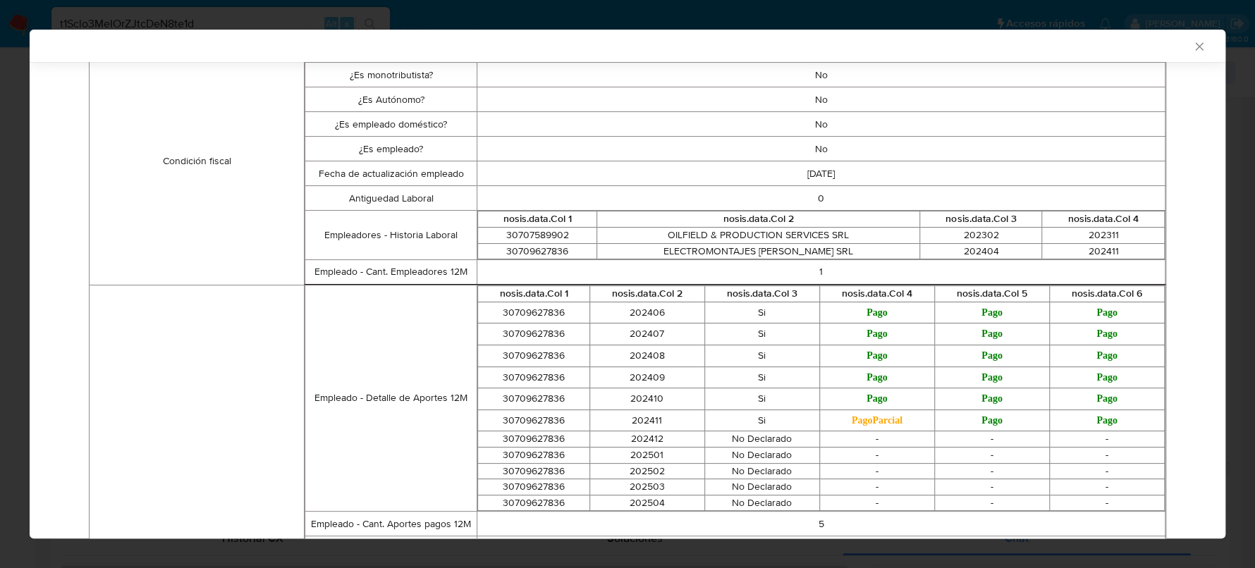
click at [1192, 47] on icon "Cerrar ventana" at bounding box center [1199, 46] width 14 height 14
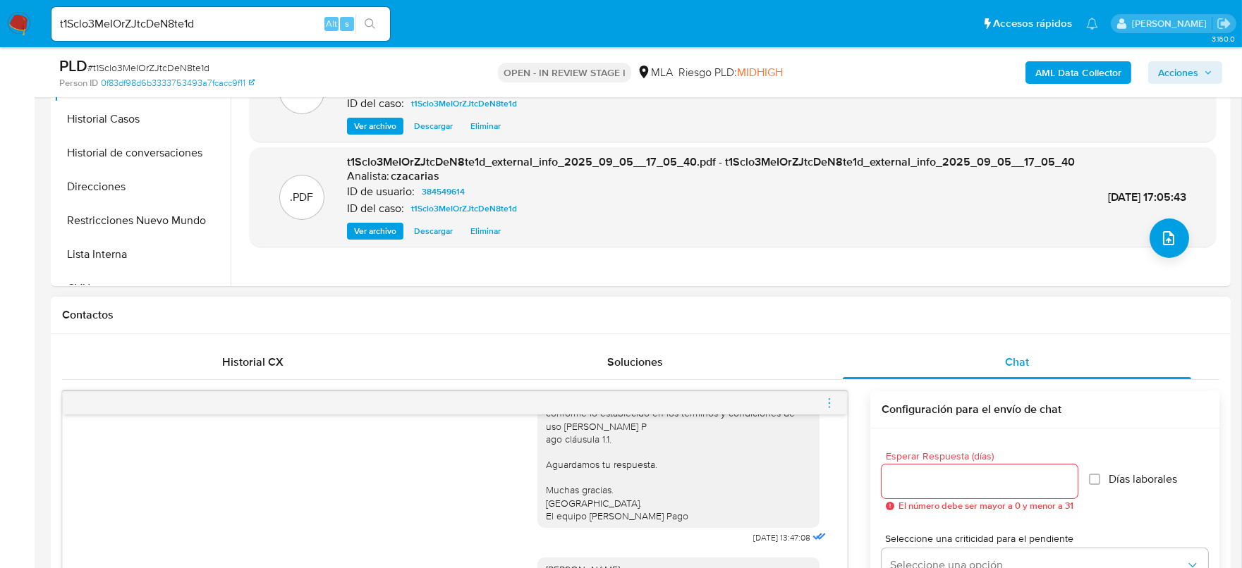
scroll to position [616, 0]
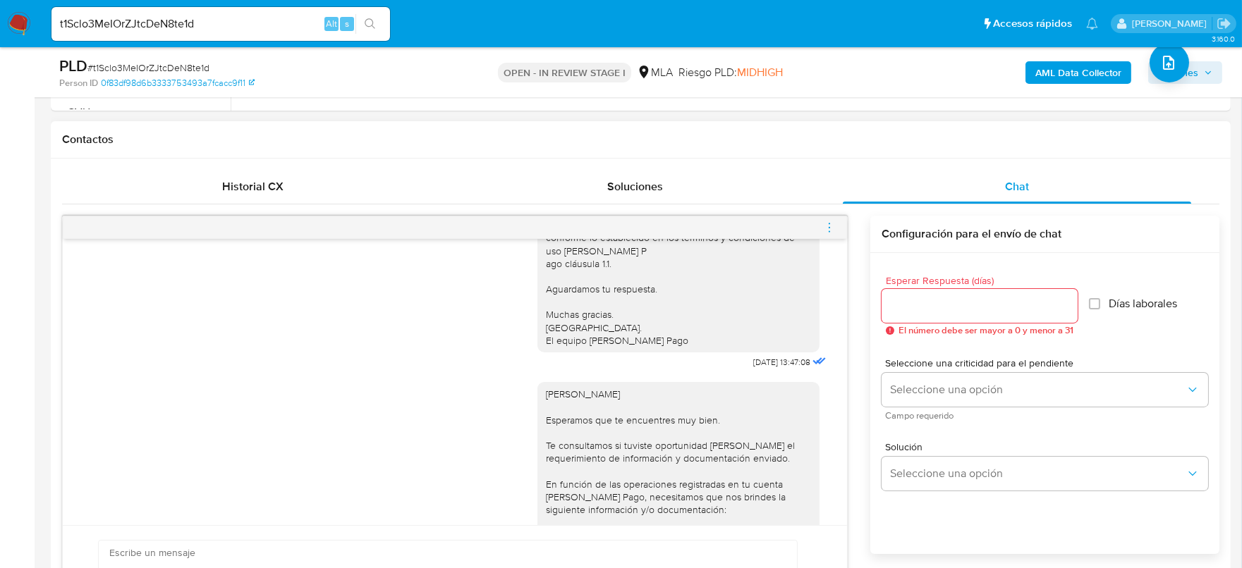
click at [828, 230] on icon "menu-action" at bounding box center [829, 227] width 13 height 13
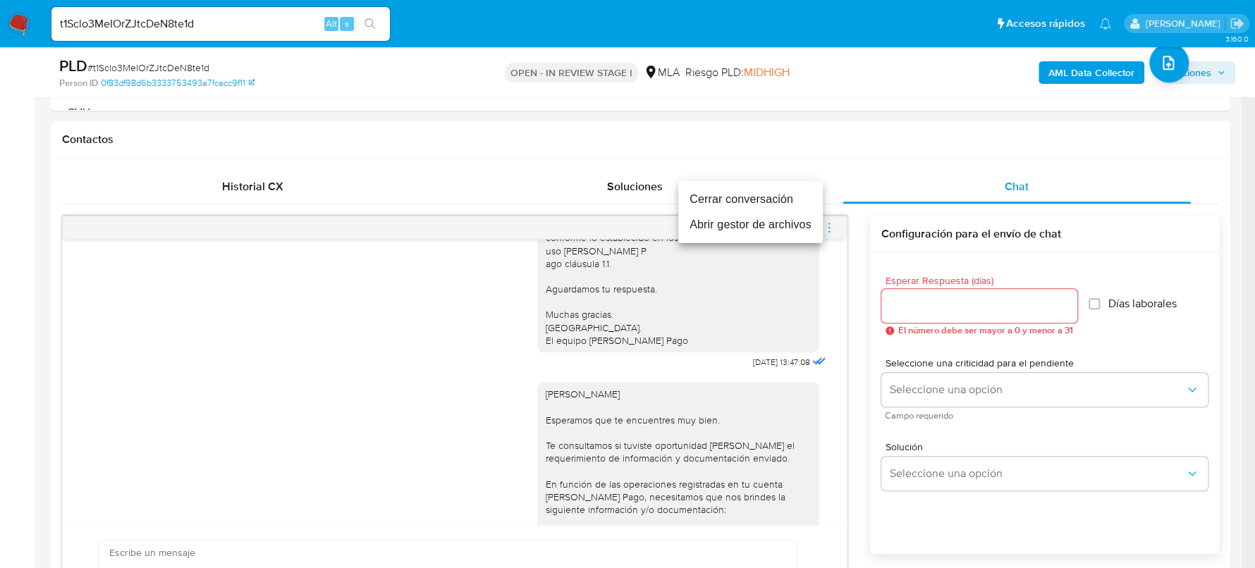
click at [735, 204] on li "Cerrar conversación" at bounding box center [750, 199] width 145 height 25
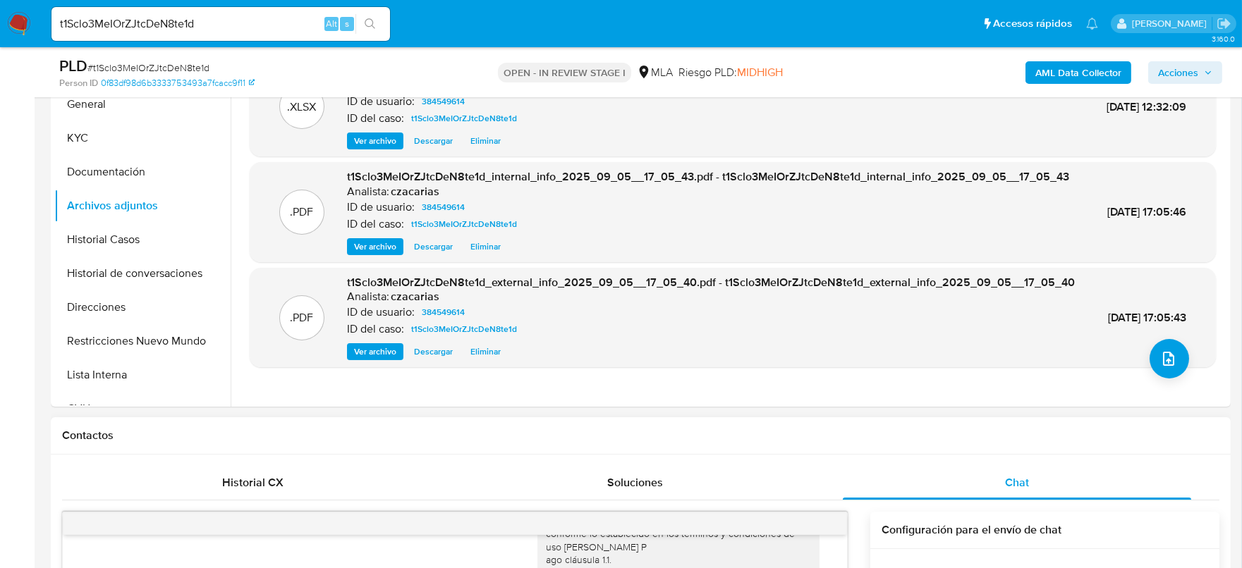
scroll to position [0, 0]
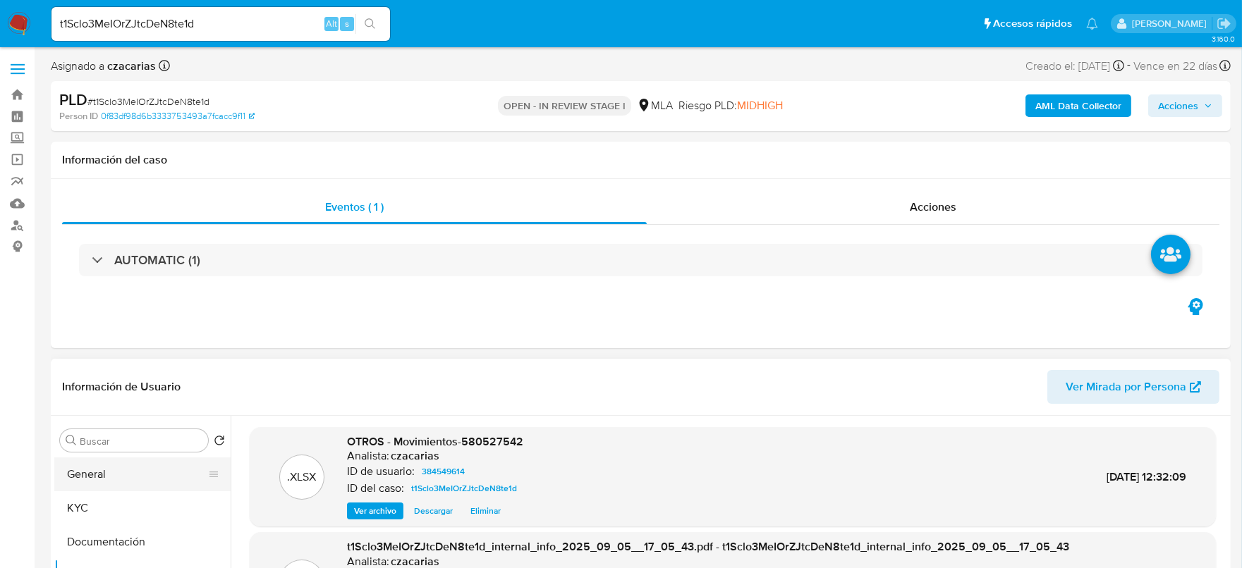
click at [170, 484] on button "General" at bounding box center [136, 475] width 165 height 34
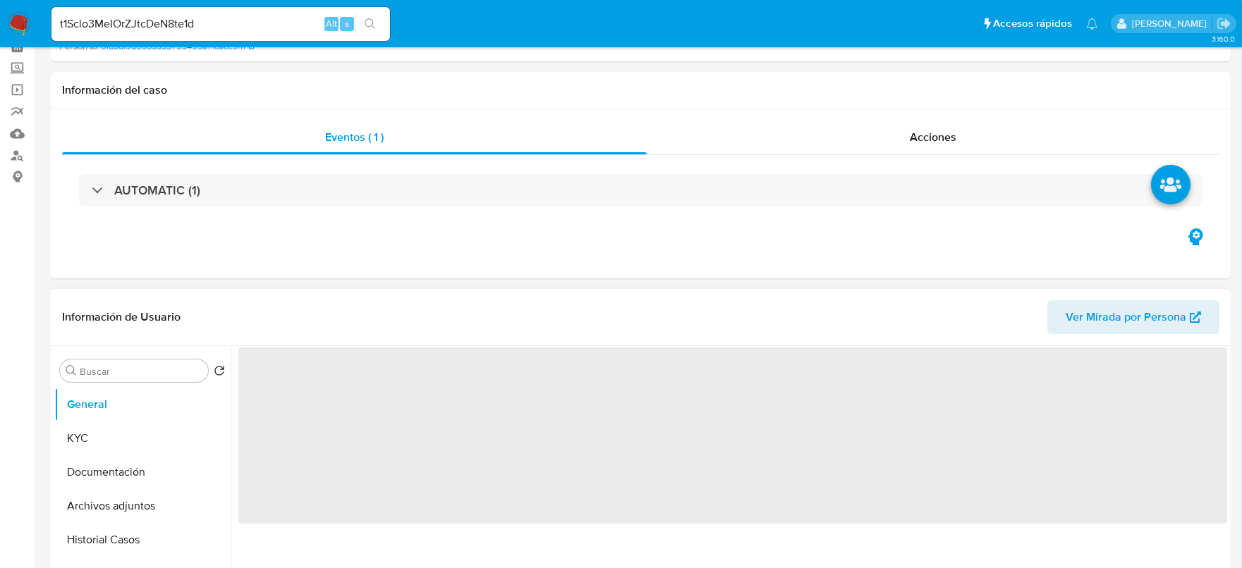
scroll to position [176, 0]
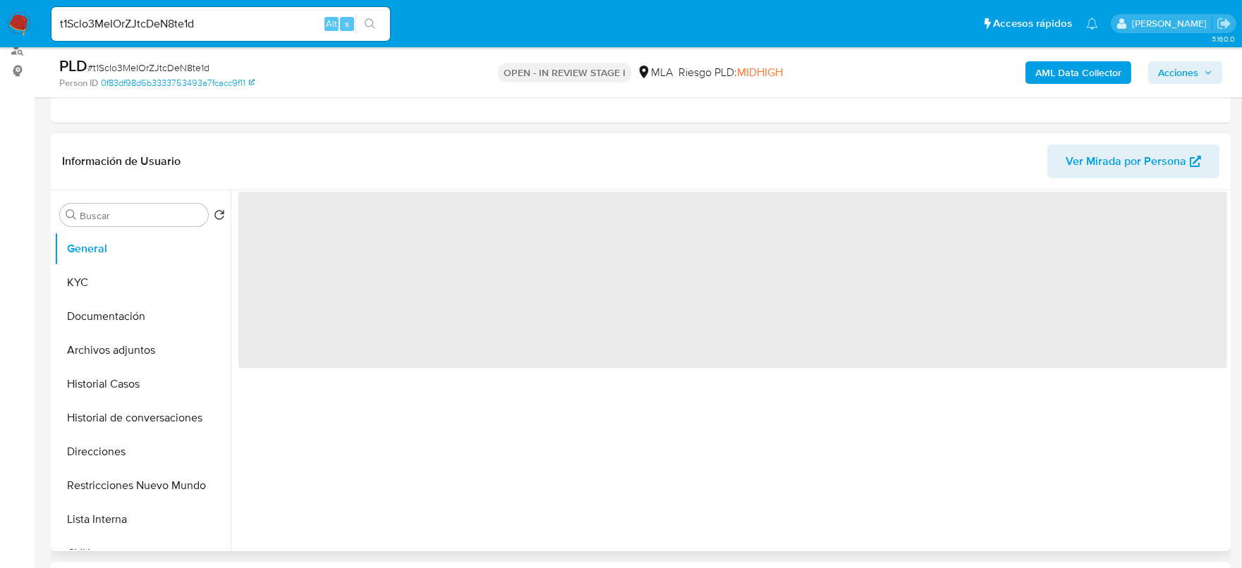
click at [276, 245] on span "‌" at bounding box center [732, 280] width 988 height 176
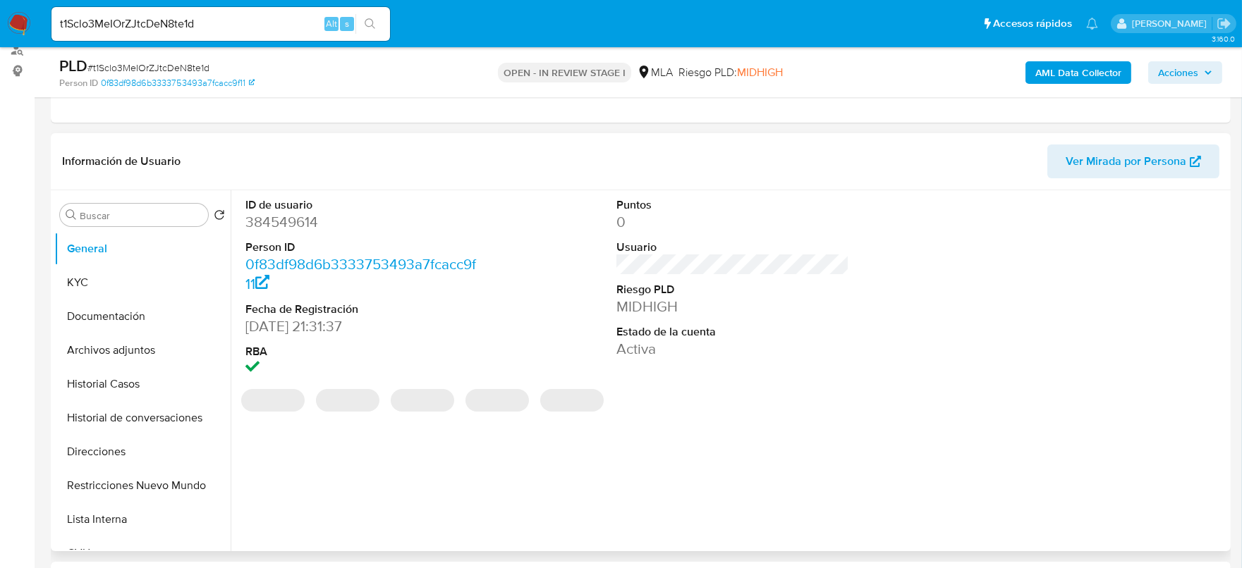
click at [270, 240] on dt "Person ID" at bounding box center [361, 248] width 233 height 16
click at [269, 233] on dl "ID de usuario 384549614 Person ID 0f83df98d6b3333753493a7fcacc9f11 Fecha de Reg…" at bounding box center [361, 288] width 233 height 182
click at [274, 225] on dd "384549614" at bounding box center [361, 222] width 233 height 20
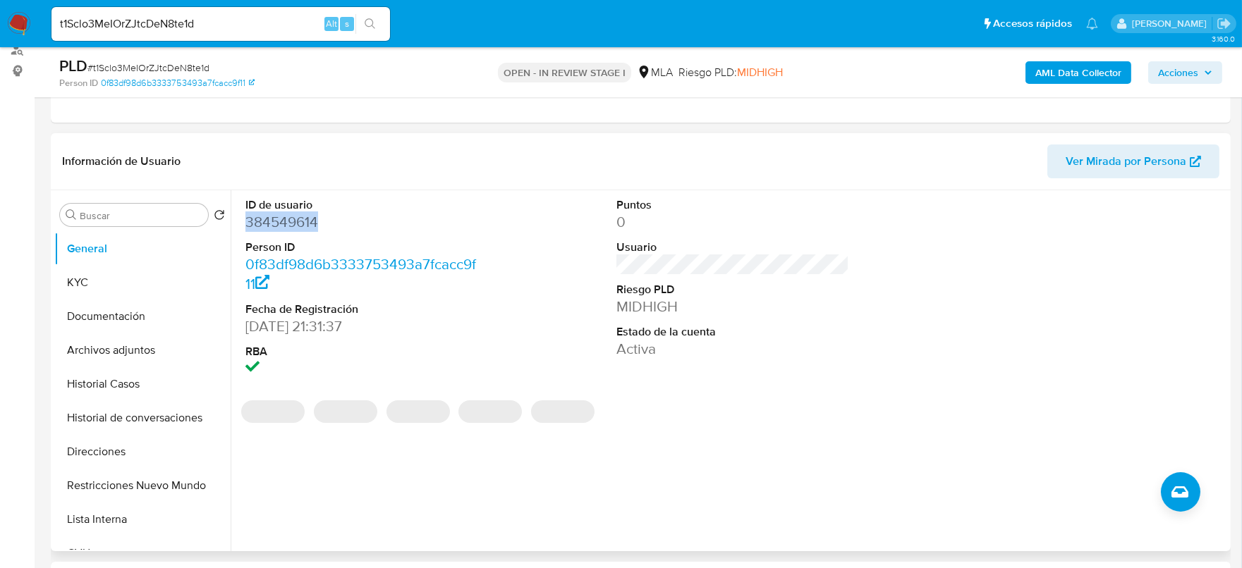
click at [274, 225] on dd "384549614" at bounding box center [361, 222] width 233 height 20
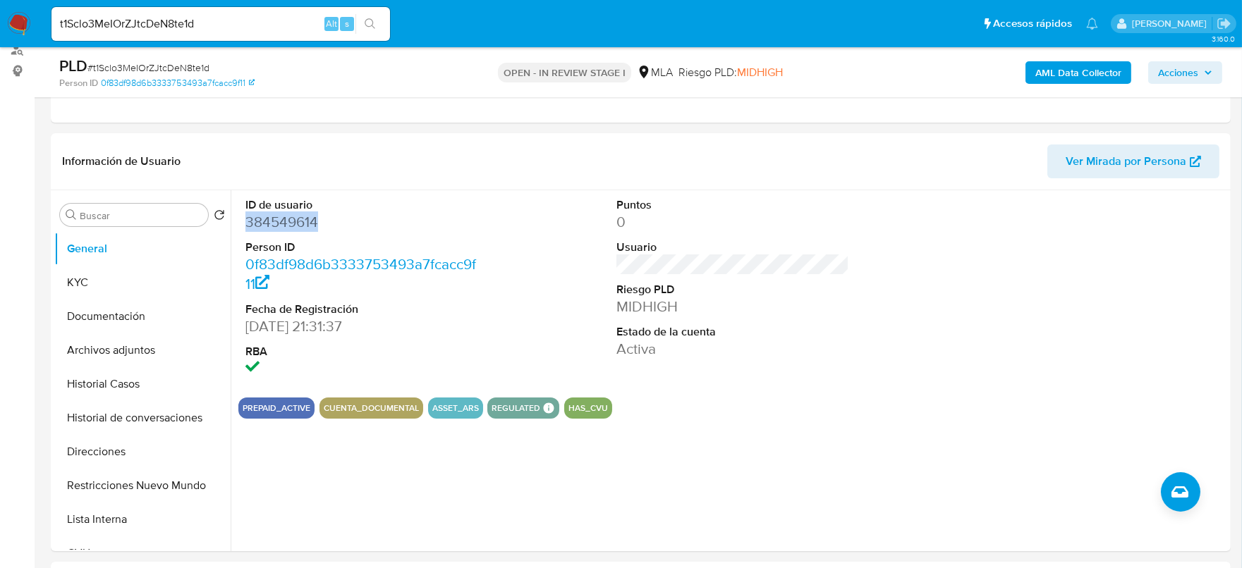
copy dd "384549614"
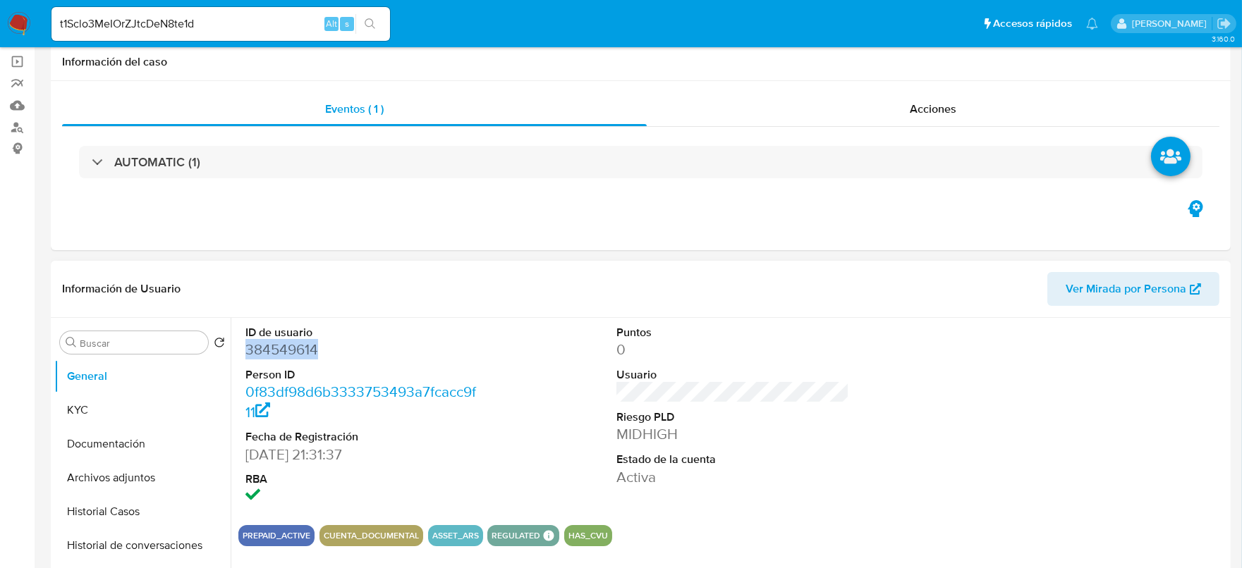
scroll to position [0, 0]
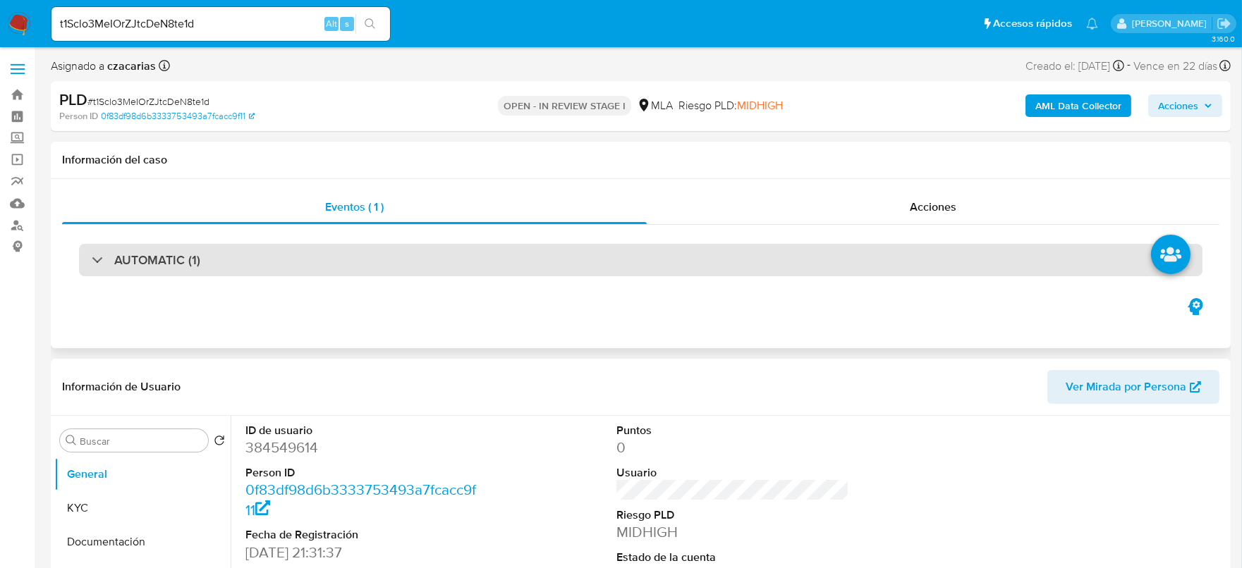
click at [214, 250] on div "AUTOMATIC (1)" at bounding box center [640, 260] width 1123 height 32
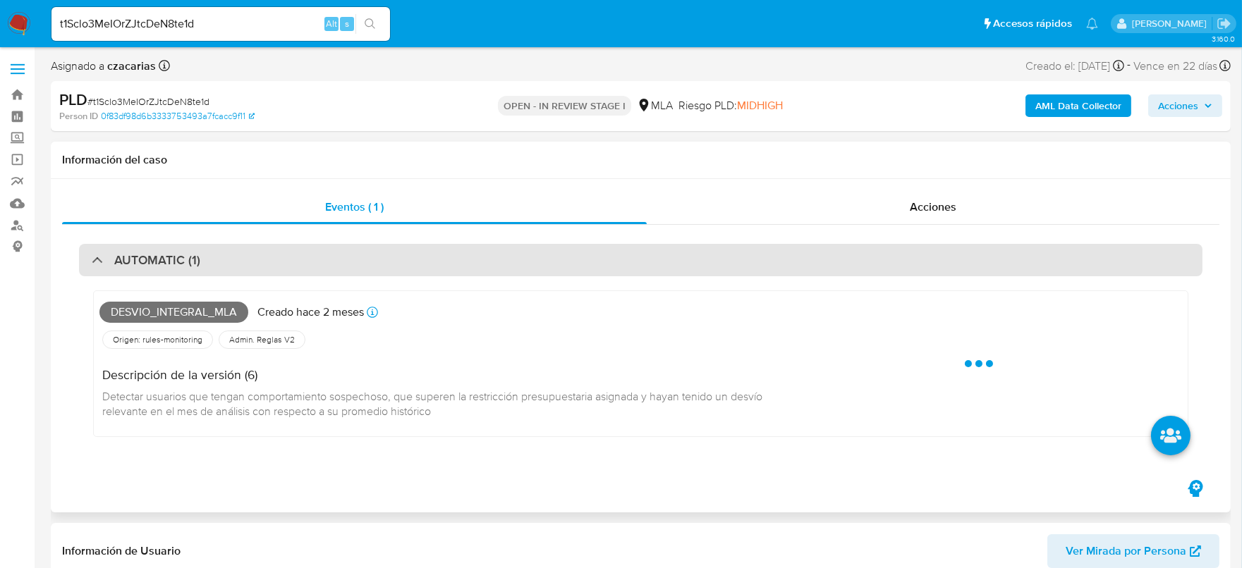
click at [214, 251] on div "AUTOMATIC (1)" at bounding box center [640, 260] width 1123 height 32
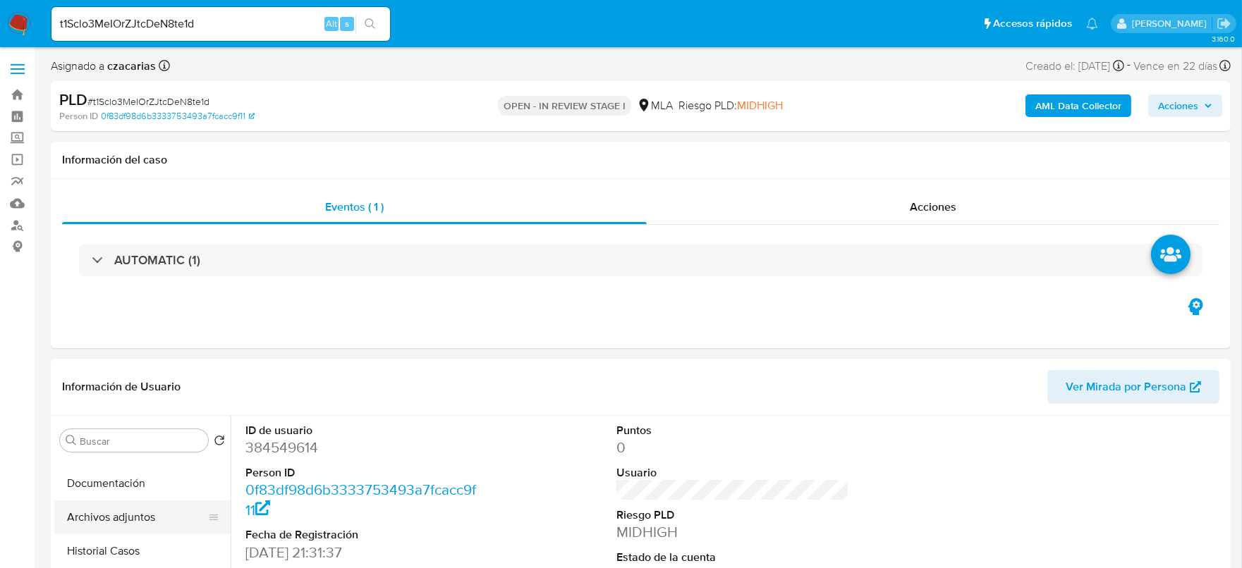
scroll to position [87, 0]
click at [112, 494] on button "Archivos adjuntos" at bounding box center [136, 489] width 165 height 34
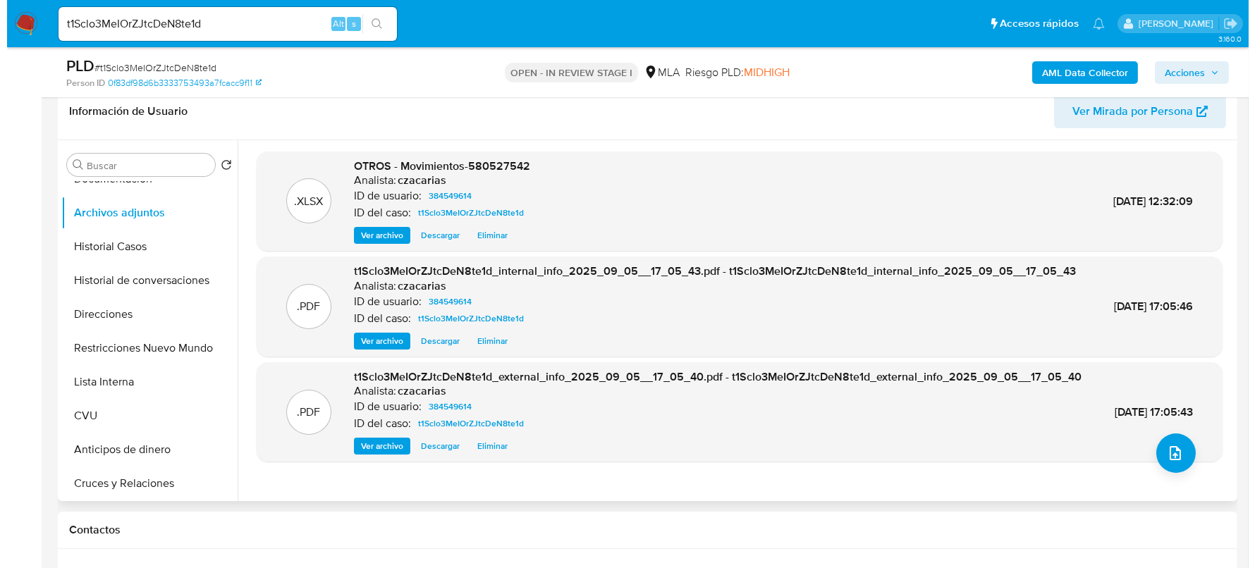
scroll to position [264, 0]
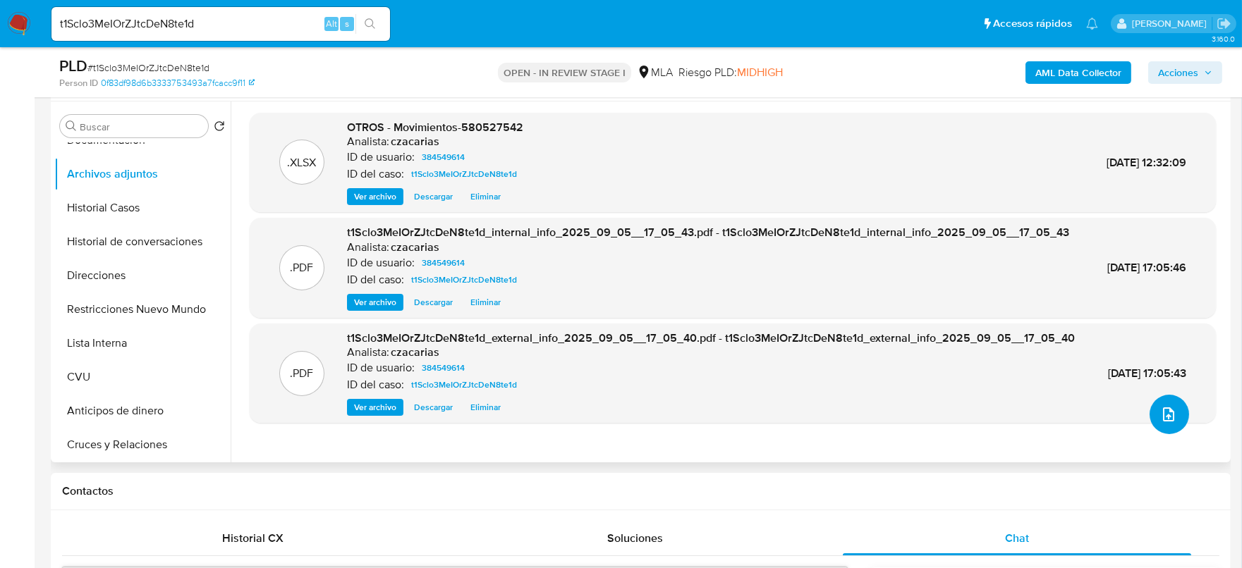
click at [1160, 406] on icon "upload-file" at bounding box center [1168, 414] width 17 height 17
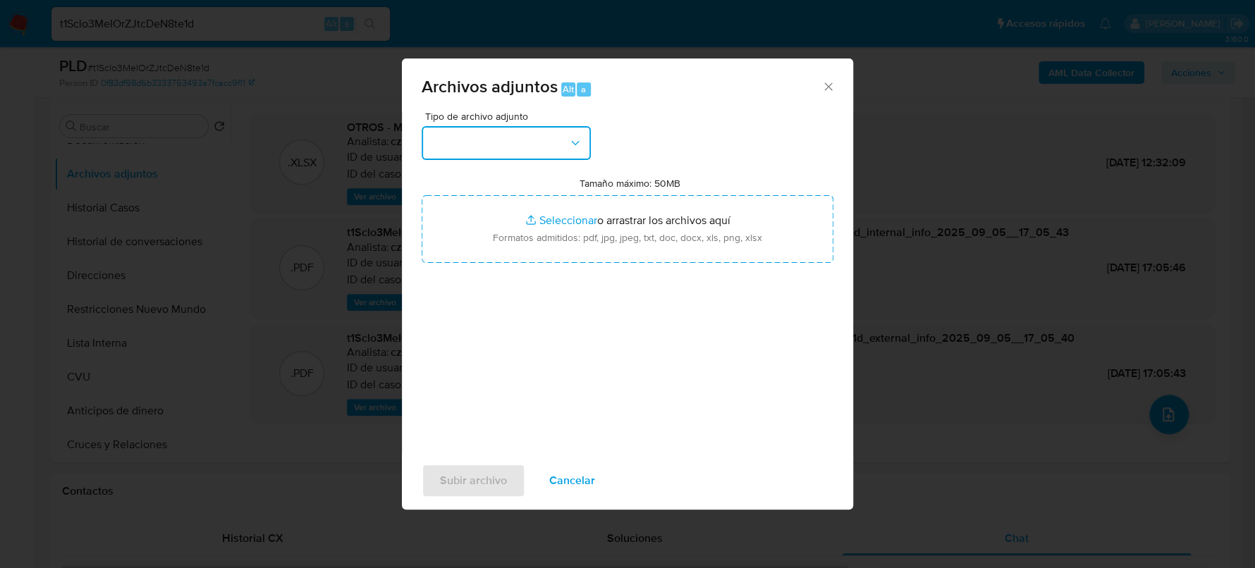
click at [553, 148] on button "button" at bounding box center [506, 143] width 169 height 34
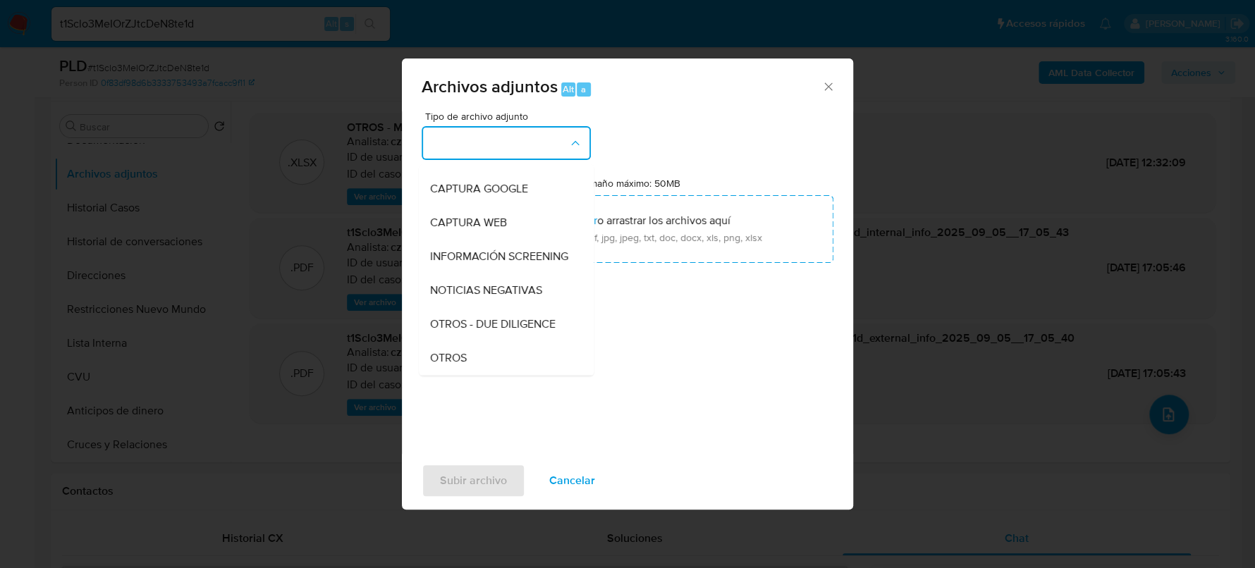
scroll to position [176, 0]
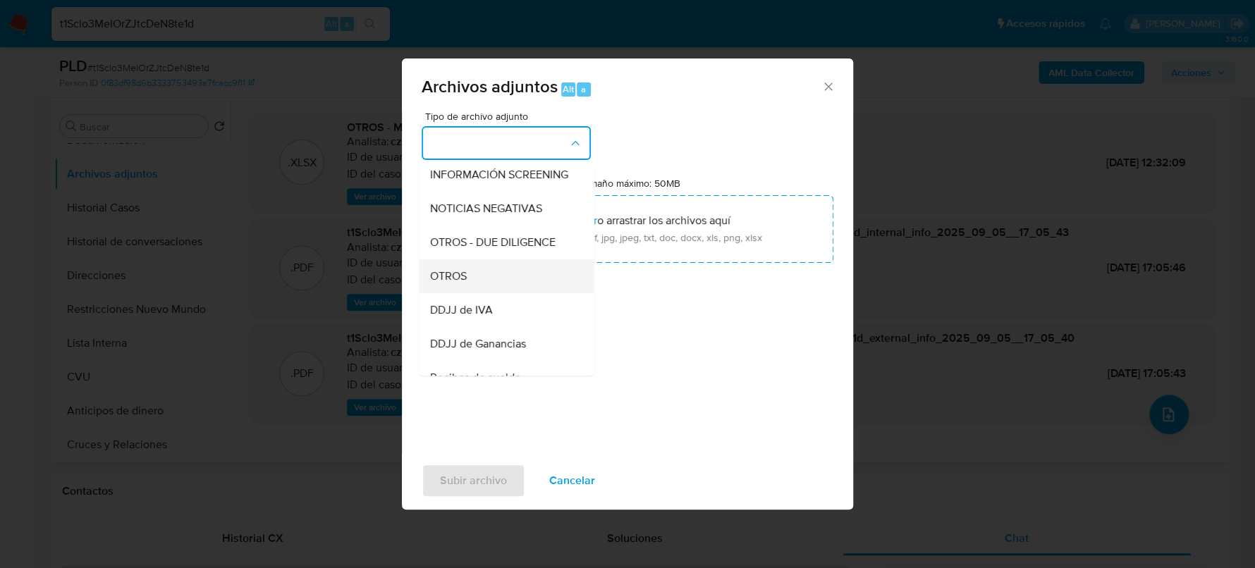
click at [467, 286] on div "OTROS" at bounding box center [502, 276] width 144 height 34
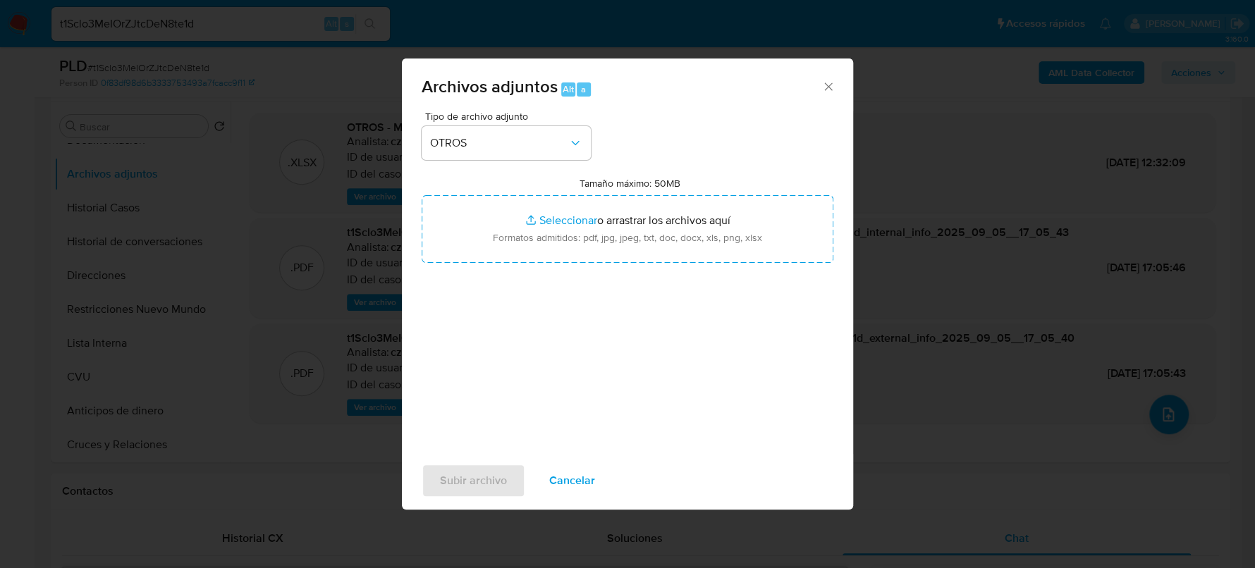
click at [563, 472] on span "Cancelar" at bounding box center [572, 480] width 46 height 31
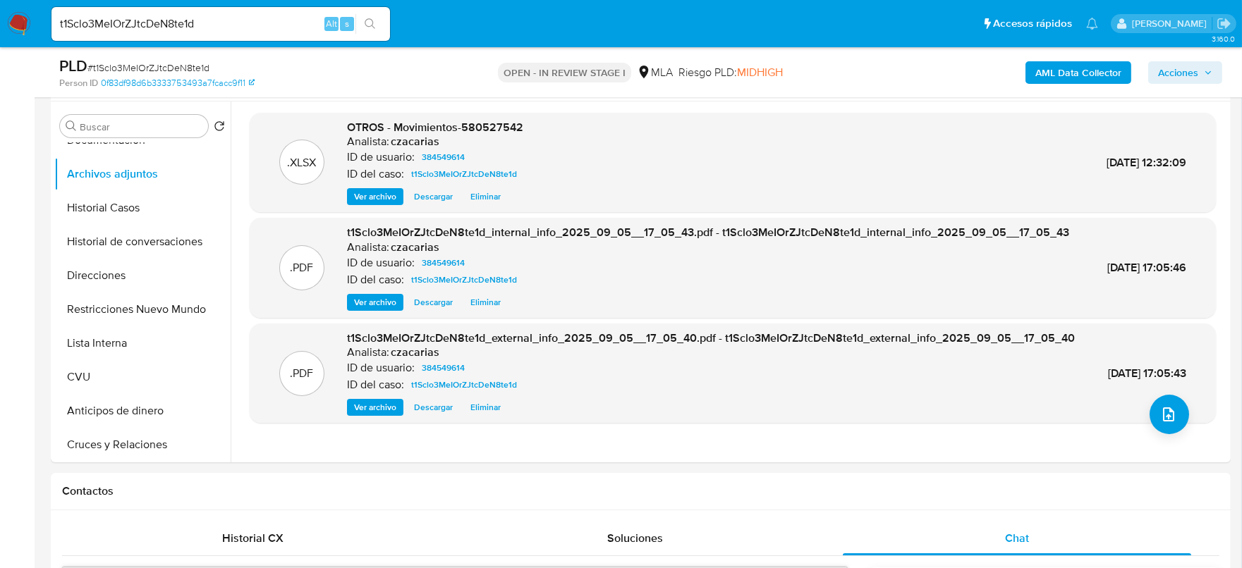
click at [189, 68] on span "# t1Sclo3MeIOrZJtcDeN8te1d" at bounding box center [148, 68] width 122 height 14
copy span "t1Sclo3MeIOrZJtcDeN8te1d"
click at [1163, 410] on icon "upload-file" at bounding box center [1168, 415] width 11 height 14
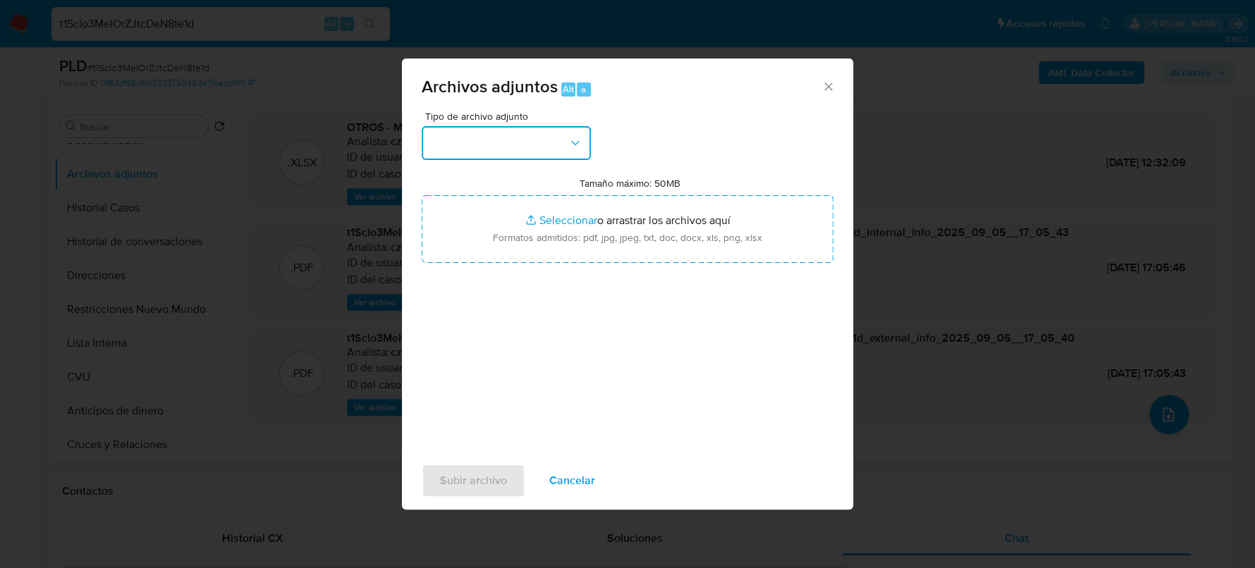
click at [546, 152] on button "button" at bounding box center [506, 143] width 169 height 34
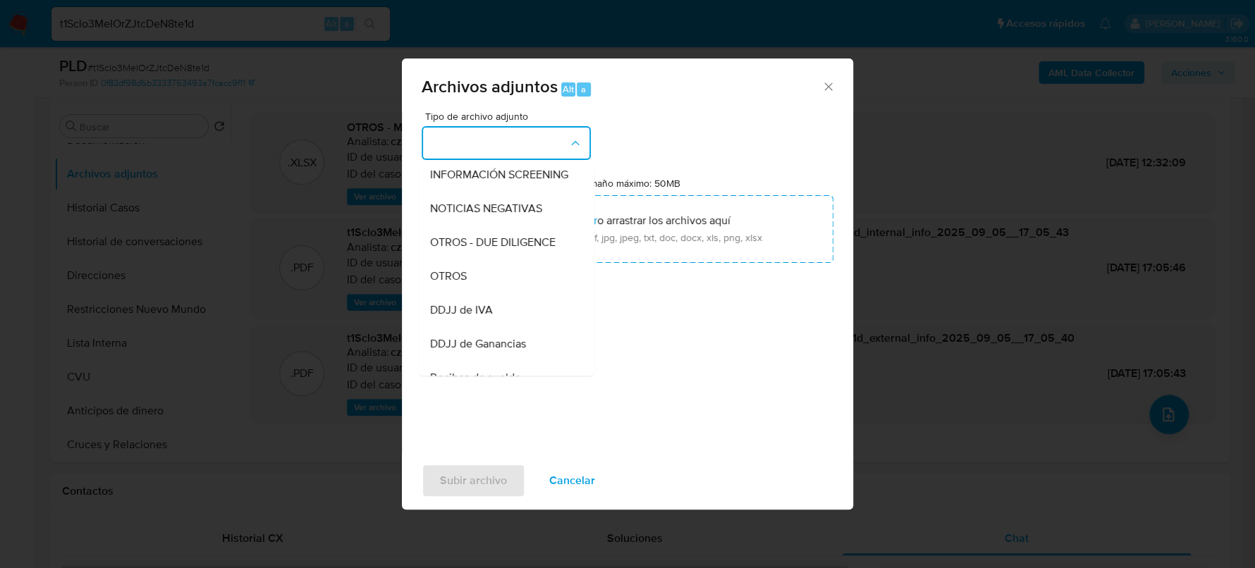
click at [460, 283] on span "OTROS" at bounding box center [448, 276] width 37 height 14
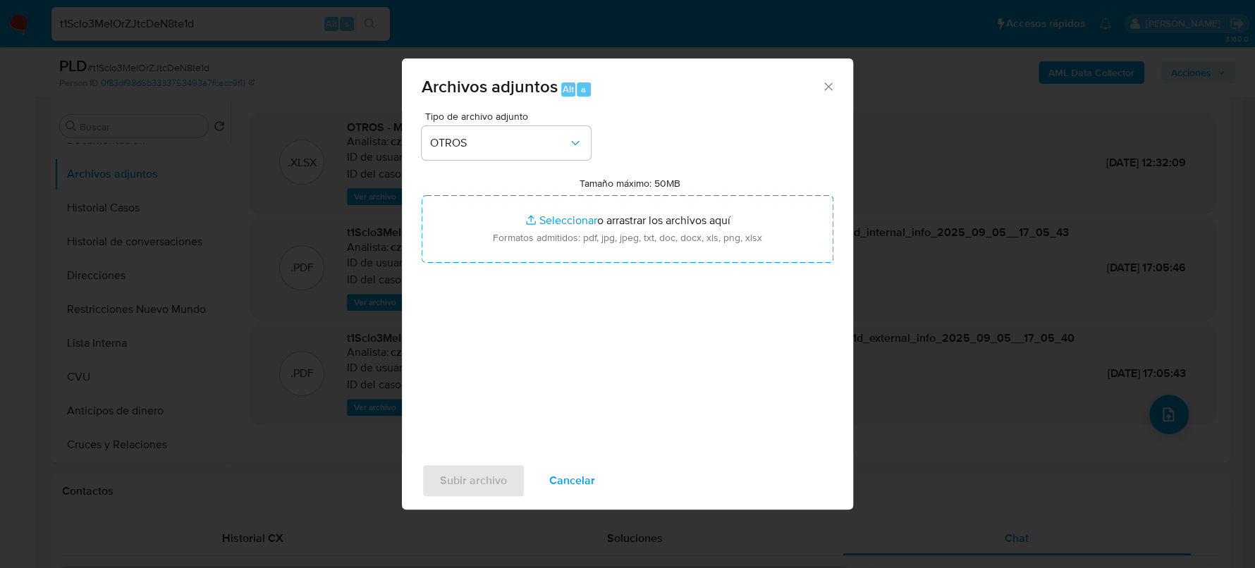
click at [589, 484] on span "Cancelar" at bounding box center [572, 480] width 46 height 31
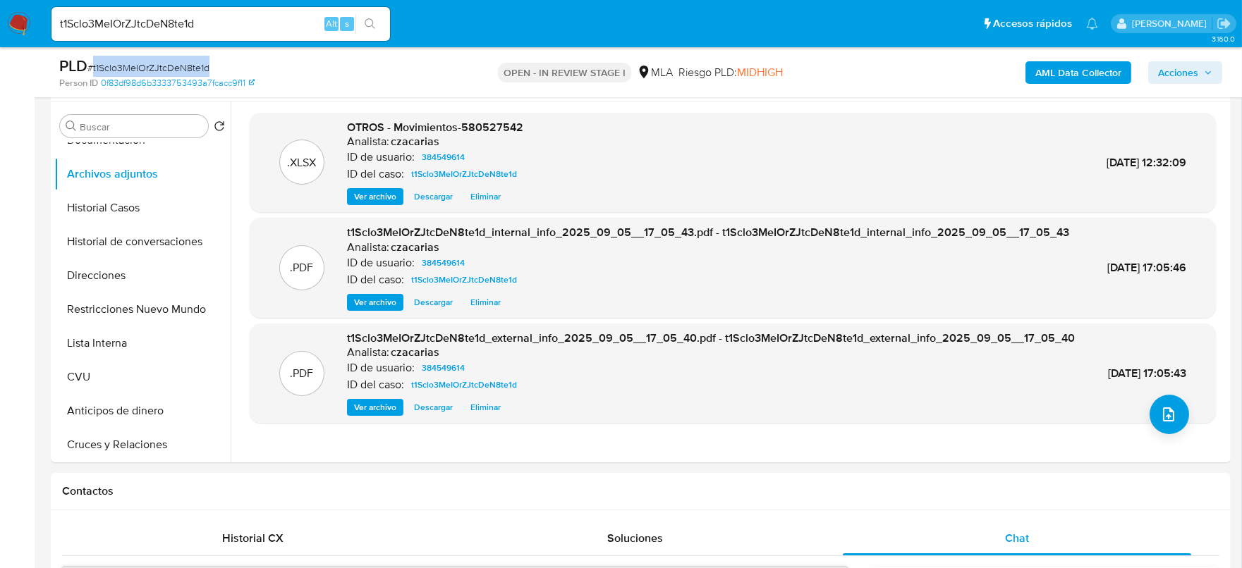
click at [199, 62] on span "# t1Sclo3MeIOrZJtcDeN8te1d" at bounding box center [148, 68] width 122 height 14
click at [1152, 413] on button "upload-file" at bounding box center [1168, 414] width 39 height 39
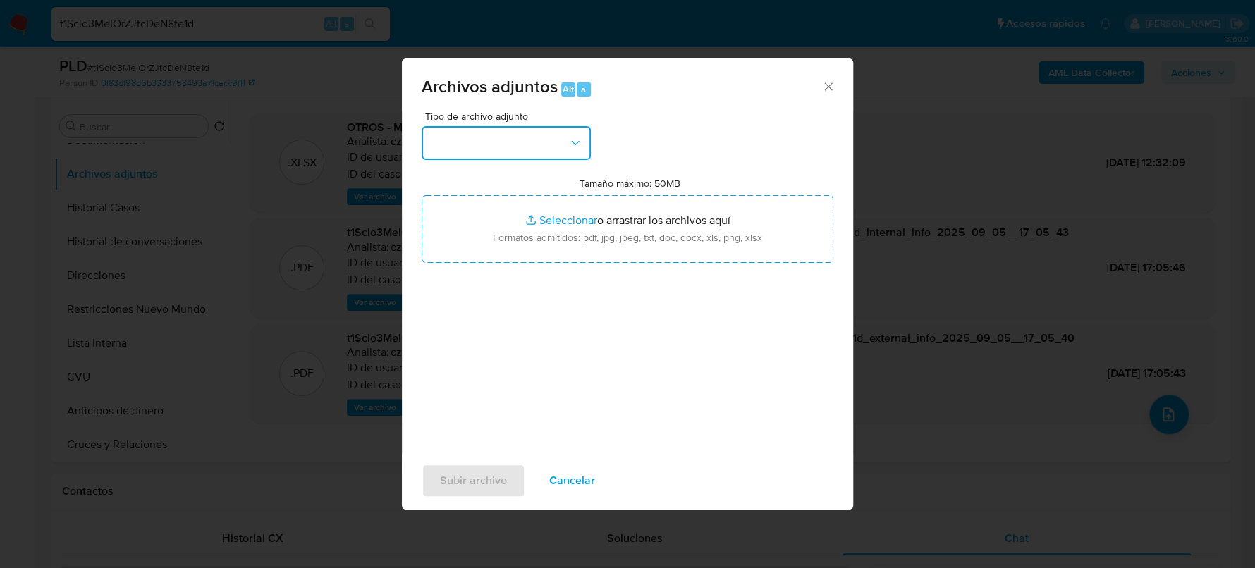
click at [529, 137] on button "button" at bounding box center [506, 143] width 169 height 34
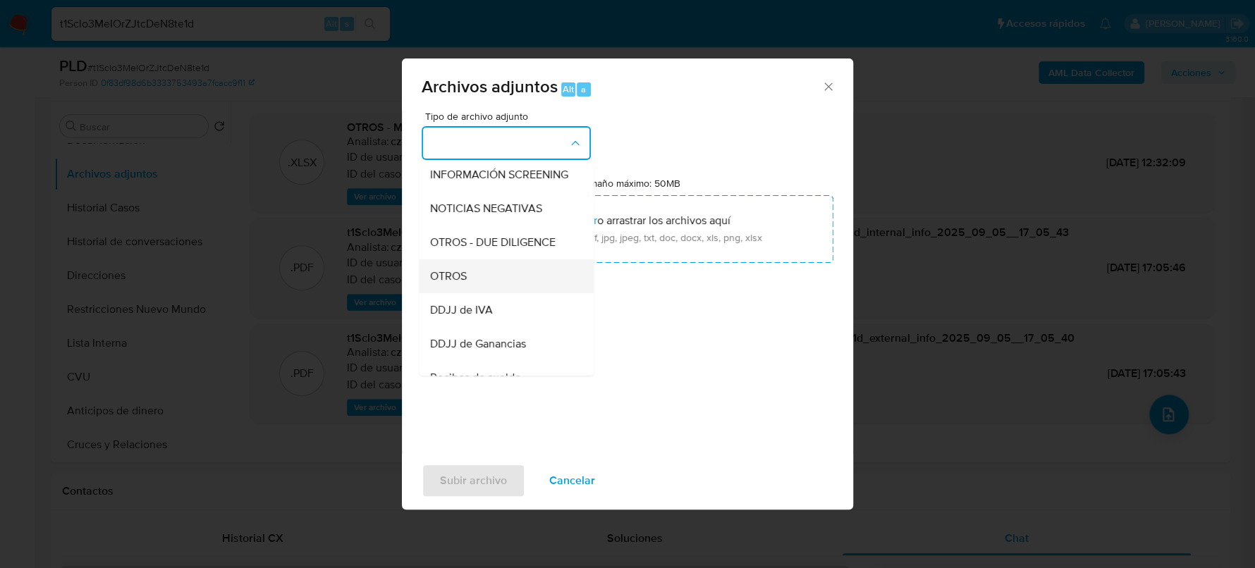
click at [479, 286] on div "OTROS" at bounding box center [502, 276] width 144 height 34
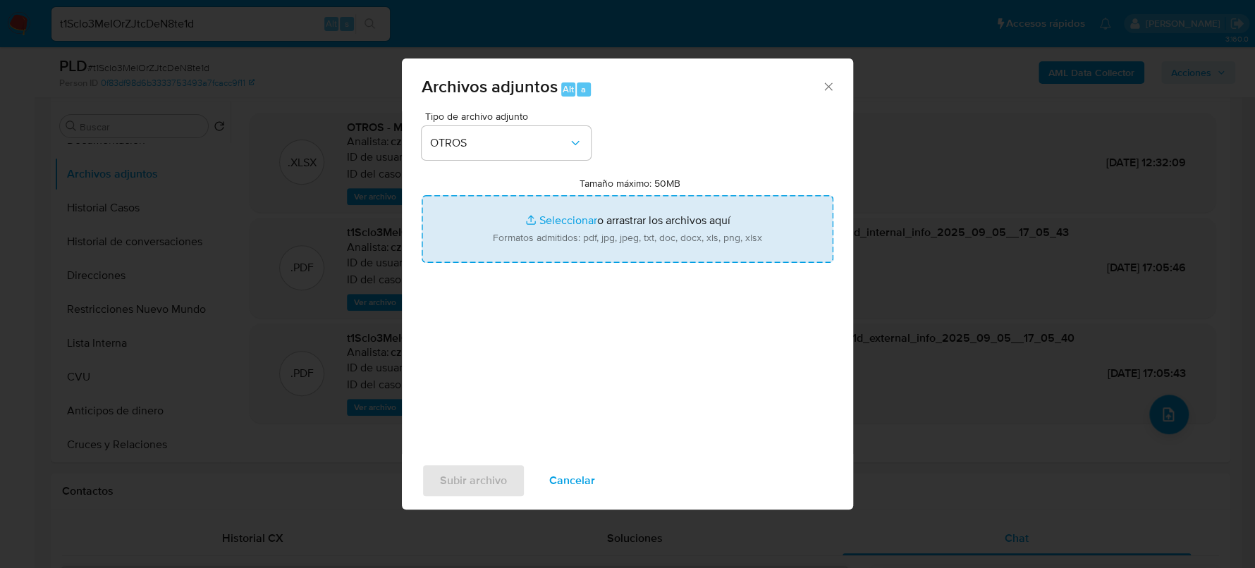
type input "C:\fakepath\Caselog t1Sclo3MeIOrZJtcDeN8te1d_2025_07_18_08_41_30.docx"
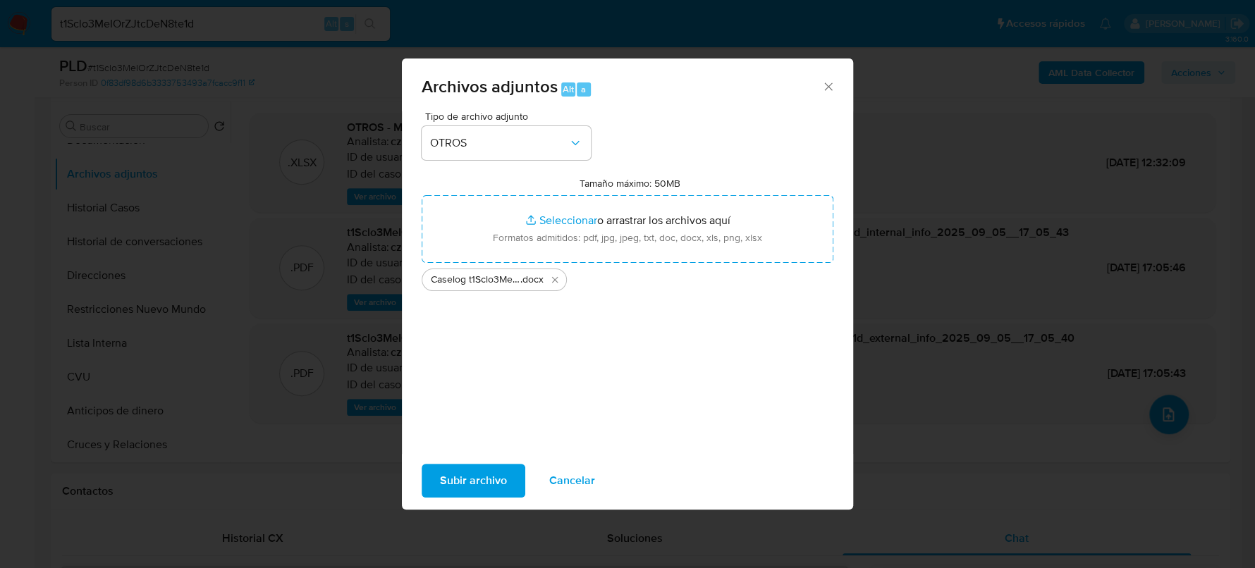
click at [465, 465] on span "Subir archivo" at bounding box center [473, 480] width 67 height 31
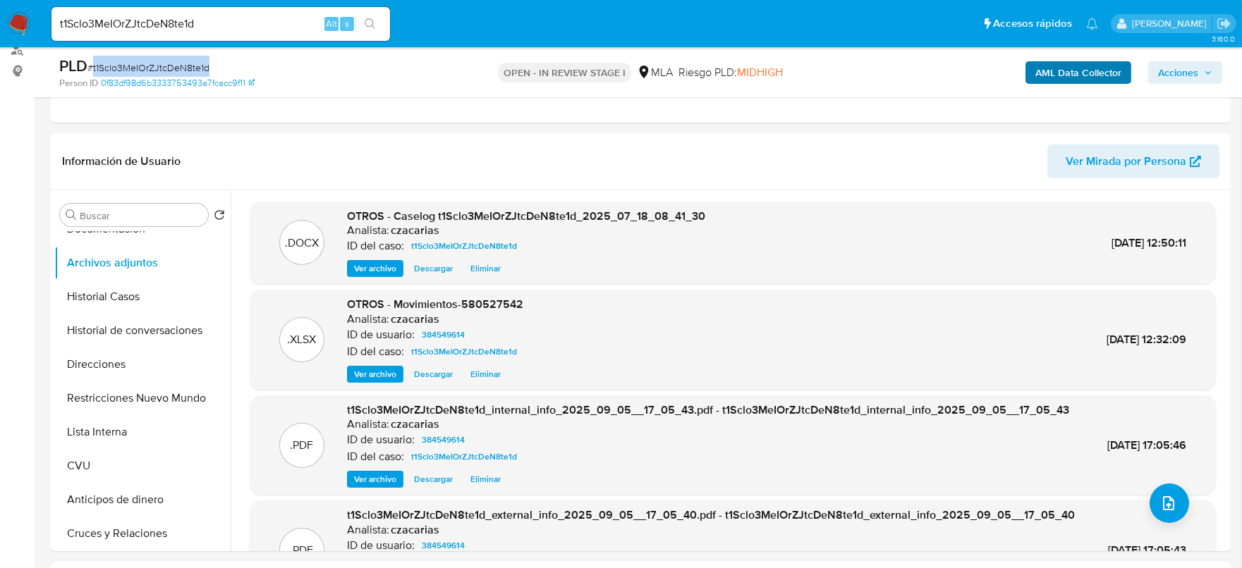
drag, startPoint x: 1184, startPoint y: 68, endPoint x: 1117, endPoint y: 82, distance: 67.9
click at [1184, 68] on span "Acciones" at bounding box center [1178, 72] width 40 height 23
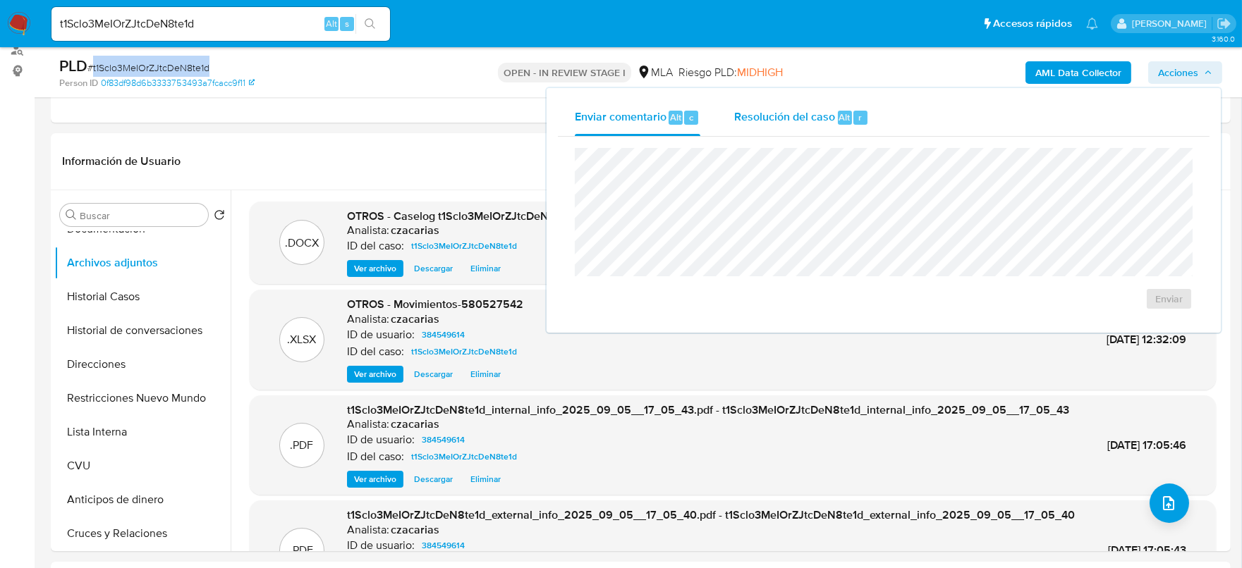
click at [809, 116] on span "Resolución del caso" at bounding box center [784, 117] width 101 height 16
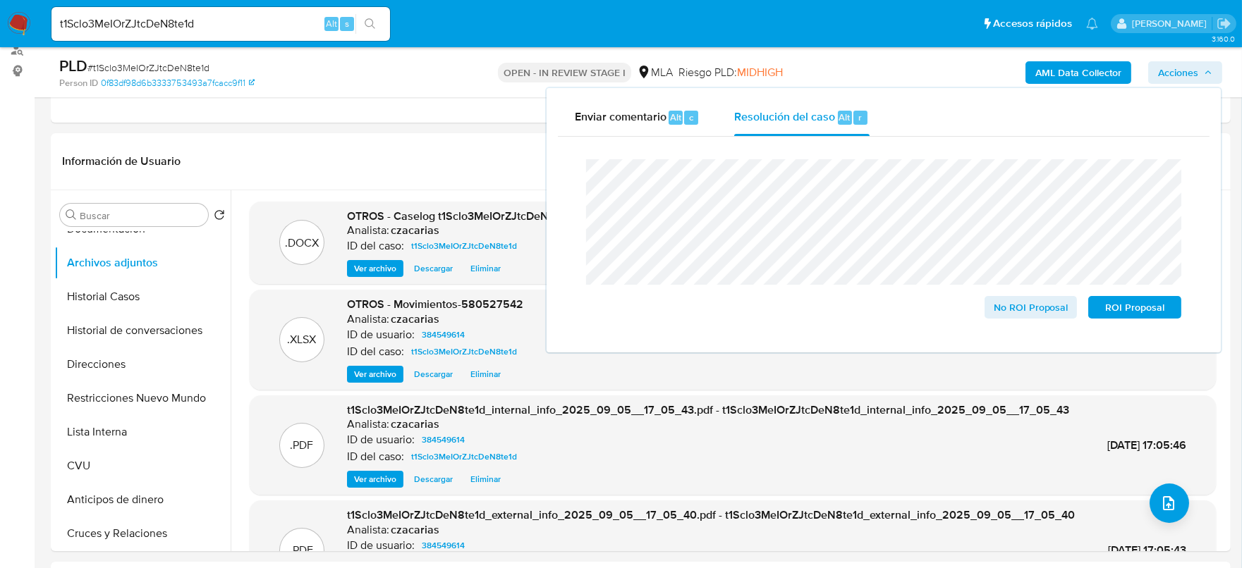
click at [190, 75] on span "# t1Sclo3MeIOrZJtcDeN8te1d" at bounding box center [148, 68] width 122 height 14
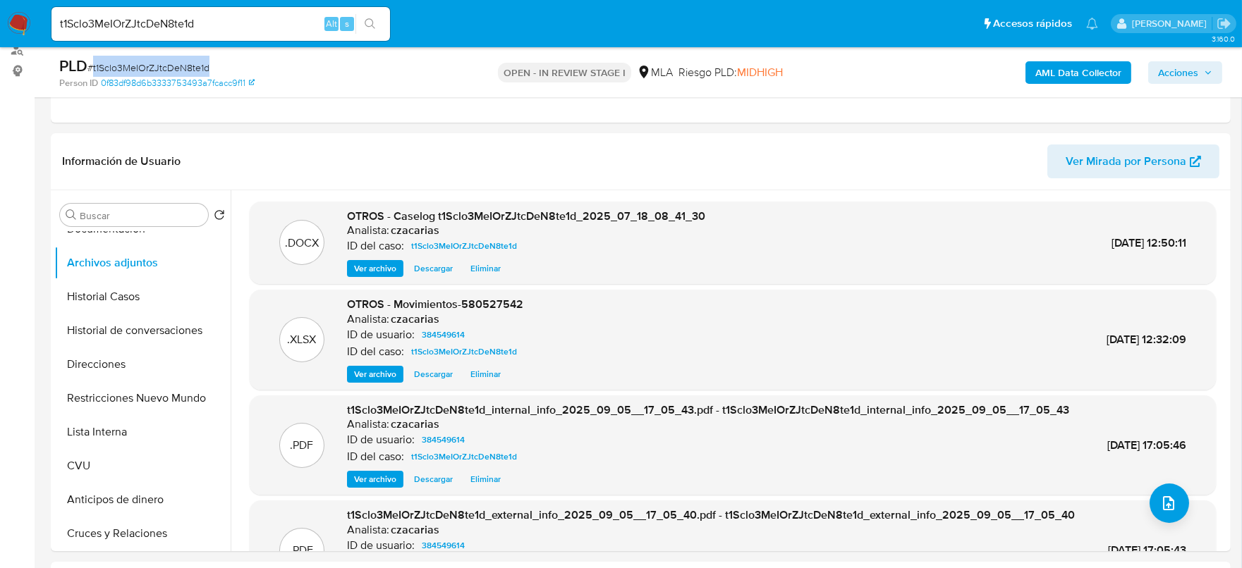
click at [190, 75] on span "# t1Sclo3MeIOrZJtcDeN8te1d" at bounding box center [148, 68] width 122 height 14
copy span "t1Sclo3MeIOrZJtcDeN8te1d"
click at [1187, 76] on span "Acciones" at bounding box center [1178, 72] width 40 height 23
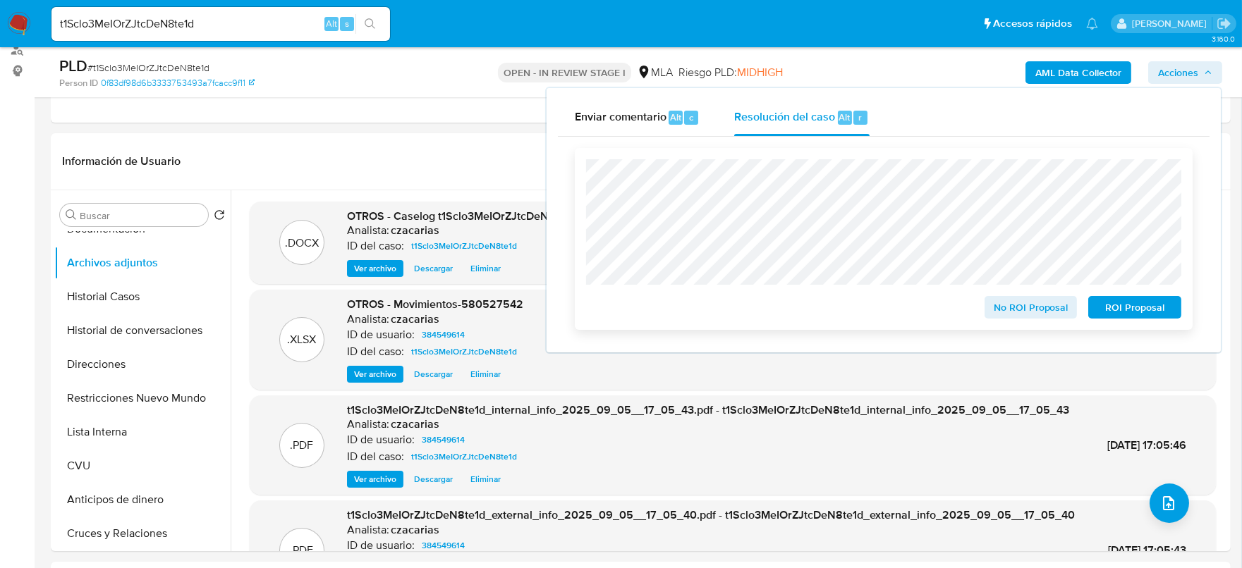
click at [1014, 310] on span "No ROI Proposal" at bounding box center [1030, 308] width 73 height 20
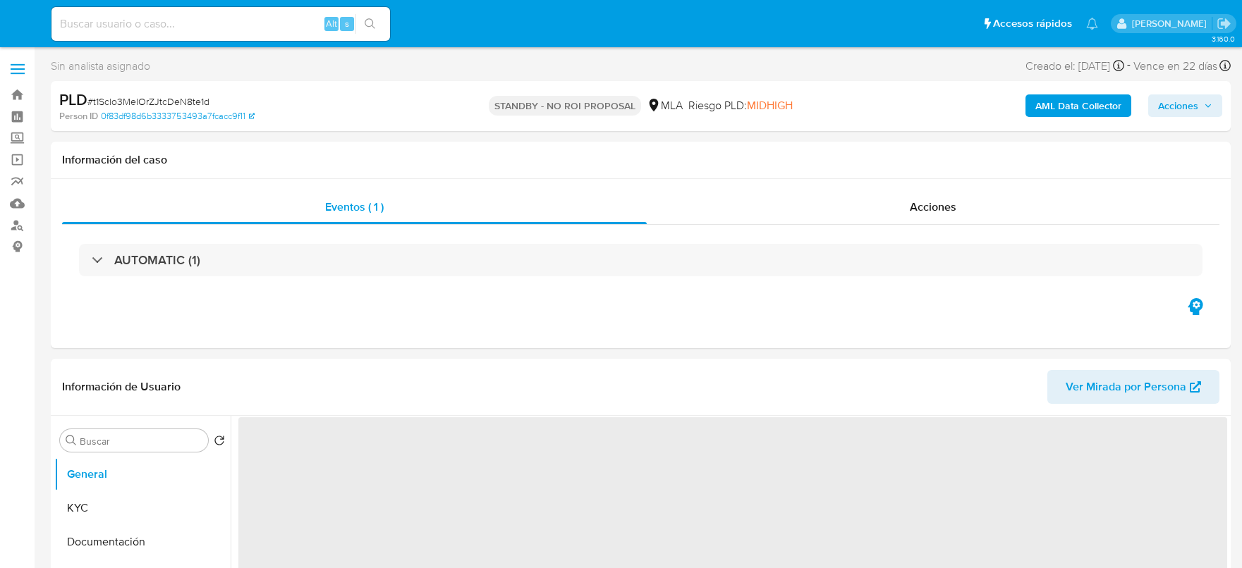
select select "10"
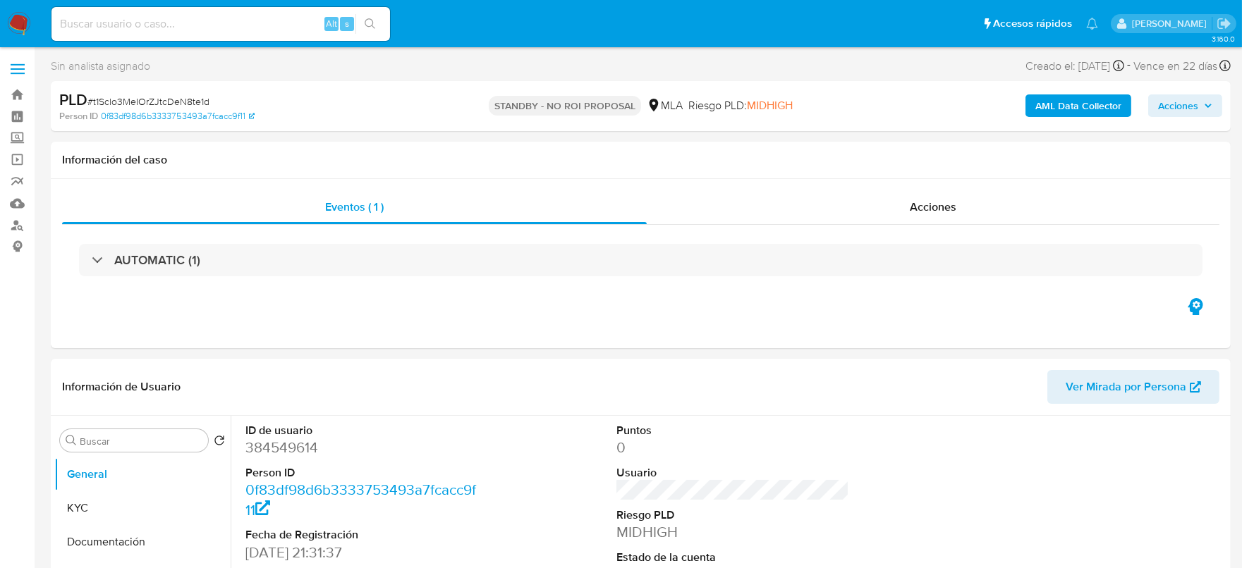
click at [194, 103] on span "# t1Sclo3MeIOrZJtcDeN8te1d" at bounding box center [148, 101] width 122 height 14
click at [194, 102] on span "# t1Sclo3MeIOrZJtcDeN8te1d" at bounding box center [148, 101] width 122 height 14
copy span "t1Sclo3MeIOrZJtcDeN8te1d"
click at [261, 13] on div "Alt s" at bounding box center [220, 24] width 338 height 34
click at [259, 22] on input at bounding box center [220, 24] width 338 height 18
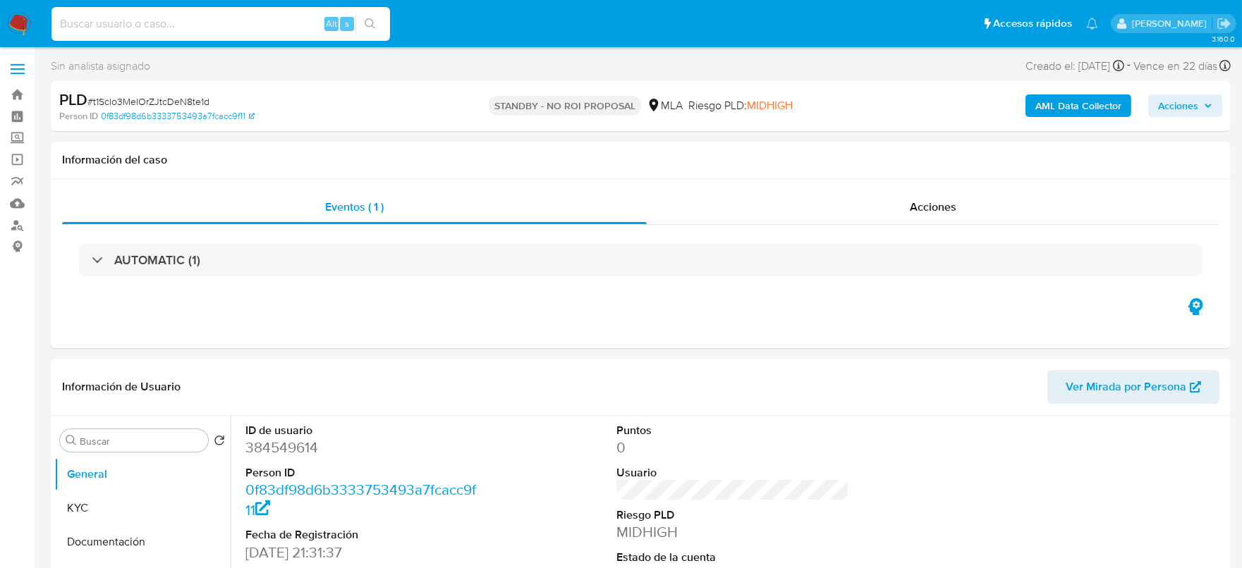
paste input "FjNPuLBj2Vfqjmfuu2K77m8p"
type input "FjNPuLBj2Vfqjmfuu2K77m8p"
click at [362, 37] on div "FjNPuLBj2Vfqjmfuu2K77m8p Alt s" at bounding box center [220, 24] width 338 height 34
click at [372, 19] on icon "search-icon" at bounding box center [370, 23] width 11 height 11
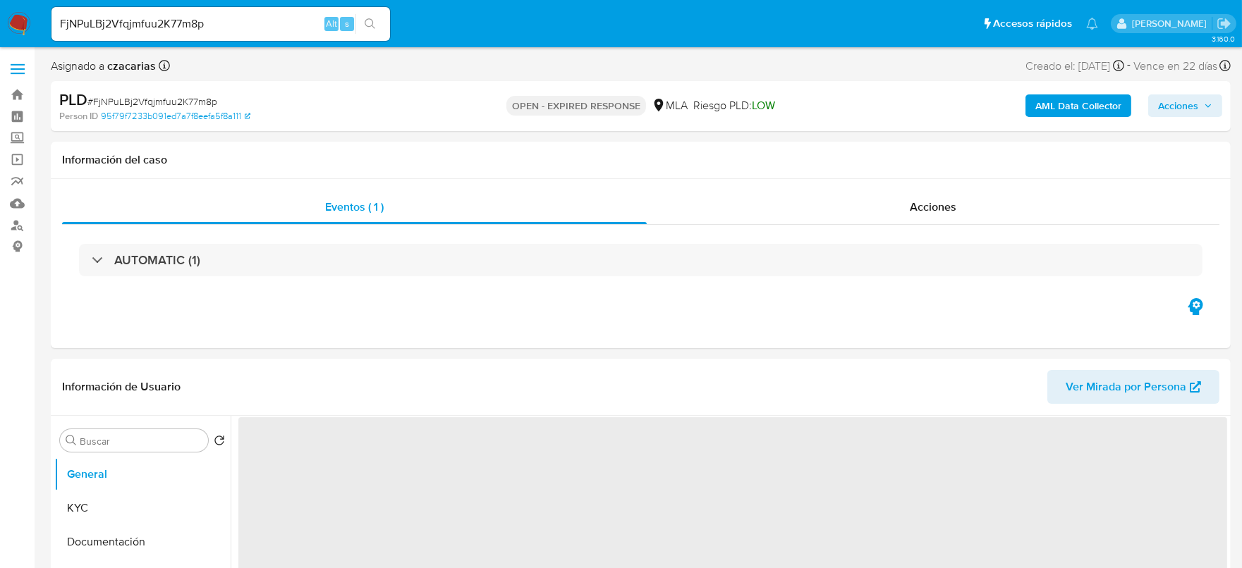
select select "10"
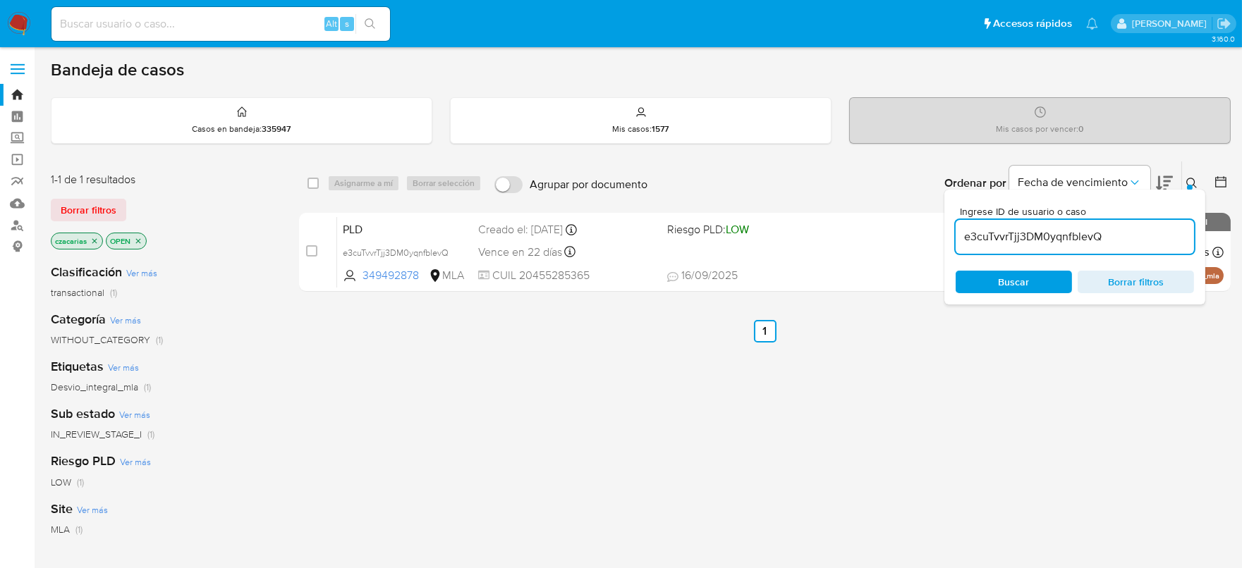
click at [995, 238] on input "e3cuTvvrTjj3DM0yqnfblevQ" at bounding box center [1074, 237] width 238 height 18
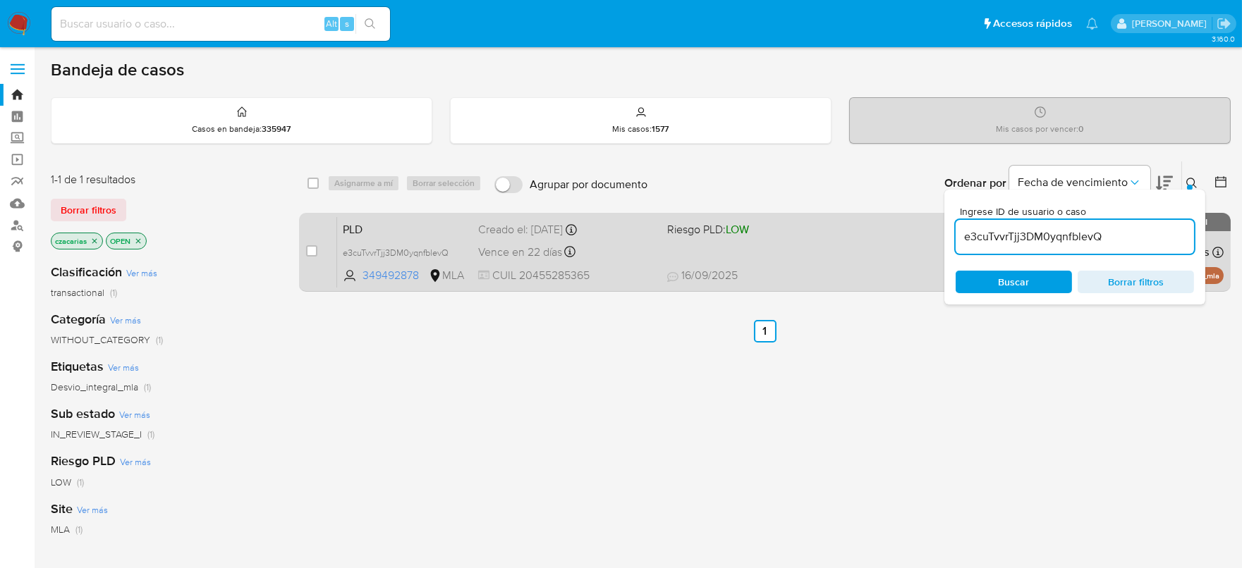
paste input "FjNPuLBj2Vfqjmfuu2K77m8p"
type input "FjNPuLBj2Vfqjmfuu2K77m8p"
click at [307, 251] on input "checkbox" at bounding box center [311, 250] width 11 height 11
checkbox input "true"
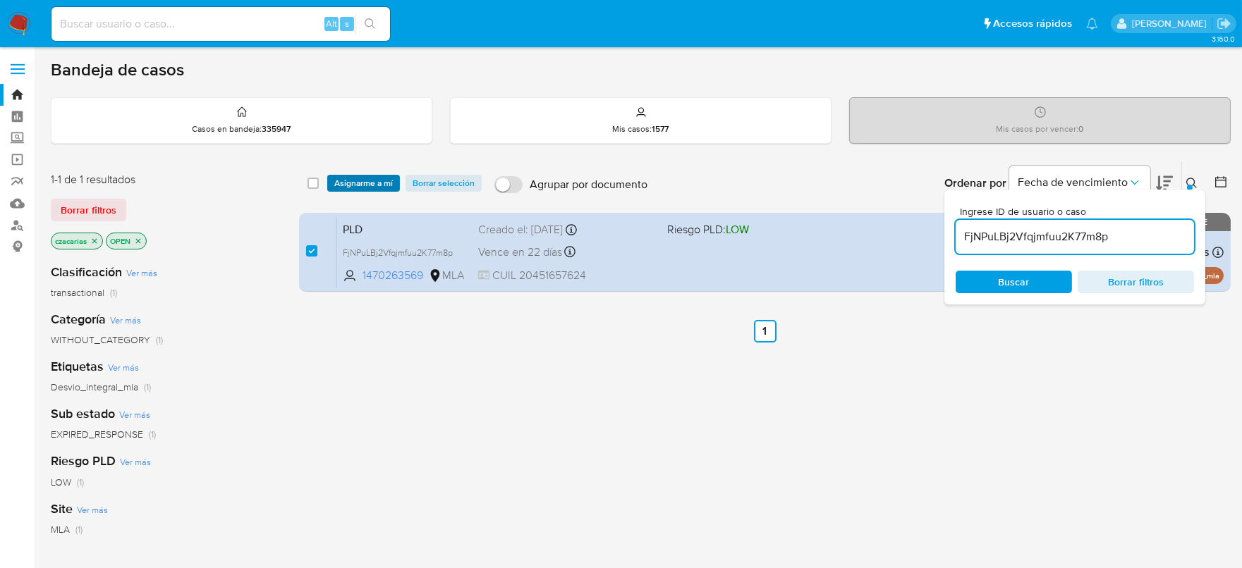
click at [369, 182] on span "Asignarme a mí" at bounding box center [363, 183] width 59 height 14
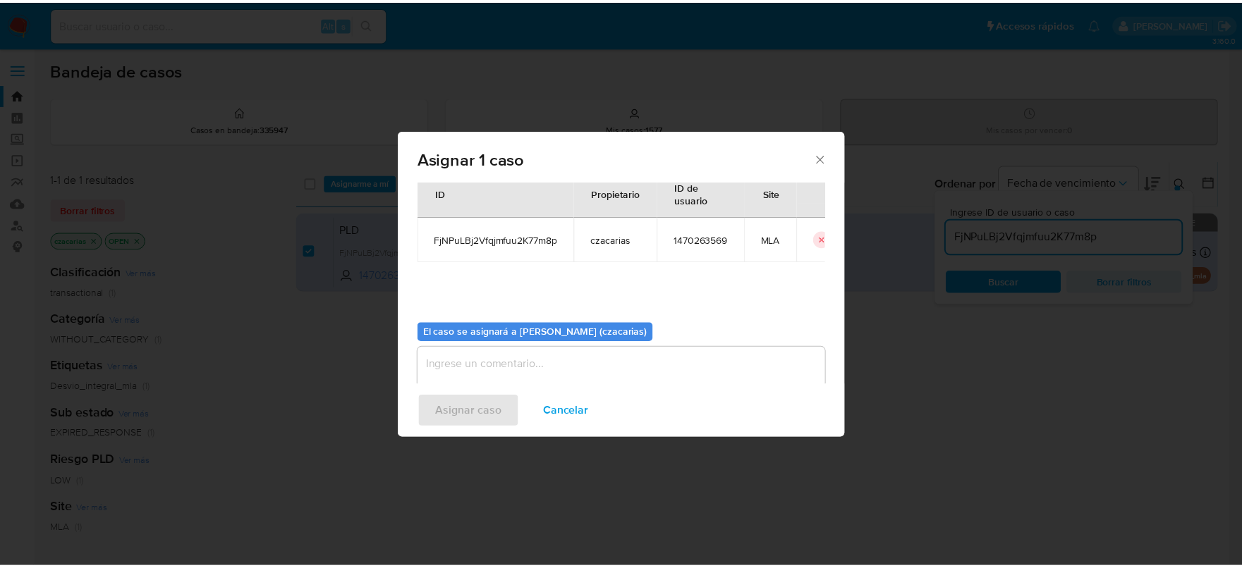
scroll to position [73, 0]
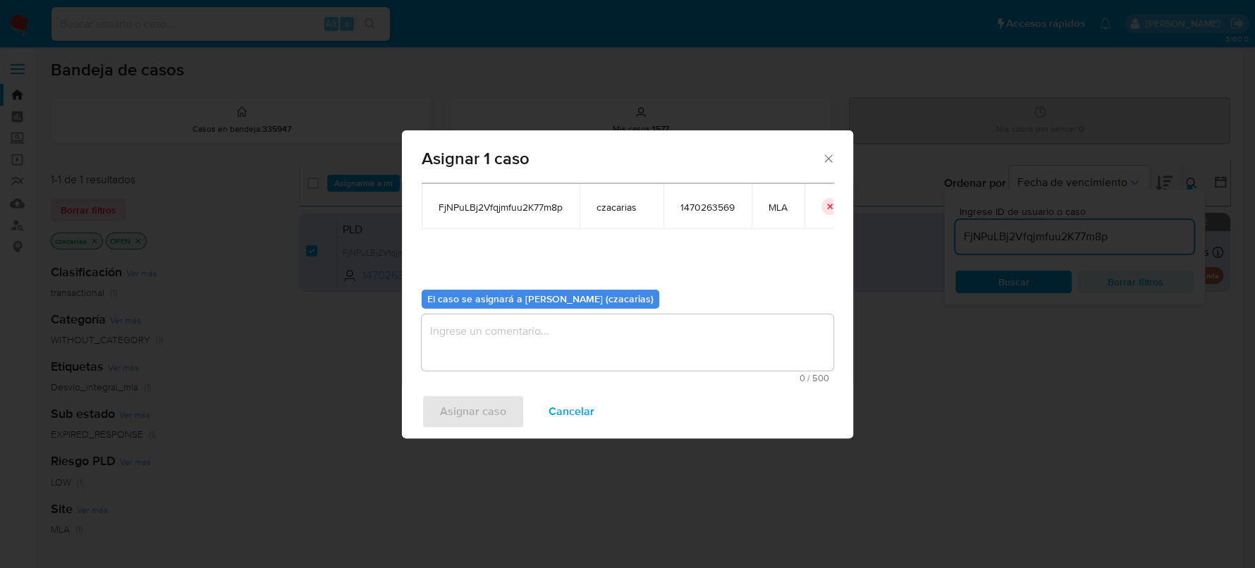
click at [551, 376] on span "0 / 500" at bounding box center [627, 378] width 403 height 9
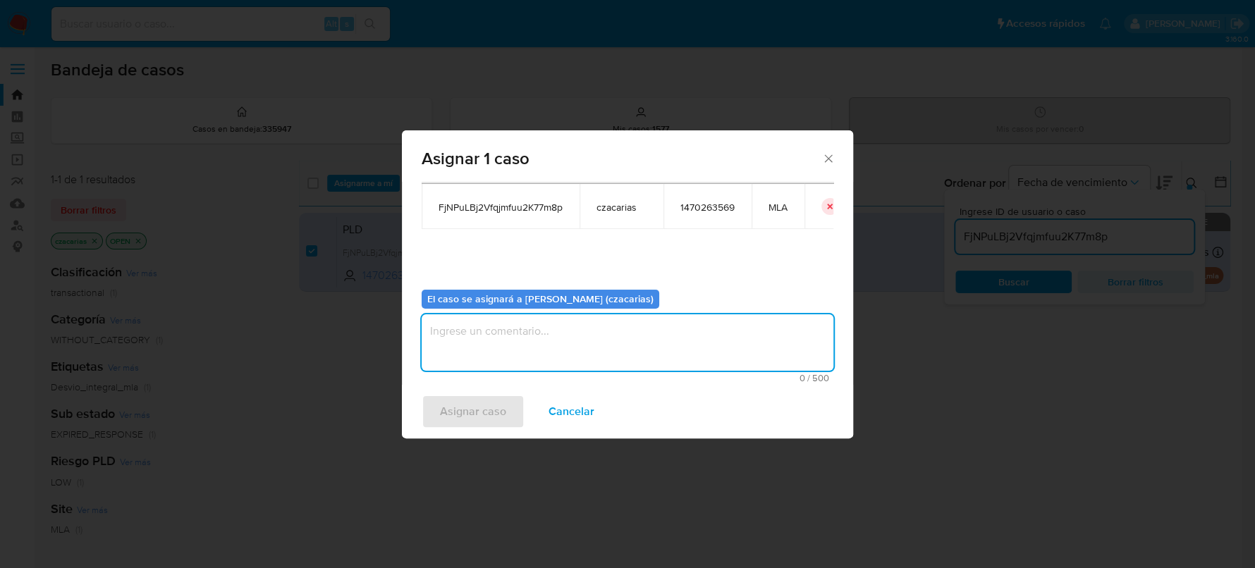
click at [551, 345] on textarea "assign-modal" at bounding box center [628, 342] width 412 height 56
click at [474, 410] on span "Asignar caso" at bounding box center [473, 411] width 66 height 31
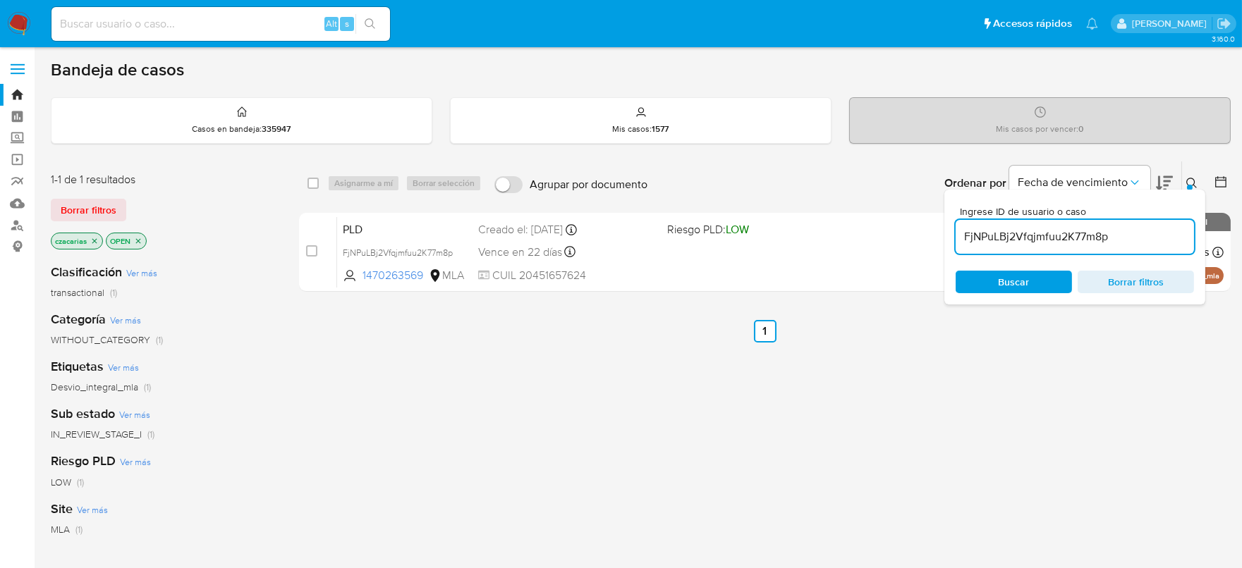
click at [233, 27] on input at bounding box center [220, 24] width 338 height 18
paste input "e5YcDWuCBaYxoDRmVWXEno9u"
type input "e5YcDWuCBaYxoDRmVWXEno9u"
click at [391, 12] on li "e5YcDWuCBaYxoDRmVWXEno9u Alt s" at bounding box center [220, 23] width 345 height 35
click at [348, 22] on span "s" at bounding box center [347, 23] width 4 height 13
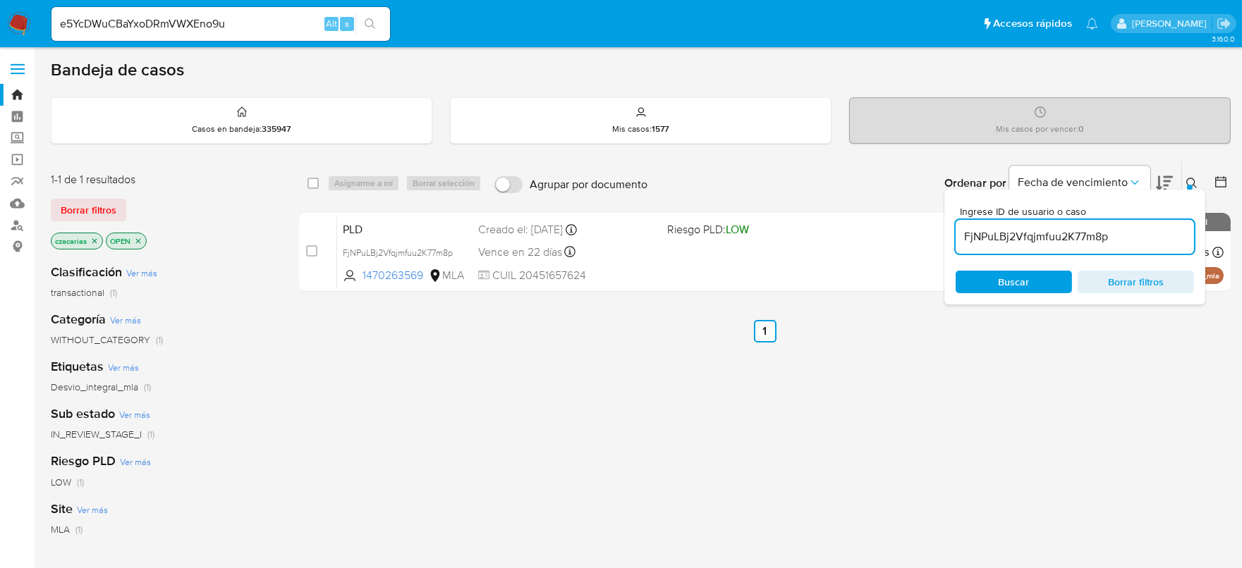
click at [357, 27] on button "search-icon" at bounding box center [369, 24] width 29 height 20
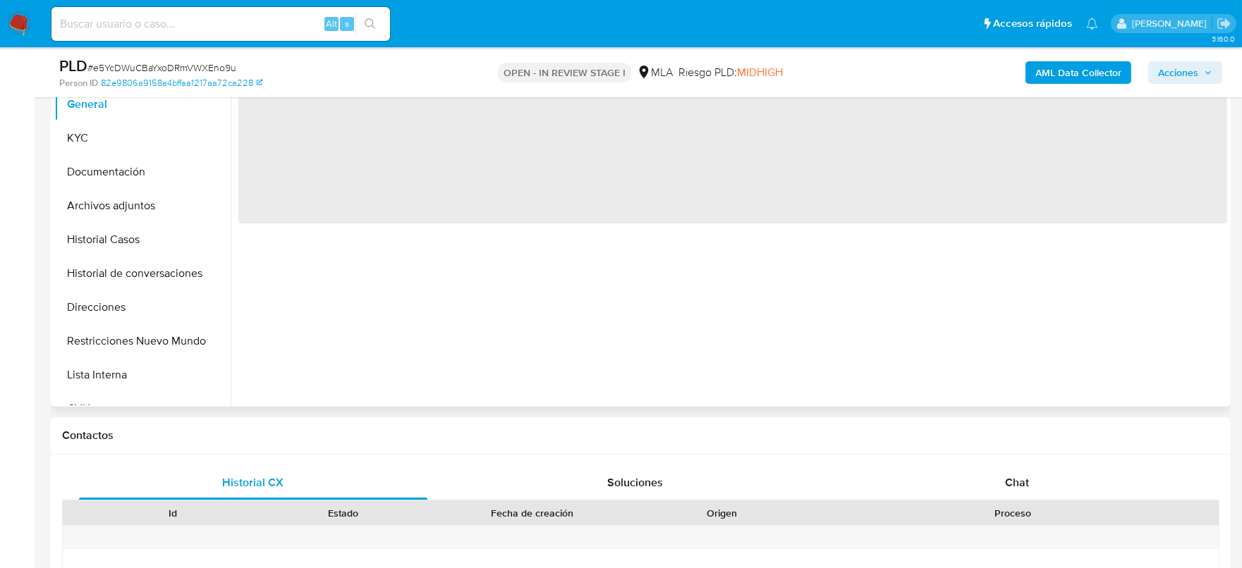
scroll to position [352, 0]
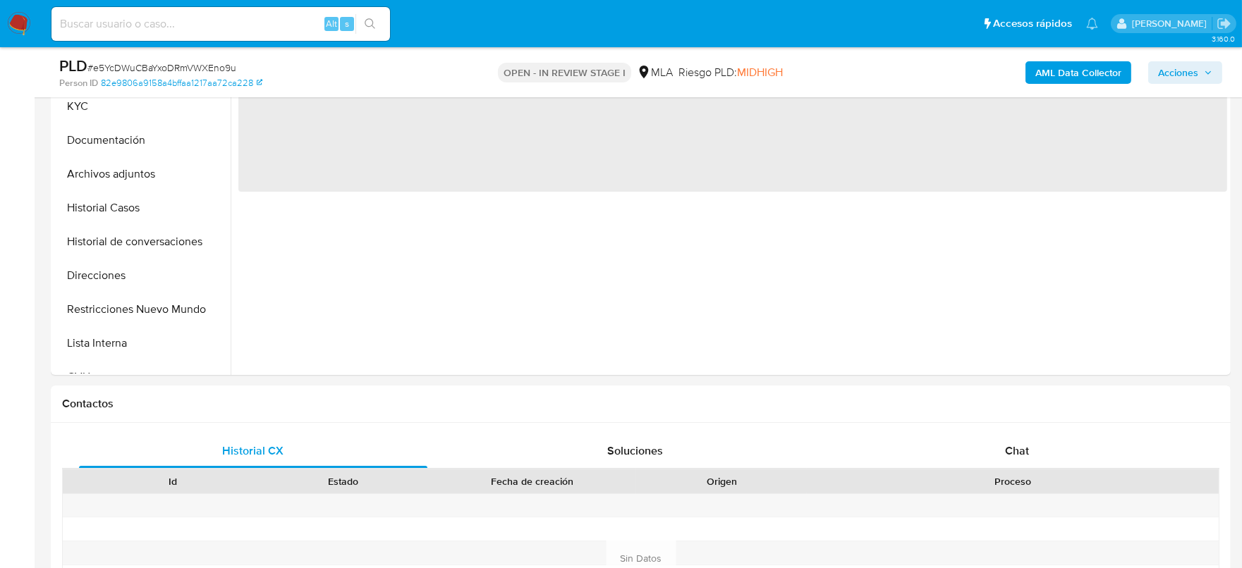
select select "10"
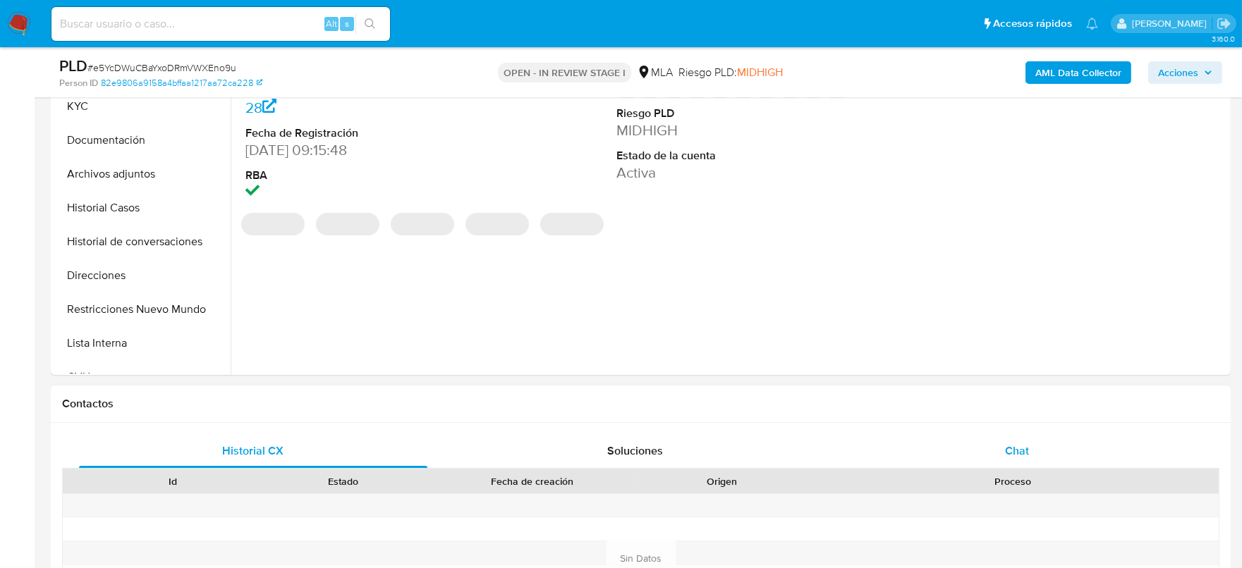
click at [1060, 446] on div "Chat" at bounding box center [1017, 451] width 348 height 34
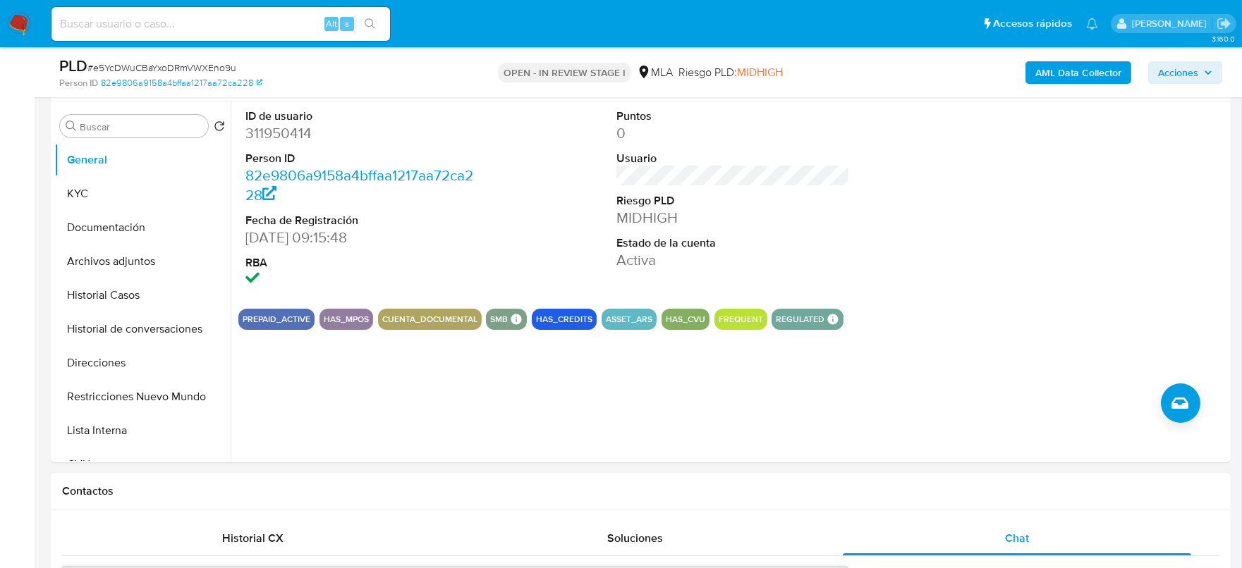
scroll to position [87, 0]
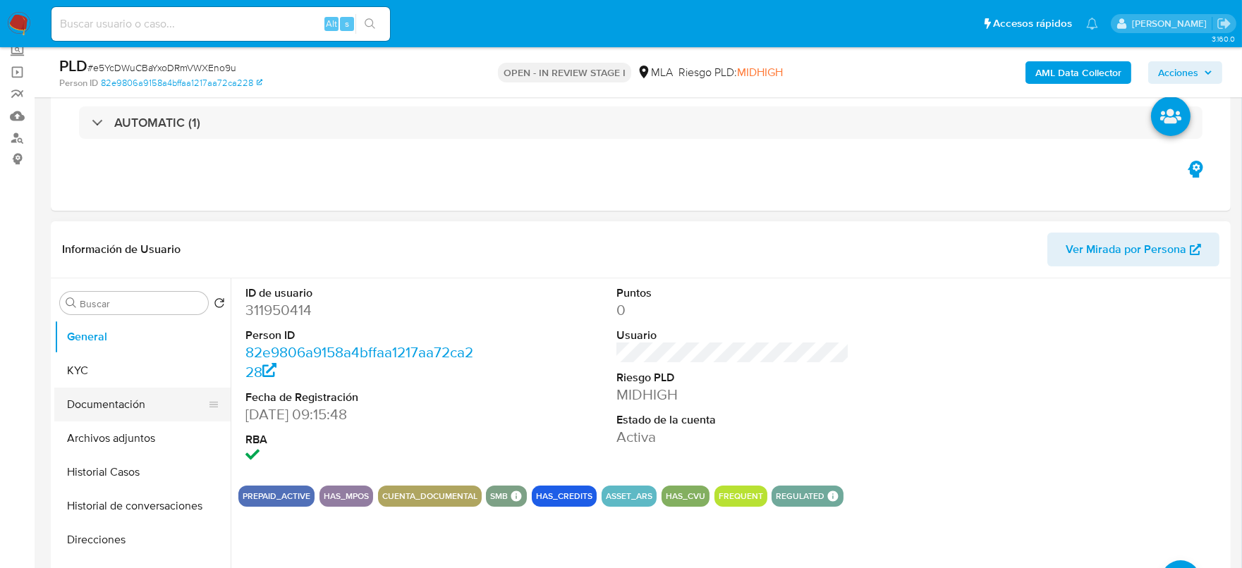
click at [97, 405] on button "Documentación" at bounding box center [136, 405] width 165 height 34
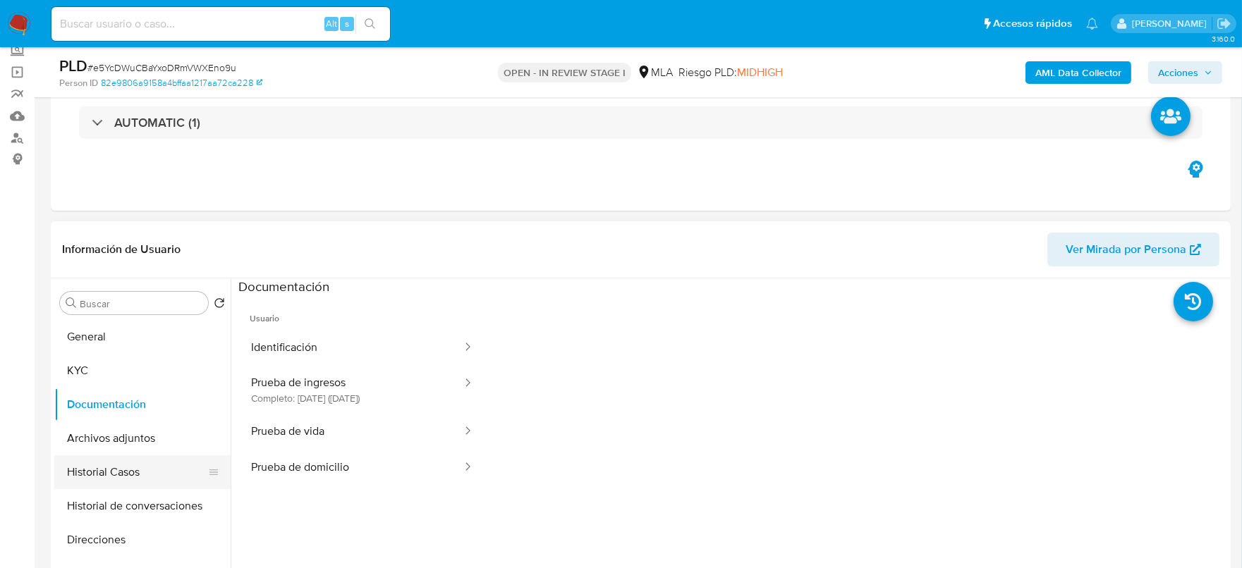
click at [112, 455] on button "Historial Casos" at bounding box center [136, 472] width 165 height 34
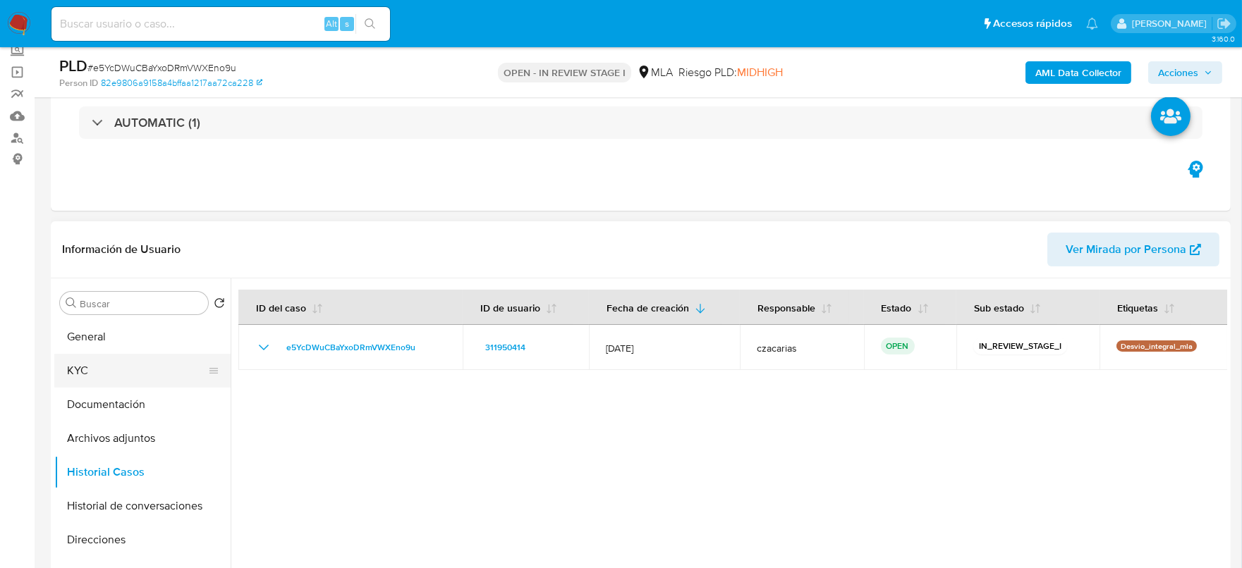
click at [90, 369] on button "KYC" at bounding box center [136, 371] width 165 height 34
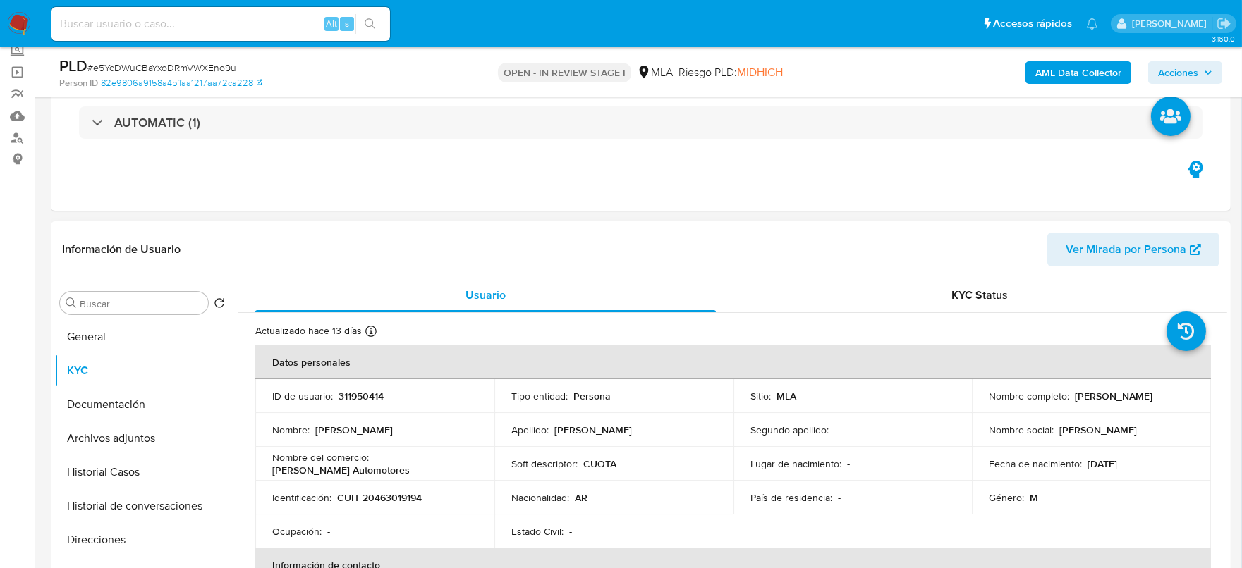
click at [384, 499] on p "CUIT 20463019194" at bounding box center [379, 497] width 85 height 13
copy p "20463019194"
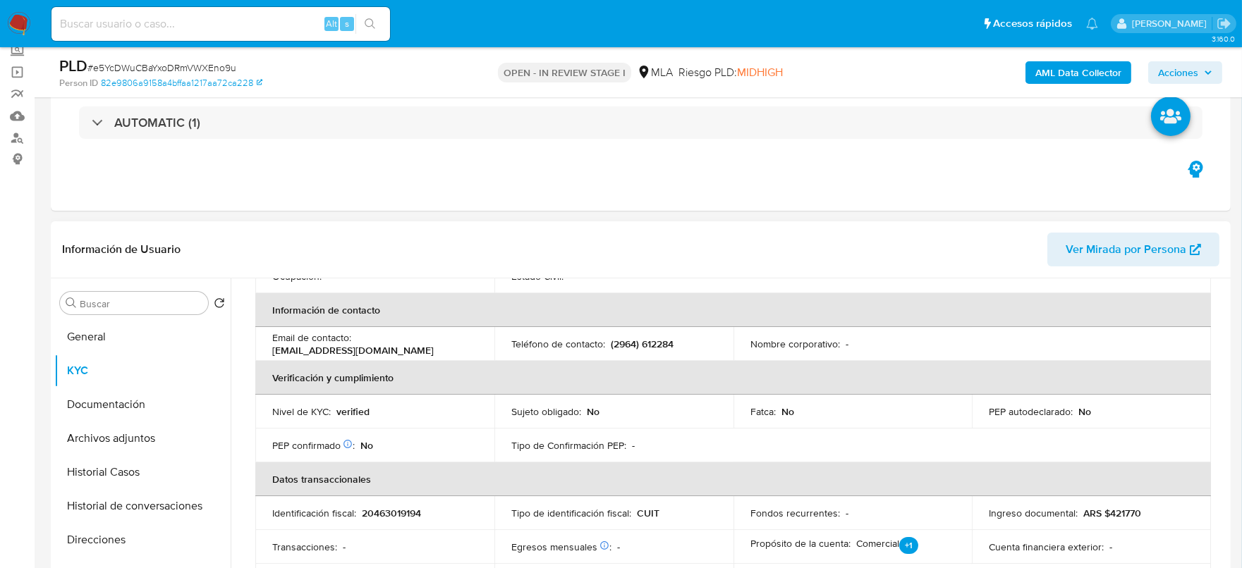
scroll to position [264, 0]
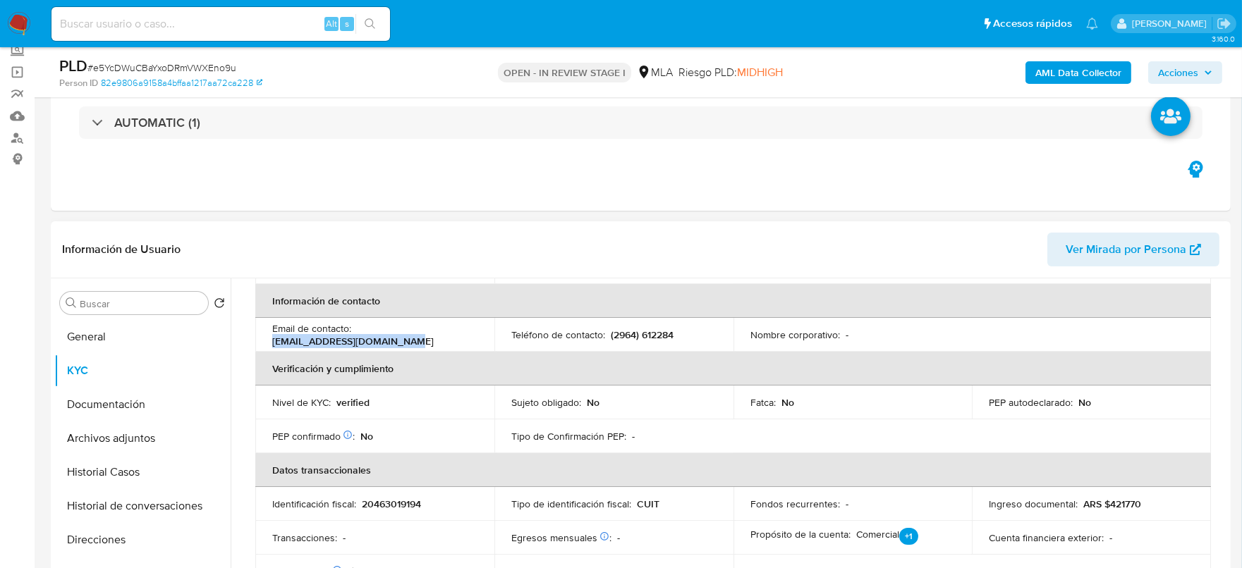
drag, startPoint x: 265, startPoint y: 346, endPoint x: 421, endPoint y: 342, distance: 155.9
click at [421, 342] on td "Email de contacto : gonzalesjuanchi0@gmail.com" at bounding box center [374, 335] width 239 height 34
copy p "gonzalesjuanchi0@gmail.com"
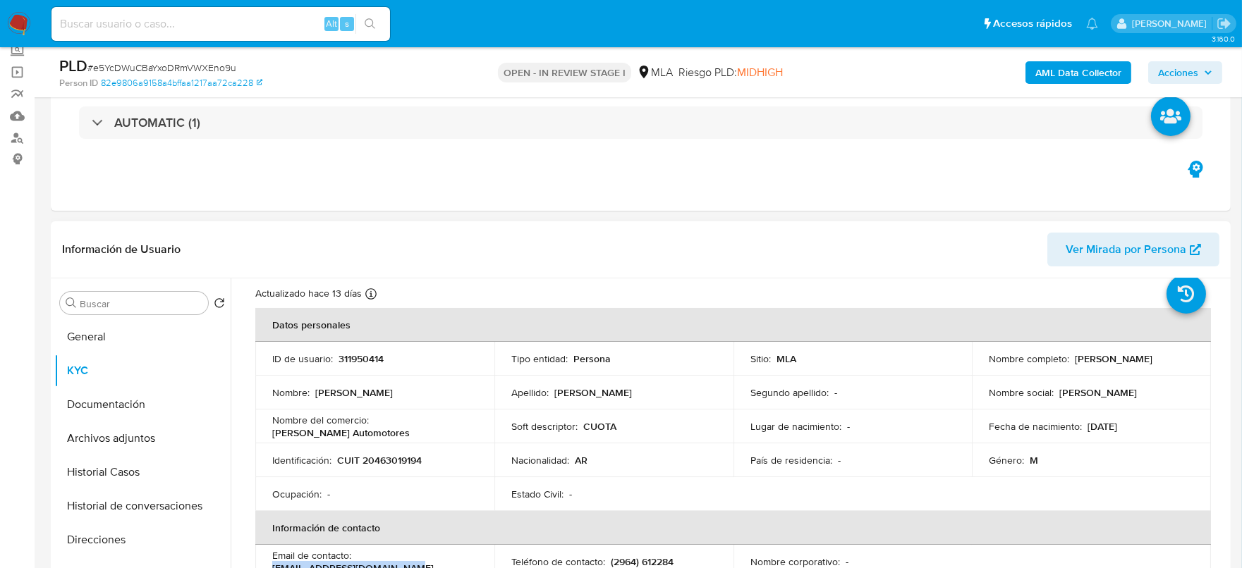
scroll to position [0, 0]
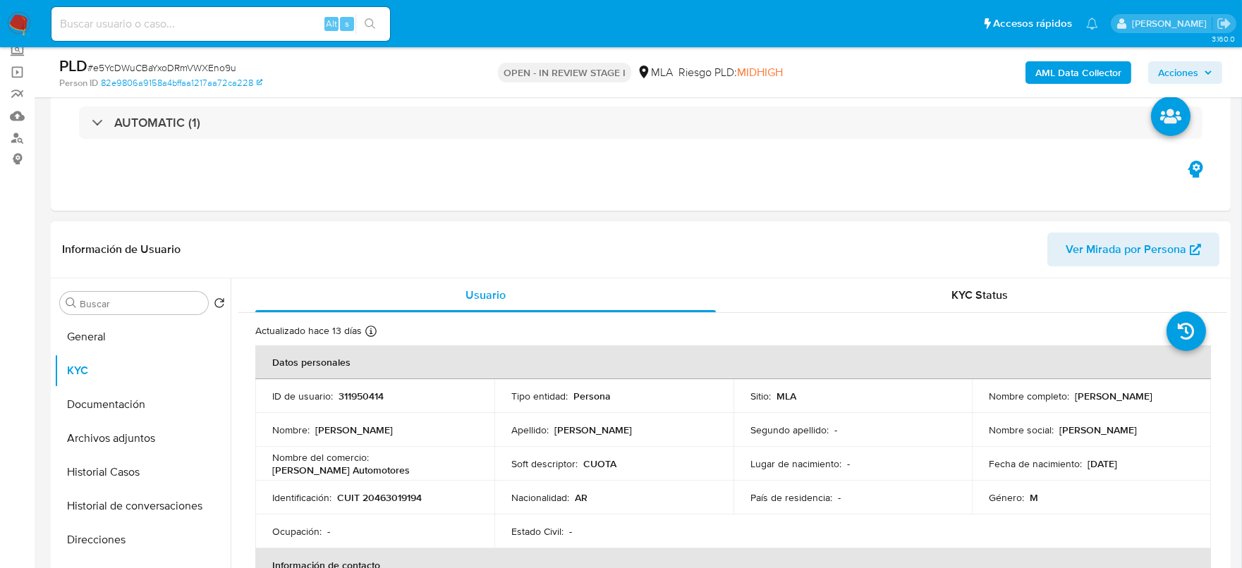
click at [359, 394] on p "311950414" at bounding box center [360, 396] width 45 height 13
copy p "311950414"
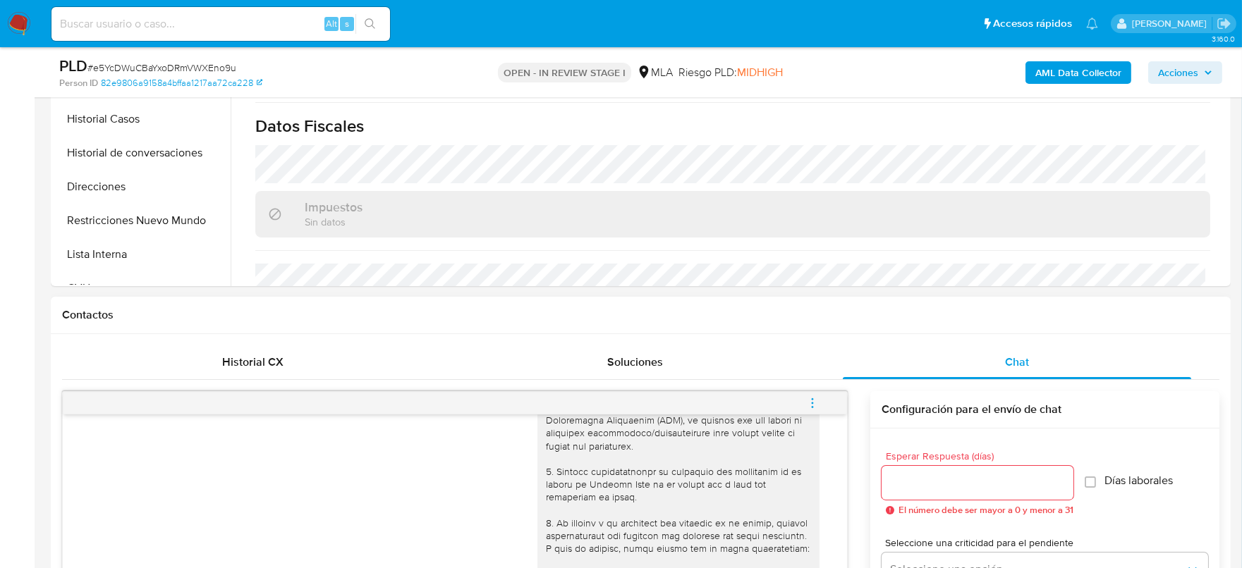
scroll to position [87, 0]
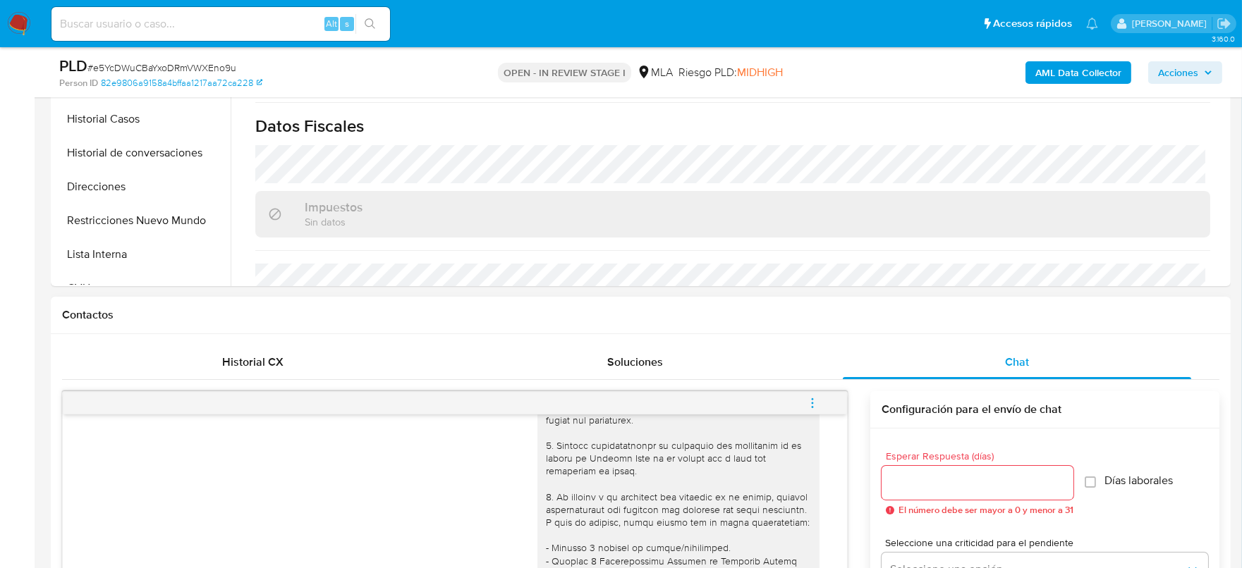
click at [809, 402] on icon "menu-action" at bounding box center [812, 403] width 13 height 13
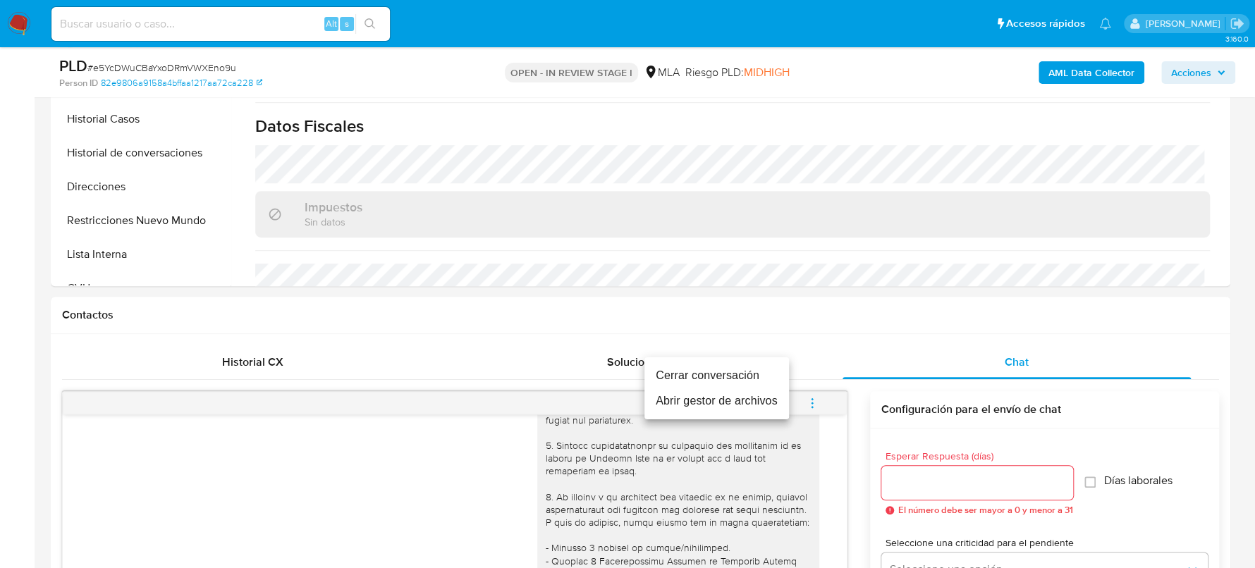
click at [730, 377] on li "Cerrar conversación" at bounding box center [716, 375] width 145 height 25
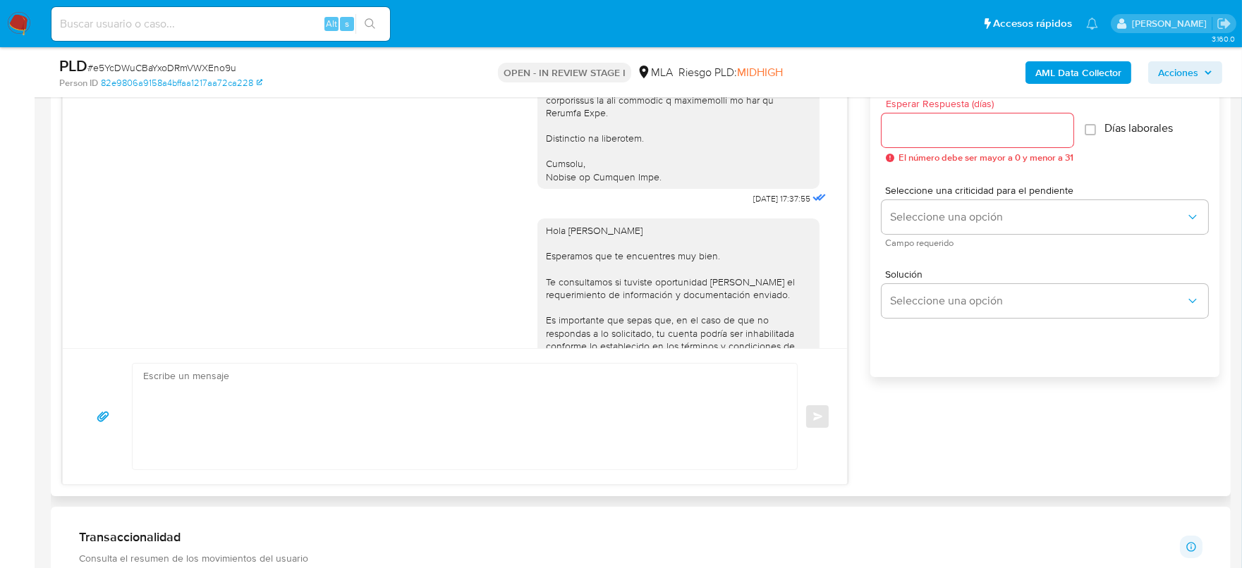
scroll to position [1851, 0]
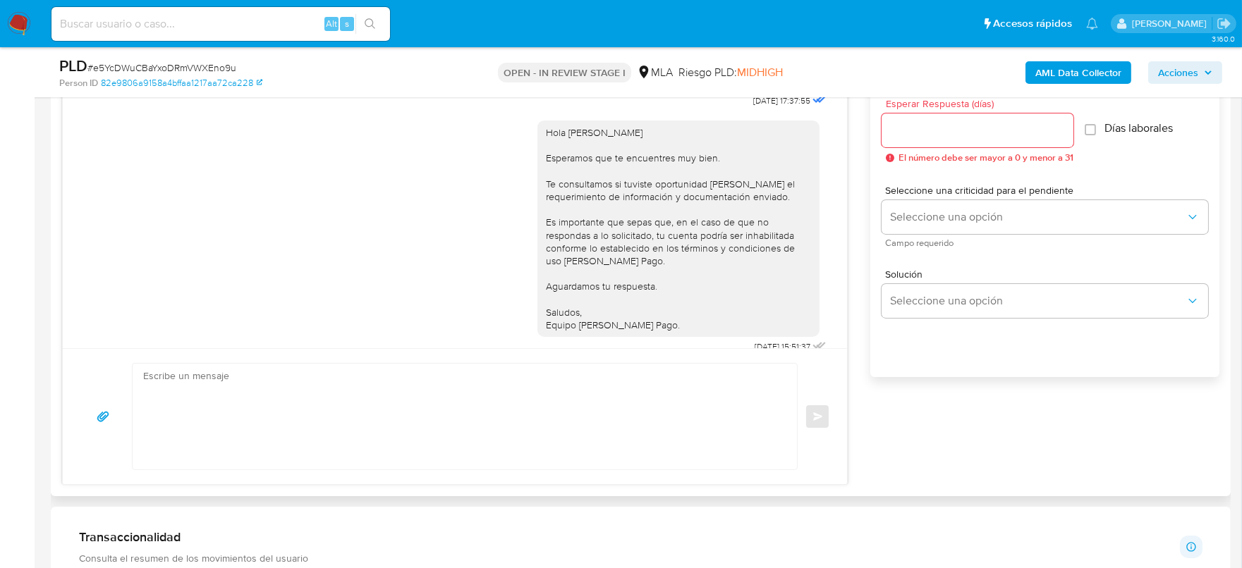
drag, startPoint x: 705, startPoint y: 190, endPoint x: 766, endPoint y: 188, distance: 61.4
copy div "12/09/2025"
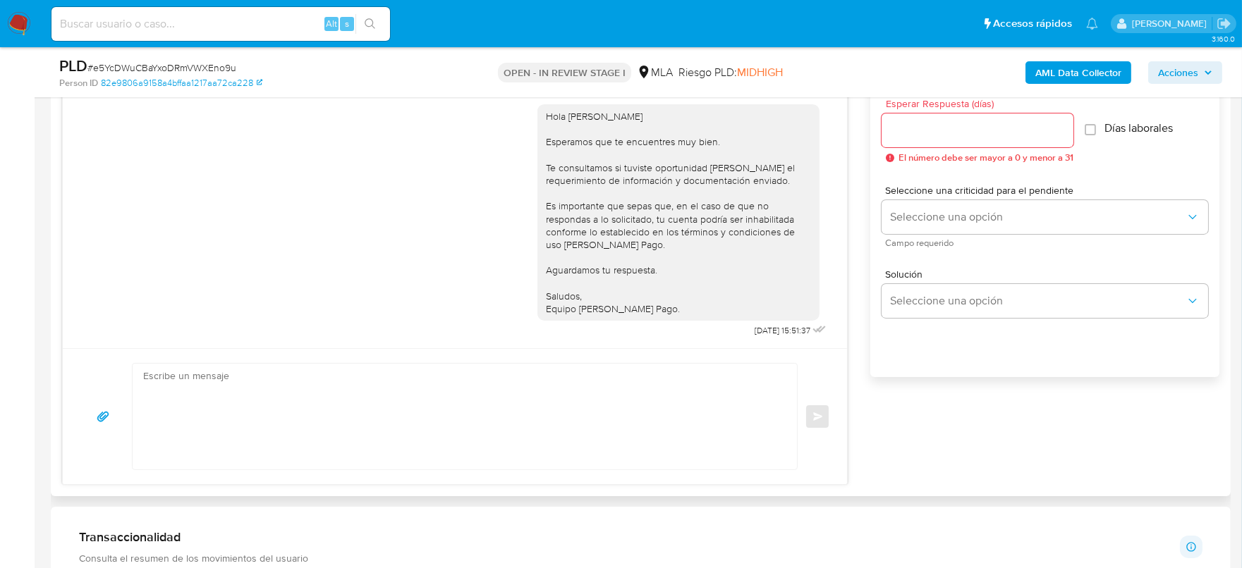
scroll to position [1957, 0]
drag, startPoint x: 720, startPoint y: 323, endPoint x: 768, endPoint y: 336, distance: 49.6
click at [768, 336] on div "Hola Juan Daniel Gonzalez Esperamos que te encuentres muy bien. Te consultamos …" at bounding box center [683, 217] width 292 height 246
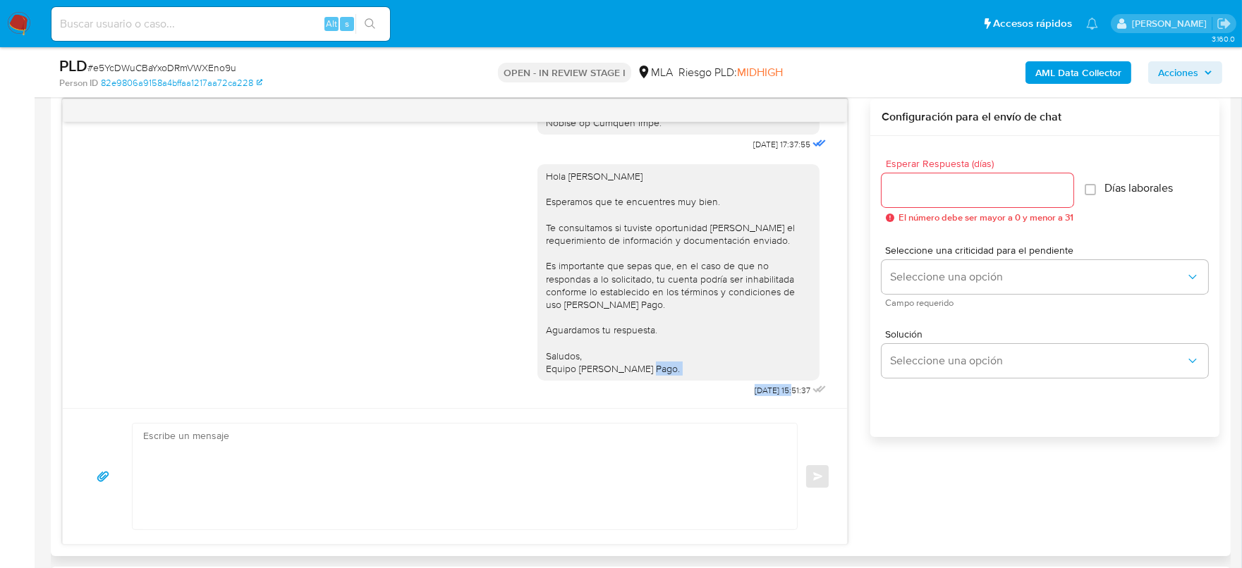
scroll to position [616, 0]
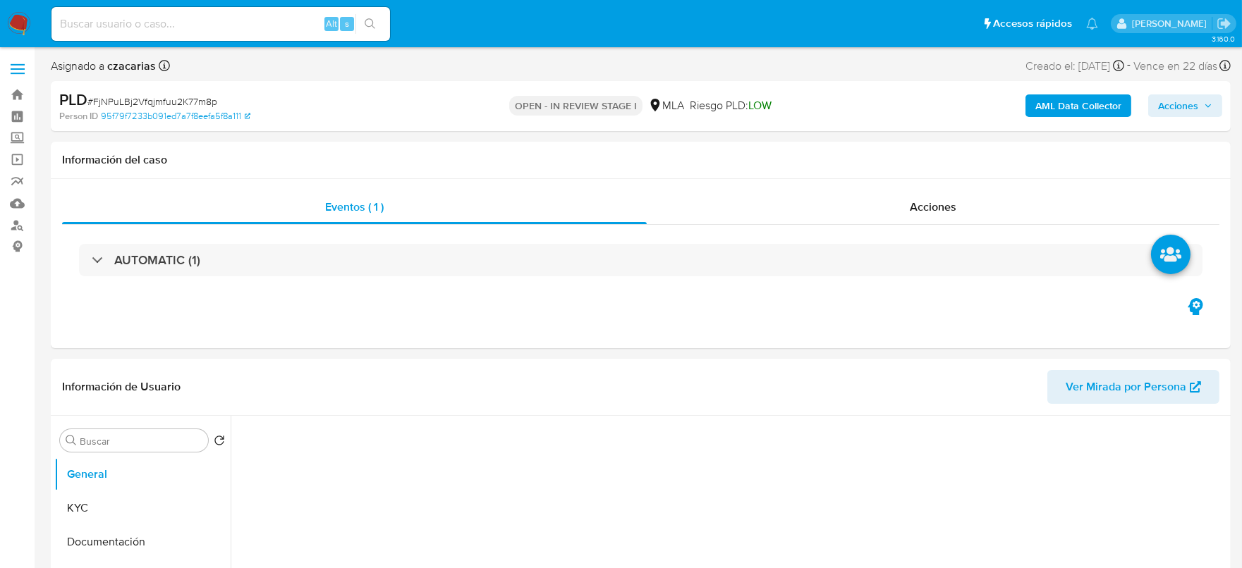
select select "10"
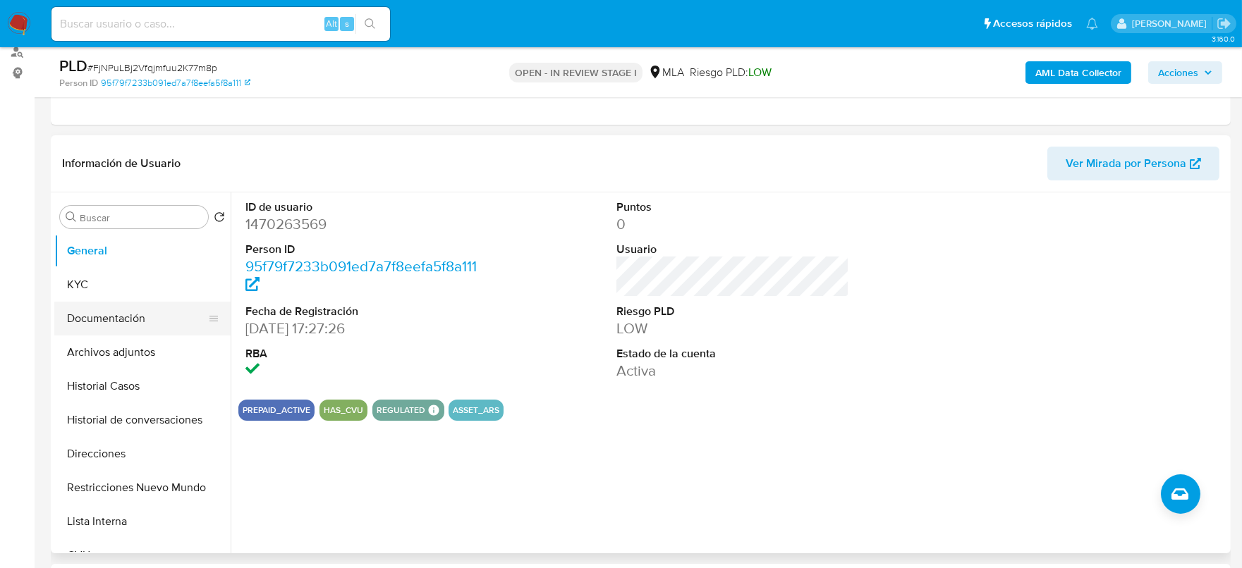
scroll to position [176, 0]
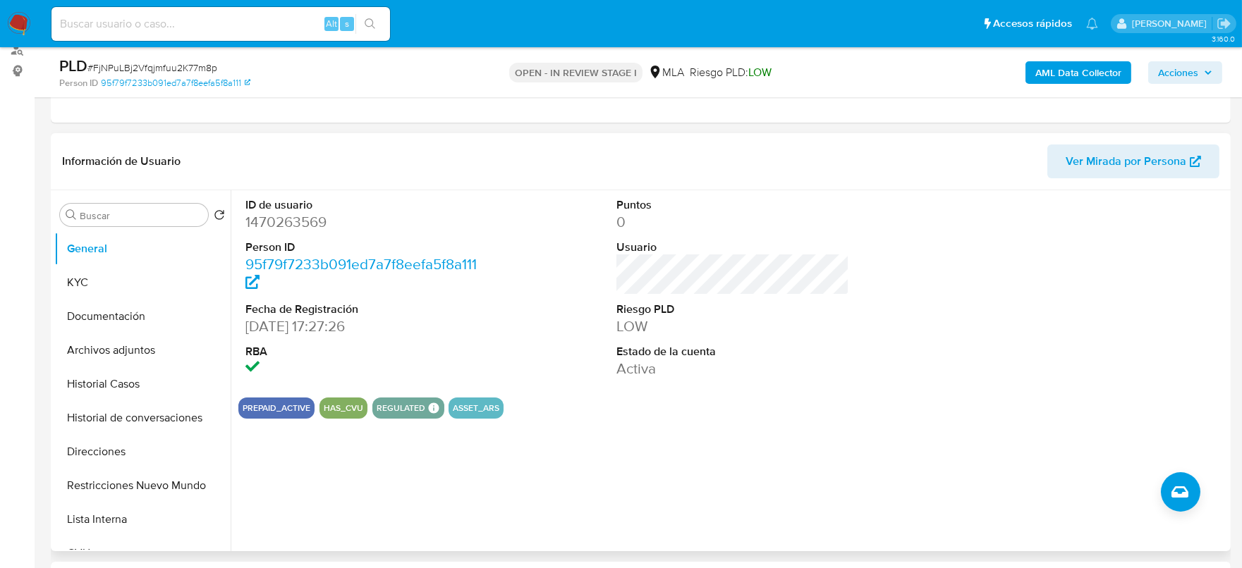
click at [274, 220] on dd "1470263569" at bounding box center [361, 222] width 233 height 20
click at [274, 219] on dd "1470263569" at bounding box center [361, 222] width 233 height 20
copy dd "1470263569"
click at [271, 221] on dd "1470263569" at bounding box center [361, 222] width 233 height 20
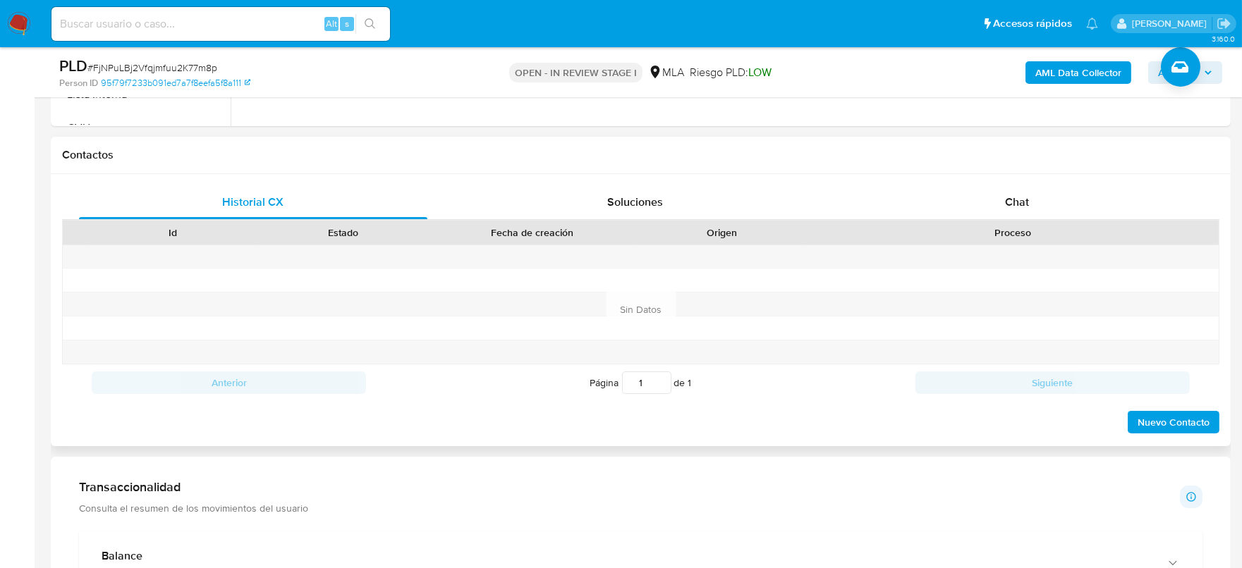
scroll to position [616, 0]
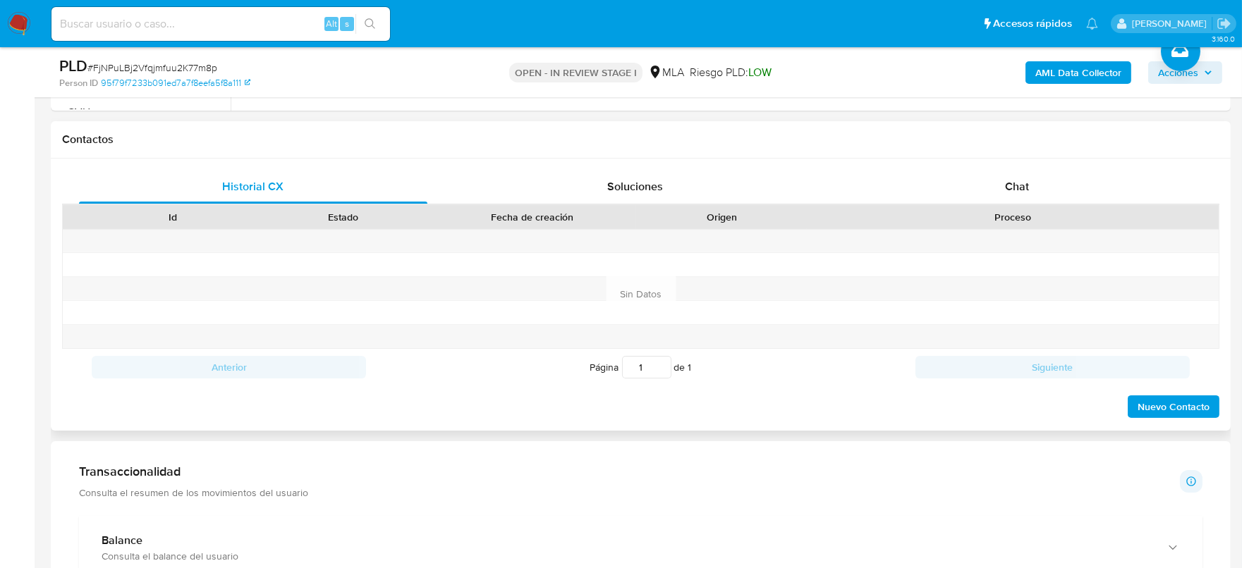
click at [1023, 166] on div "Historial CX Soluciones Chat Id Estado Fecha de creación Origen Proceso Anterio…" at bounding box center [641, 295] width 1180 height 272
click at [1015, 184] on span "Chat" at bounding box center [1017, 186] width 24 height 16
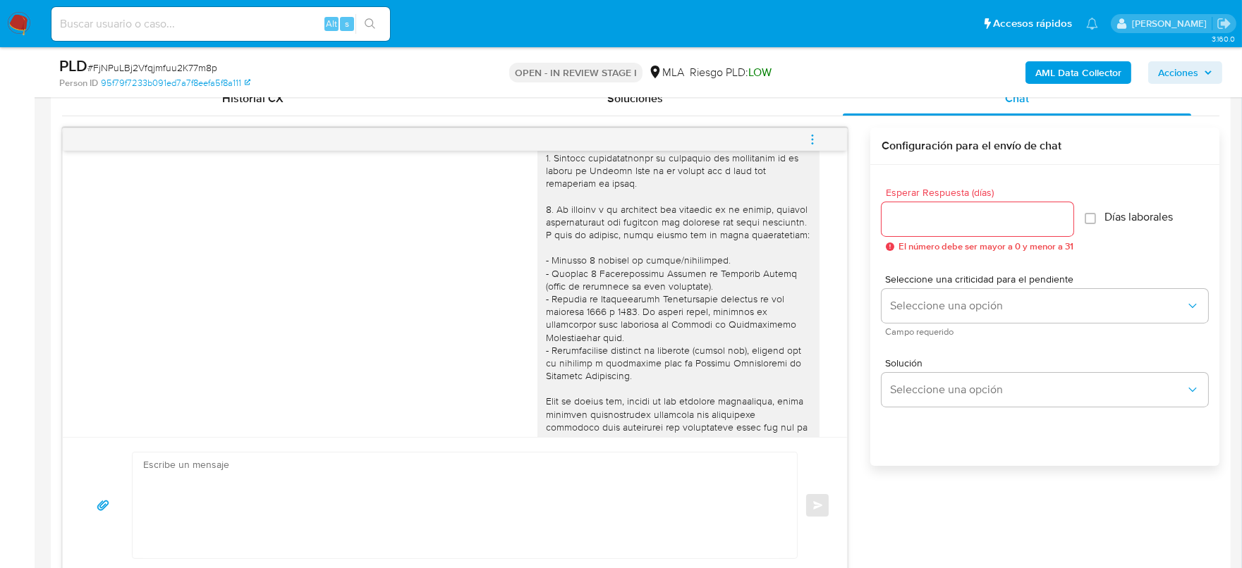
scroll to position [0, 0]
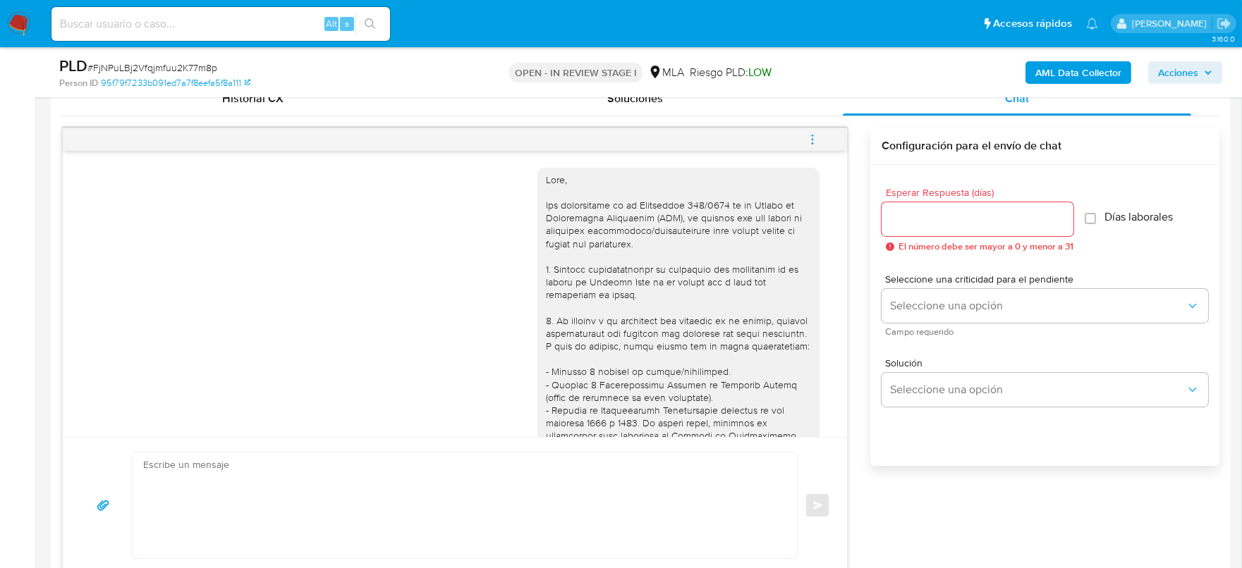
click at [193, 56] on div "PLD # FjNPuLBj2Vfqjmfuu2K77m8p" at bounding box center [250, 66] width 382 height 21
click at [193, 68] on span "# FjNPuLBj2Vfqjmfuu2K77m8p" at bounding box center [152, 68] width 130 height 14
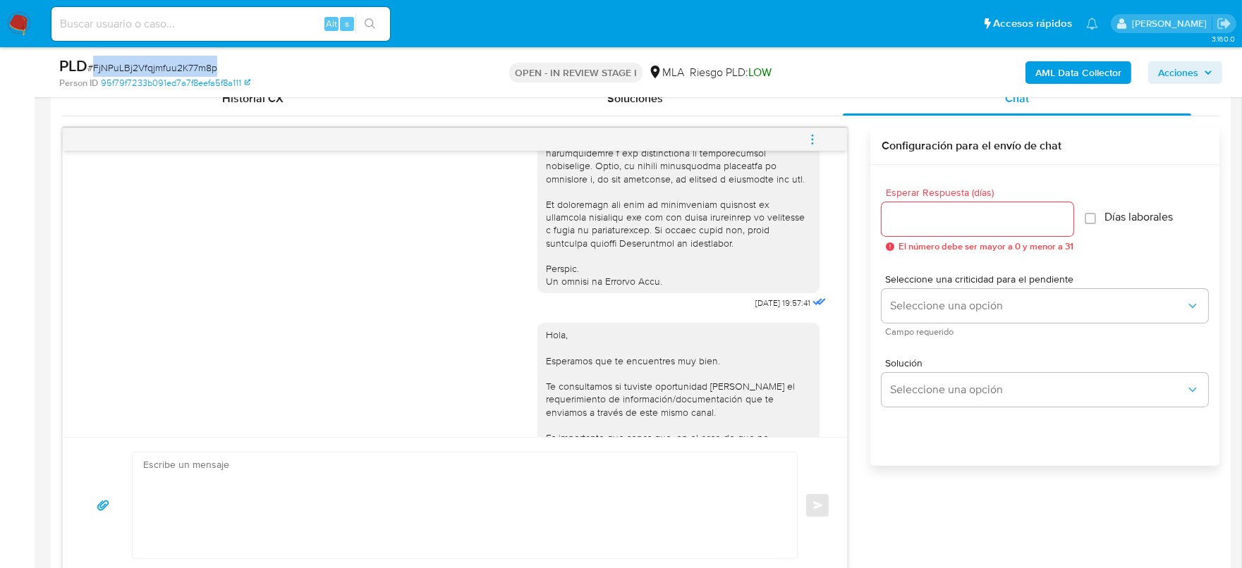
scroll to position [1083, 0]
